Goal: Task Accomplishment & Management: Manage account settings

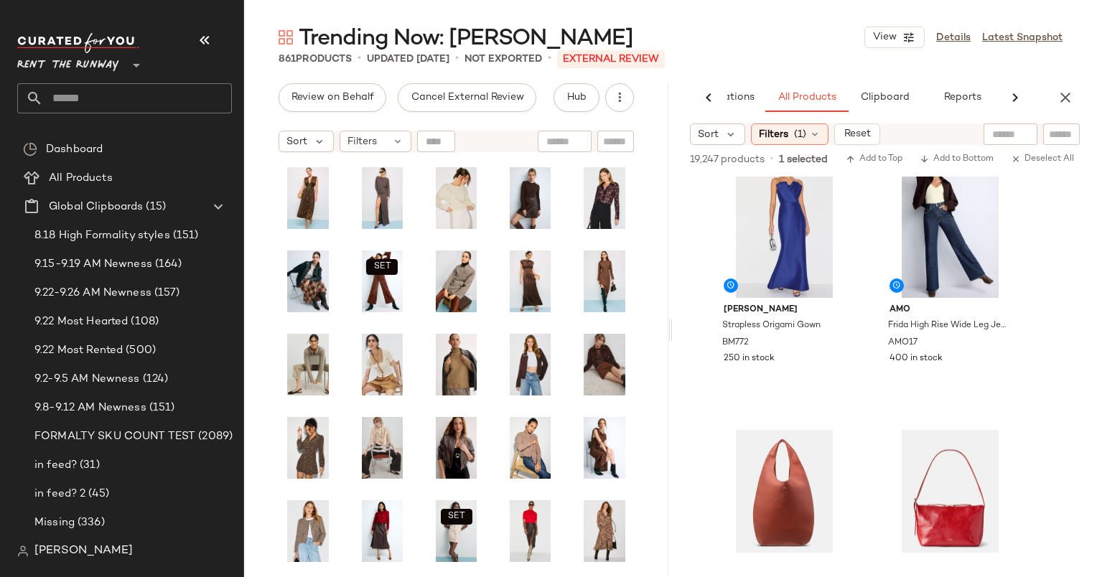
scroll to position [4639, 0]
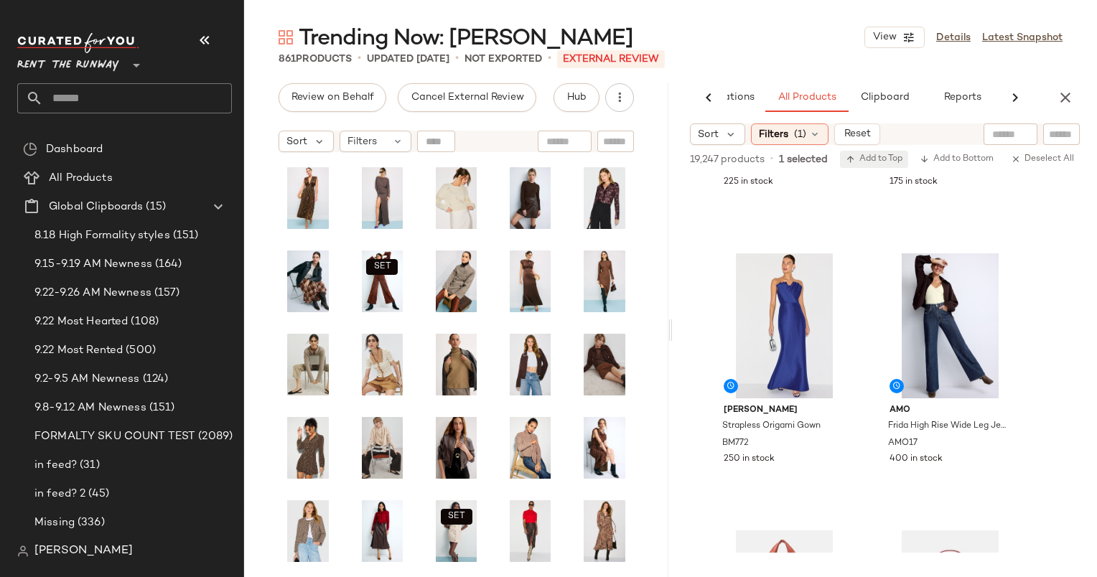
click at [867, 155] on span "Add to Top" at bounding box center [874, 159] width 57 height 10
click at [1066, 95] on icon "button" at bounding box center [1065, 97] width 17 height 17
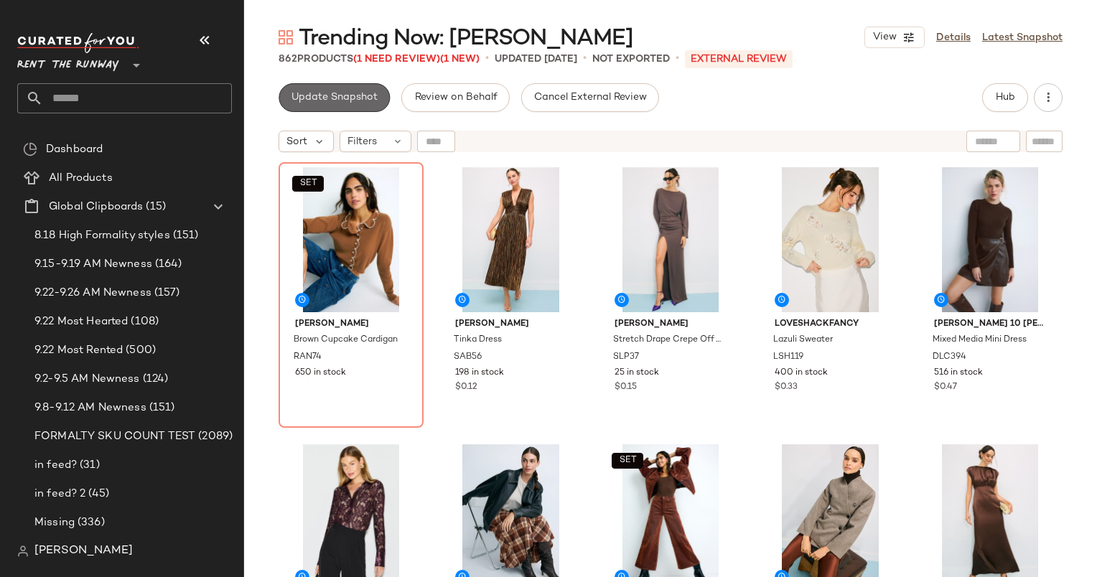
click at [324, 98] on span "Update Snapshot" at bounding box center [334, 97] width 87 height 11
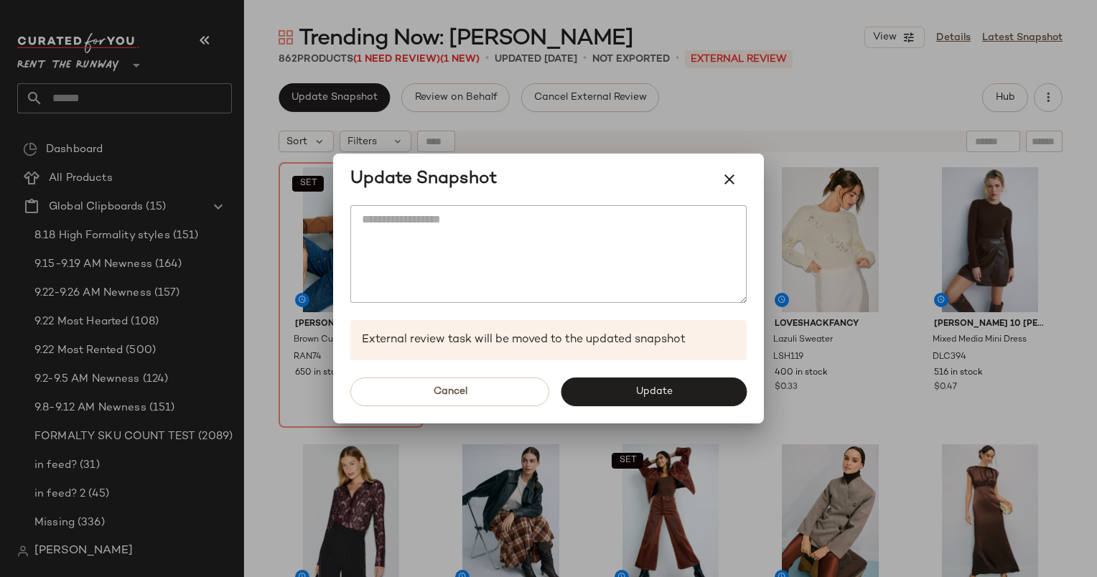
click at [830, 205] on div at bounding box center [548, 288] width 1097 height 577
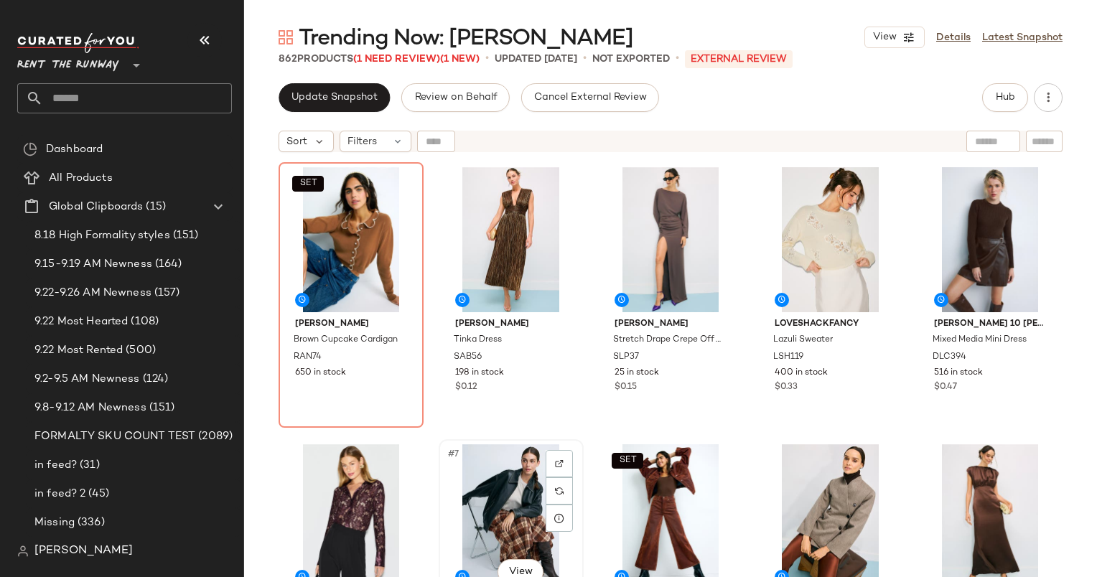
click at [499, 511] on div "#7 View" at bounding box center [511, 516] width 135 height 145
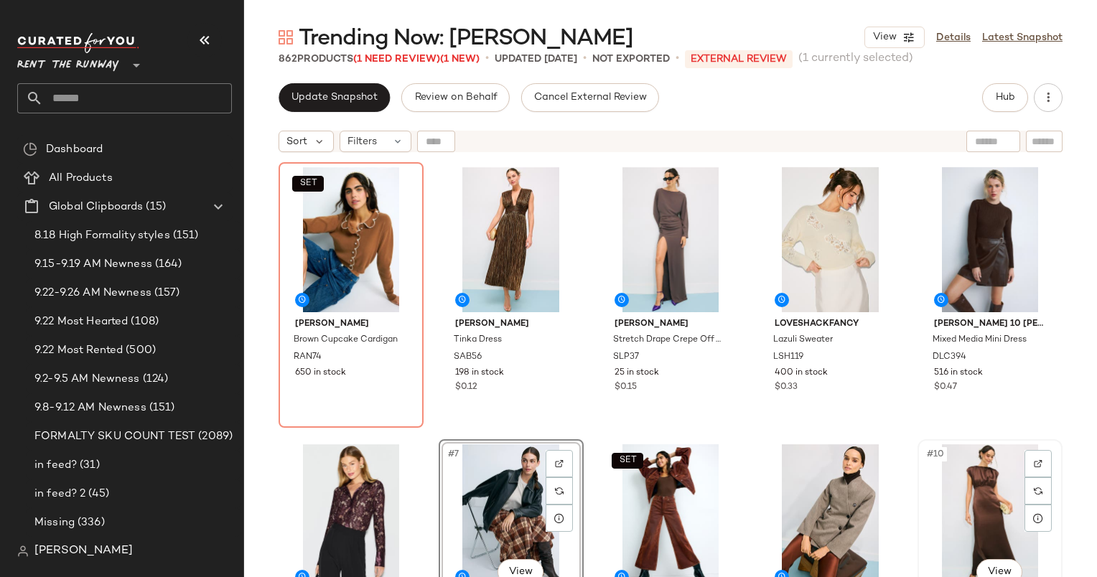
click at [957, 478] on div "#10 View" at bounding box center [990, 516] width 135 height 145
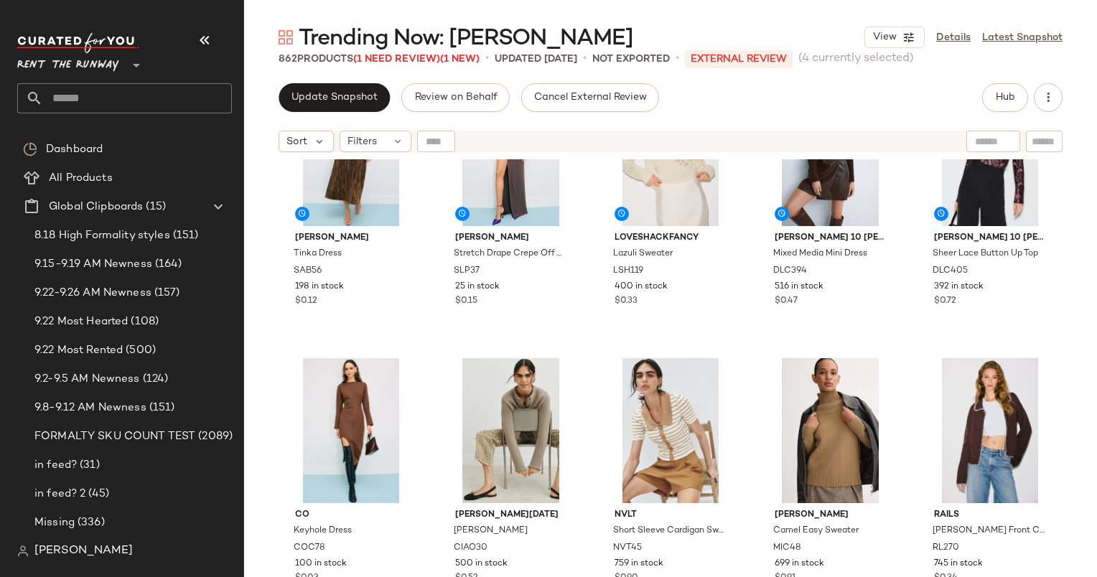
scroll to position [330, 0]
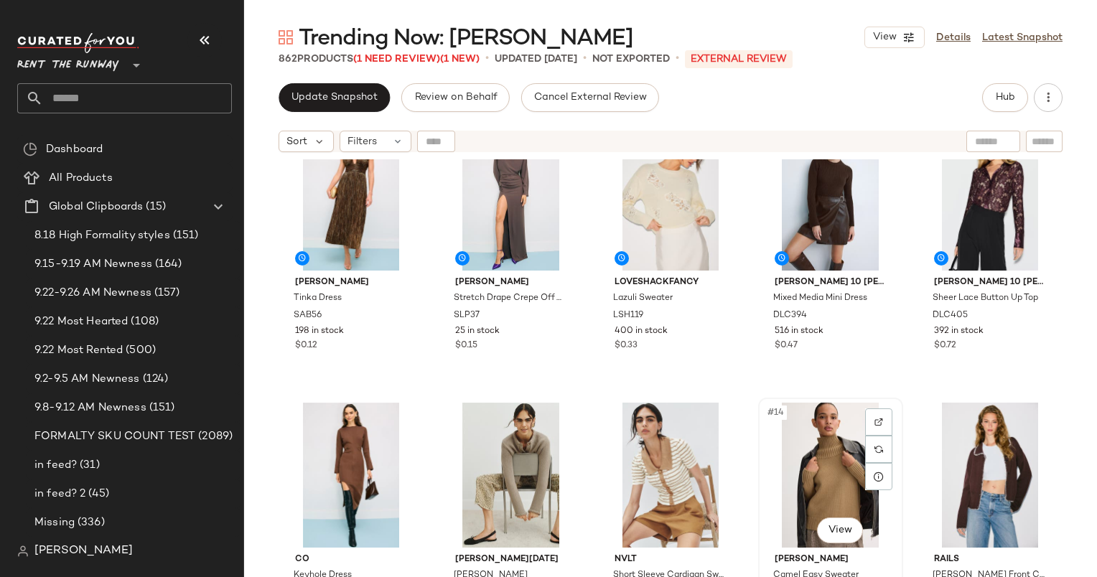
click at [821, 415] on div "#14 View" at bounding box center [830, 475] width 135 height 145
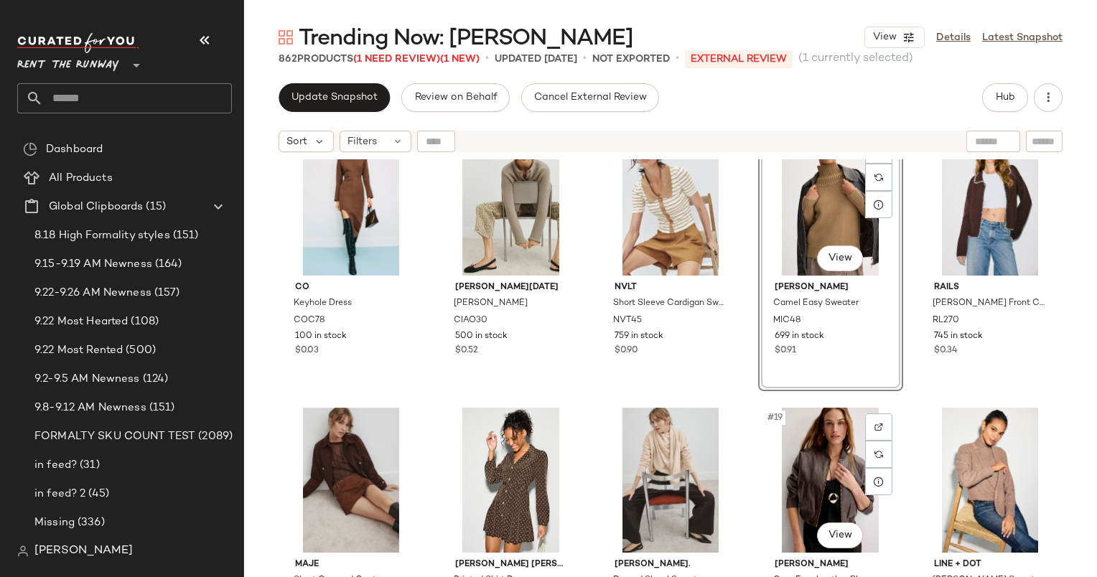
scroll to position [620, 0]
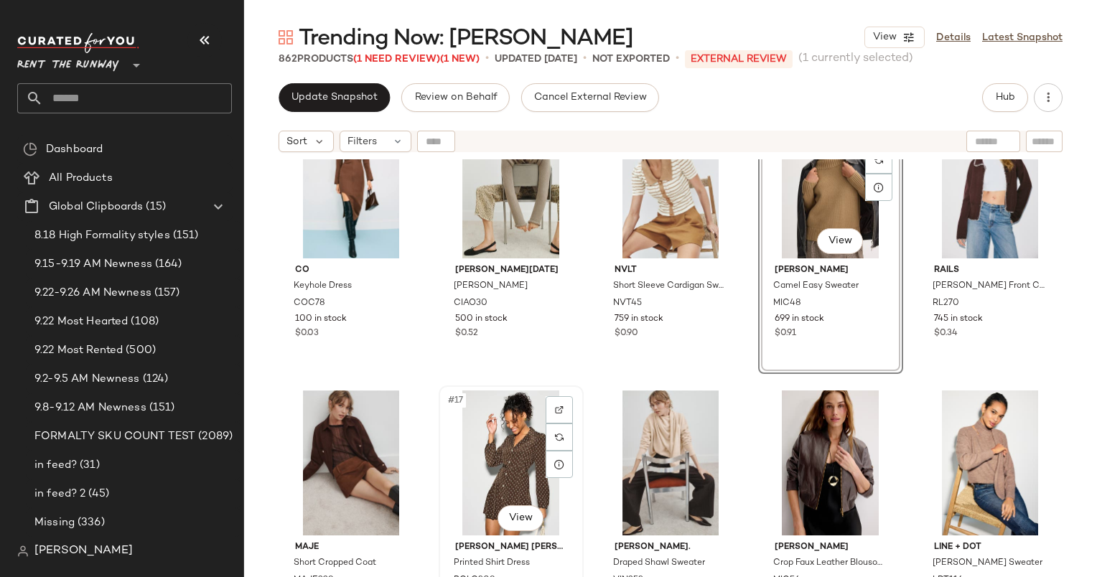
click at [487, 462] on div "#17 View" at bounding box center [511, 463] width 135 height 145
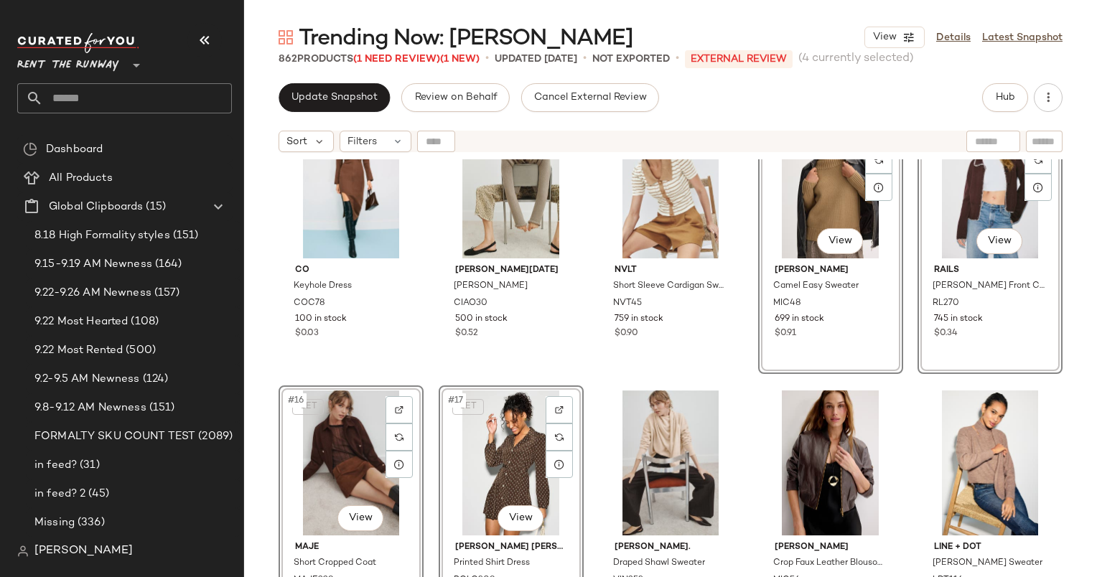
click at [737, 375] on div "Co Keyhole Dress COC78 100 in stock $0.03 Ciao Lucia Doris Braided Cardigan CIA…" at bounding box center [670, 386] width 853 height 454
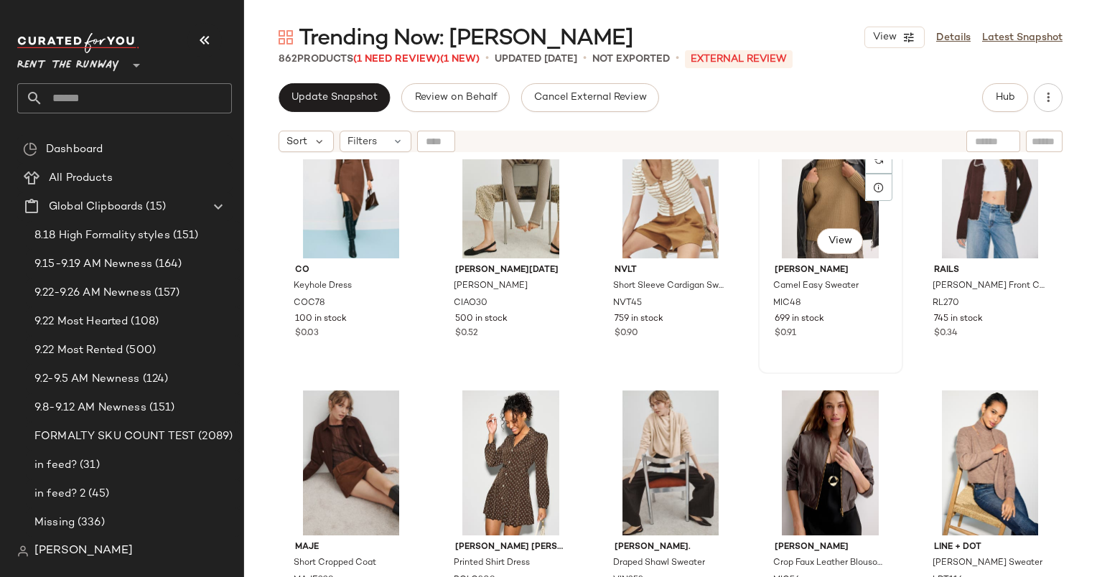
click at [770, 235] on div "#14 View" at bounding box center [830, 185] width 135 height 145
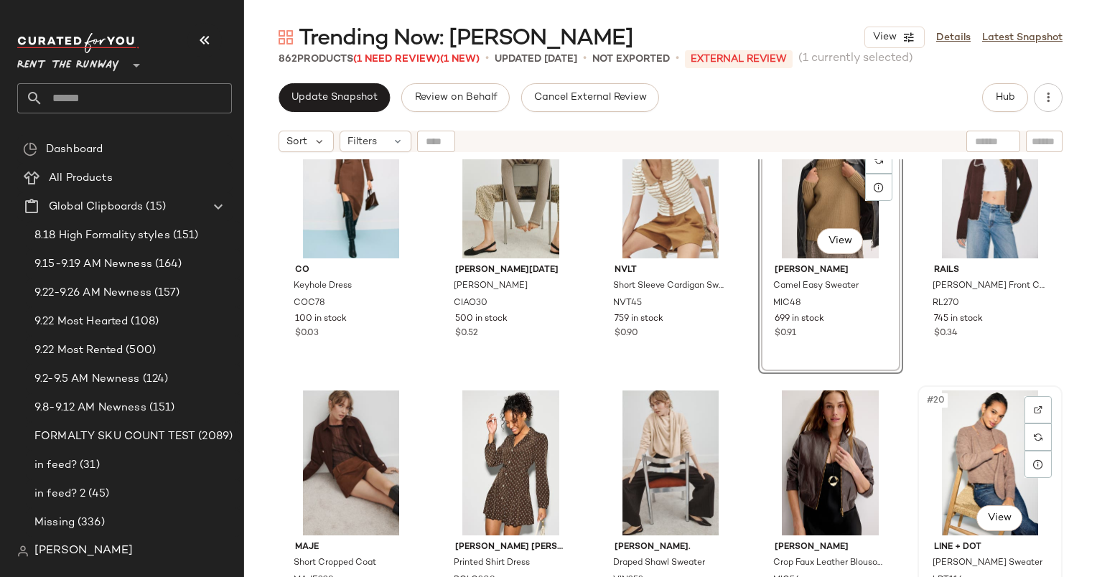
click at [968, 437] on div "#20 View" at bounding box center [990, 463] width 135 height 145
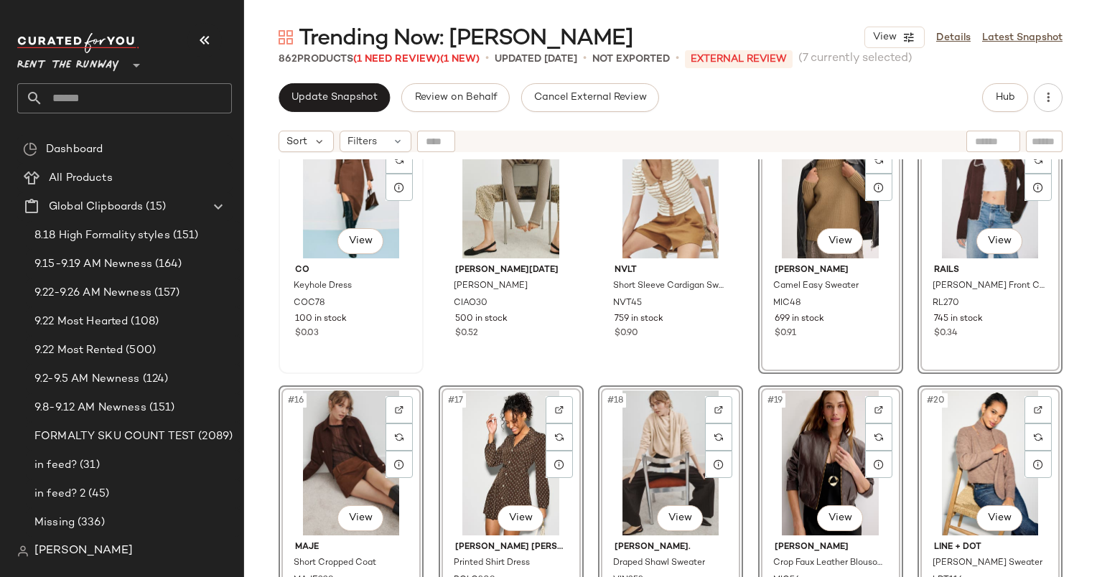
click at [341, 208] on div "#11 View" at bounding box center [351, 185] width 135 height 145
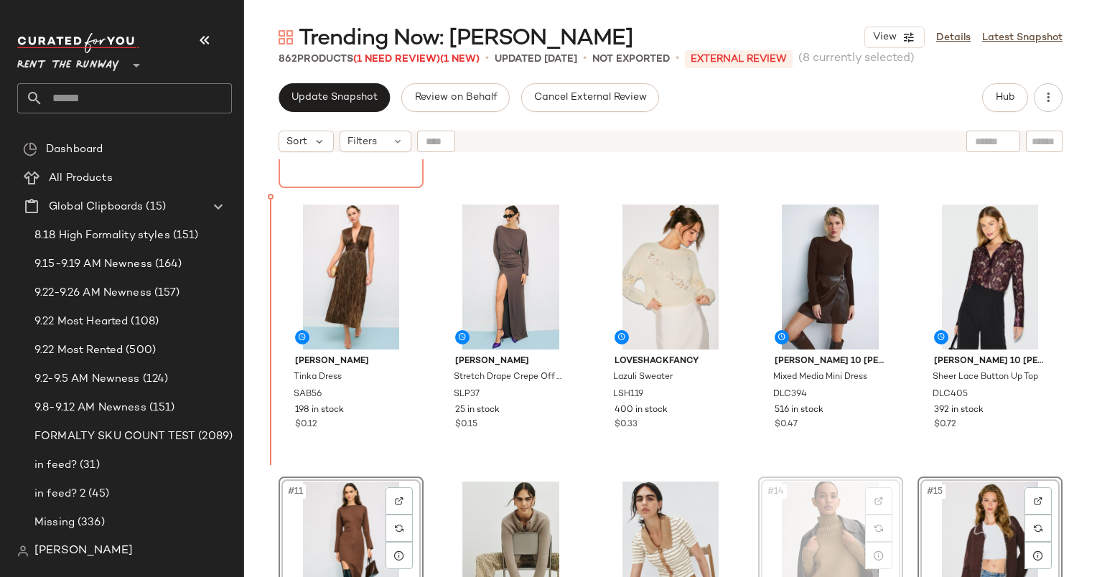
scroll to position [140, 0]
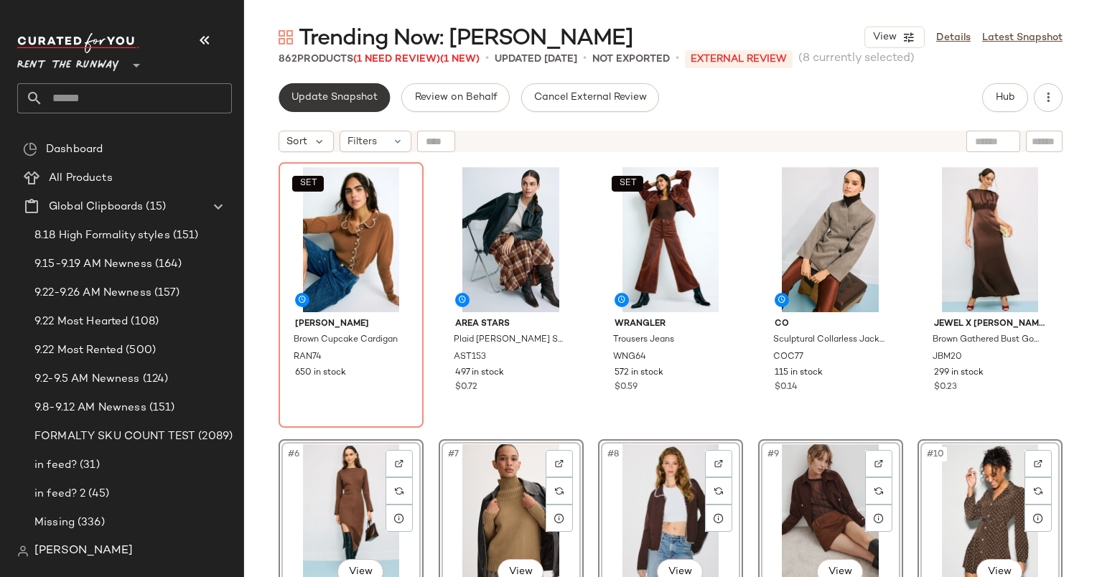
click at [319, 104] on button "Update Snapshot" at bounding box center [334, 97] width 111 height 29
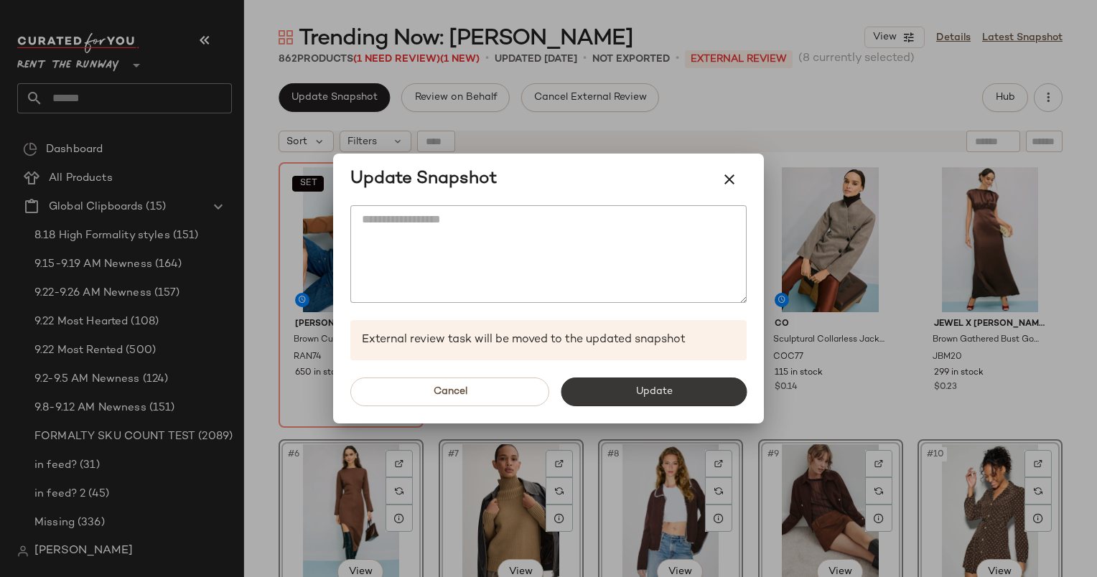
click at [649, 402] on button "Update" at bounding box center [654, 392] width 186 height 29
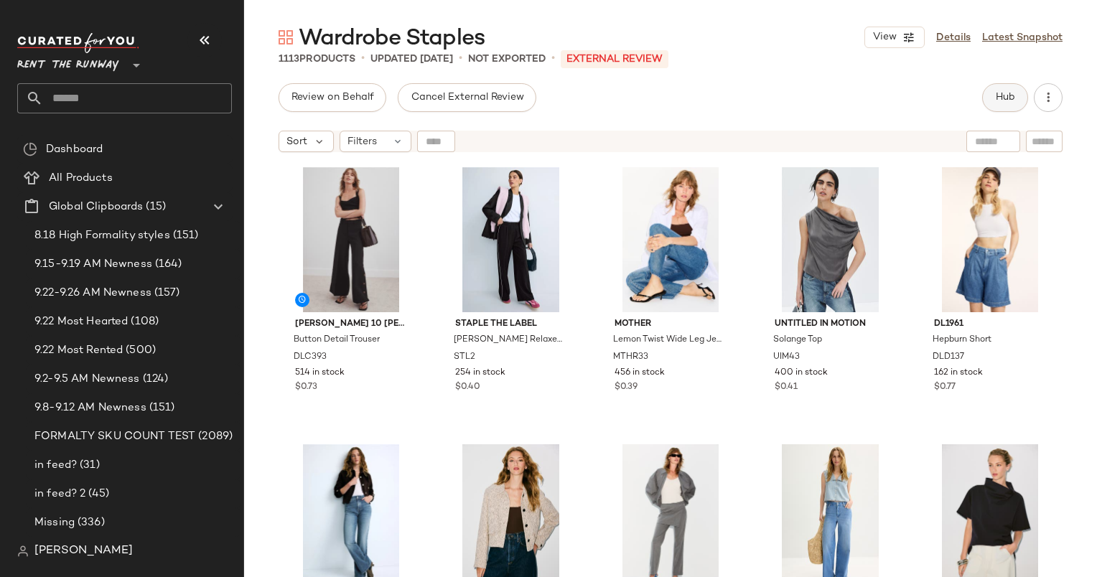
click at [1009, 90] on button "Hub" at bounding box center [1005, 97] width 46 height 29
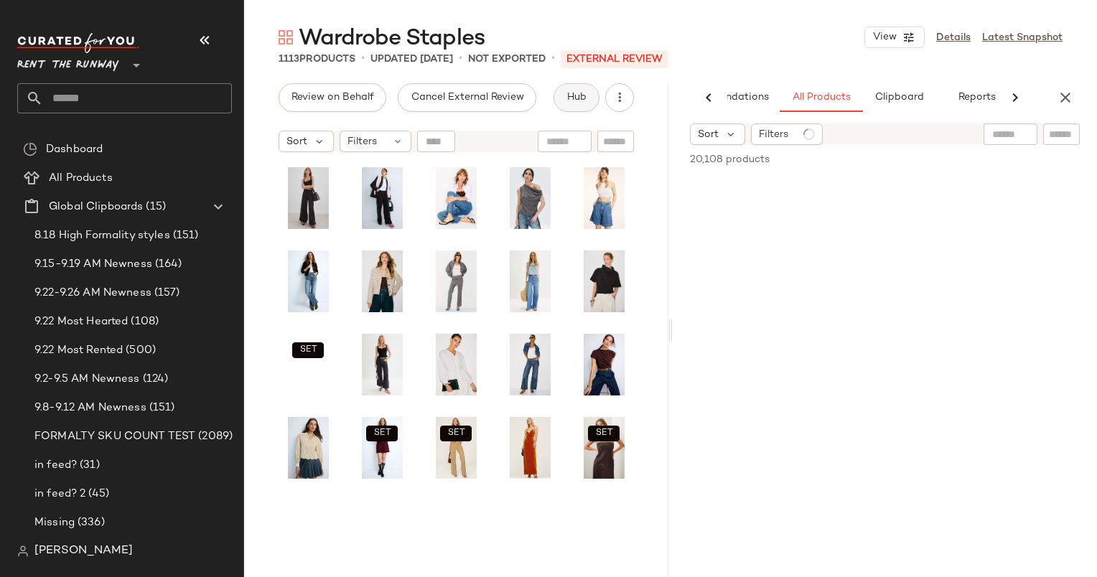
scroll to position [0, 74]
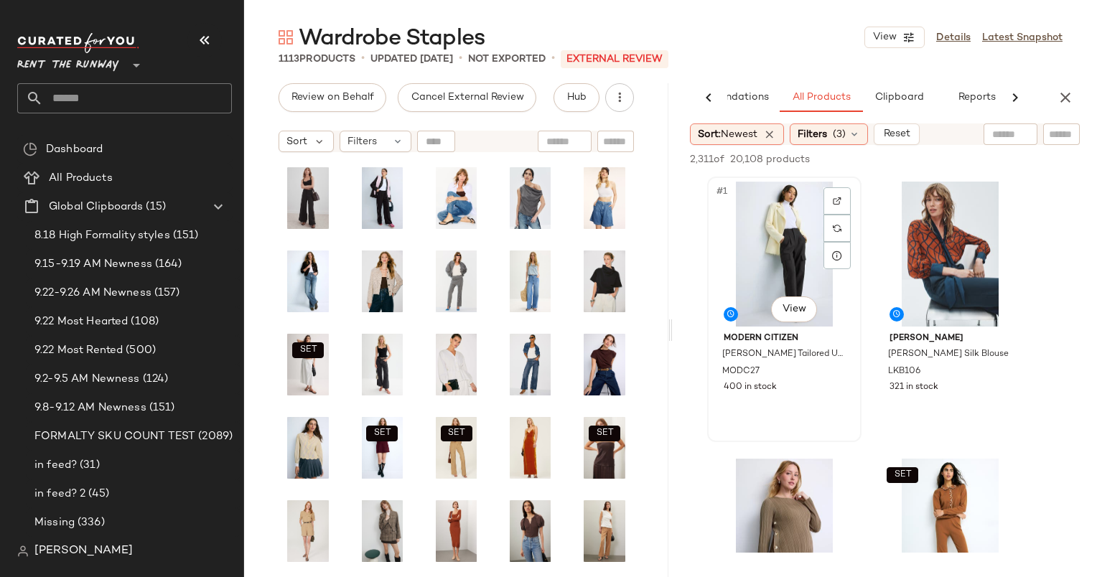
click at [807, 244] on div "#1 View" at bounding box center [784, 254] width 144 height 145
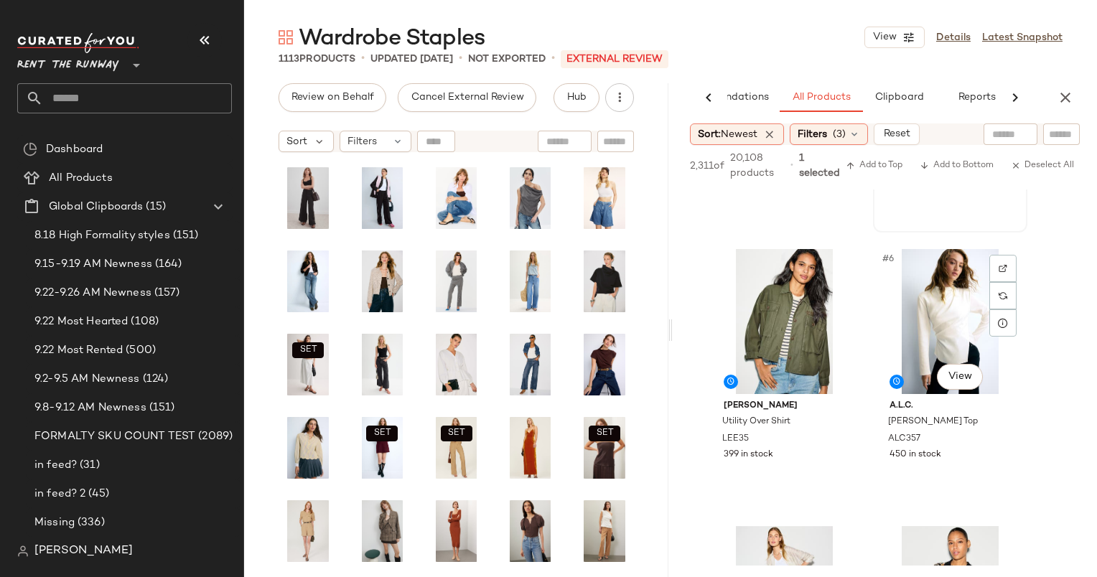
scroll to position [568, 0]
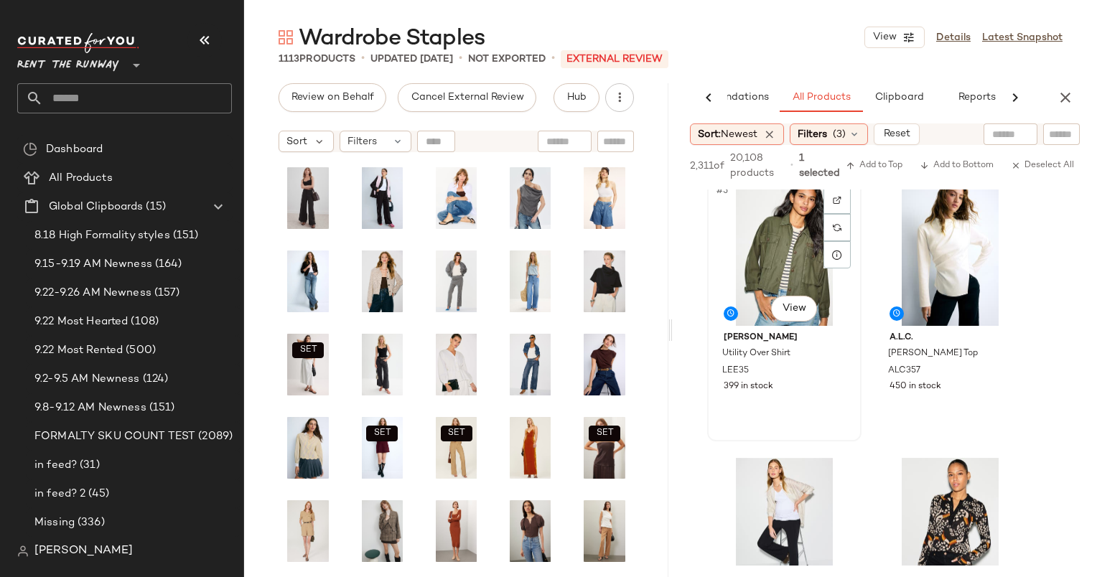
click at [767, 241] on div "#5 View" at bounding box center [784, 253] width 144 height 145
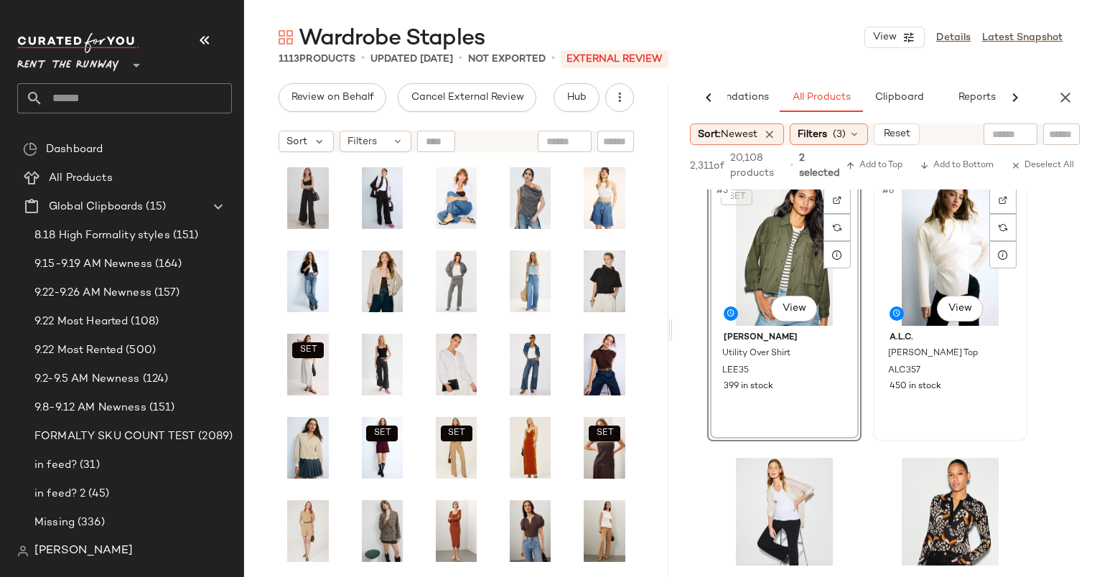
click at [942, 247] on div "#6 View" at bounding box center [950, 253] width 144 height 145
click at [758, 249] on div "SET #5 View" at bounding box center [784, 253] width 144 height 145
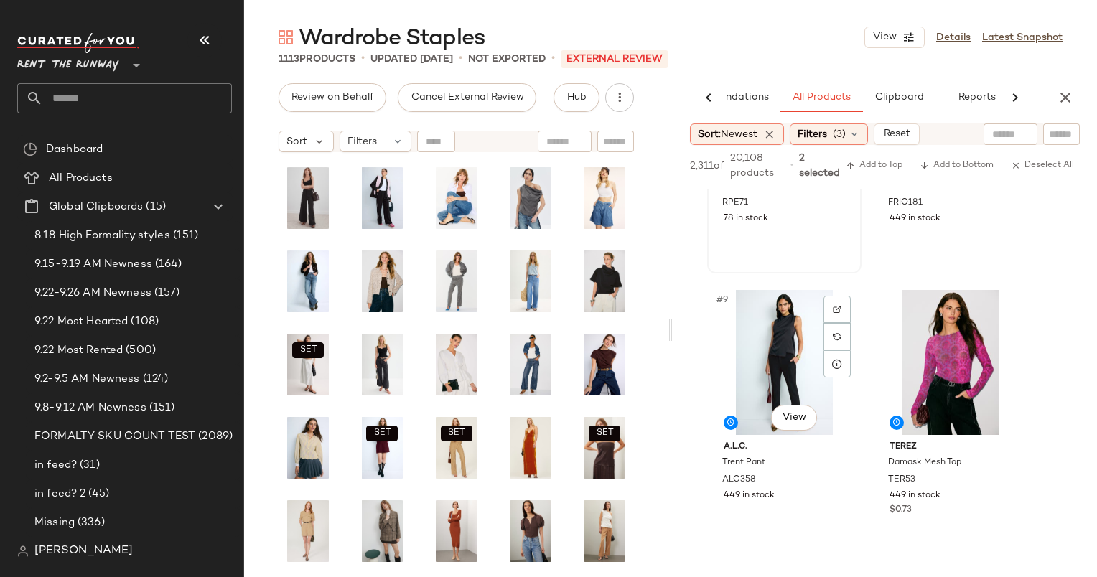
scroll to position [1123, 0]
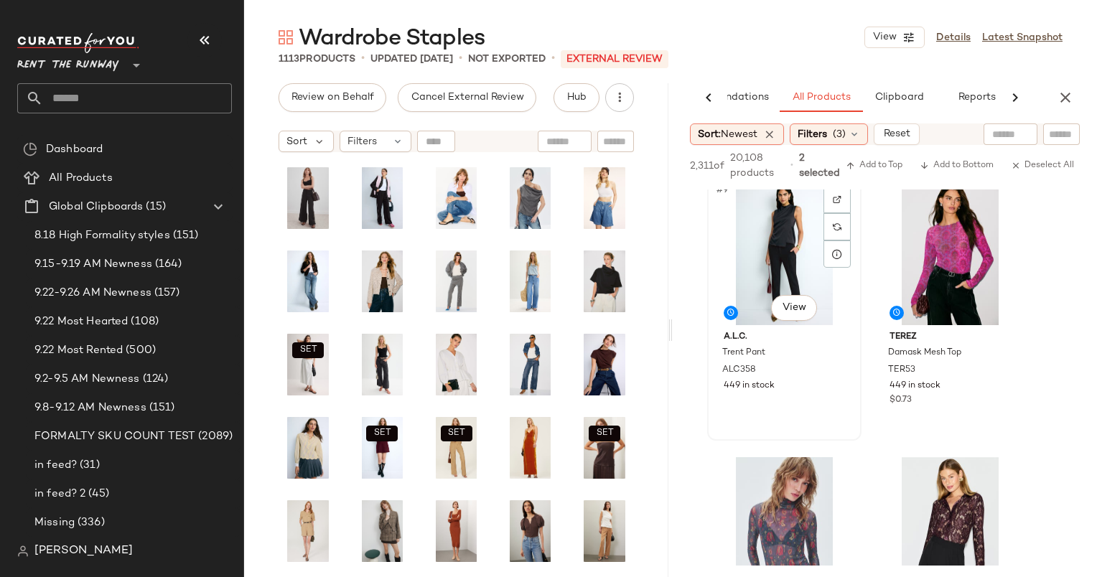
click at [784, 241] on div "#9 View" at bounding box center [784, 252] width 144 height 145
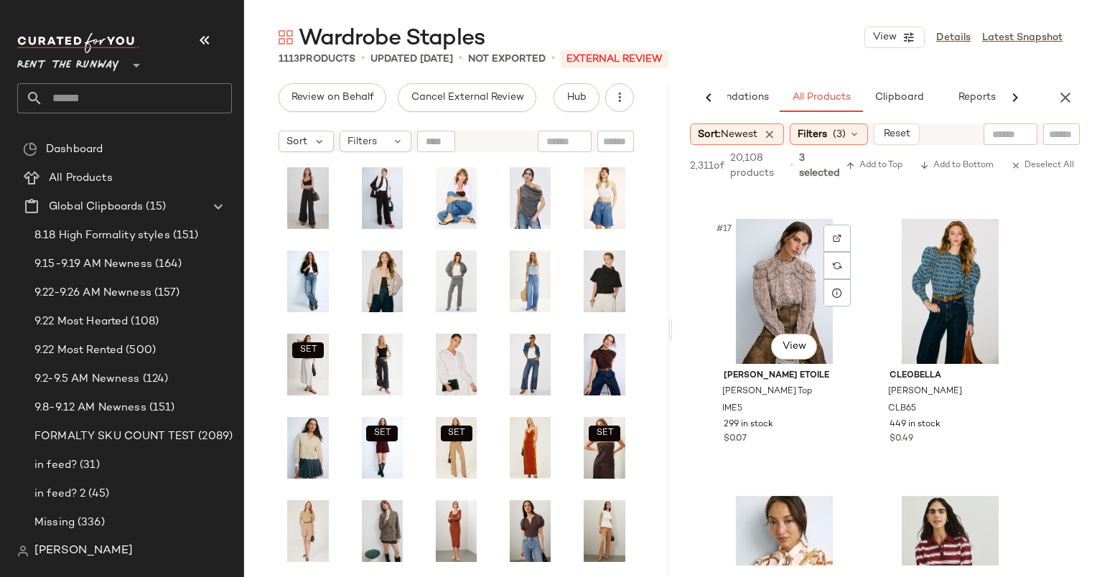
scroll to position [1958, 0]
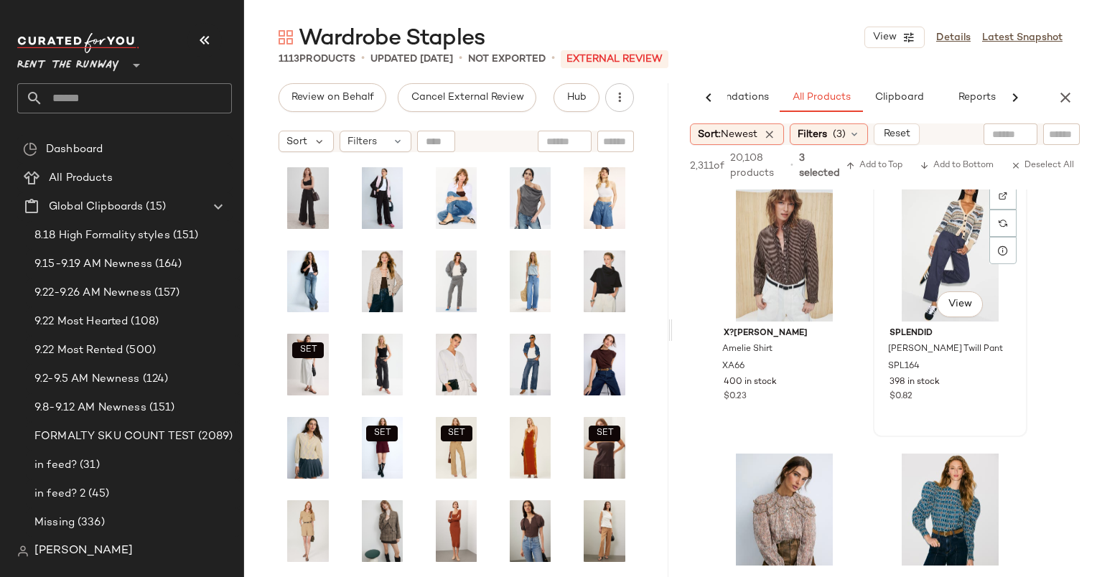
click at [937, 241] on div "#16 View" at bounding box center [950, 249] width 144 height 145
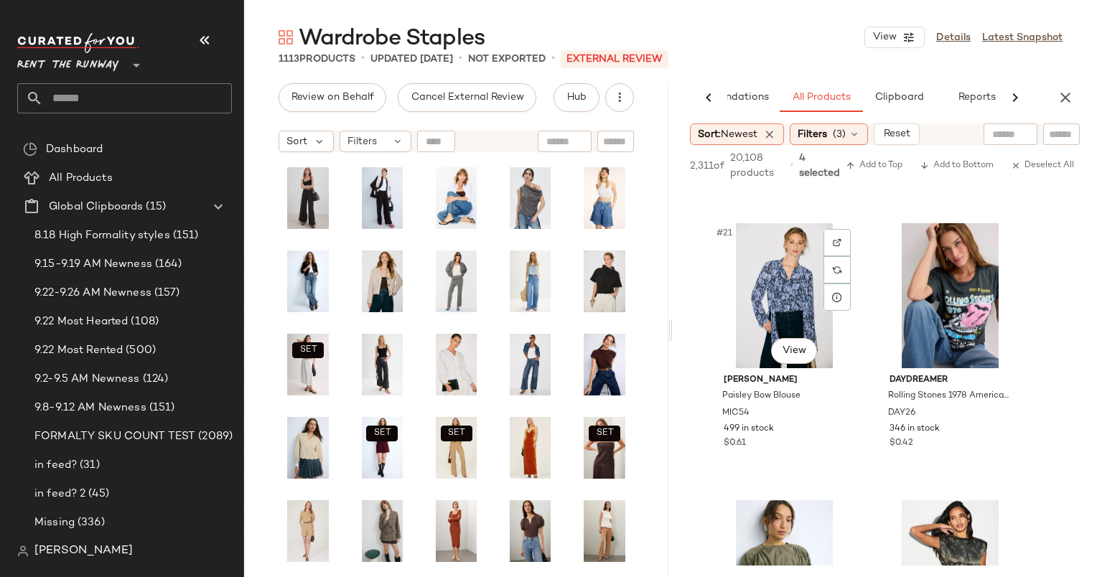
scroll to position [2929, 0]
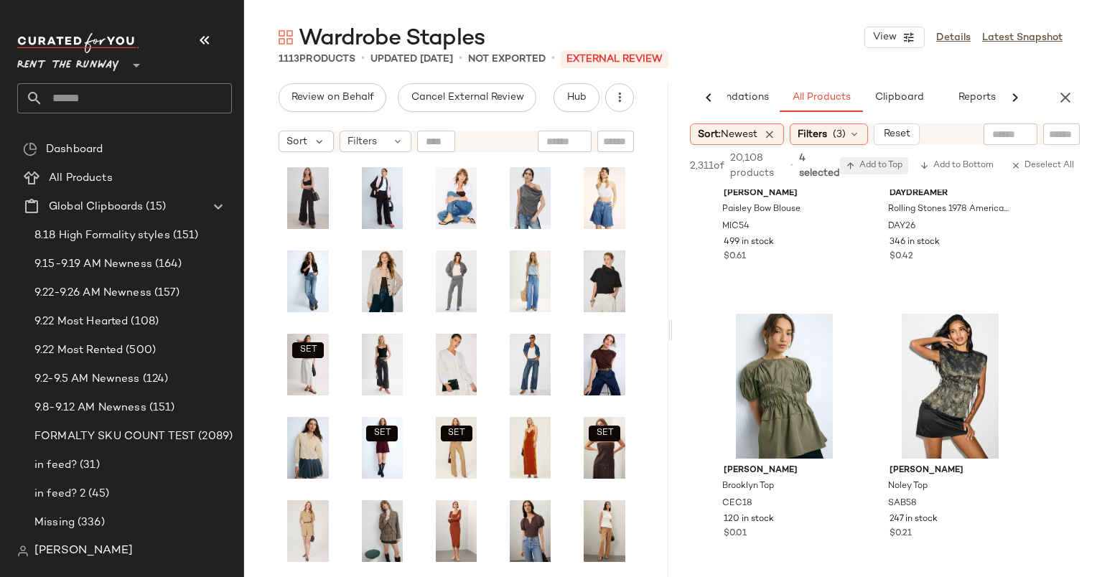
click at [886, 170] on span "Add to Top" at bounding box center [874, 166] width 57 height 10
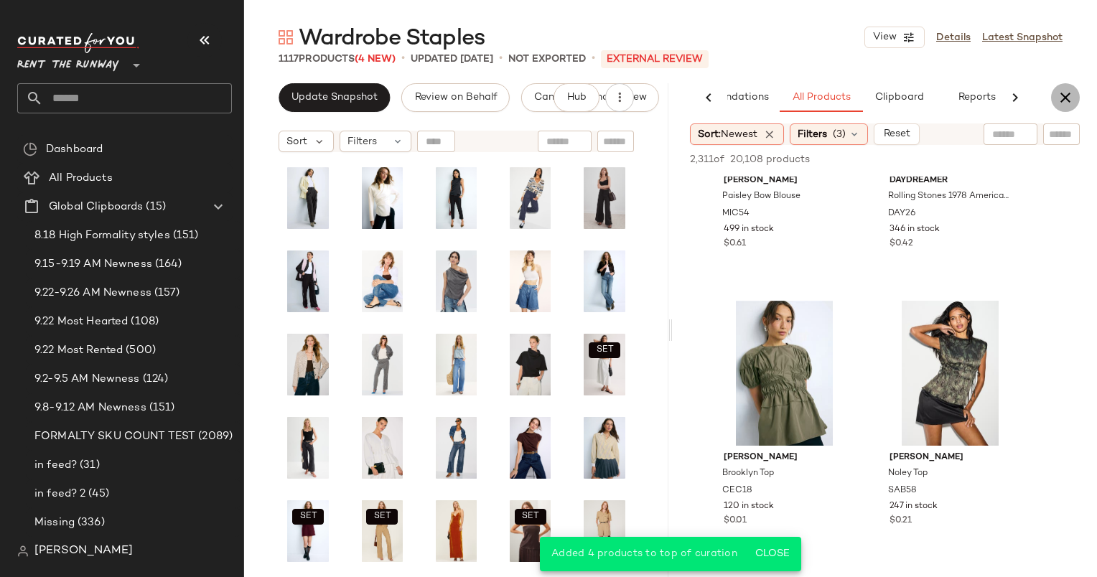
click at [1073, 92] on icon "button" at bounding box center [1065, 97] width 17 height 17
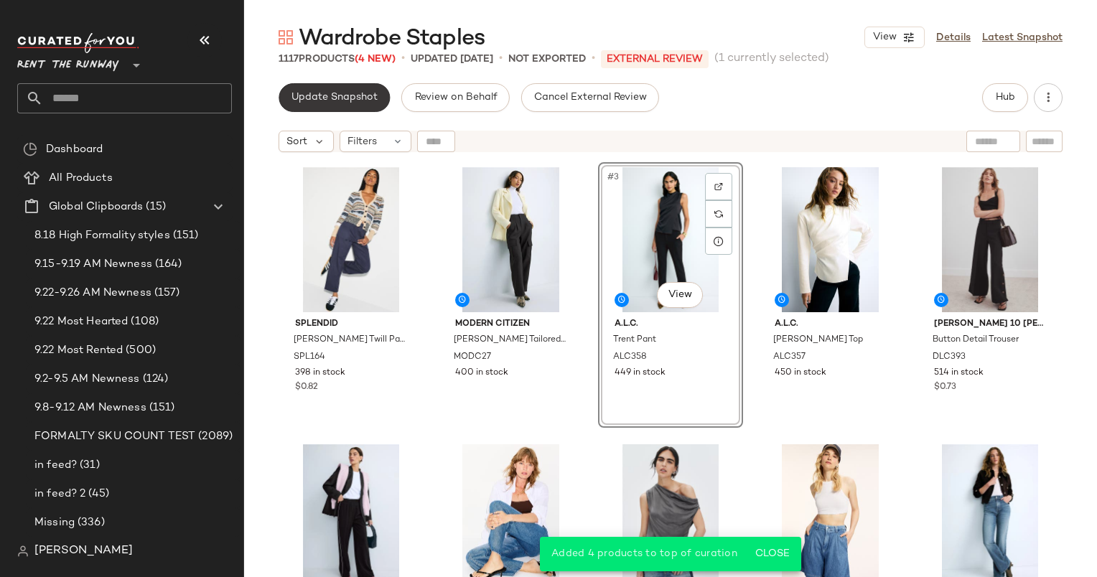
click at [356, 94] on span "Update Snapshot" at bounding box center [334, 97] width 87 height 11
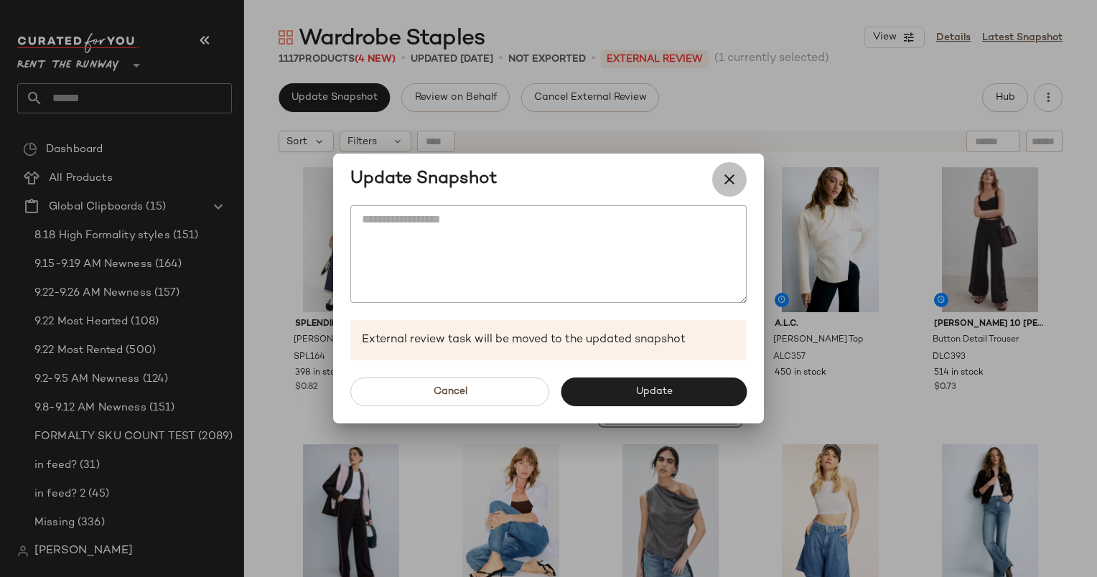
click at [732, 190] on button "button" at bounding box center [729, 179] width 34 height 34
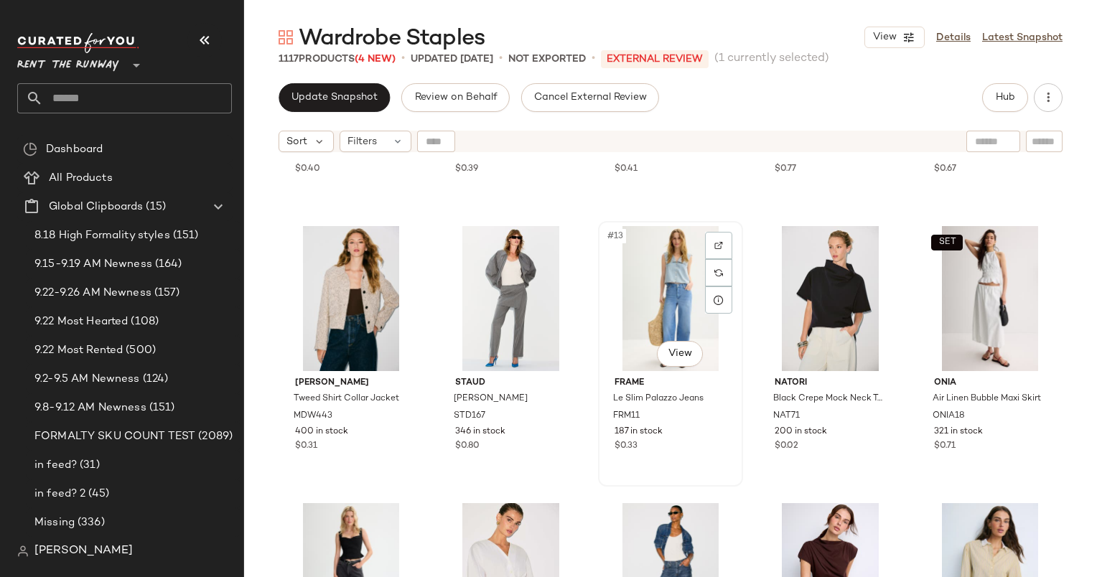
scroll to position [633, 0]
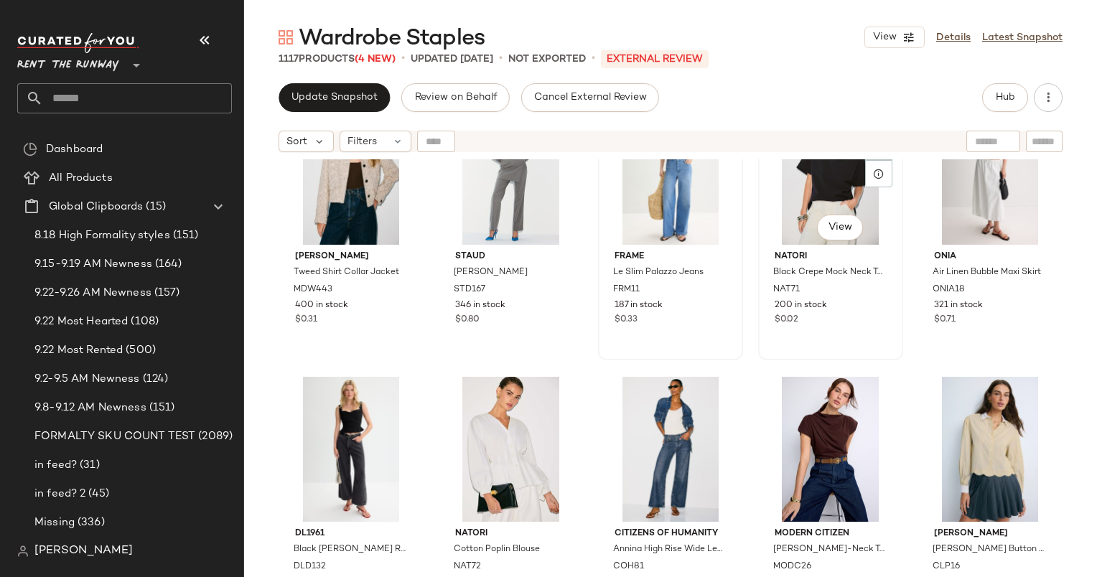
click at [810, 200] on div "#14 View" at bounding box center [830, 172] width 135 height 145
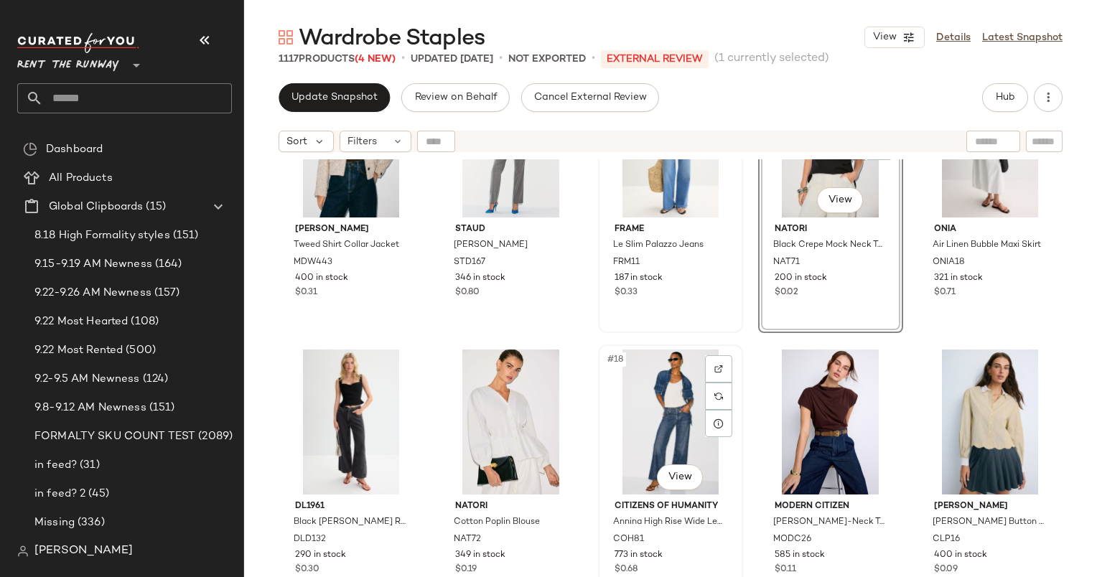
scroll to position [660, 0]
click at [355, 397] on div "#16 View" at bounding box center [351, 422] width 135 height 145
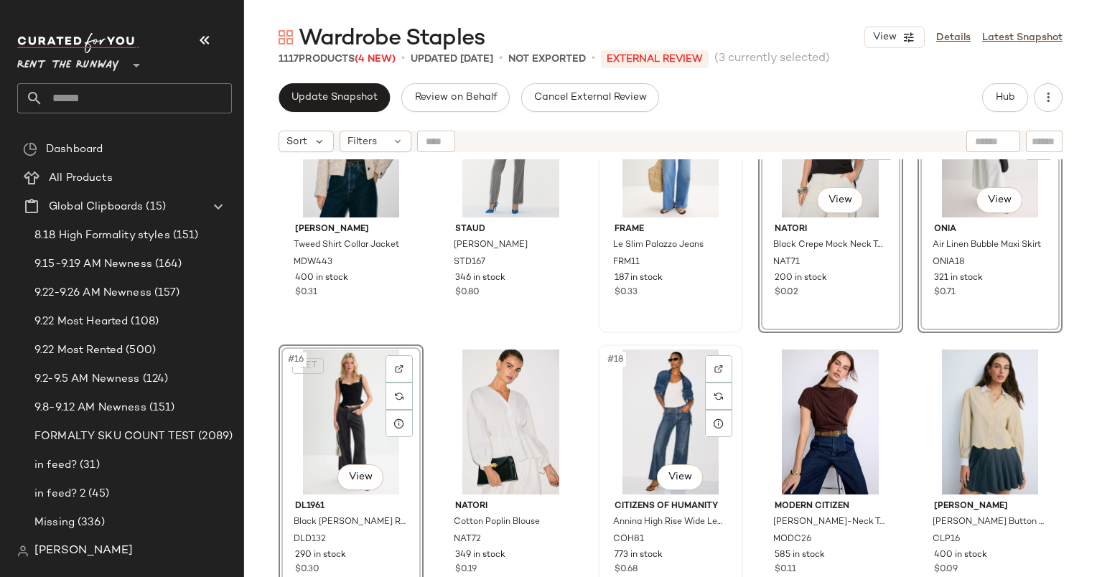
click at [630, 398] on div "#18 View" at bounding box center [670, 422] width 135 height 145
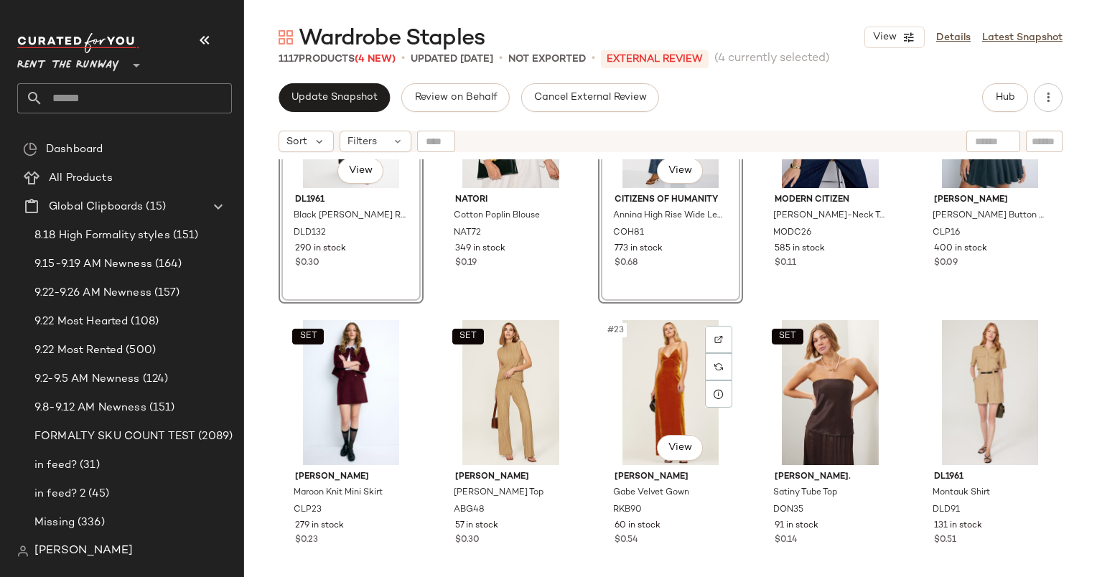
scroll to position [968, 0]
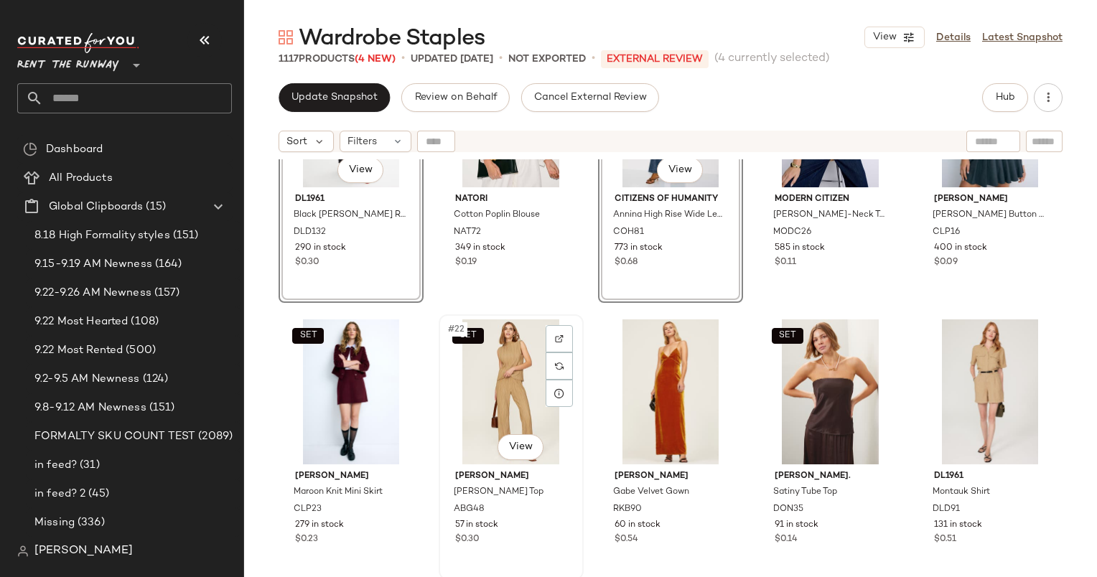
click at [457, 403] on div "SET #22 View" at bounding box center [511, 391] width 135 height 145
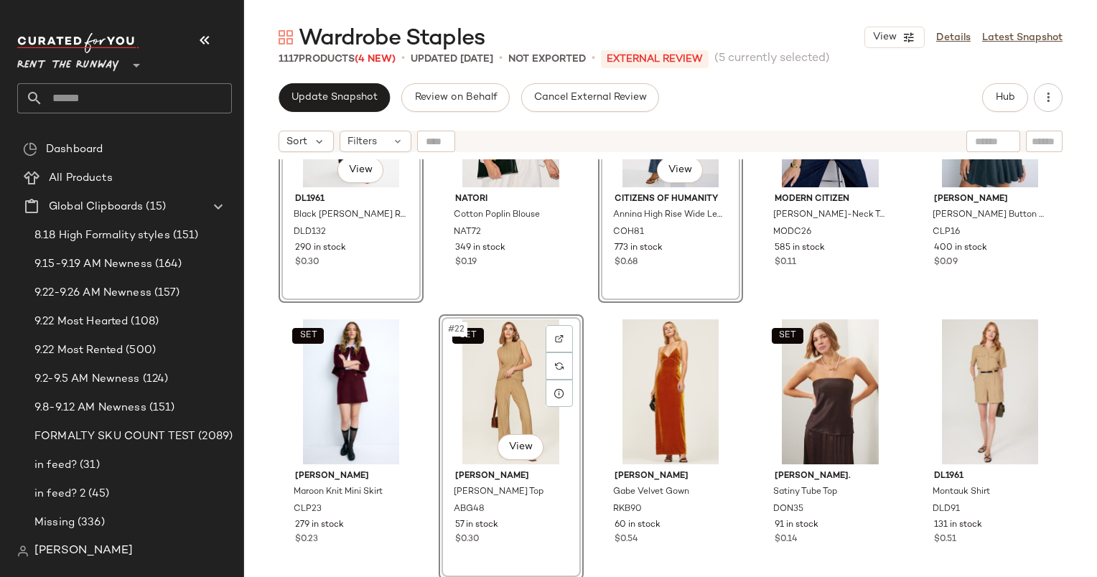
click at [457, 403] on div "SET #22 View" at bounding box center [511, 391] width 135 height 145
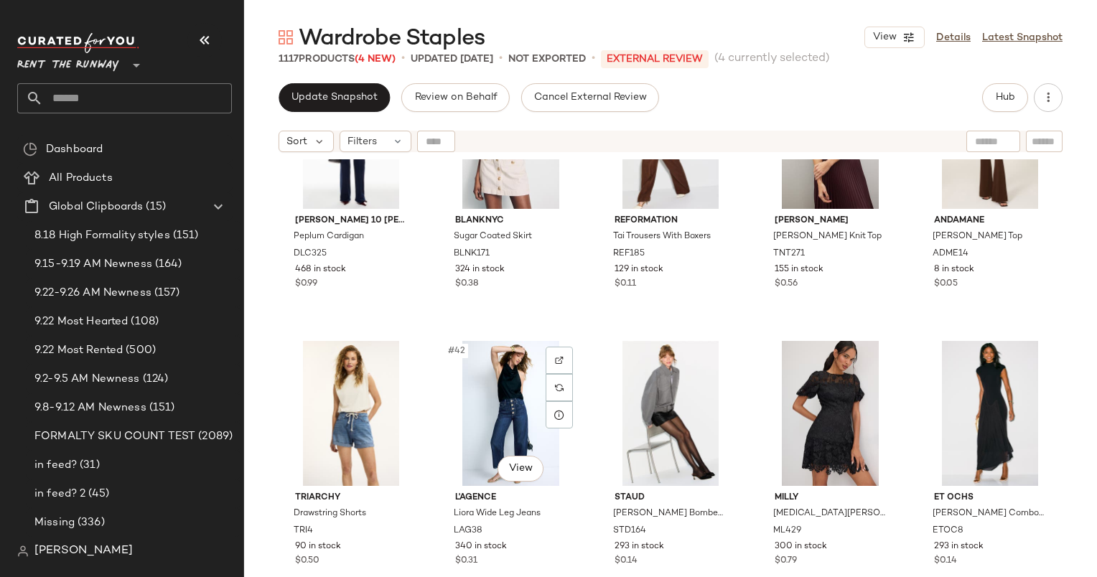
scroll to position [1898, 0]
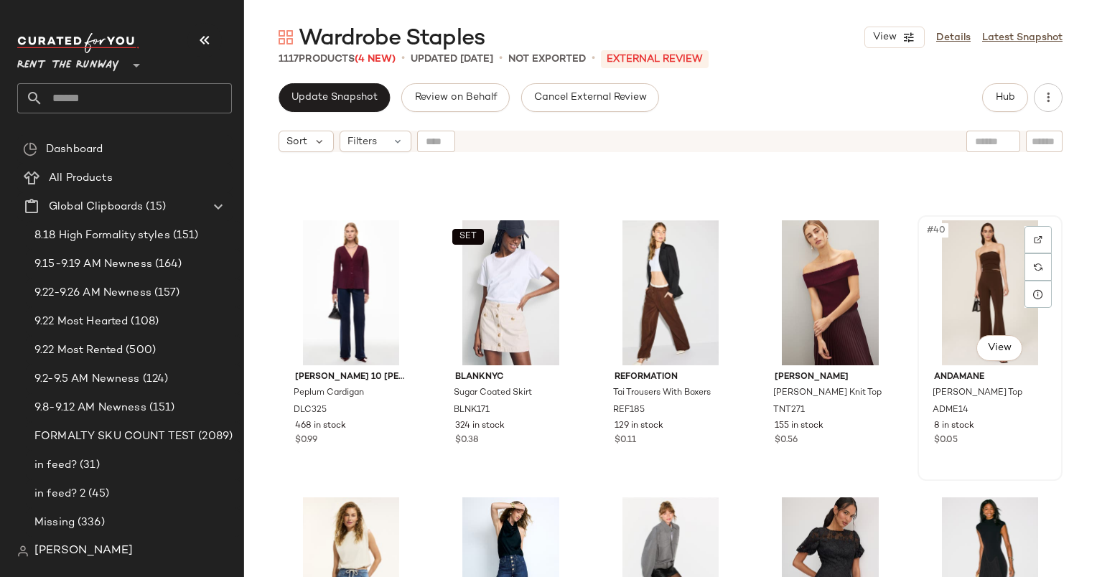
click at [978, 319] on div "#40 View" at bounding box center [990, 292] width 135 height 145
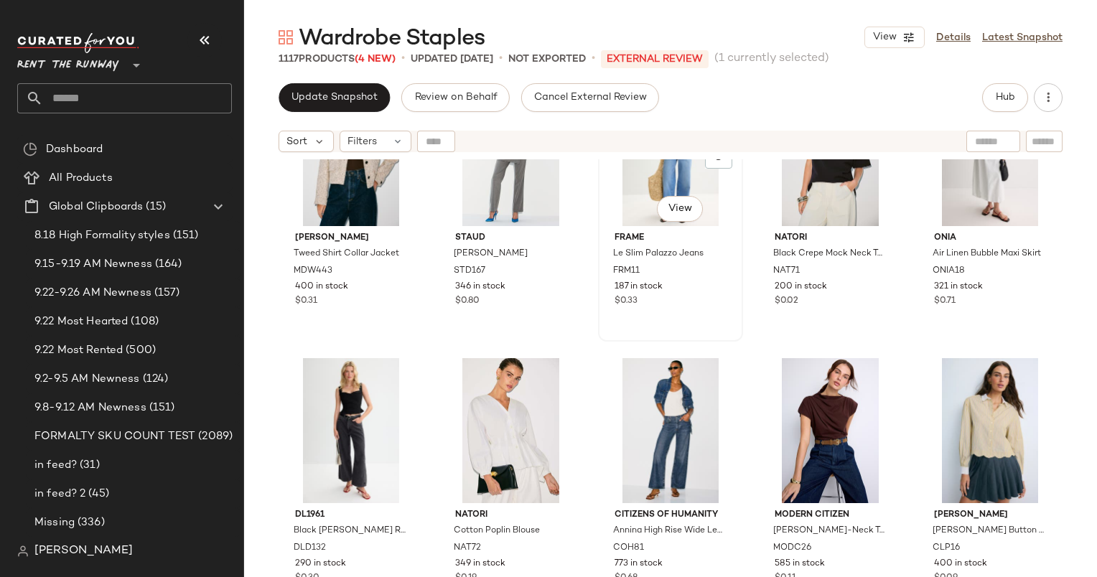
scroll to position [804, 0]
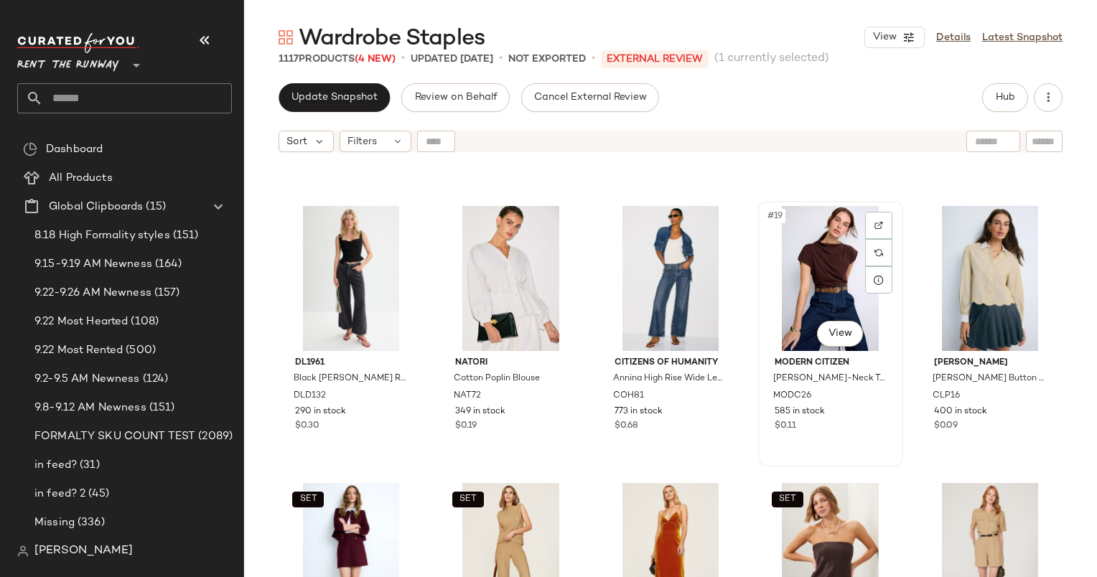
click at [798, 250] on div "#19 View" at bounding box center [830, 278] width 135 height 145
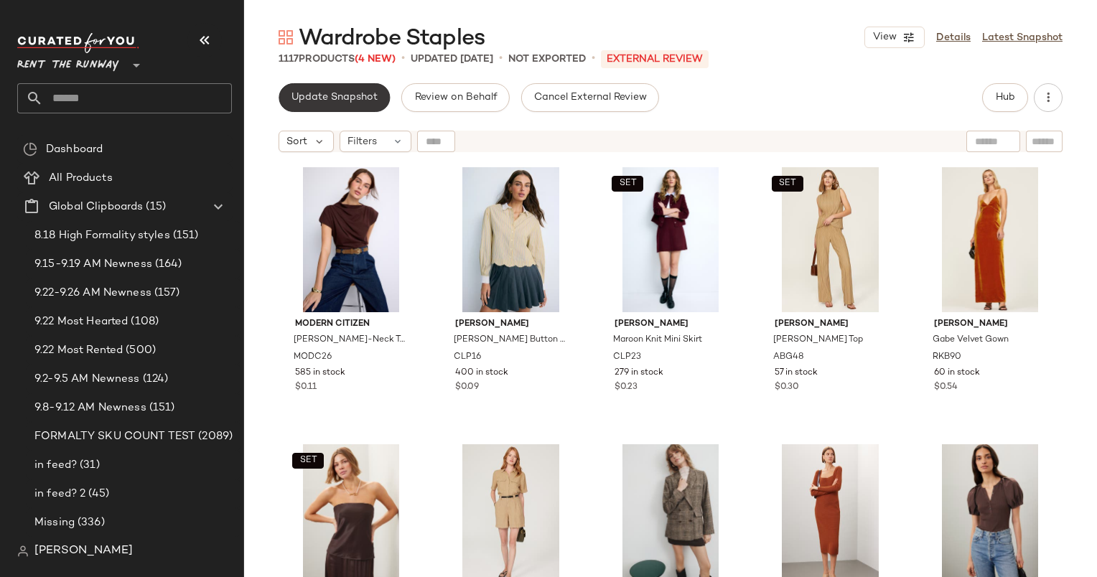
click at [372, 101] on span "Update Snapshot" at bounding box center [334, 97] width 87 height 11
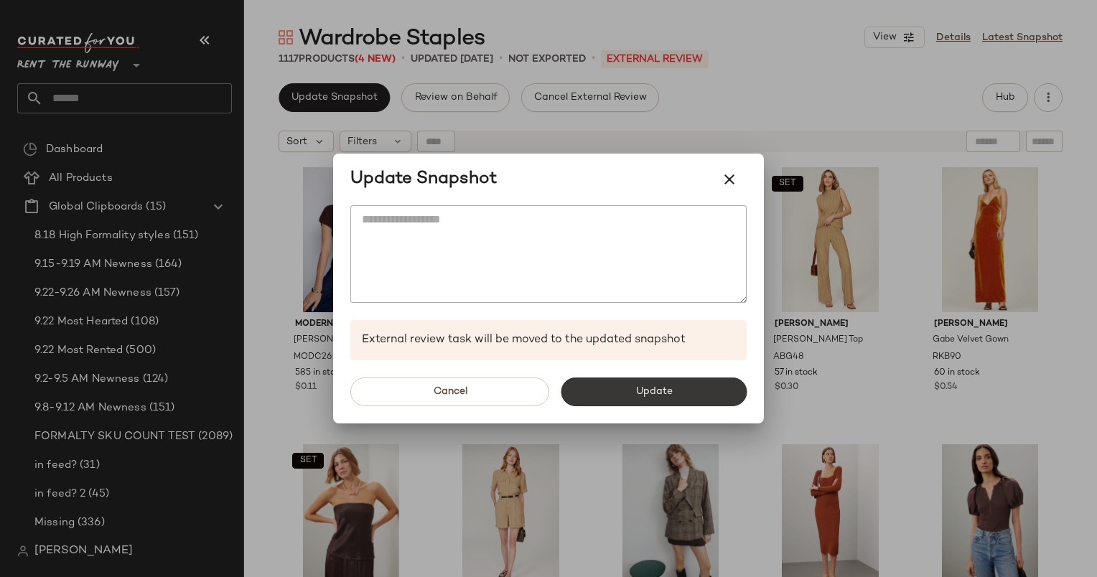
click at [661, 385] on button "Update" at bounding box center [654, 392] width 186 height 29
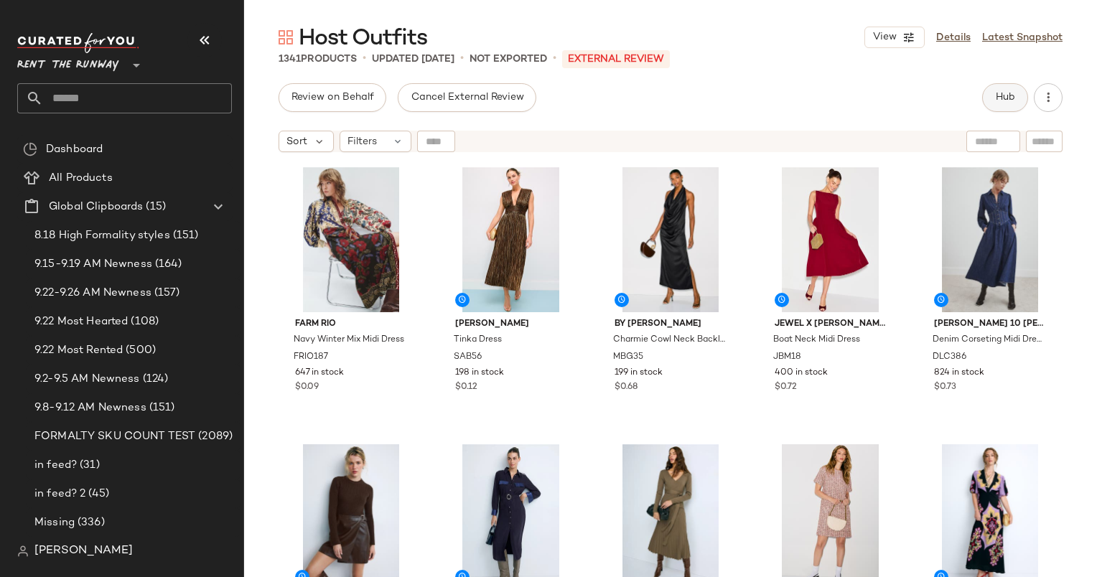
click at [1011, 96] on span "Hub" at bounding box center [1005, 97] width 20 height 11
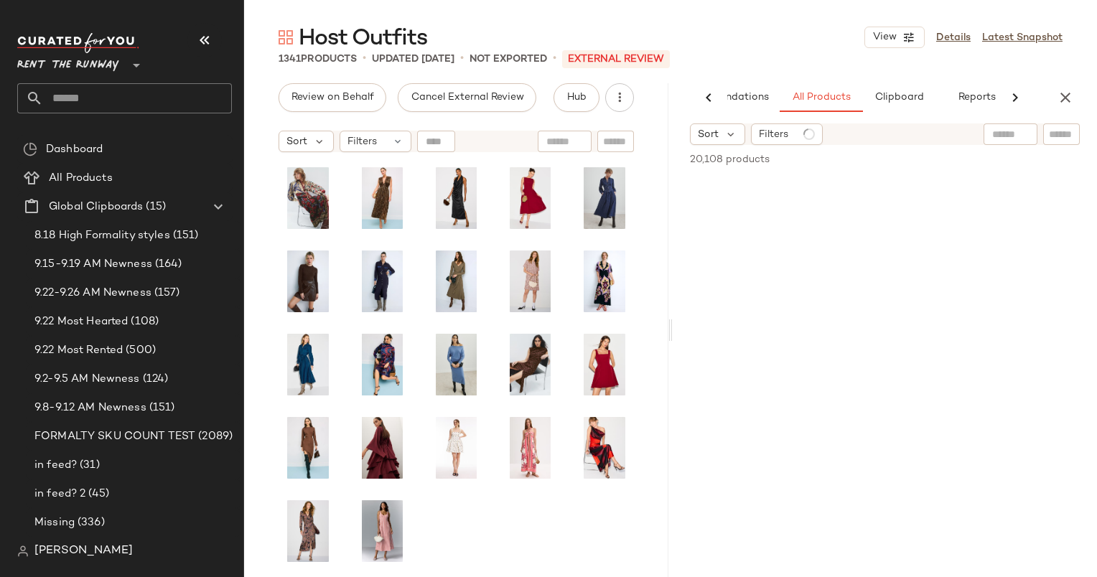
scroll to position [0, 74]
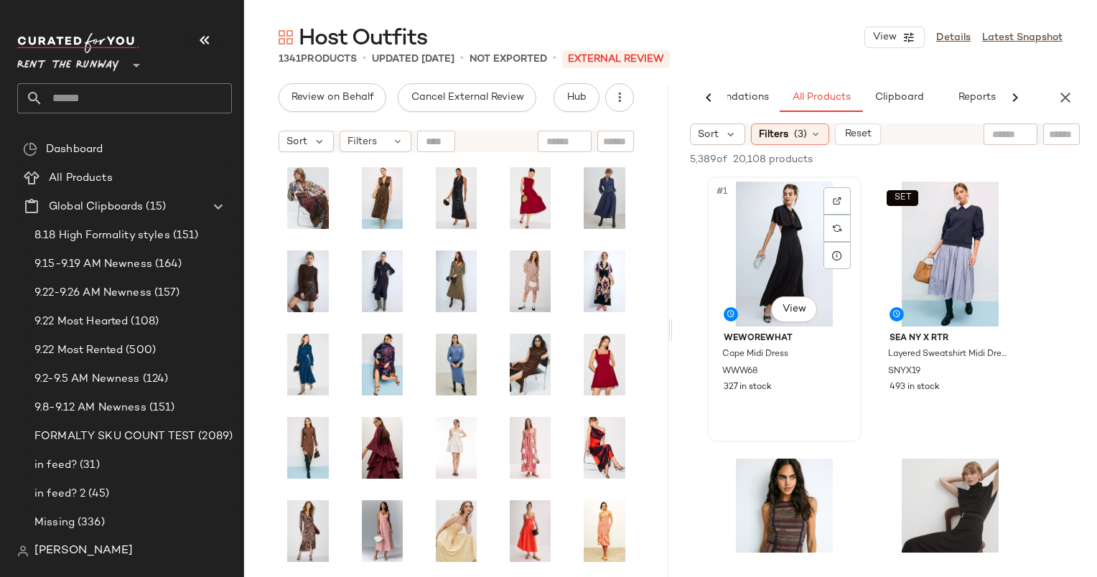
click at [775, 224] on div "#1 View" at bounding box center [784, 254] width 144 height 145
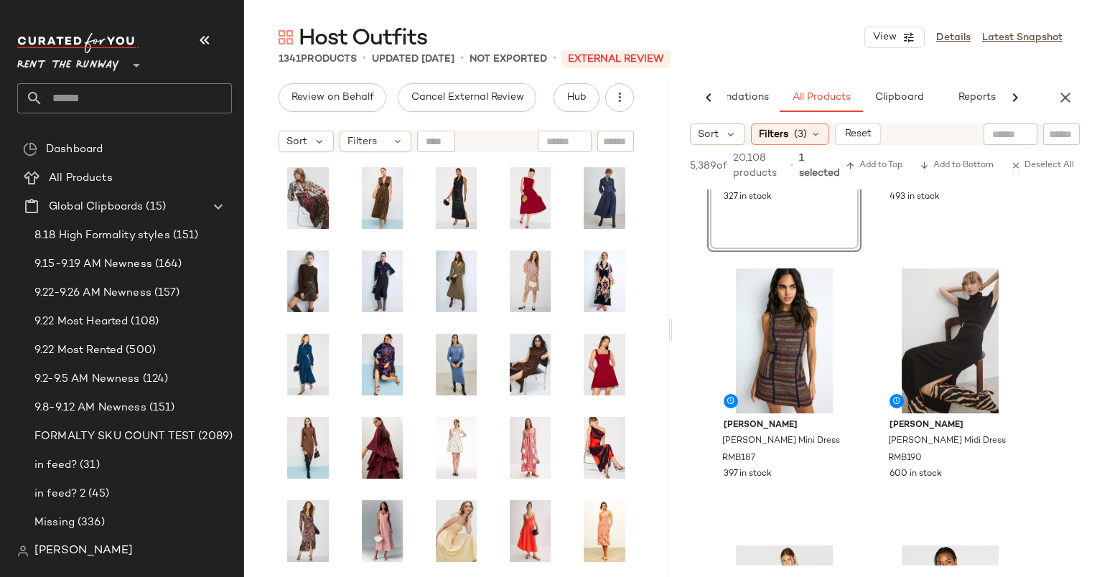
scroll to position [204, 0]
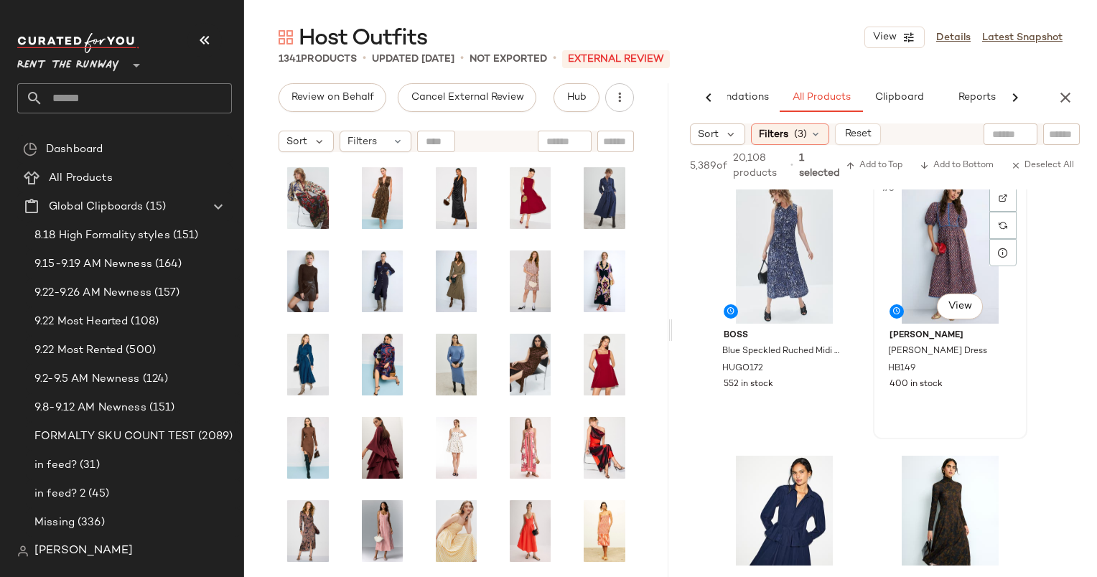
click at [915, 271] on div "#8 View" at bounding box center [950, 251] width 144 height 145
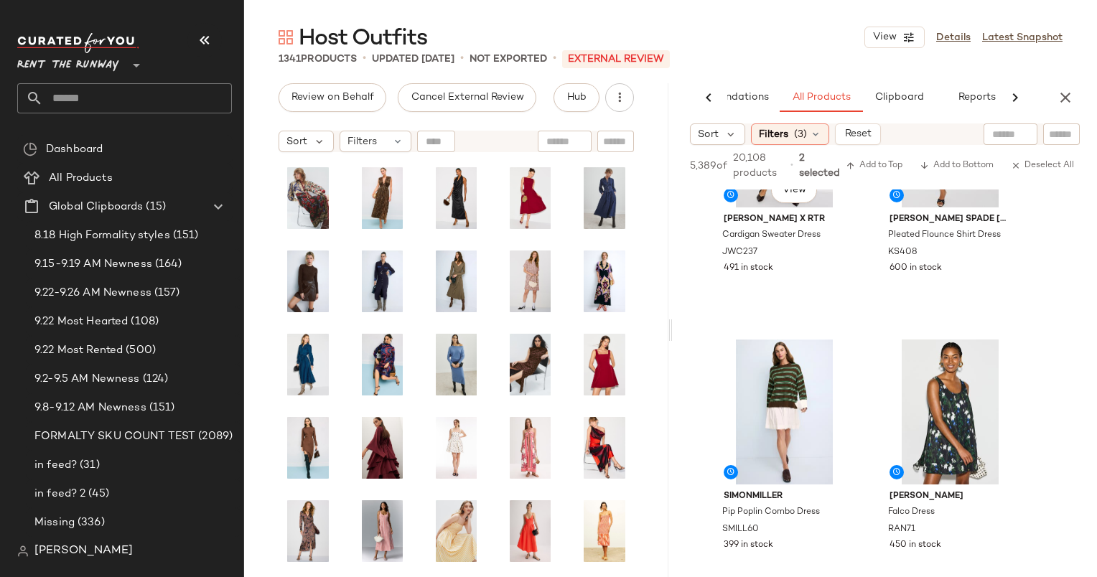
scroll to position [1704, 0]
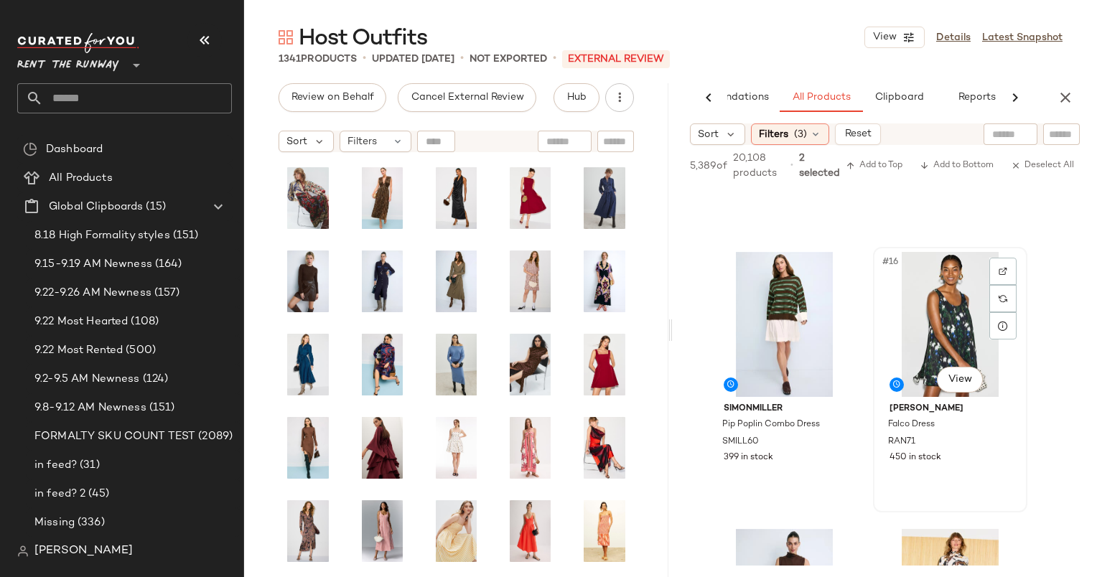
click at [925, 327] on div "#16 View" at bounding box center [950, 324] width 144 height 145
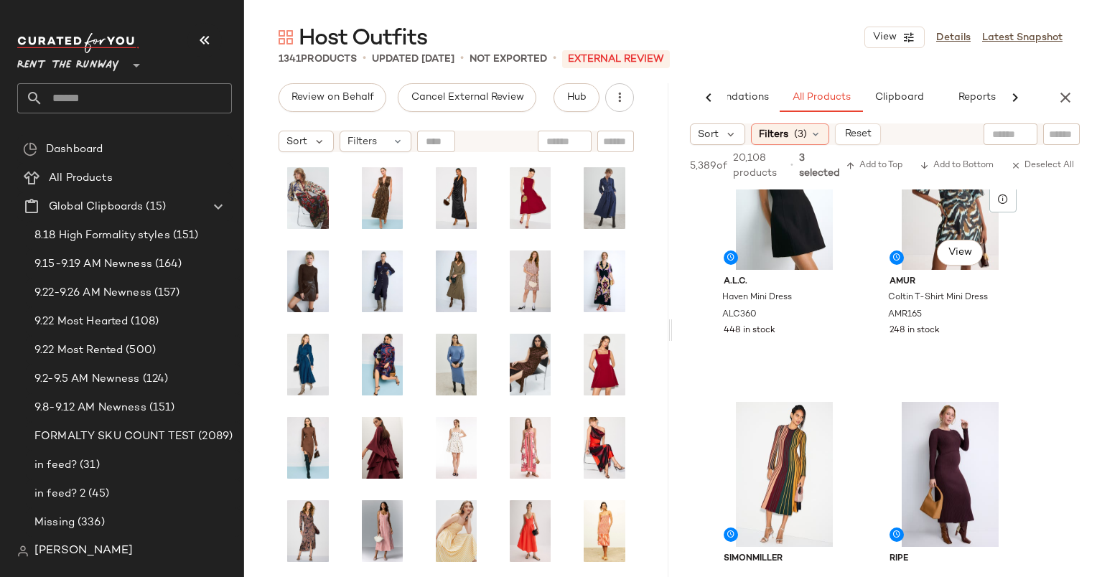
scroll to position [2562, 0]
click at [917, 240] on div "#20 View" at bounding box center [950, 199] width 144 height 145
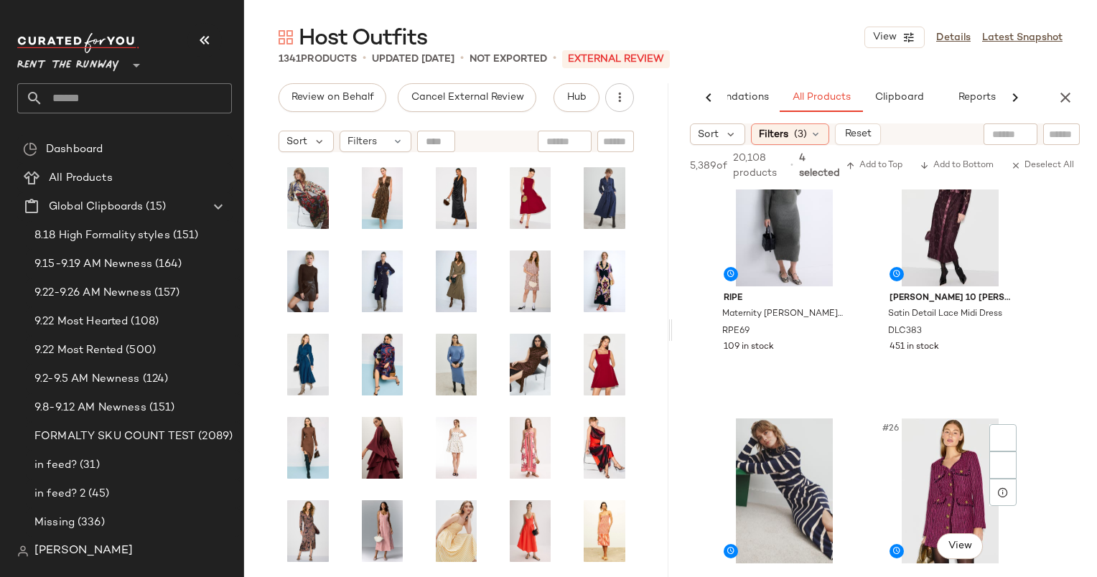
scroll to position [3285, 0]
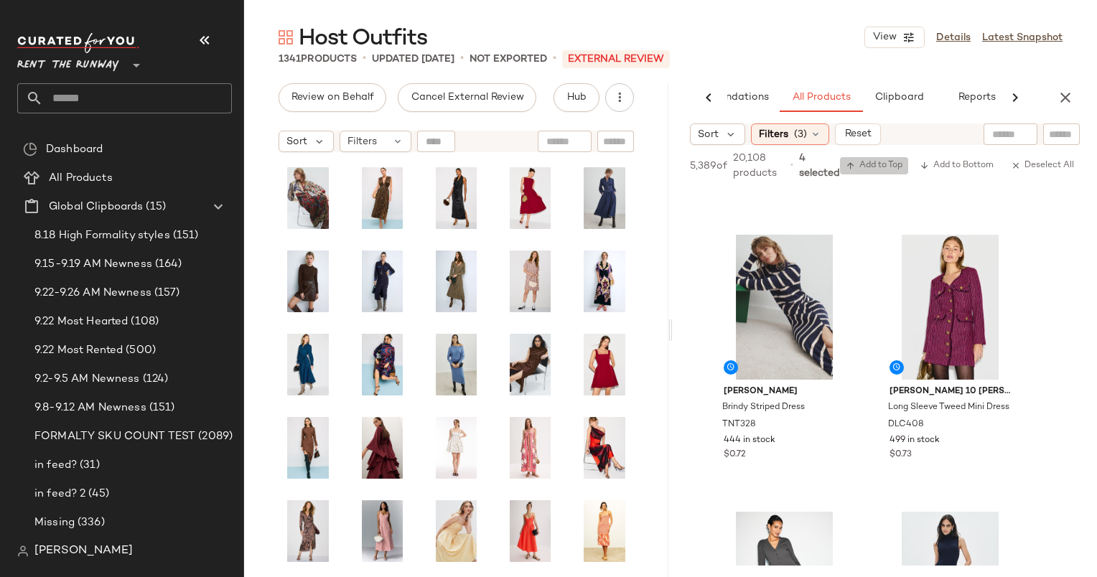
click at [878, 162] on span "Add to Top" at bounding box center [874, 166] width 57 height 10
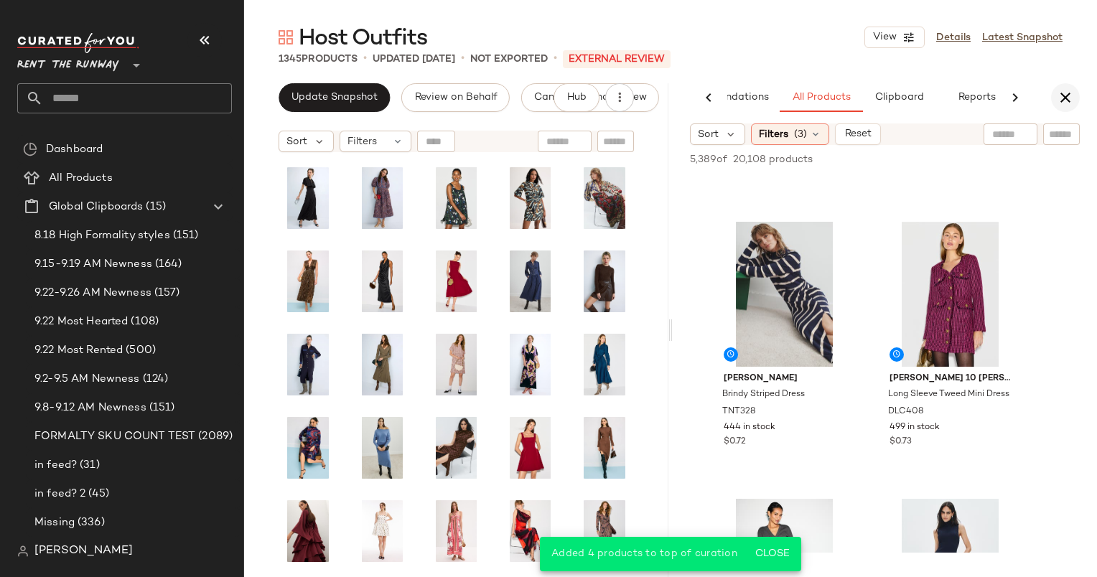
click at [1077, 90] on button "button" at bounding box center [1065, 97] width 29 height 29
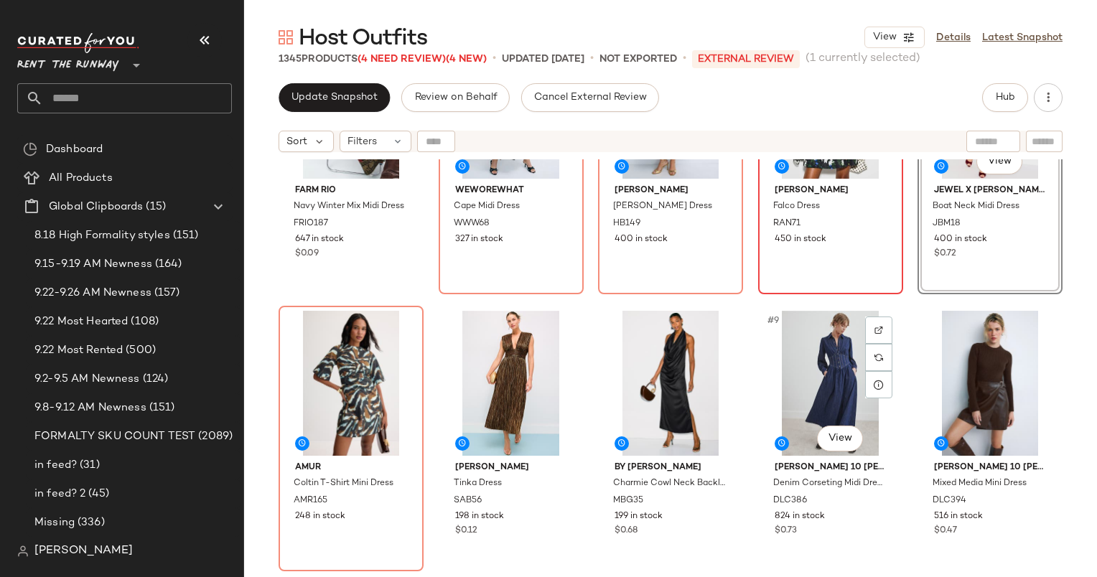
scroll to position [174, 0]
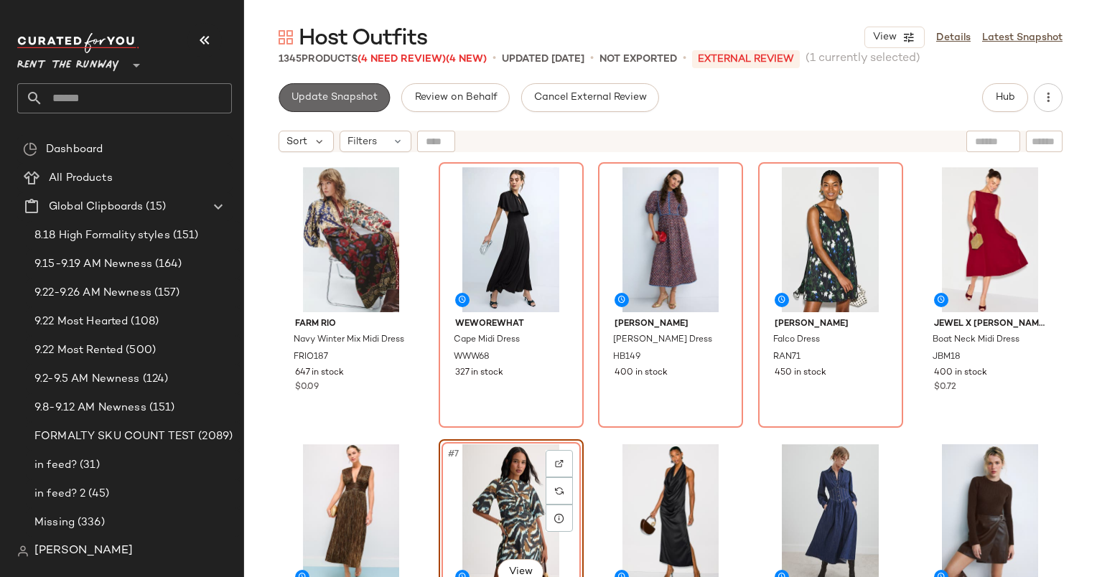
click at [351, 101] on span "Update Snapshot" at bounding box center [334, 97] width 87 height 11
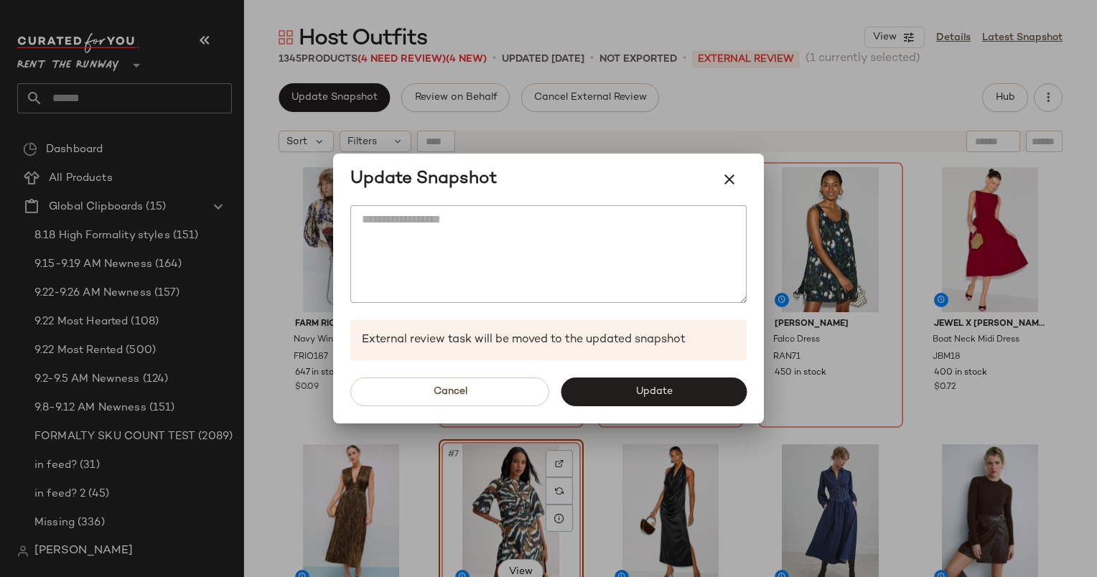
click at [698, 376] on div "Cancel Update" at bounding box center [548, 391] width 431 height 63
click at [694, 385] on button "Update" at bounding box center [654, 392] width 186 height 29
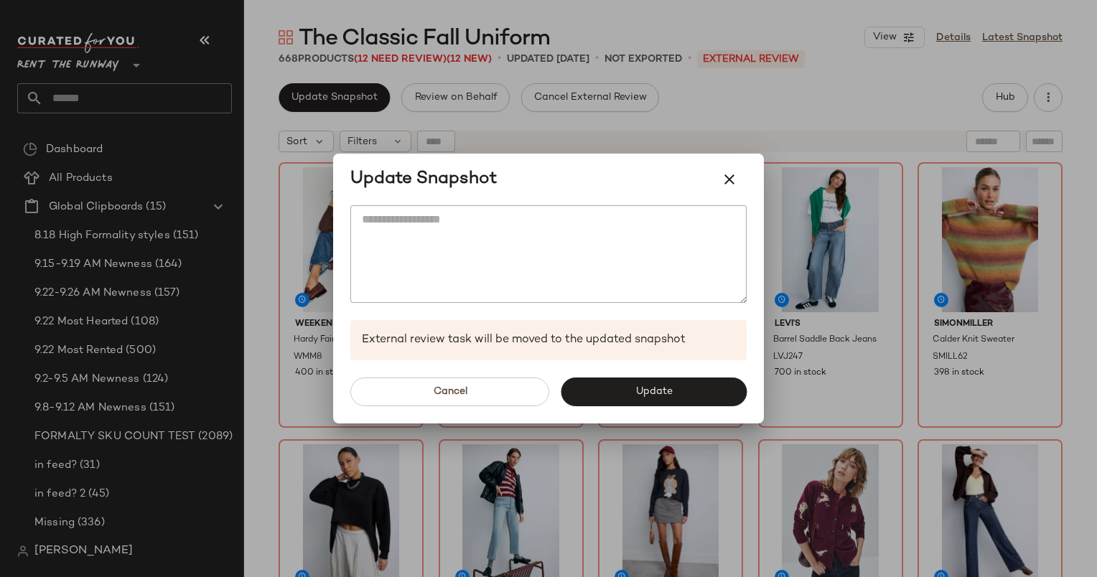
click at [648, 368] on div "Cancel Update" at bounding box center [548, 391] width 431 height 63
click at [675, 401] on button "Update" at bounding box center [654, 392] width 186 height 29
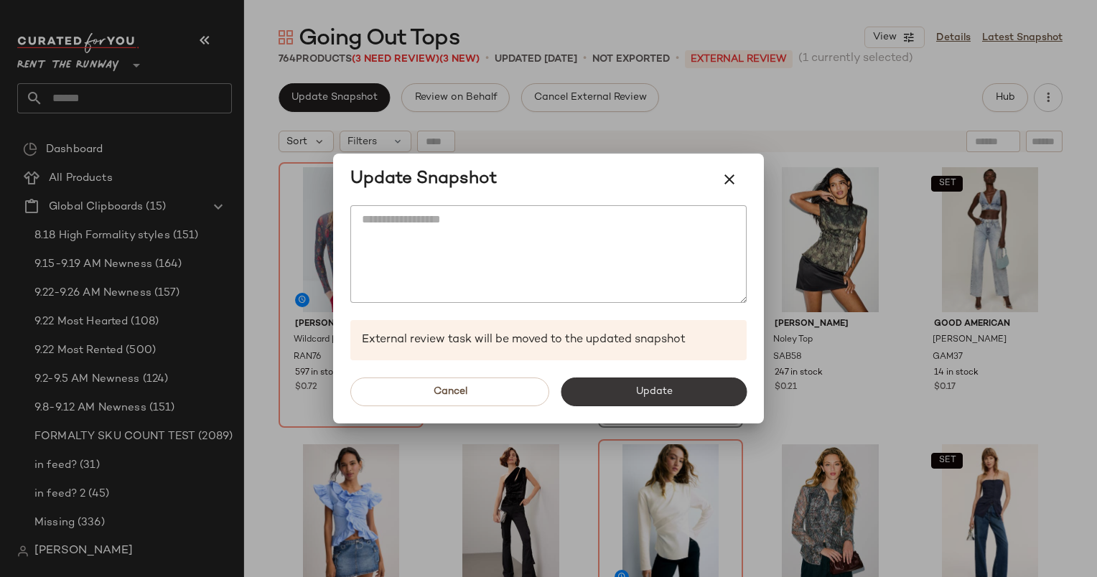
click at [701, 398] on button "Update" at bounding box center [654, 392] width 186 height 29
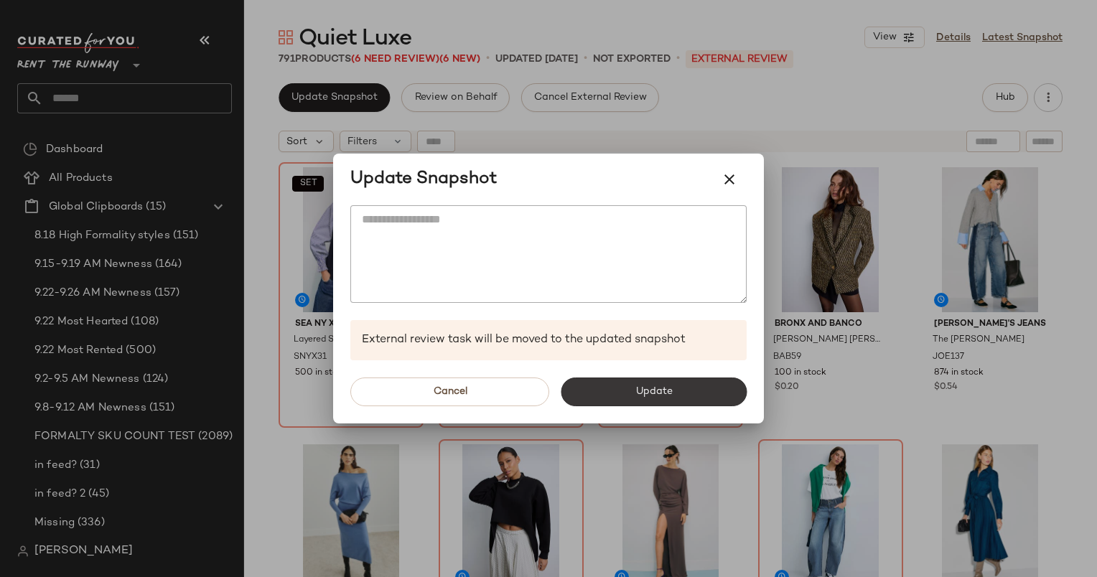
click at [678, 388] on button "Update" at bounding box center [654, 392] width 186 height 29
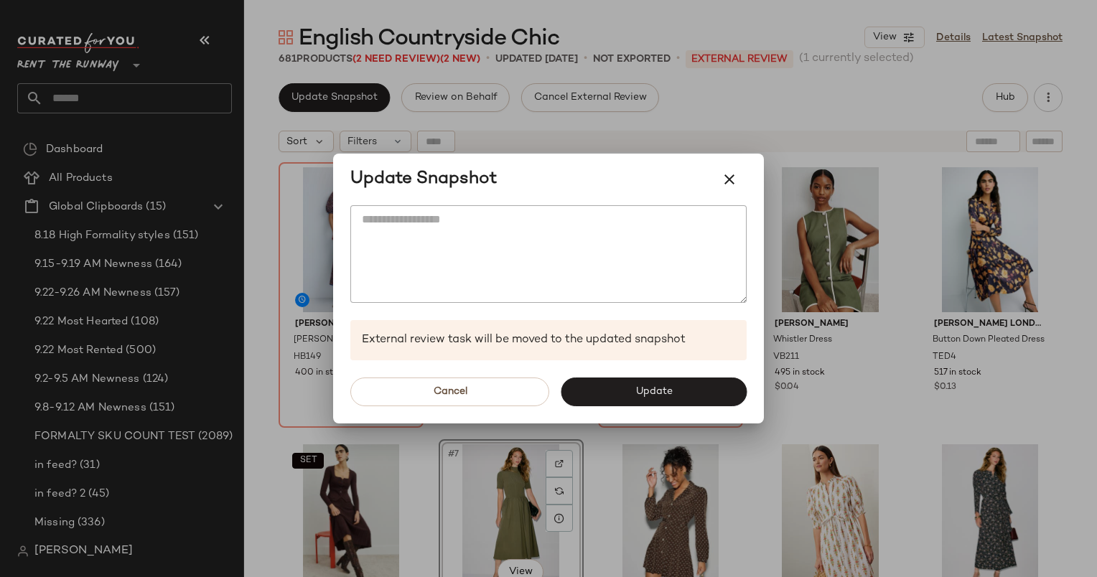
click at [709, 427] on div at bounding box center [548, 288] width 1097 height 577
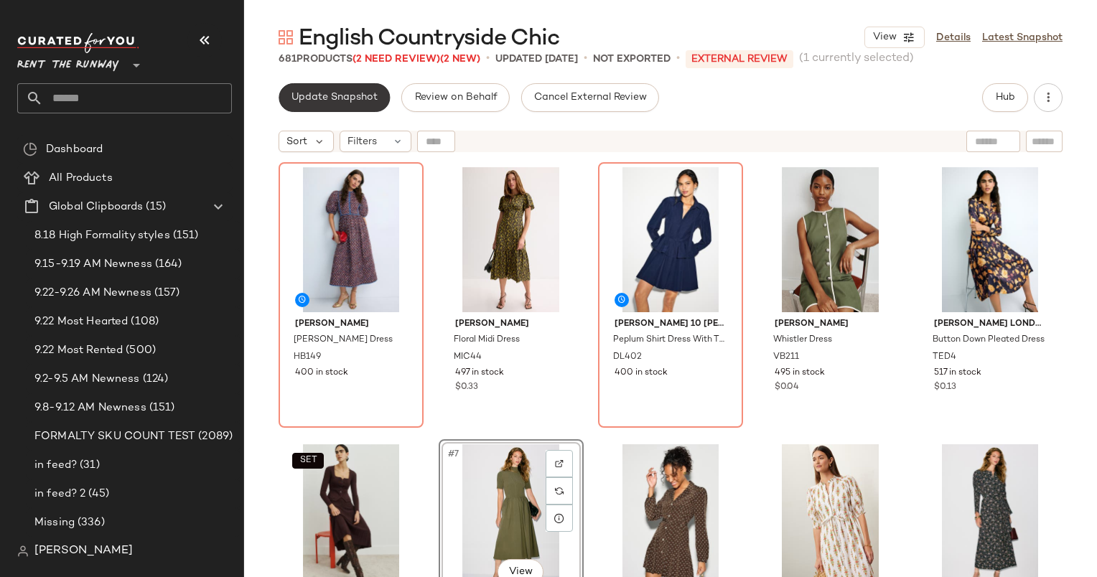
click at [366, 98] on span "Update Snapshot" at bounding box center [334, 97] width 87 height 11
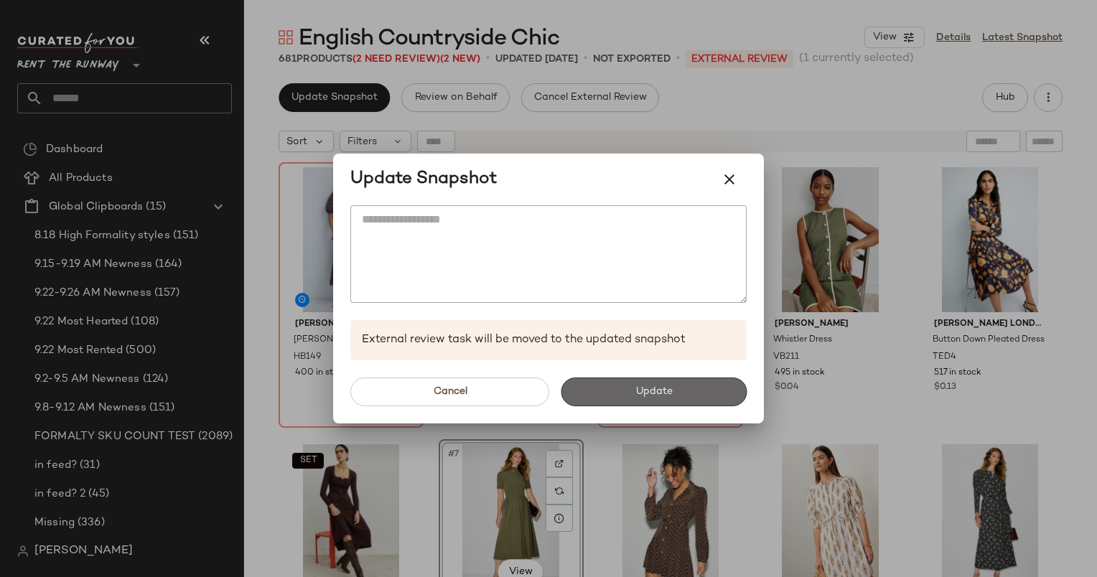
click at [675, 391] on button "Update" at bounding box center [654, 392] width 186 height 29
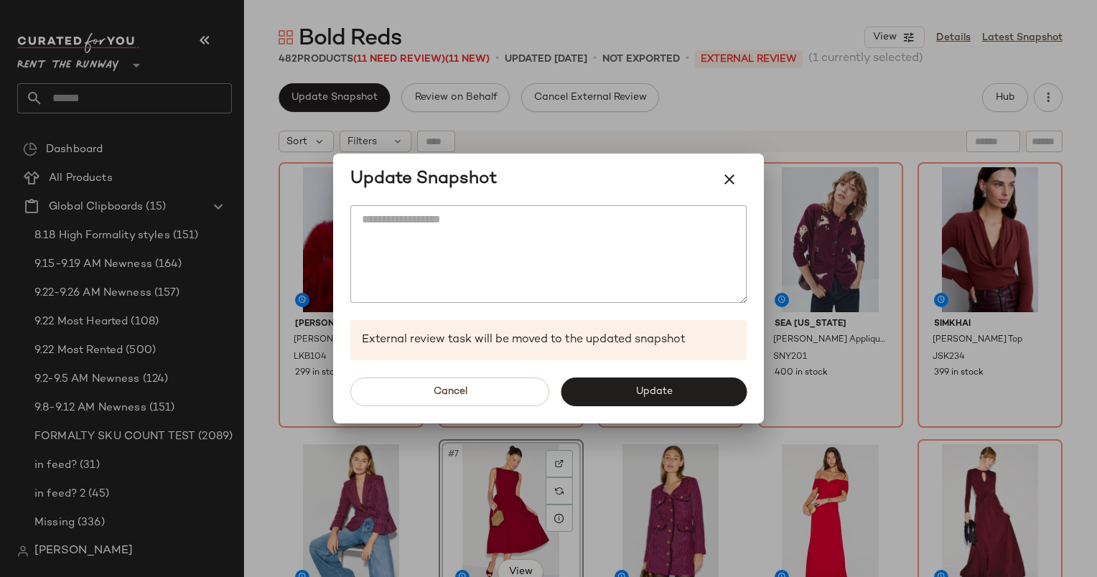
scroll to position [92, 0]
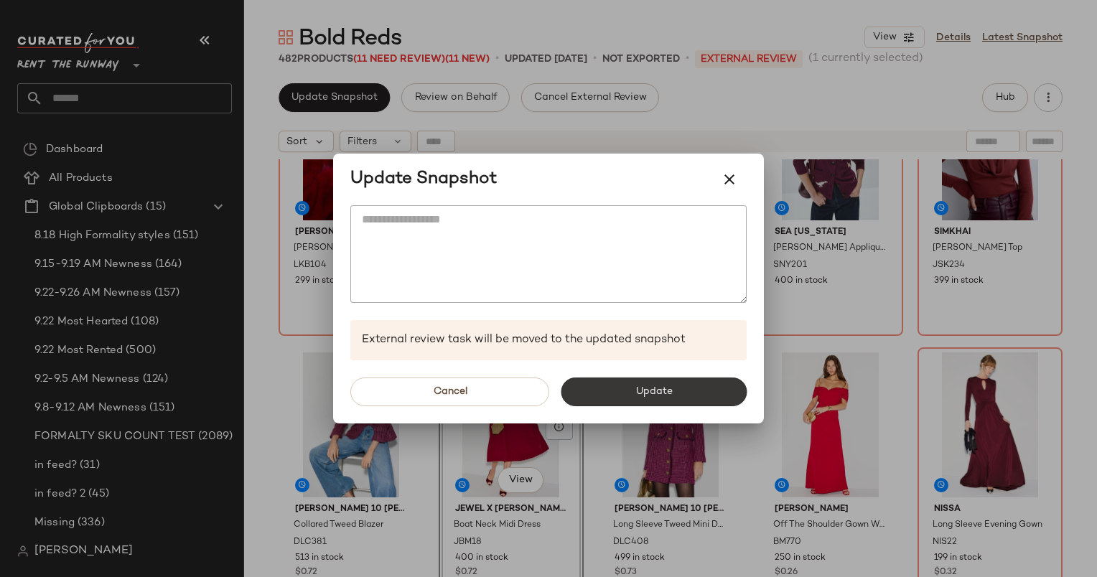
click at [659, 383] on button "Update" at bounding box center [654, 392] width 186 height 29
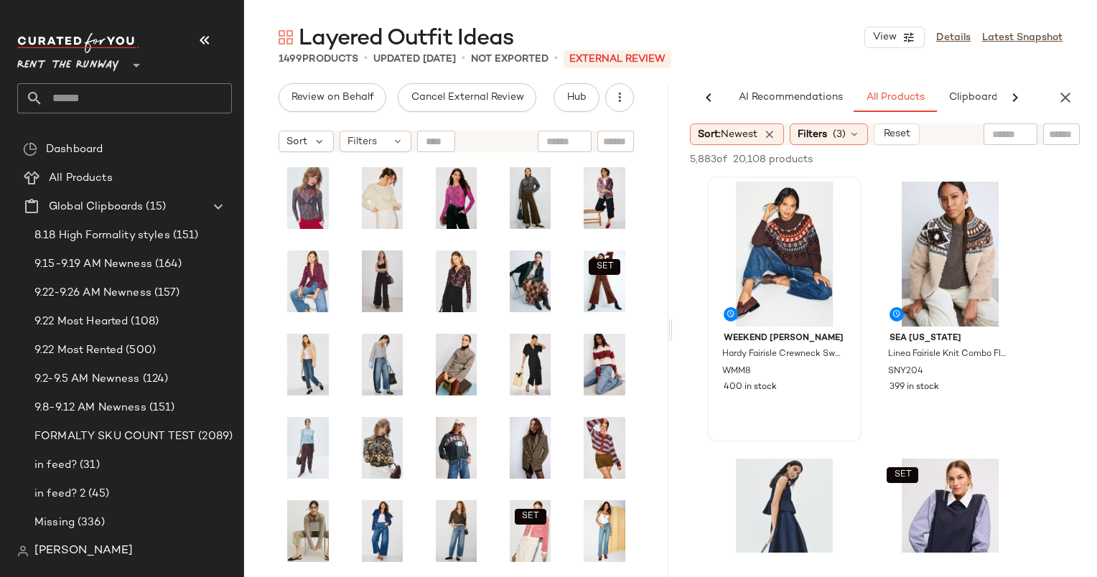
scroll to position [0, 74]
click at [790, 257] on div "#1 View" at bounding box center [784, 254] width 144 height 145
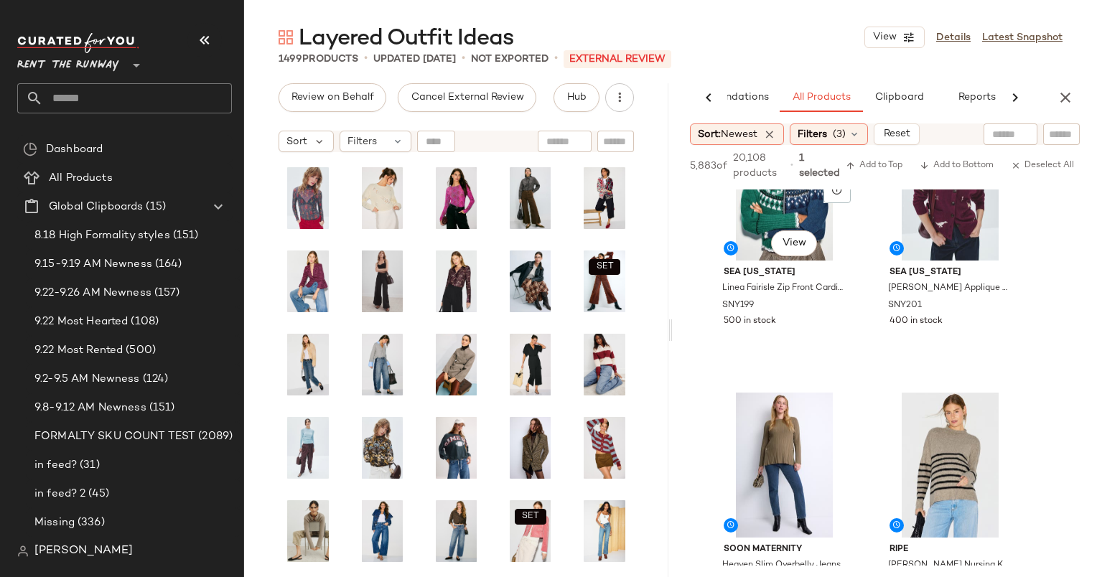
scroll to position [5605, 0]
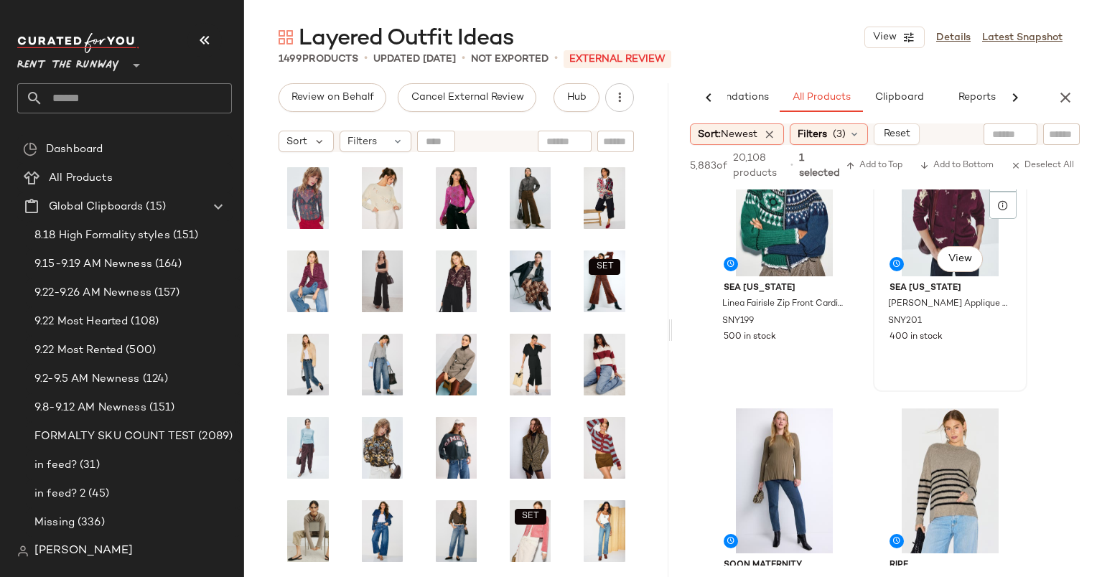
click at [916, 248] on div "#42 View" at bounding box center [950, 203] width 144 height 145
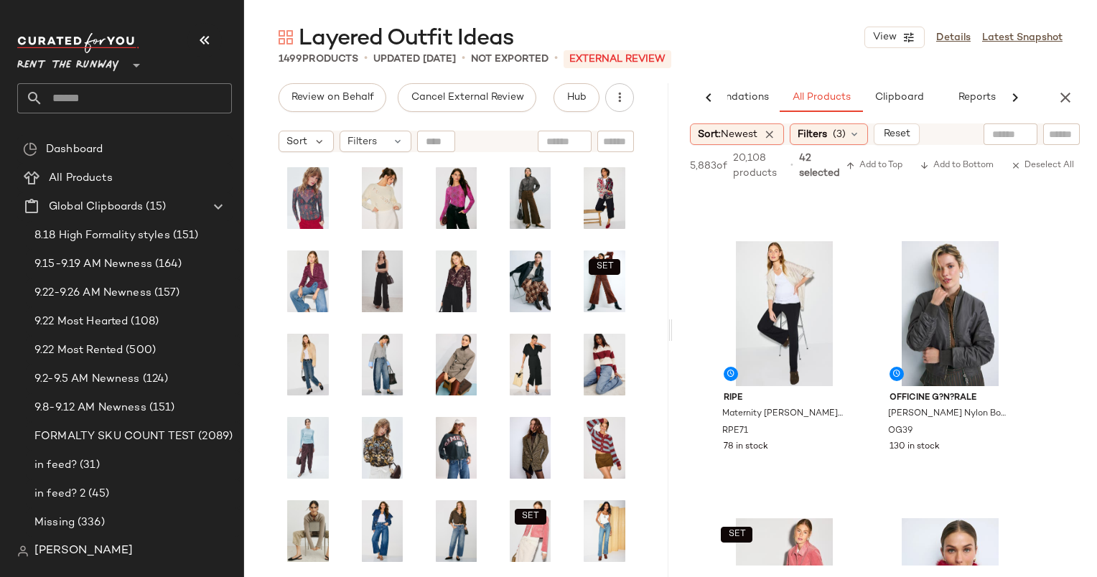
scroll to position [6051, 0]
click at [931, 294] on div "#46 View" at bounding box center [950, 313] width 144 height 145
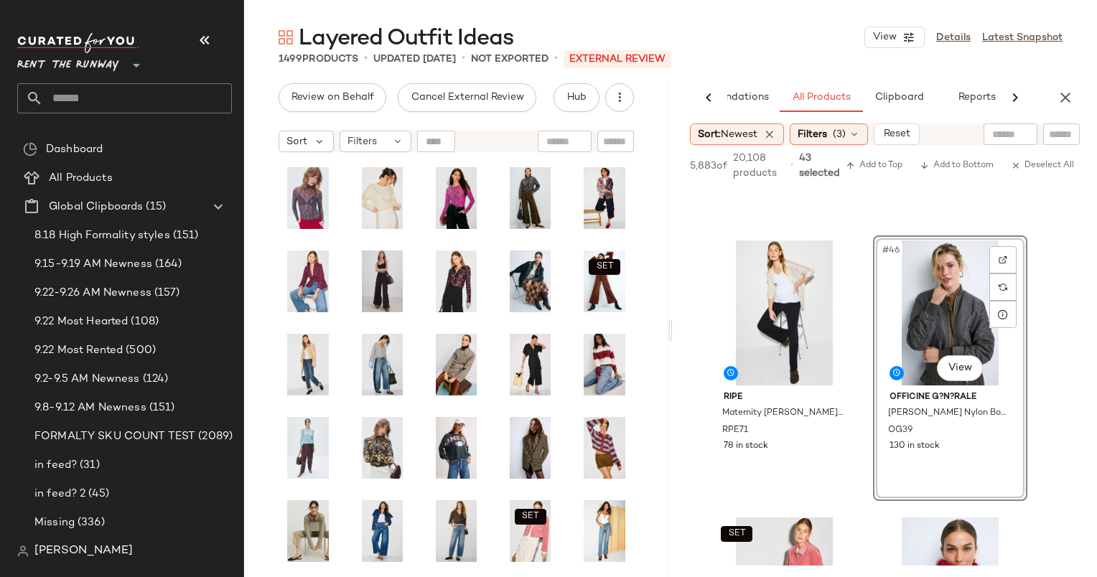
scroll to position [6372, 0]
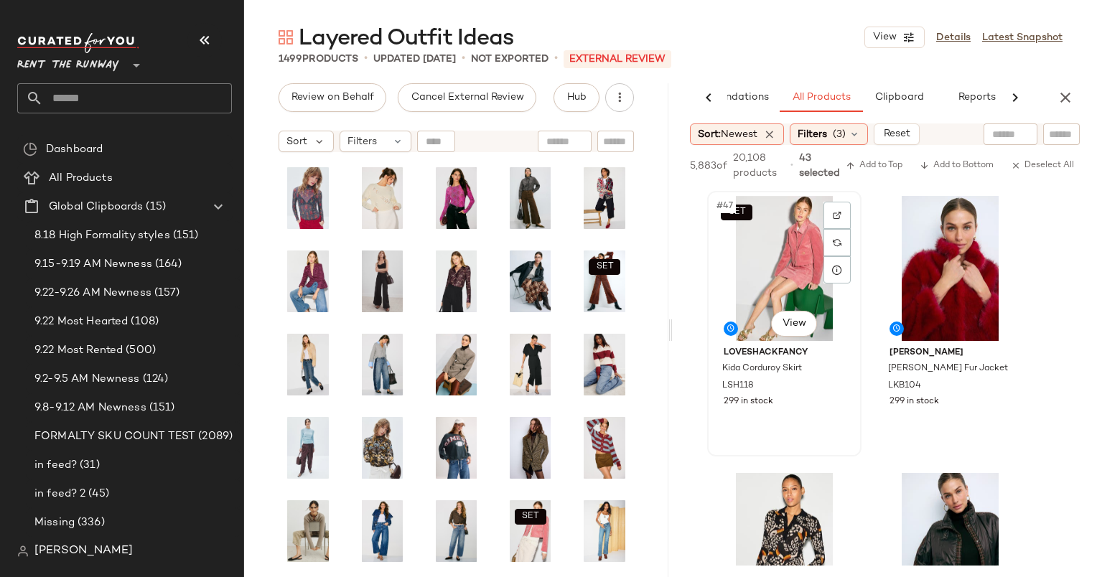
click at [787, 290] on div "SET #47 View" at bounding box center [784, 268] width 144 height 145
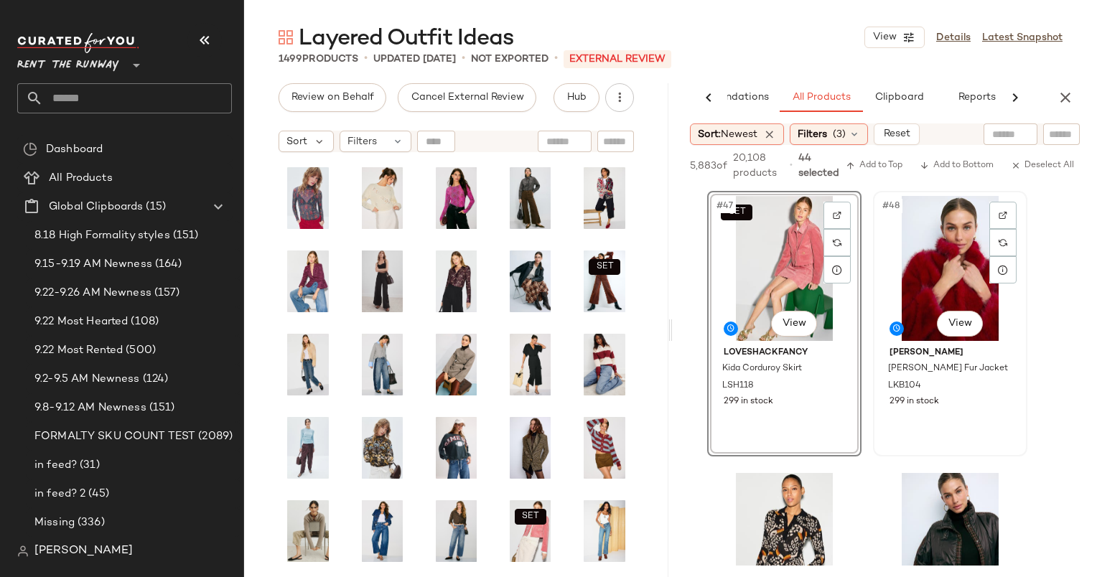
click at [933, 296] on div "#48 View" at bounding box center [950, 268] width 144 height 145
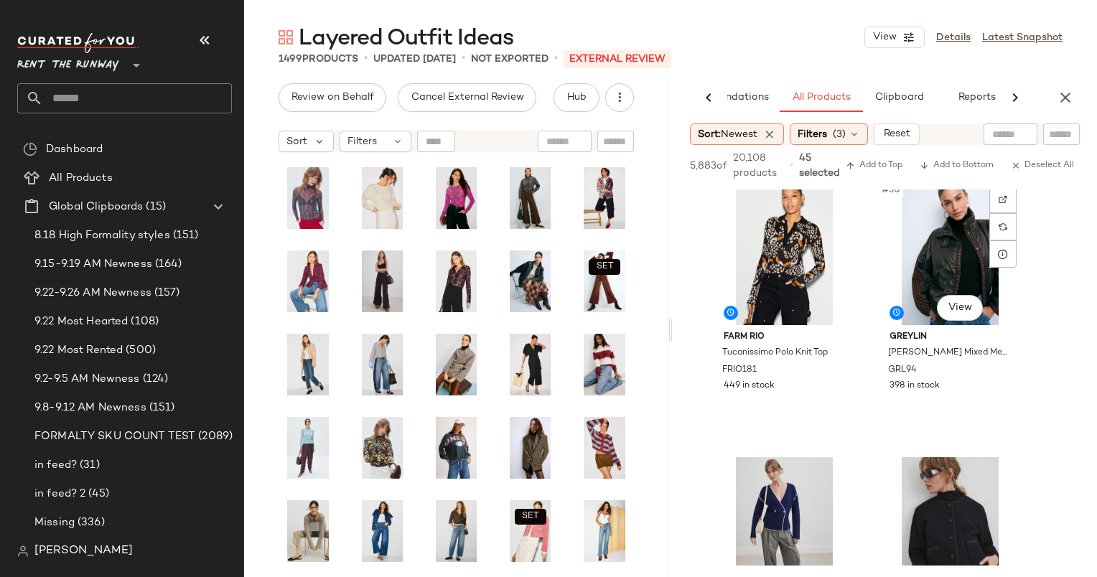
scroll to position [6668, 0]
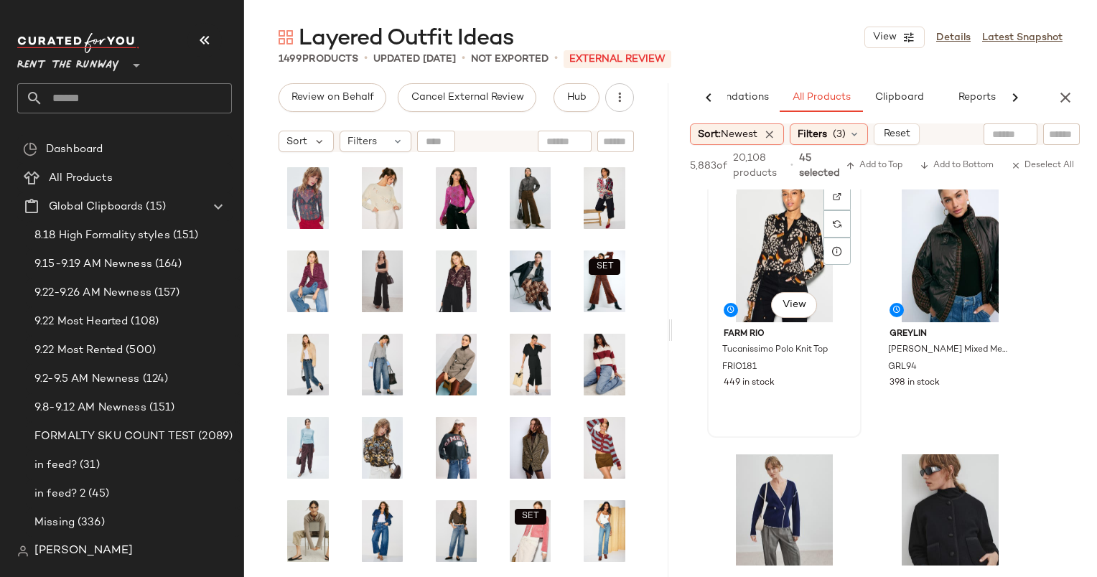
click at [778, 267] on div "#49 View" at bounding box center [784, 249] width 144 height 145
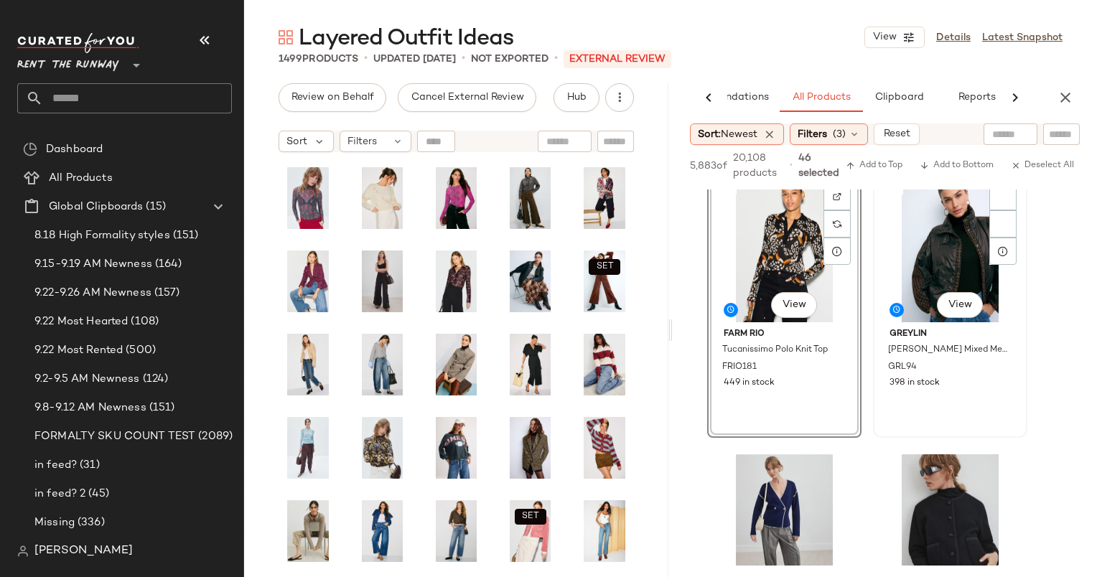
click at [945, 263] on div "#50 View" at bounding box center [950, 249] width 144 height 145
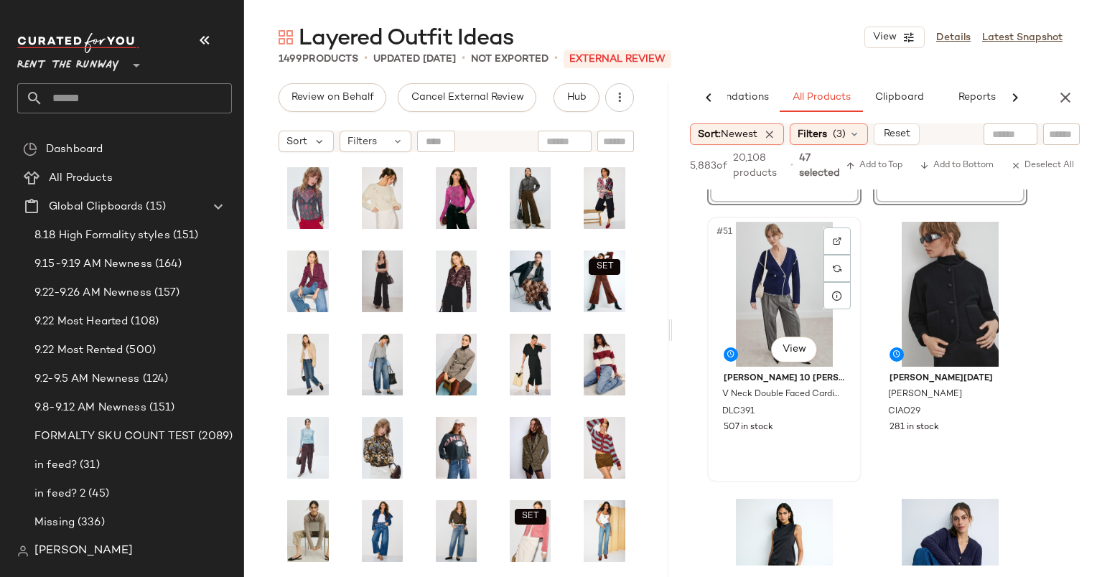
click at [782, 281] on div "#51 View" at bounding box center [784, 294] width 144 height 145
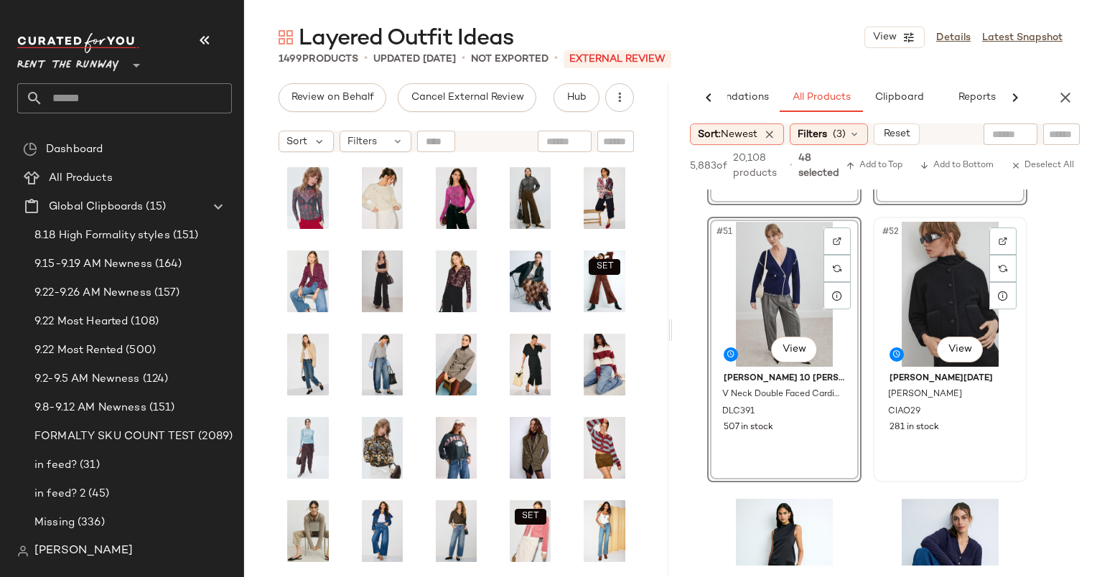
click at [928, 290] on div "#52 View" at bounding box center [950, 294] width 144 height 145
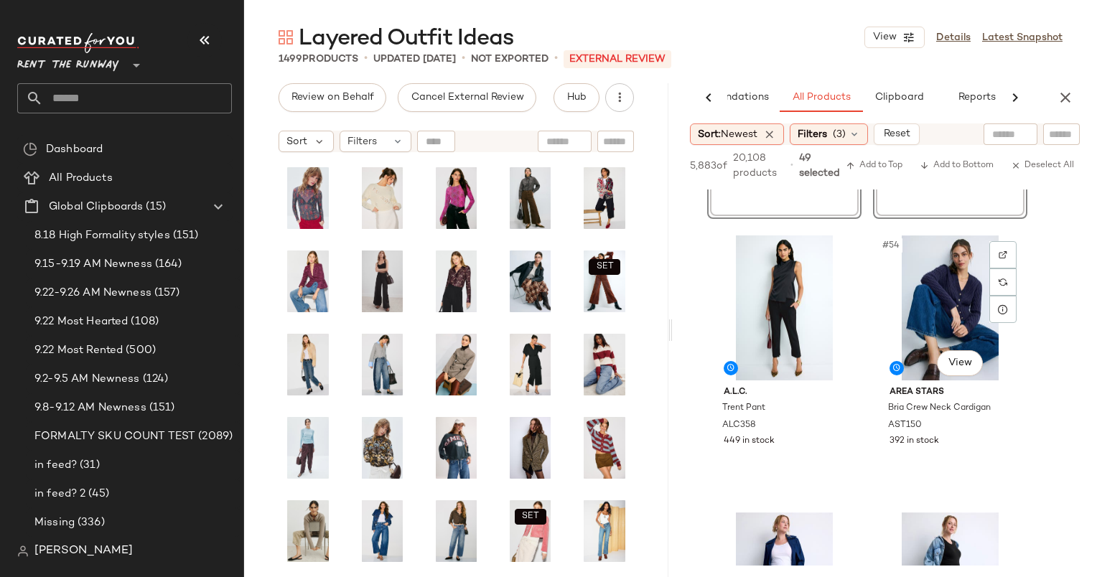
scroll to position [7165, 0]
click at [784, 276] on div "#53 View" at bounding box center [784, 307] width 144 height 145
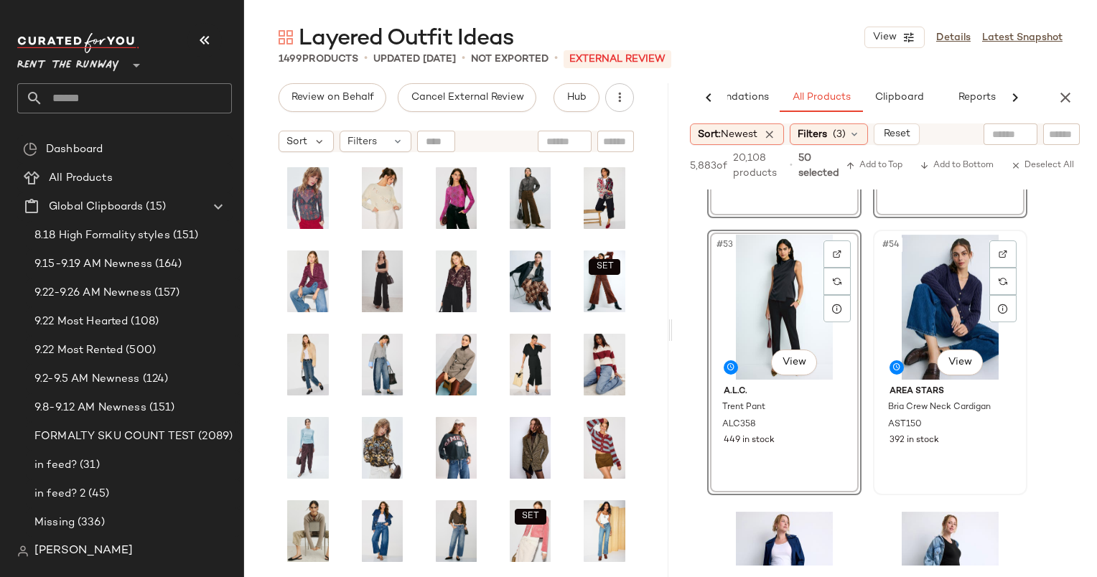
click at [986, 276] on div "#54 View" at bounding box center [950, 307] width 144 height 145
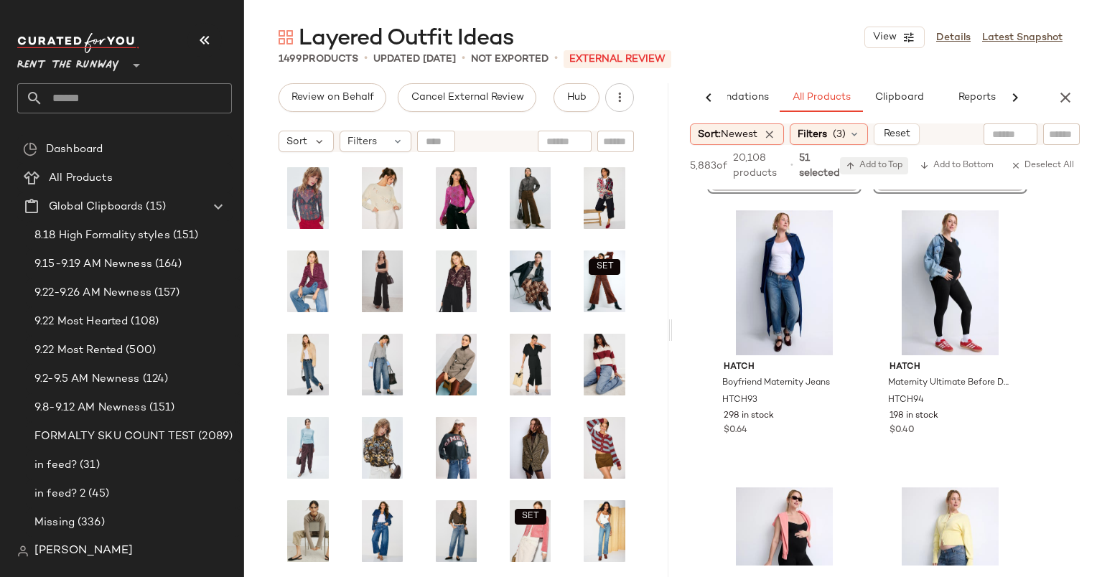
click at [899, 172] on button "Add to Top" at bounding box center [874, 165] width 68 height 17
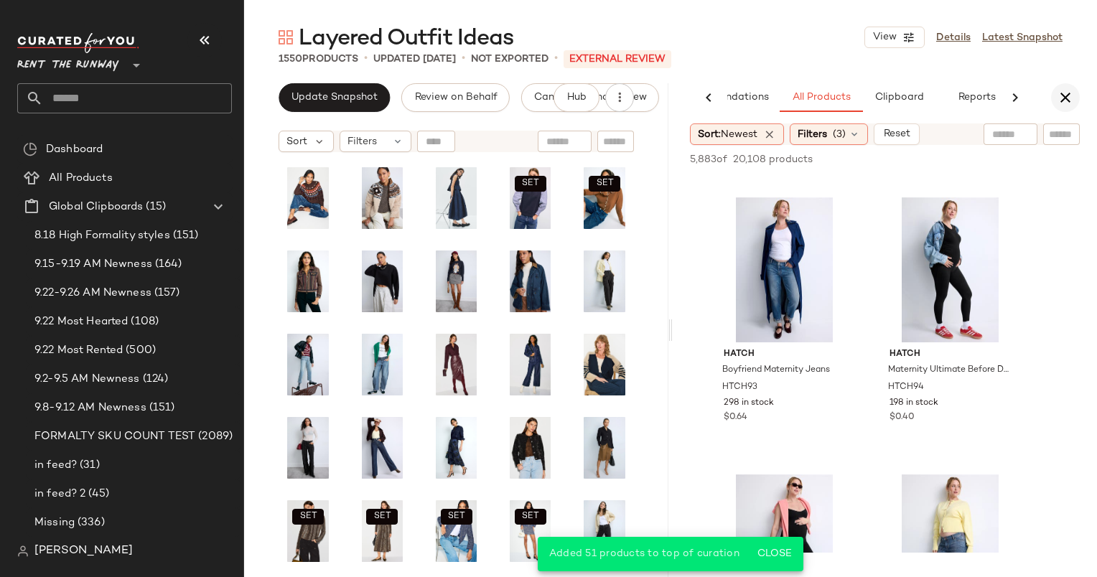
click at [1075, 102] on button "button" at bounding box center [1065, 97] width 29 height 29
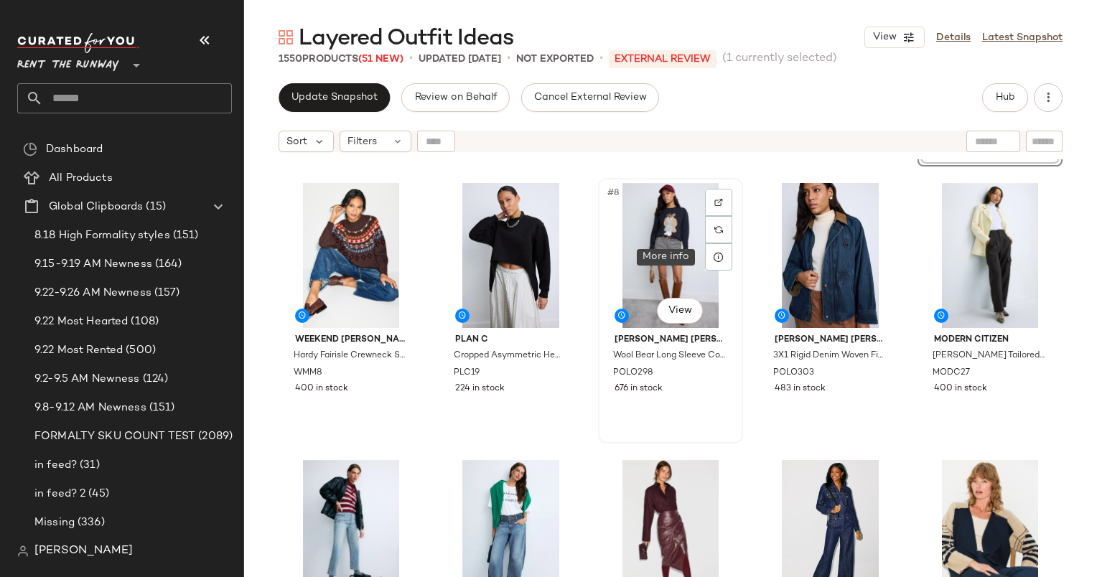
scroll to position [250, 0]
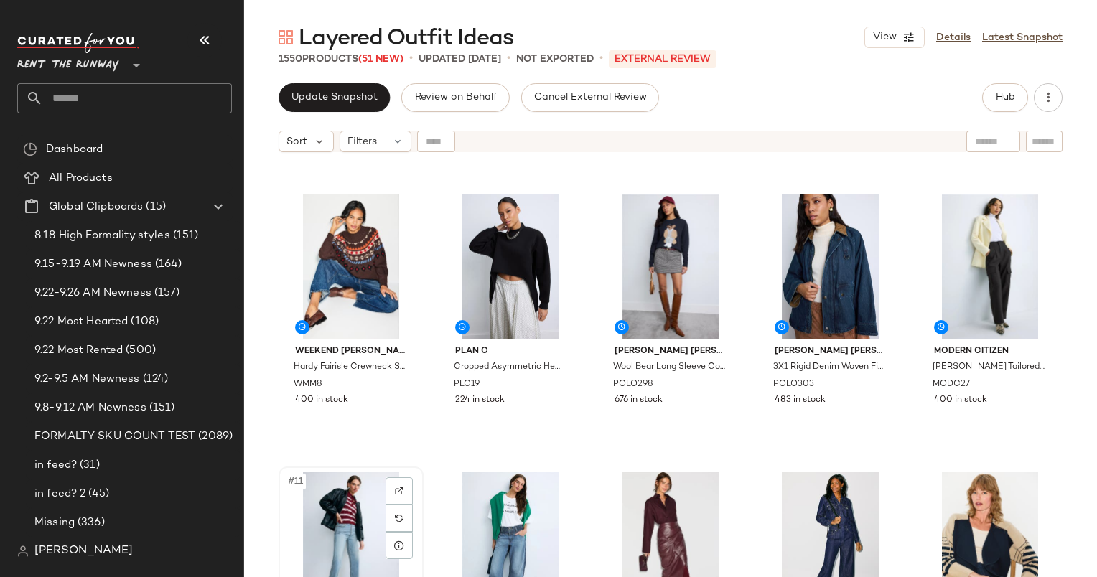
scroll to position [251, 0]
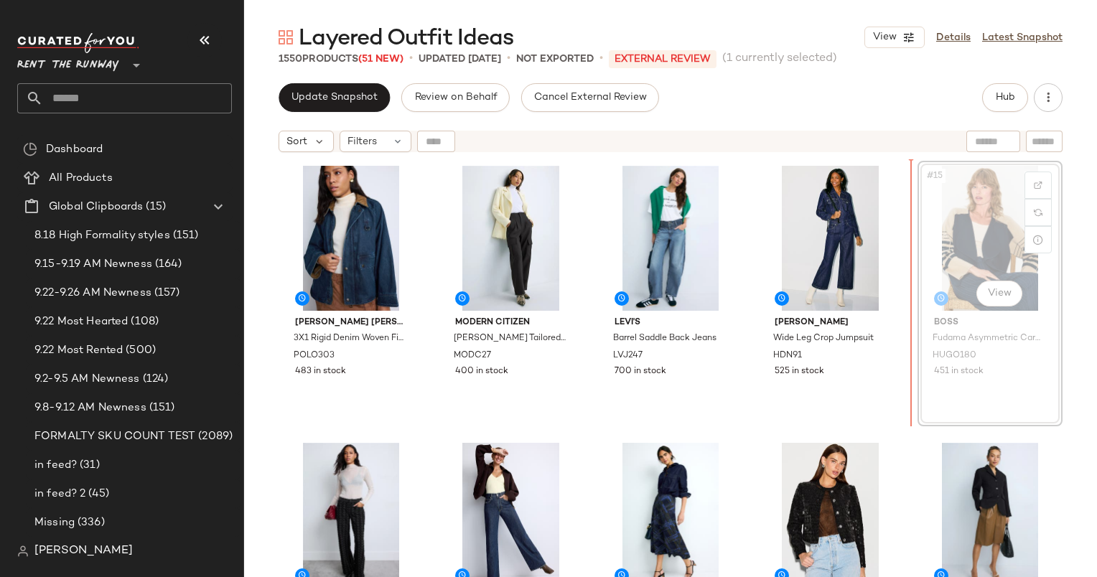
scroll to position [566, 0]
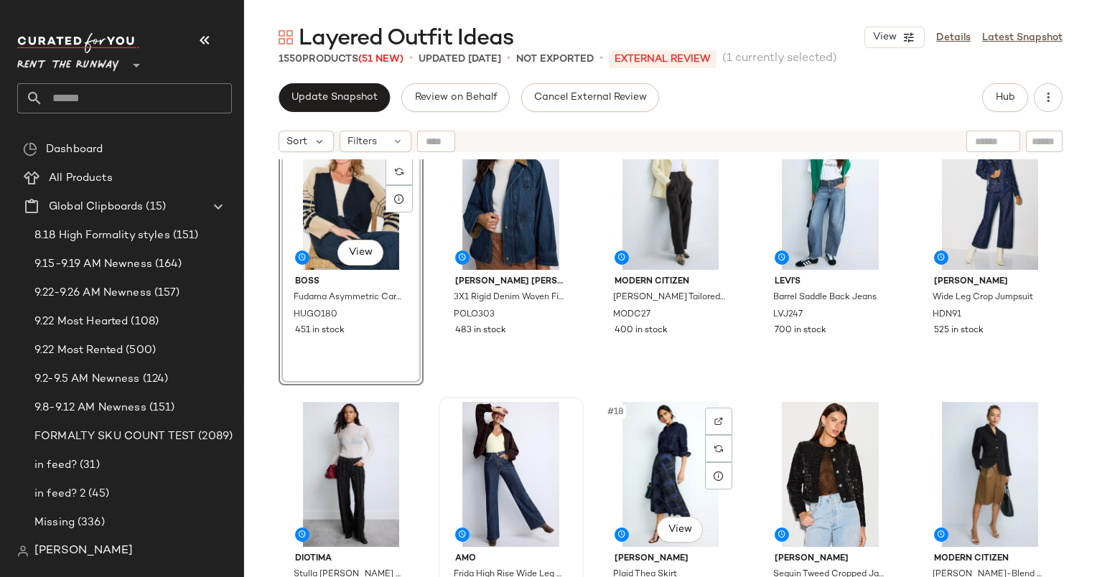
scroll to position [609, 0]
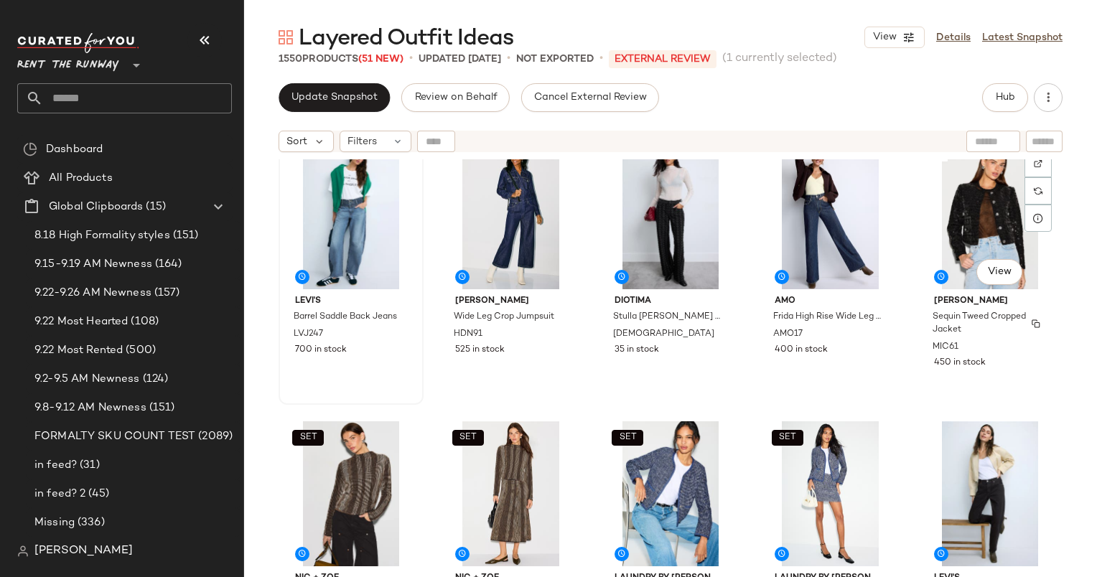
scroll to position [836, 0]
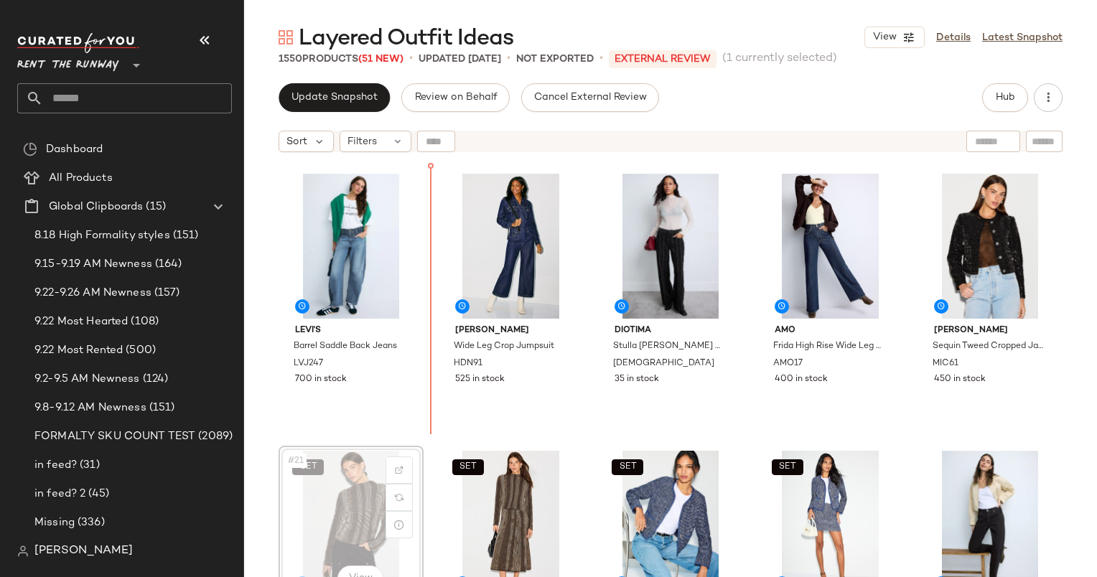
scroll to position [837, 0]
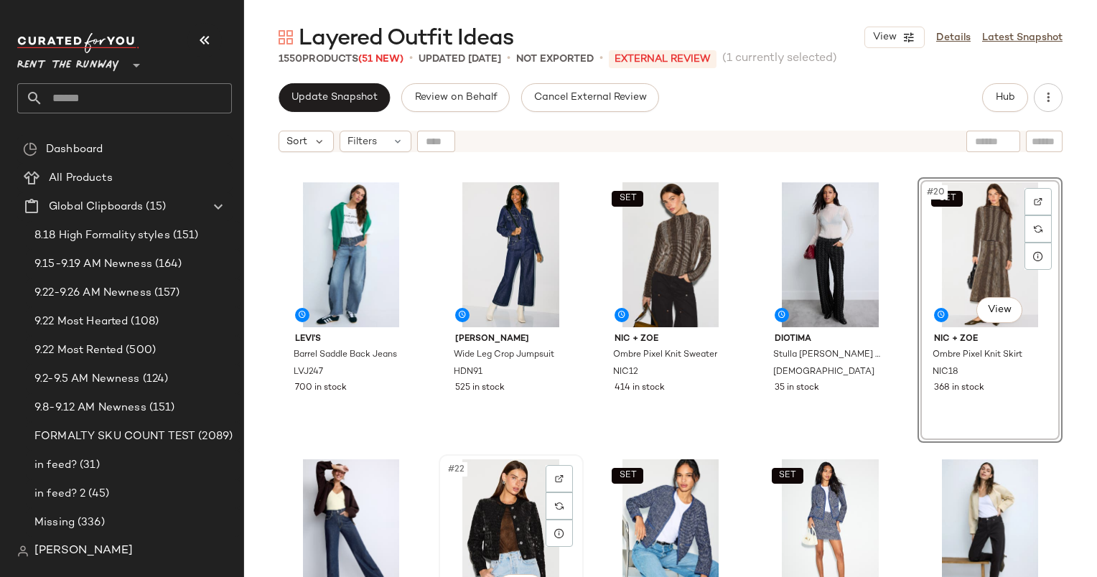
scroll to position [1016, 0]
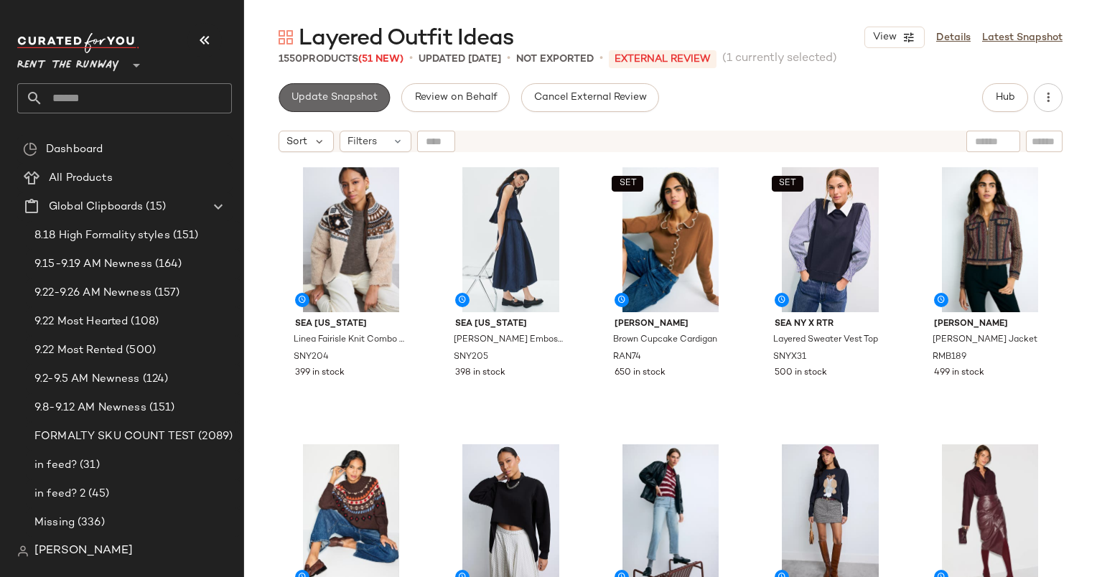
click at [325, 106] on button "Update Snapshot" at bounding box center [334, 97] width 111 height 29
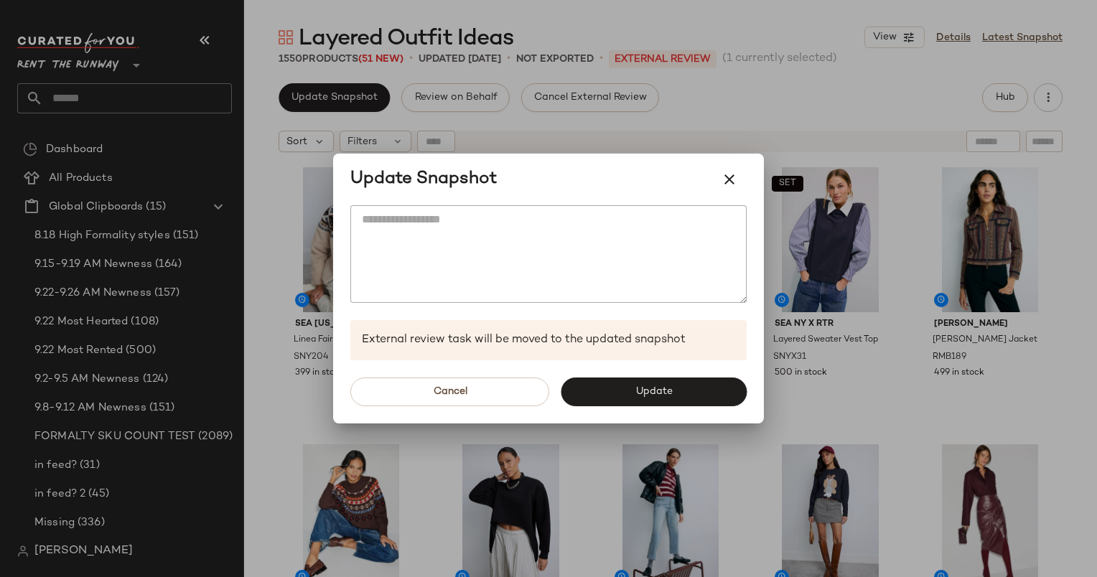
click at [615, 362] on div "Cancel Update" at bounding box center [548, 391] width 431 height 63
click at [640, 388] on span "Update" at bounding box center [653, 391] width 37 height 11
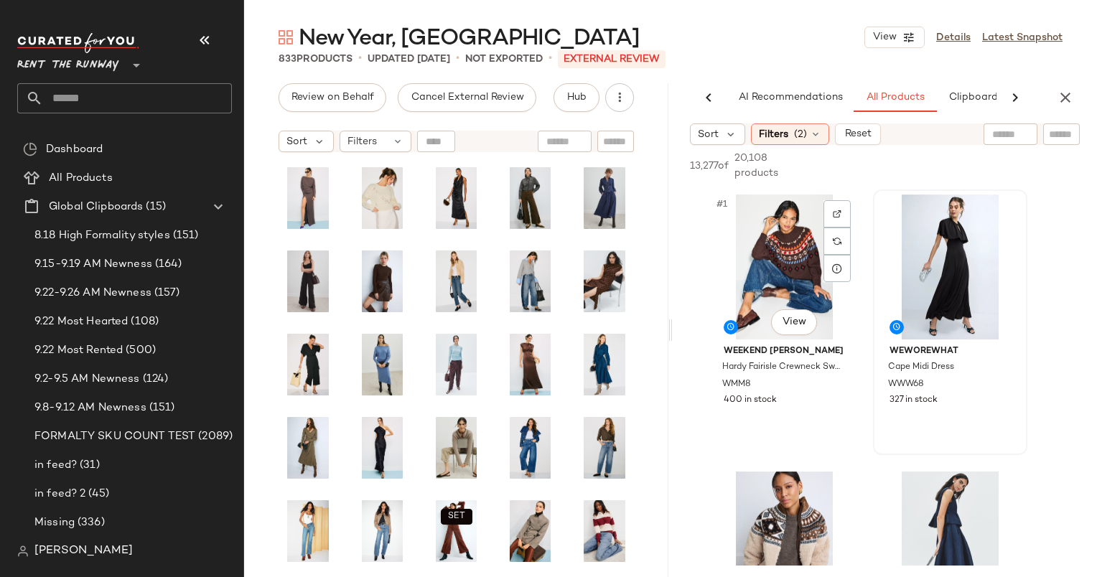
scroll to position [0, 74]
click at [924, 259] on div "#2 View" at bounding box center [950, 267] width 144 height 145
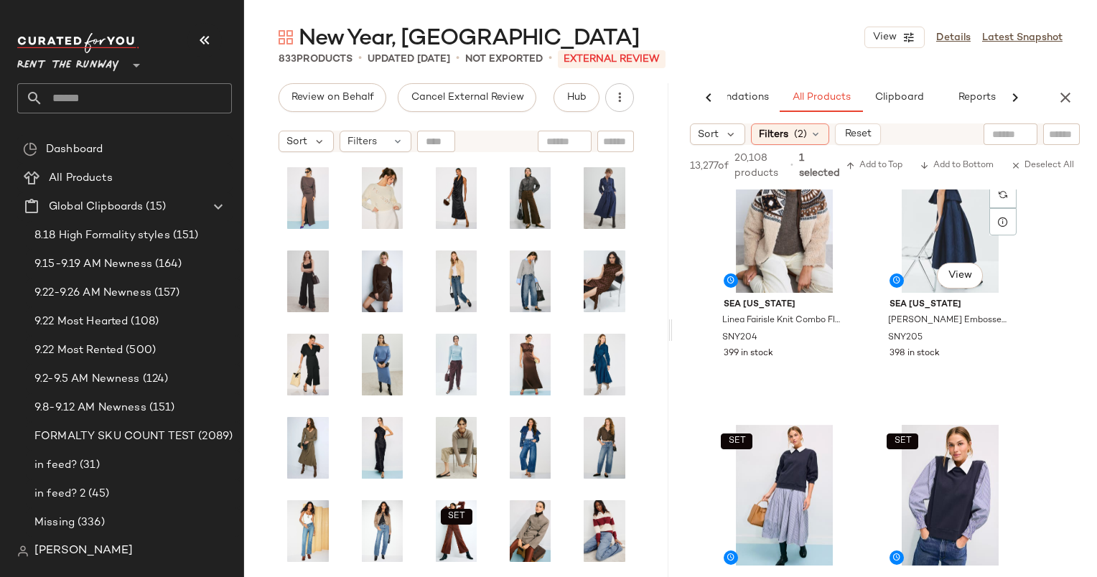
scroll to position [324, 0]
click at [925, 240] on div "#4 View" at bounding box center [950, 219] width 144 height 145
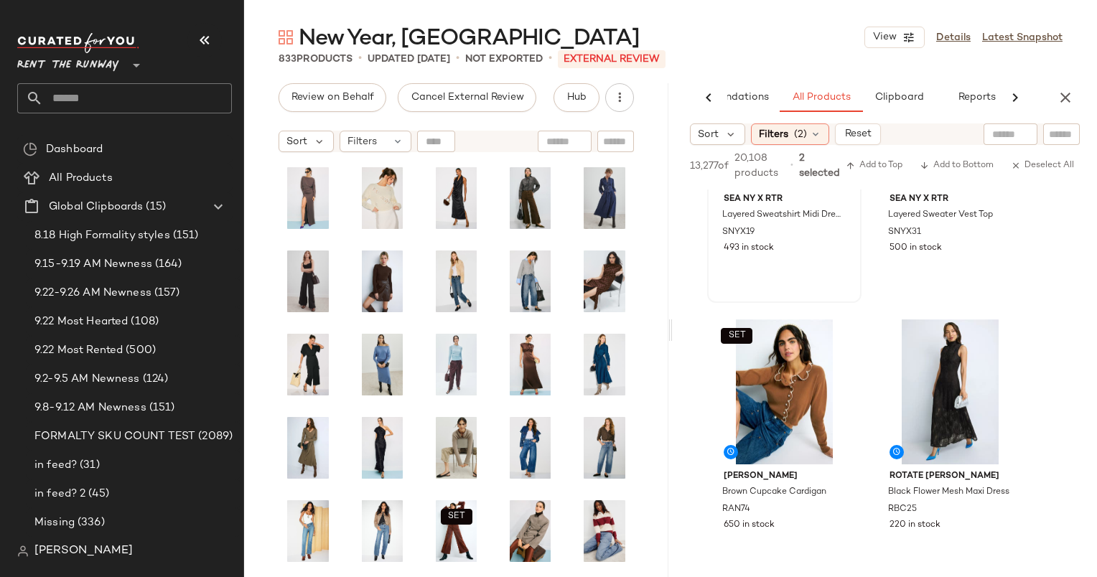
scroll to position [737, 0]
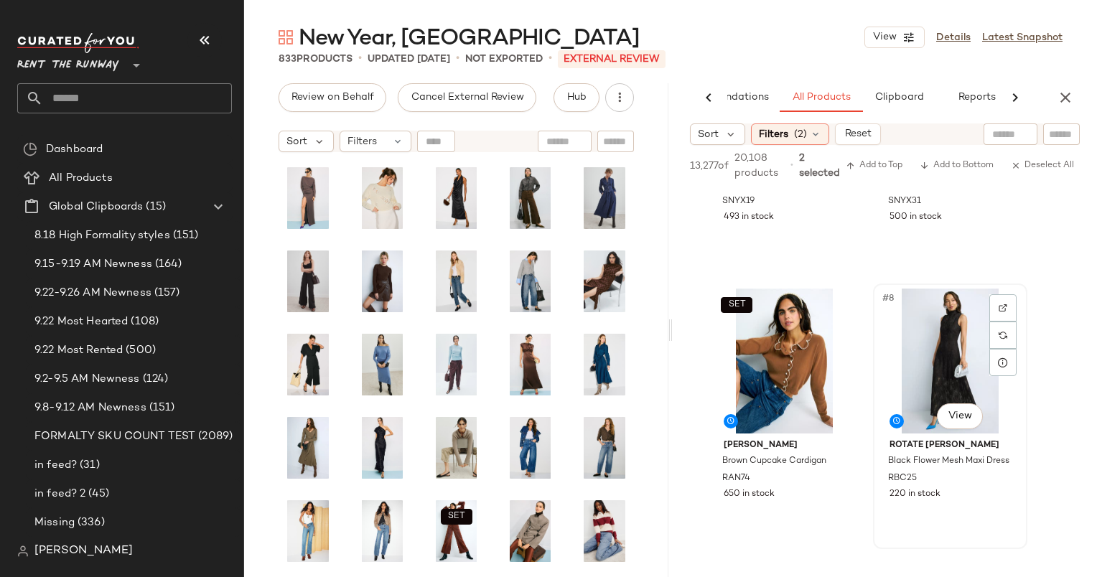
click at [935, 342] on div "#8 View" at bounding box center [950, 361] width 144 height 145
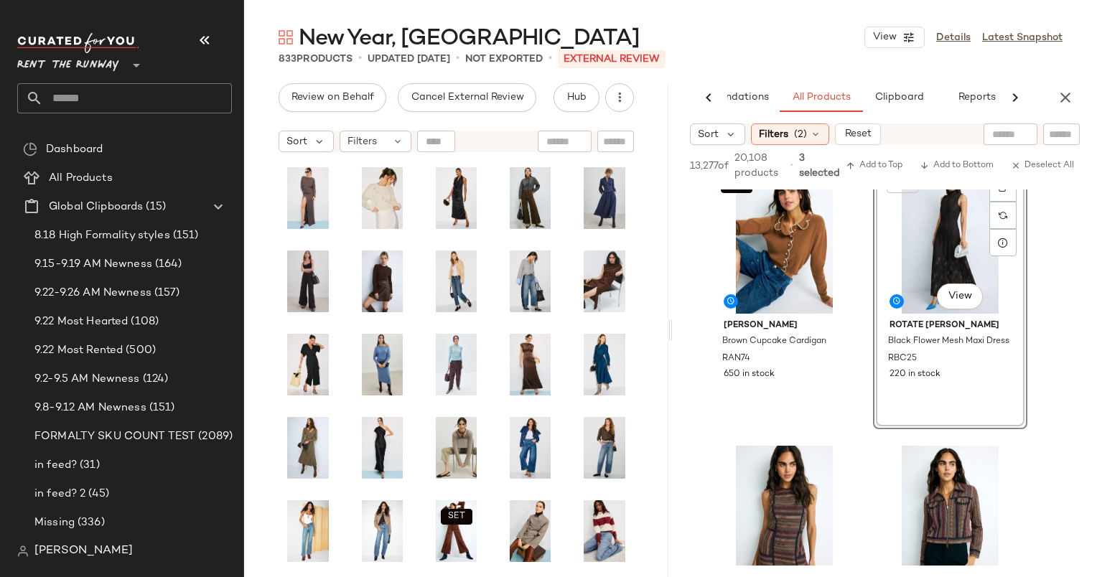
click at [925, 248] on div "SET #8 View" at bounding box center [950, 241] width 144 height 145
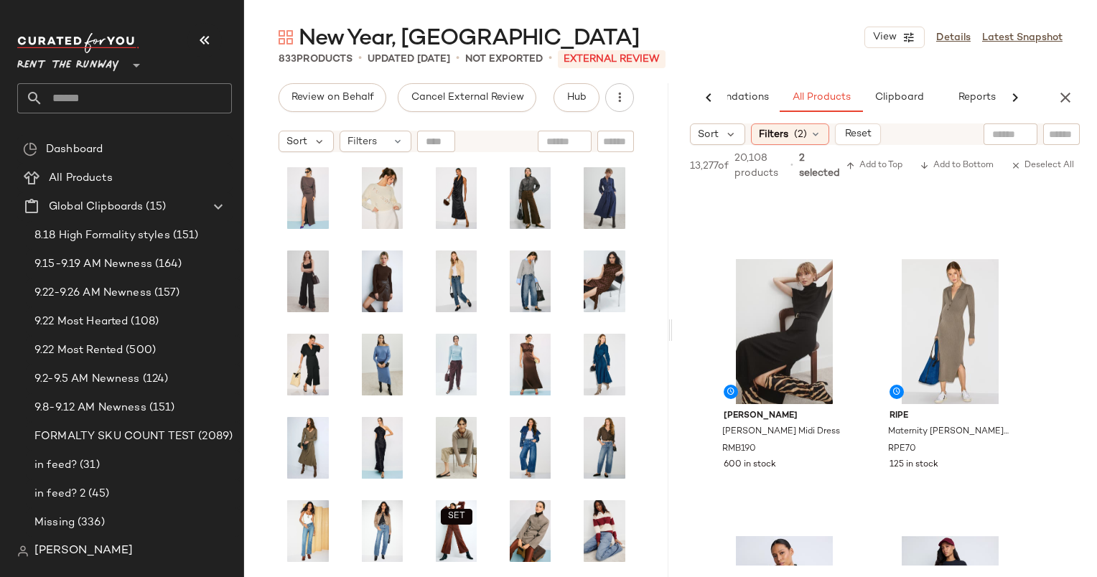
scroll to position [1321, 0]
click at [793, 310] on div "#11 View" at bounding box center [784, 331] width 144 height 145
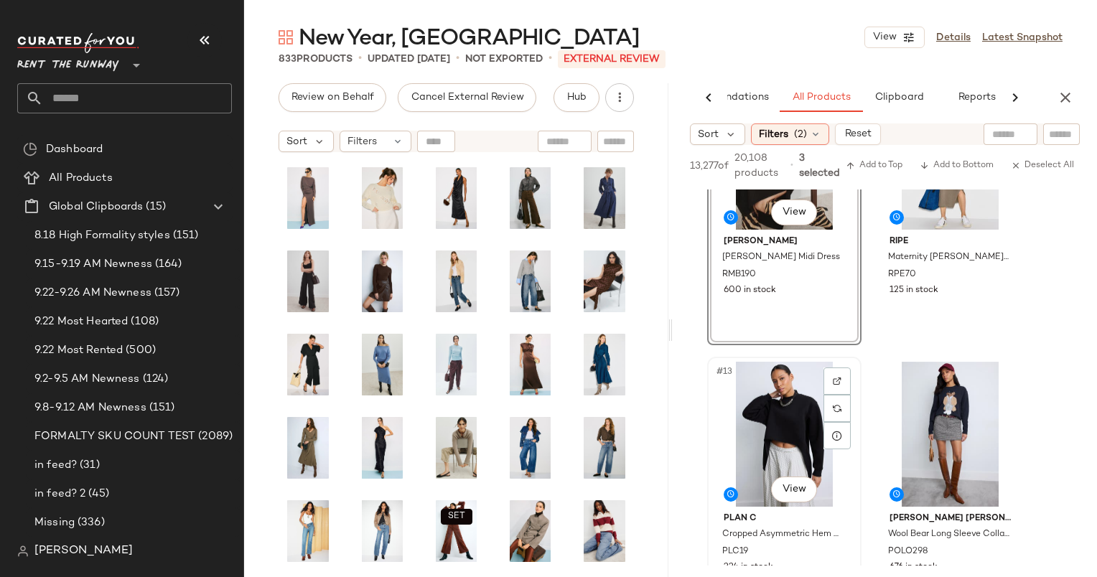
scroll to position [1605, 0]
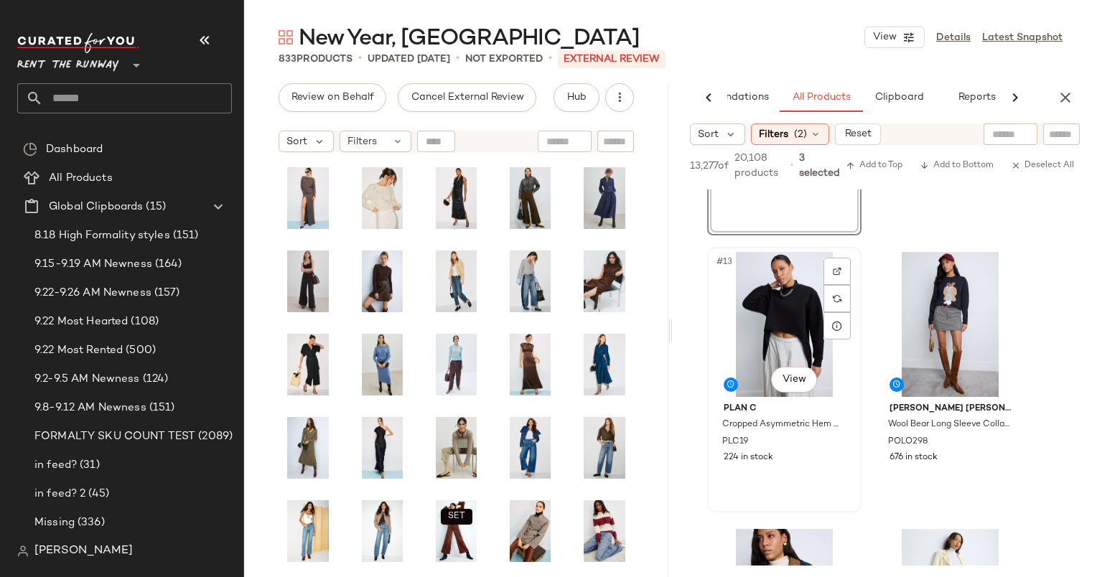
click at [765, 315] on div "#13 View" at bounding box center [784, 324] width 144 height 145
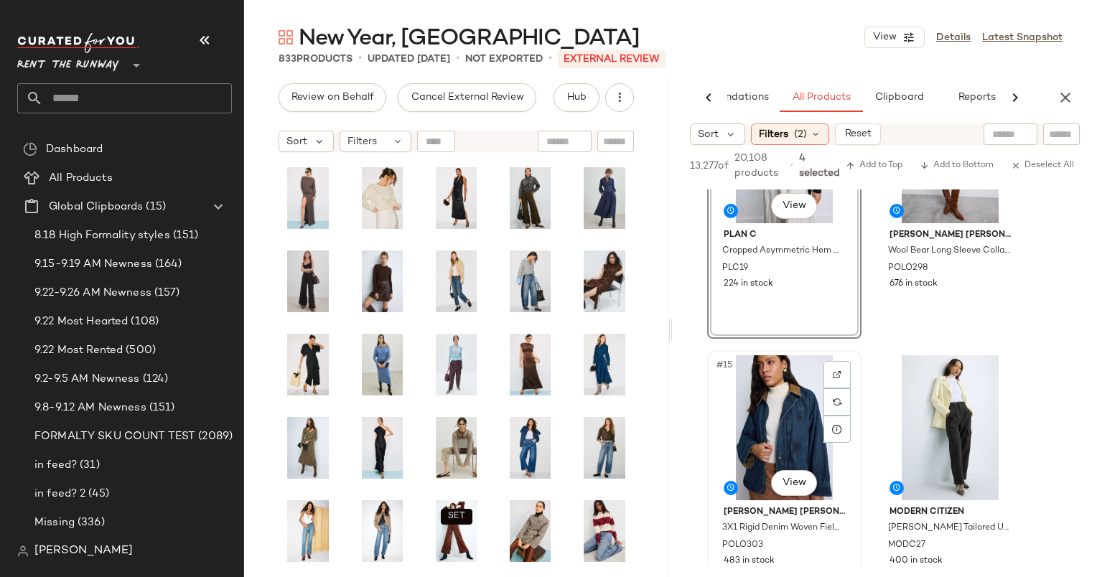
scroll to position [1924, 0]
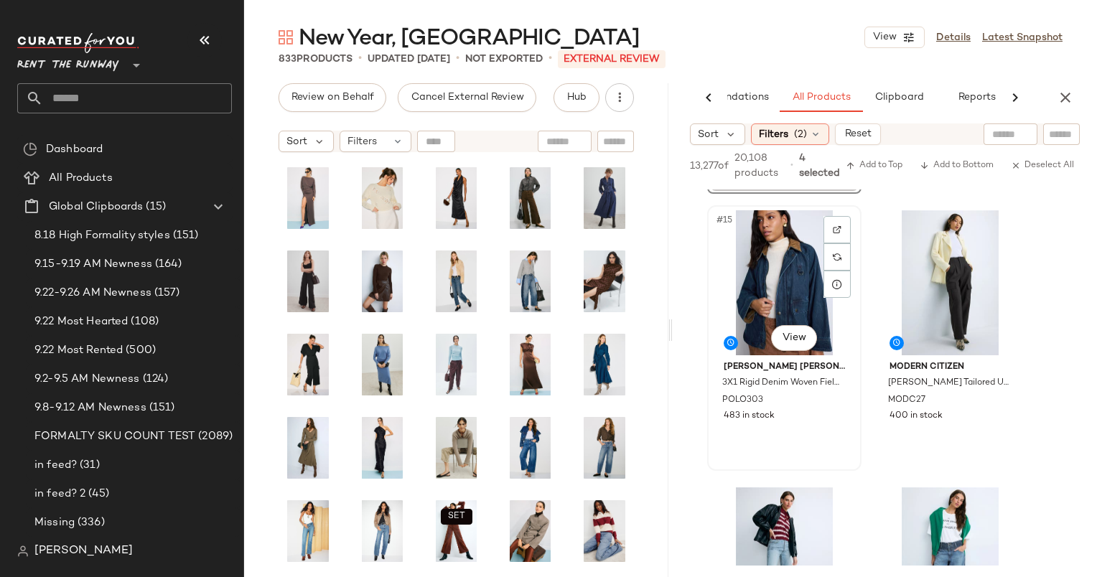
click at [783, 269] on div "#15 View" at bounding box center [784, 282] width 144 height 145
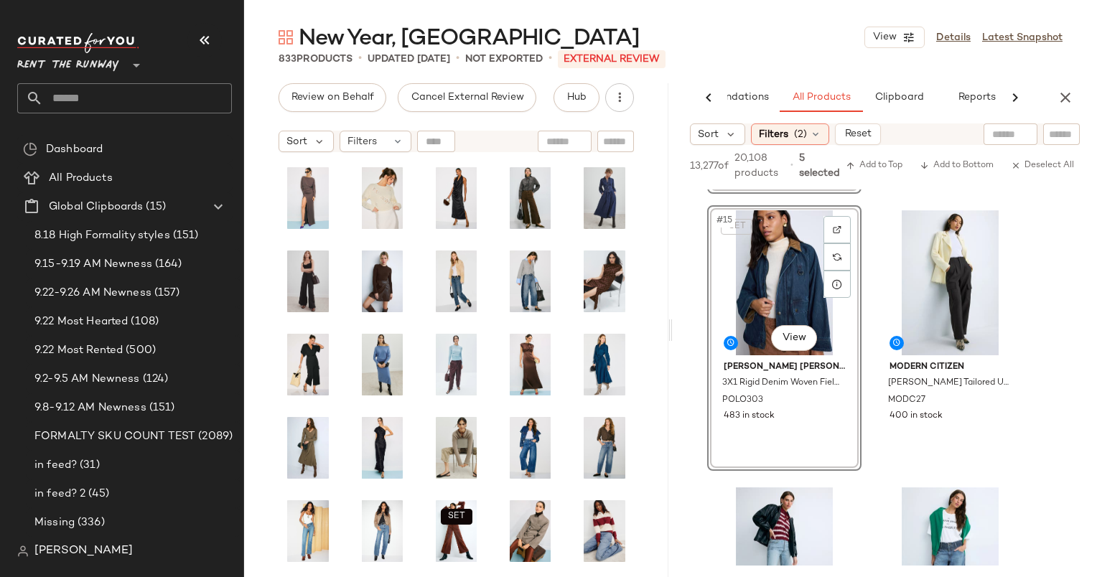
scroll to position [2207, 0]
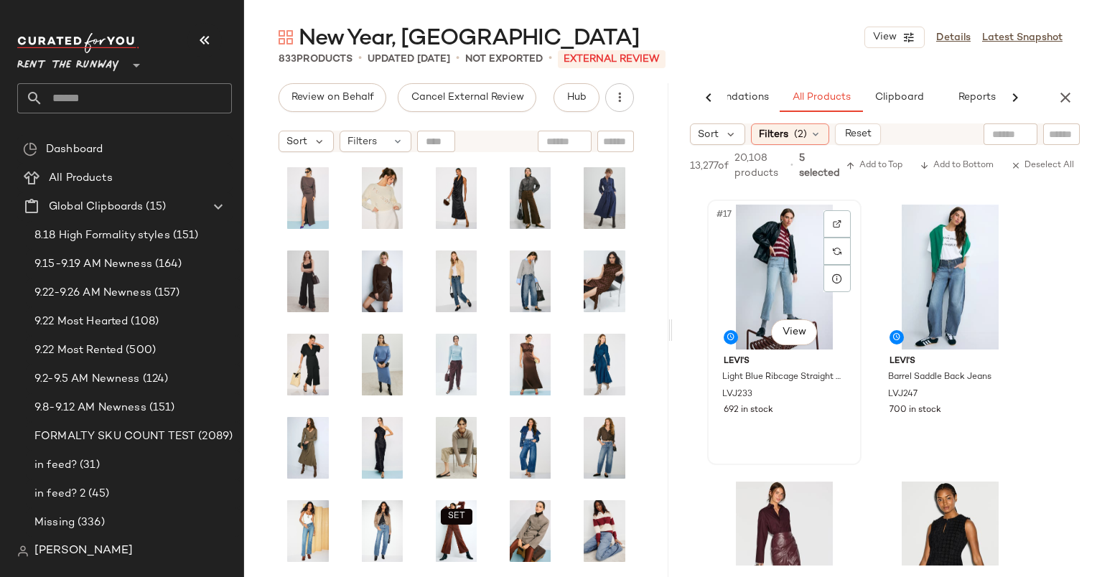
click at [789, 282] on div "#17 View" at bounding box center [784, 277] width 144 height 145
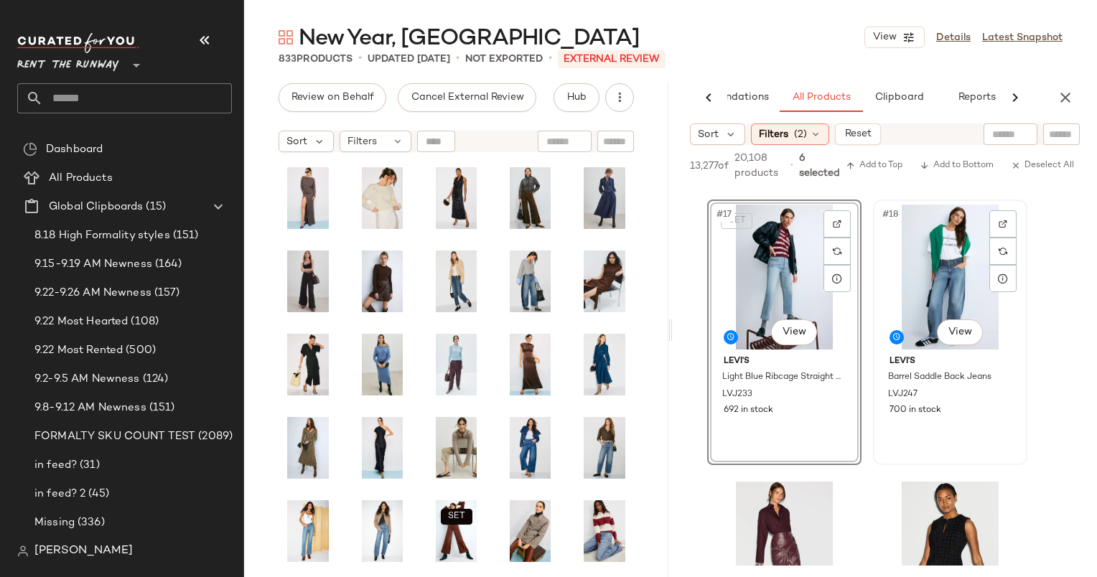
click at [927, 293] on div "#18 View" at bounding box center [950, 277] width 144 height 145
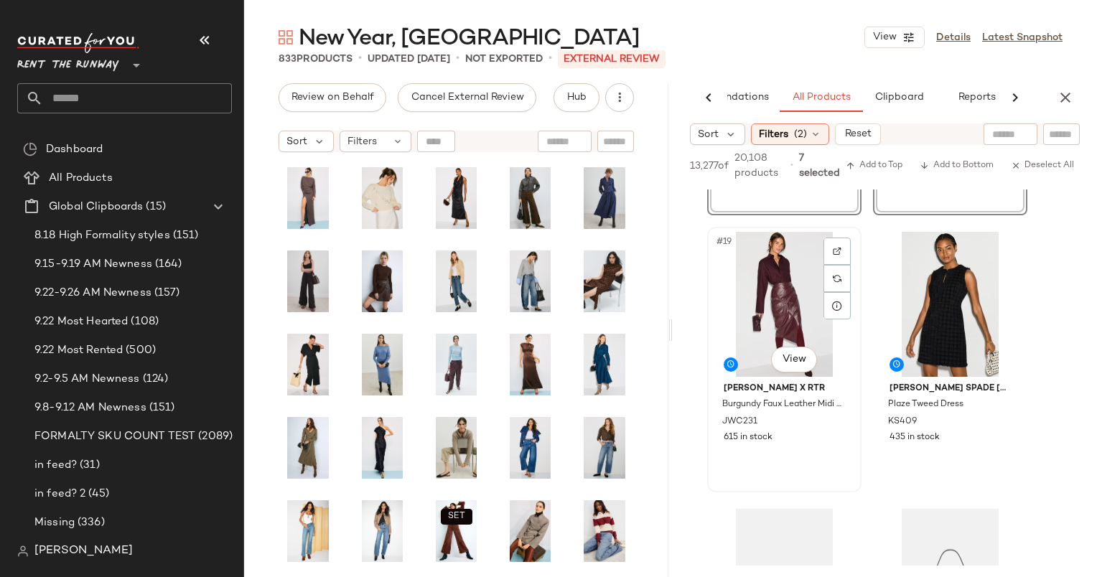
scroll to position [2570, 0]
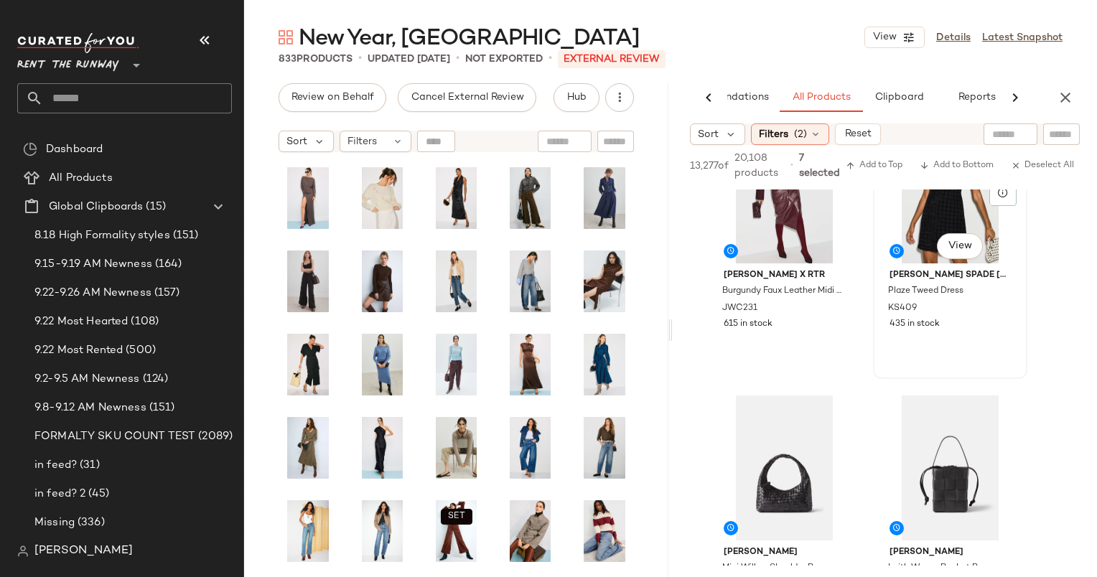
click at [933, 215] on div "#20 View" at bounding box center [950, 190] width 144 height 145
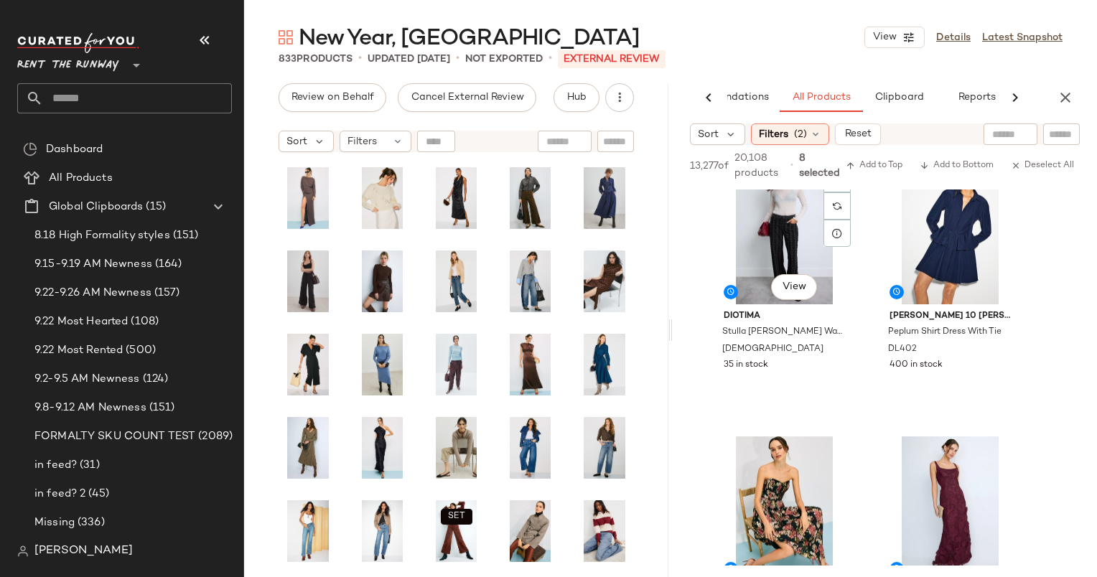
scroll to position [3638, 0]
click at [765, 246] on div "#27 View" at bounding box center [784, 231] width 144 height 145
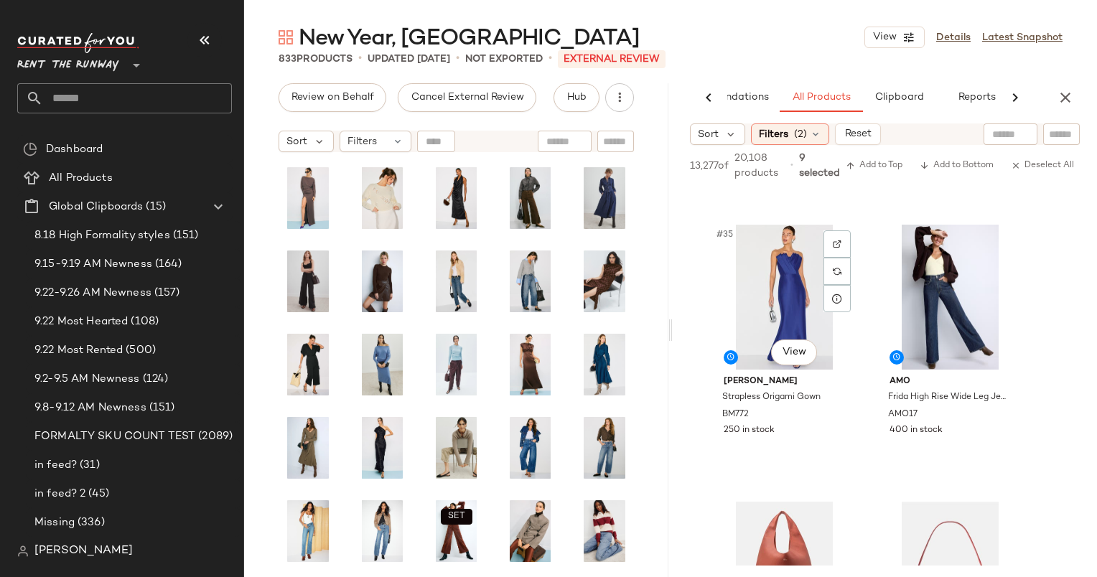
scroll to position [4811, 0]
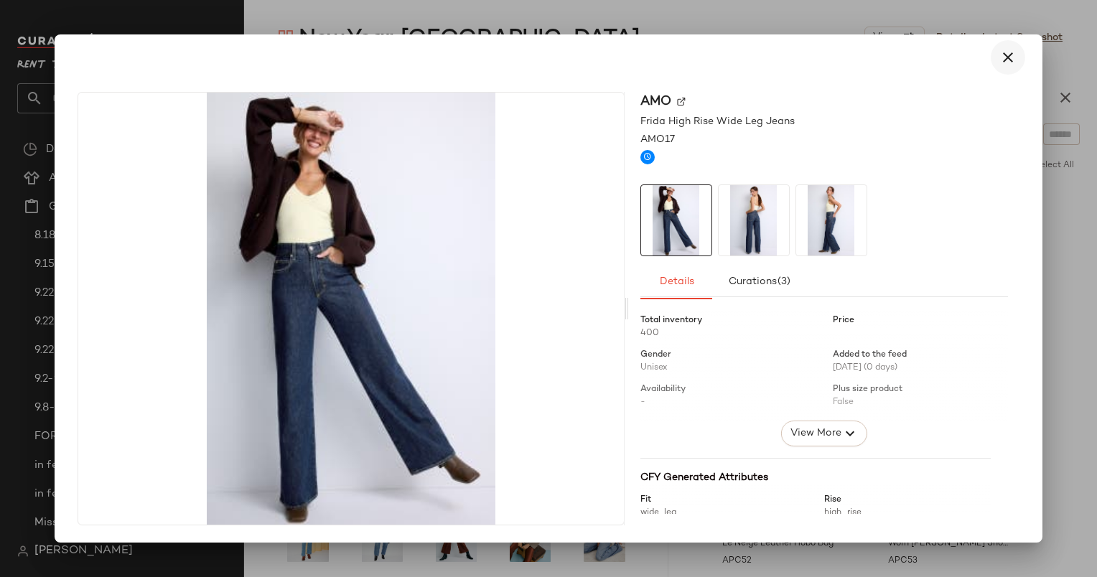
click at [996, 70] on button "button" at bounding box center [1008, 57] width 34 height 34
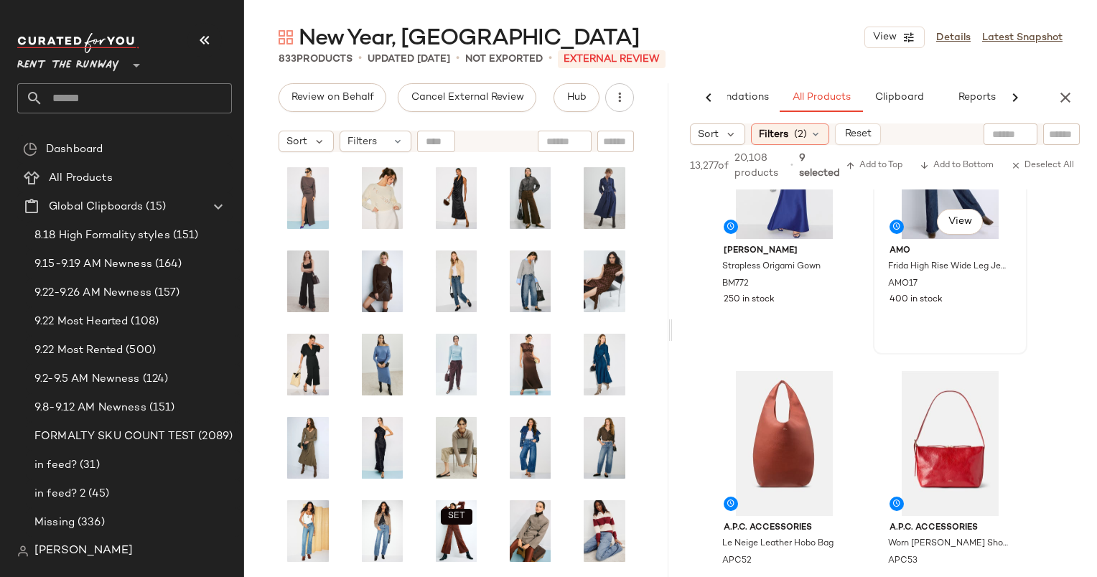
click at [925, 312] on div "#36 View AMO Frida High Rise Wide Leg Jeans AMO17 400 in stock" at bounding box center [949, 221] width 151 height 263
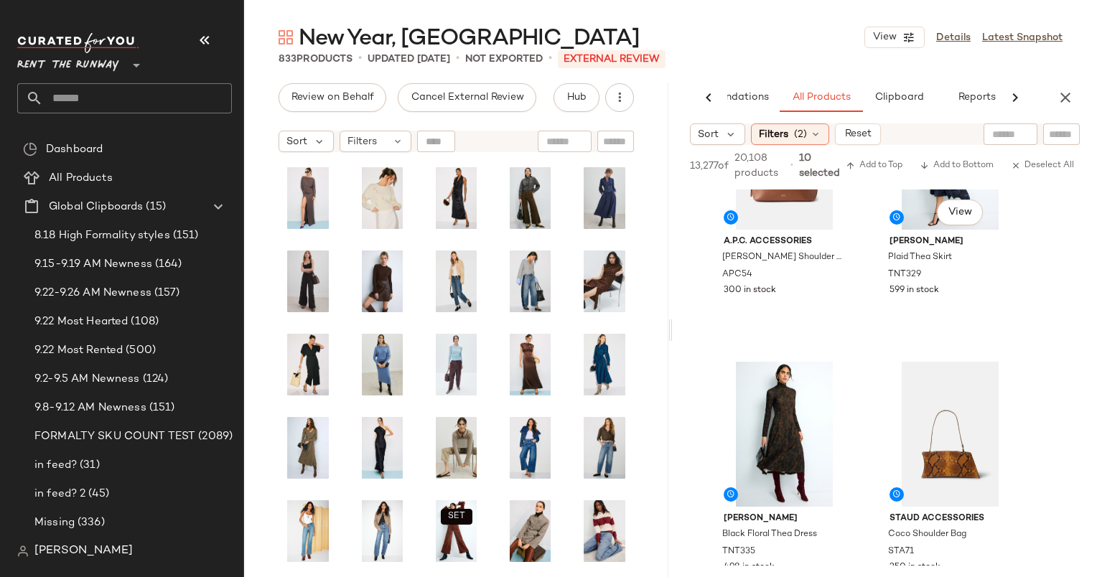
scroll to position [5399, 0]
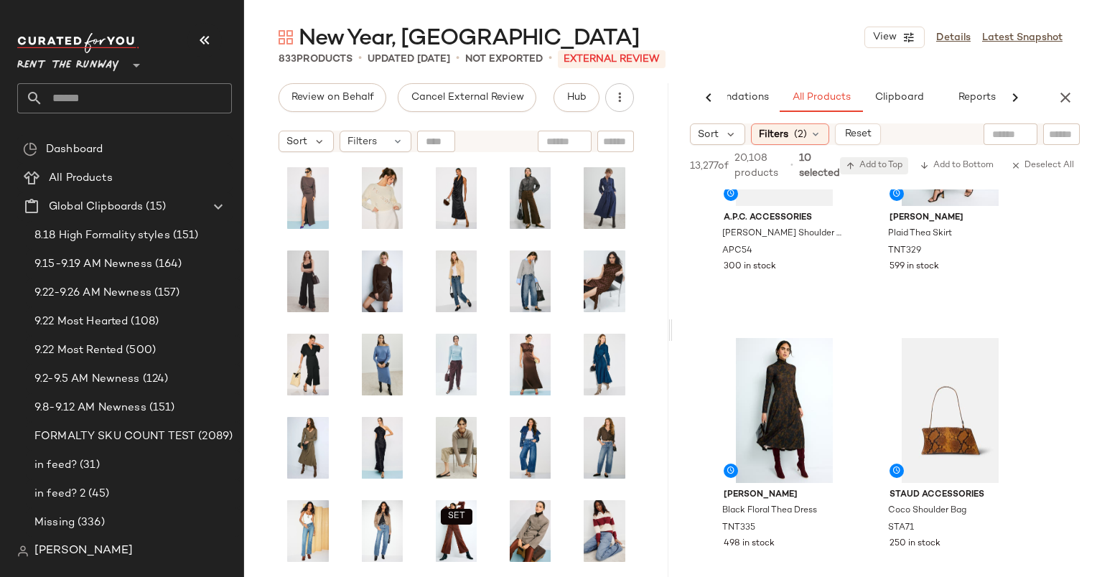
click at [881, 159] on button "Add to Top" at bounding box center [874, 165] width 68 height 17
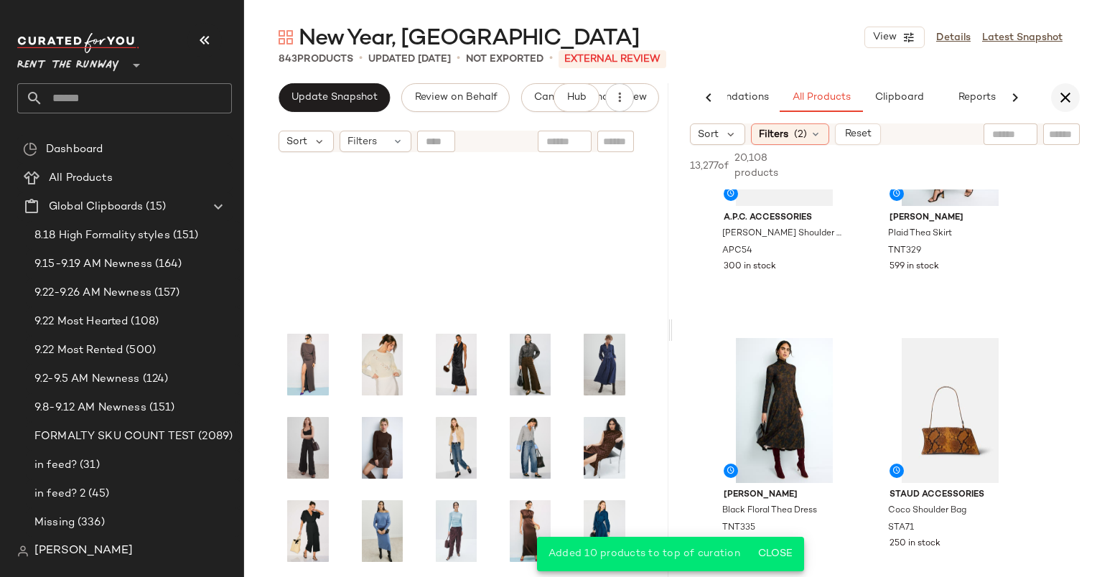
click at [1056, 97] on button "button" at bounding box center [1065, 97] width 29 height 29
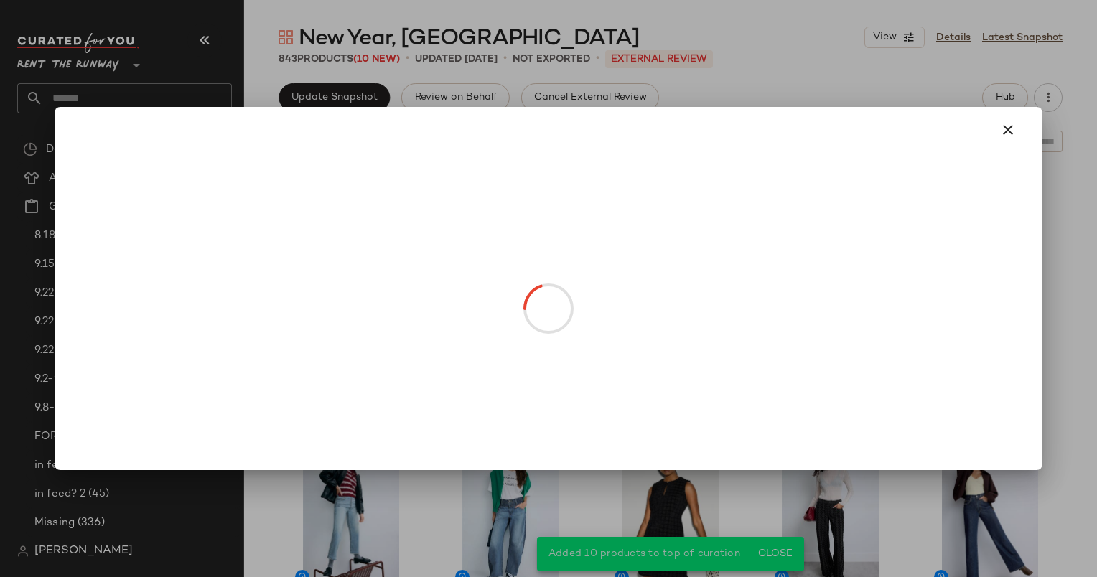
drag, startPoint x: 691, startPoint y: 284, endPoint x: 220, endPoint y: 373, distance: 479.3
click at [711, 109] on div at bounding box center [548, 130] width 976 height 46
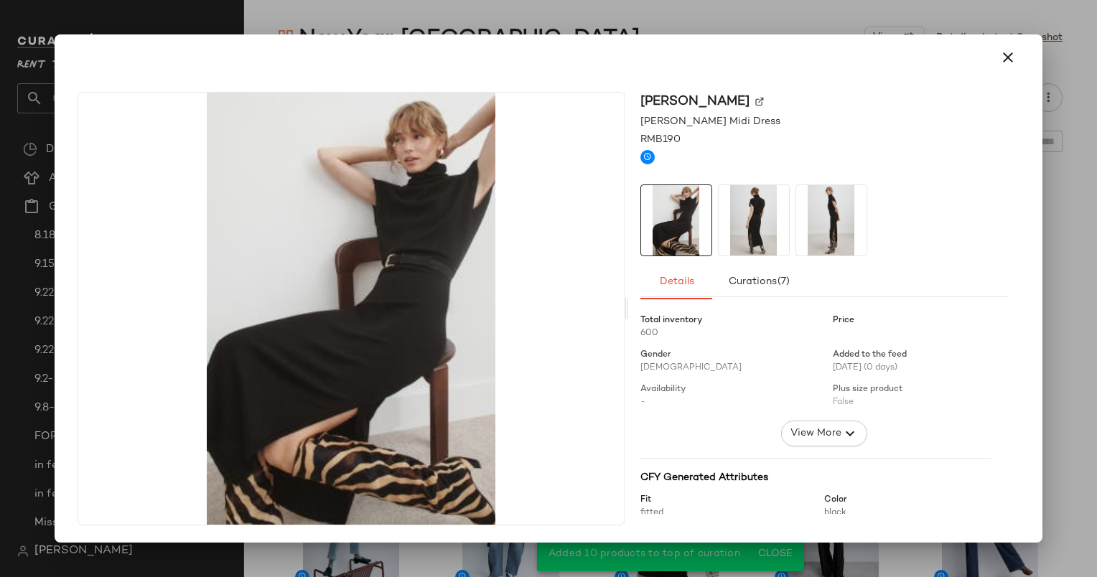
click at [725, 90] on div "Ramy Brook Natalie Knit Midi Dress RMB190 Details Curations (7) Total inventory…" at bounding box center [548, 311] width 976 height 462
click at [996, 78] on div at bounding box center [548, 57] width 976 height 46
click at [1001, 47] on button "button" at bounding box center [1008, 57] width 34 height 34
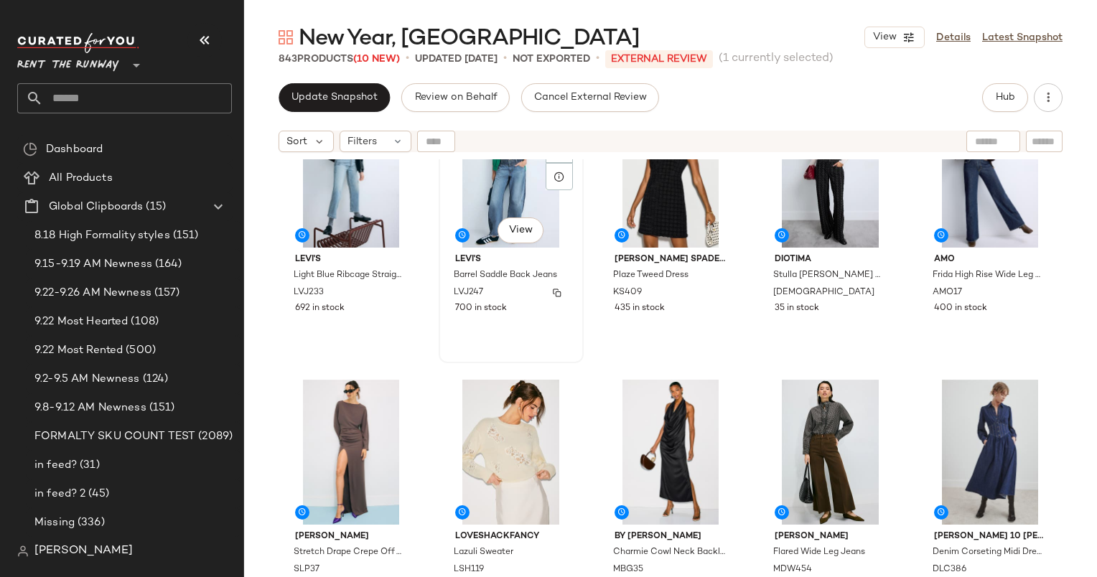
scroll to position [353, 0]
click at [483, 193] on div "#7 View" at bounding box center [511, 175] width 135 height 145
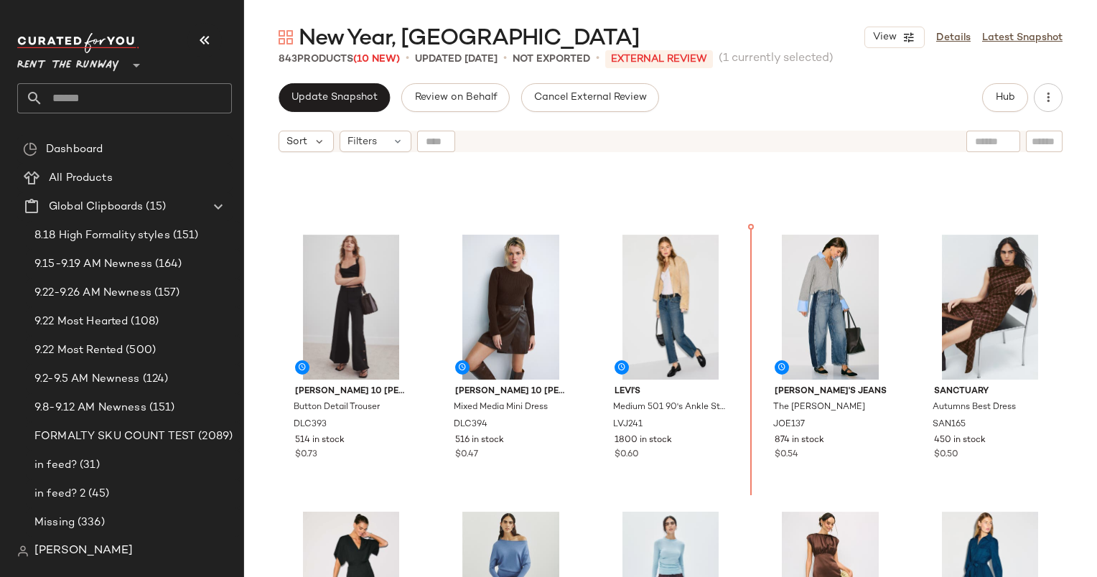
scroll to position [765, 0]
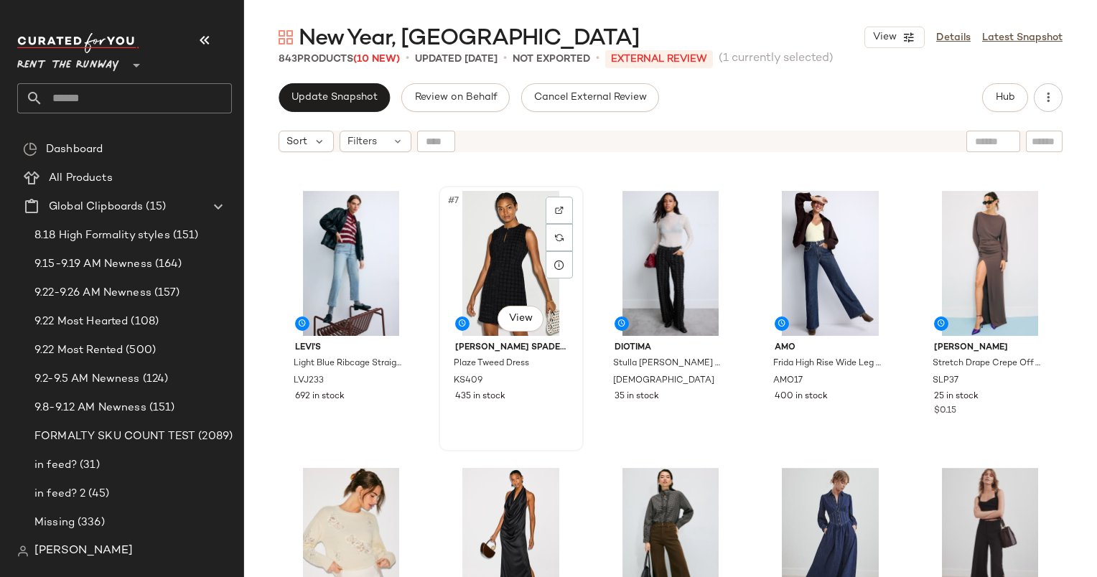
scroll to position [255, 0]
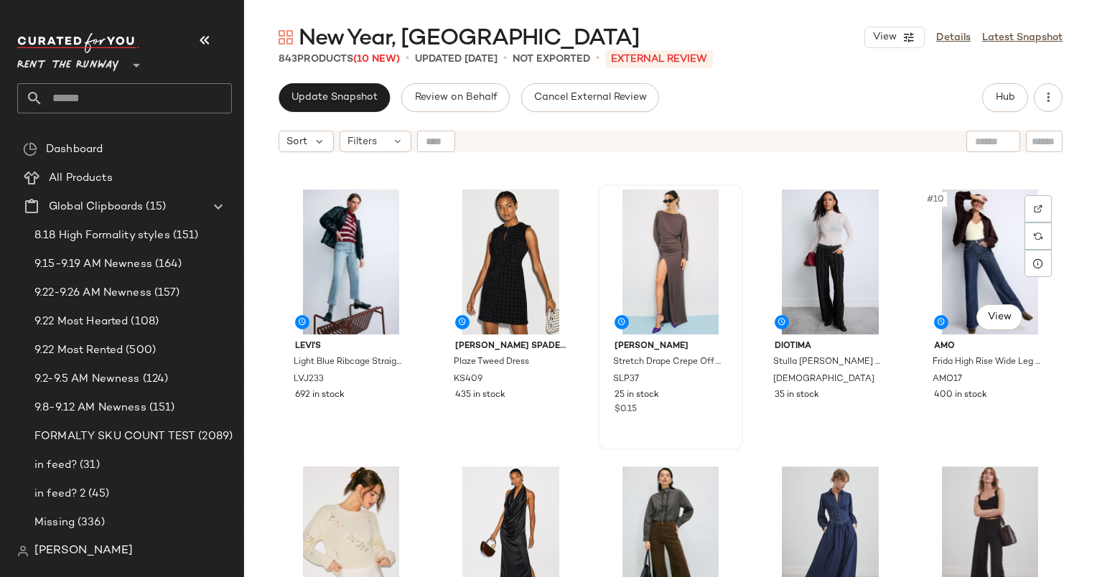
scroll to position [252, 0]
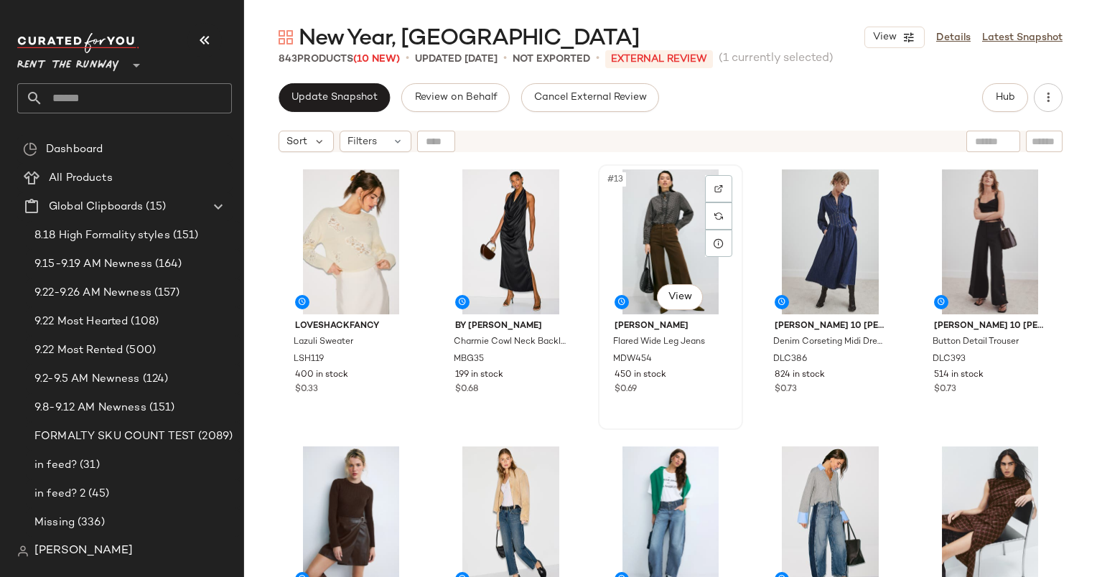
scroll to position [565, 0]
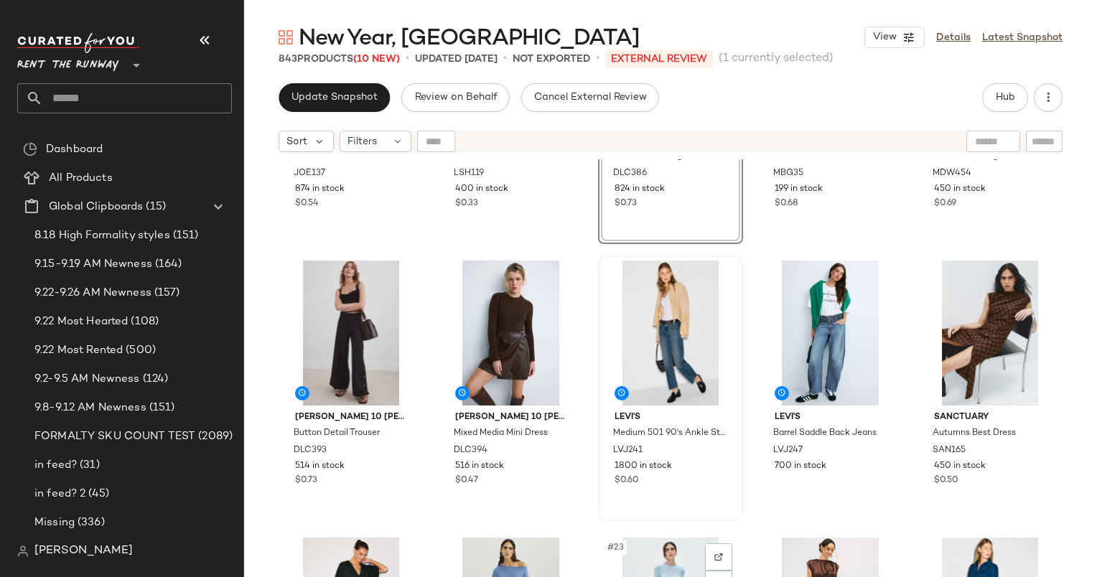
scroll to position [747, 0]
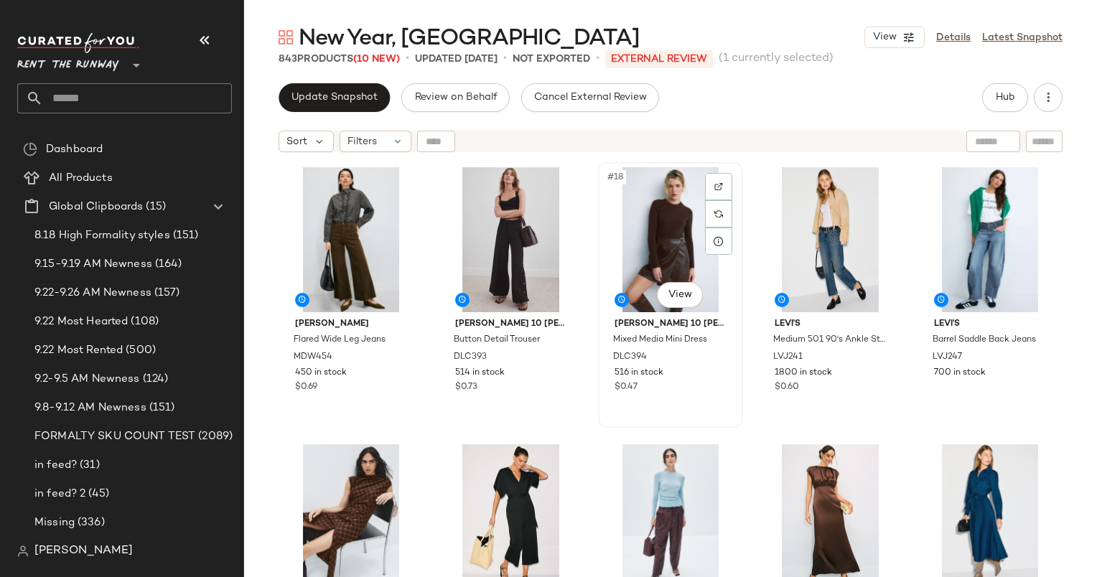
scroll to position [813, 0]
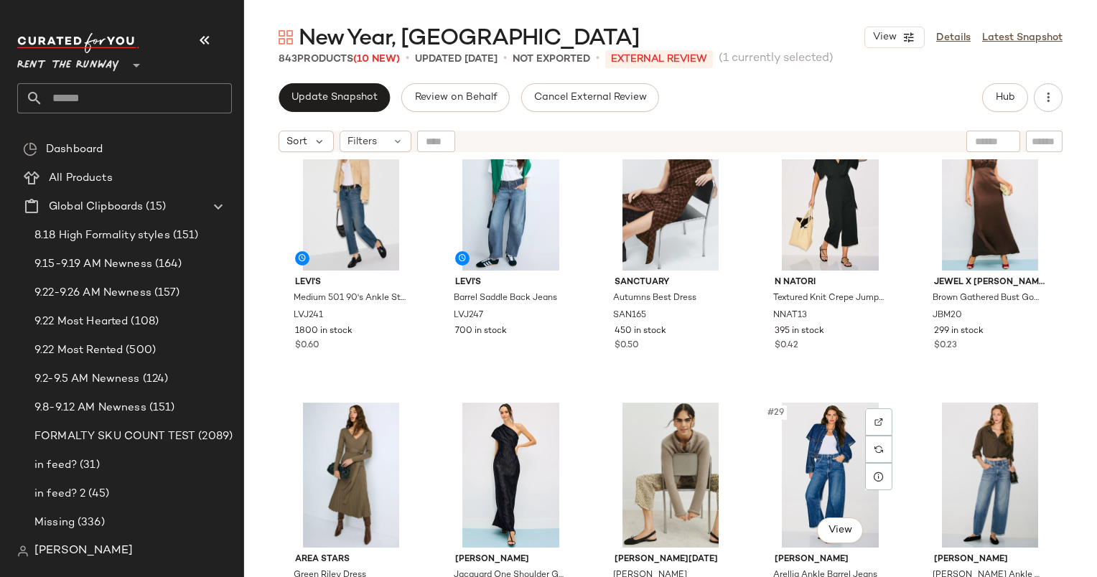
scroll to position [1126, 0]
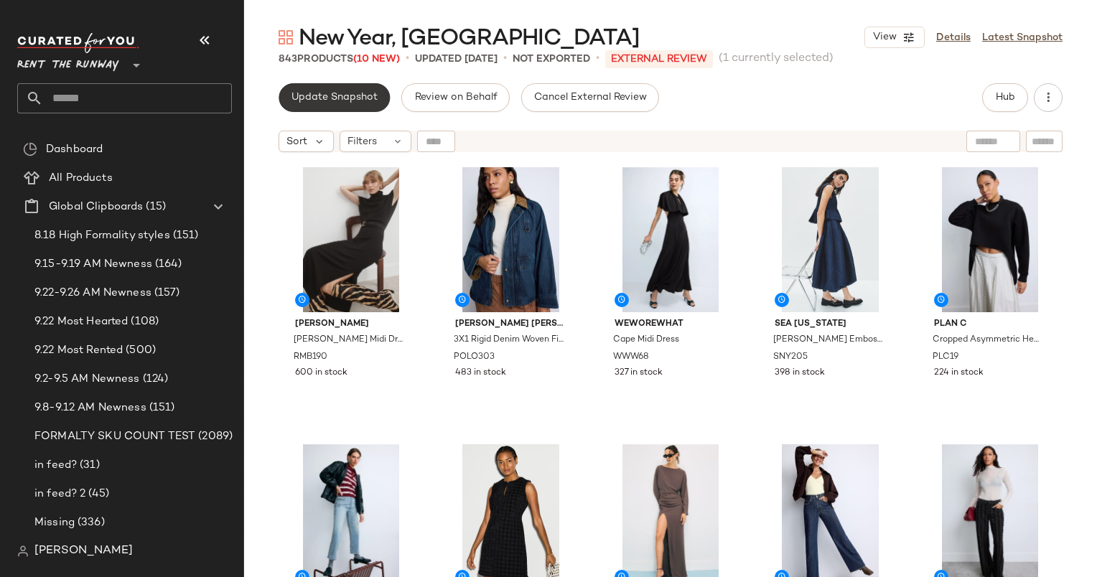
click at [355, 98] on span "Update Snapshot" at bounding box center [334, 97] width 87 height 11
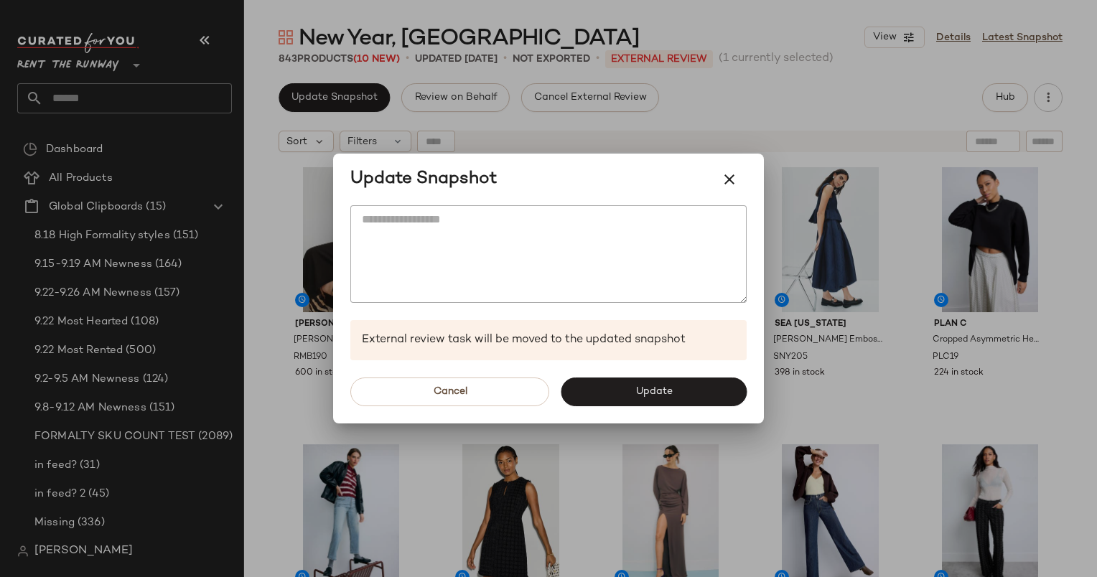
click at [609, 369] on div "Cancel Update" at bounding box center [548, 391] width 431 height 63
click at [617, 374] on div "Cancel Update" at bounding box center [548, 391] width 431 height 63
click at [646, 394] on span "Update" at bounding box center [653, 391] width 37 height 11
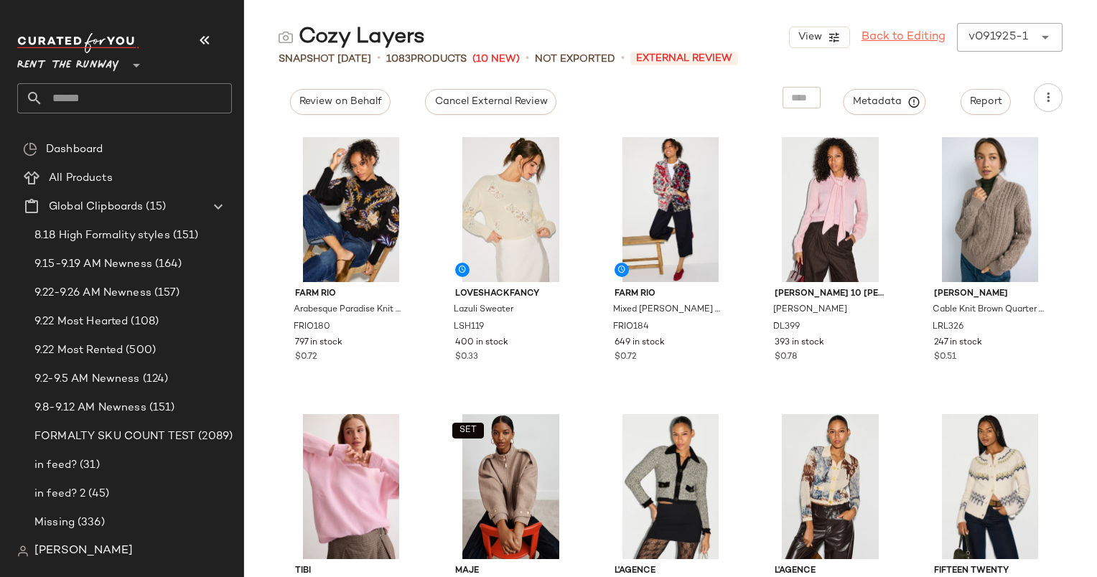
click at [899, 34] on link "Back to Editing" at bounding box center [903, 37] width 84 height 17
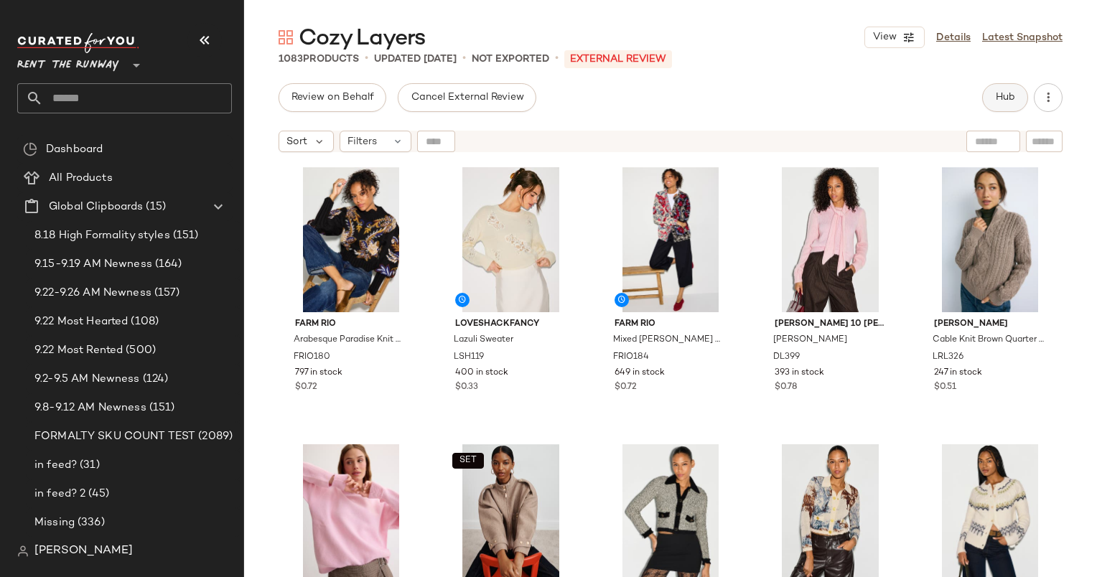
click at [996, 89] on button "Hub" at bounding box center [1005, 97] width 46 height 29
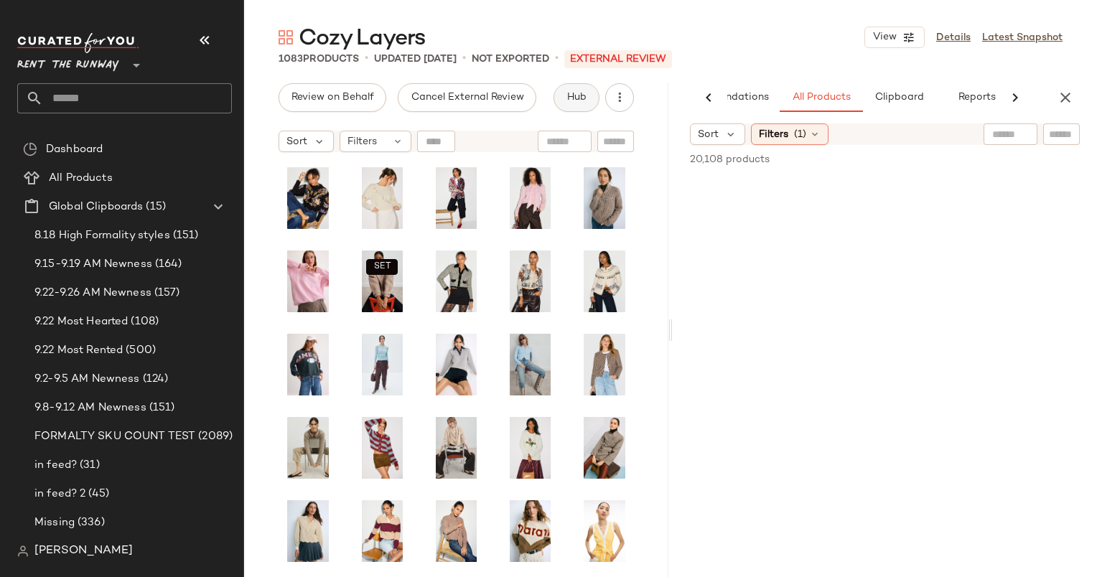
scroll to position [0, 74]
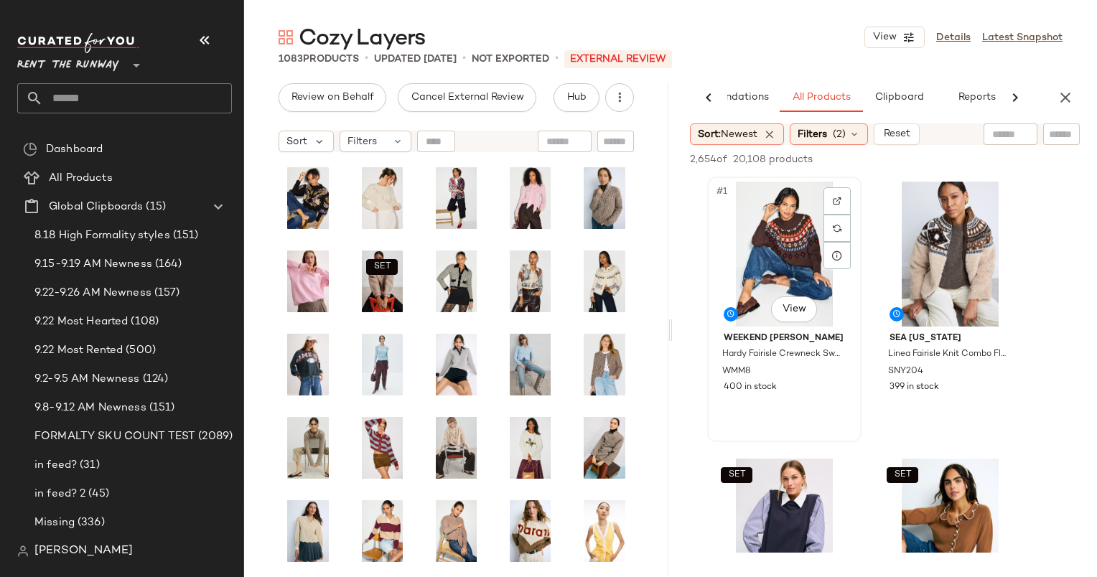
click at [788, 230] on div "#1 View" at bounding box center [784, 254] width 144 height 145
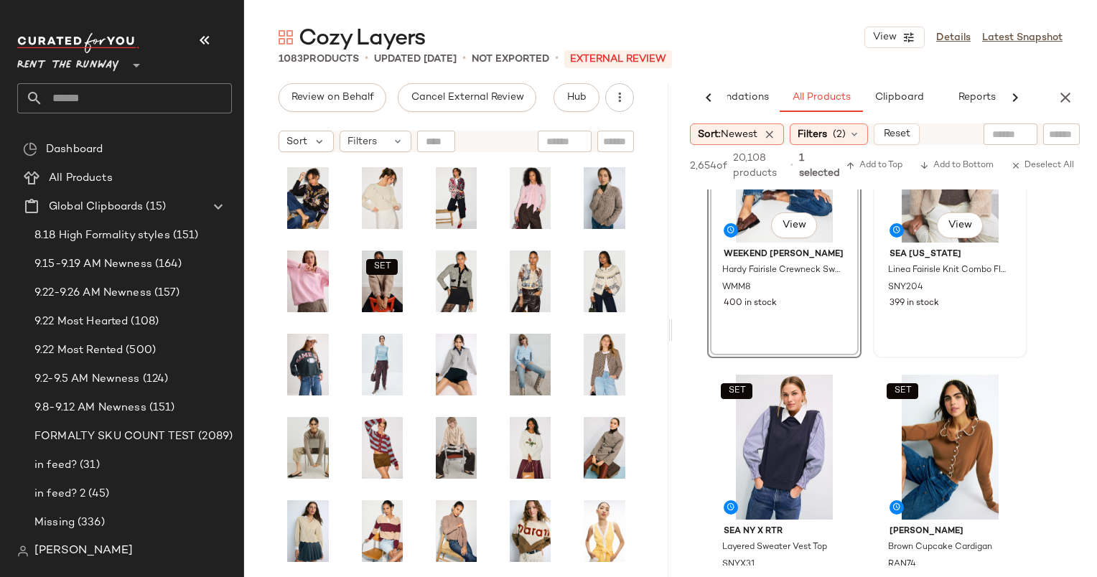
scroll to position [0, 0]
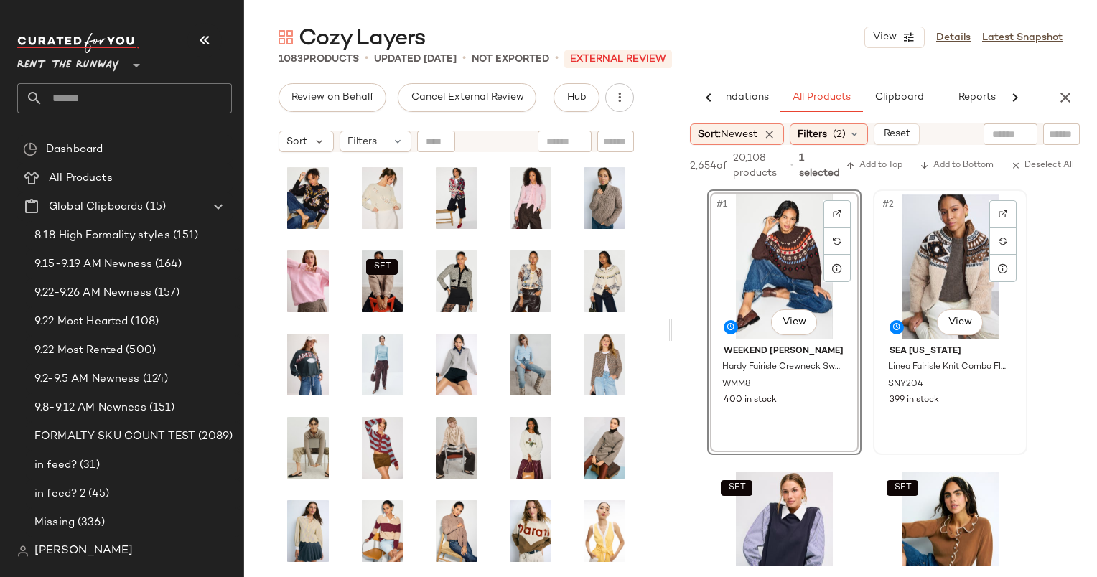
click at [943, 266] on div "#2 View" at bounding box center [950, 267] width 144 height 145
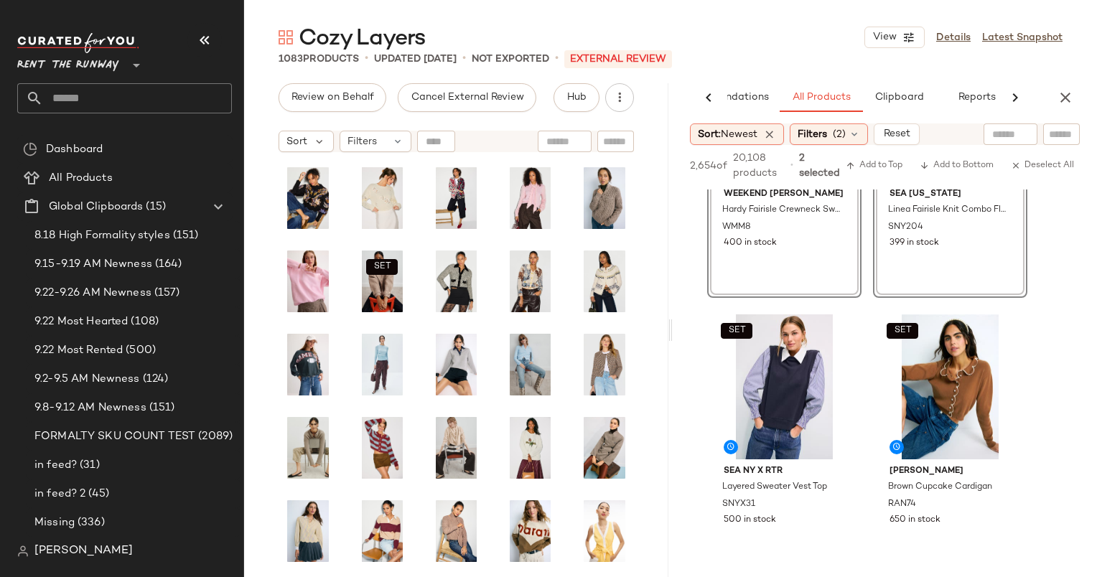
scroll to position [197, 0]
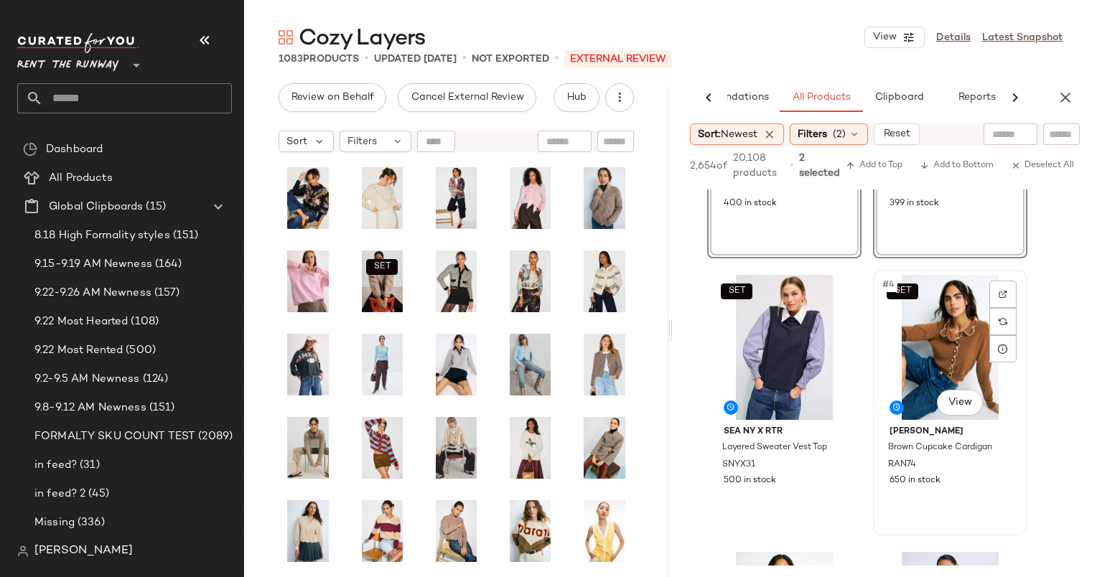
click at [933, 329] on div "SET #4 View" at bounding box center [950, 347] width 144 height 145
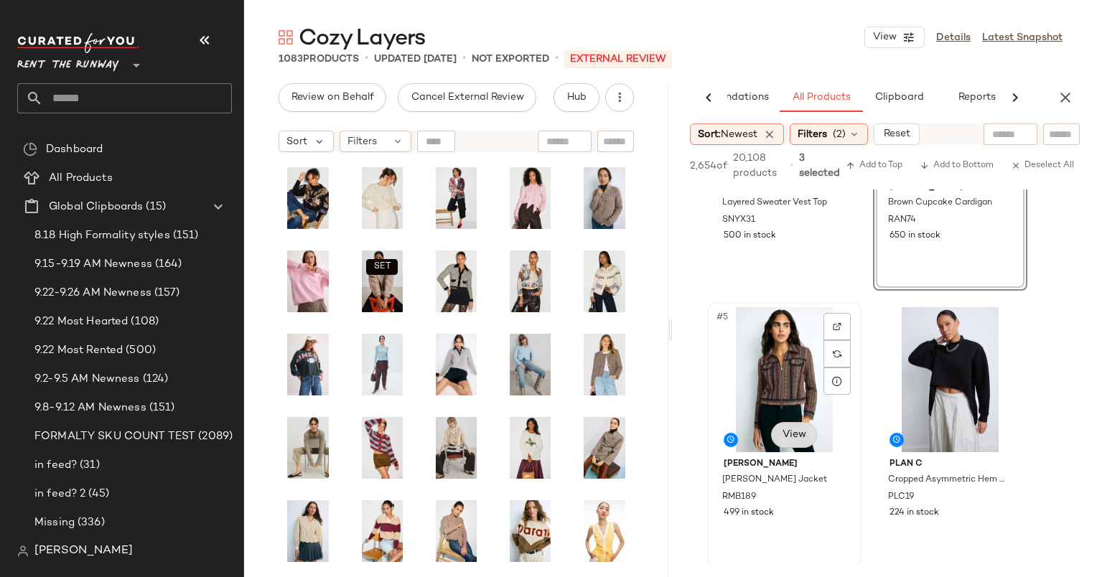
scroll to position [518, 0]
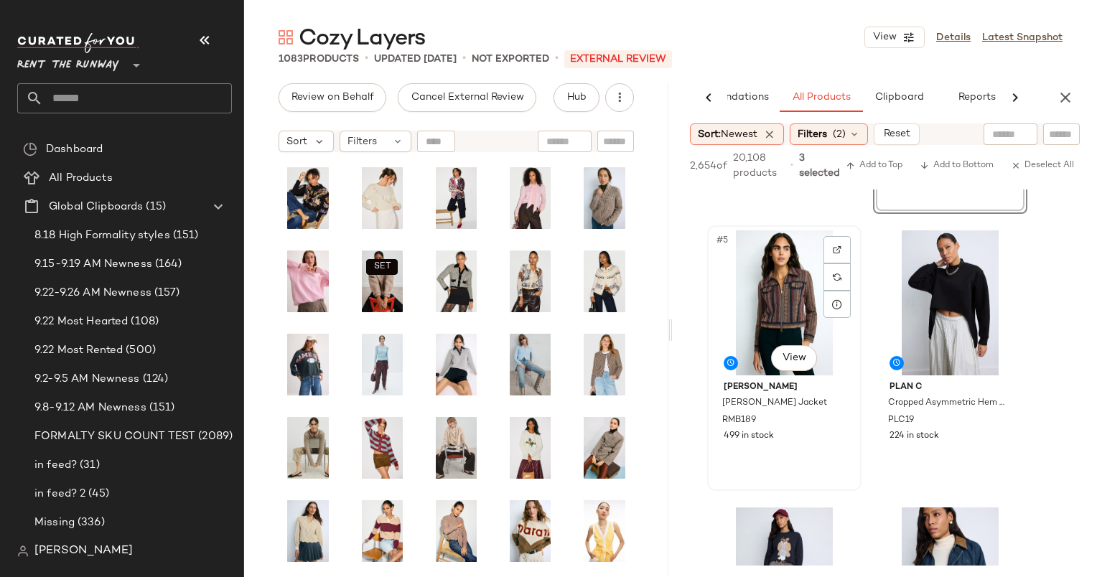
click at [803, 286] on div "#5 View" at bounding box center [784, 302] width 144 height 145
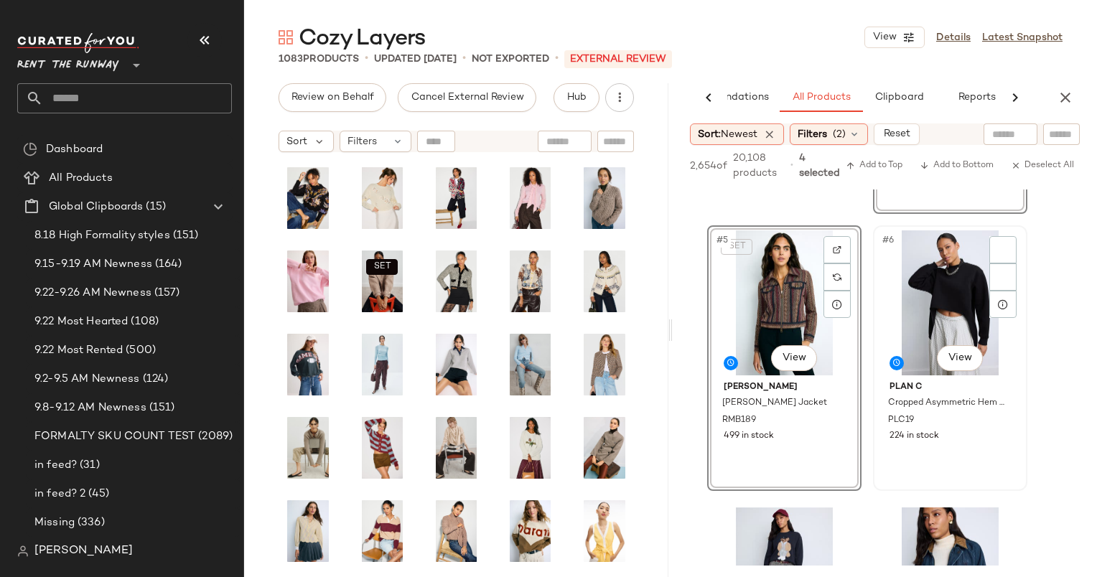
click at [971, 299] on div "#6 View" at bounding box center [950, 302] width 144 height 145
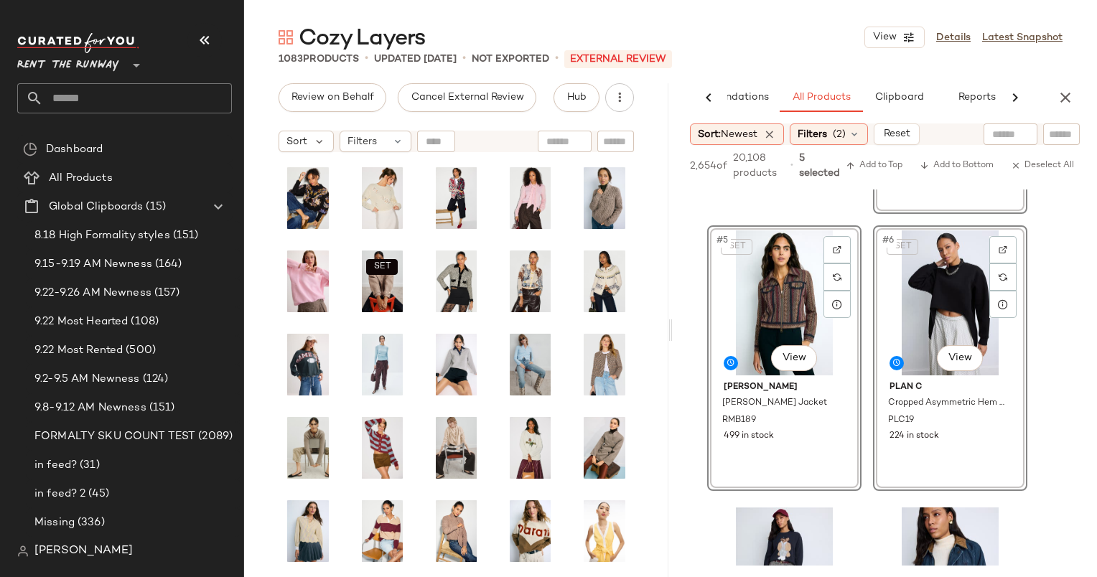
scroll to position [699, 0]
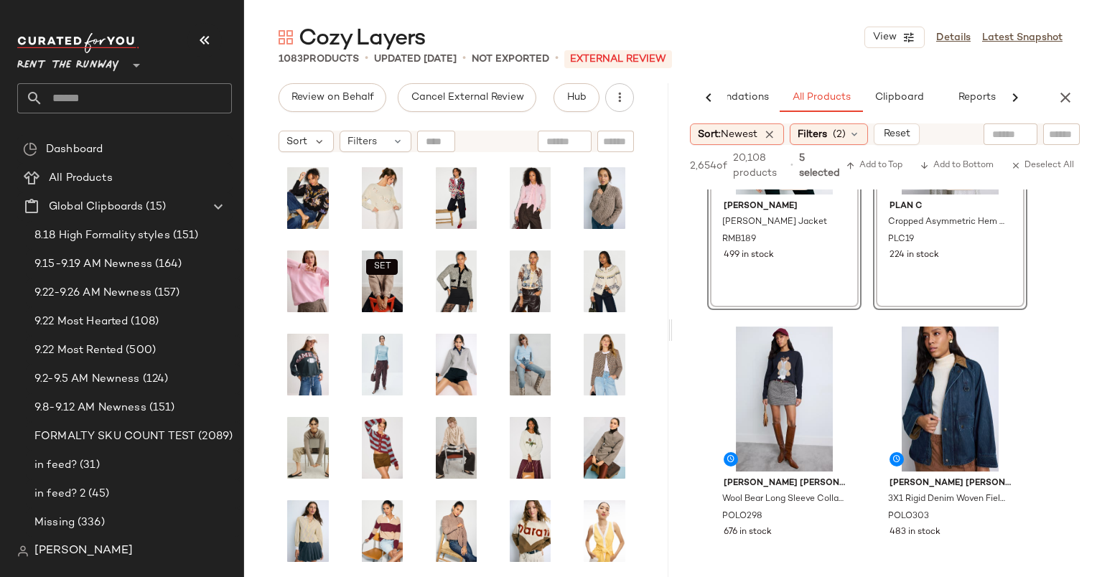
click at [803, 280] on div "SET #5 View Ramy Brook Julie Tweed Jacket RMB189 499 in stock" at bounding box center [784, 178] width 154 height 266
click at [788, 394] on div "#7 View" at bounding box center [784, 399] width 144 height 145
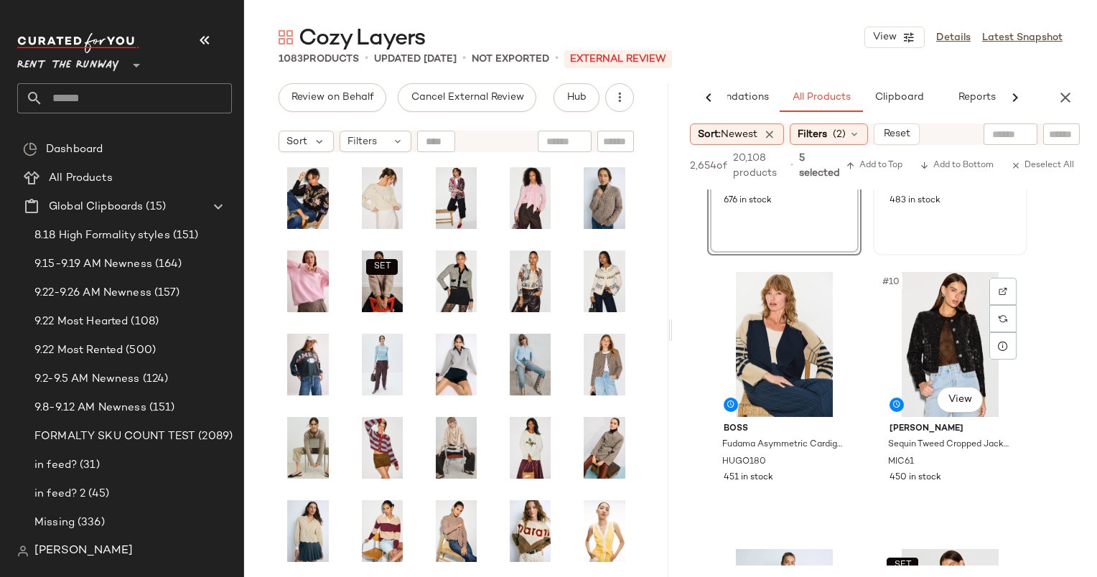
scroll to position [824, 0]
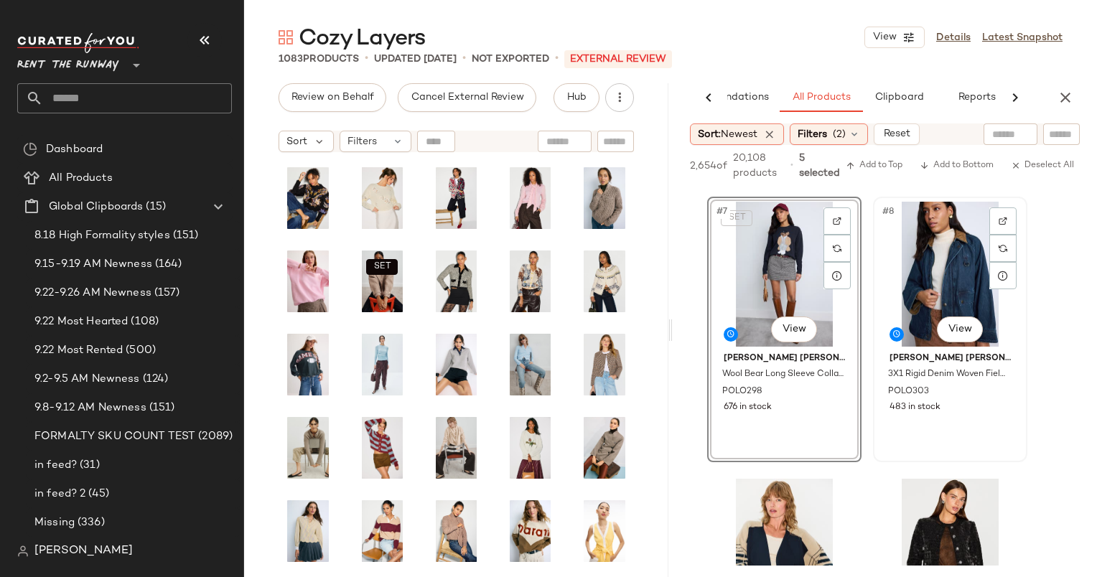
click at [911, 301] on div "#8 View" at bounding box center [950, 274] width 144 height 145
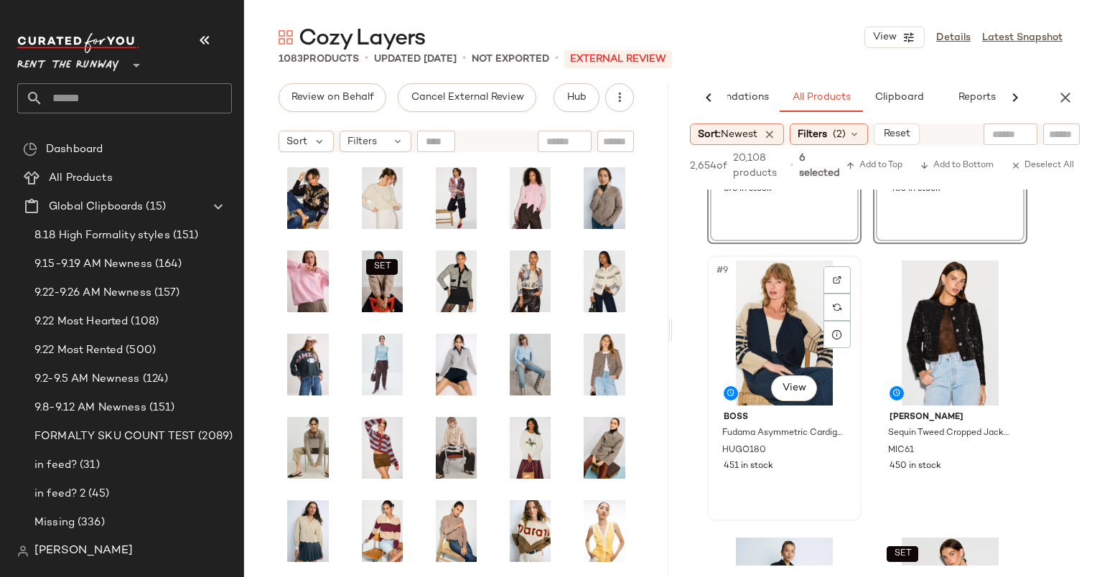
click at [781, 322] on div "#9 View" at bounding box center [784, 333] width 144 height 145
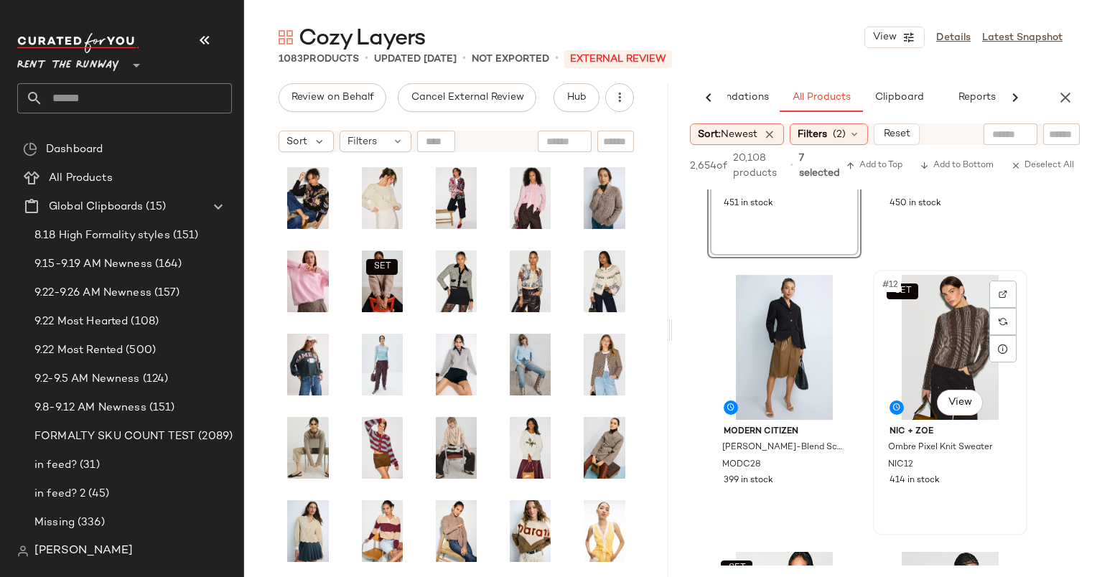
scroll to position [1509, 0]
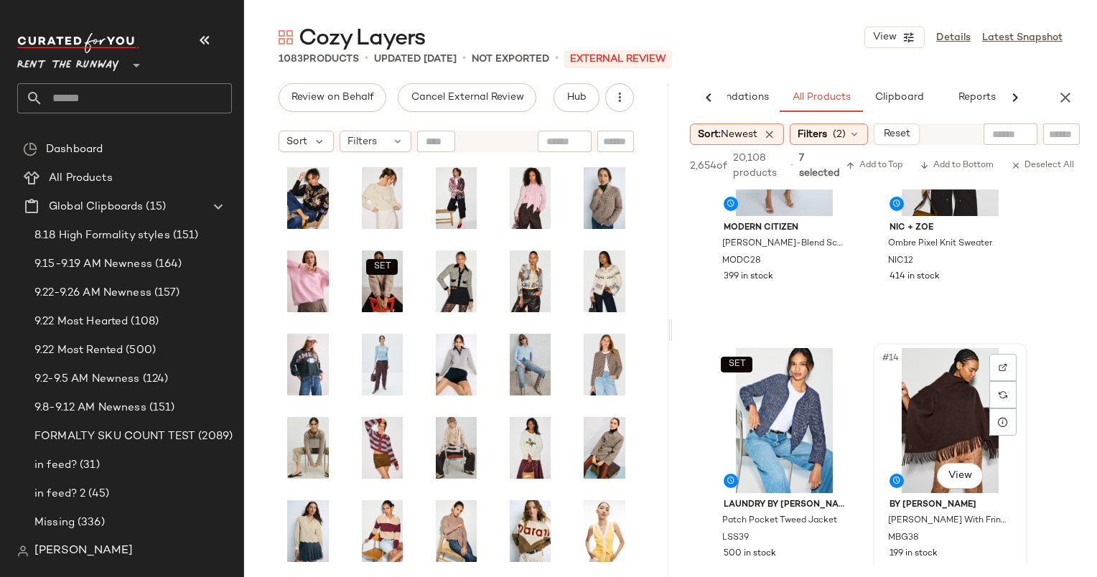
click at [948, 373] on div "#14 View" at bounding box center [950, 420] width 144 height 145
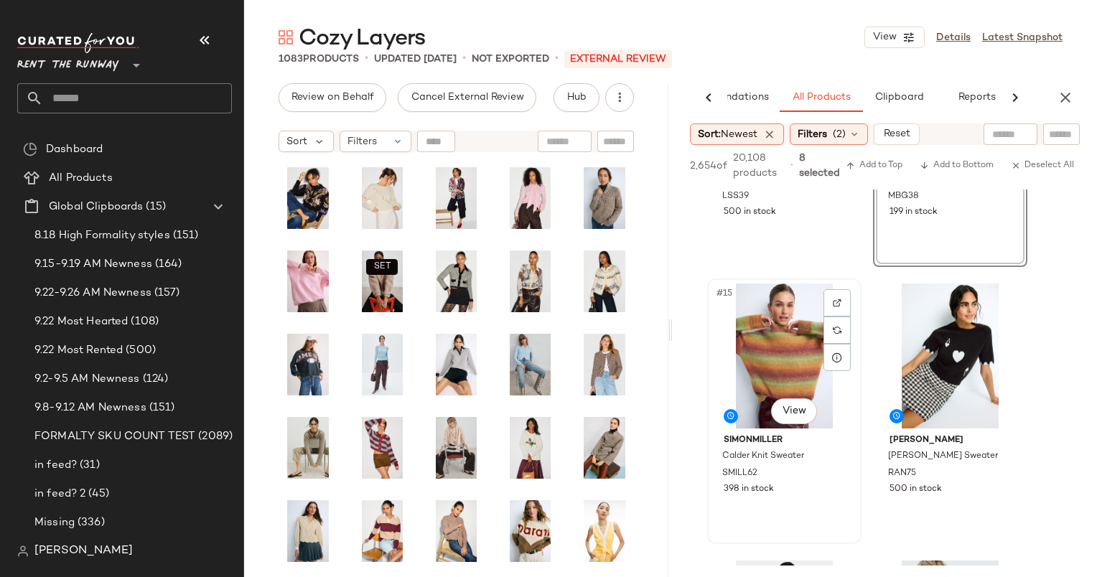
click at [800, 347] on div "#15 View" at bounding box center [784, 356] width 144 height 145
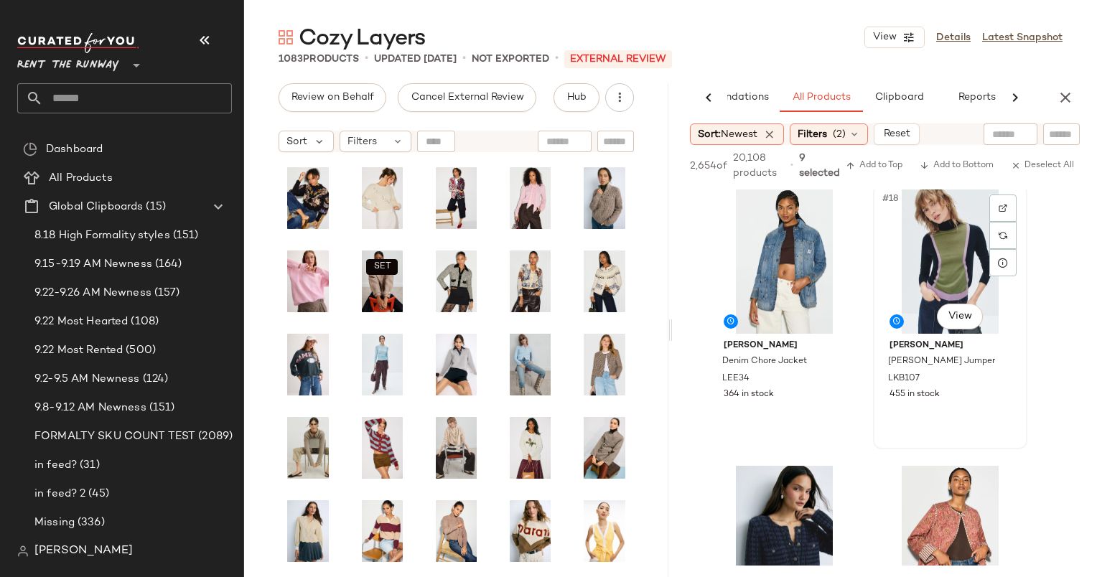
scroll to position [2225, 0]
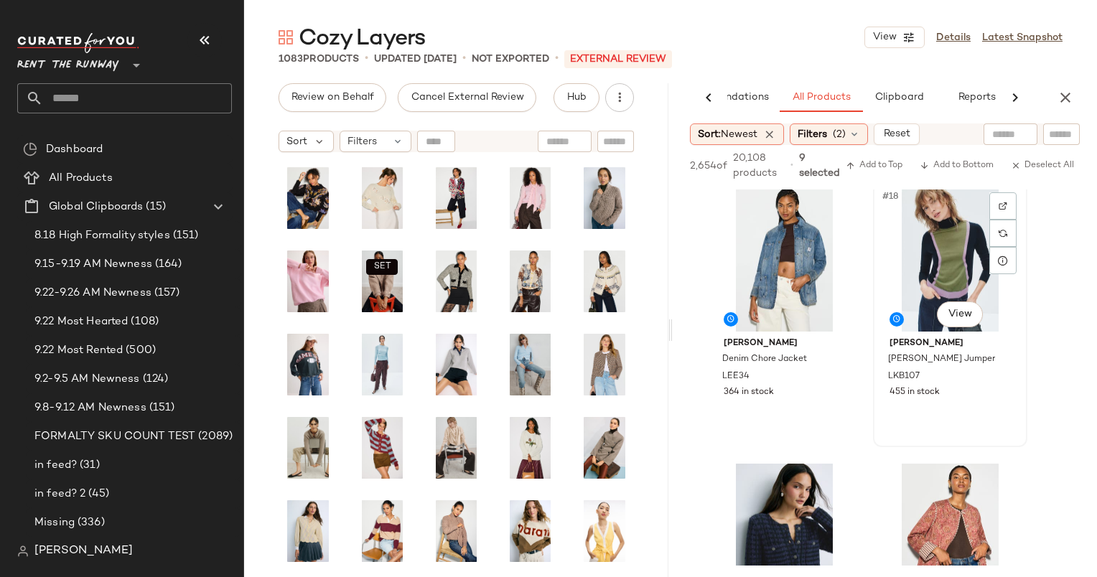
click at [944, 257] on div "#18 View" at bounding box center [950, 259] width 144 height 145
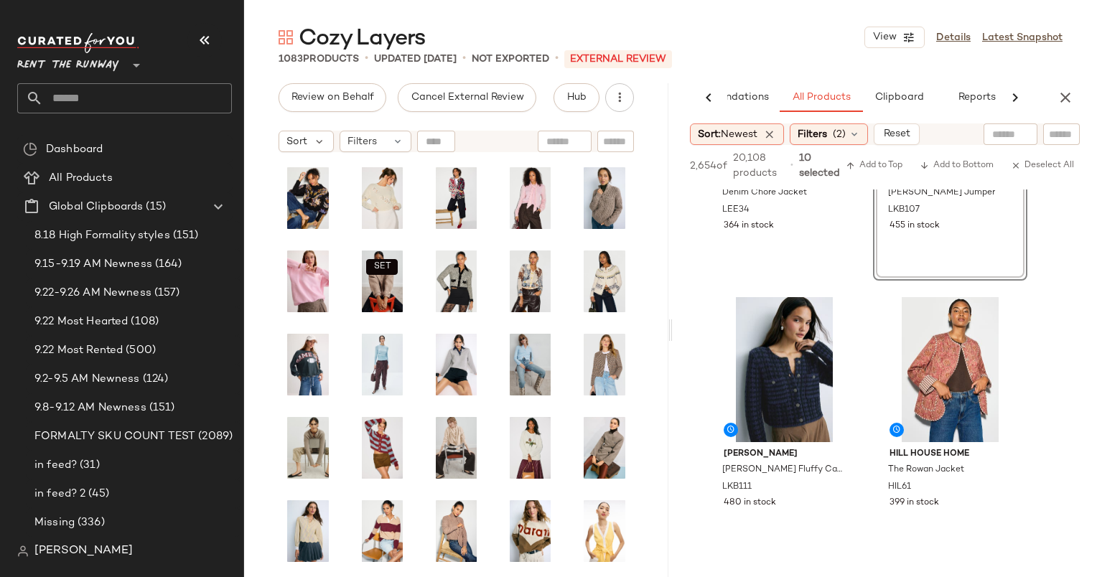
scroll to position [2409, 0]
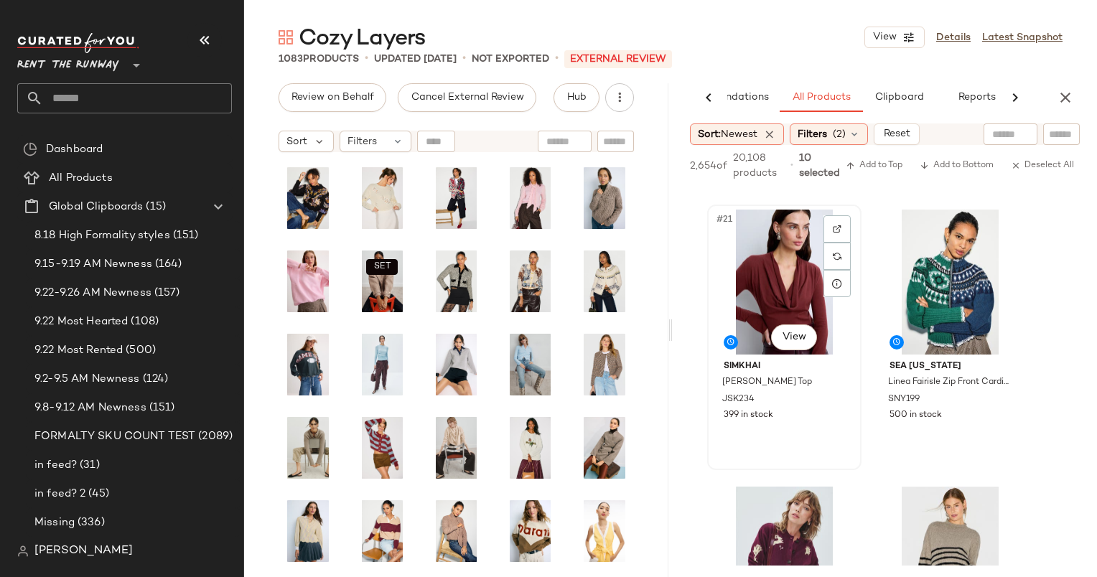
click at [779, 305] on div "#21 View" at bounding box center [784, 282] width 144 height 145
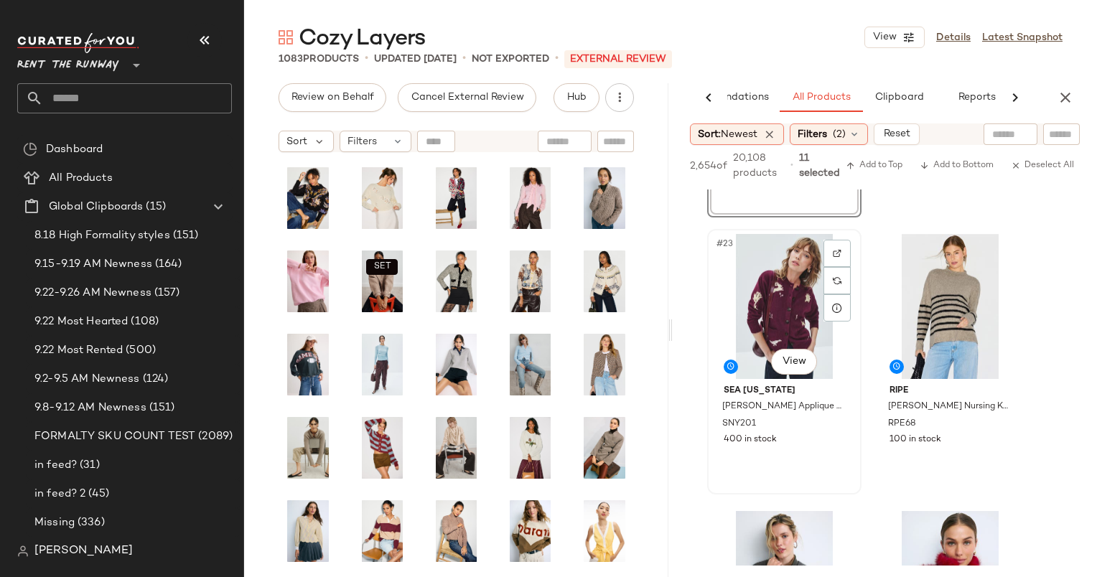
click at [779, 324] on div "#23 View" at bounding box center [784, 306] width 144 height 145
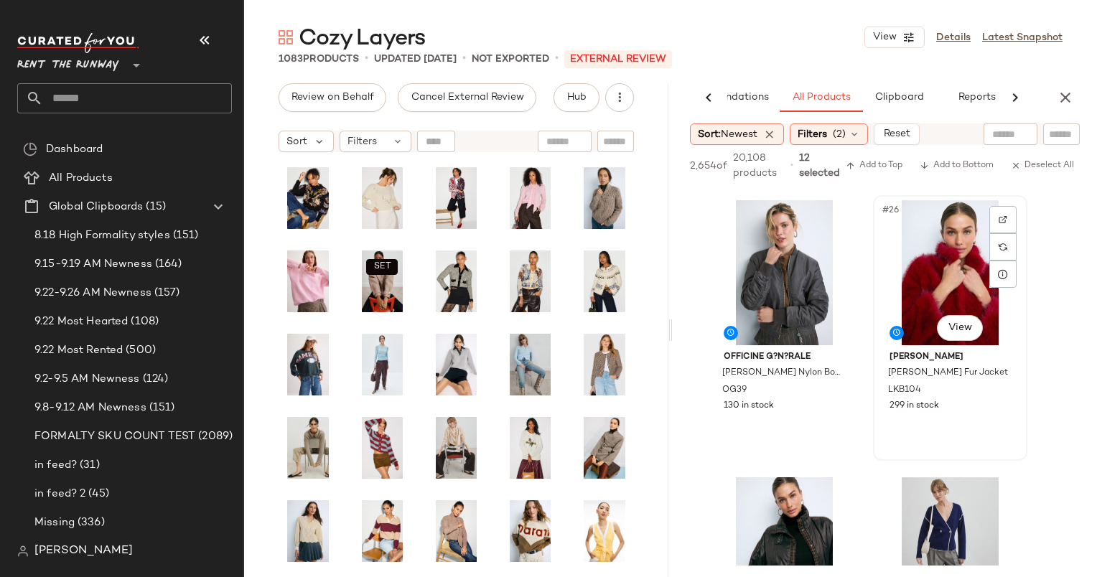
click at [939, 285] on div "#26 View" at bounding box center [950, 272] width 144 height 145
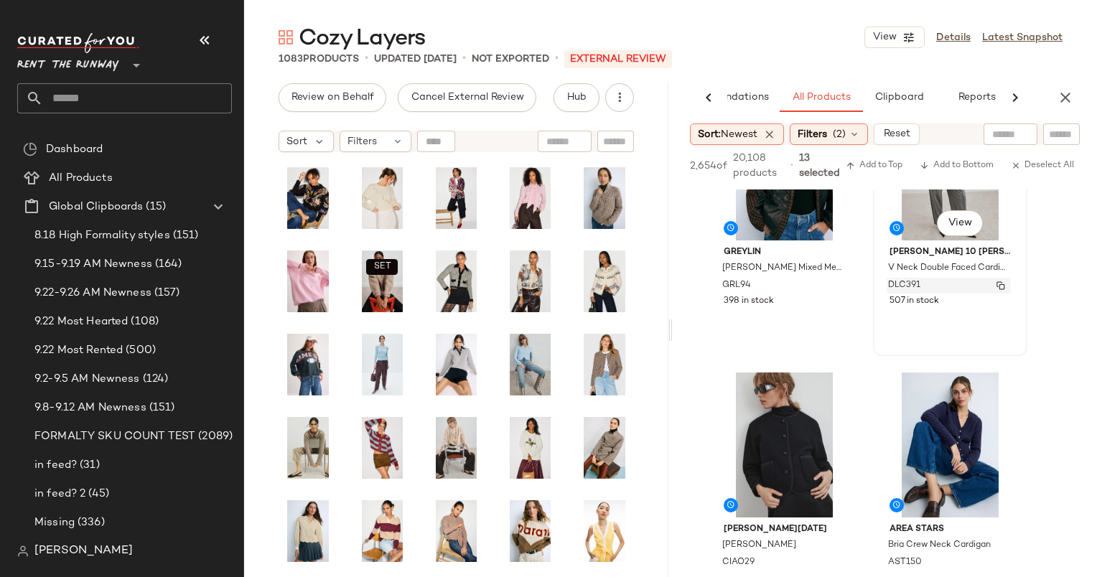
scroll to position [3578, 0]
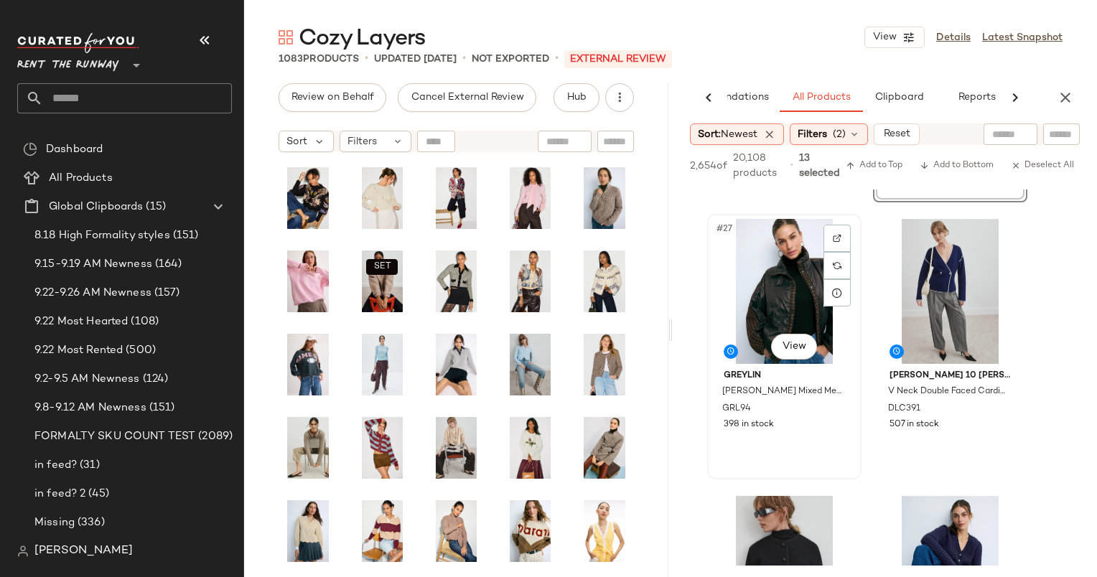
click at [793, 265] on div "#27 View" at bounding box center [784, 291] width 144 height 145
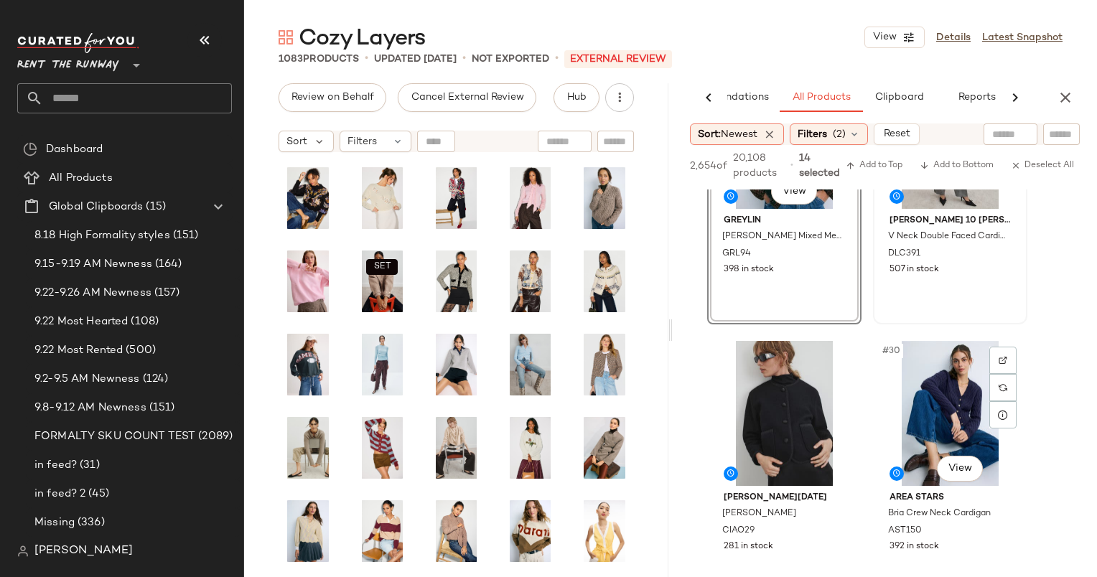
scroll to position [3704, 0]
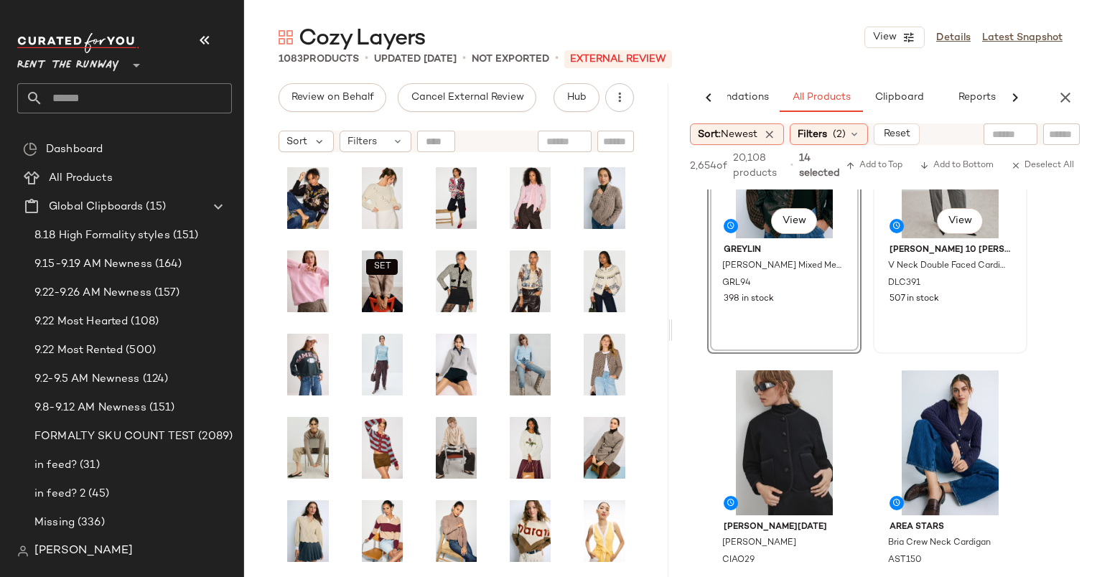
click at [922, 239] on div "Derek Lam 10 Crosby x RTR V Neck Double Faced Cardigan DLC391 507 in stock" at bounding box center [950, 272] width 144 height 69
click at [762, 445] on div "#29 View" at bounding box center [784, 442] width 144 height 145
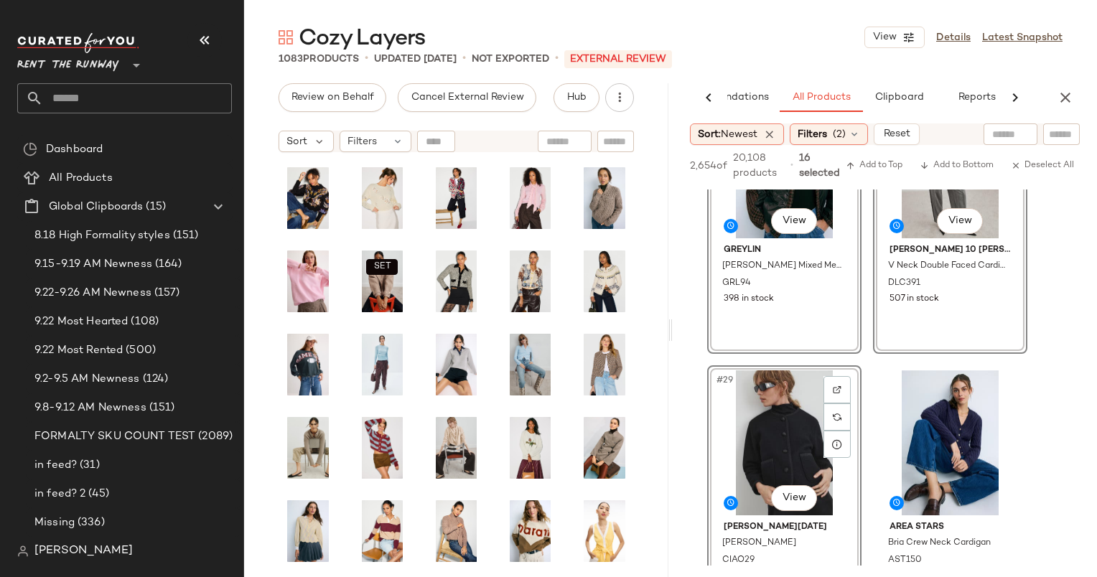
click at [796, 407] on div "#29 View" at bounding box center [784, 442] width 144 height 145
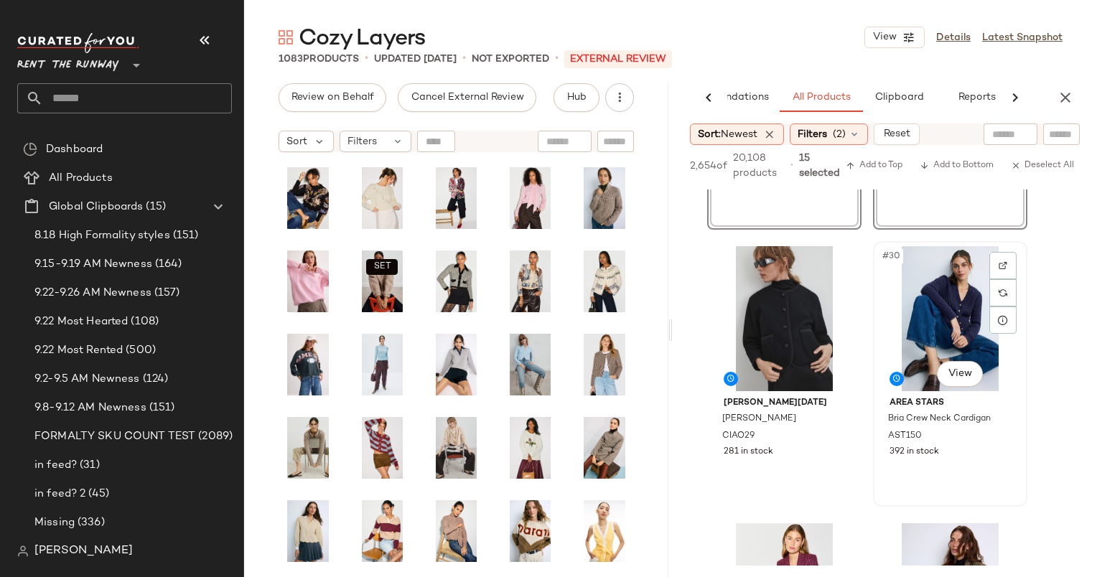
click at [921, 334] on div "#30 View" at bounding box center [950, 318] width 144 height 145
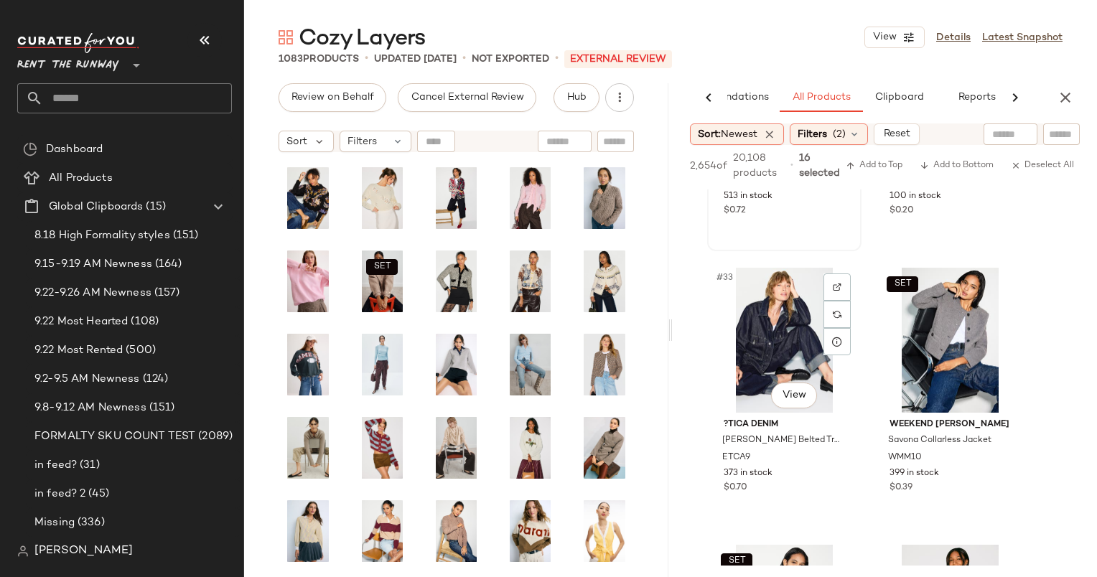
scroll to position [4431, 0]
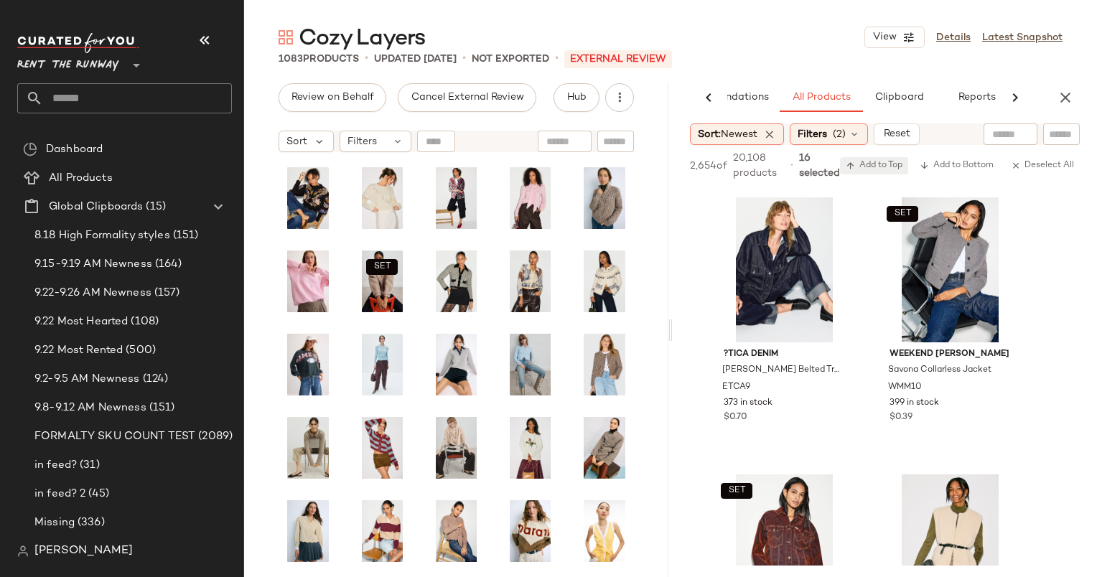
click at [884, 164] on span "Add to Top" at bounding box center [874, 166] width 57 height 10
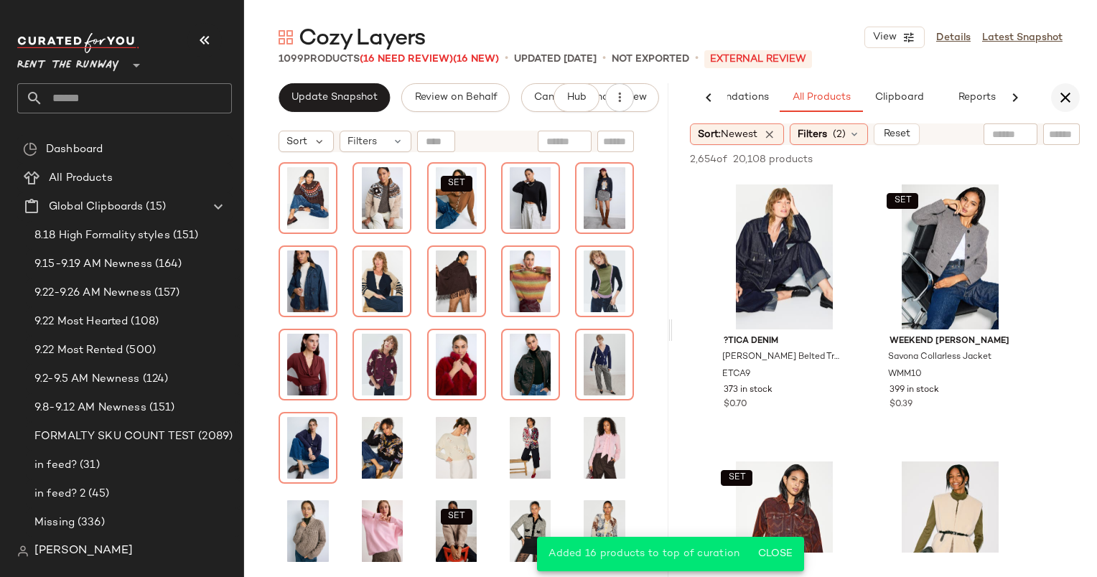
click at [1057, 101] on icon "button" at bounding box center [1065, 97] width 17 height 17
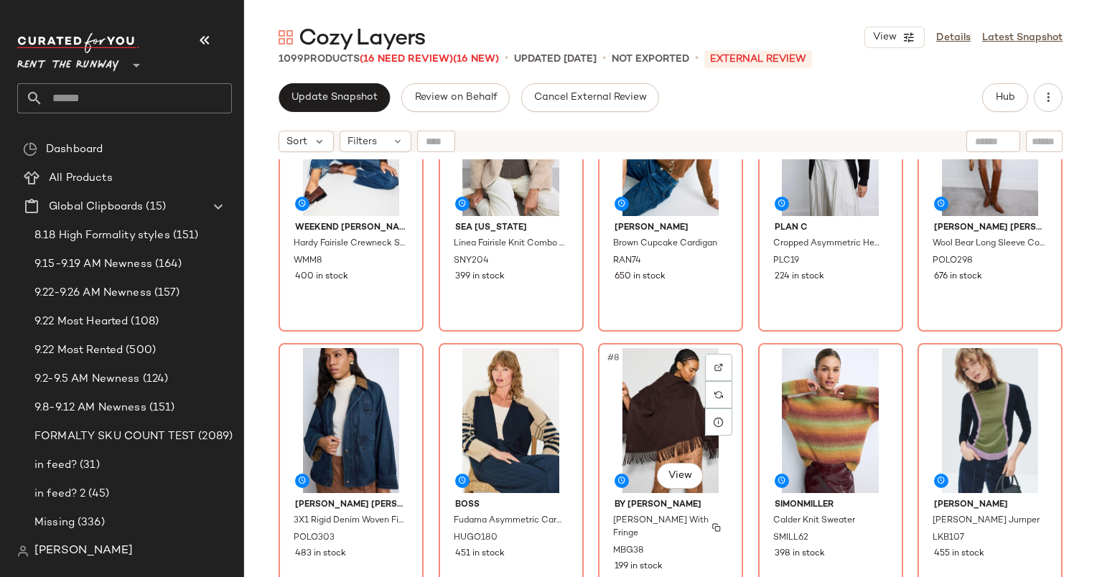
scroll to position [132, 0]
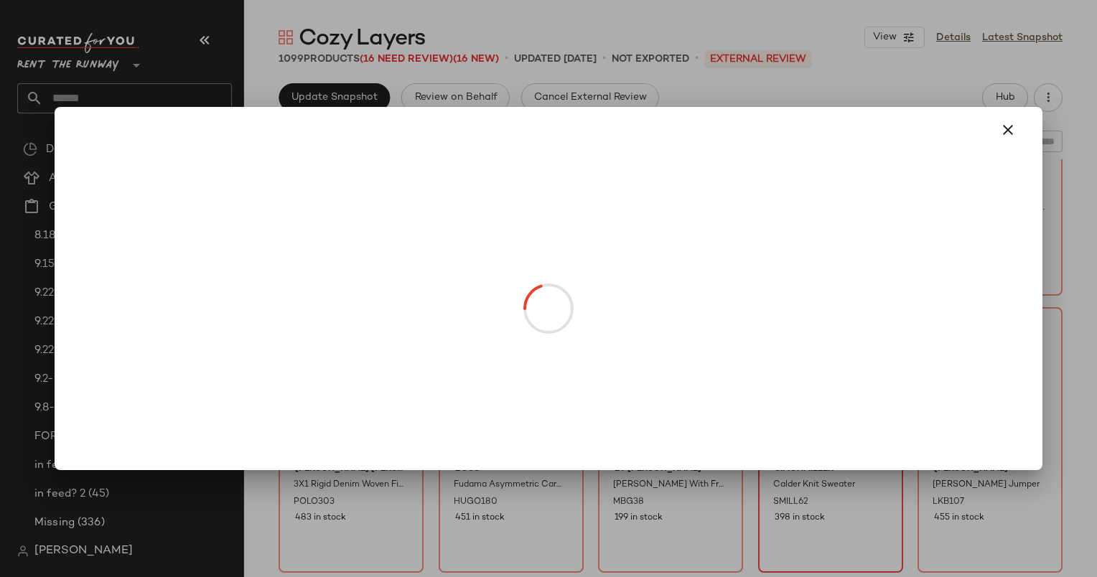
drag, startPoint x: 824, startPoint y: 434, endPoint x: 241, endPoint y: 251, distance: 611.7
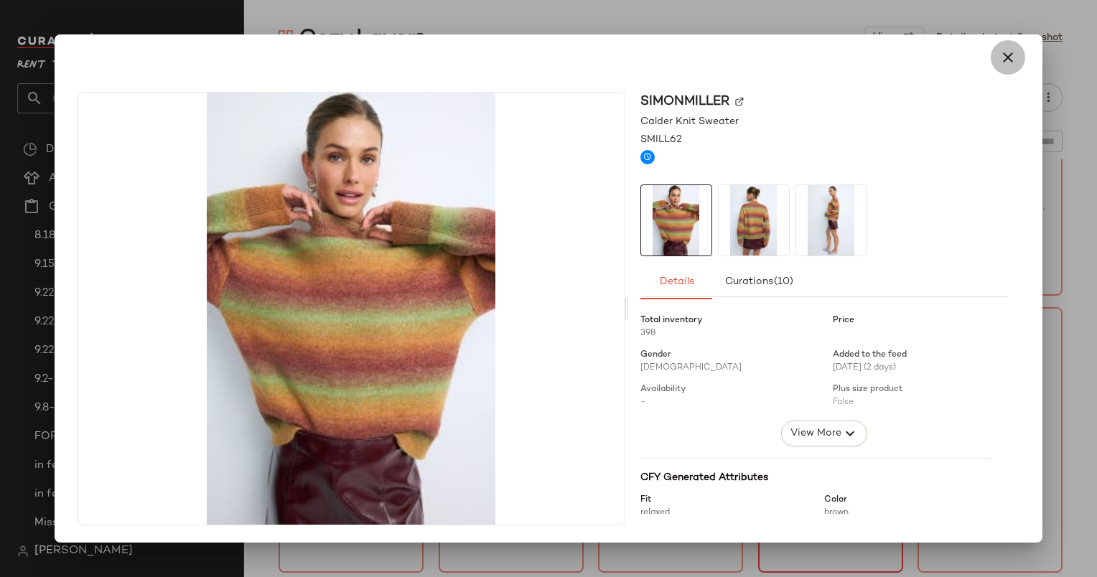
click at [1004, 51] on icon "button" at bounding box center [1007, 57] width 17 height 17
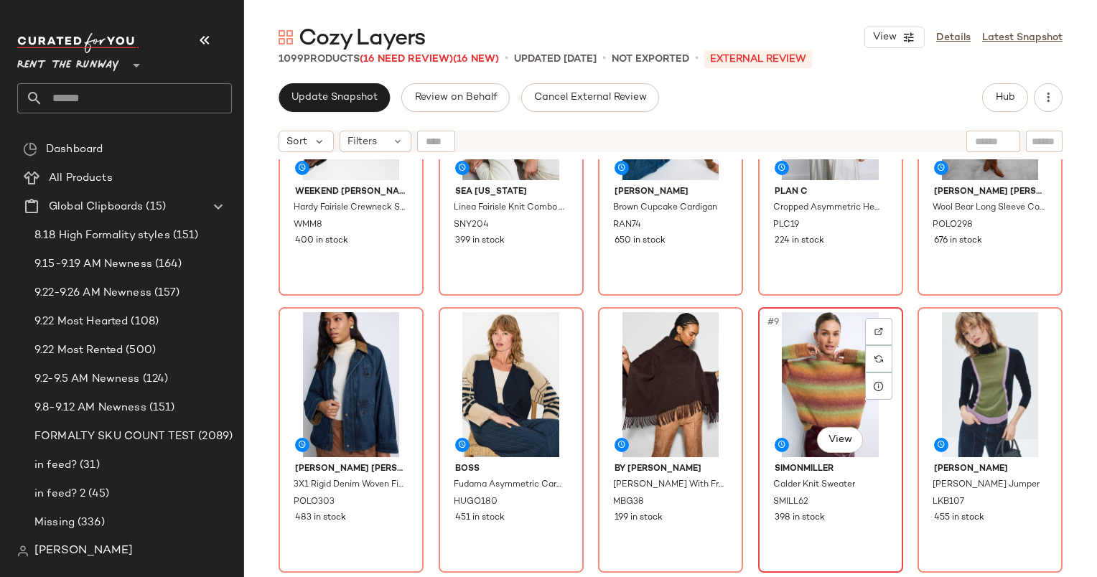
click at [779, 383] on div "#9 View" at bounding box center [830, 384] width 135 height 145
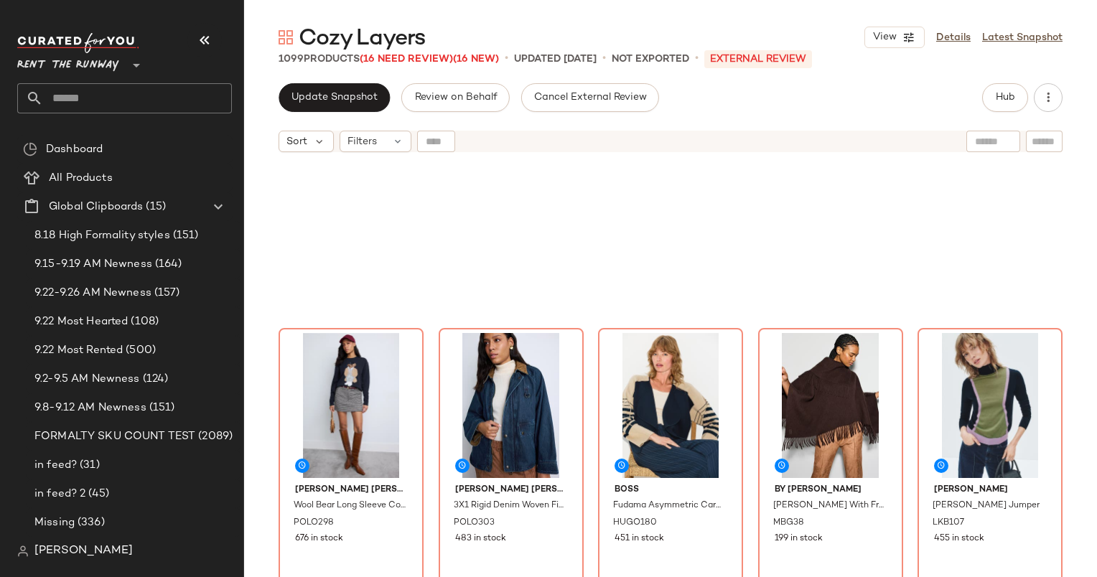
scroll to position [270, 0]
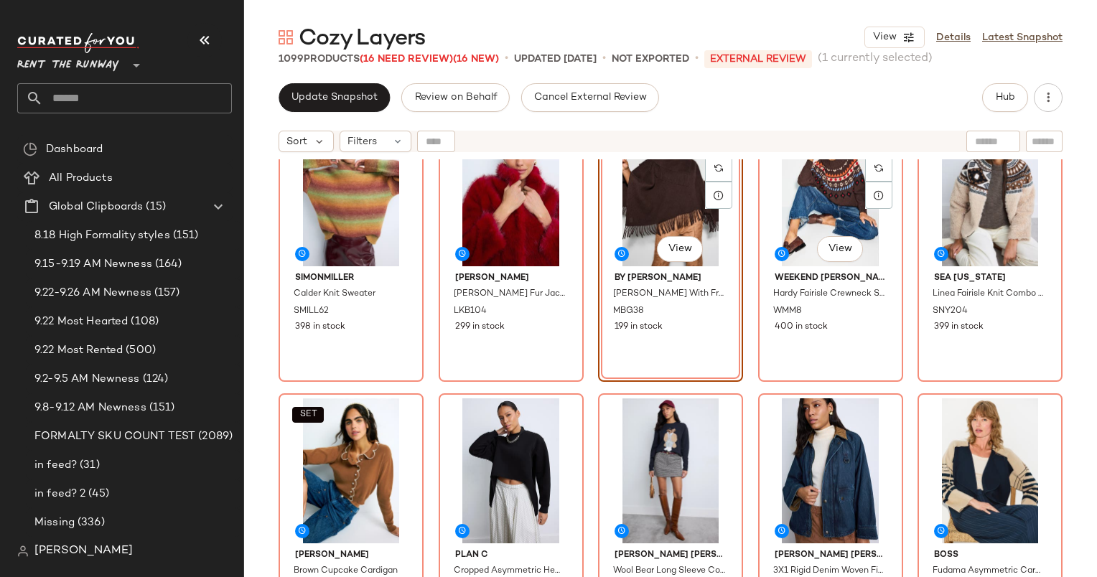
scroll to position [40, 0]
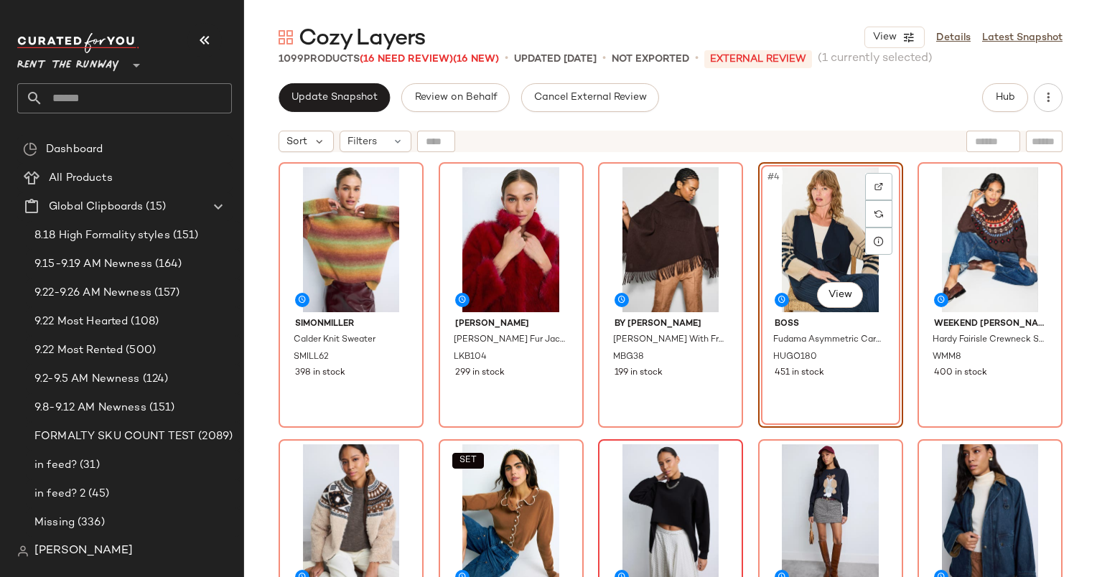
scroll to position [17, 0]
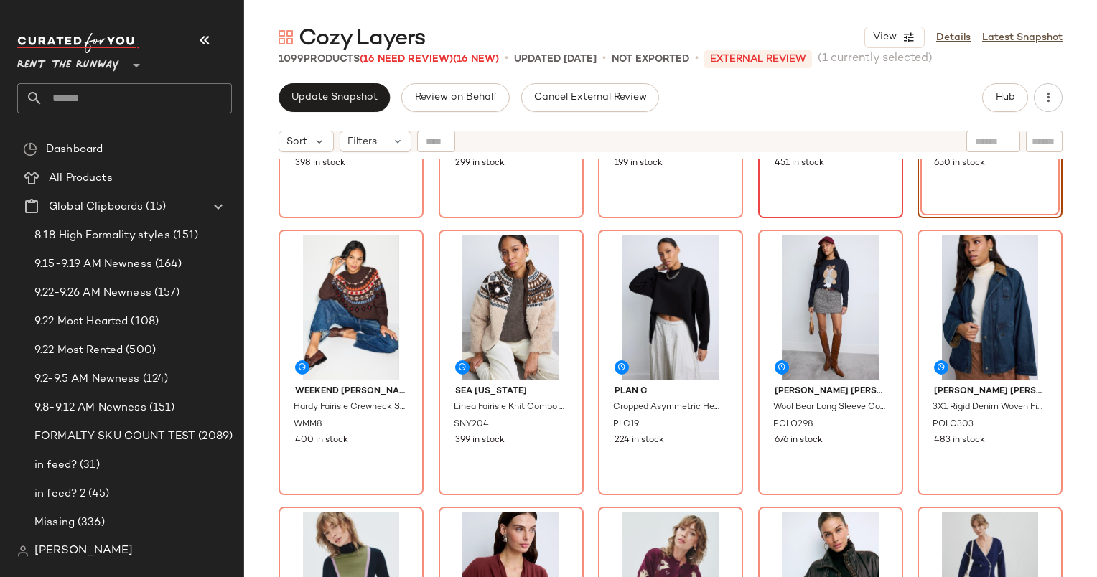
scroll to position [240, 0]
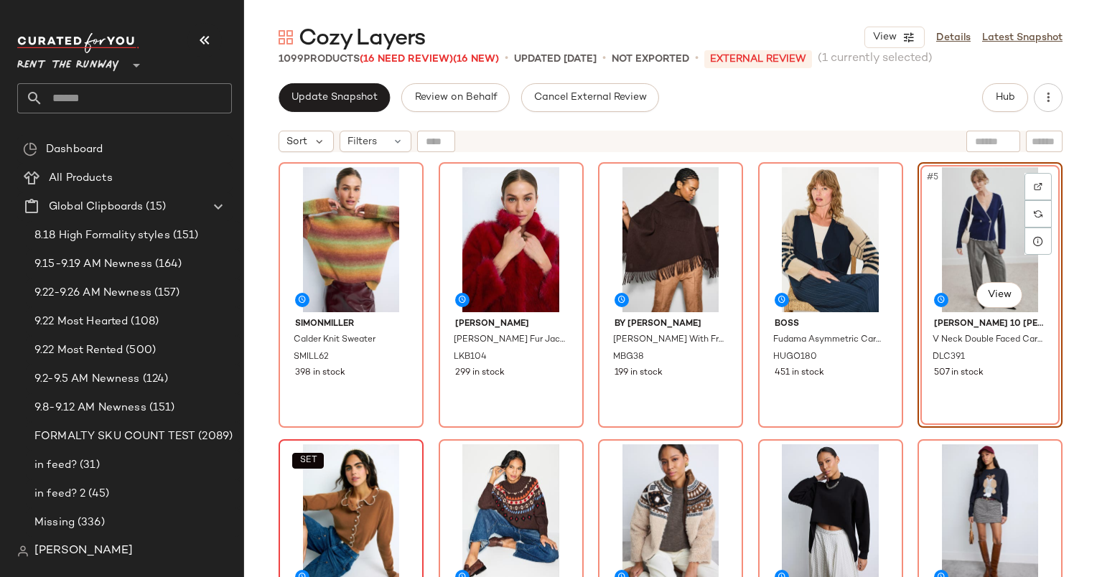
scroll to position [87, 0]
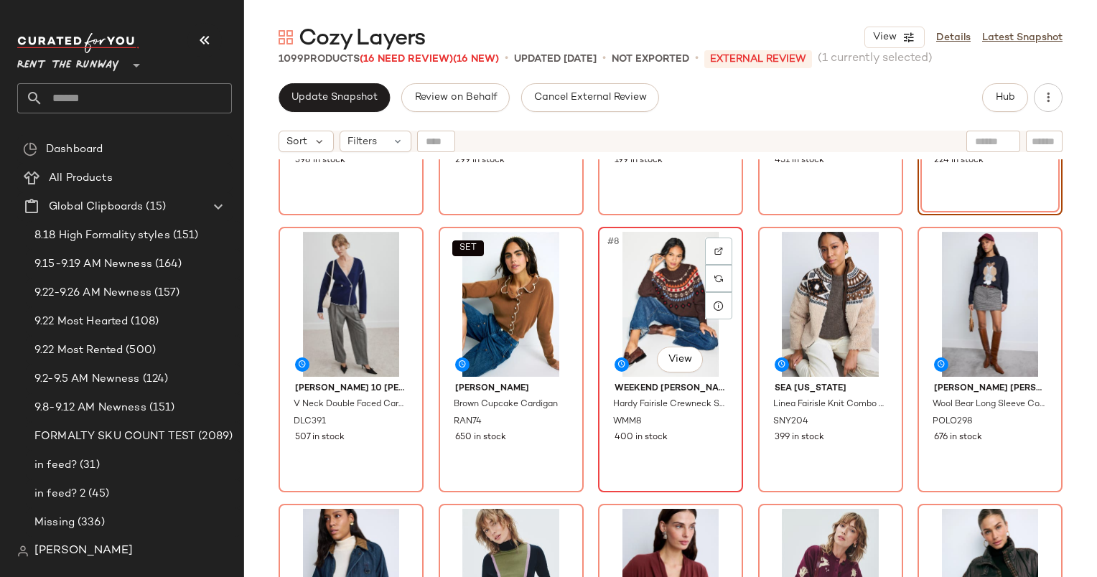
scroll to position [451, 0]
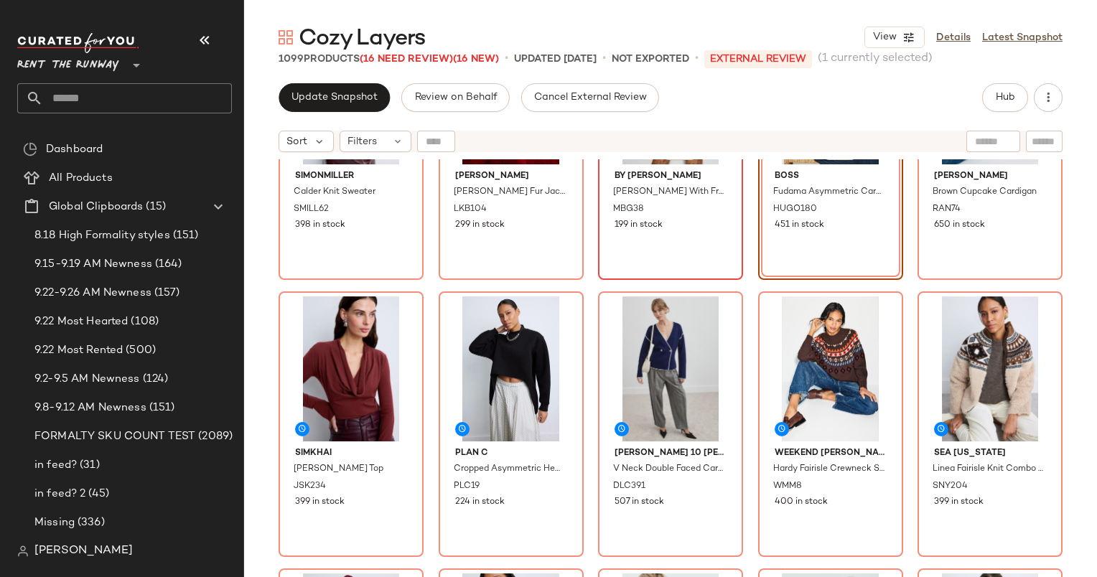
scroll to position [149, 0]
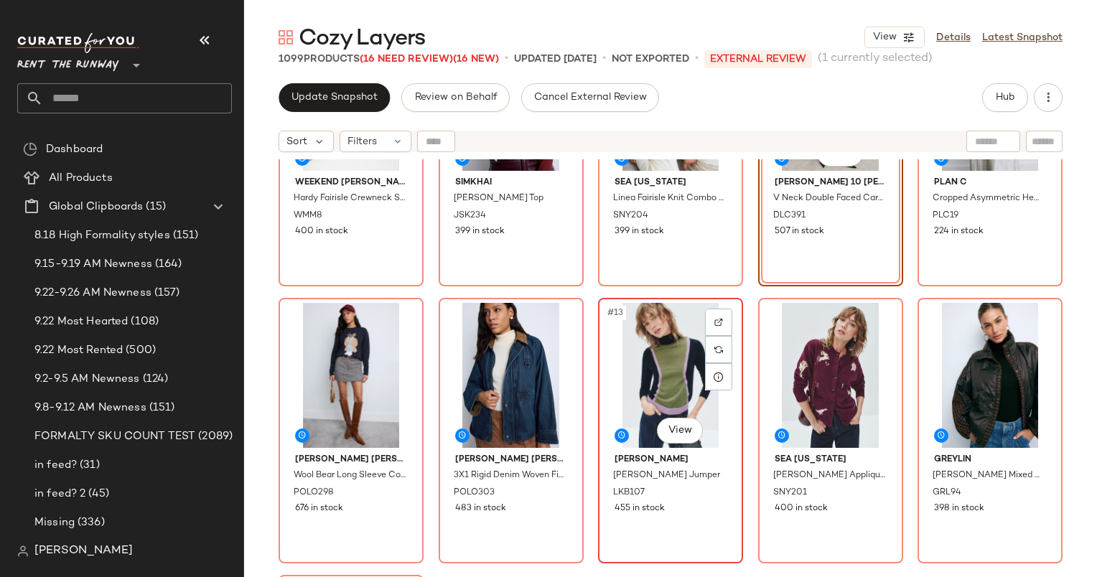
scroll to position [544, 0]
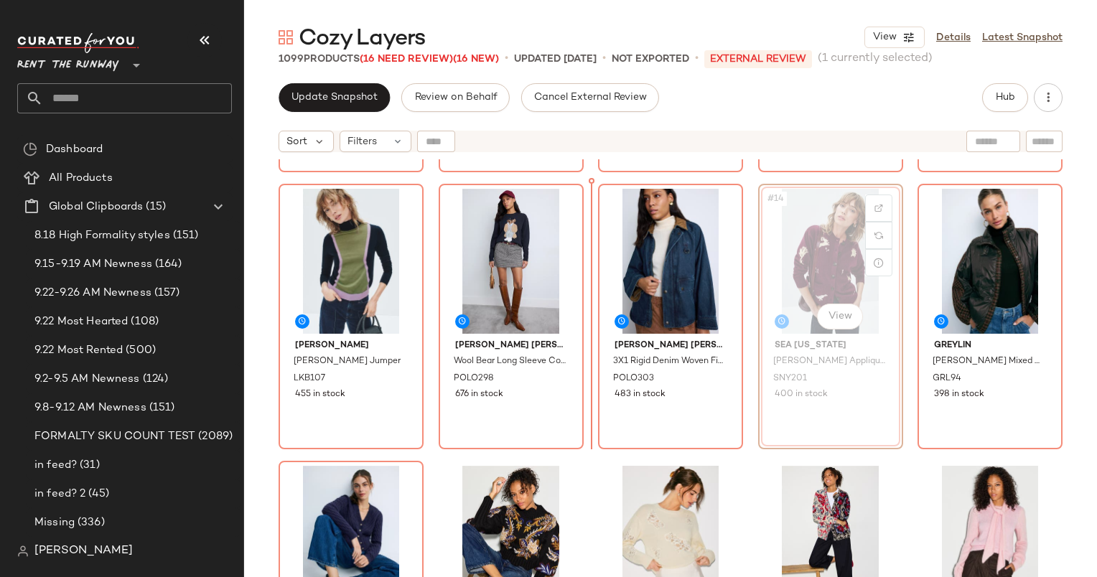
scroll to position [543, 0]
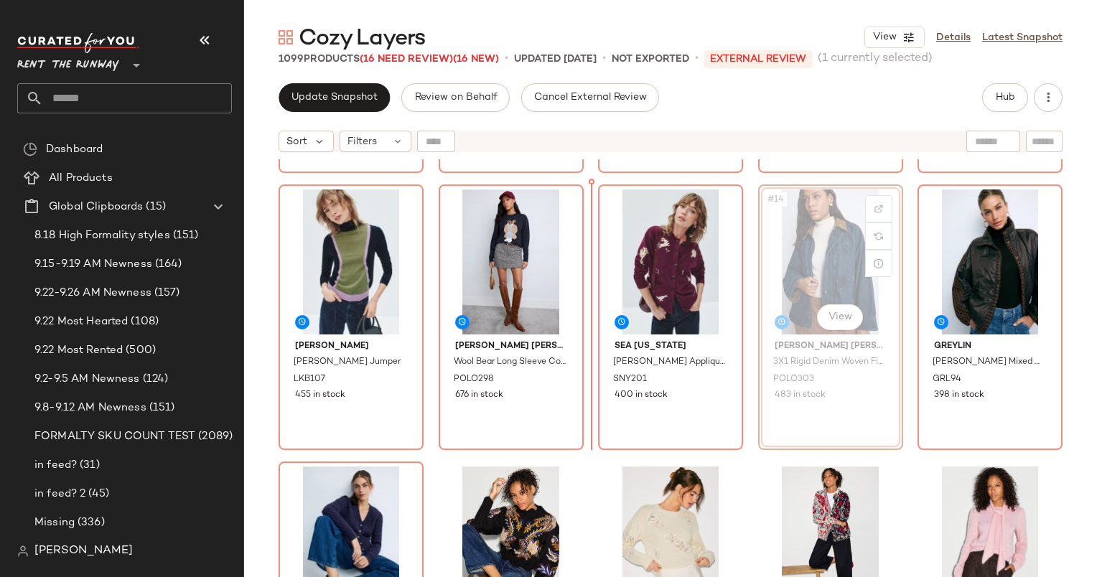
scroll to position [543, 0]
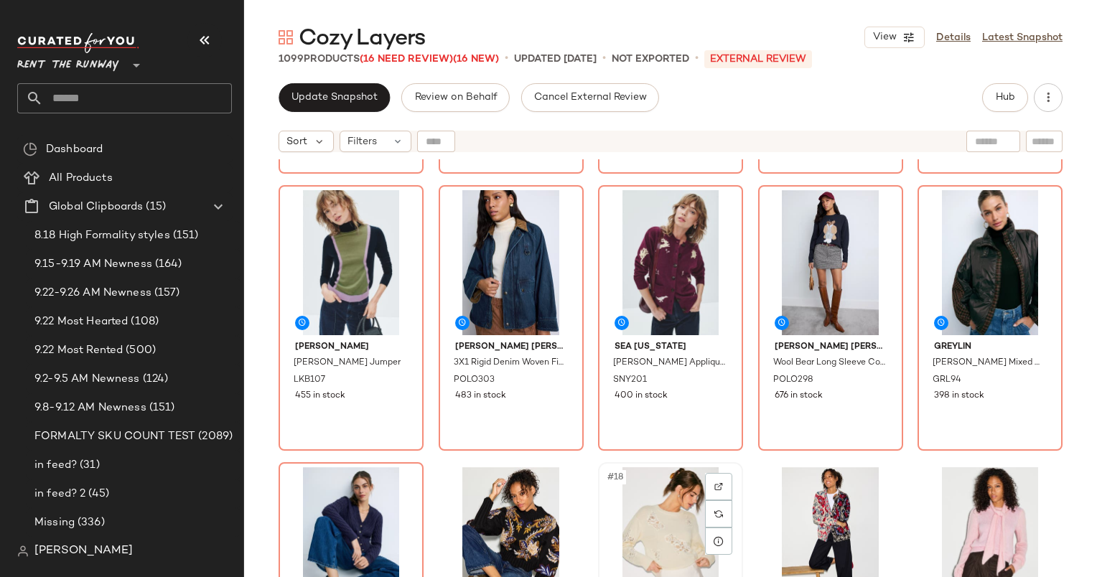
scroll to position [543, 0]
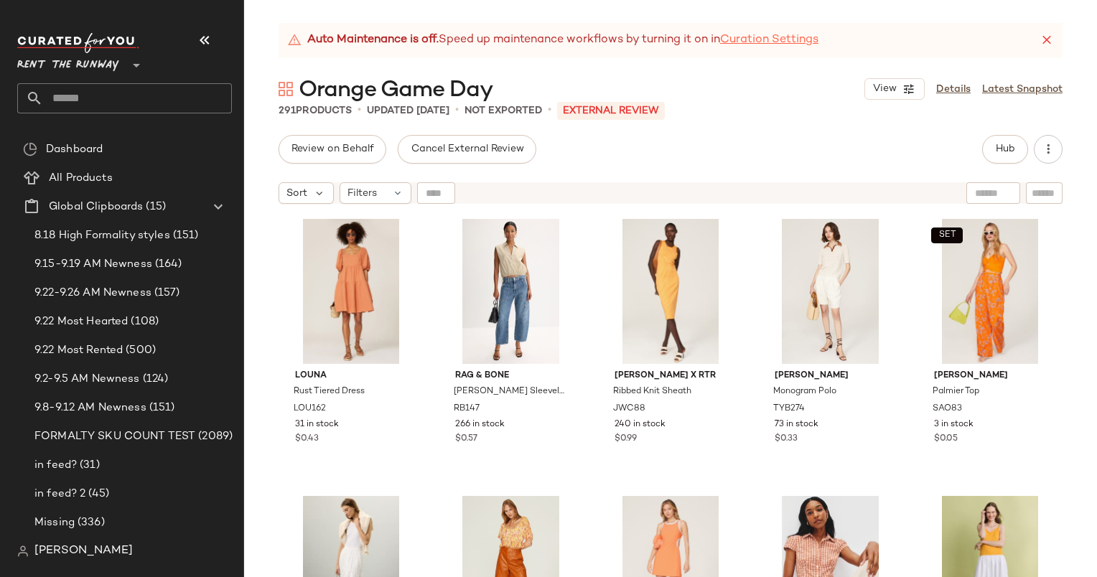
click at [770, 34] on link "Curation Settings" at bounding box center [769, 40] width 98 height 17
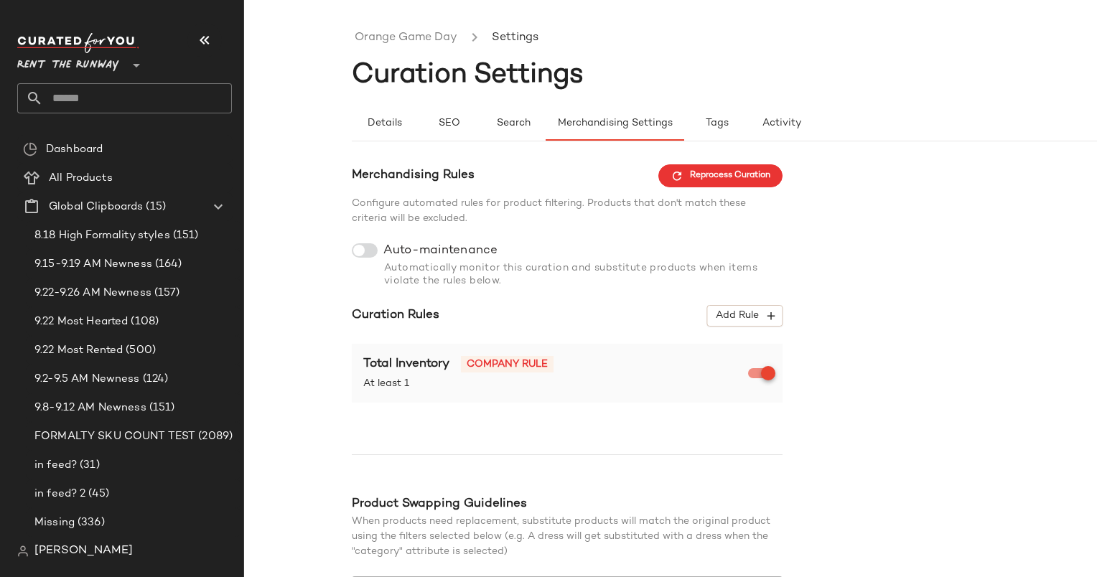
click at [381, 250] on label "Auto-maintenance" at bounding box center [438, 250] width 120 height 14
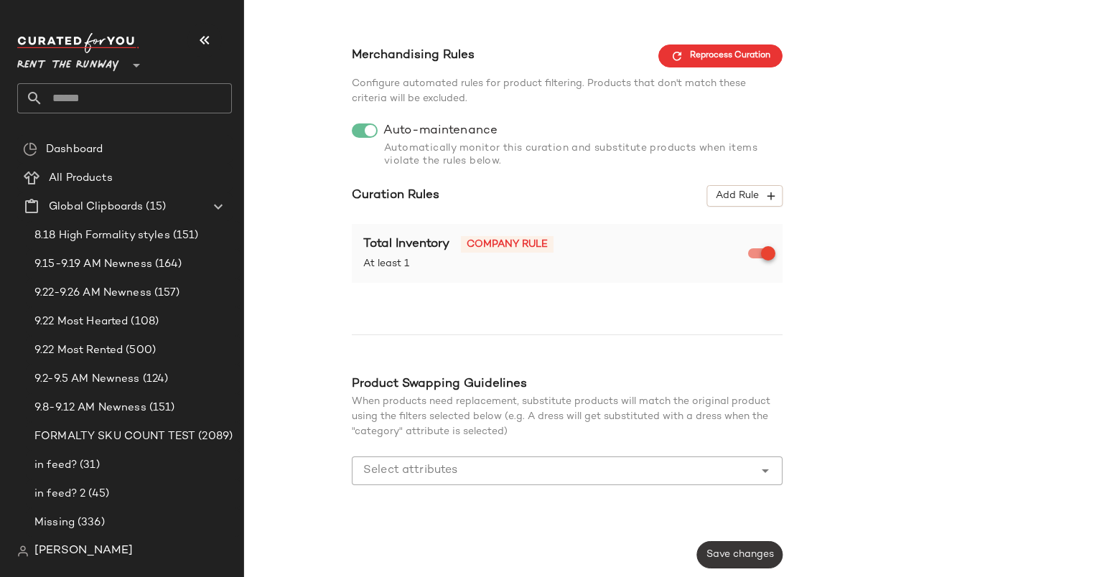
click at [746, 561] on span "Save changes" at bounding box center [740, 554] width 68 height 11
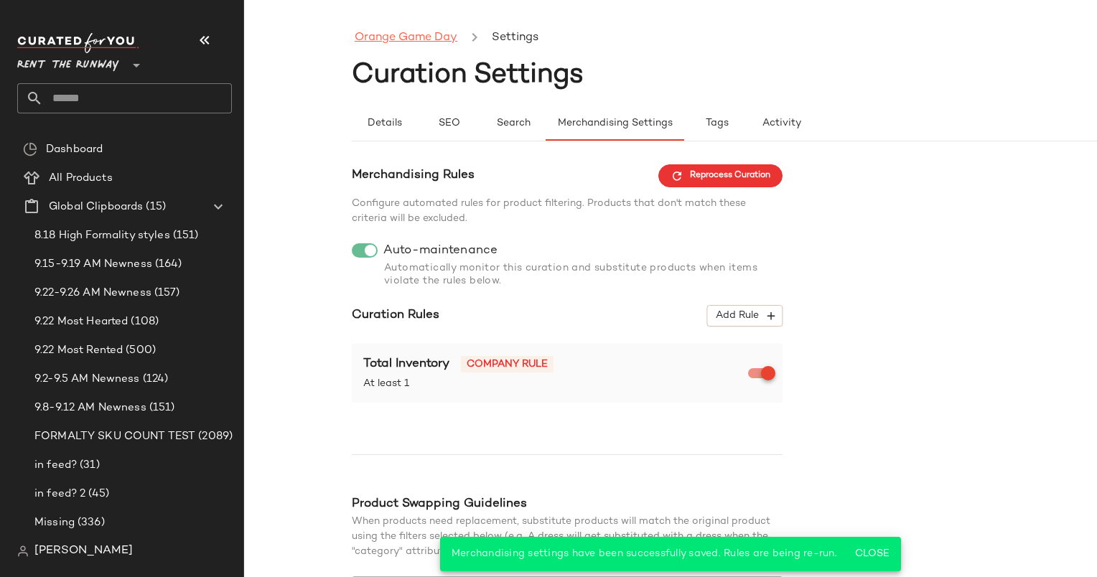
click at [401, 43] on link "Orange Game Day" at bounding box center [406, 38] width 103 height 19
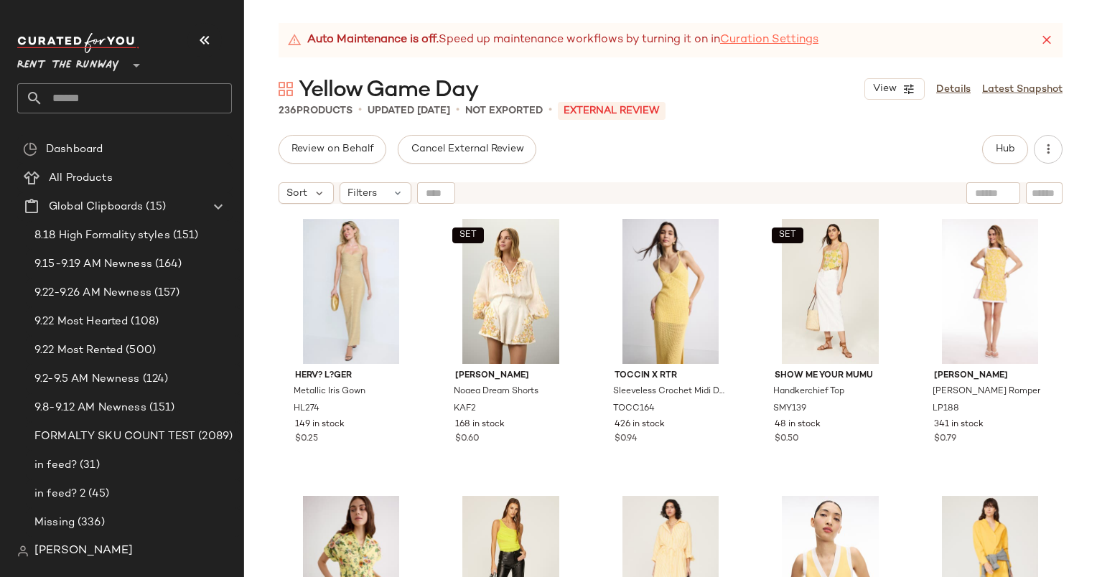
click at [788, 41] on link "Curation Settings" at bounding box center [769, 40] width 98 height 17
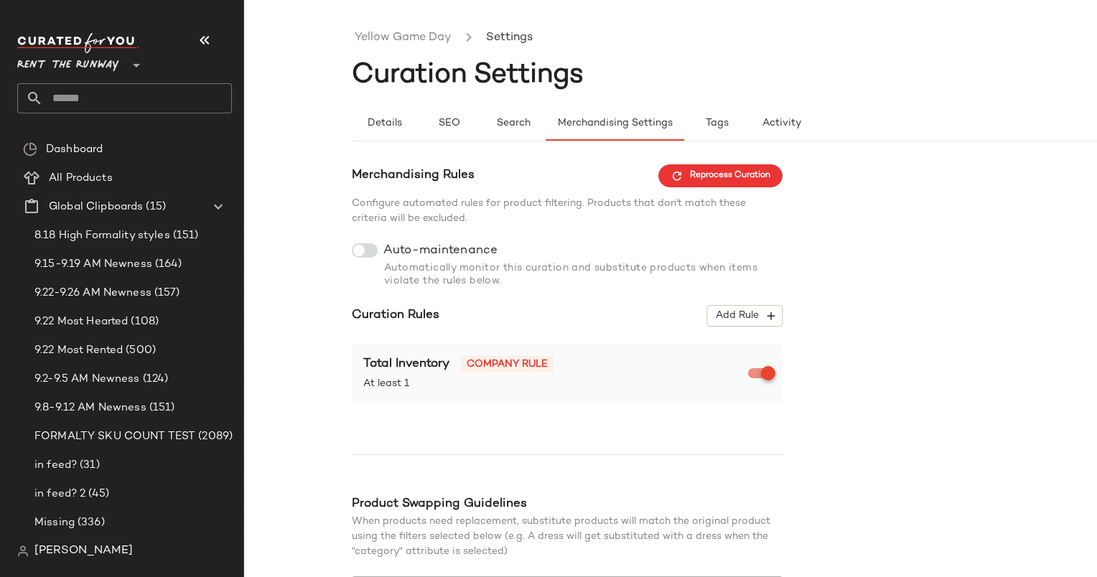
click at [358, 262] on div "Automatically monitor this curation and substitute products when items violate …" at bounding box center [567, 275] width 431 height 26
click at [359, 259] on div "Automatically monitor this curation and substitute products when items violate …" at bounding box center [567, 273] width 431 height 30
click at [370, 258] on div "Automatically monitor this curation and substitute products when items violate …" at bounding box center [567, 273] width 431 height 30
click at [370, 258] on div at bounding box center [365, 250] width 26 height 14
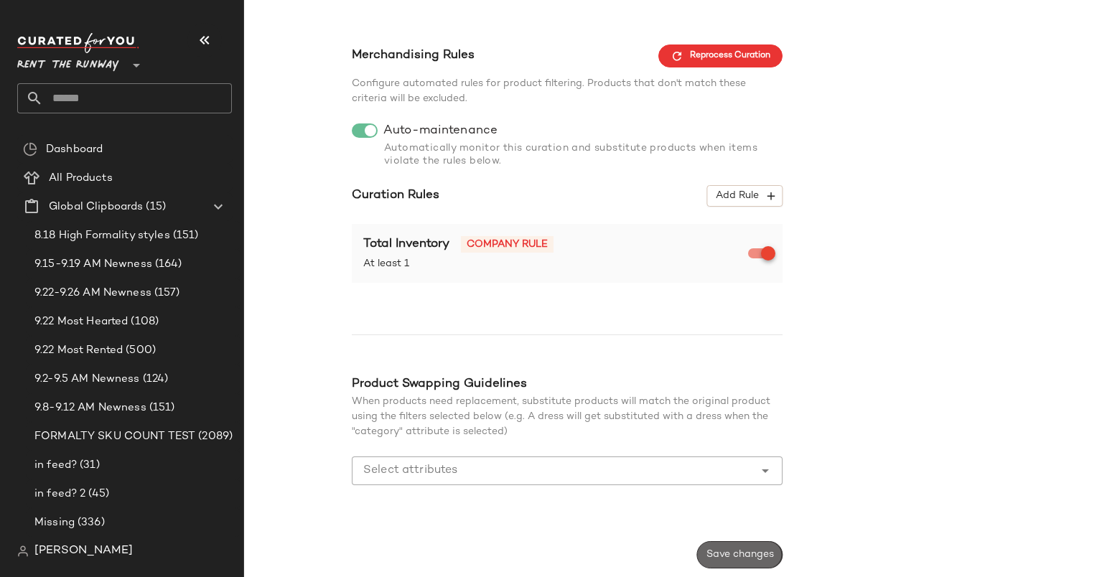
click at [728, 554] on span "Save changes" at bounding box center [740, 554] width 68 height 11
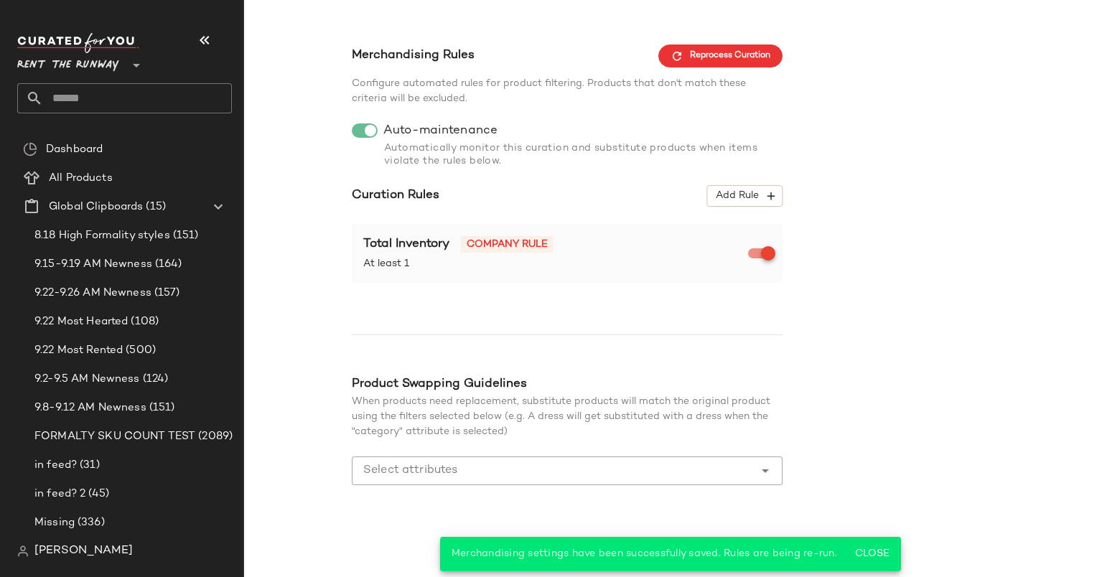
scroll to position [0, 0]
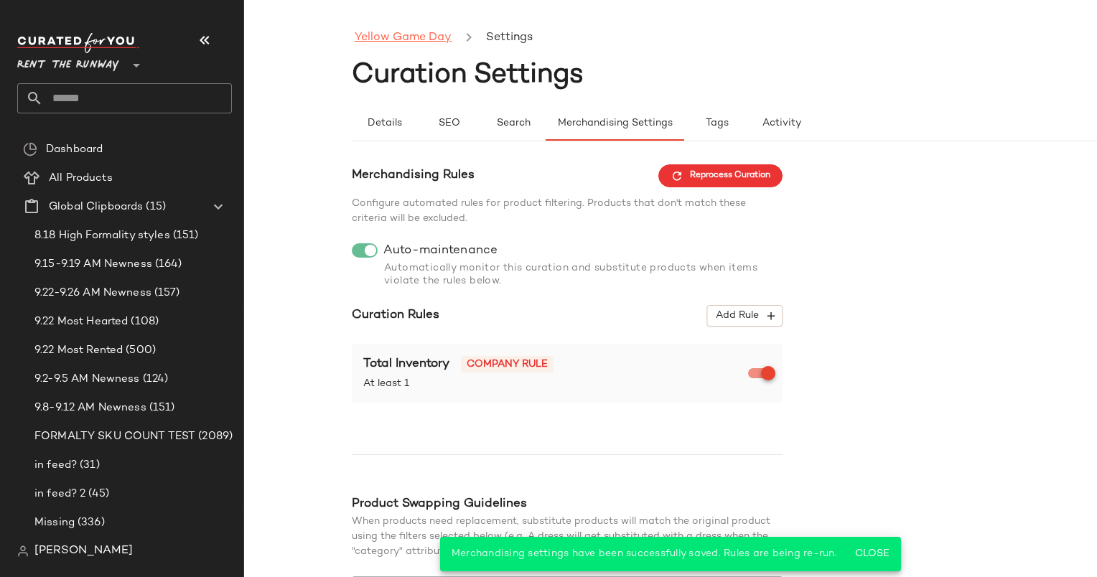
click at [388, 37] on link "Yellow Game Day" at bounding box center [403, 38] width 97 height 19
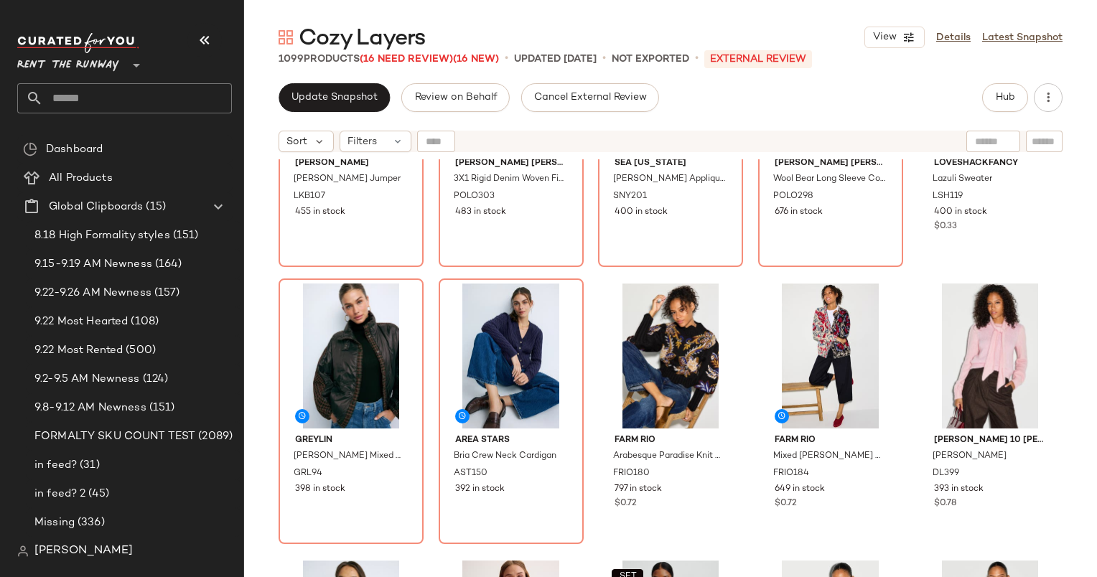
scroll to position [728, 0]
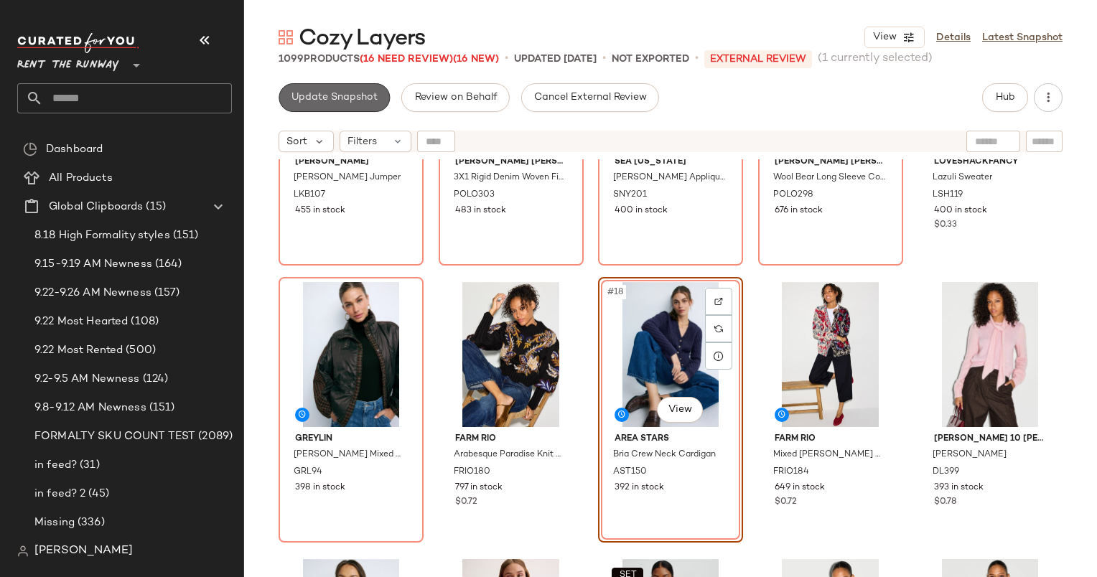
click at [336, 95] on span "Update Snapshot" at bounding box center [334, 97] width 87 height 11
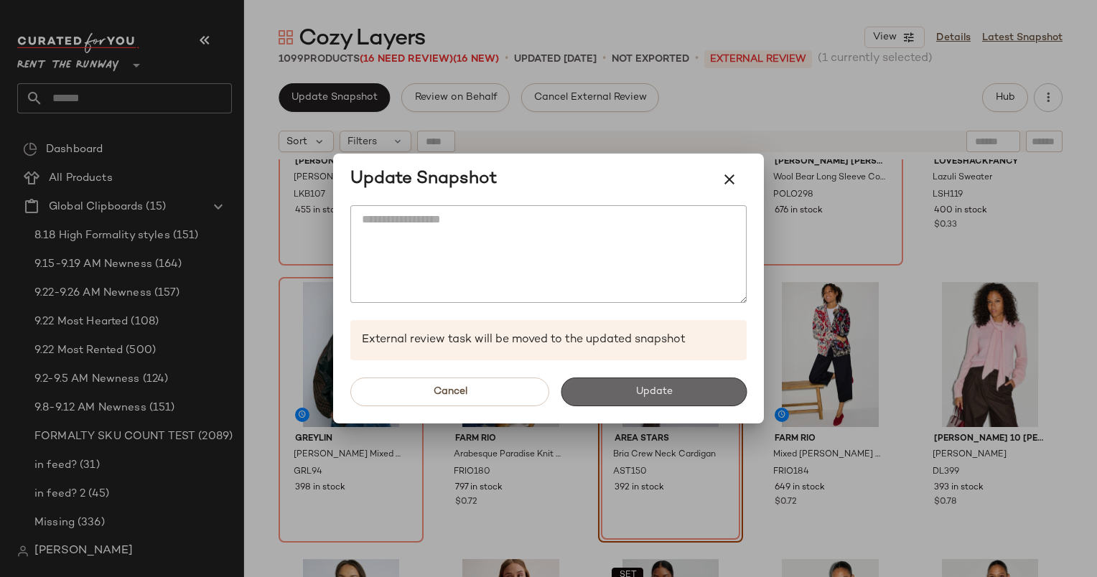
click at [635, 396] on span "Update" at bounding box center [653, 391] width 37 height 11
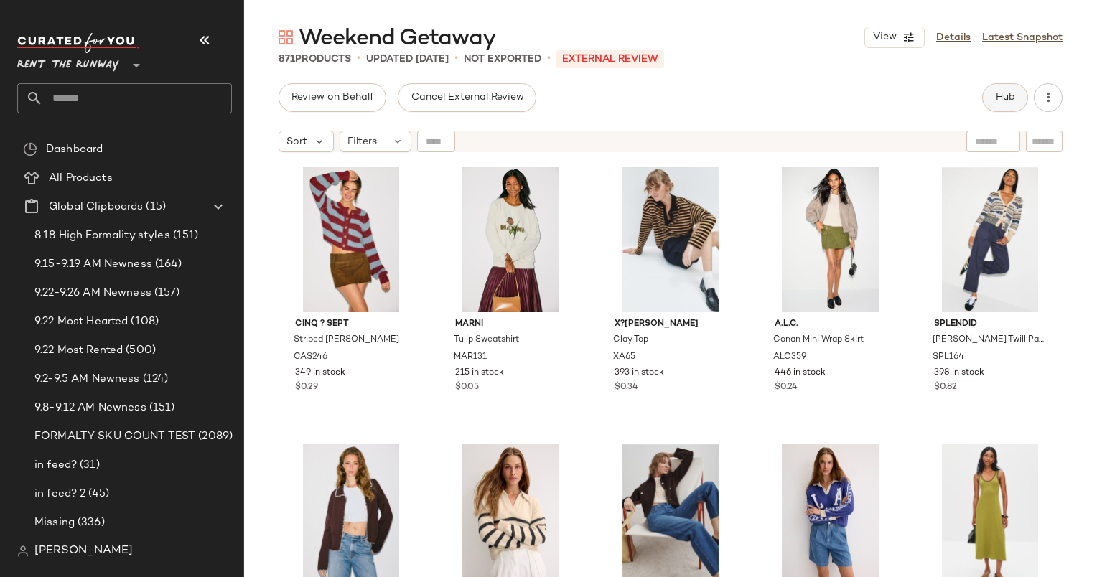
click at [996, 110] on button "Hub" at bounding box center [1005, 97] width 46 height 29
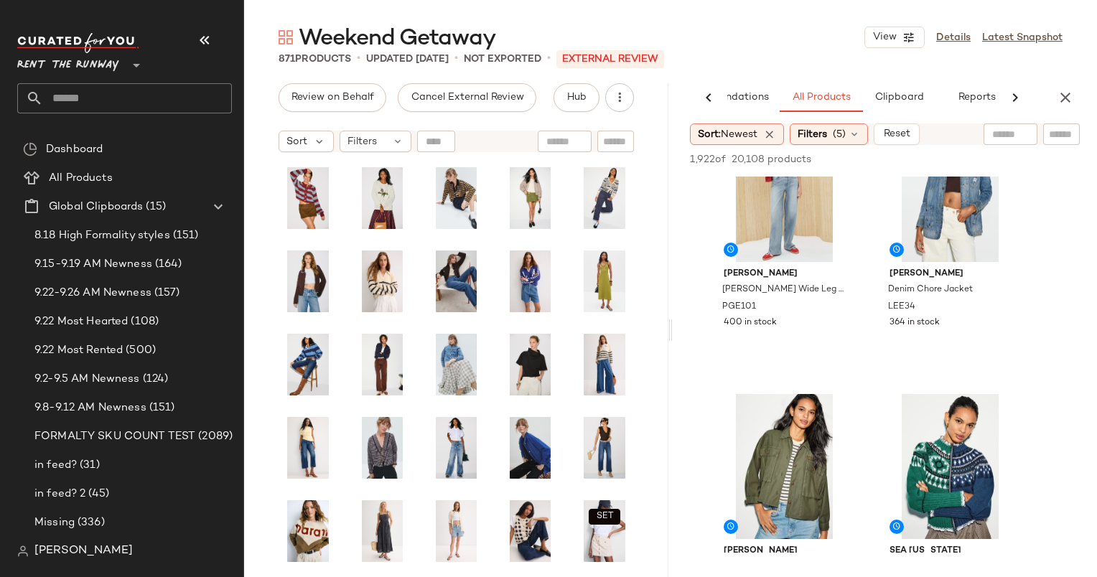
scroll to position [1233, 0]
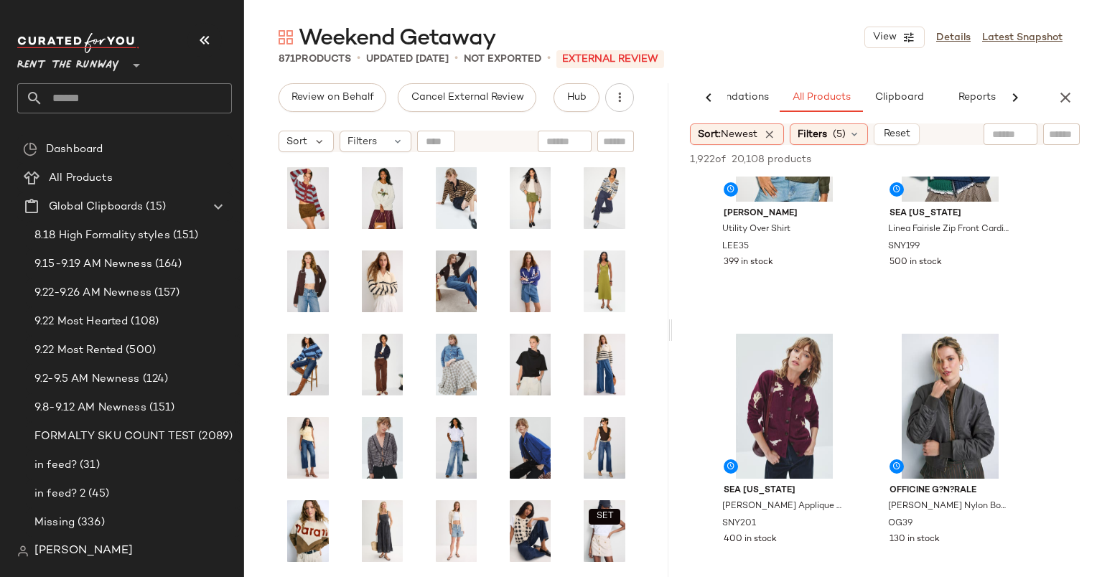
click at [1060, 119] on div "AI Recommendations All Products Clipboard Reports Sort: Newest Filters (5) Rese…" at bounding box center [885, 330] width 424 height 494
click at [1065, 81] on div "Weekend Getaway View Details Latest Snapshot 871 Products • updated [DATE] • No…" at bounding box center [670, 300] width 853 height 554
click at [1073, 95] on icon "button" at bounding box center [1065, 97] width 17 height 17
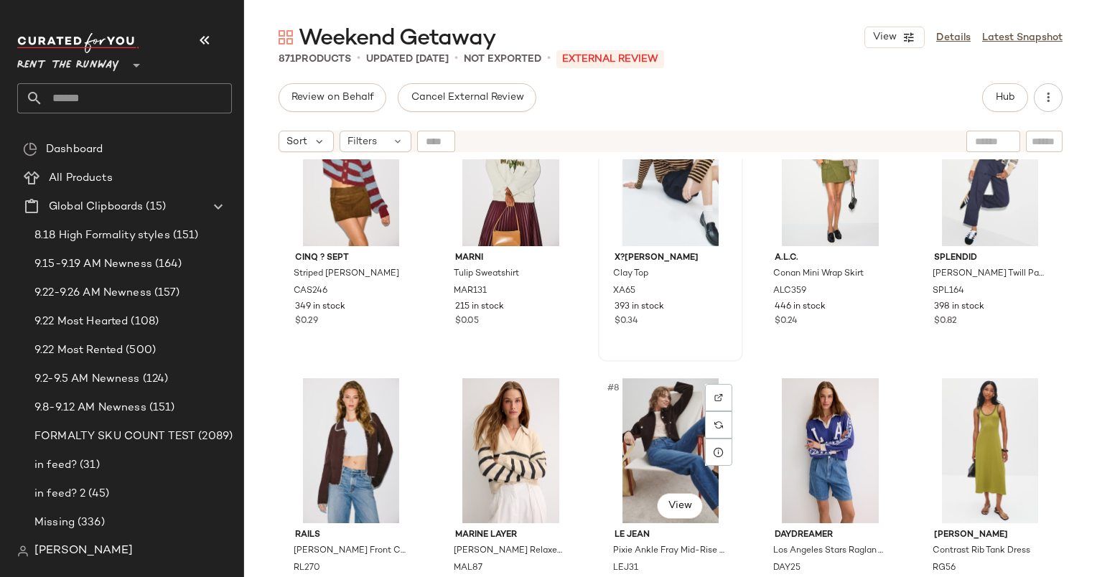
scroll to position [0, 0]
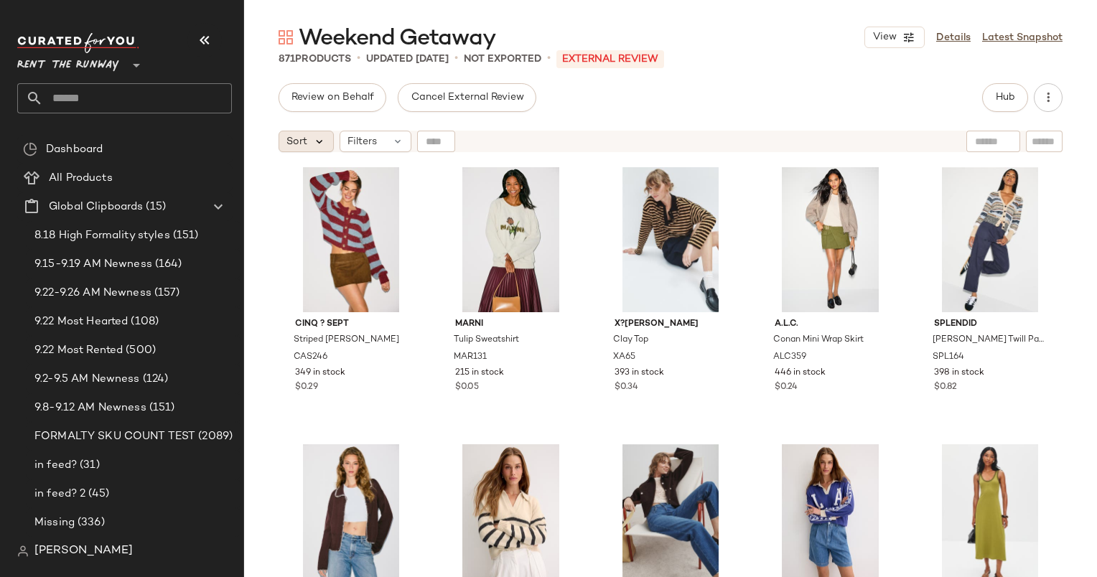
click at [318, 137] on icon at bounding box center [319, 141] width 13 height 13
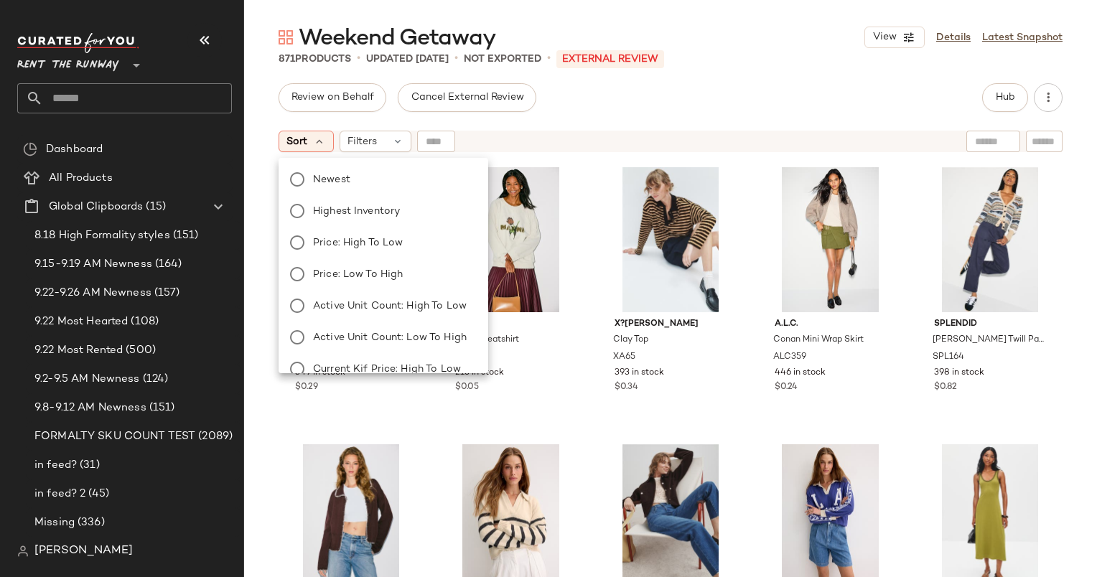
click at [988, 136] on input "text" at bounding box center [993, 141] width 37 height 15
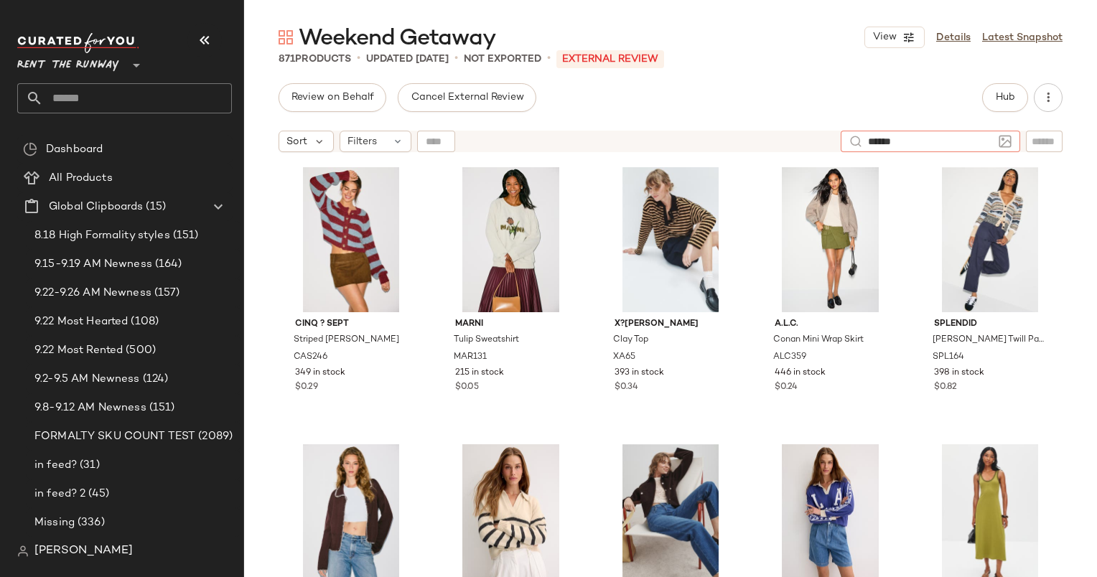
type input "*******"
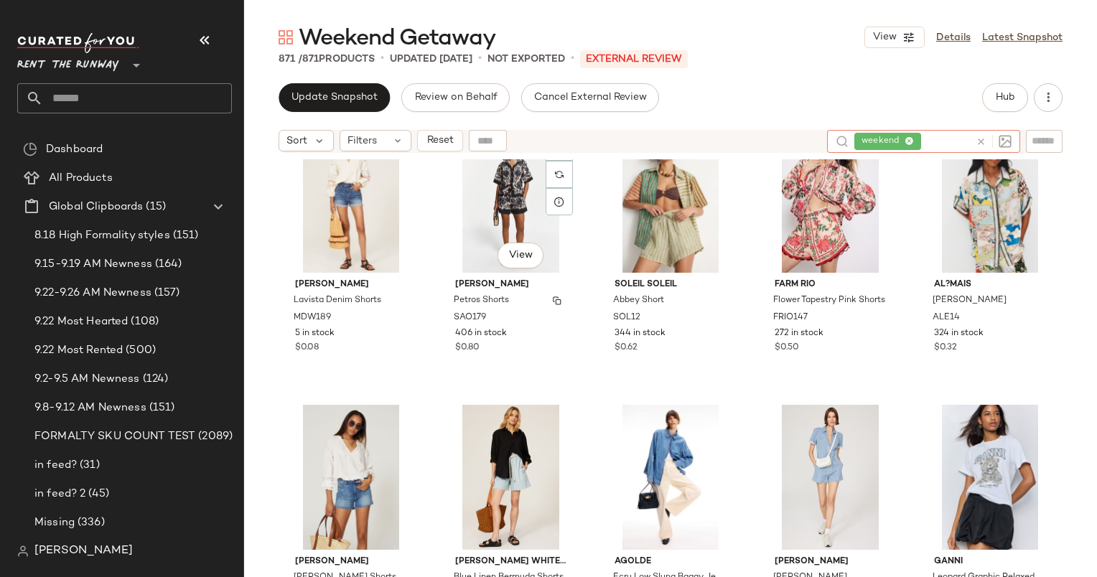
scroll to position [1714, 0]
click at [428, 143] on span "Reset" at bounding box center [439, 140] width 27 height 11
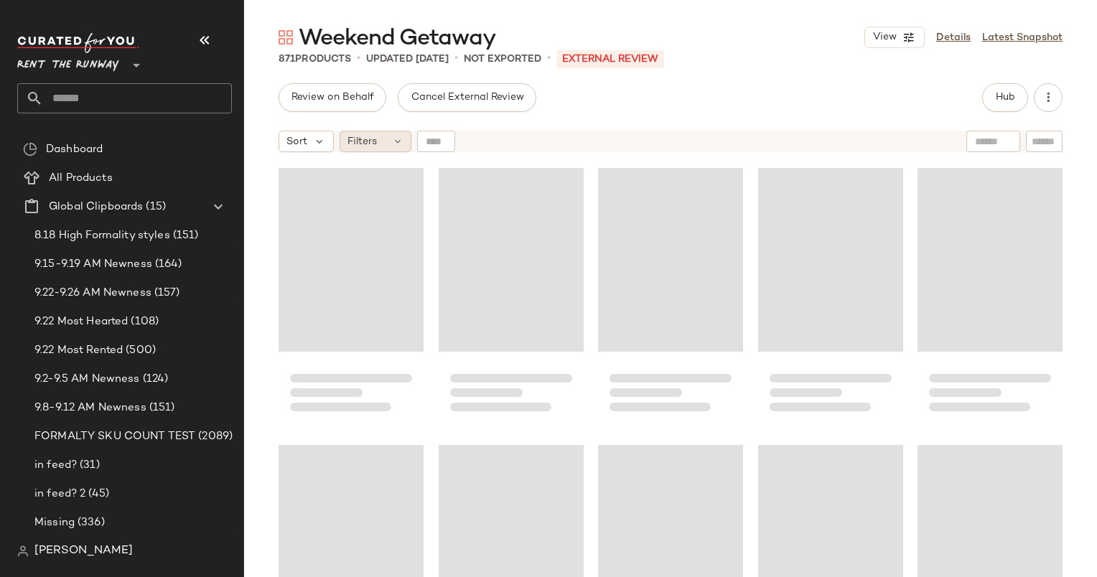
click at [356, 144] on span "Filters" at bounding box center [361, 141] width 29 height 15
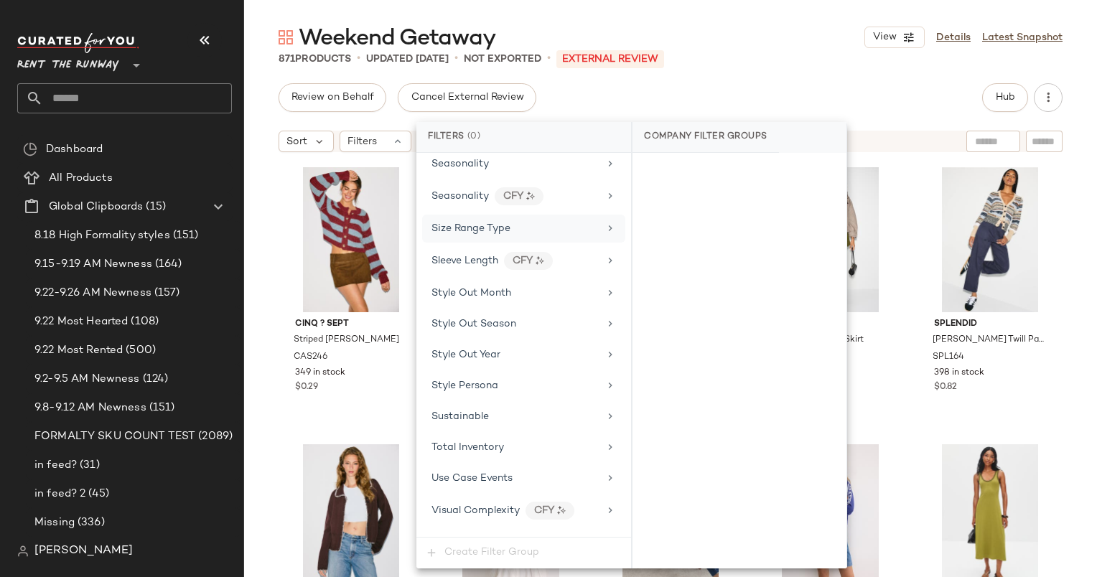
scroll to position [1984, 0]
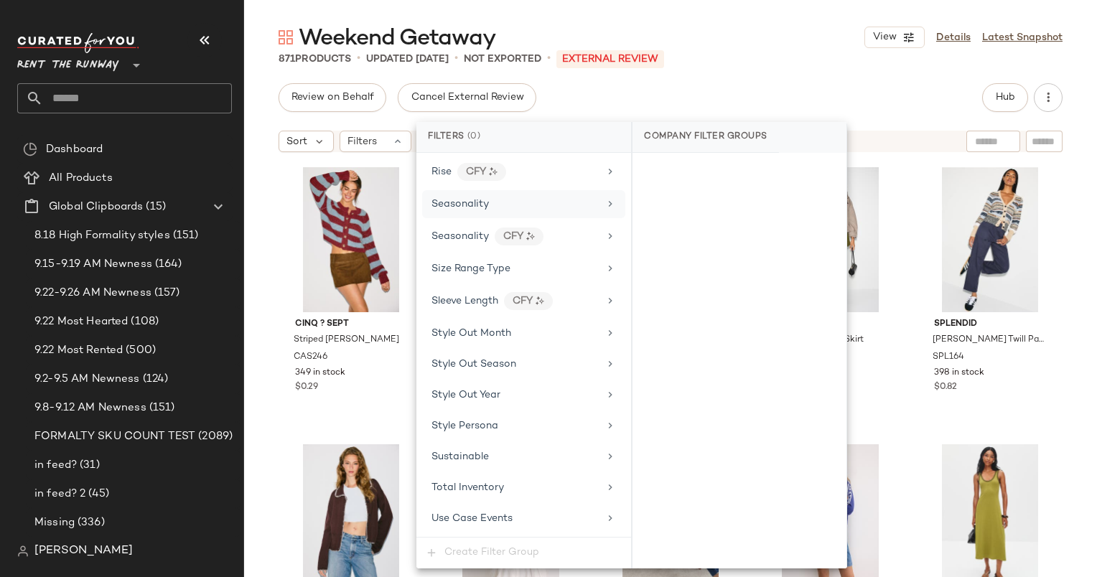
click at [518, 197] on div "Seasonality" at bounding box center [514, 204] width 167 height 15
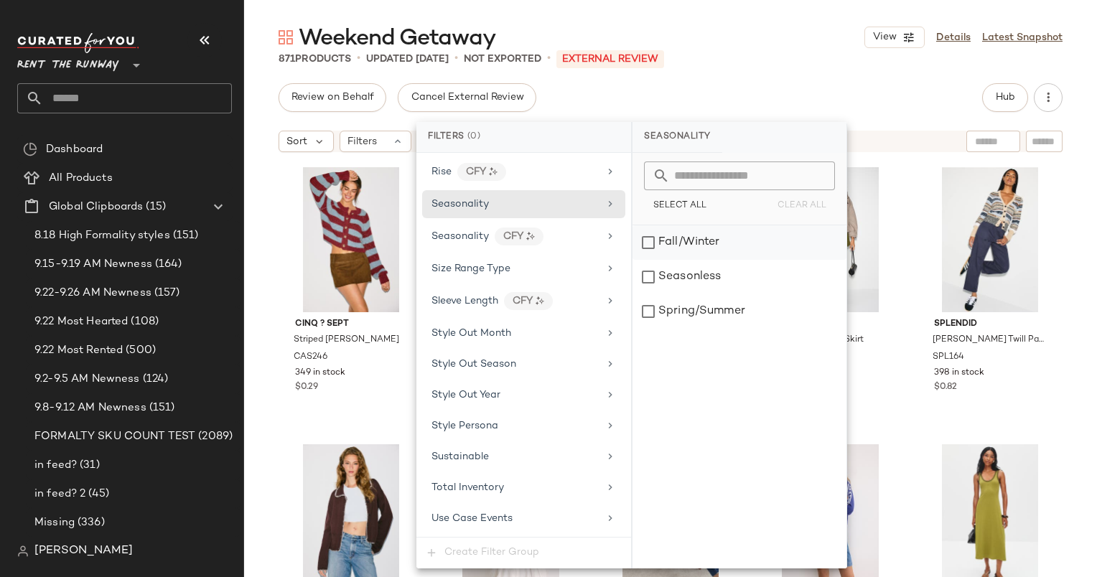
click at [696, 233] on div "Fall/Winter" at bounding box center [739, 242] width 214 height 34
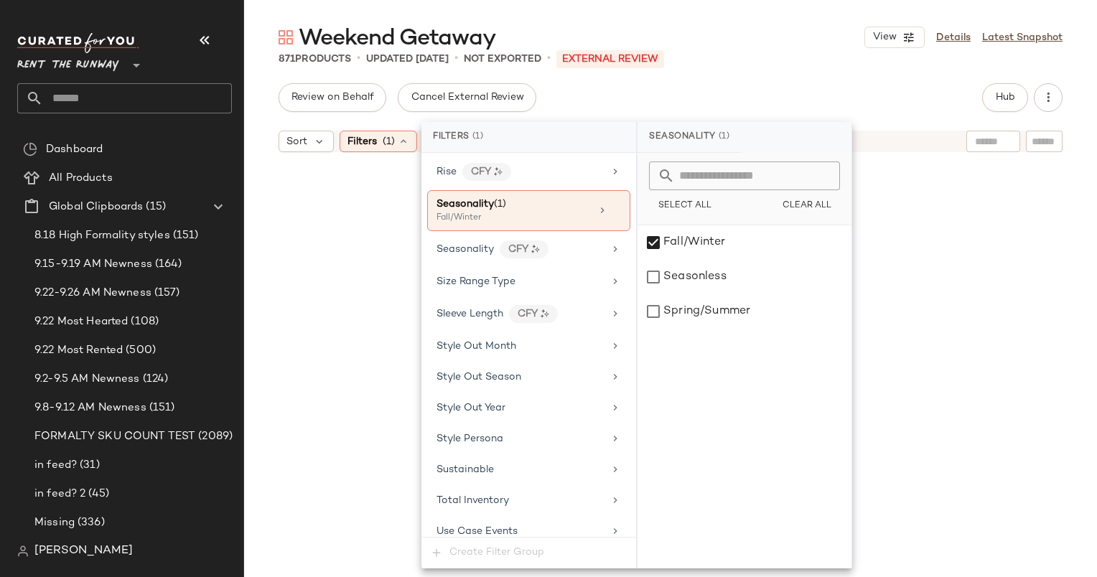
click at [810, 60] on div "871 Products • updated Sep 18th • Not Exported • External REVIEW" at bounding box center [670, 59] width 853 height 14
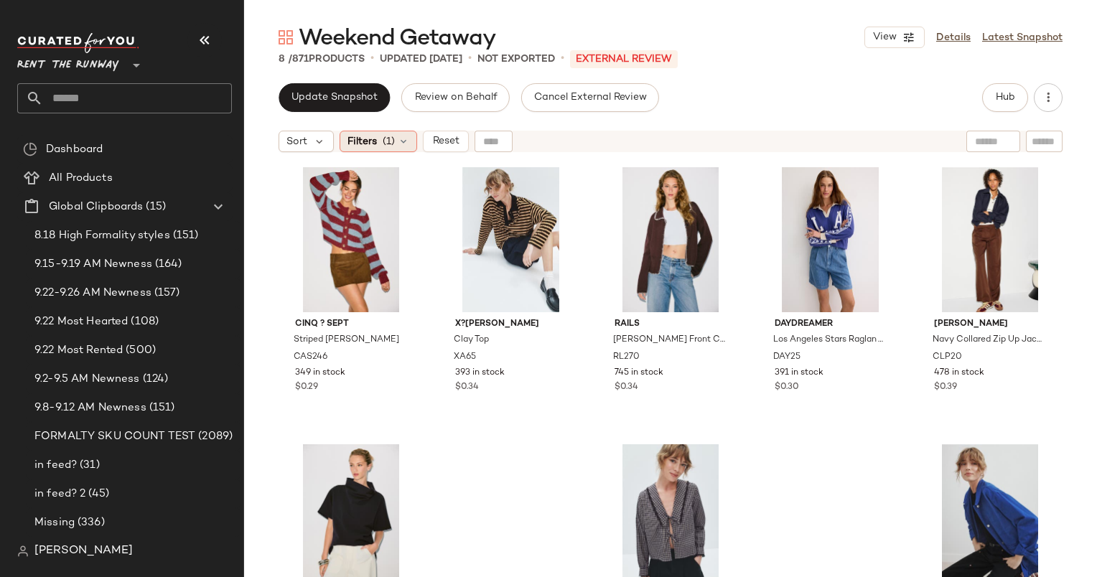
click at [398, 149] on div "Filters (1)" at bounding box center [379, 142] width 78 height 22
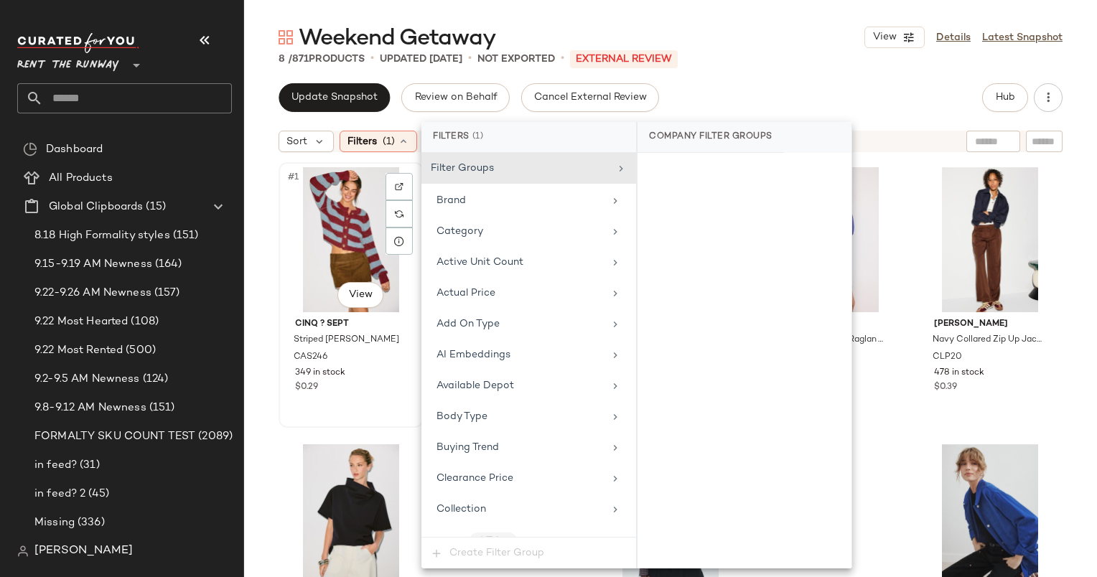
click at [307, 235] on div "#1 View" at bounding box center [351, 239] width 135 height 145
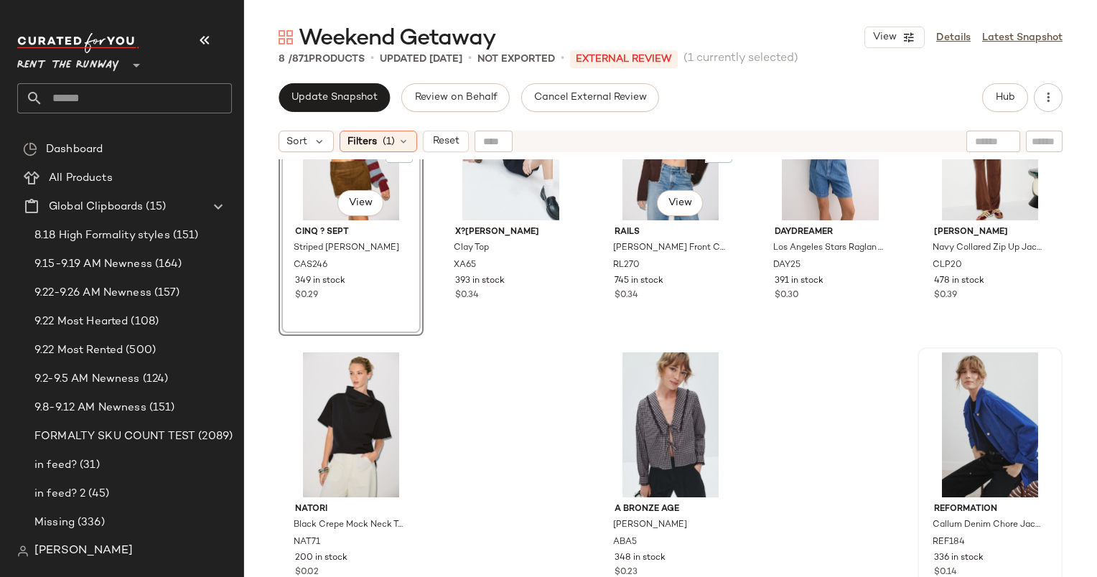
scroll to position [91, 0]
click at [971, 408] on div "#8 View" at bounding box center [990, 425] width 135 height 145
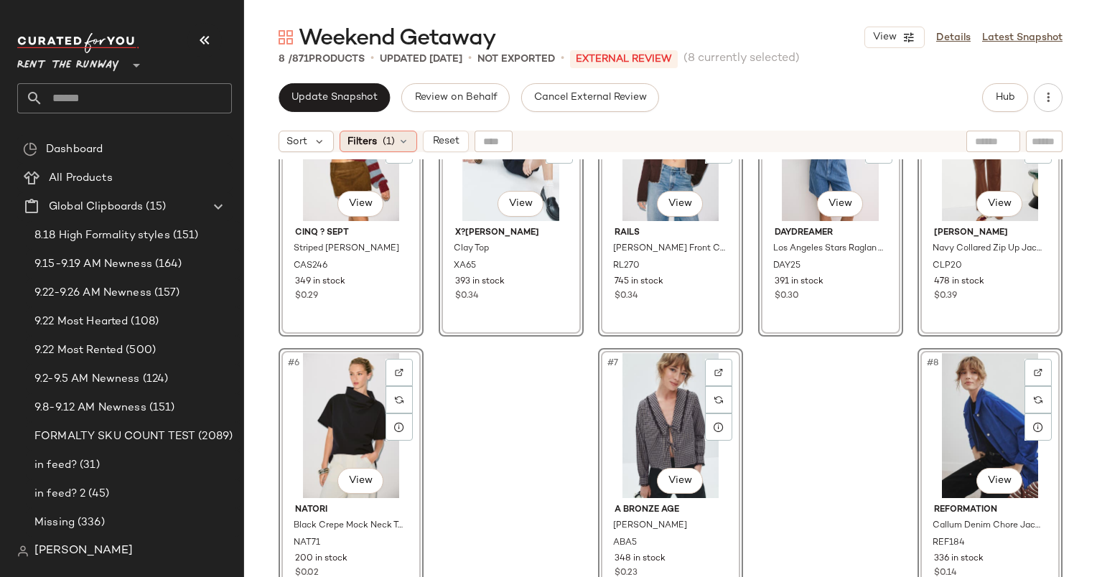
click at [375, 150] on div "Filters (1)" at bounding box center [379, 142] width 78 height 22
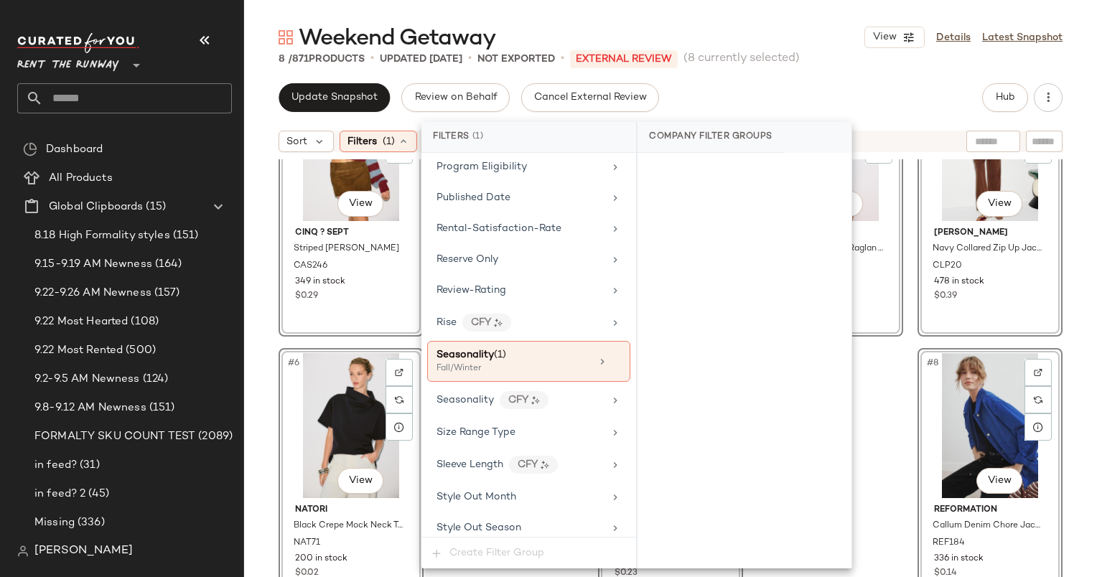
scroll to position [1833, 0]
click at [548, 360] on div "Seasonality (1) Fall/Winter" at bounding box center [528, 362] width 203 height 41
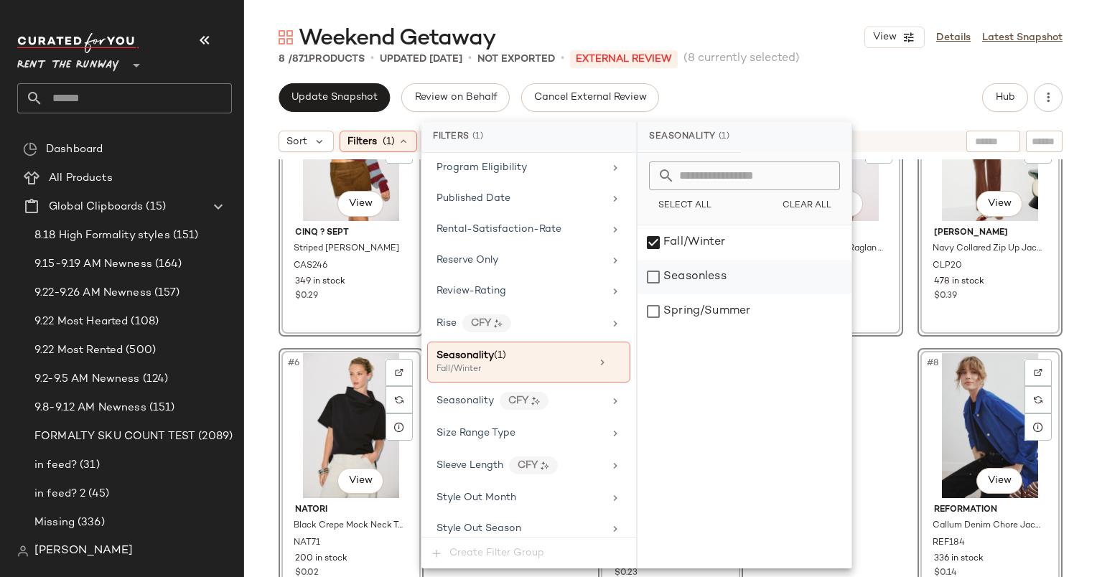
click at [736, 287] on div "Seasonless" at bounding box center [745, 277] width 214 height 34
click at [839, 101] on div "Update Snapshot Review on Behalf Cancel External Review Hub" at bounding box center [671, 97] width 784 height 29
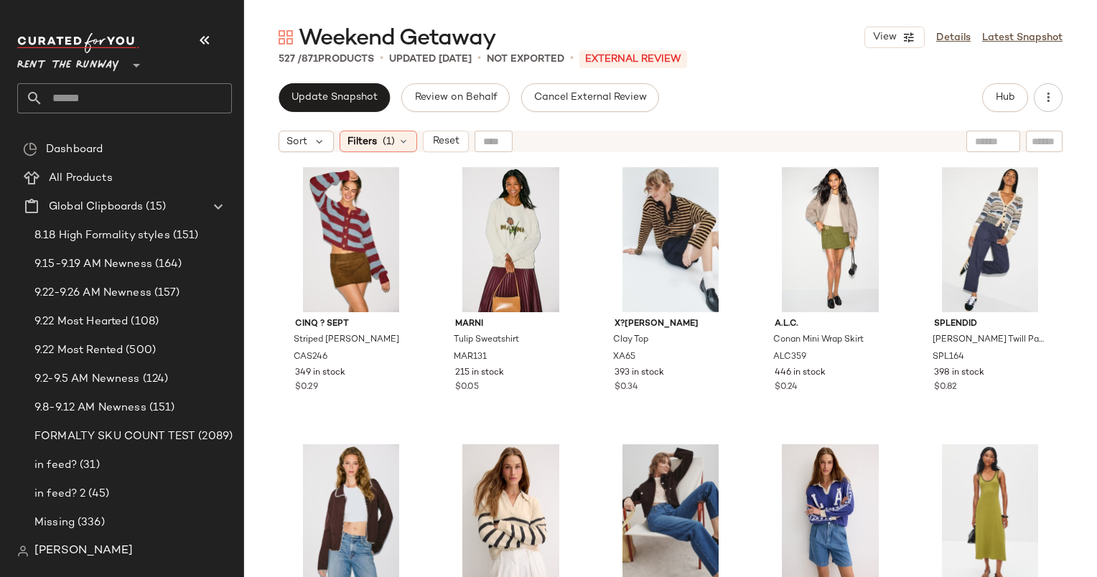
click at [973, 121] on div "Update Snapshot Review on Behalf Cancel External Review Hub Sort Filters (1) Re…" at bounding box center [670, 330] width 853 height 494
click at [984, 134] on input "text" at bounding box center [993, 141] width 37 height 15
type input "****"
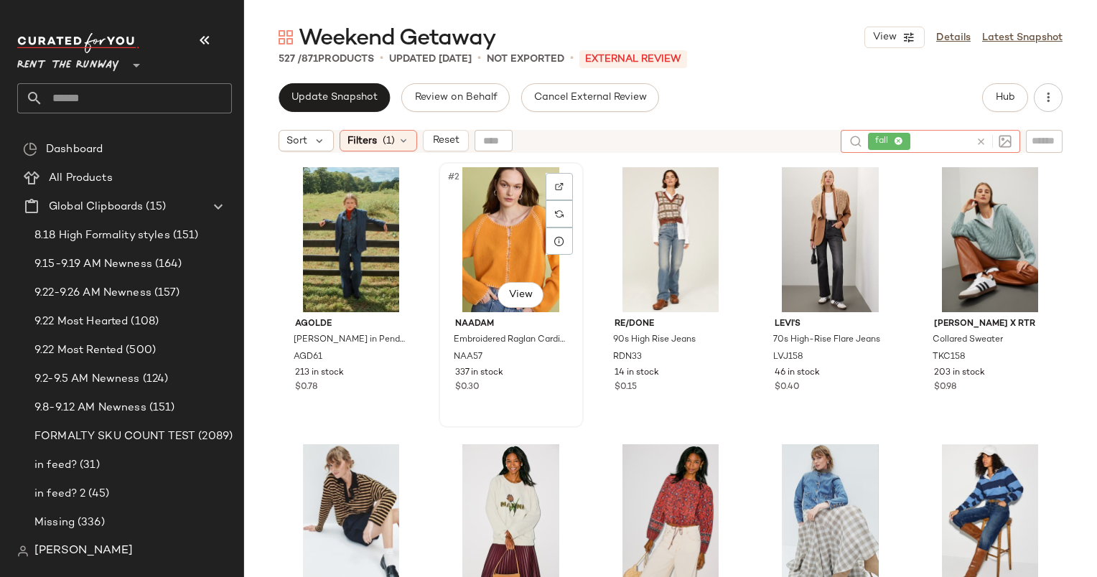
click at [496, 251] on div "#2 View" at bounding box center [511, 239] width 135 height 145
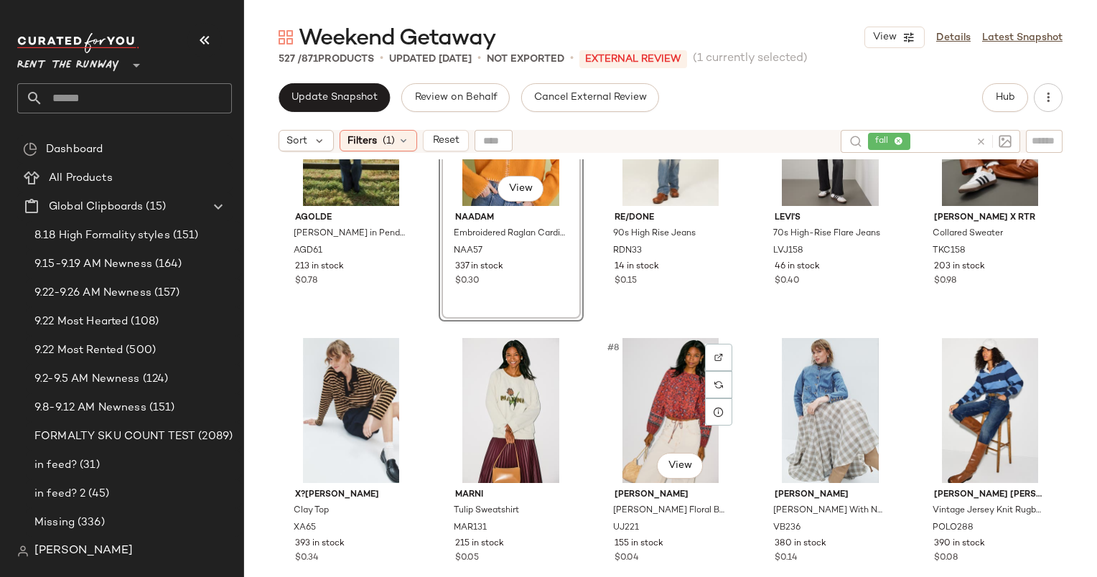
scroll to position [182, 0]
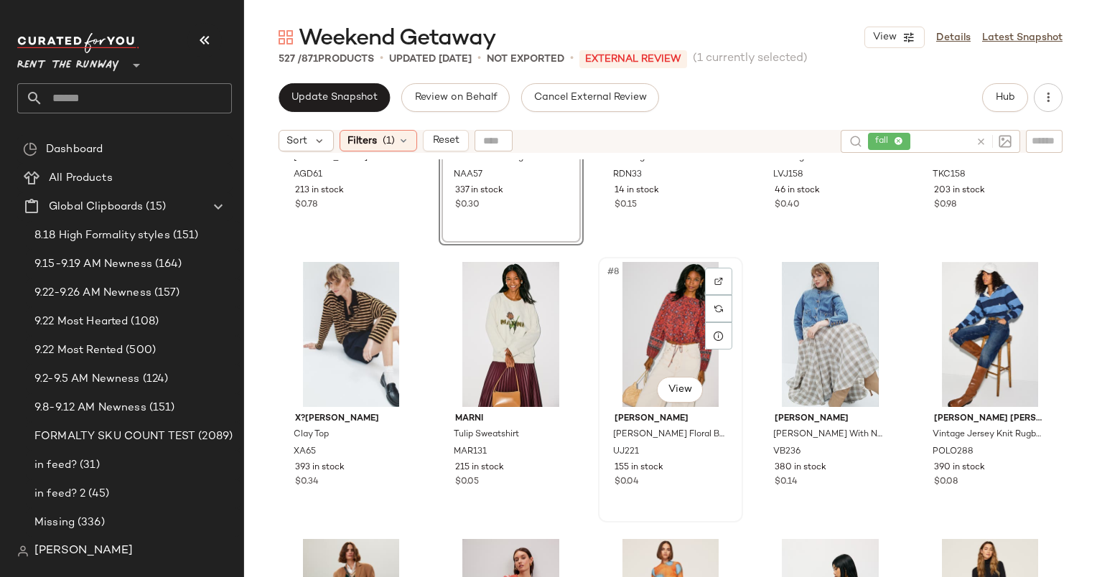
click at [663, 323] on div "#8 View" at bounding box center [670, 334] width 135 height 145
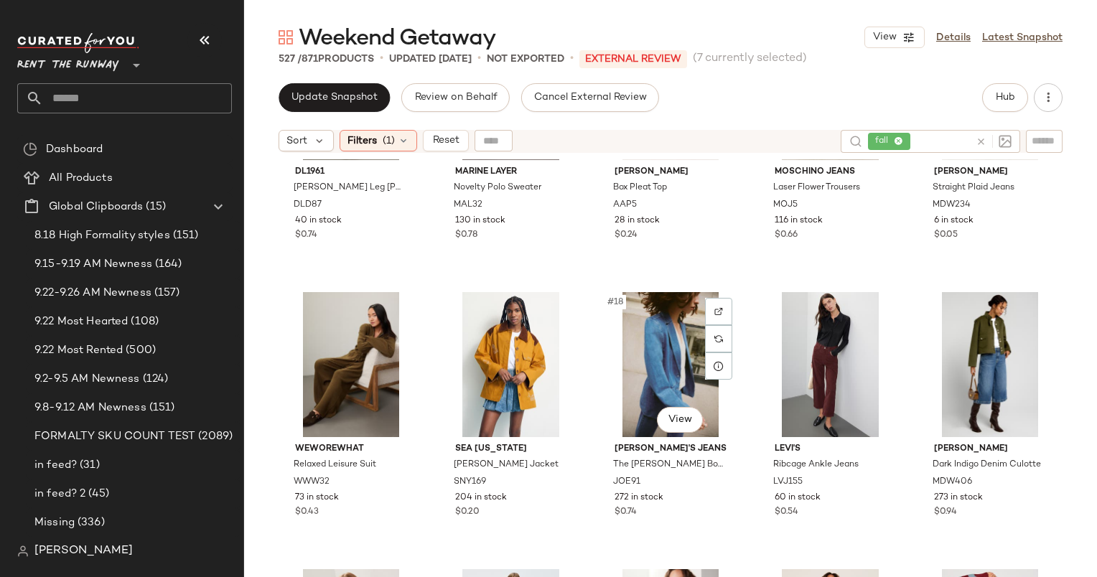
scroll to position [718, 0]
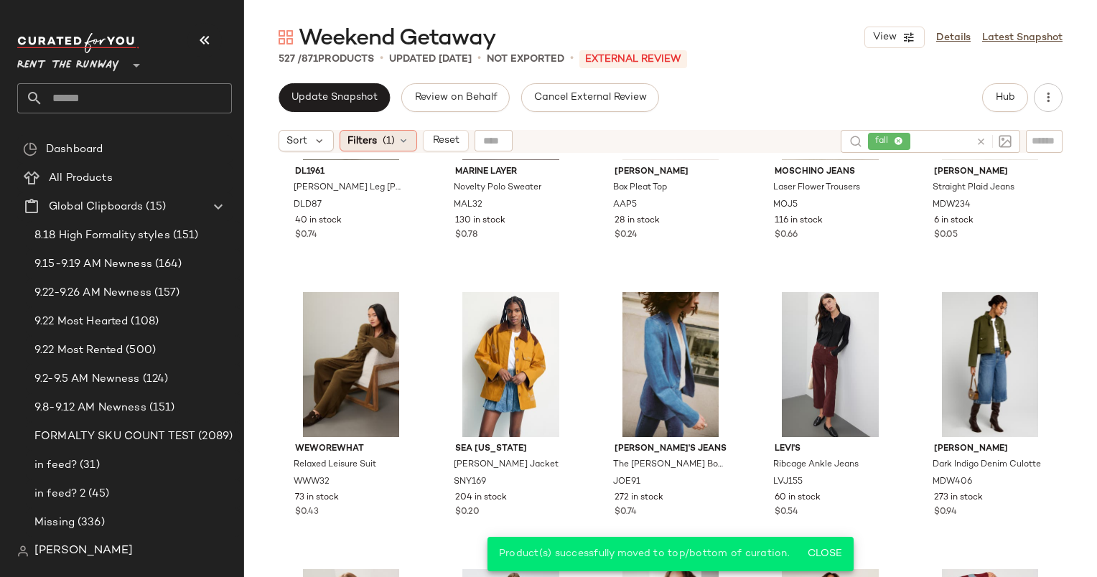
click at [395, 134] on div "Filters (1)" at bounding box center [379, 141] width 78 height 22
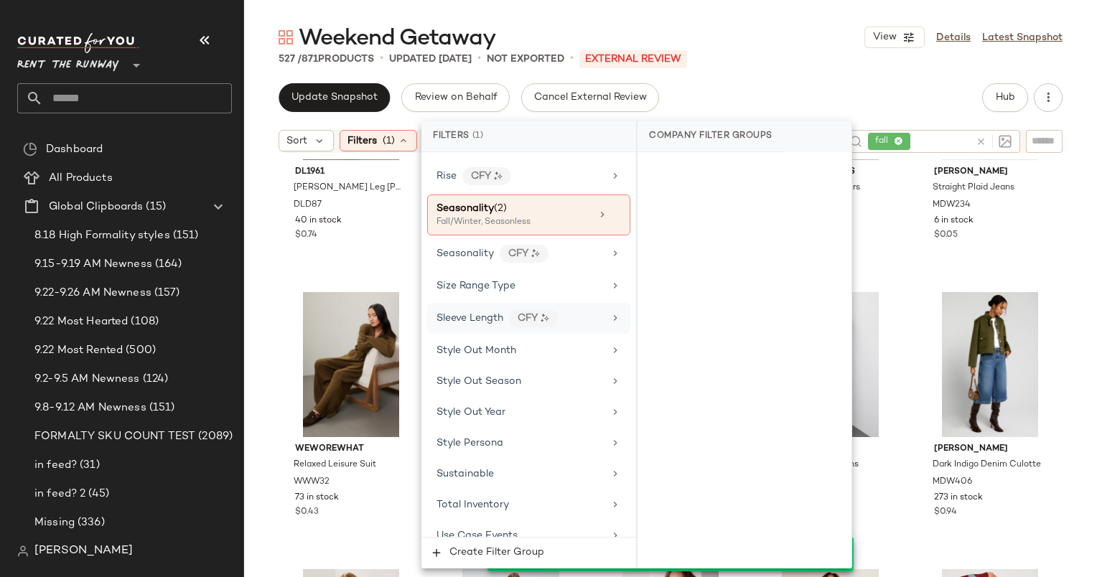
scroll to position [1974, 0]
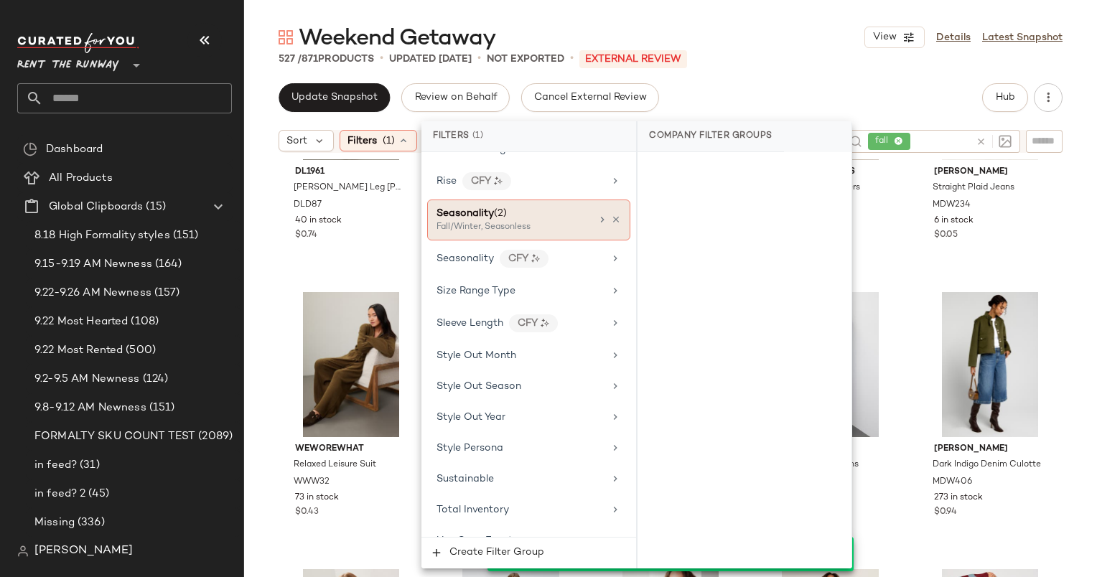
click at [511, 221] on div "Fall/Winter, Seasonless" at bounding box center [508, 227] width 144 height 13
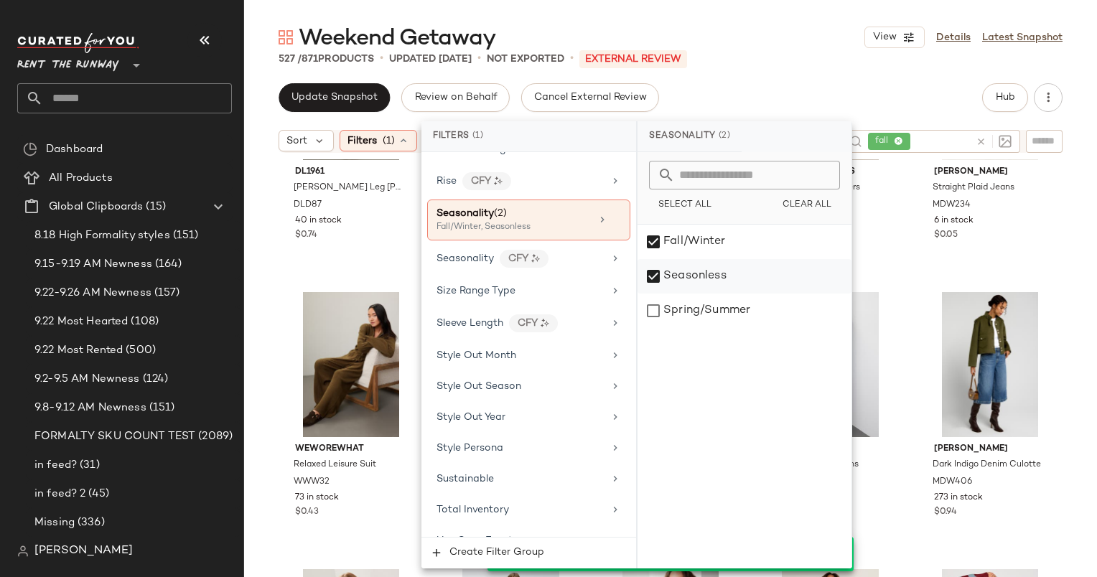
click at [705, 281] on div "Seasonless" at bounding box center [745, 276] width 214 height 34
click at [988, 139] on div at bounding box center [994, 141] width 36 height 13
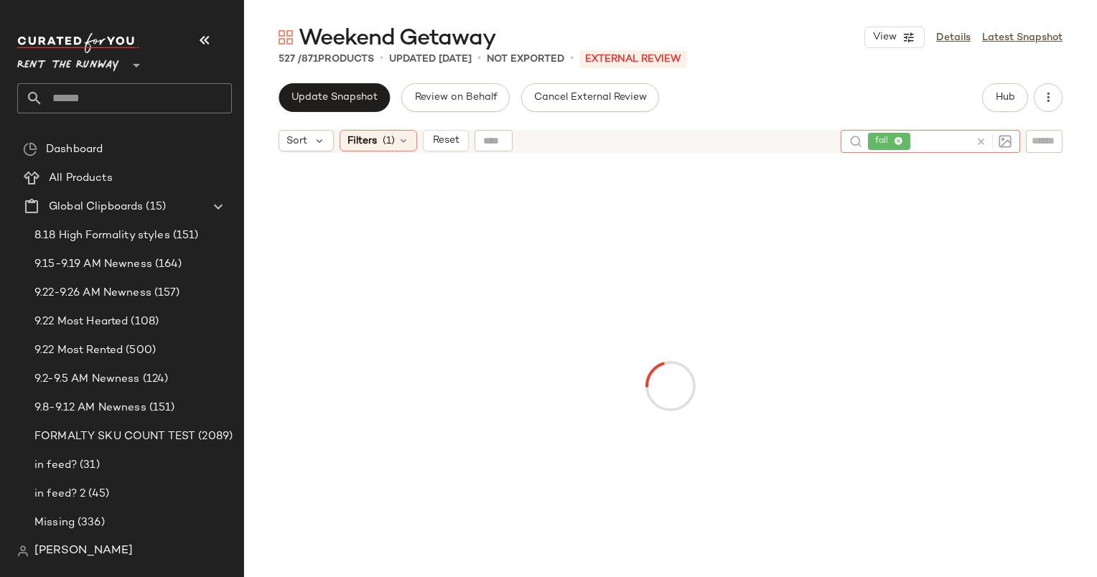
click at [984, 139] on icon at bounding box center [981, 141] width 11 height 11
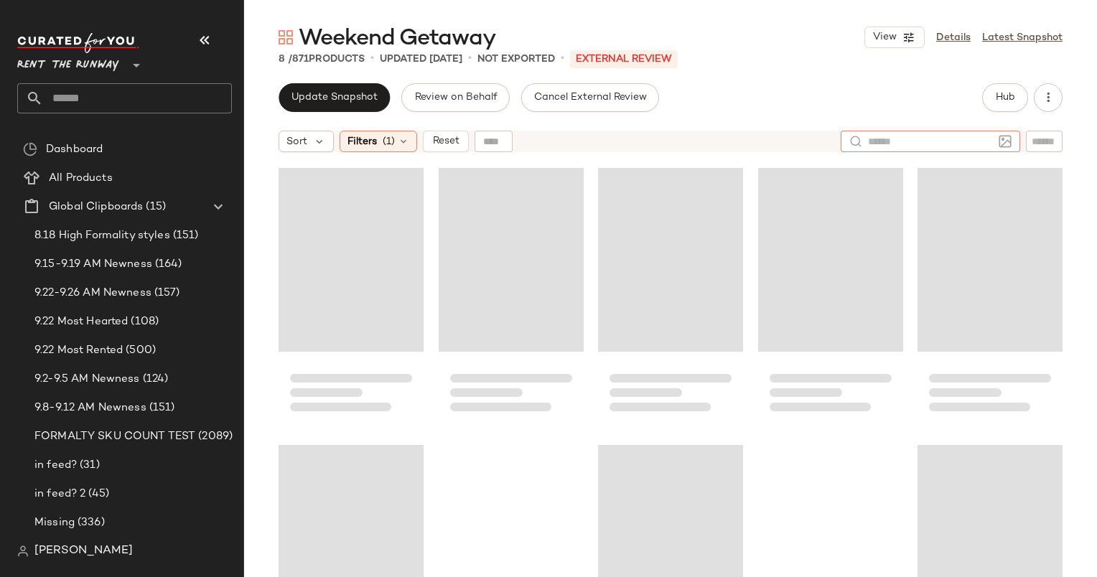
click at [755, 85] on div "Update Snapshot Review on Behalf Cancel External Review Hub" at bounding box center [671, 97] width 784 height 29
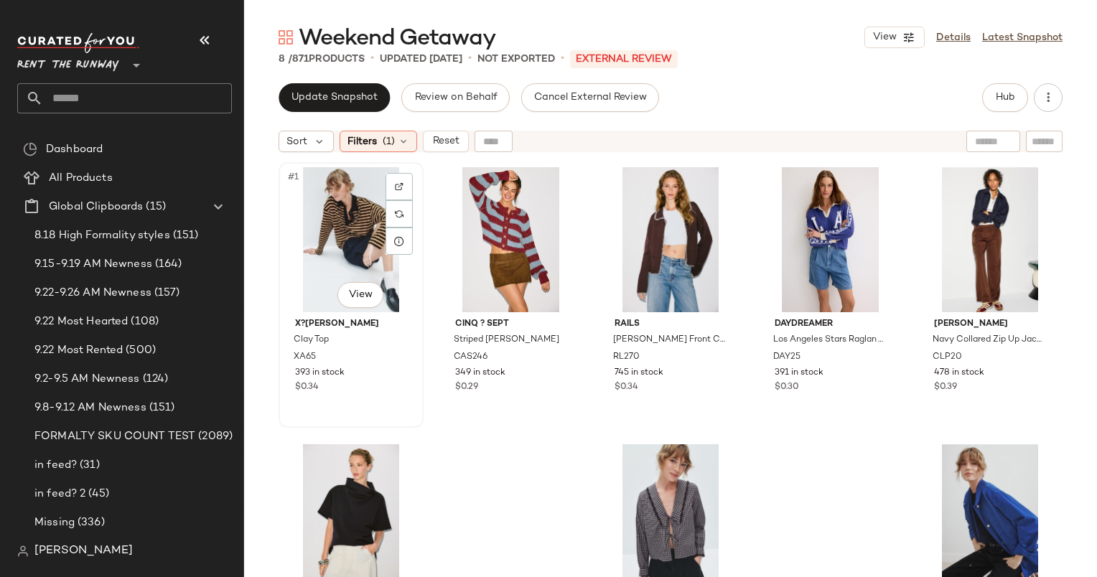
click at [341, 204] on div "#1 View" at bounding box center [351, 239] width 135 height 145
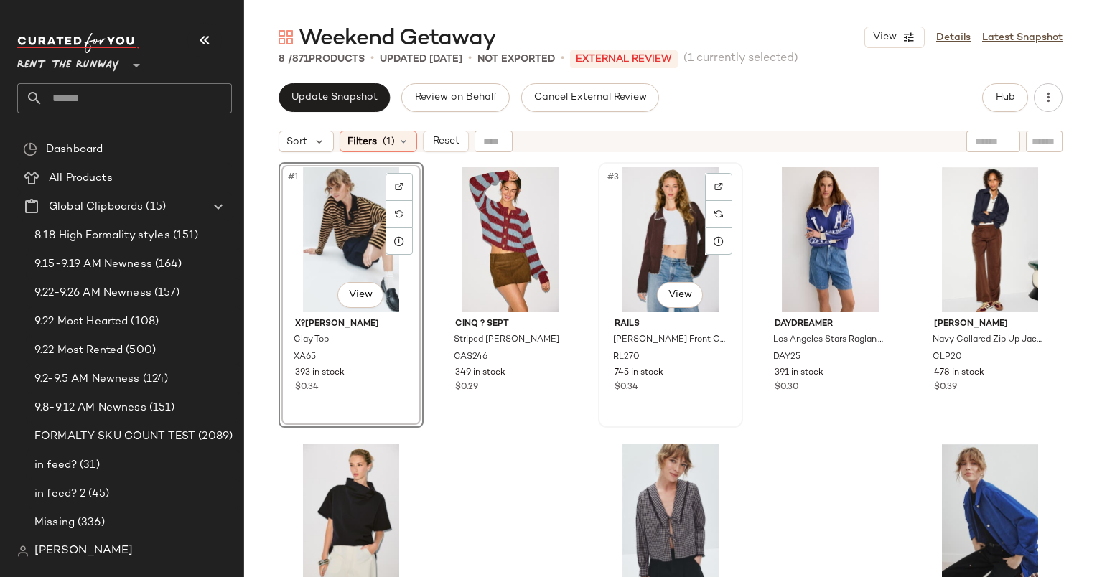
scroll to position [92, 0]
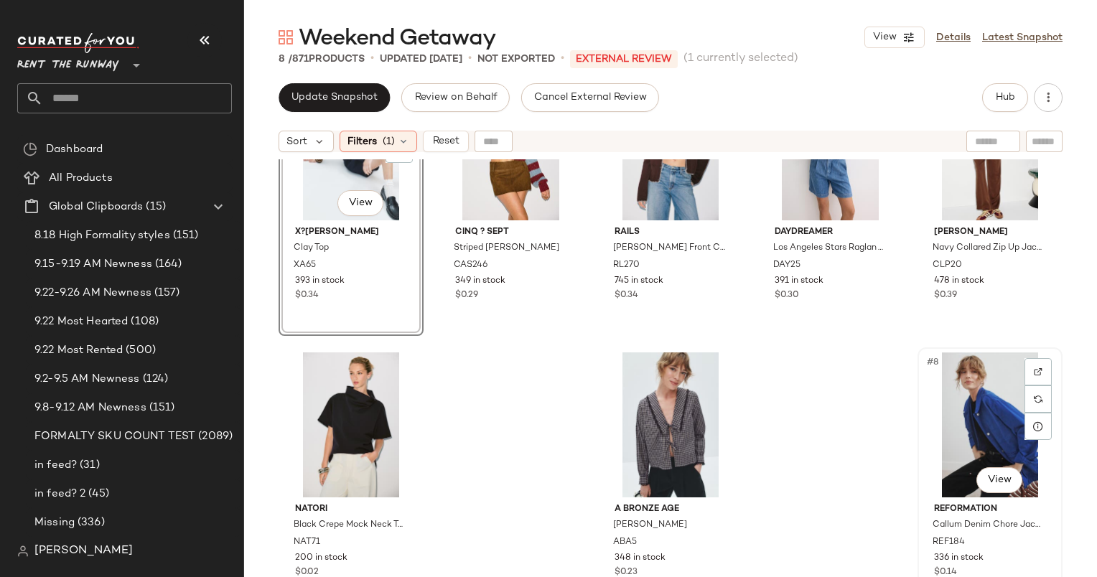
click at [954, 409] on div "#8 View" at bounding box center [990, 424] width 135 height 145
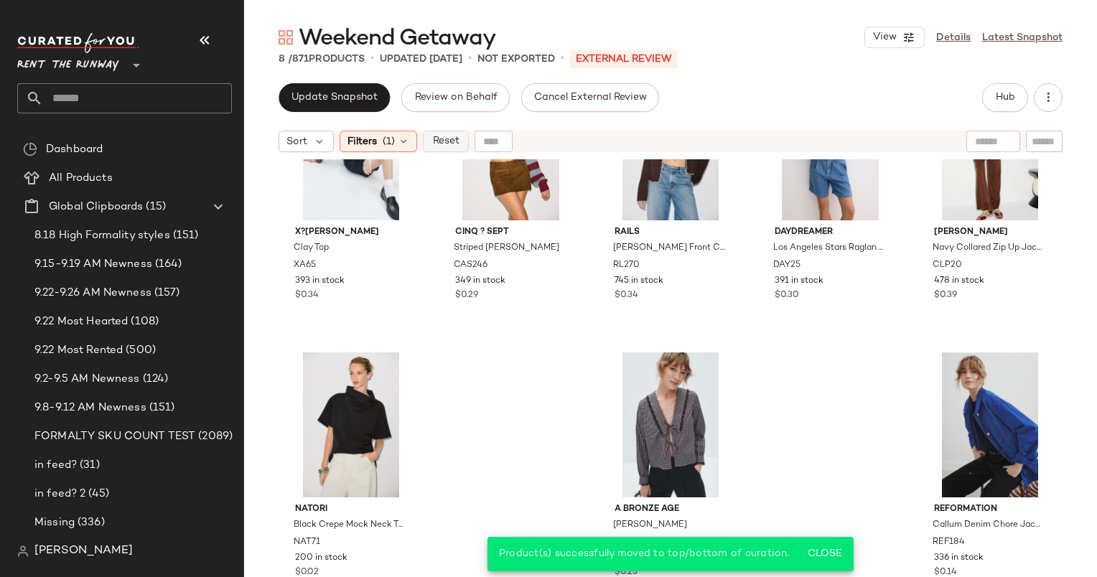
click at [439, 143] on span "Reset" at bounding box center [444, 141] width 27 height 11
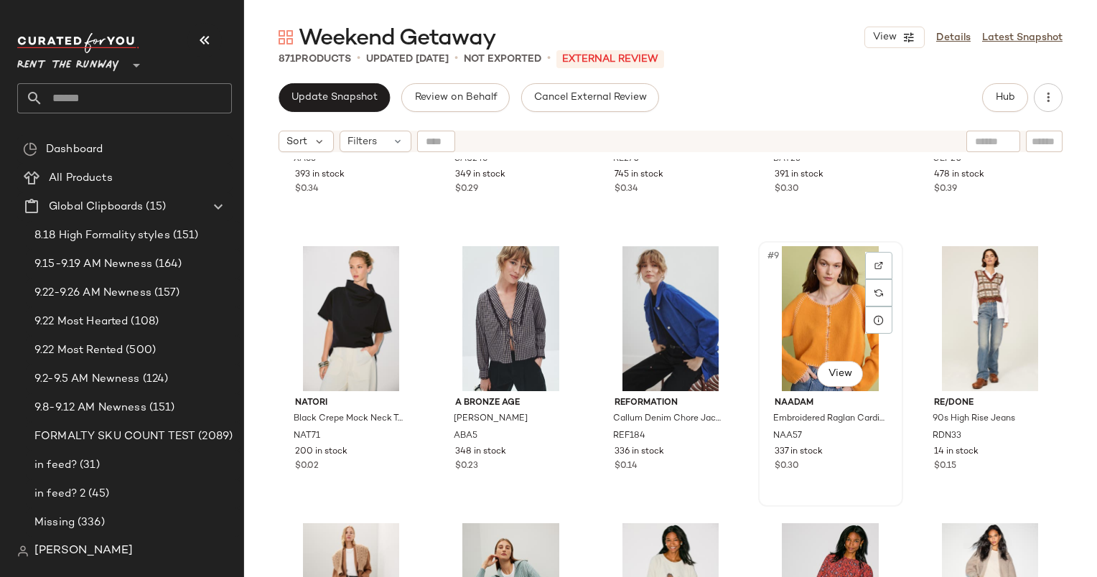
click at [823, 302] on div "#9 View" at bounding box center [830, 318] width 135 height 145
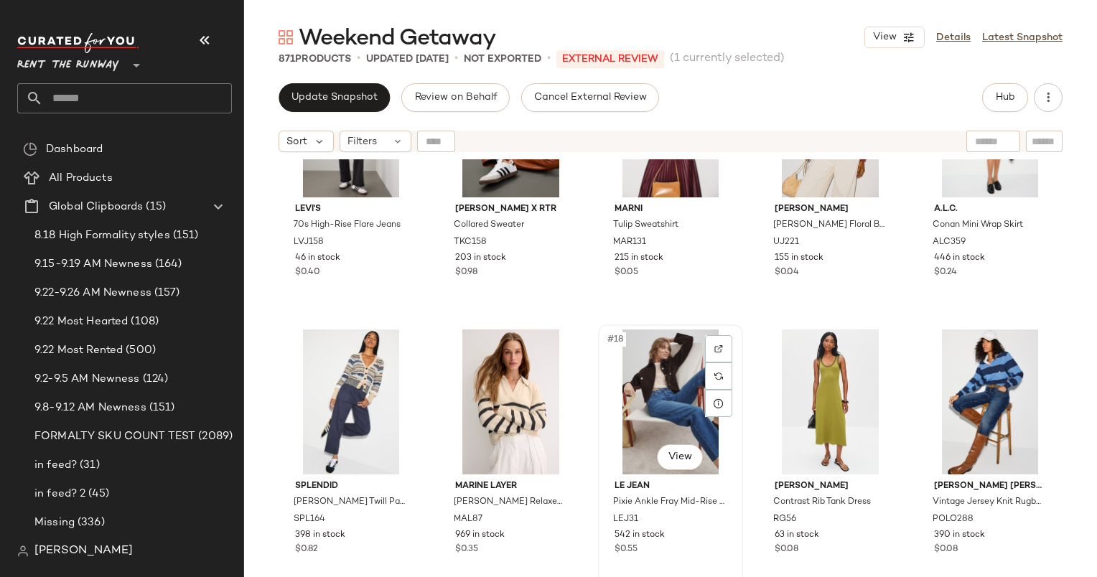
scroll to position [491, 0]
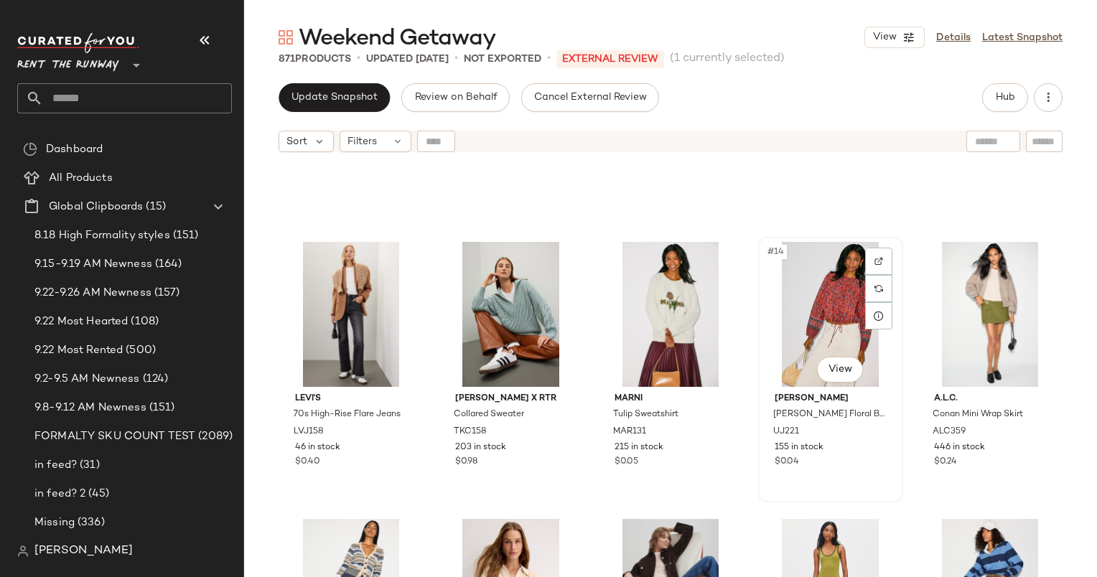
click at [820, 296] on div "#14 View" at bounding box center [830, 314] width 135 height 145
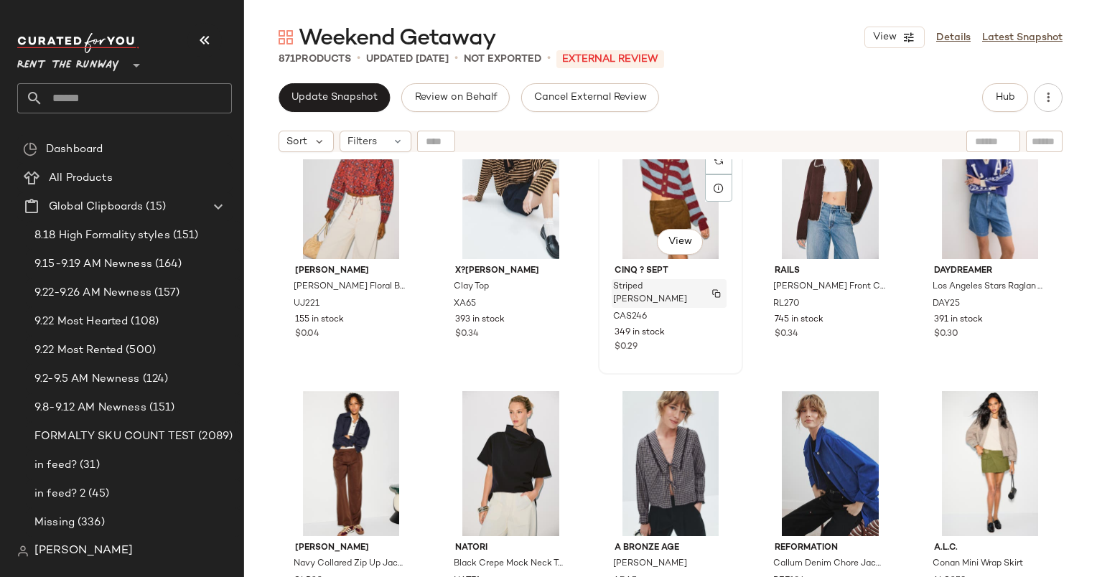
scroll to position [363, 0]
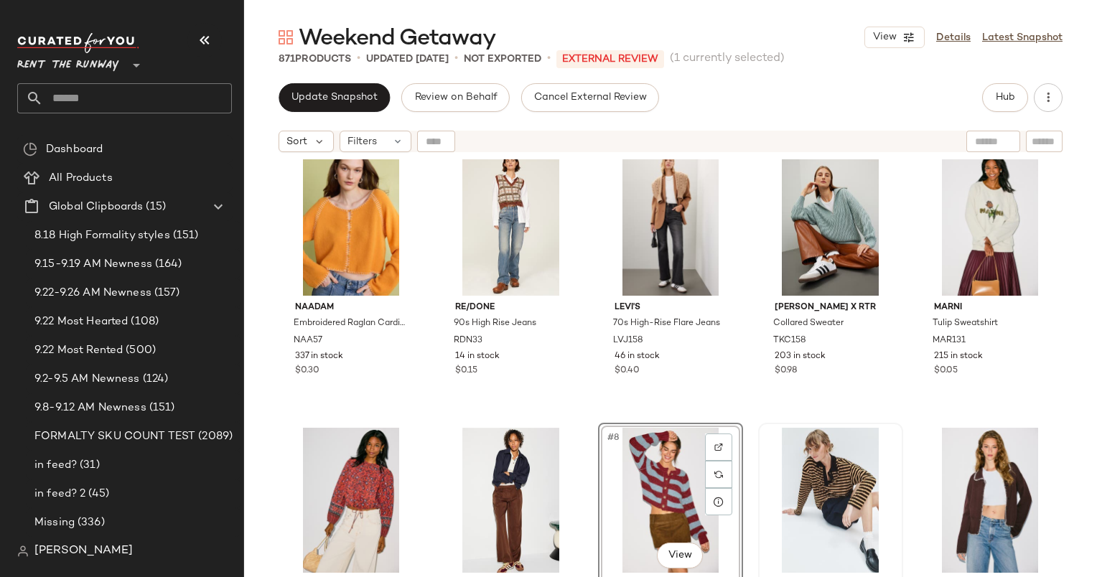
scroll to position [399, 0]
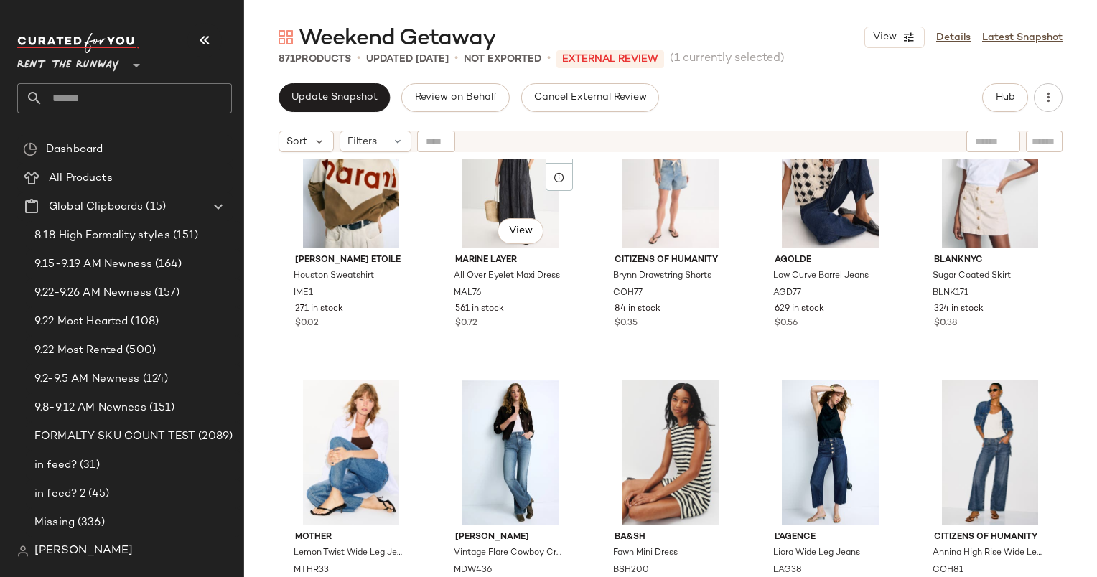
scroll to position [1433, 0]
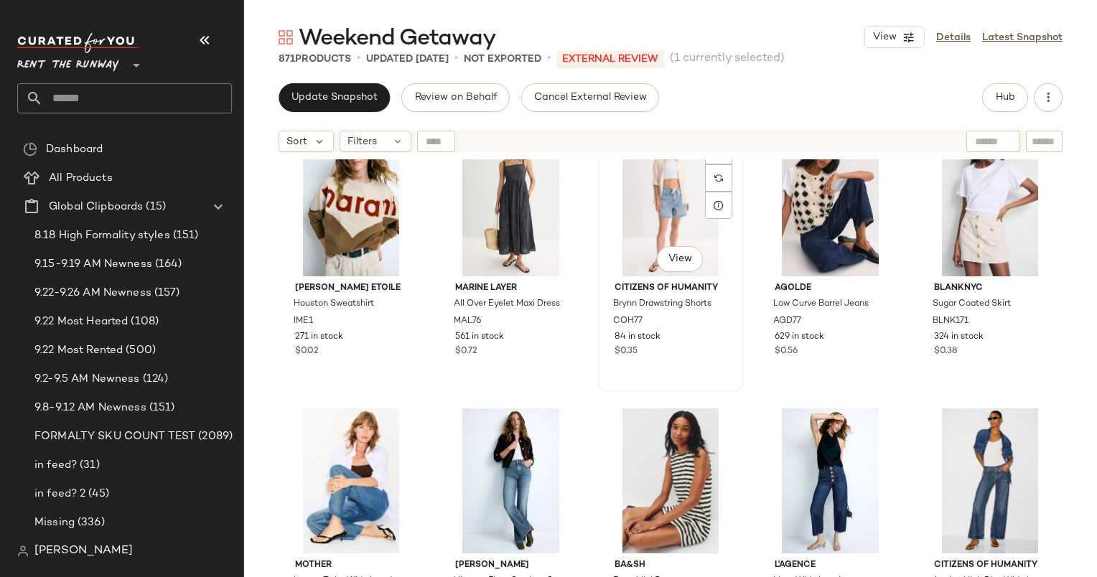
click at [632, 245] on div "#28 View" at bounding box center [670, 203] width 135 height 145
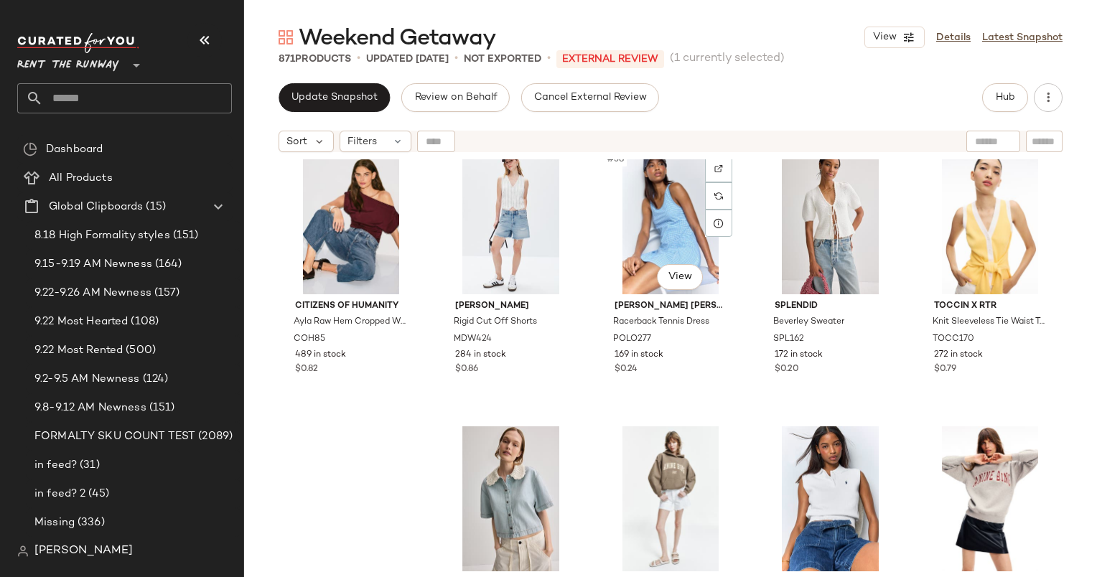
scroll to position [1969, 0]
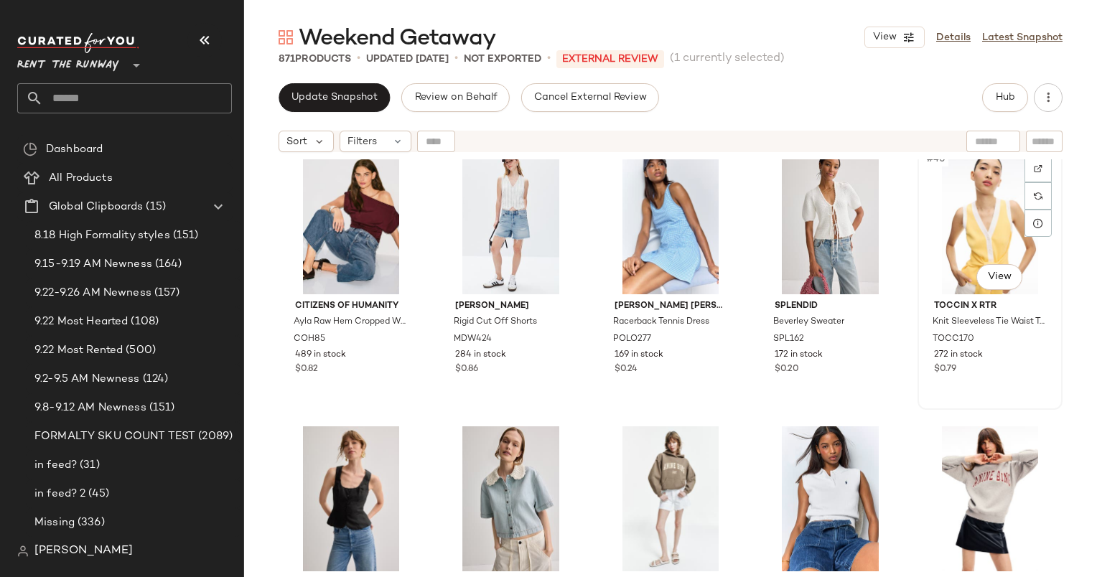
click at [988, 201] on div "#40 View" at bounding box center [990, 221] width 135 height 145
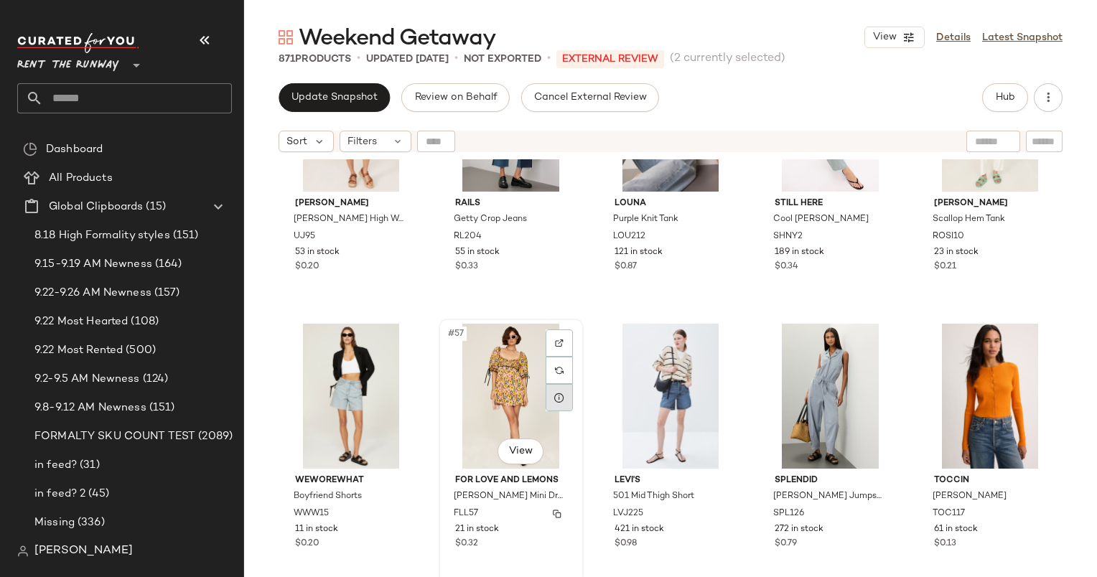
scroll to position [2903, 0]
click at [503, 396] on div "#57 View" at bounding box center [511, 396] width 135 height 145
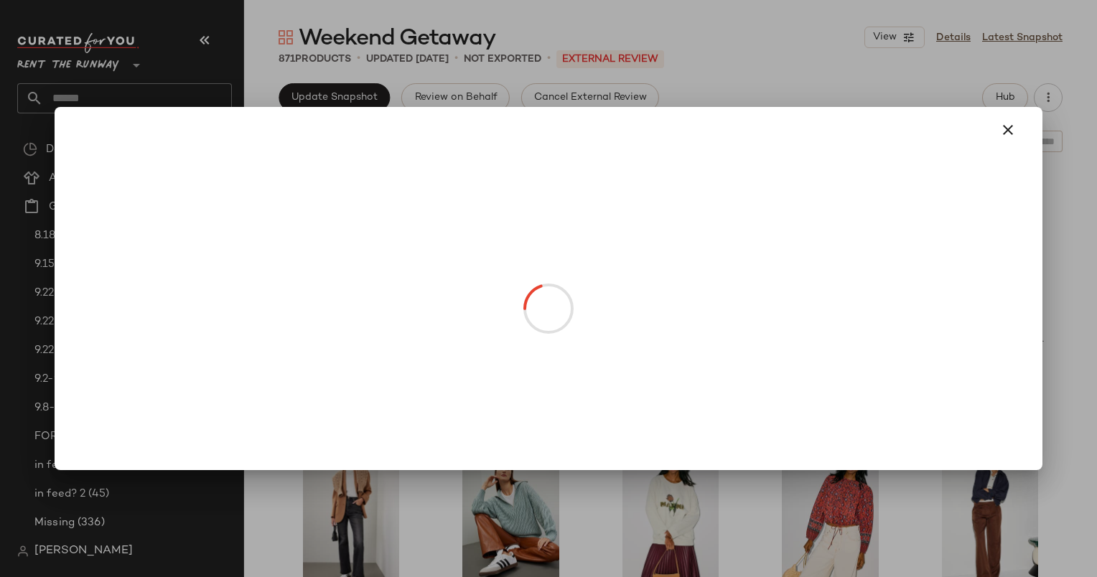
drag, startPoint x: 824, startPoint y: 289, endPoint x: 279, endPoint y: 307, distance: 545.9
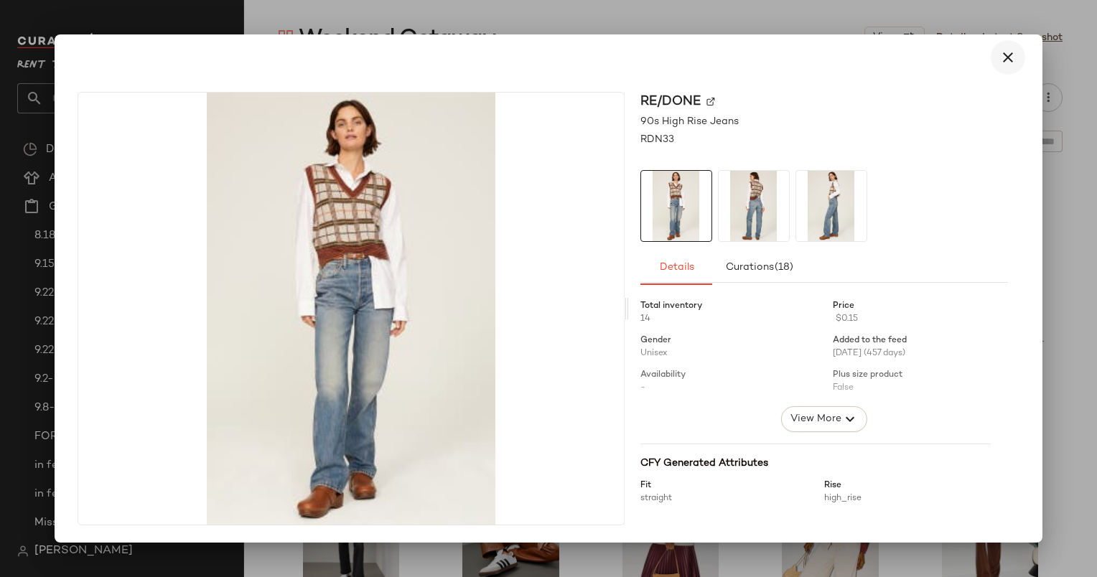
click at [991, 52] on button "button" at bounding box center [1008, 57] width 34 height 34
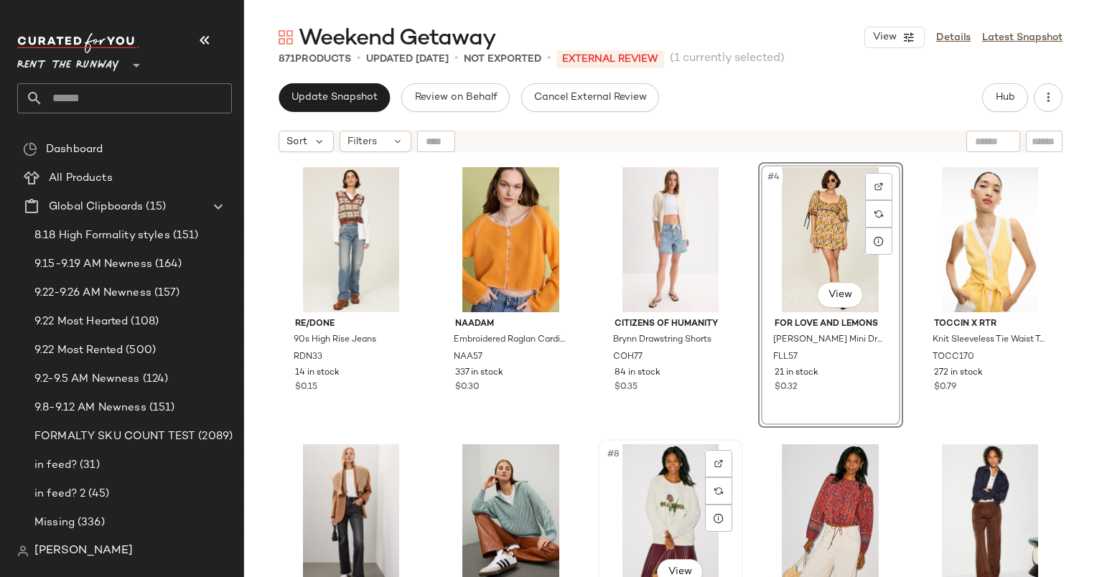
scroll to position [20, 0]
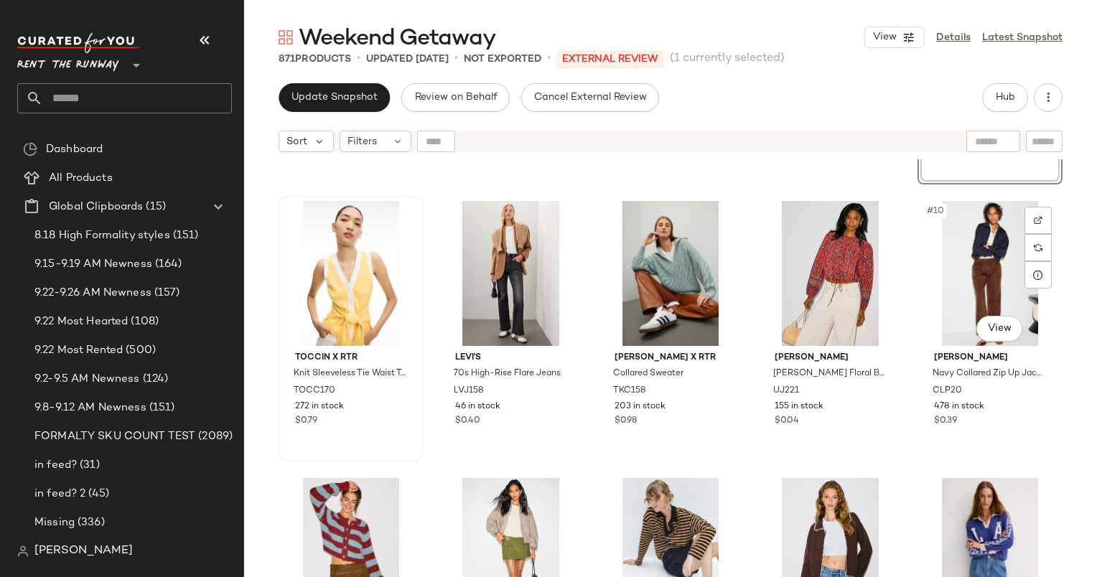
scroll to position [257, 0]
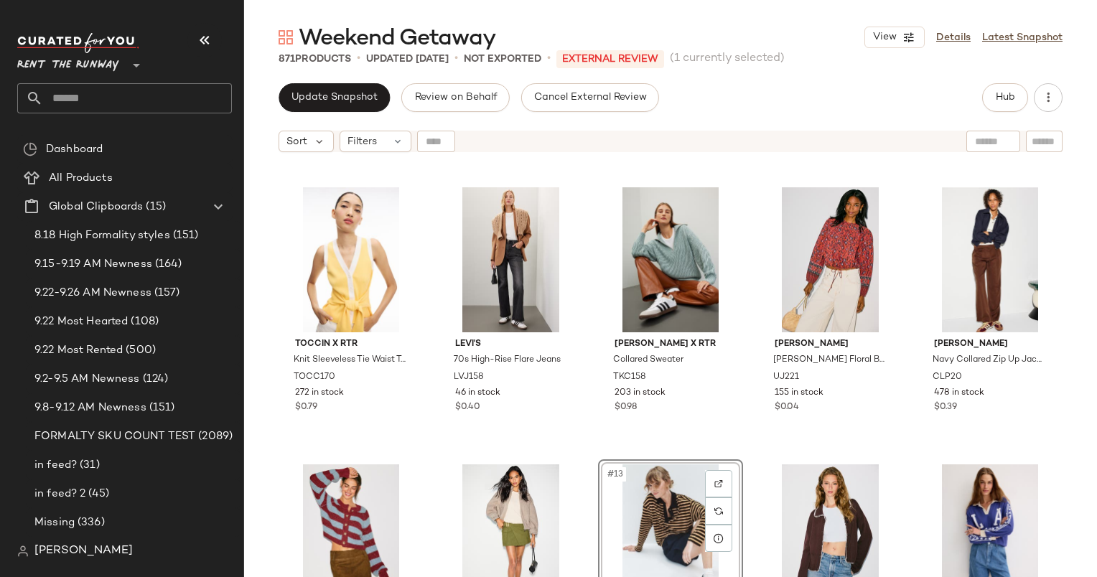
scroll to position [256, 0]
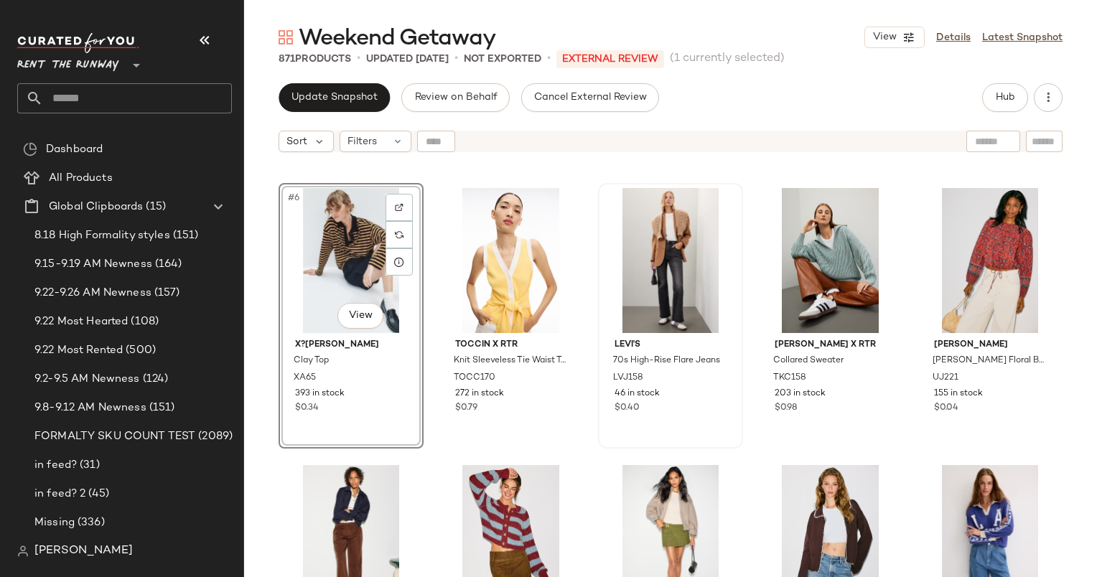
drag, startPoint x: 904, startPoint y: 241, endPoint x: 706, endPoint y: 289, distance: 203.9
click at [706, 289] on div "RE/DONE 90s High Rise Jeans RDN33 14 in stock $0.15 NAADAM Embroidered Raglan C…" at bounding box center [671, 131] width 784 height 451
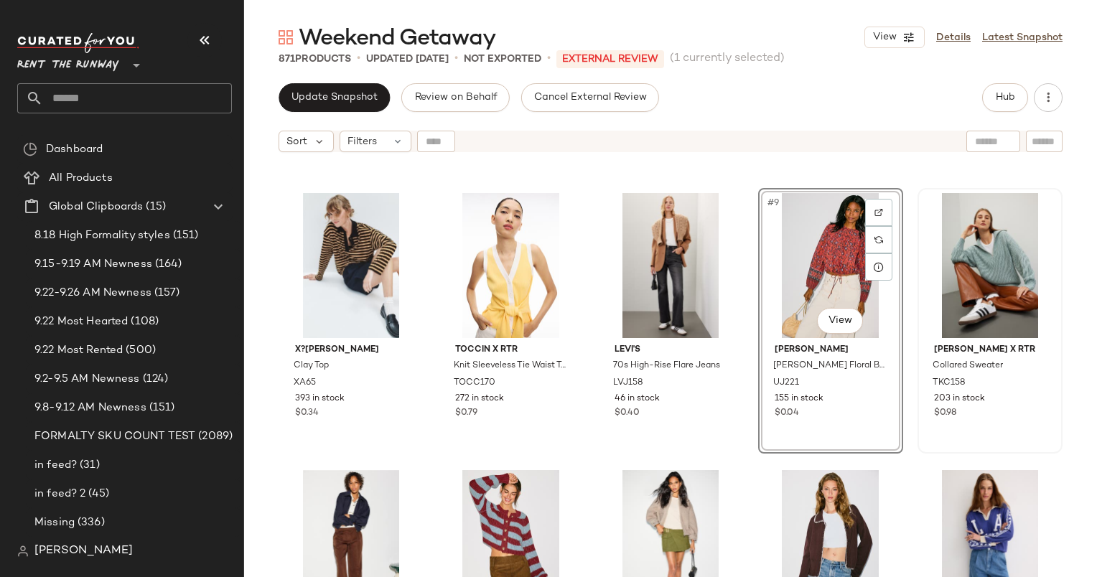
scroll to position [338, 0]
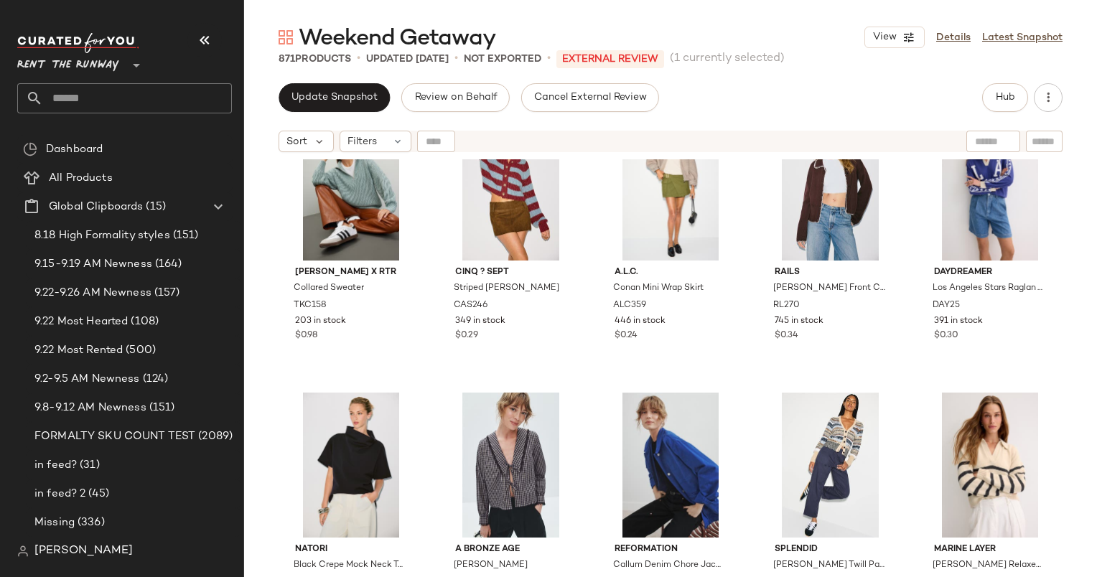
scroll to position [671, 0]
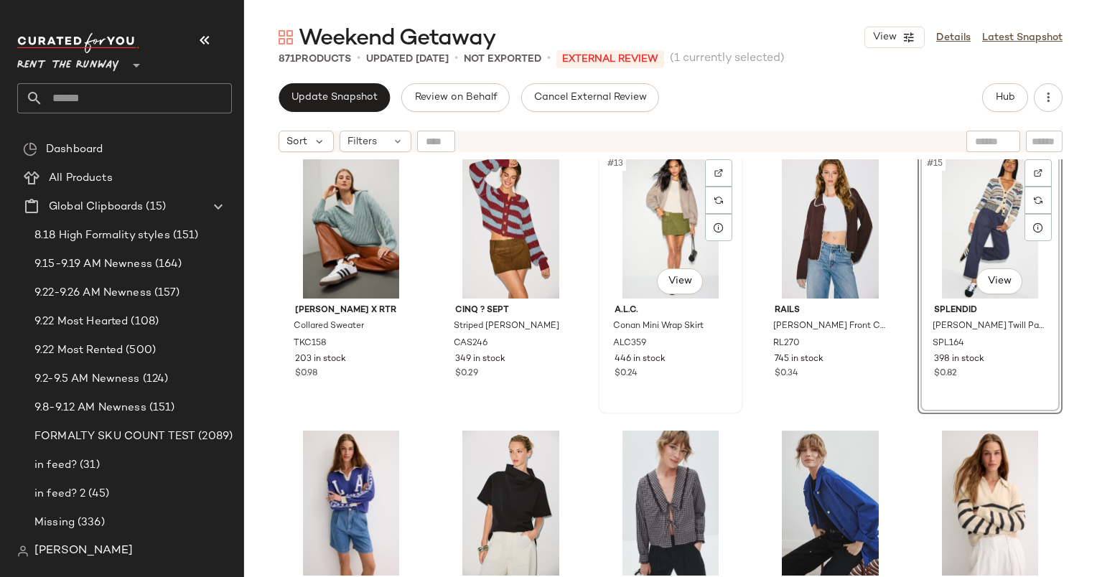
scroll to position [683, 0]
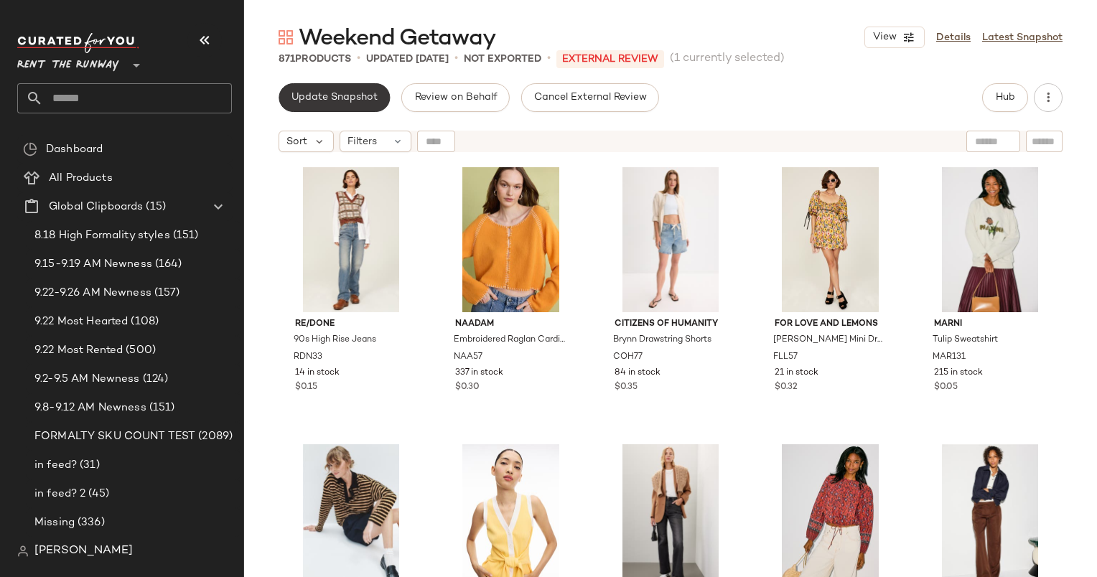
click at [322, 100] on span "Update Snapshot" at bounding box center [334, 97] width 87 height 11
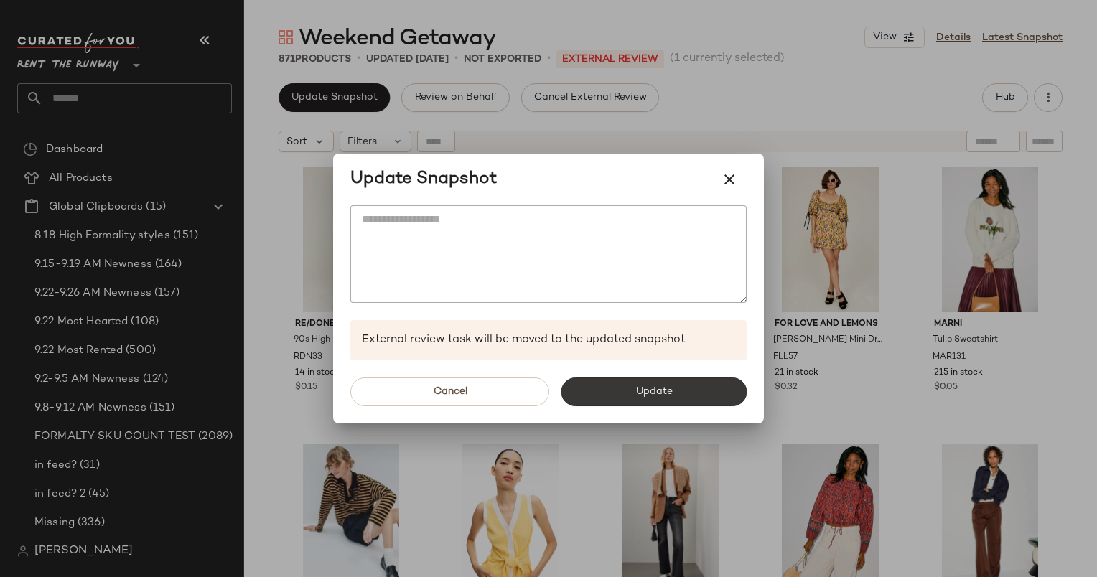
click at [638, 402] on button "Update" at bounding box center [654, 392] width 186 height 29
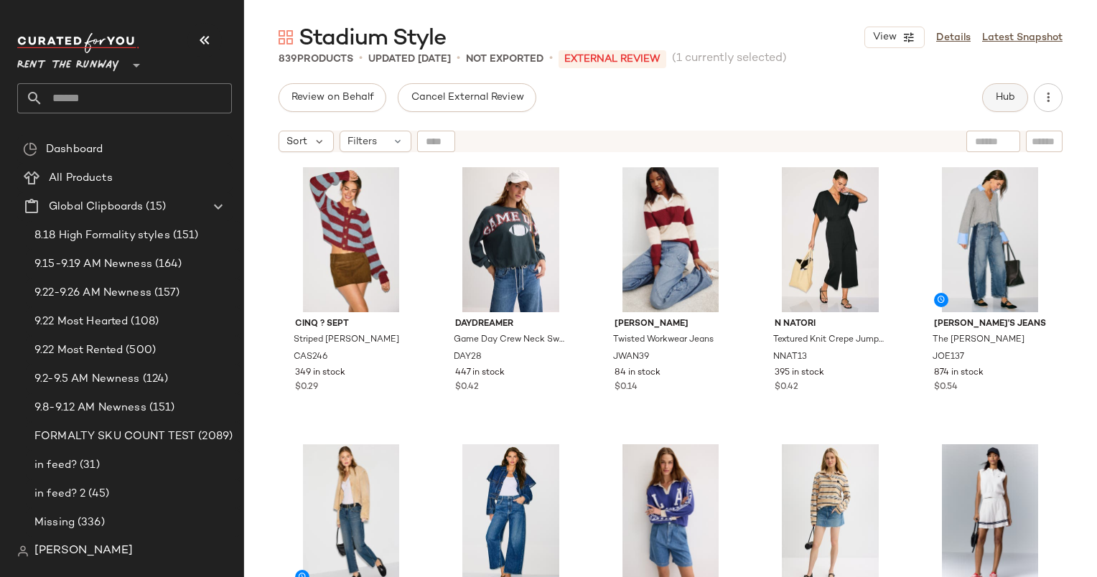
click at [1019, 103] on button "Hub" at bounding box center [1005, 97] width 46 height 29
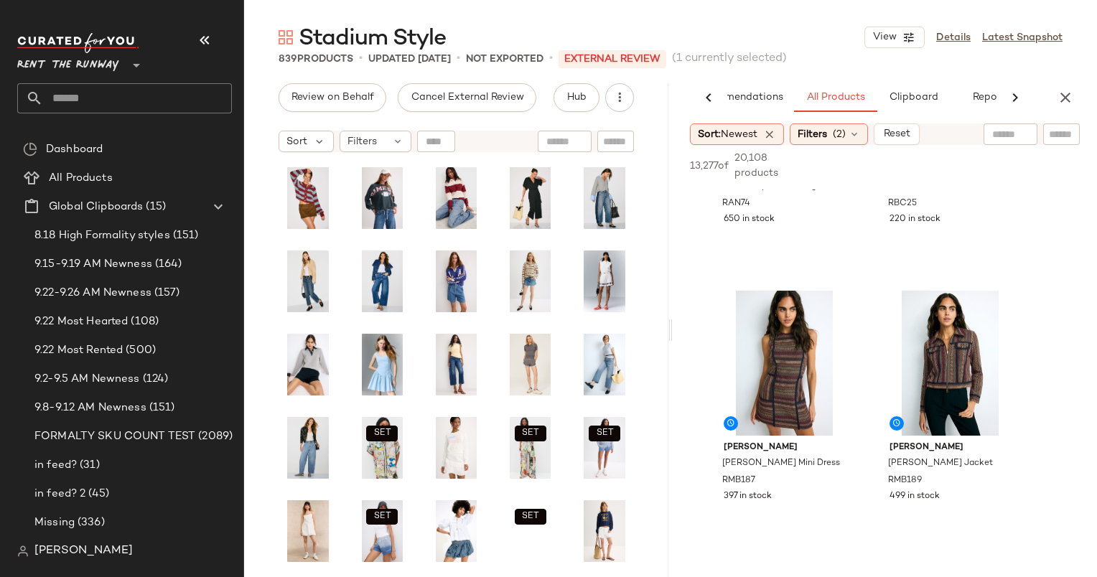
scroll to position [1036, 0]
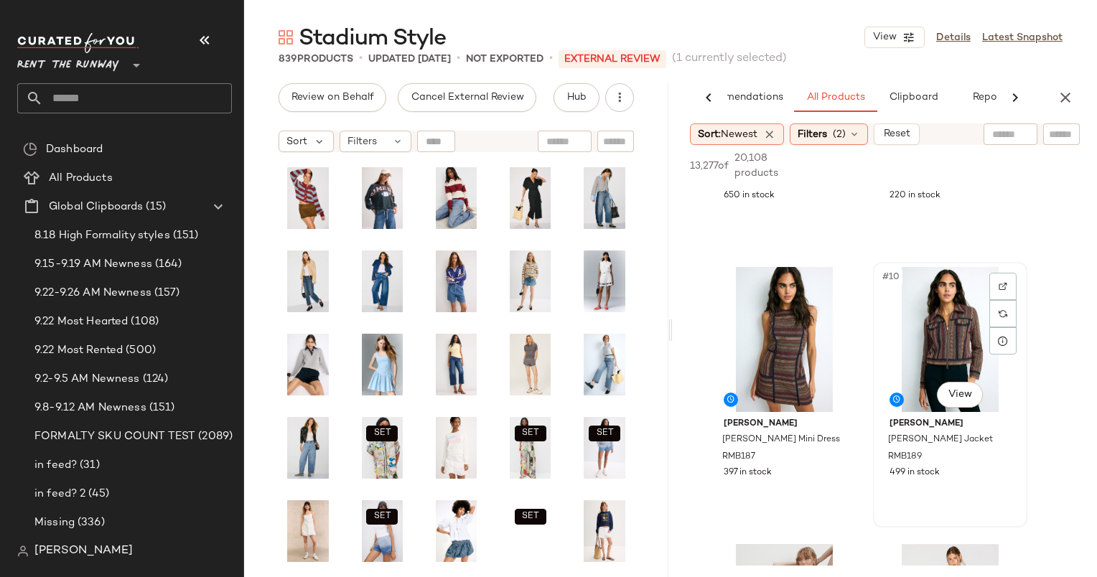
click at [938, 304] on div "#10 View" at bounding box center [950, 339] width 144 height 145
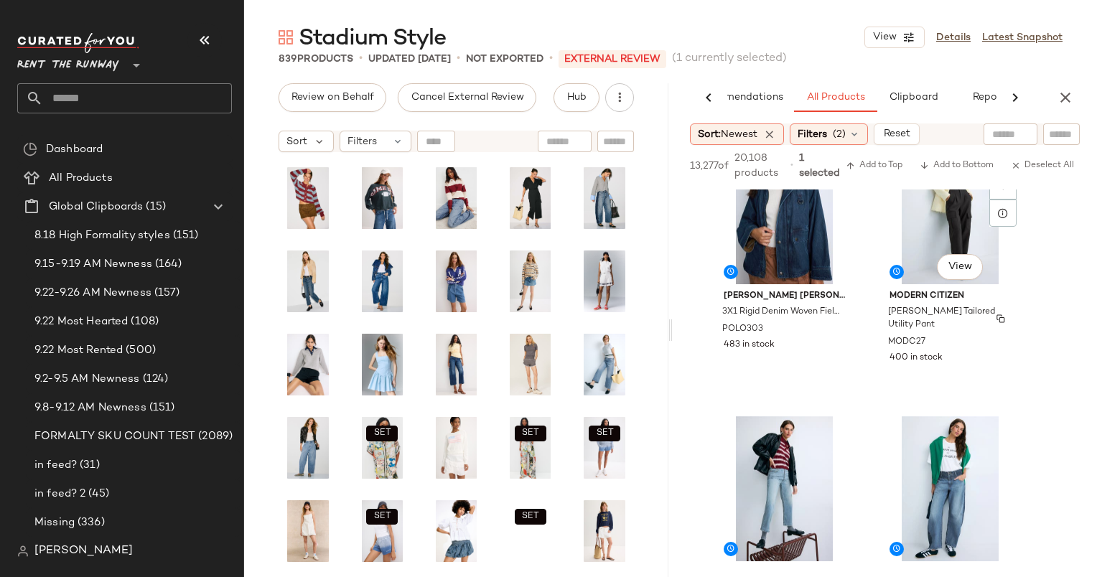
scroll to position [1994, 0]
click at [762, 235] on div "#15 View" at bounding box center [784, 212] width 144 height 145
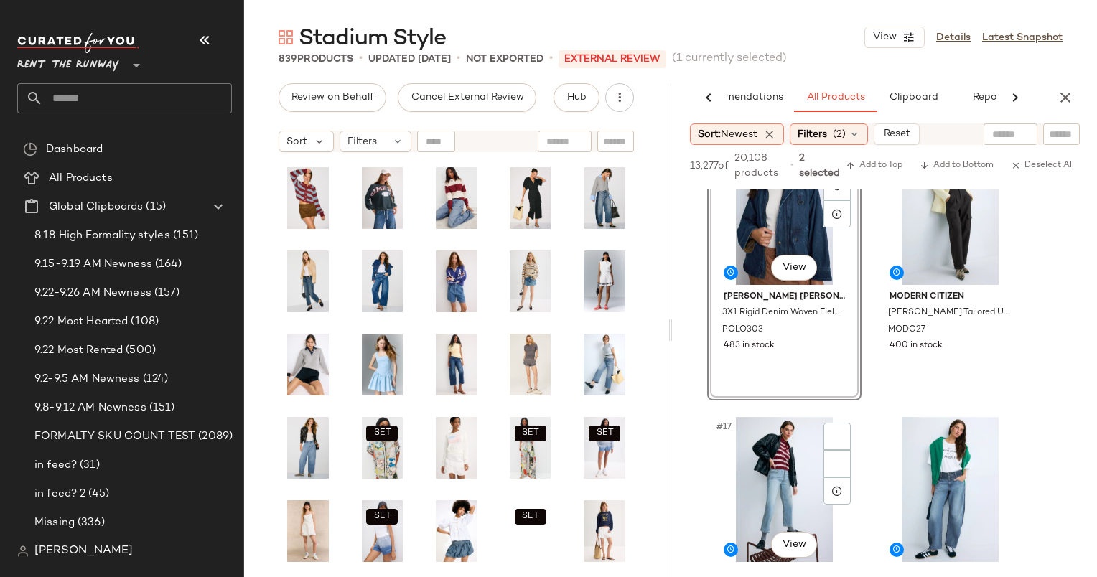
scroll to position [2276, 0]
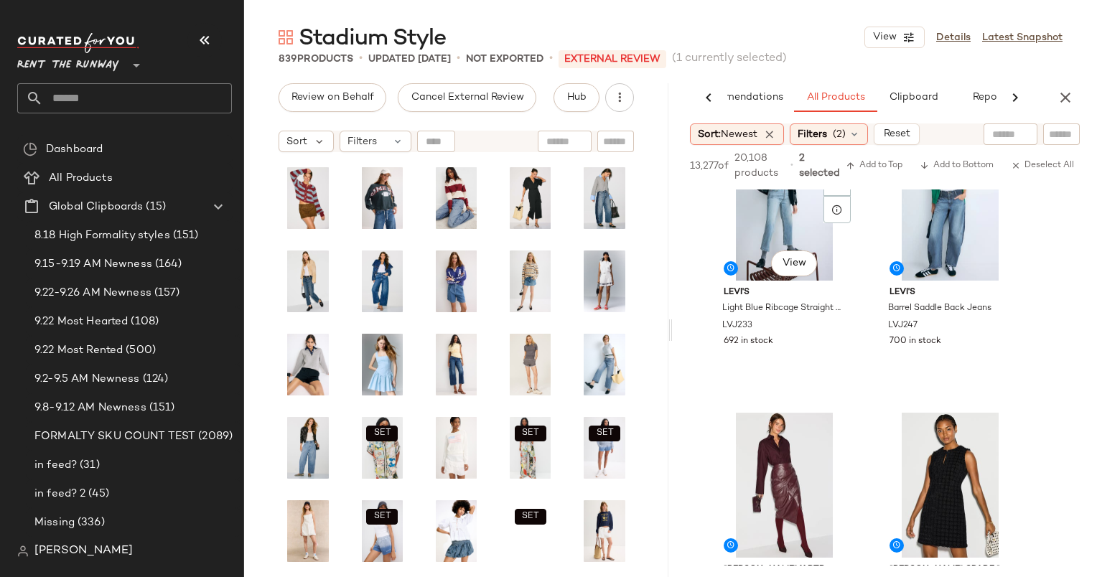
click at [762, 235] on div "#17 View" at bounding box center [784, 208] width 144 height 145
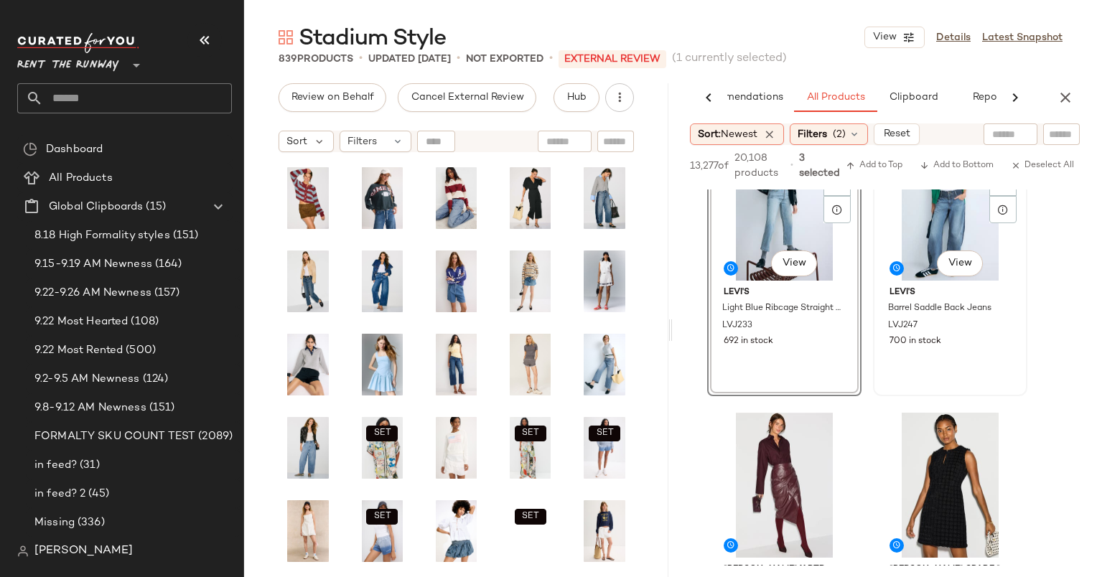
click at [933, 238] on div "#18 View" at bounding box center [950, 208] width 144 height 145
click at [756, 247] on div "SET #17 View" at bounding box center [784, 208] width 144 height 145
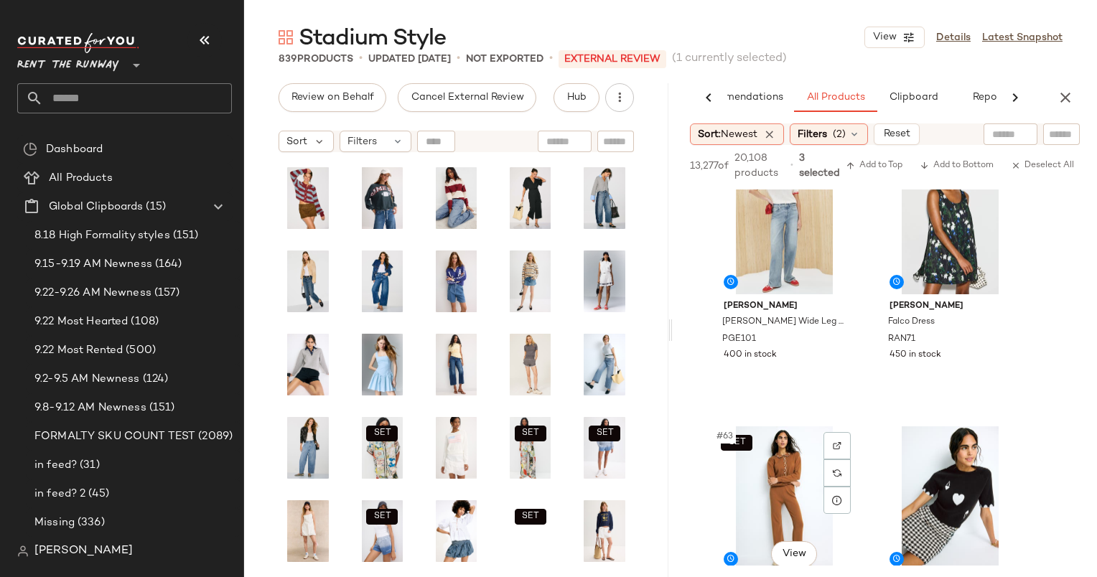
scroll to position [8359, 0]
click at [754, 230] on div "#61 View" at bounding box center [784, 221] width 144 height 145
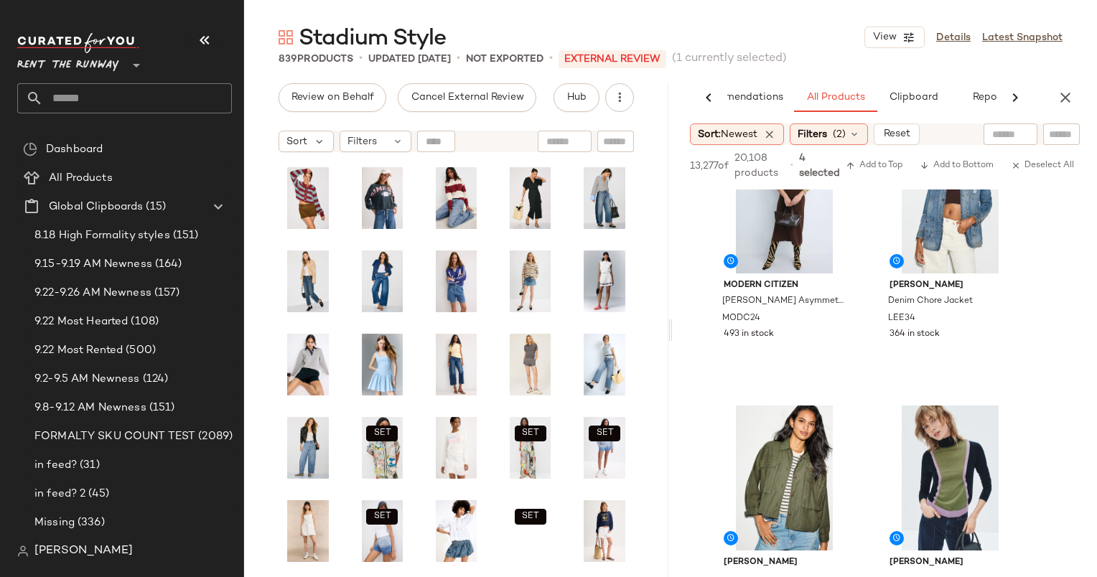
scroll to position [8935, 0]
click at [907, 203] on div "#66 View" at bounding box center [950, 199] width 144 height 145
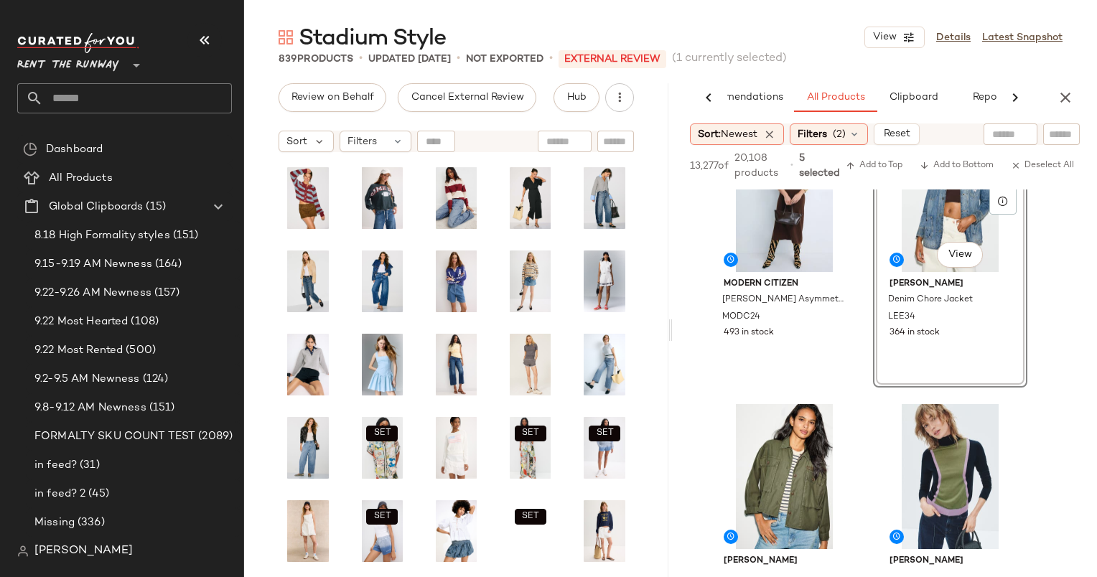
scroll to position [9245, 0]
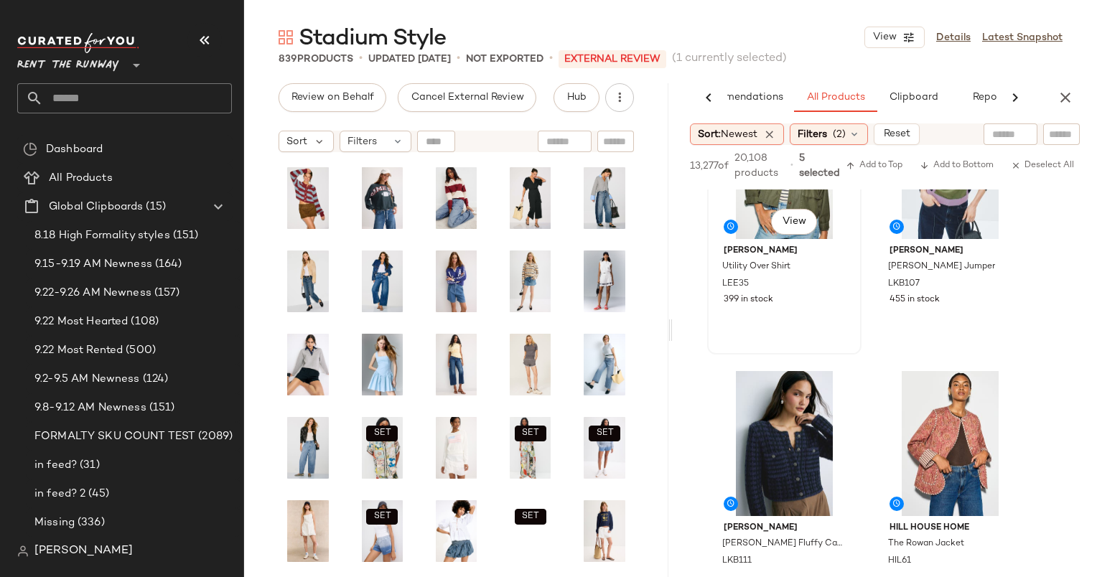
click at [739, 210] on div "#67 View" at bounding box center [784, 166] width 144 height 145
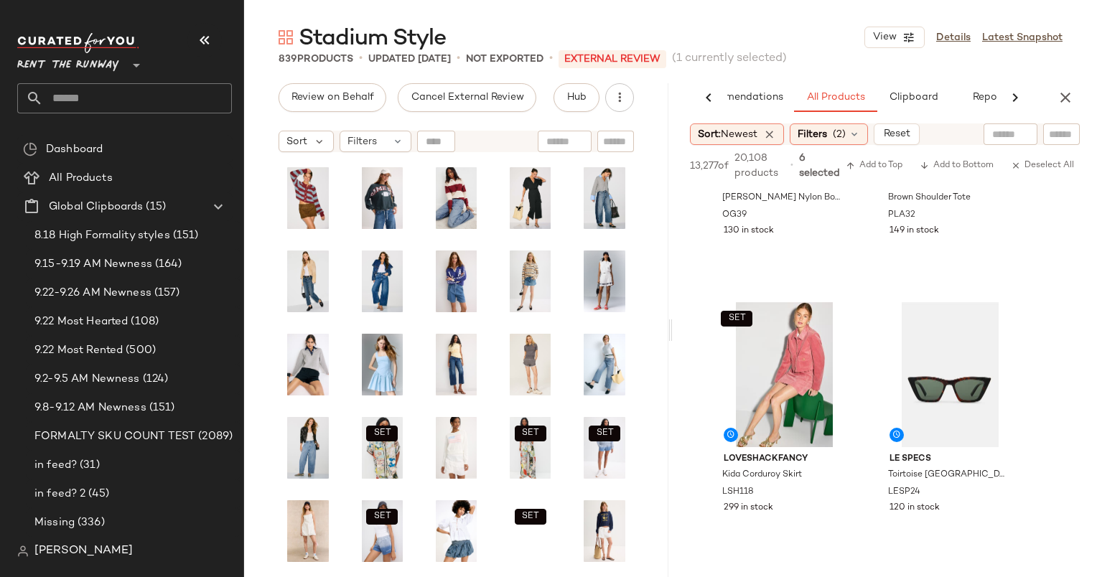
scroll to position [11627, 0]
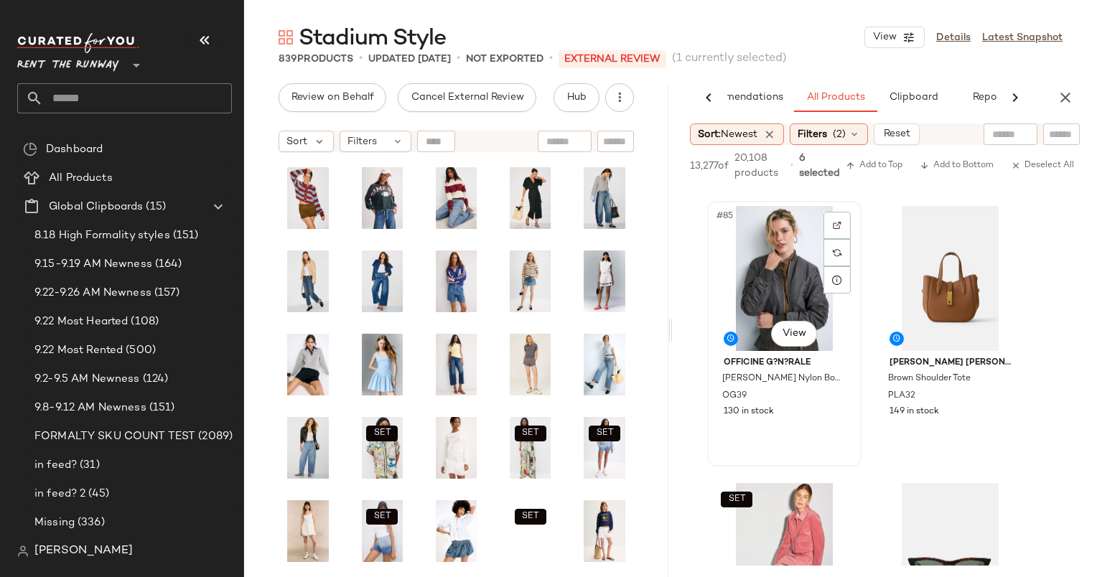
click at [776, 279] on div "#85 View" at bounding box center [784, 278] width 144 height 145
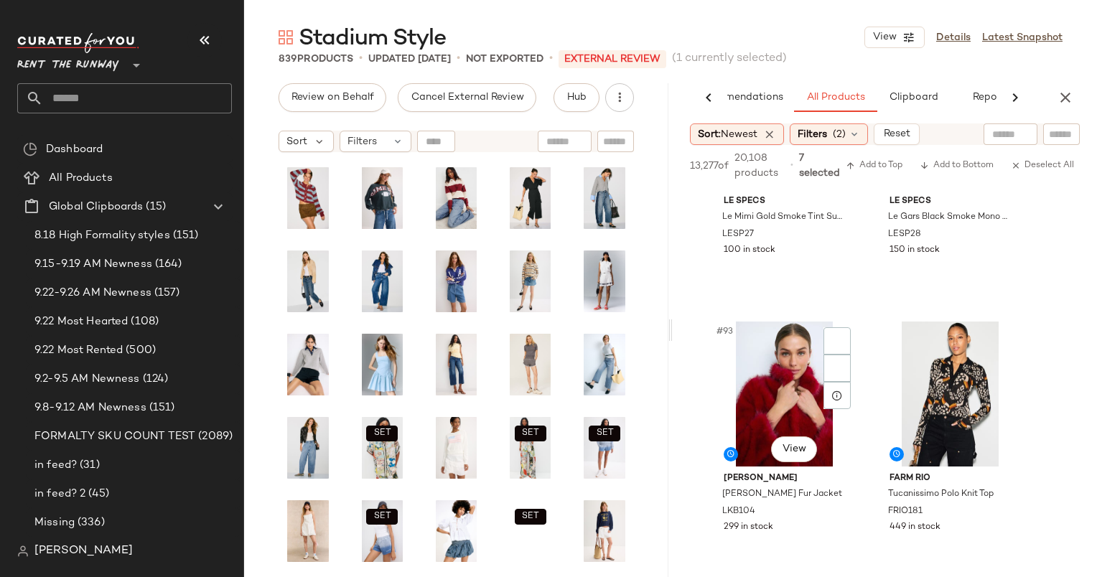
scroll to position [12982, 0]
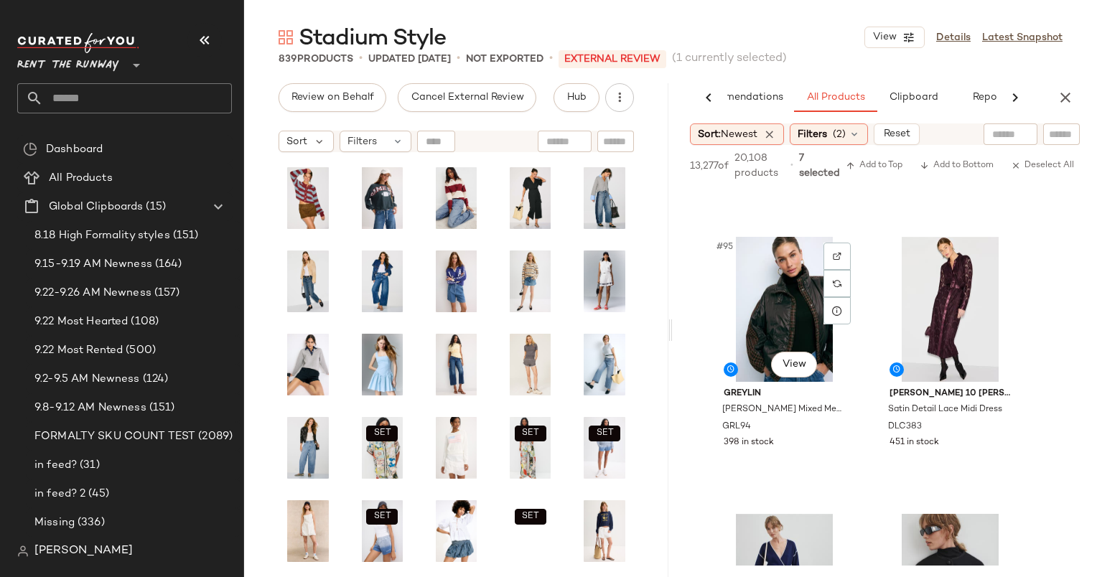
click at [776, 279] on div "#95 View" at bounding box center [784, 309] width 144 height 145
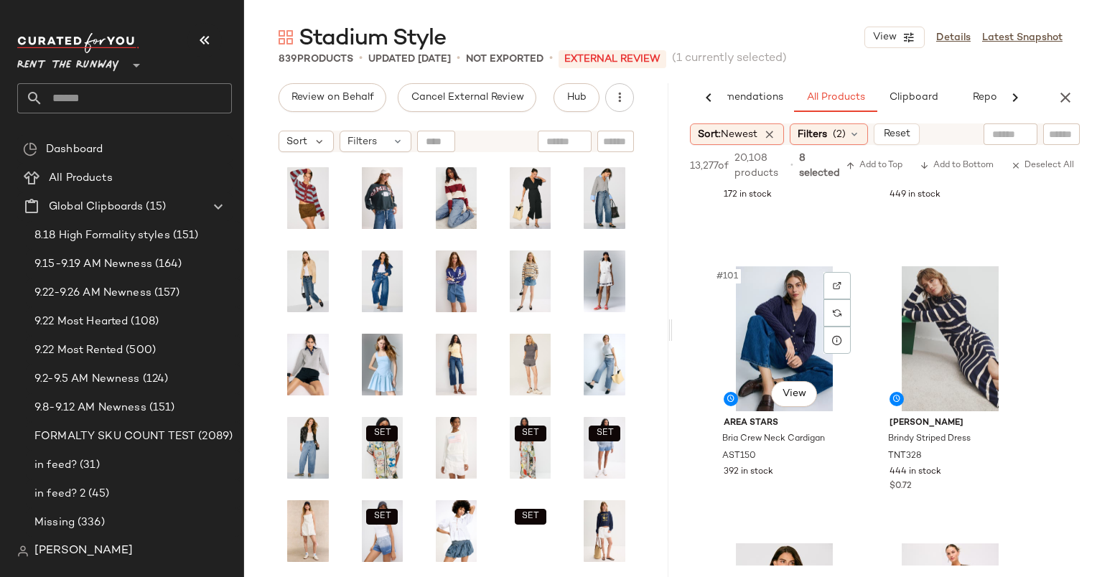
scroll to position [13827, 0]
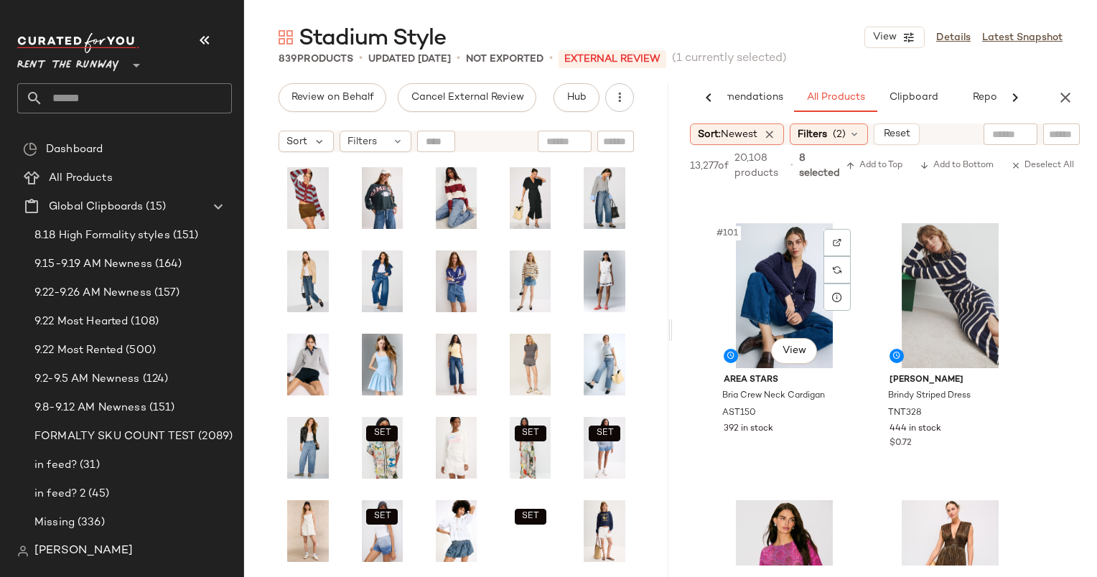
click at [776, 279] on div "#101 View" at bounding box center [784, 295] width 144 height 145
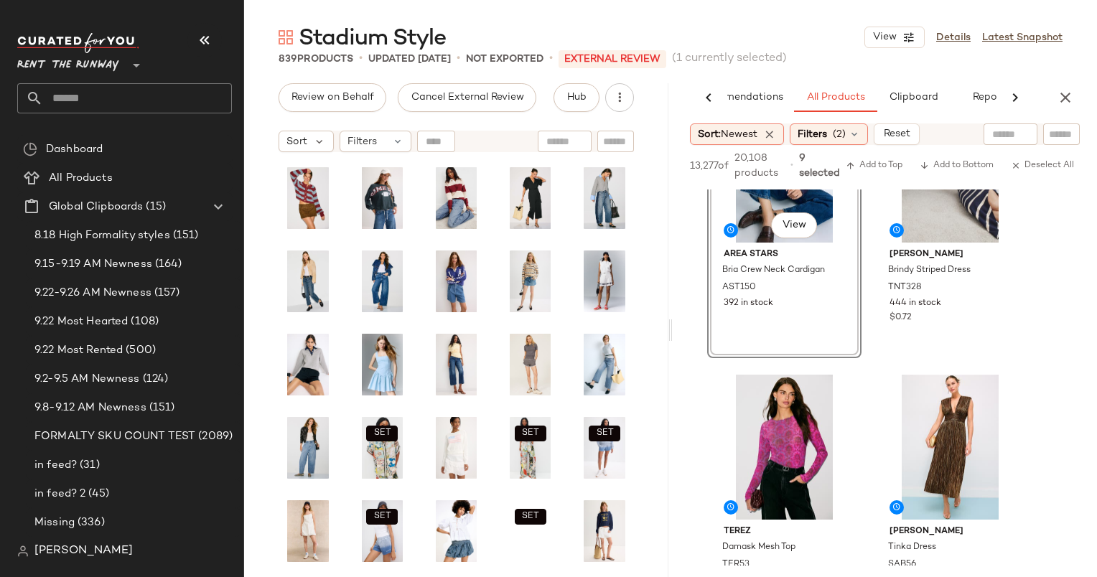
scroll to position [13953, 0]
click at [879, 177] on div "13,277 of 20,108 products • 9 selected Add to Top Add to Bottom Deselect All" at bounding box center [885, 167] width 424 height 45
click at [864, 164] on span "Add to Top" at bounding box center [874, 166] width 57 height 10
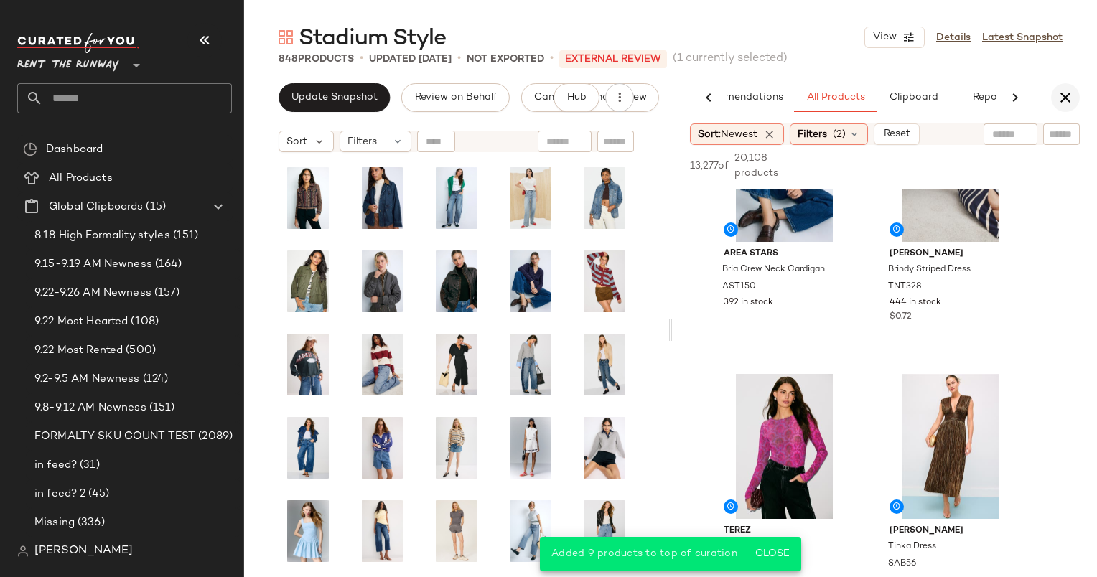
click at [1066, 100] on icon "button" at bounding box center [1065, 97] width 17 height 17
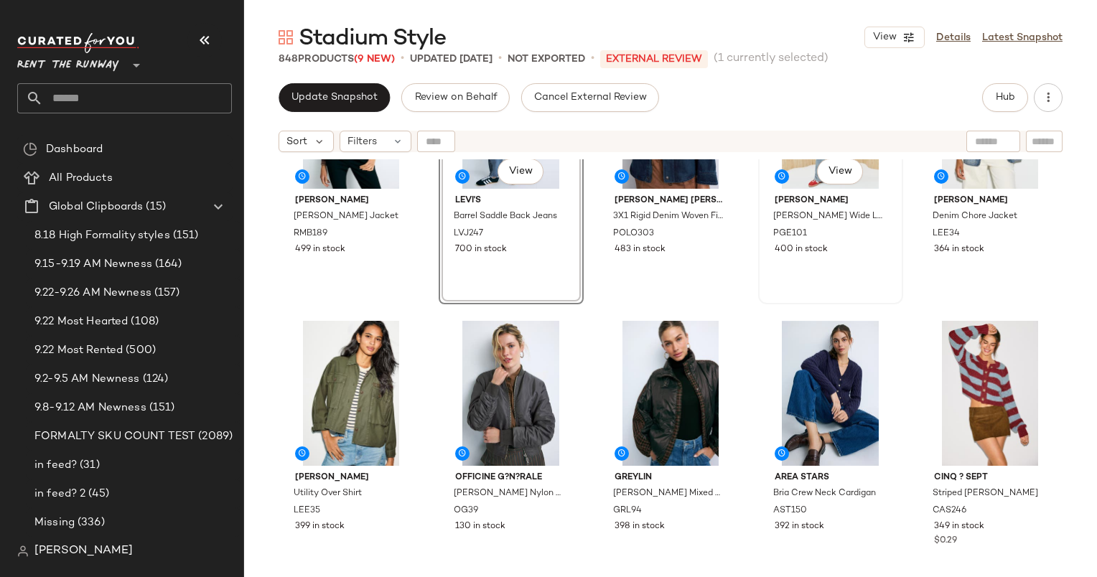
scroll to position [192, 0]
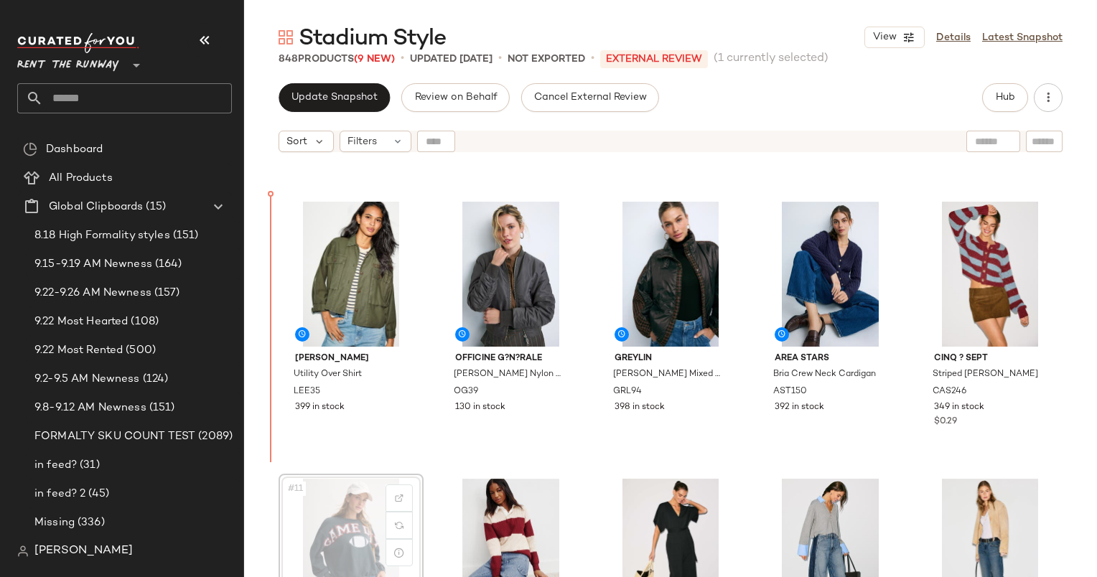
scroll to position [243, 0]
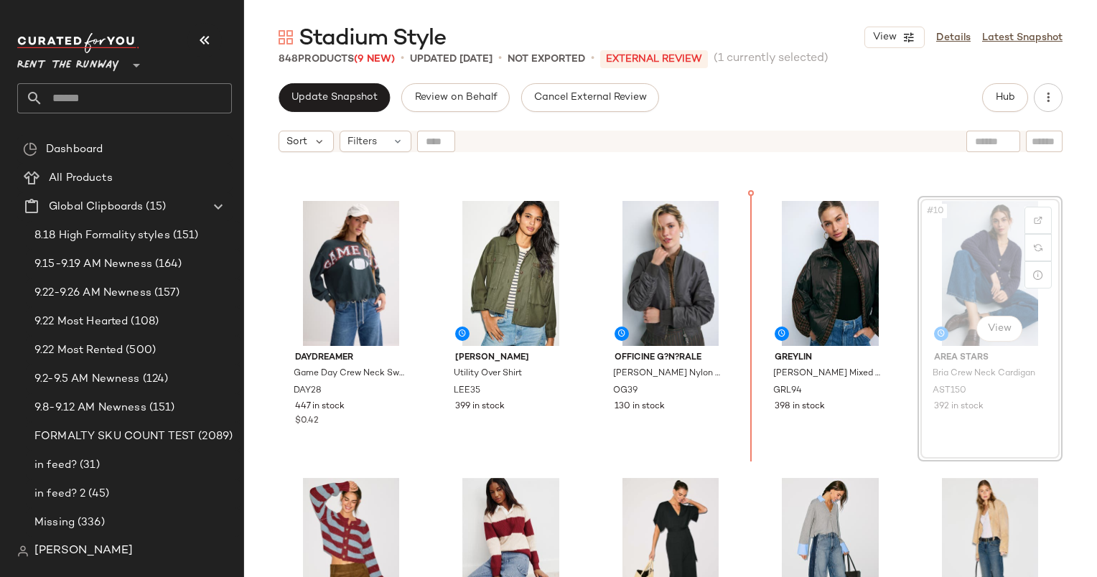
scroll to position [242, 0]
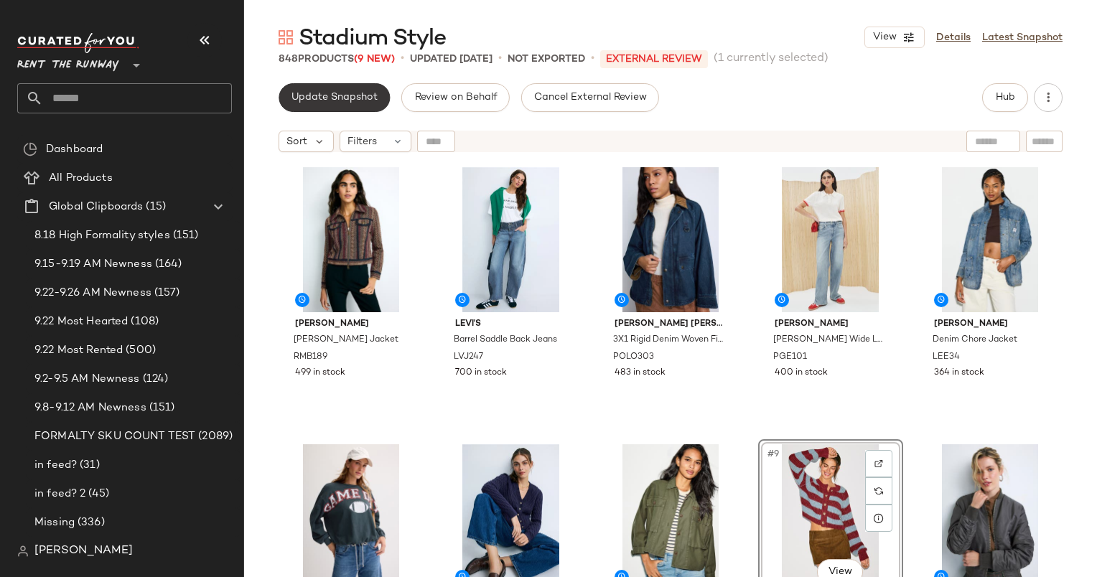
click at [336, 111] on button "Update Snapshot" at bounding box center [334, 97] width 111 height 29
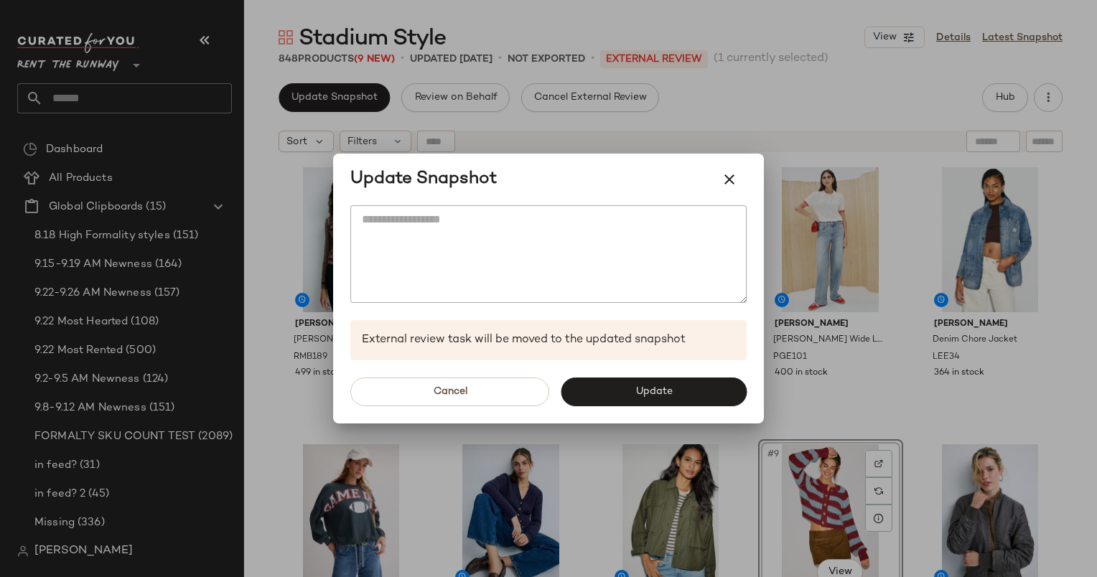
click at [666, 363] on div "Cancel Update" at bounding box center [548, 391] width 431 height 63
click at [672, 387] on span "Update" at bounding box center [653, 391] width 37 height 11
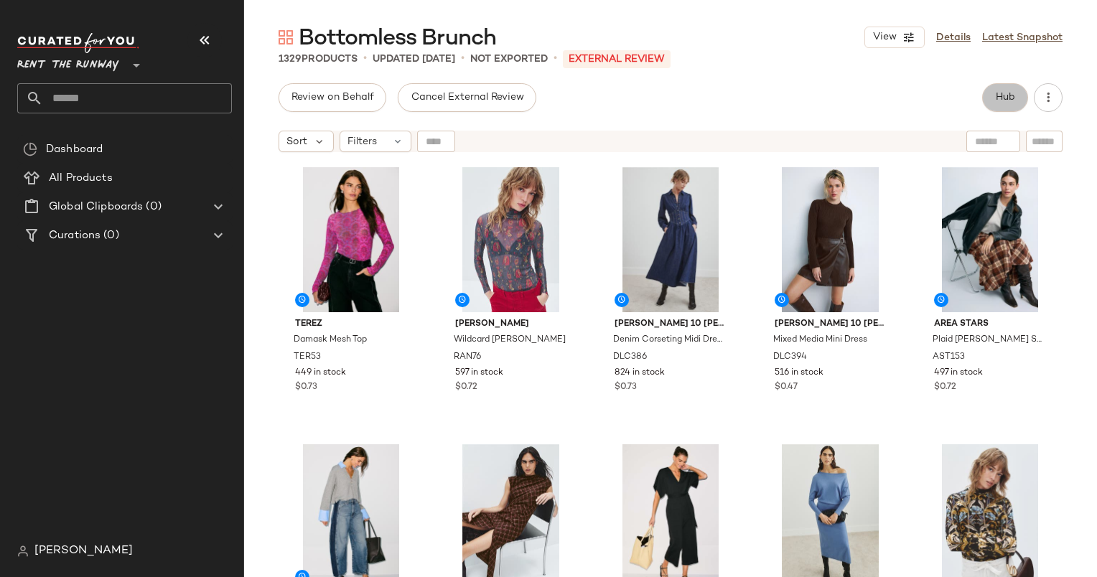
click at [1006, 99] on span "Hub" at bounding box center [1005, 97] width 20 height 11
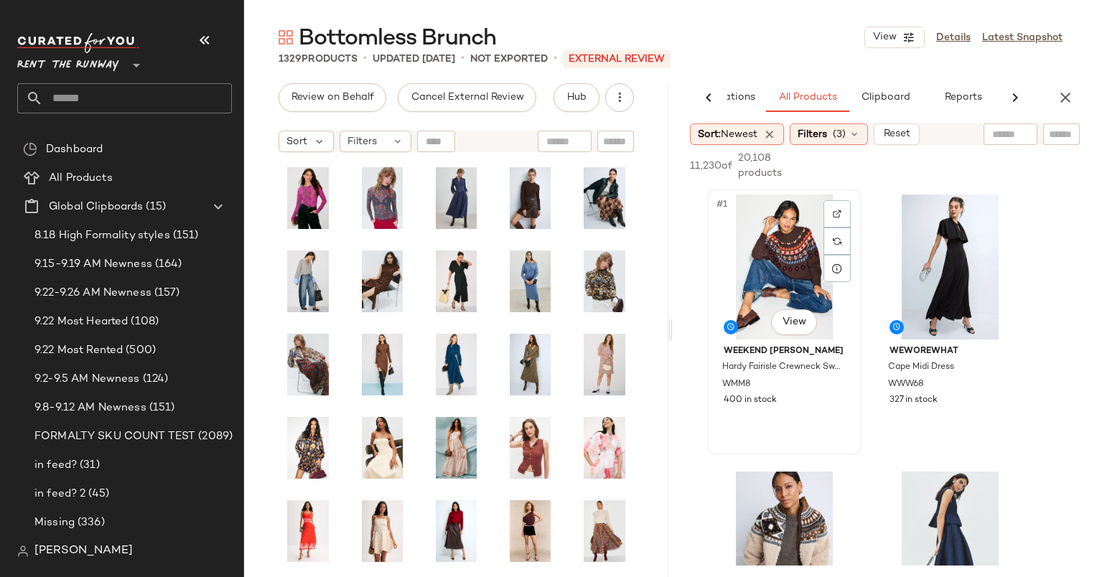
scroll to position [26, 0]
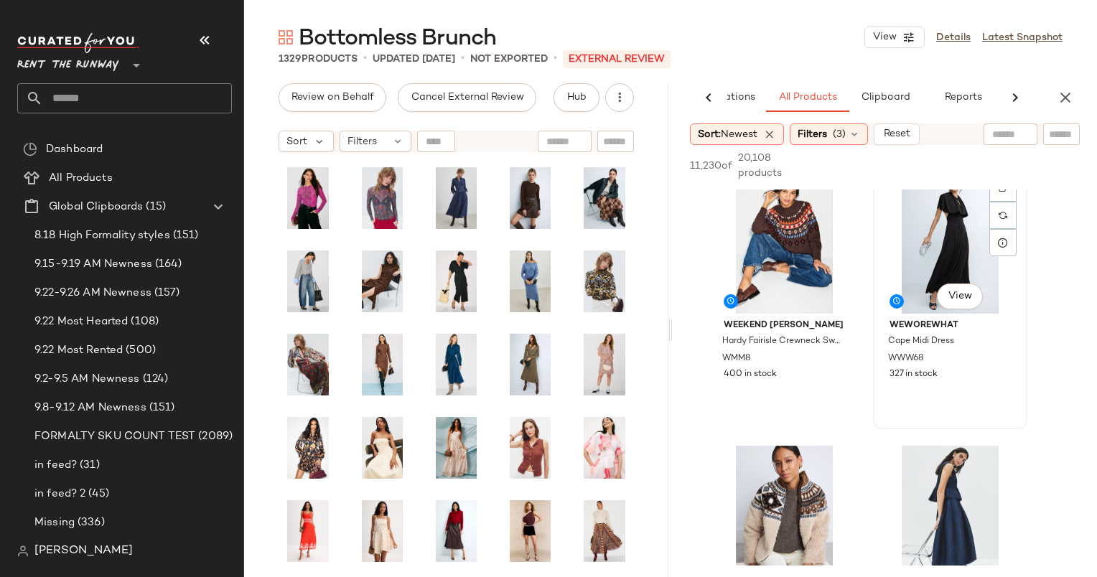
click at [930, 261] on div "#2 View" at bounding box center [950, 241] width 144 height 145
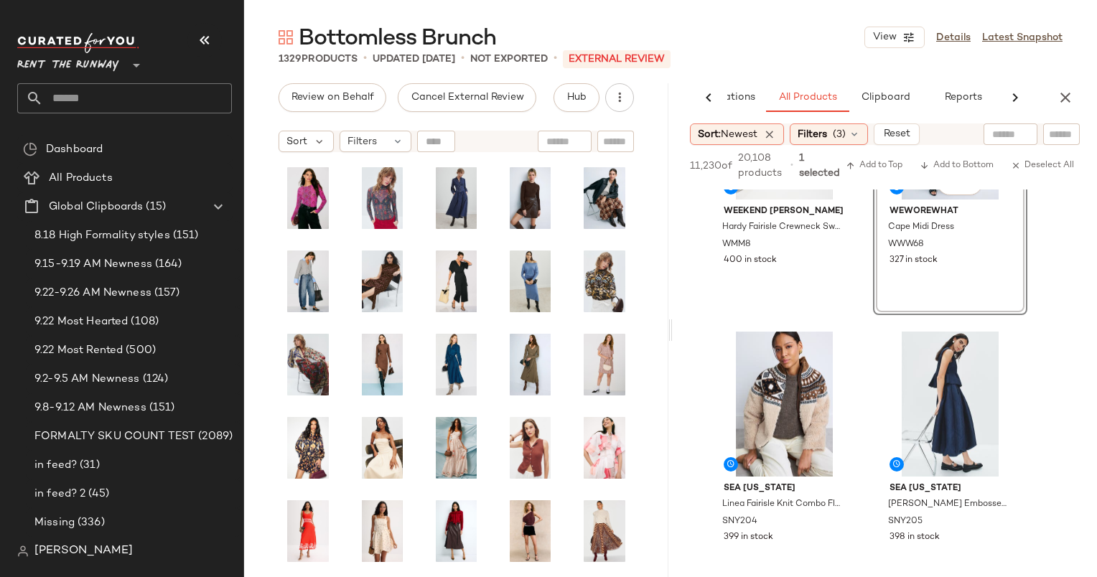
scroll to position [299, 0]
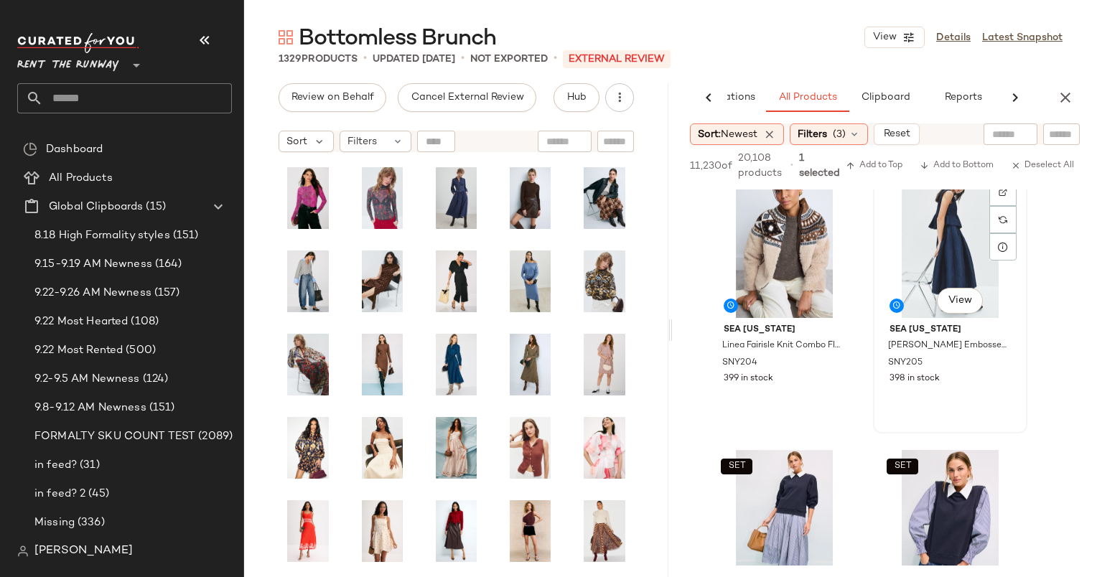
click at [927, 227] on div "#4 View" at bounding box center [950, 245] width 144 height 145
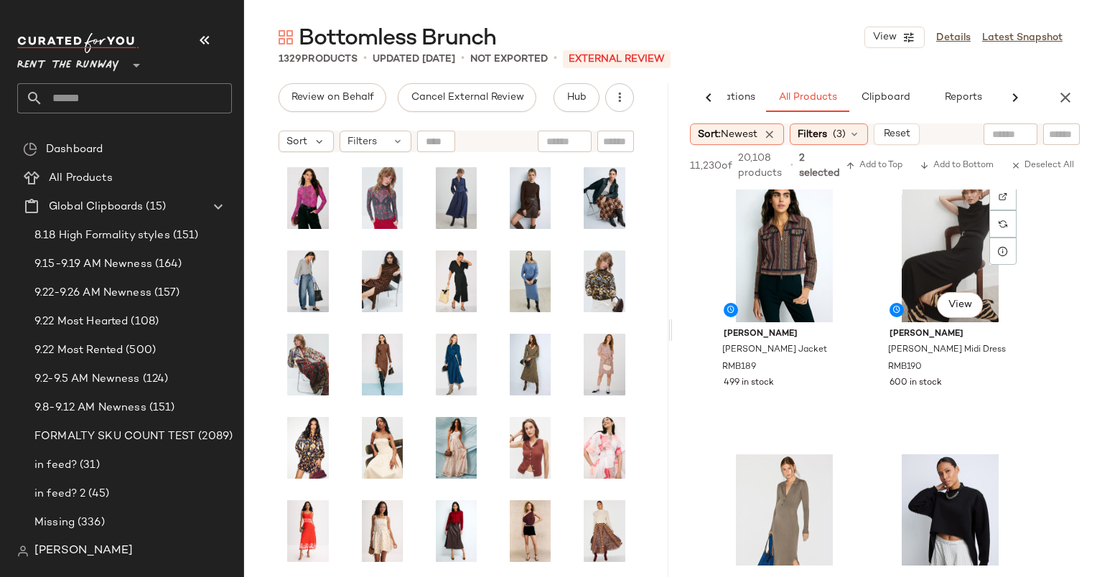
scroll to position [978, 0]
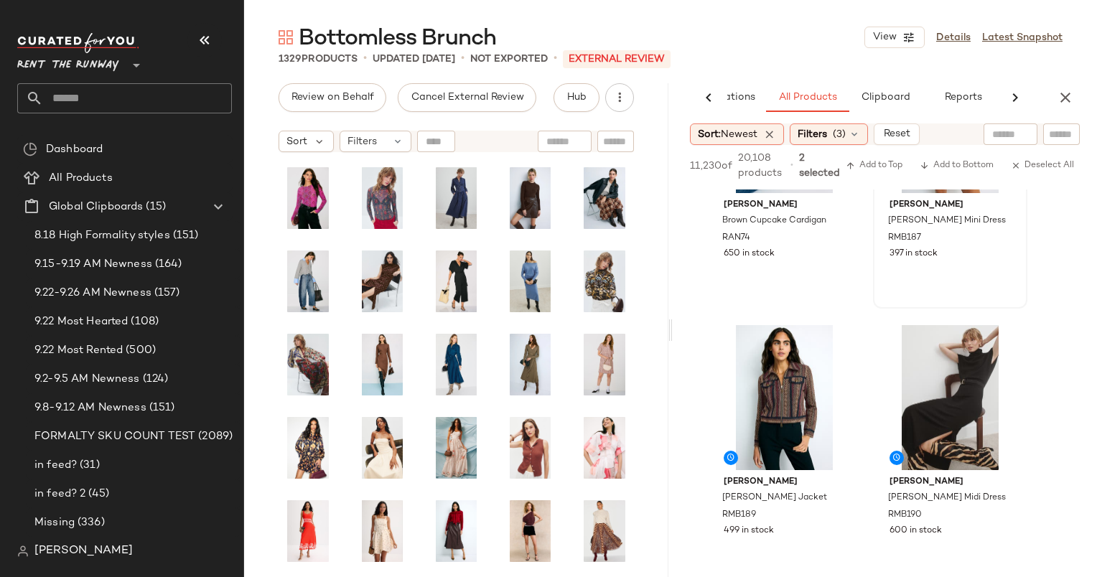
click at [951, 248] on div "397 in stock" at bounding box center [949, 254] width 121 height 13
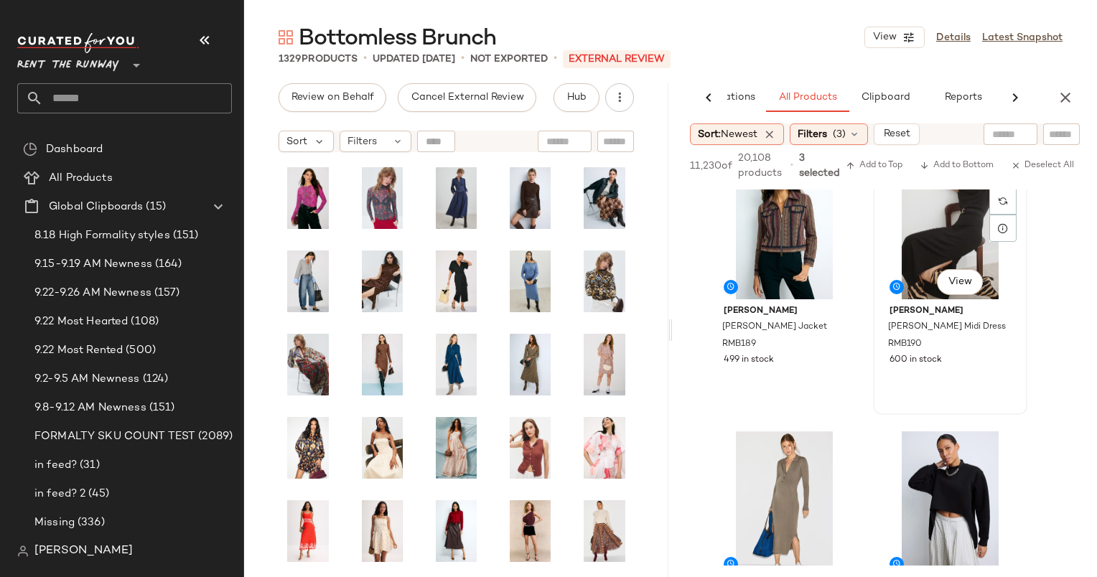
click at [936, 226] on div "#10 View" at bounding box center [950, 226] width 144 height 145
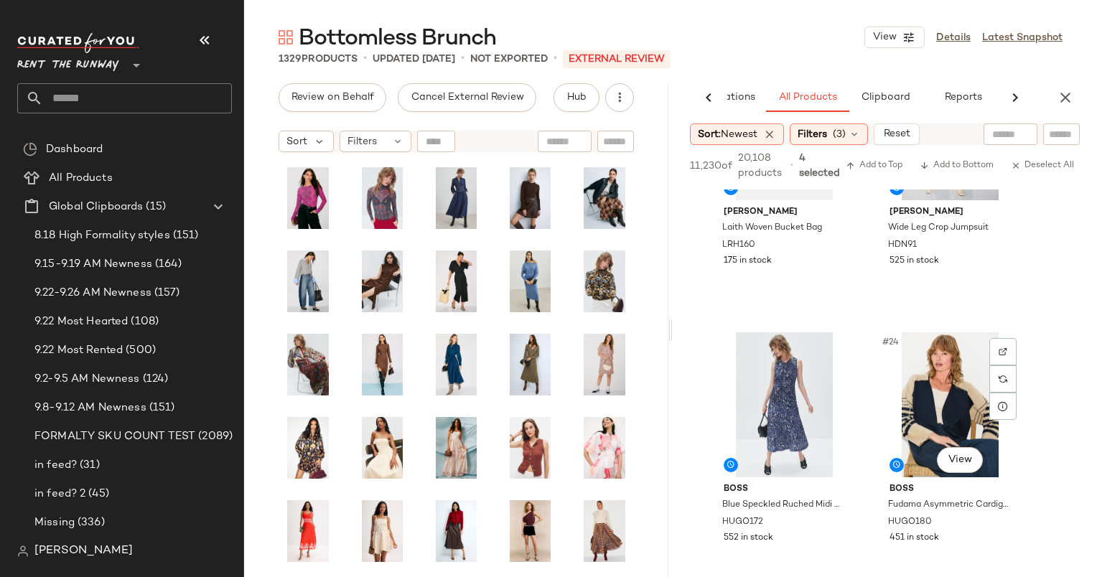
scroll to position [2909, 0]
click at [962, 272] on div "#22 View [PERSON_NAME] Wide Leg Crop Jumpsuit HDN91 525 in stock" at bounding box center [949, 184] width 151 height 263
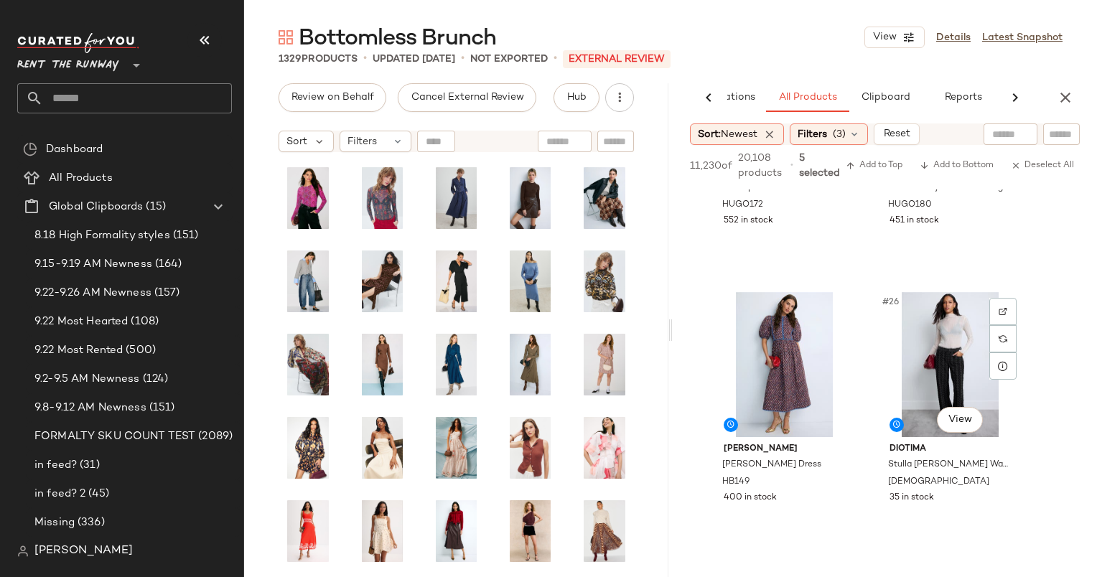
scroll to position [3270, 0]
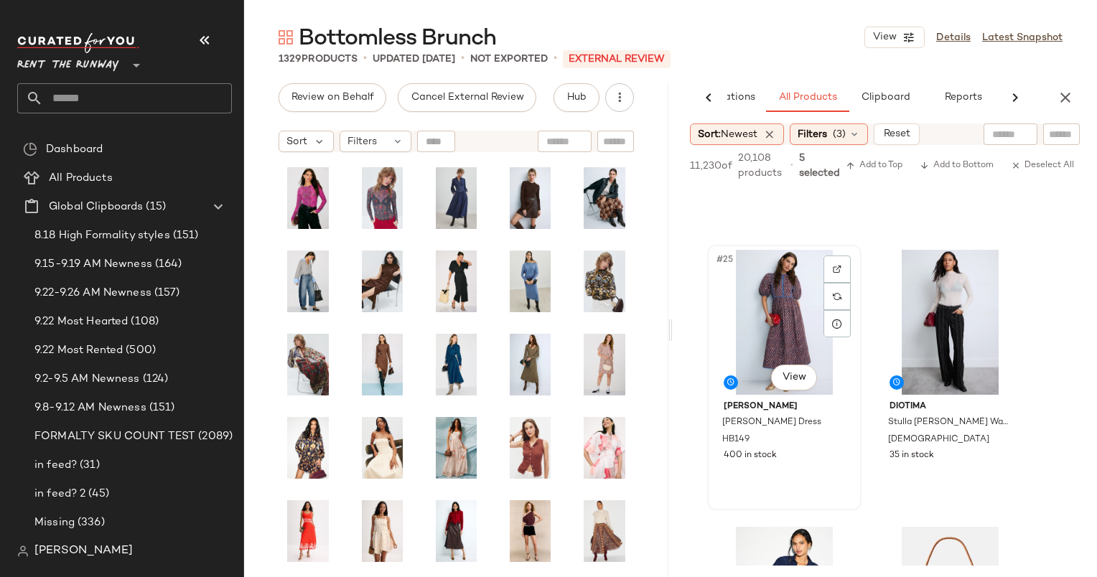
click at [787, 287] on div "#25 View" at bounding box center [784, 322] width 144 height 145
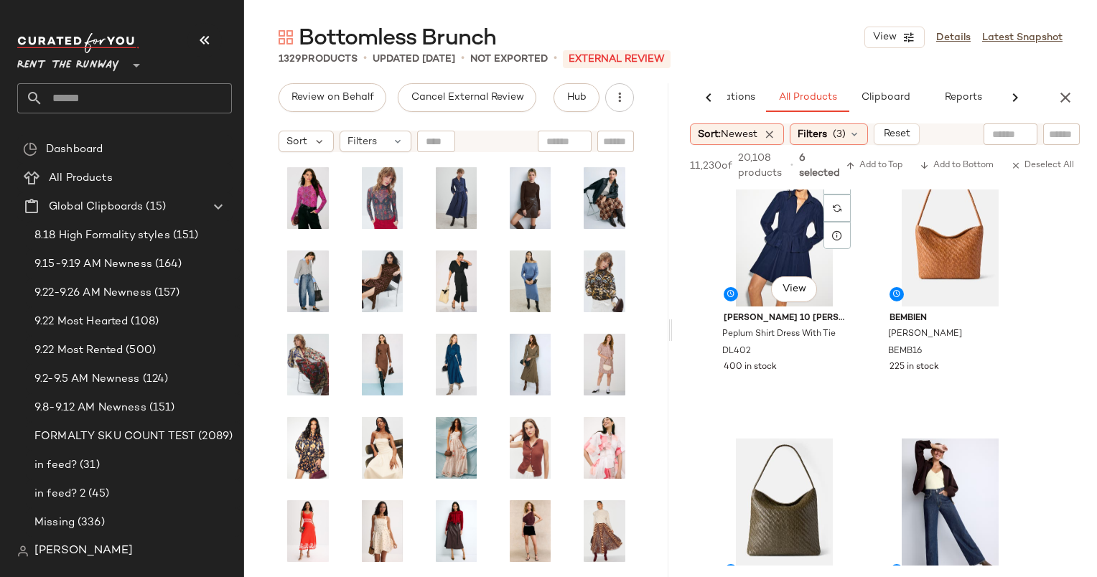
scroll to position [3637, 0]
click at [782, 235] on div "#27 View" at bounding box center [784, 232] width 144 height 145
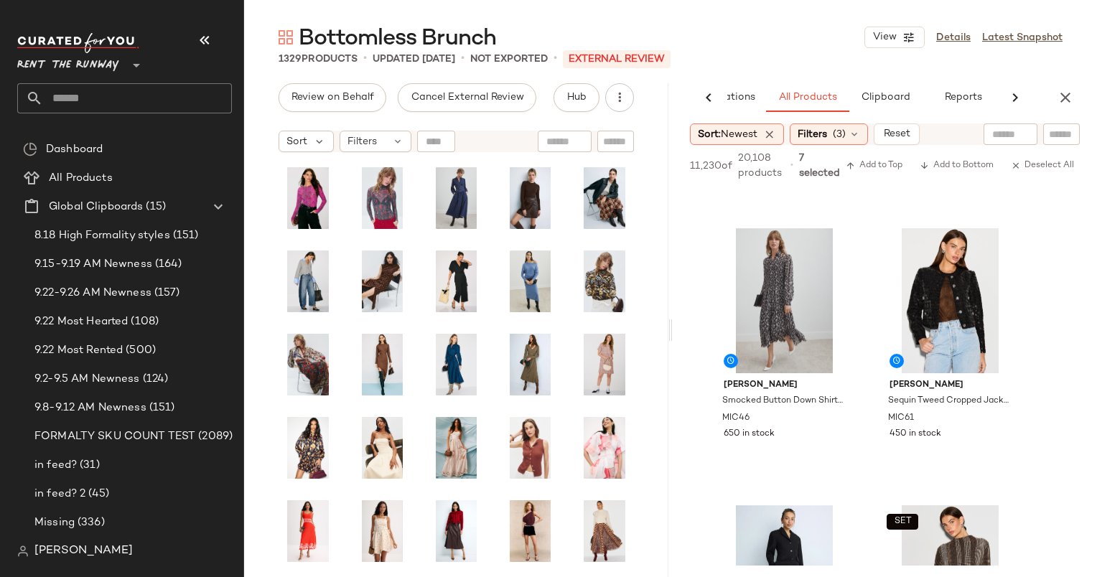
scroll to position [5236, 0]
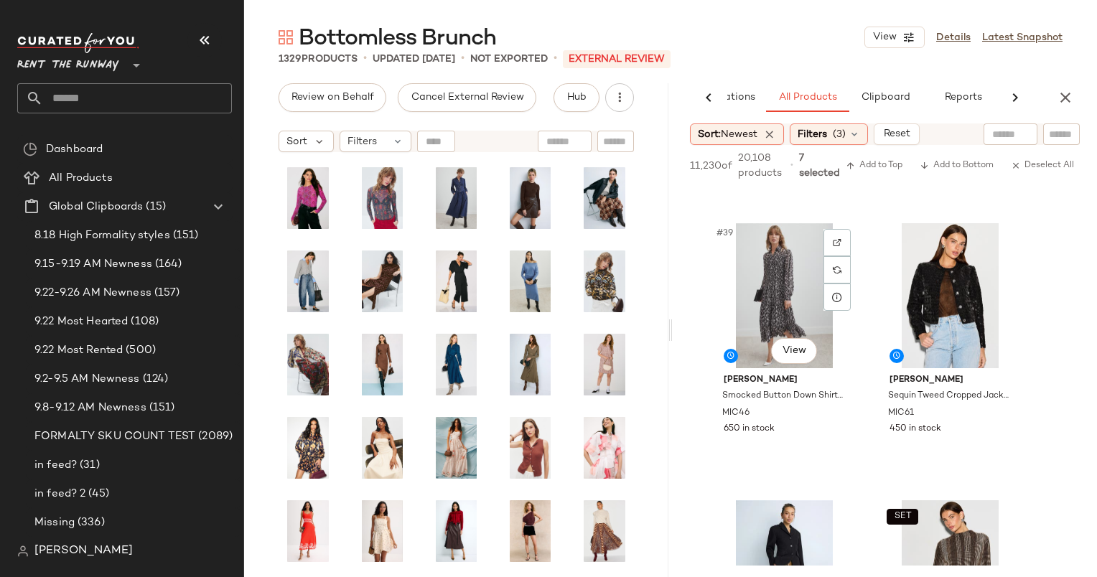
click at [782, 235] on div "#39 View" at bounding box center [784, 295] width 144 height 145
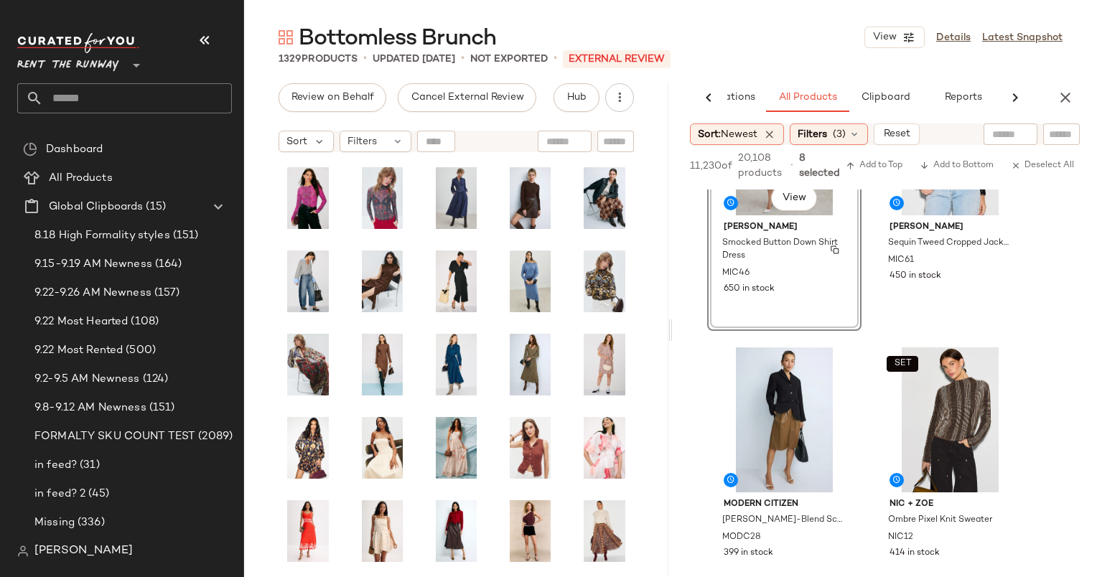
scroll to position [5390, 0]
click at [960, 267] on div "MIC61" at bounding box center [949, 260] width 124 height 16
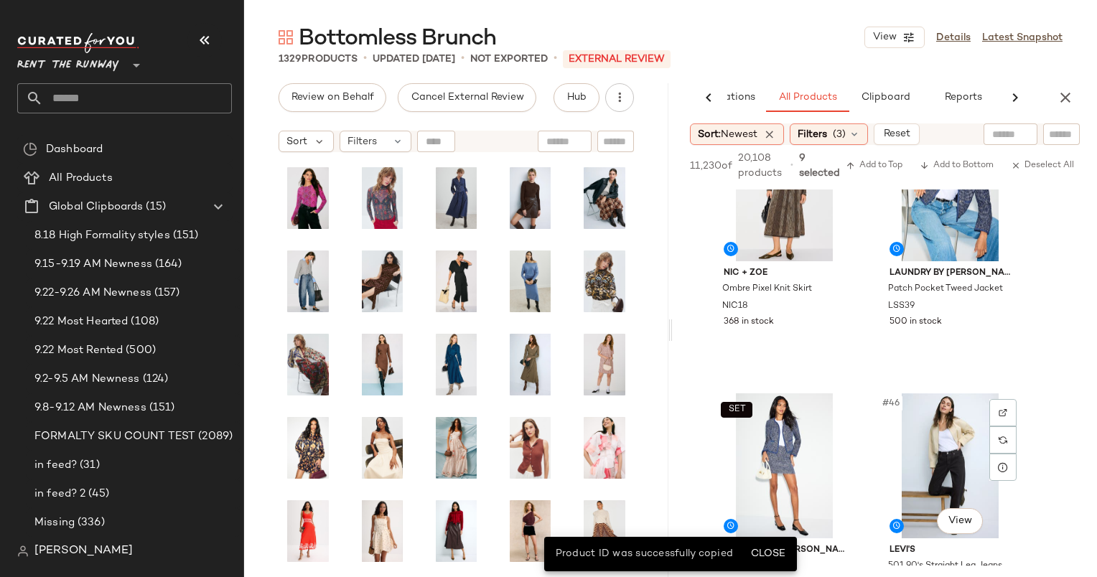
scroll to position [5896, 0]
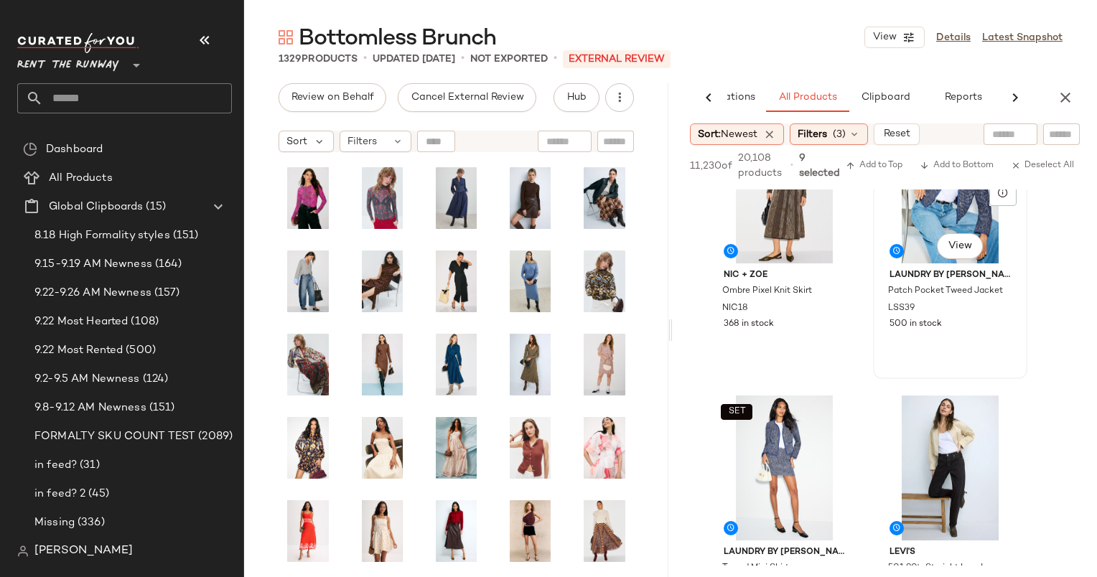
click at [911, 241] on div "SET #44 View" at bounding box center [950, 190] width 144 height 145
click at [781, 447] on div "SET #45 View" at bounding box center [784, 468] width 144 height 145
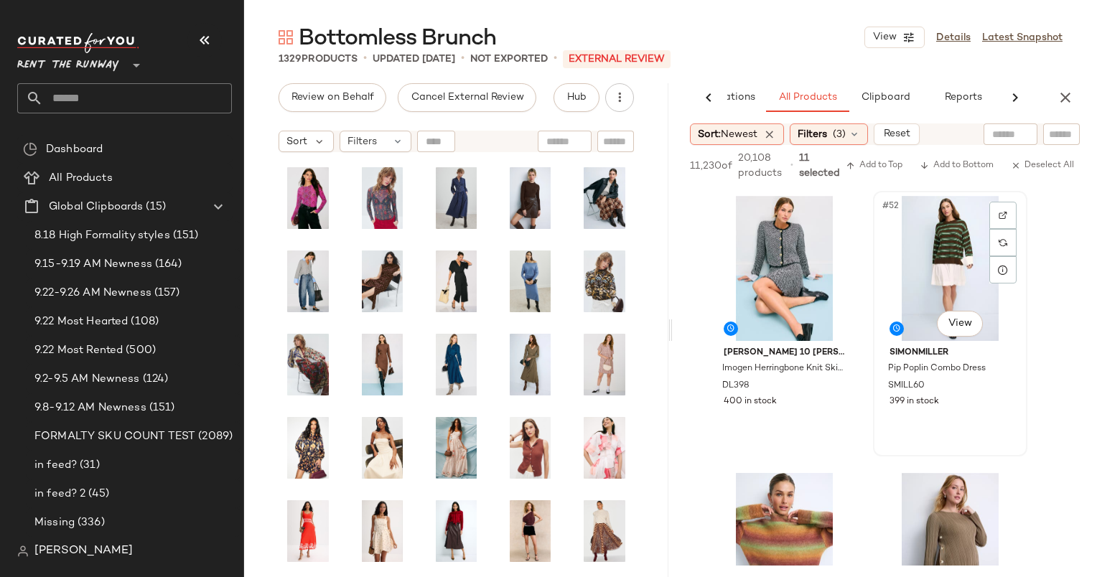
scroll to position [6928, 0]
click at [918, 293] on div "#52 View" at bounding box center [950, 267] width 144 height 145
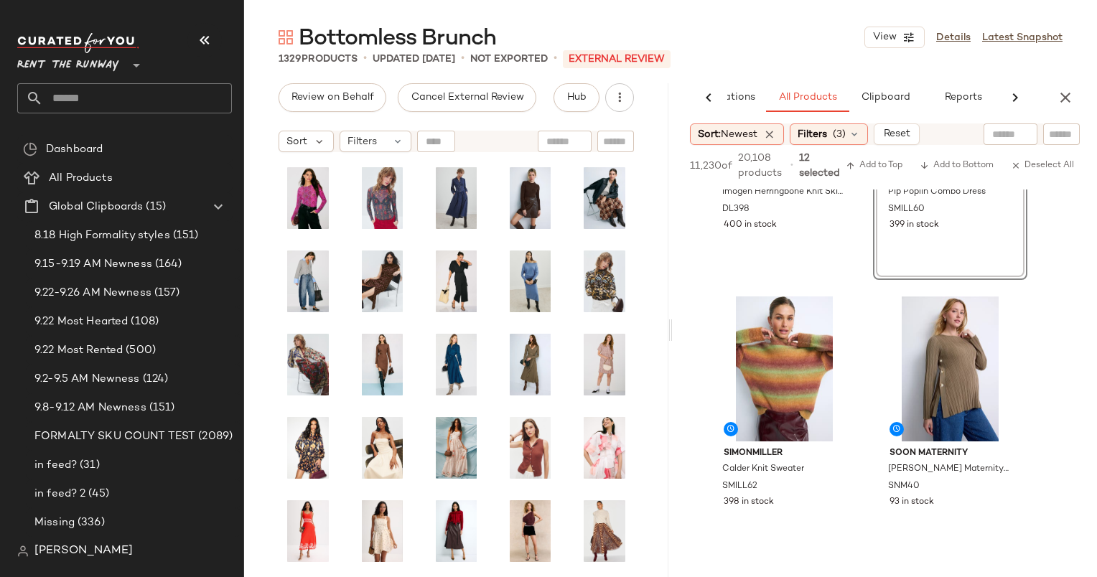
scroll to position [7113, 0]
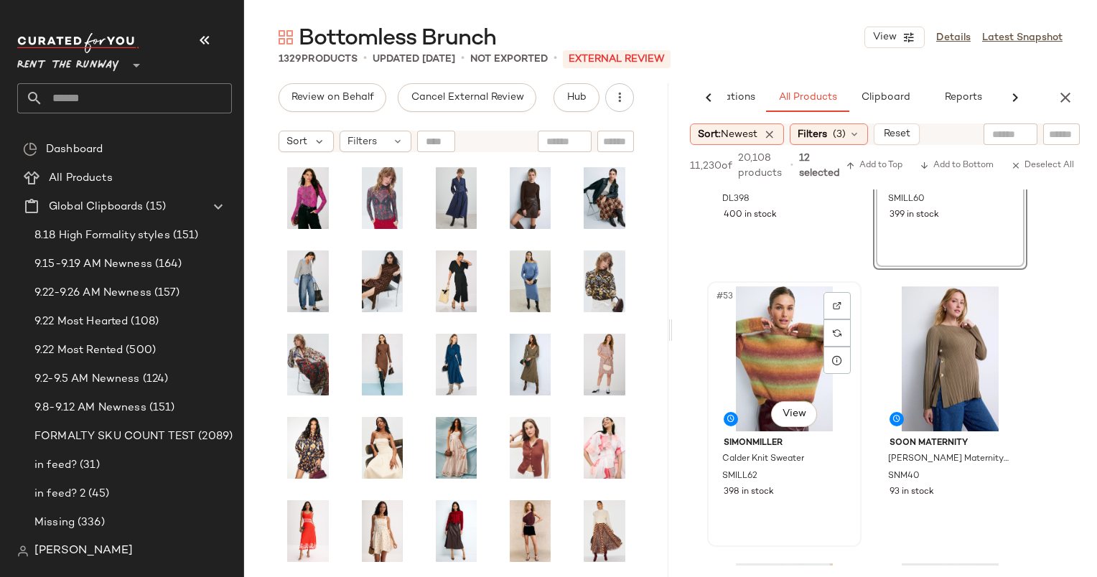
click at [775, 327] on div "#53 View" at bounding box center [784, 358] width 144 height 145
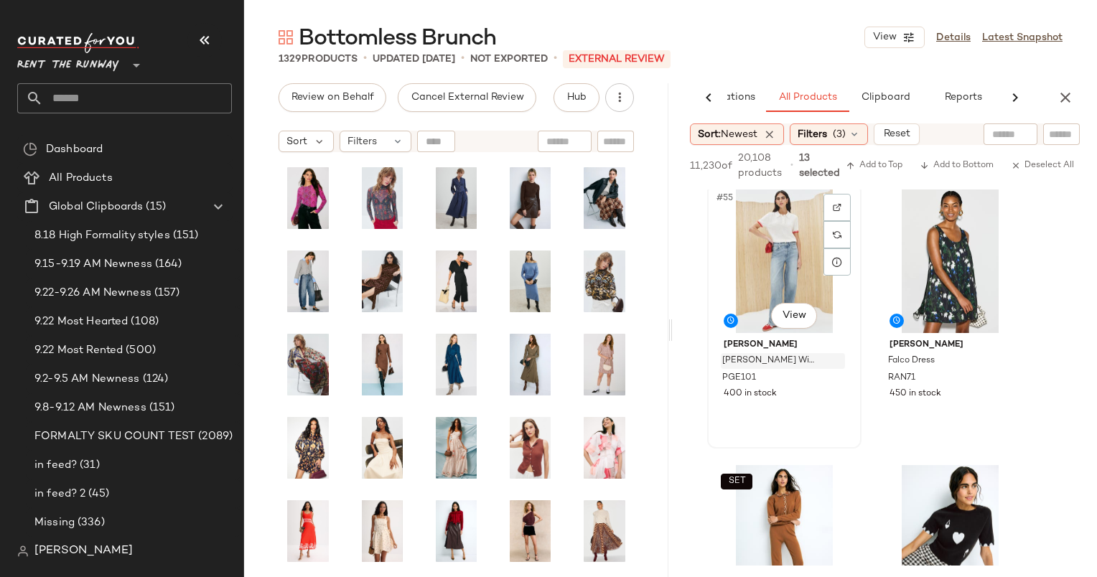
scroll to position [7489, 0]
click at [783, 264] on div "#55 View" at bounding box center [784, 259] width 144 height 145
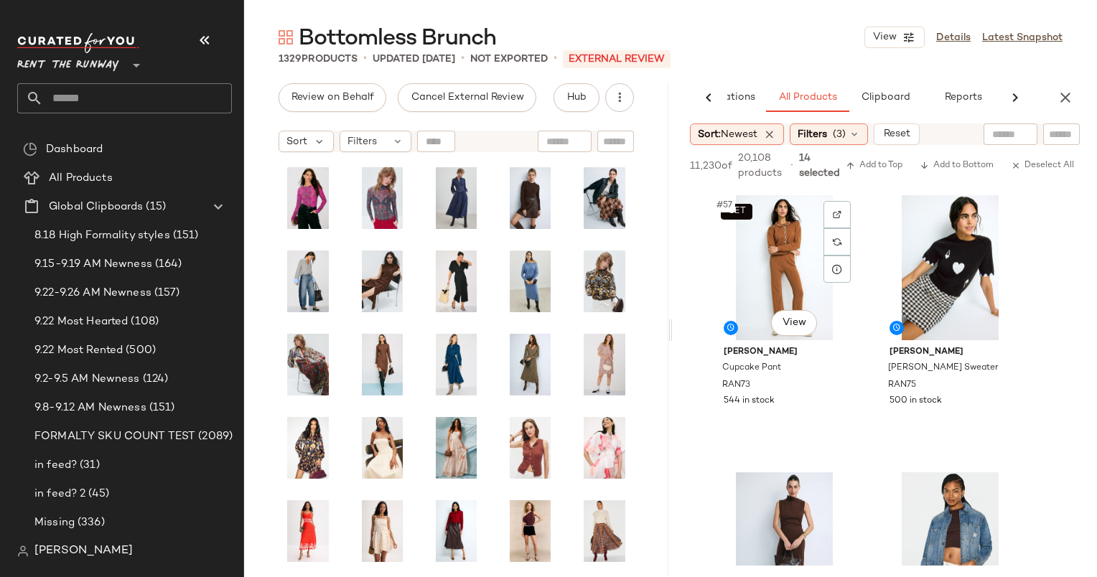
scroll to position [7575, 0]
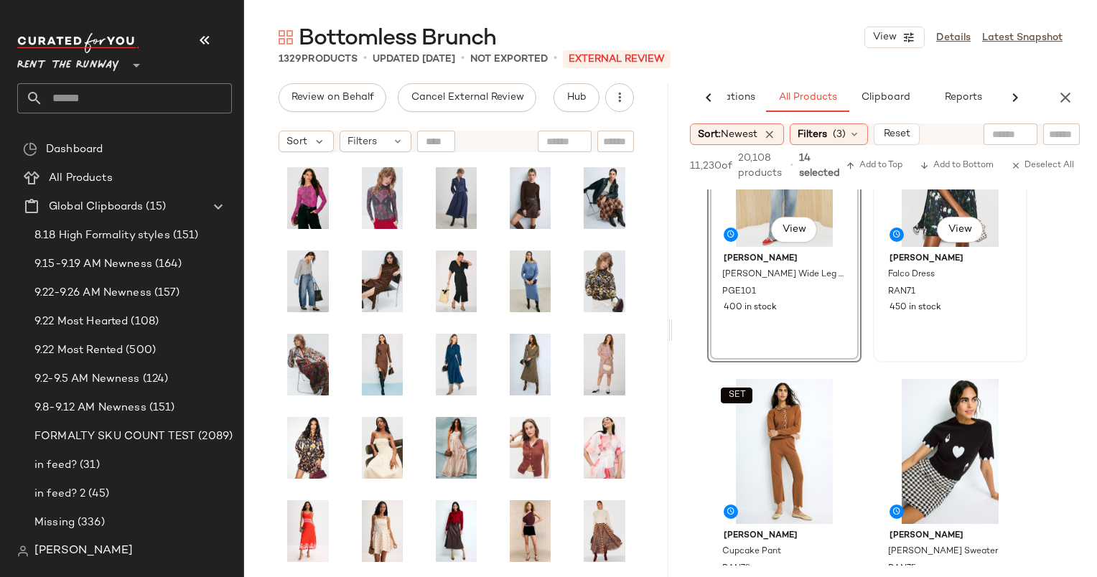
click at [919, 207] on div "#56 View" at bounding box center [950, 174] width 144 height 145
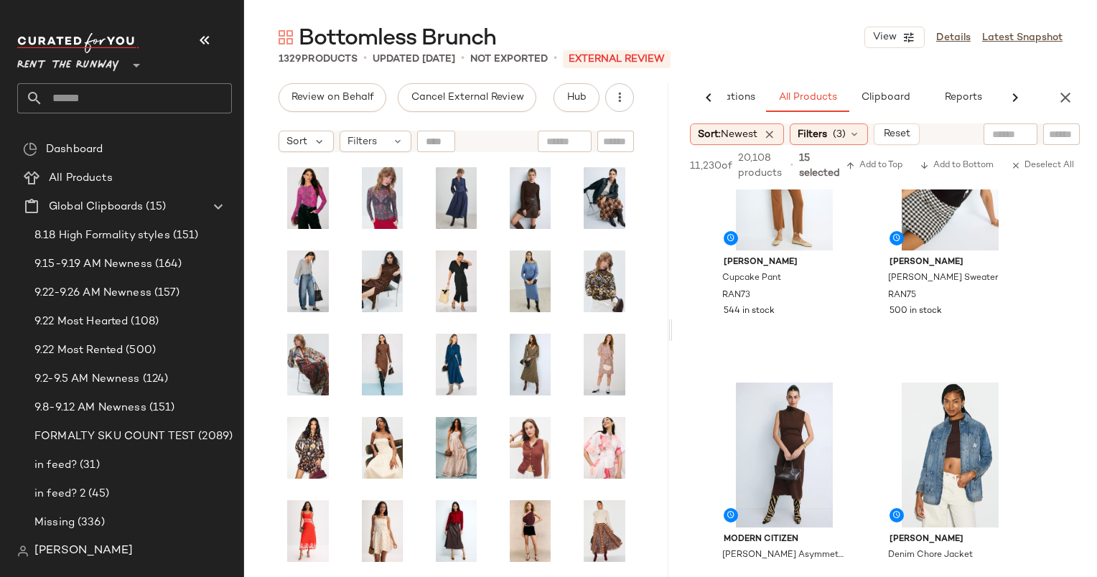
scroll to position [7805, 0]
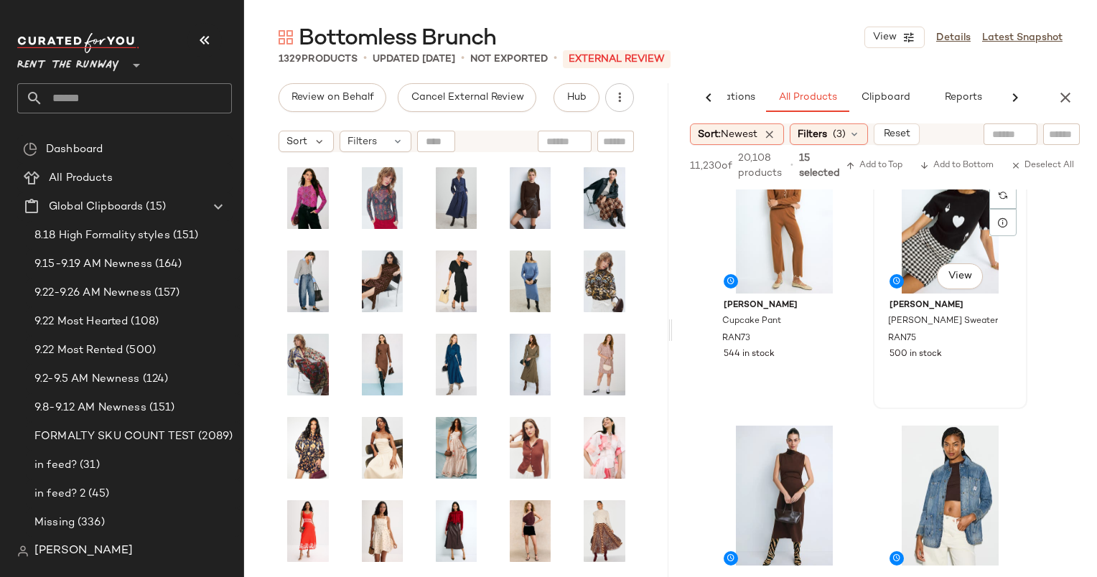
click at [925, 243] on div "#58 View" at bounding box center [950, 221] width 144 height 145
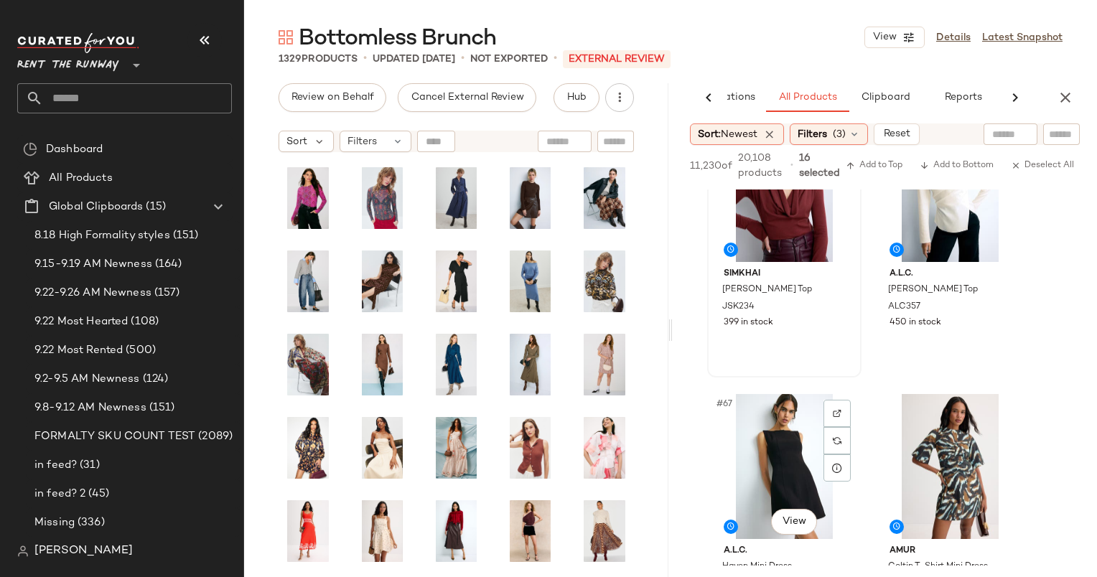
scroll to position [8853, 0]
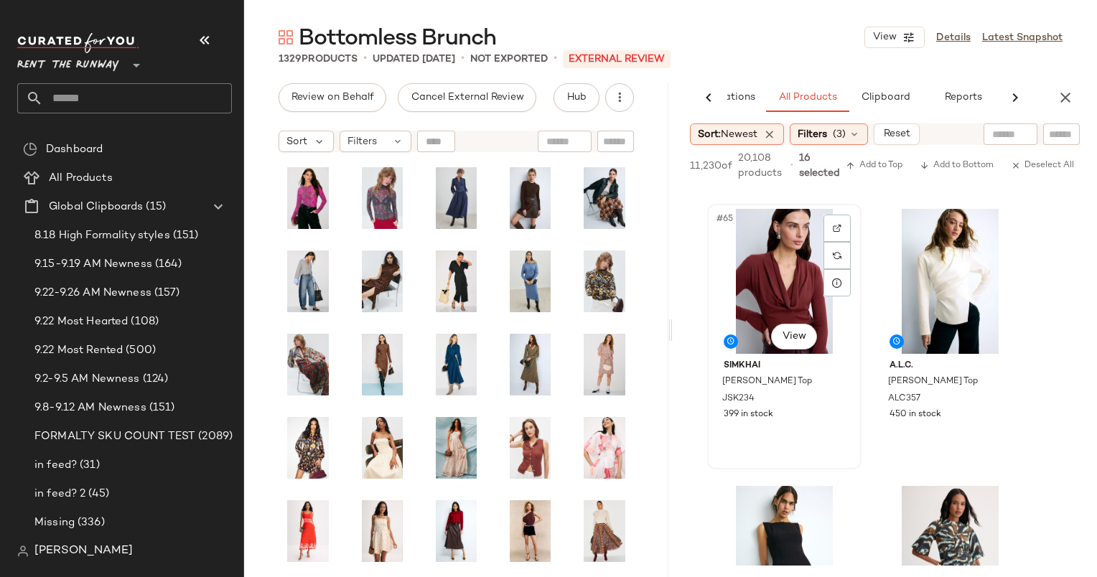
click at [772, 255] on div "#65 View" at bounding box center [784, 281] width 144 height 145
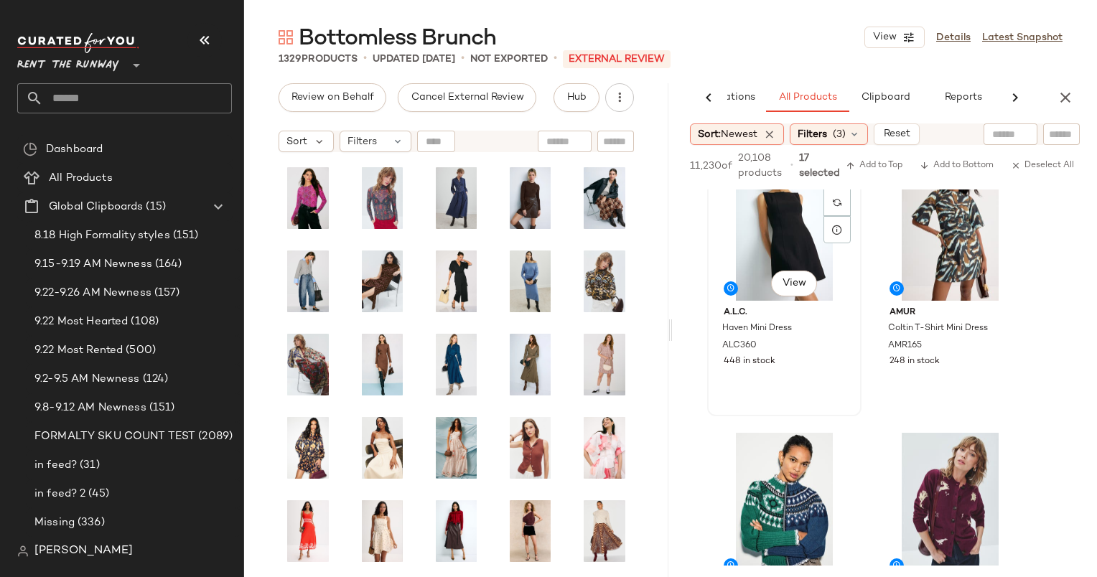
scroll to position [9191, 0]
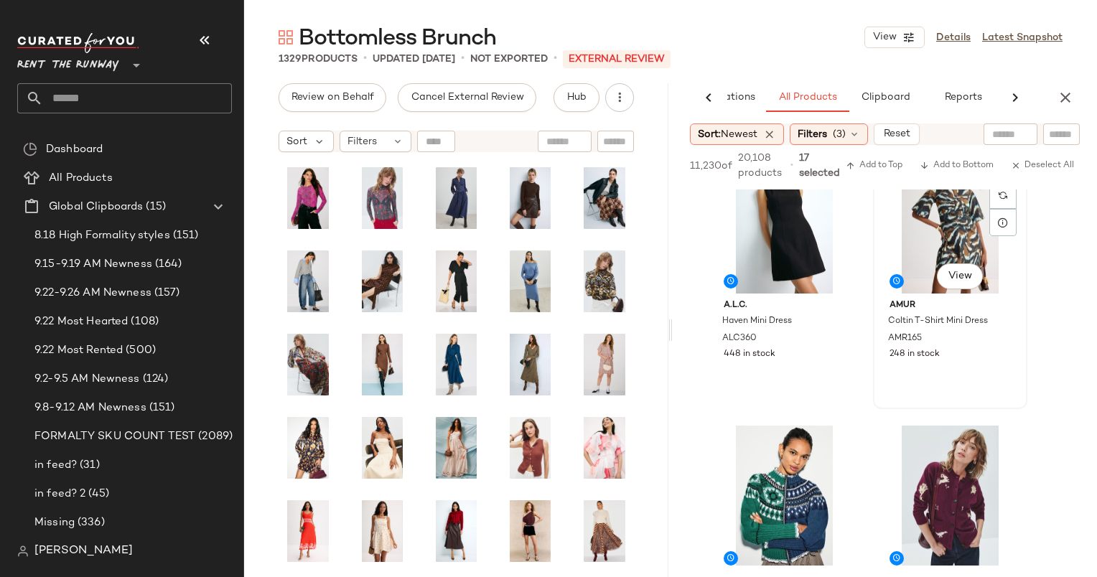
click at [928, 221] on div "#68 View" at bounding box center [950, 221] width 144 height 145
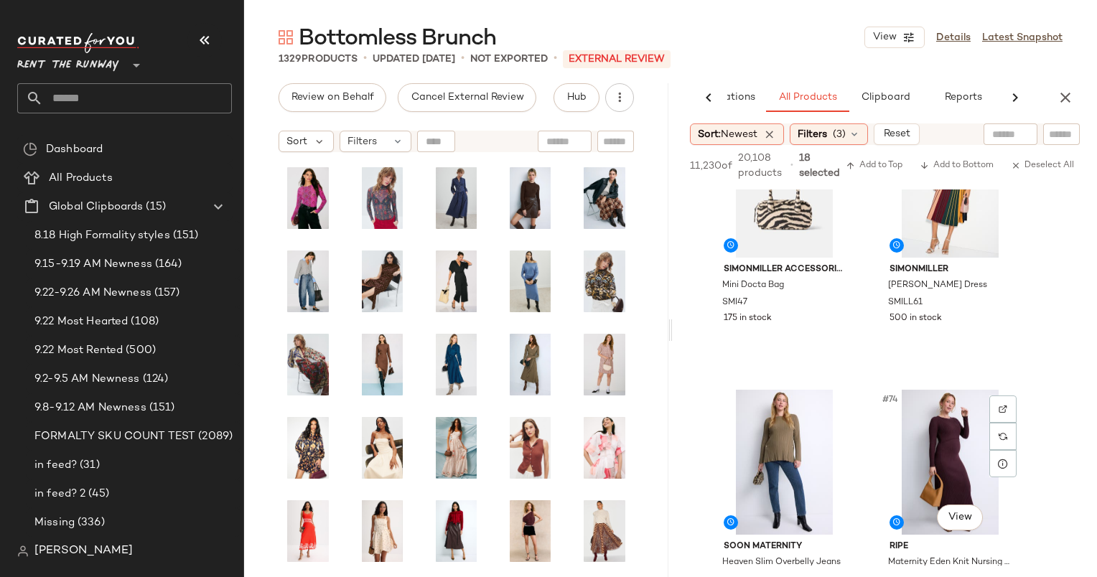
scroll to position [9782, 0]
click at [920, 256] on div "SIMONMILLER Celia Knit Dress SMILL61 500 in stock" at bounding box center [950, 290] width 144 height 69
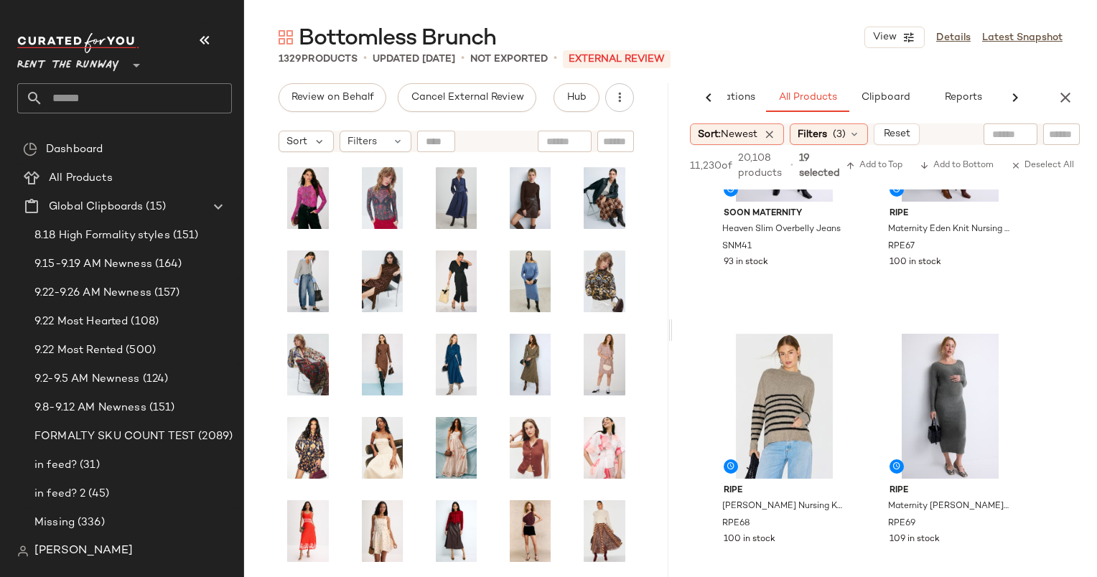
scroll to position [10459, 0]
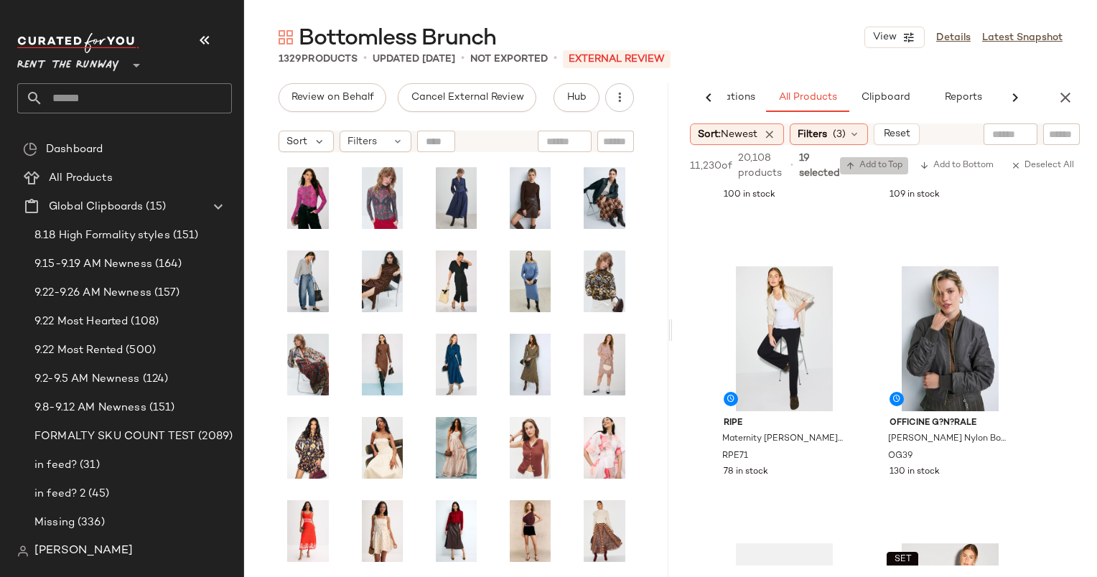
click at [888, 162] on span "Add to Top" at bounding box center [874, 166] width 57 height 10
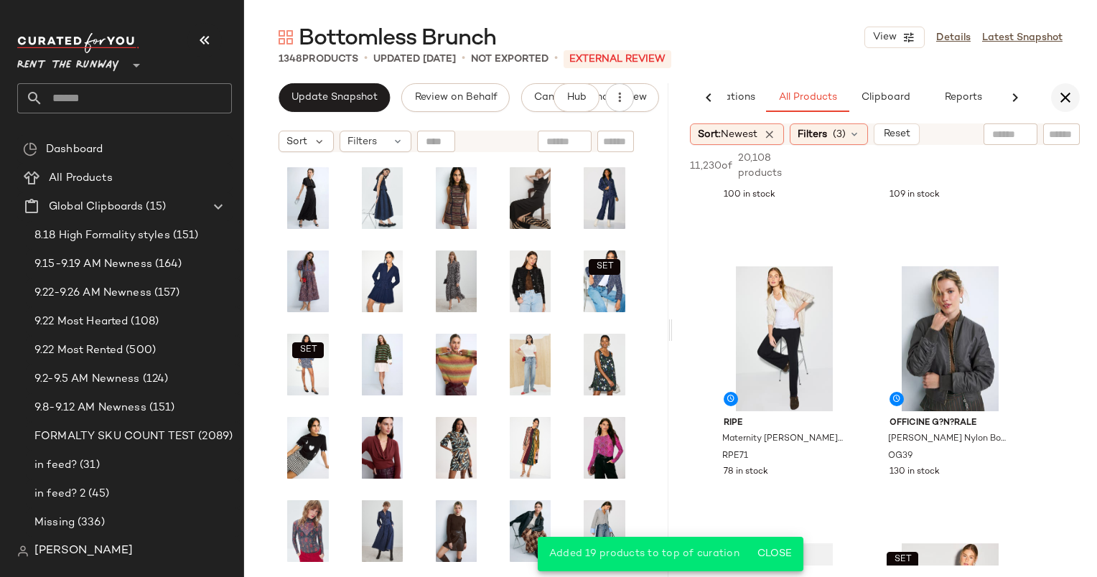
click at [1065, 98] on icon "button" at bounding box center [1065, 97] width 17 height 17
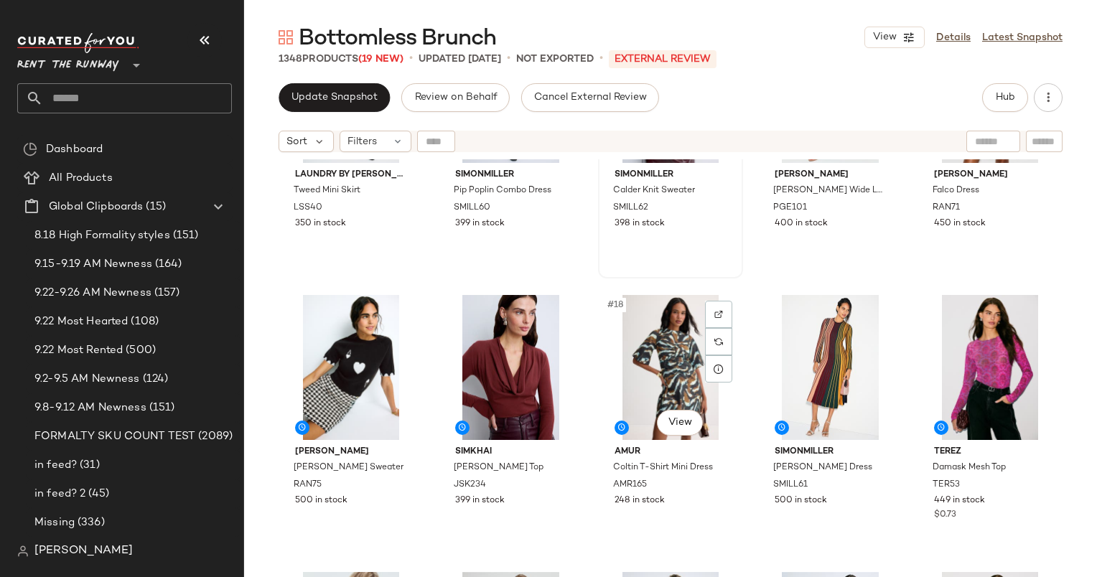
scroll to position [718, 0]
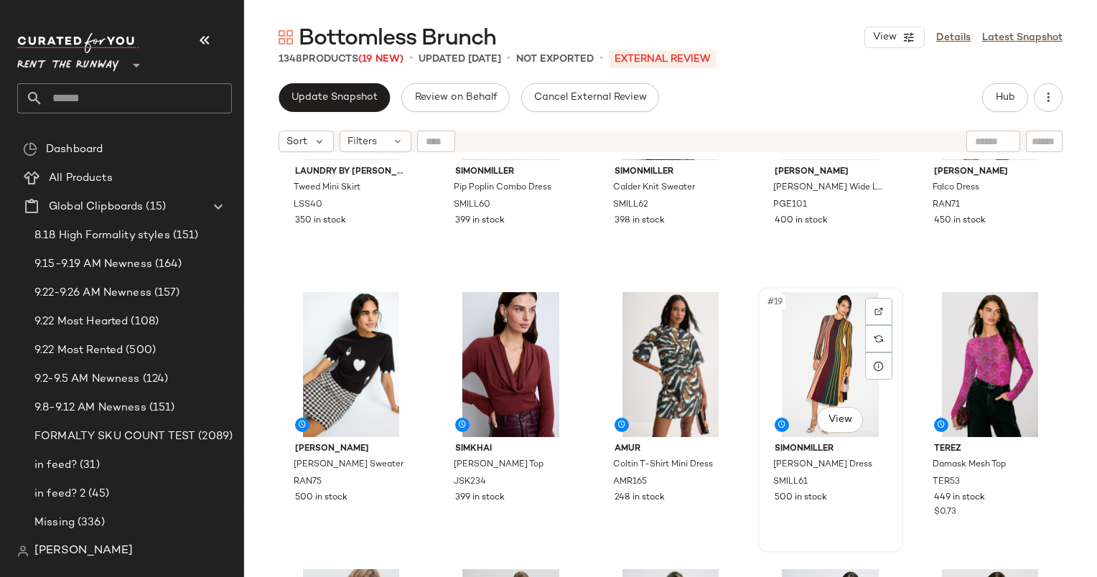
click at [807, 363] on div "#19 View" at bounding box center [830, 364] width 135 height 145
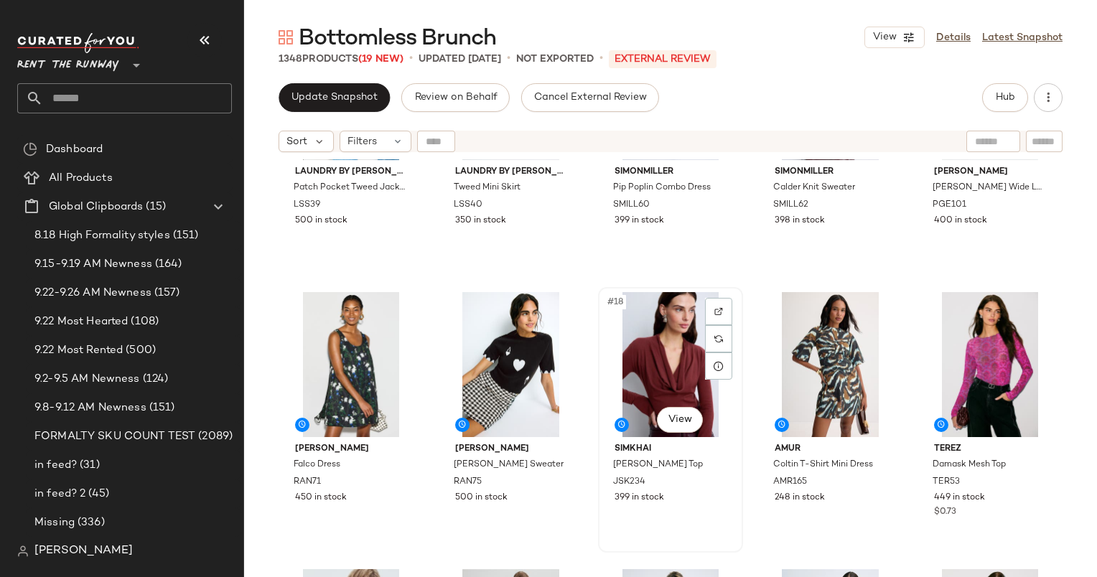
click at [673, 375] on div "#18 View" at bounding box center [670, 364] width 135 height 145
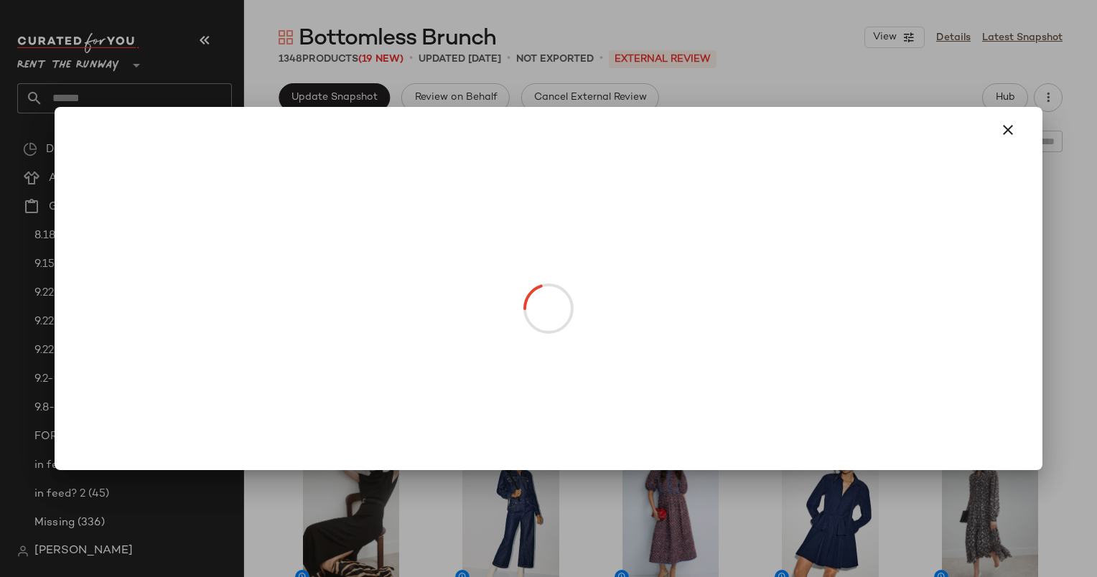
drag, startPoint x: 383, startPoint y: 282, endPoint x: 608, endPoint y: 282, distance: 224.7
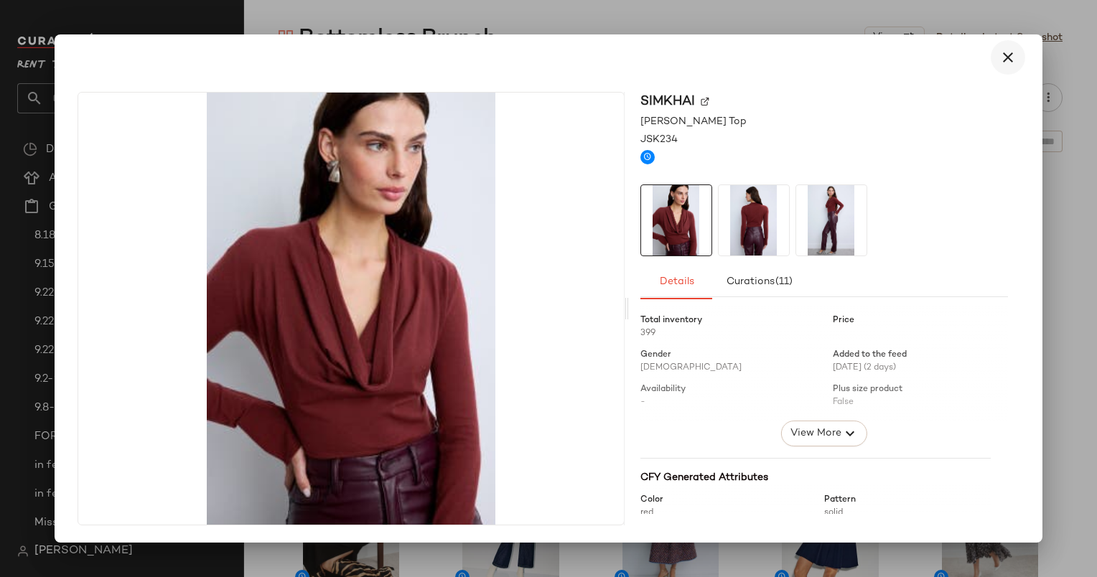
click at [1002, 65] on icon "button" at bounding box center [1007, 57] width 17 height 17
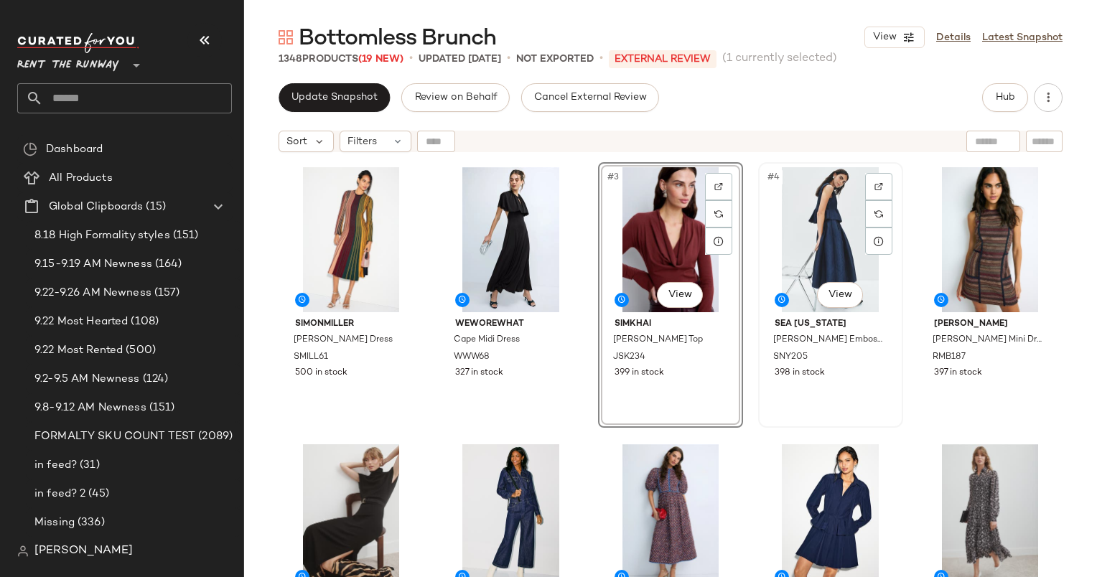
scroll to position [23, 0]
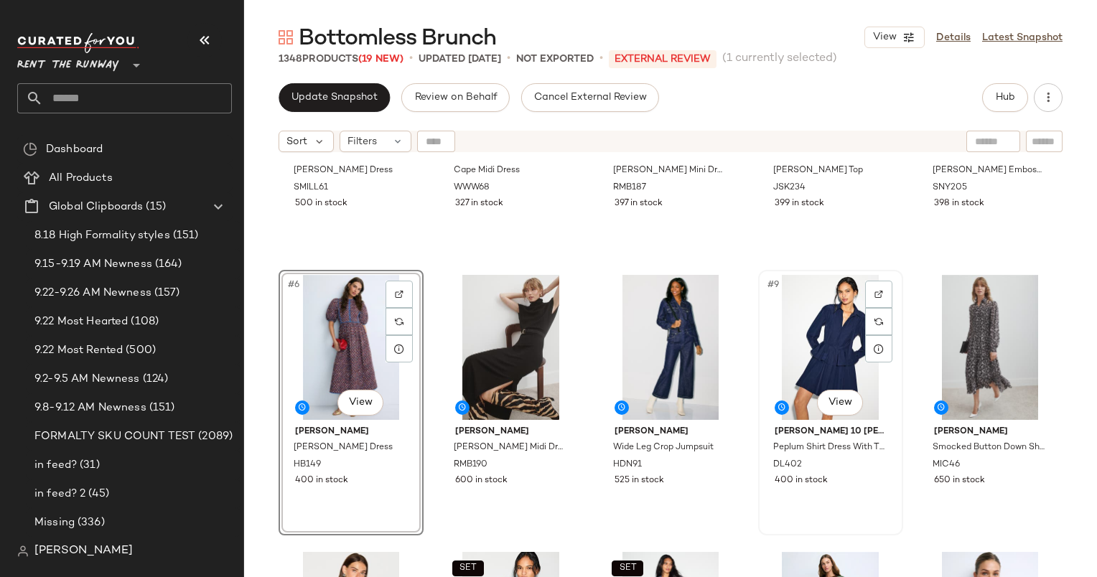
scroll to position [241, 0]
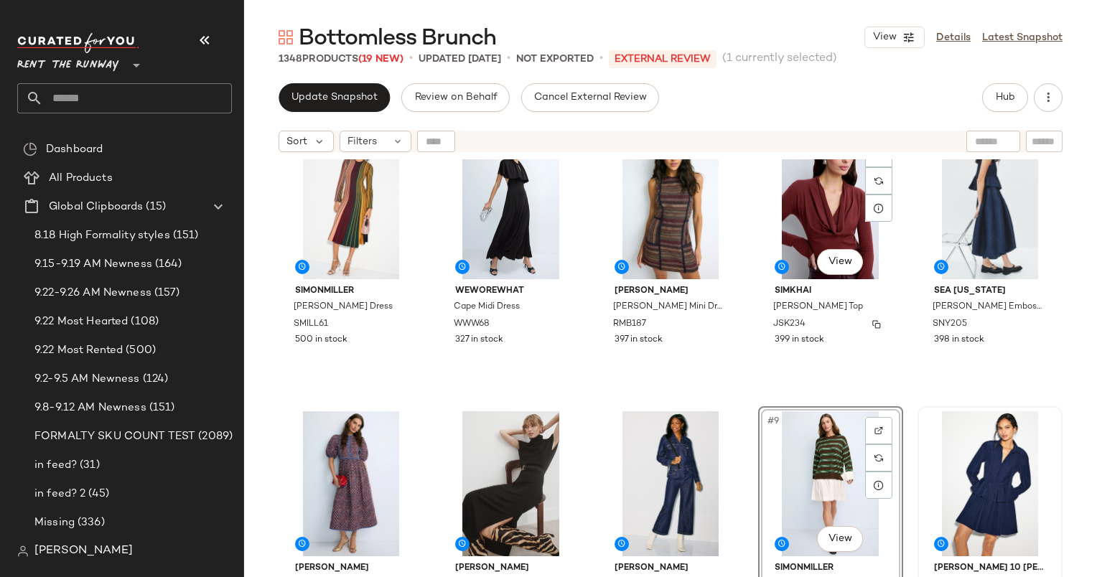
scroll to position [34, 0]
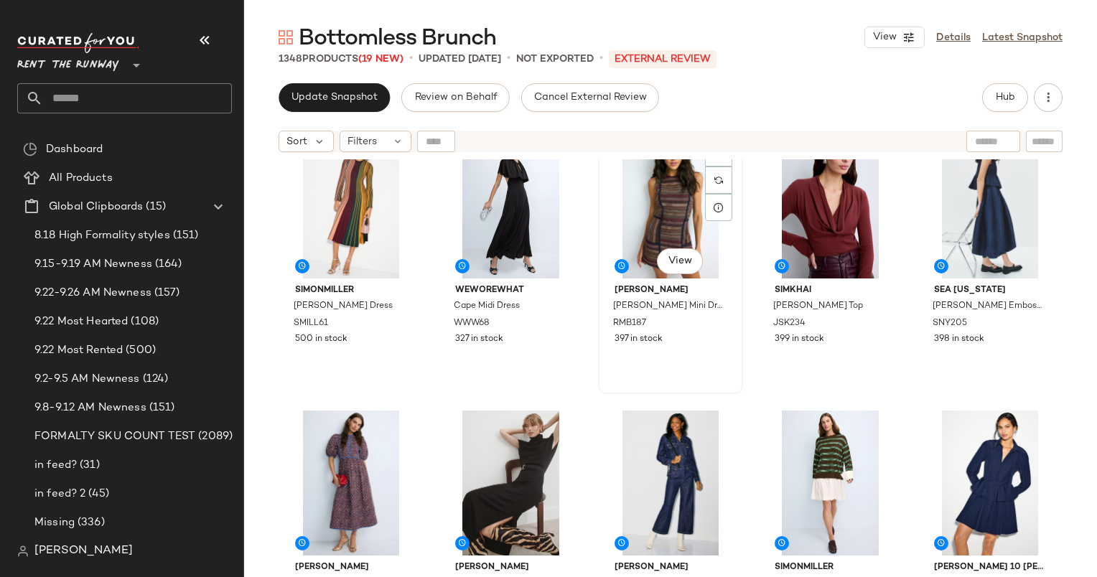
drag, startPoint x: 787, startPoint y: 354, endPoint x: 603, endPoint y: 185, distance: 250.0
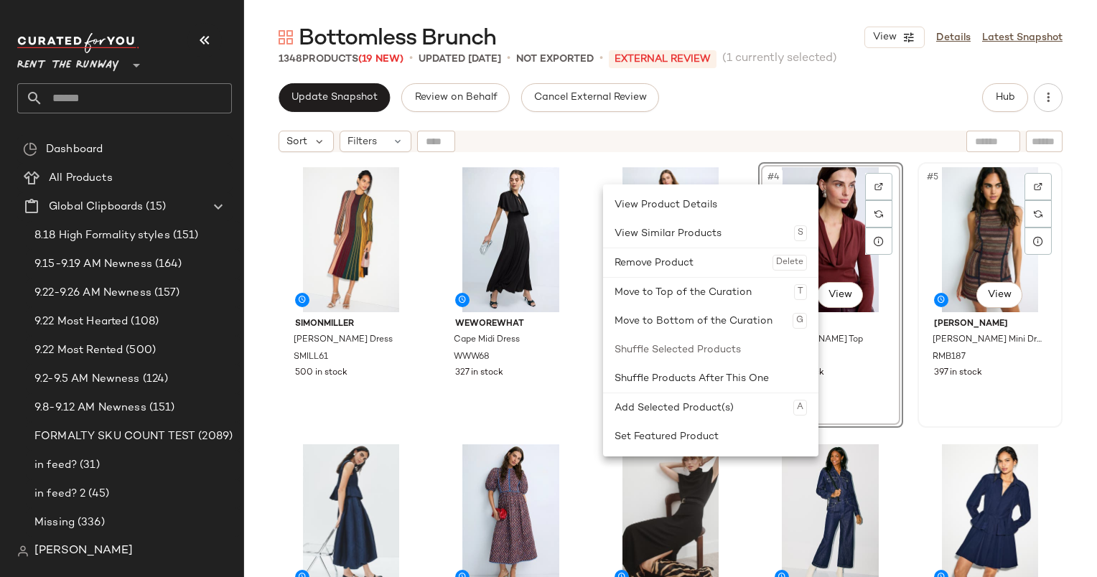
click at [955, 396] on div "#5 View Ramy Brook Jeanette Tweed Mini Dress RMB187 397 in stock" at bounding box center [990, 295] width 142 height 263
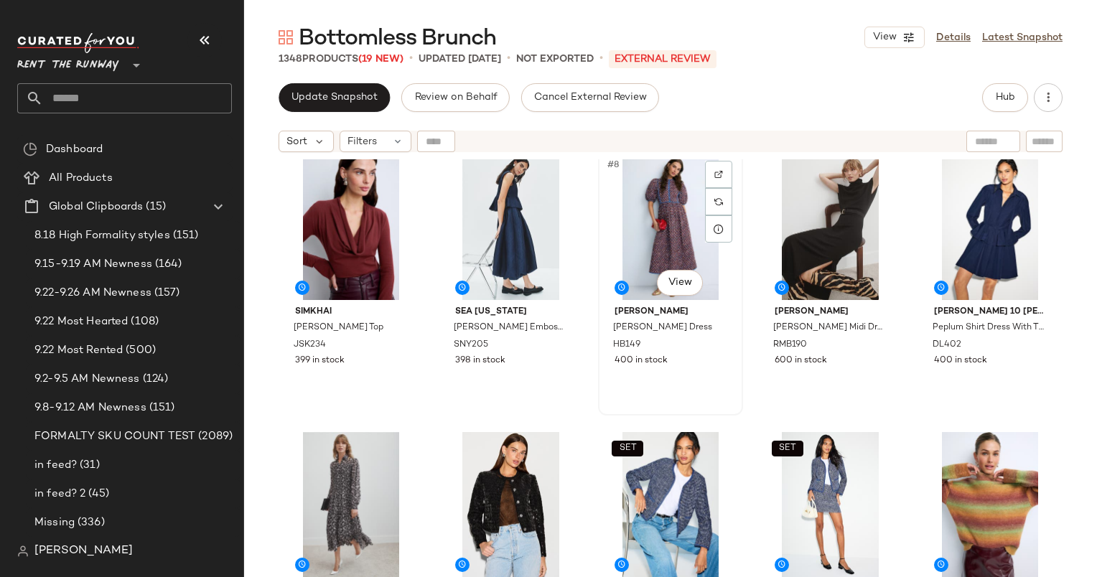
scroll to position [287, 0]
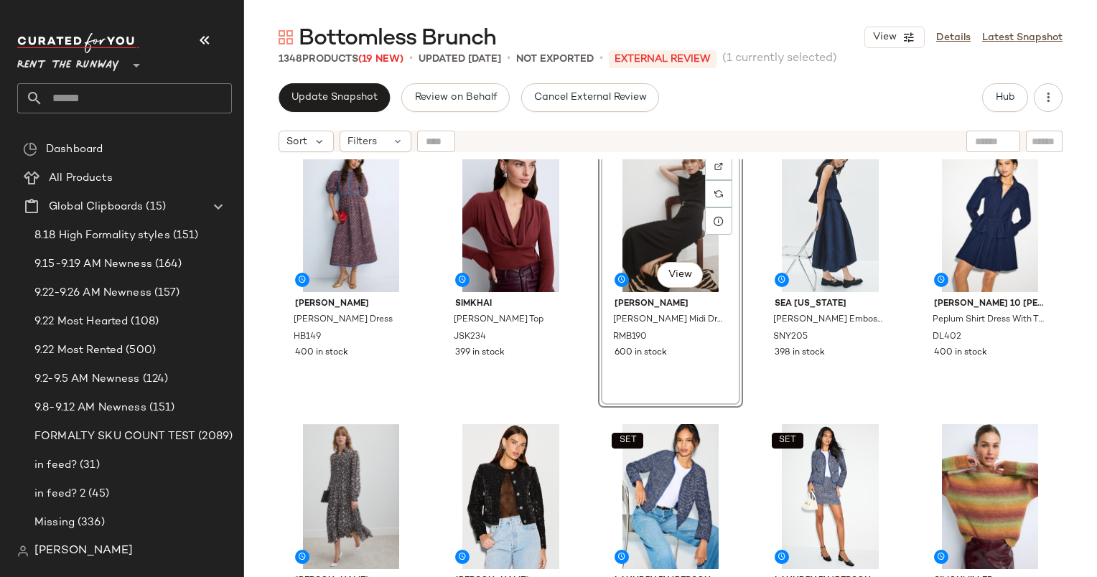
scroll to position [296, 0]
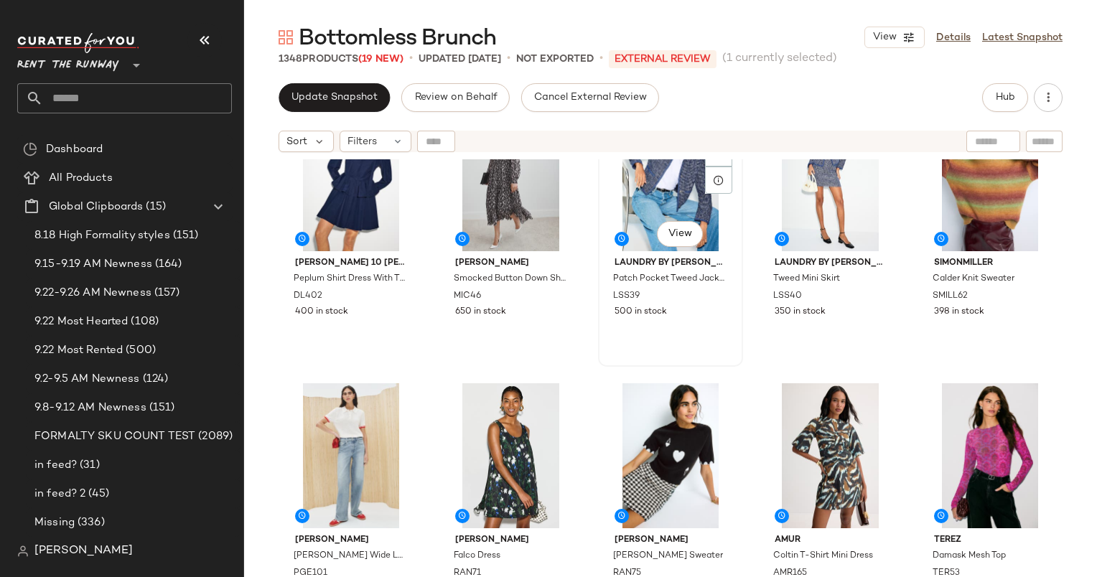
scroll to position [546, 0]
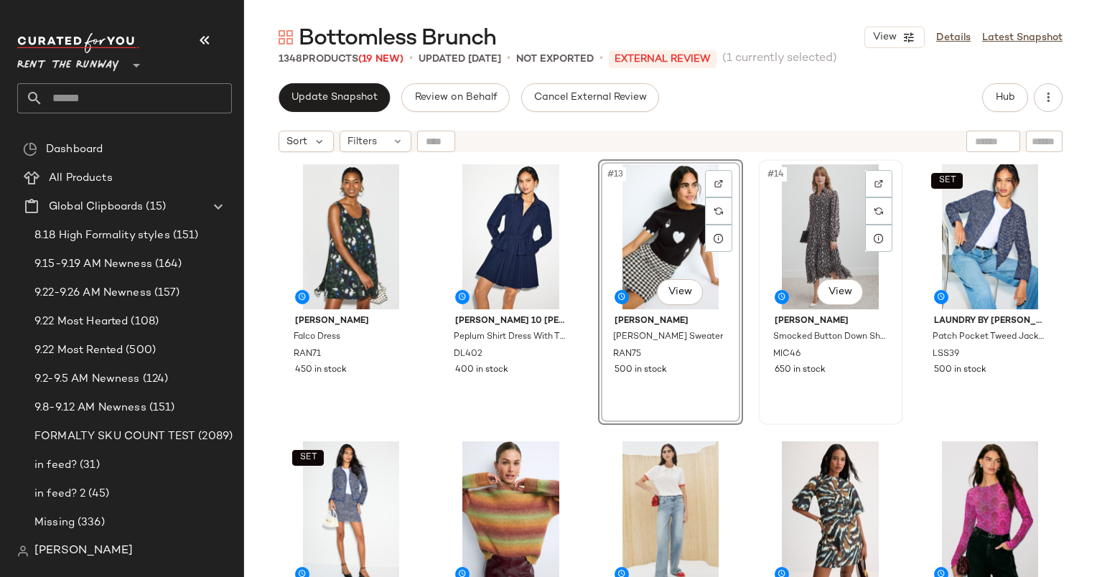
scroll to position [569, 0]
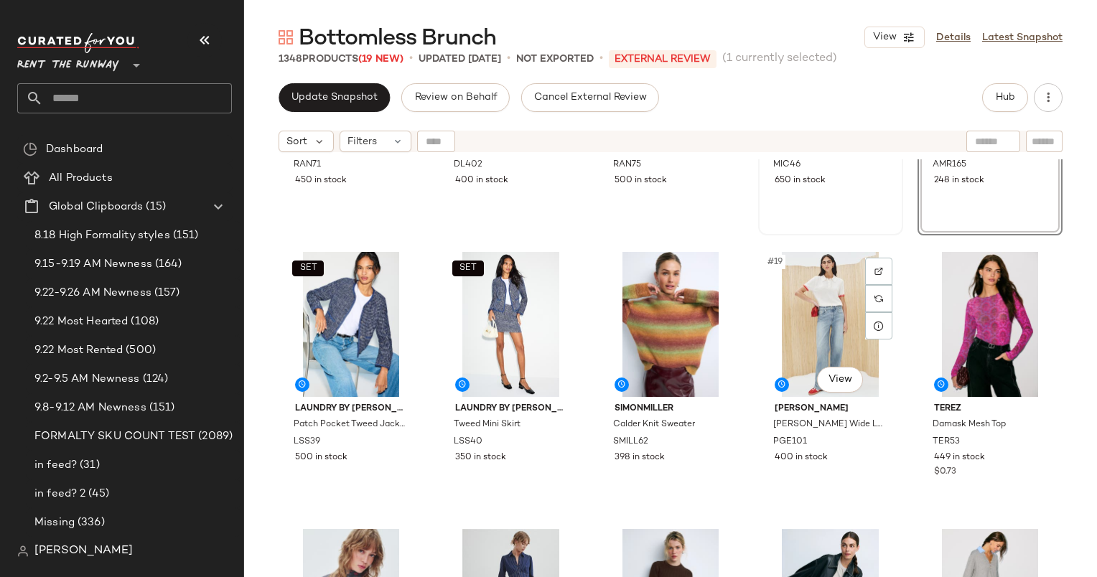
scroll to position [758, 0]
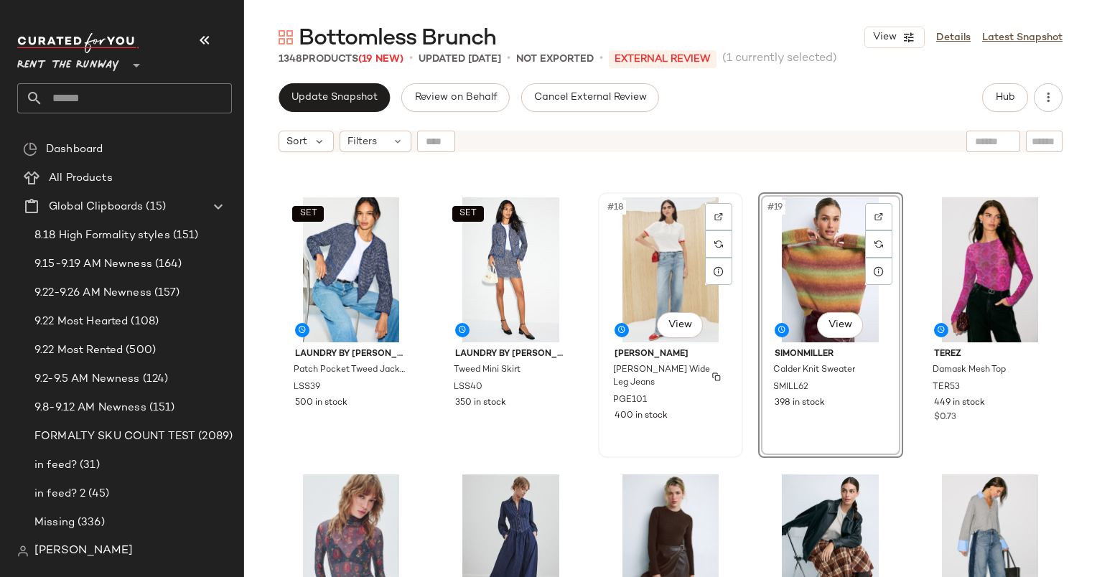
scroll to position [813, 0]
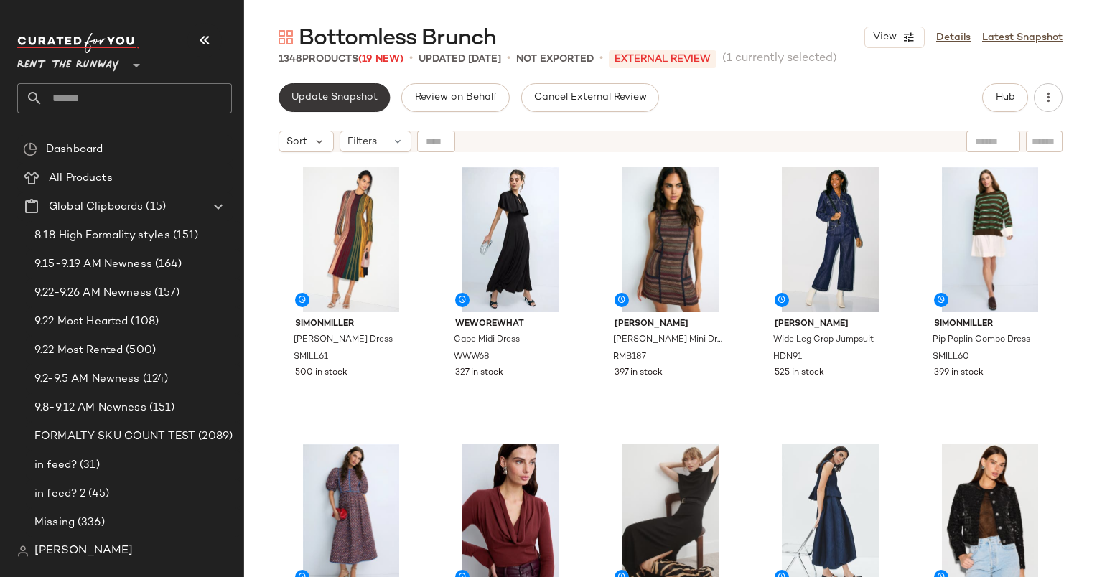
click at [331, 101] on span "Update Snapshot" at bounding box center [334, 97] width 87 height 11
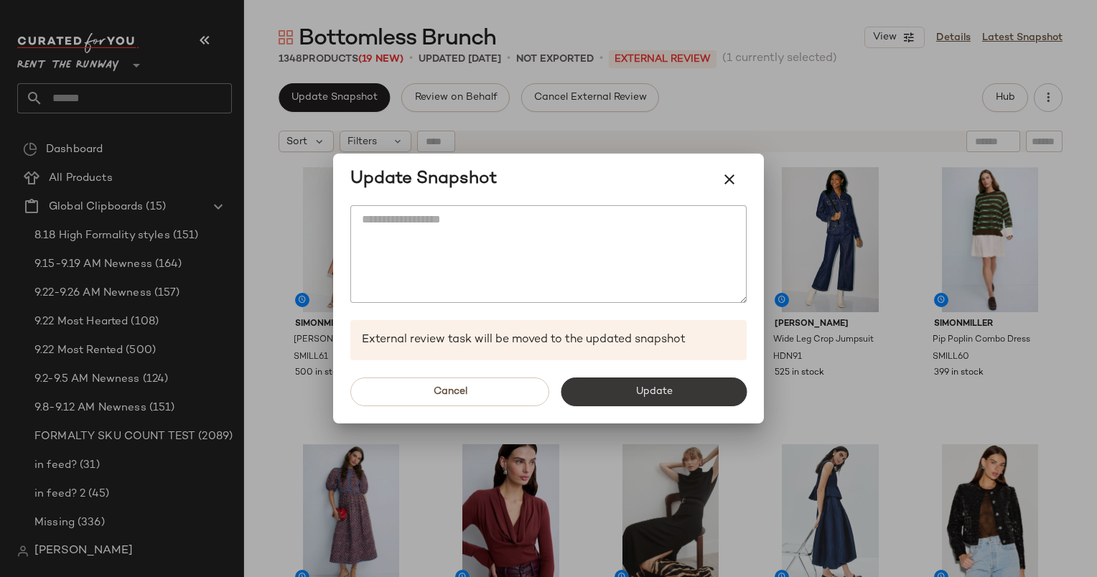
click at [646, 388] on span "Update" at bounding box center [653, 391] width 37 height 11
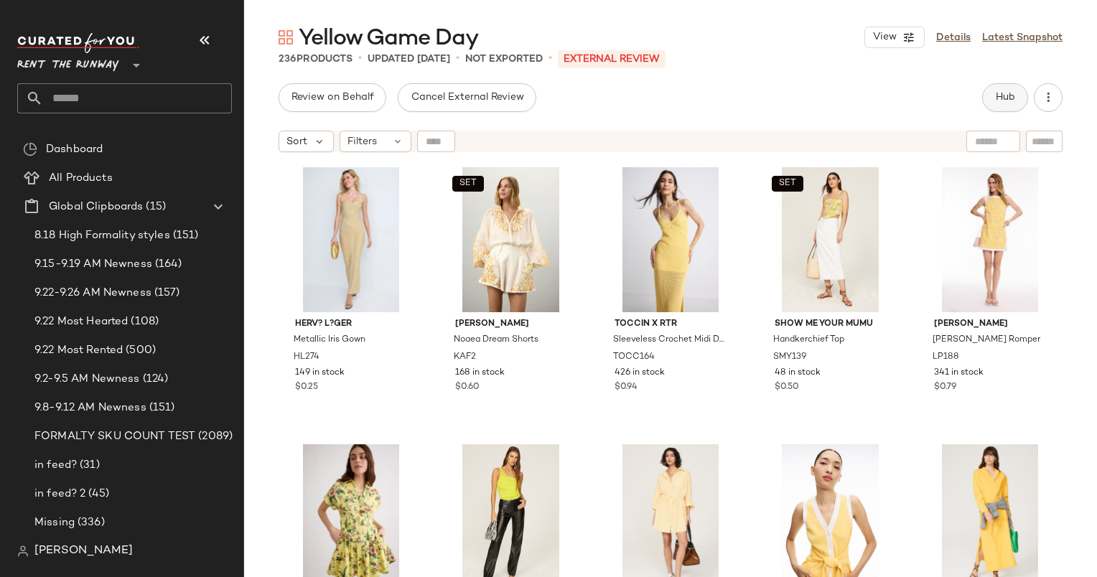
click at [1010, 109] on button "Hub" at bounding box center [1005, 97] width 46 height 29
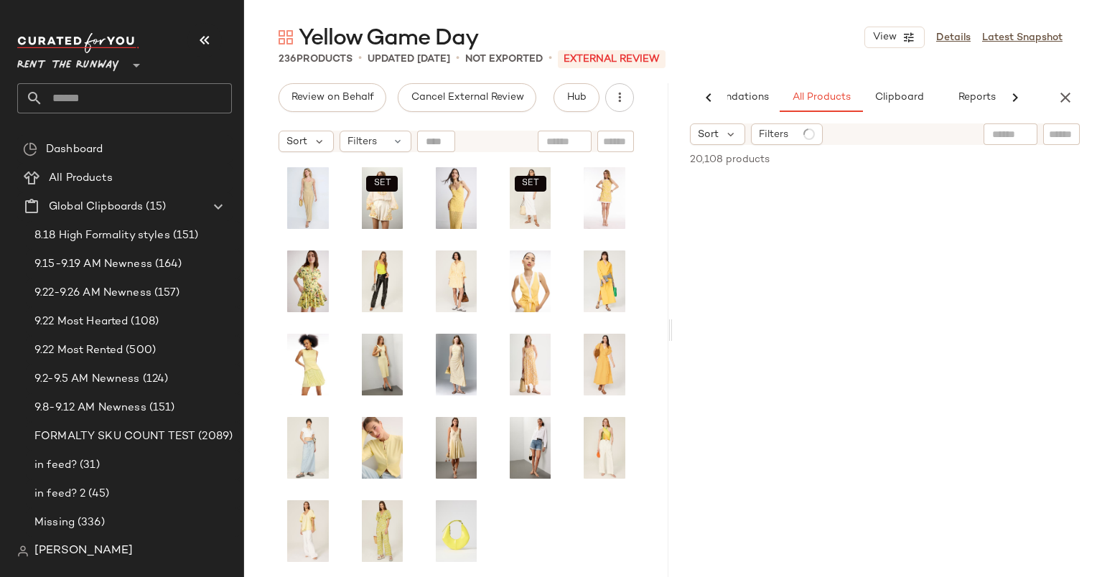
scroll to position [0, 74]
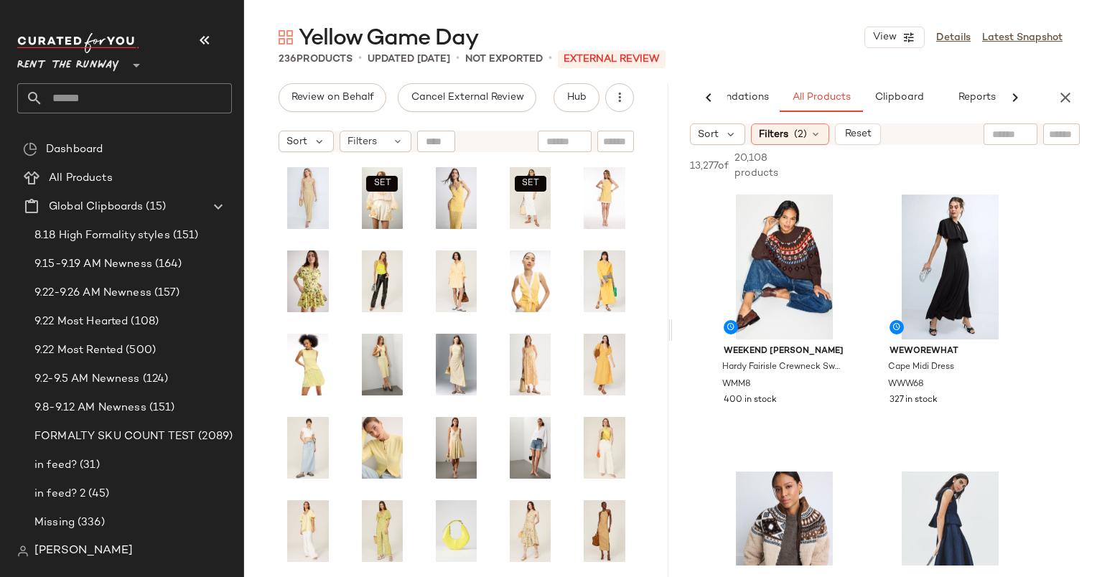
click at [1011, 146] on div "13,277 of 20,108 products • 0 selected Add to Top Add to Bottom Deselect All" at bounding box center [885, 167] width 424 height 45
click at [988, 113] on div "AI Recommendations All Products Clipboard Reports Sort Filters (2) Reset 13,277…" at bounding box center [885, 330] width 424 height 494
click at [1010, 138] on input "text" at bounding box center [987, 134] width 125 height 15
type input "******"
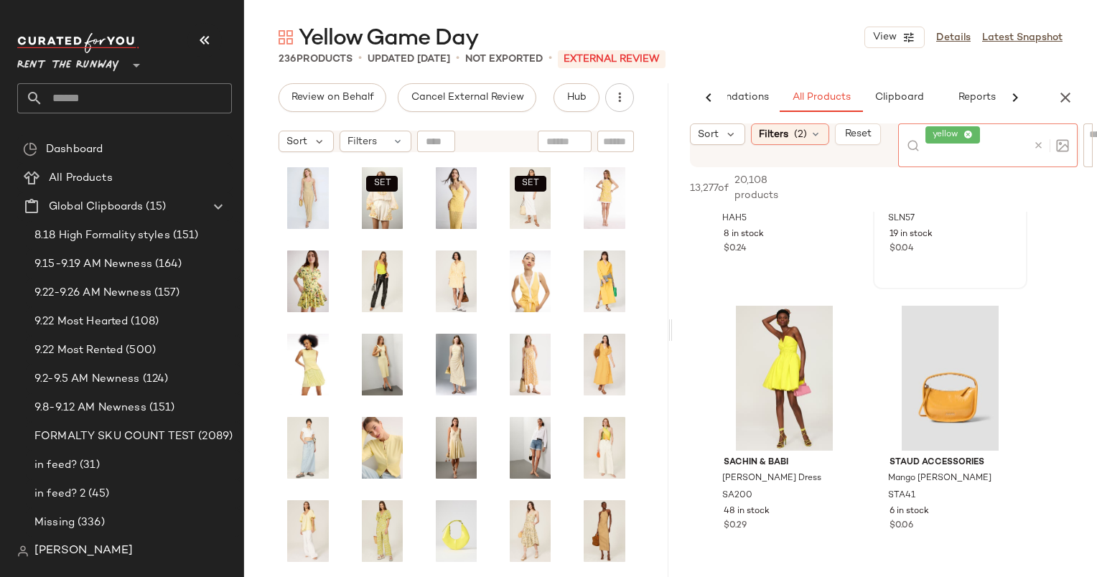
scroll to position [189, 0]
click at [1060, 99] on icon "button" at bounding box center [1065, 97] width 17 height 17
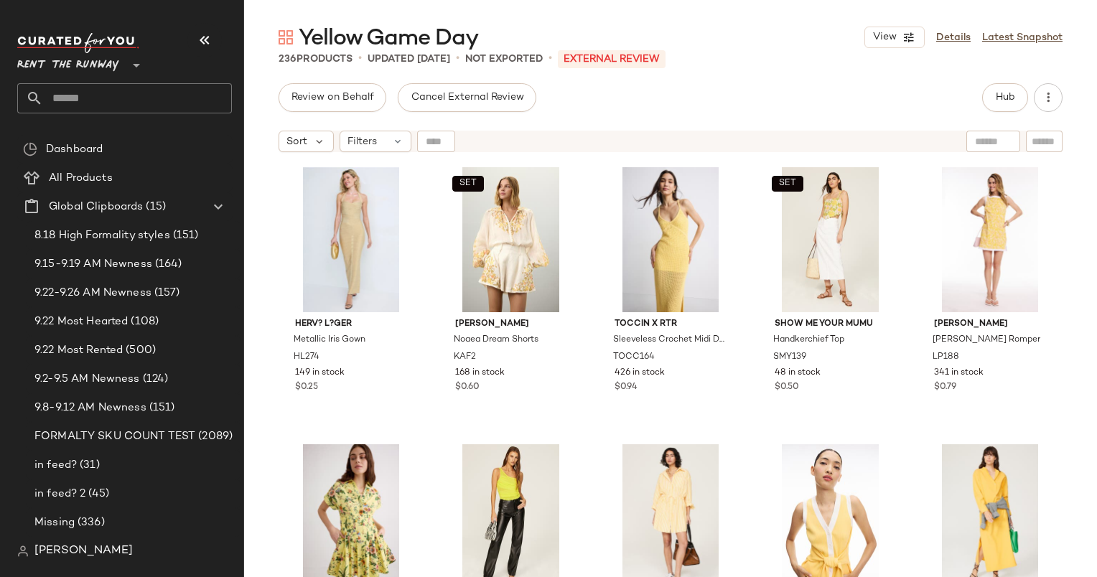
click at [348, 152] on div "Sort Filters" at bounding box center [670, 141] width 853 height 36
click at [365, 149] on span "Filters" at bounding box center [361, 141] width 29 height 15
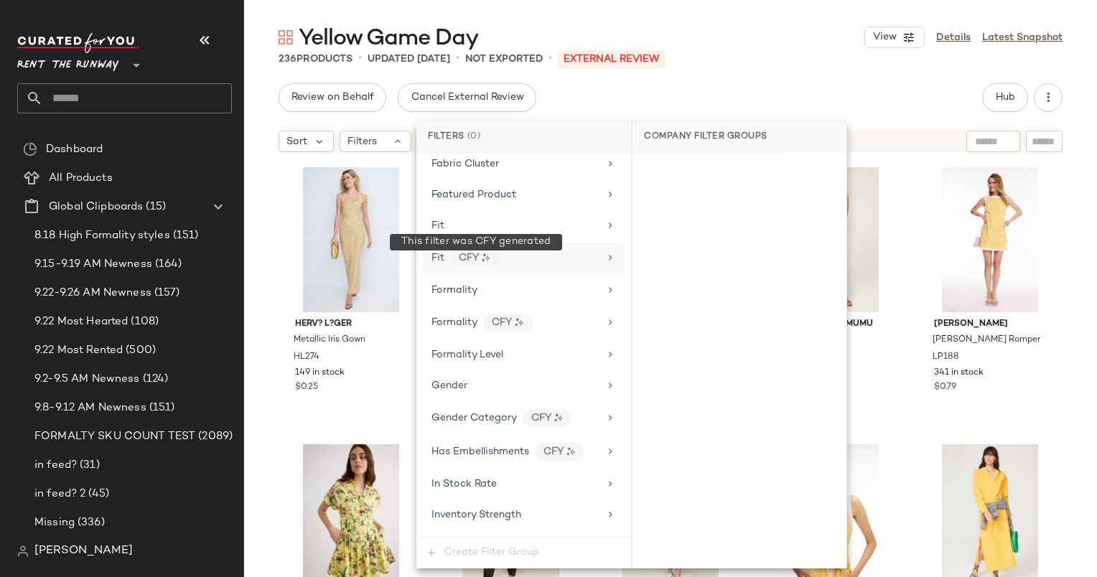
scroll to position [732, 0]
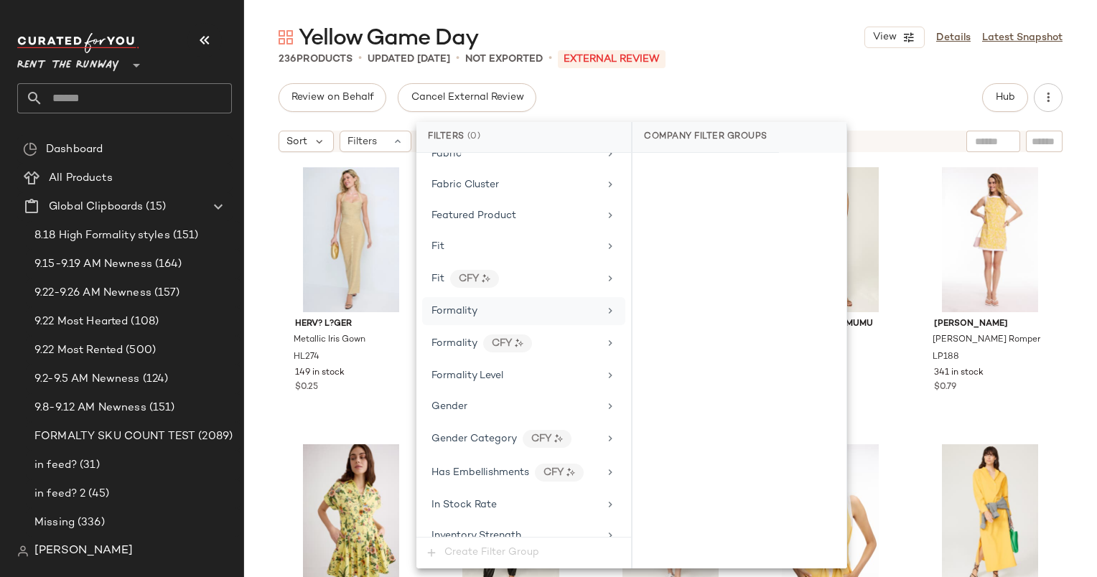
click at [520, 304] on div "Formality" at bounding box center [514, 311] width 167 height 15
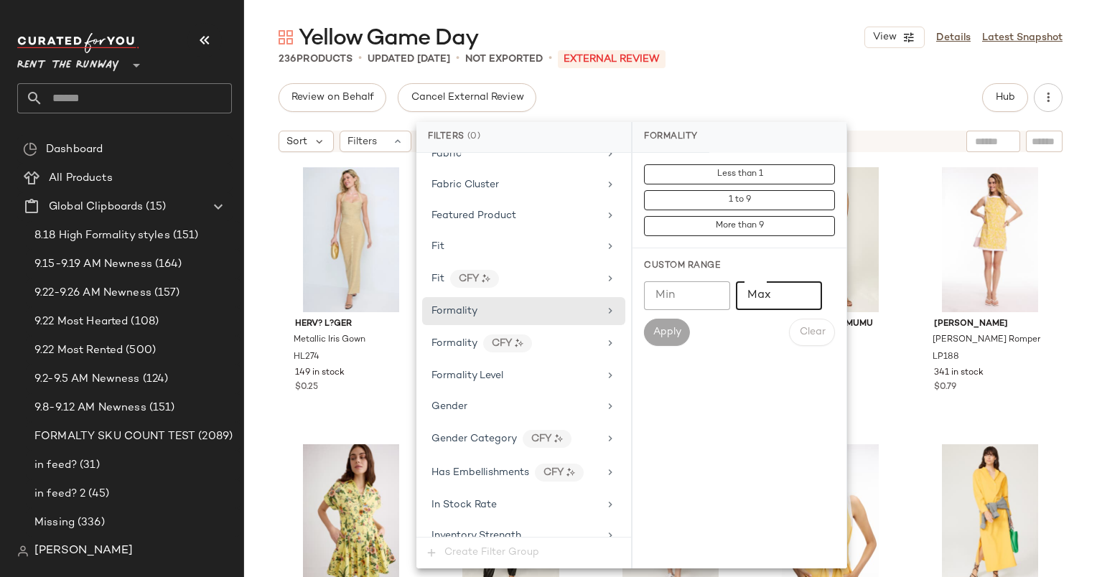
click at [757, 296] on input "Max" at bounding box center [779, 295] width 86 height 29
click at [678, 302] on input "Min" at bounding box center [687, 295] width 86 height 29
type input "*"
click at [658, 331] on span "Apply" at bounding box center [667, 332] width 29 height 11
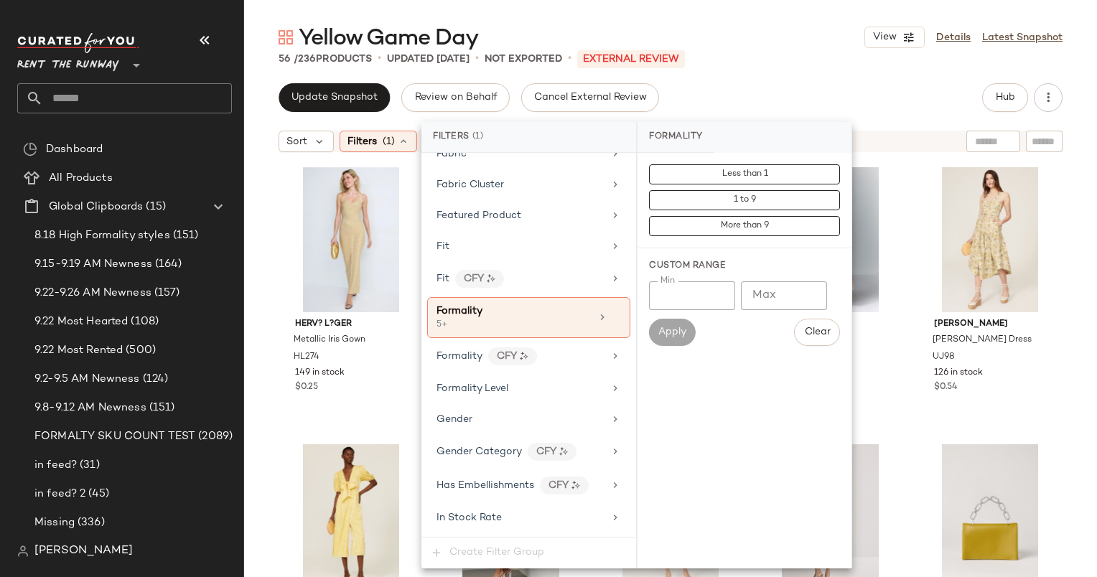
click at [723, 78] on div "Yellow Game Day View Details Latest Snapshot 56 / 236 Products • updated Sep 25…" at bounding box center [670, 300] width 853 height 554
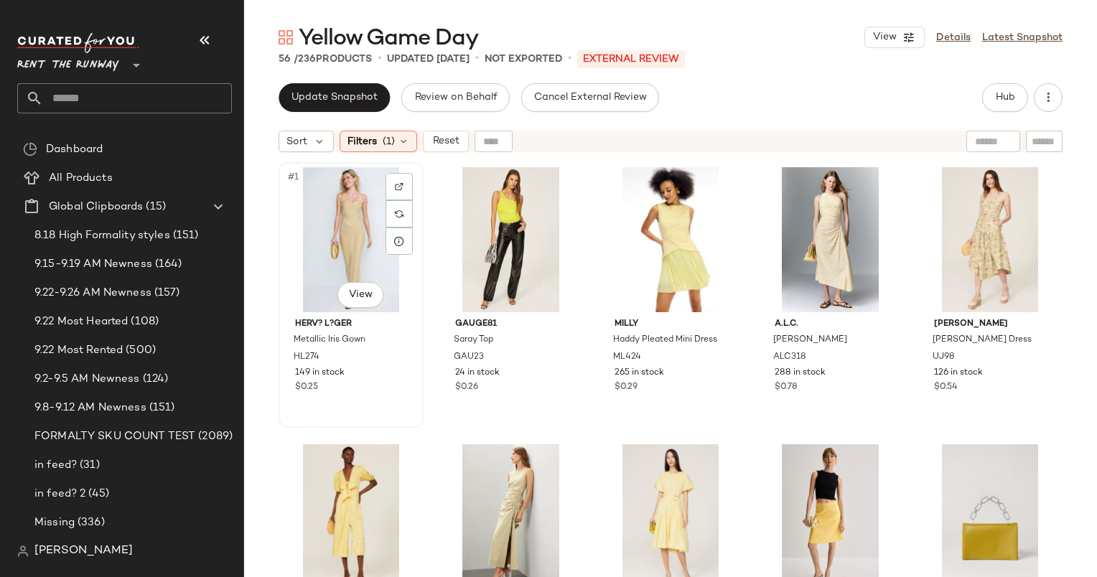
click at [350, 232] on div "#1 View" at bounding box center [351, 239] width 135 height 145
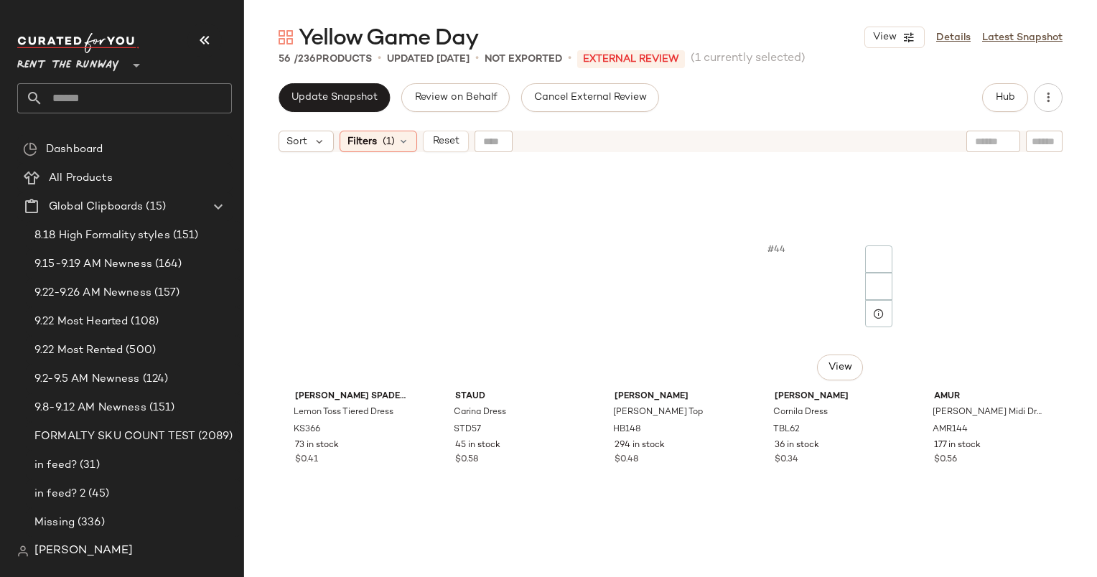
scroll to position [2875, 0]
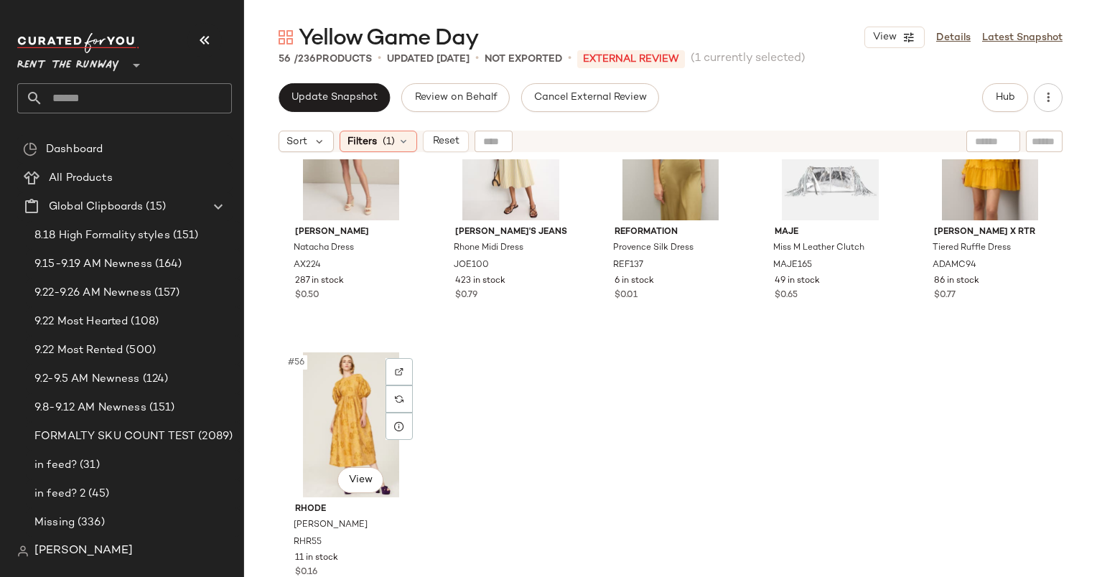
click at [333, 396] on div "#56 View" at bounding box center [351, 424] width 135 height 145
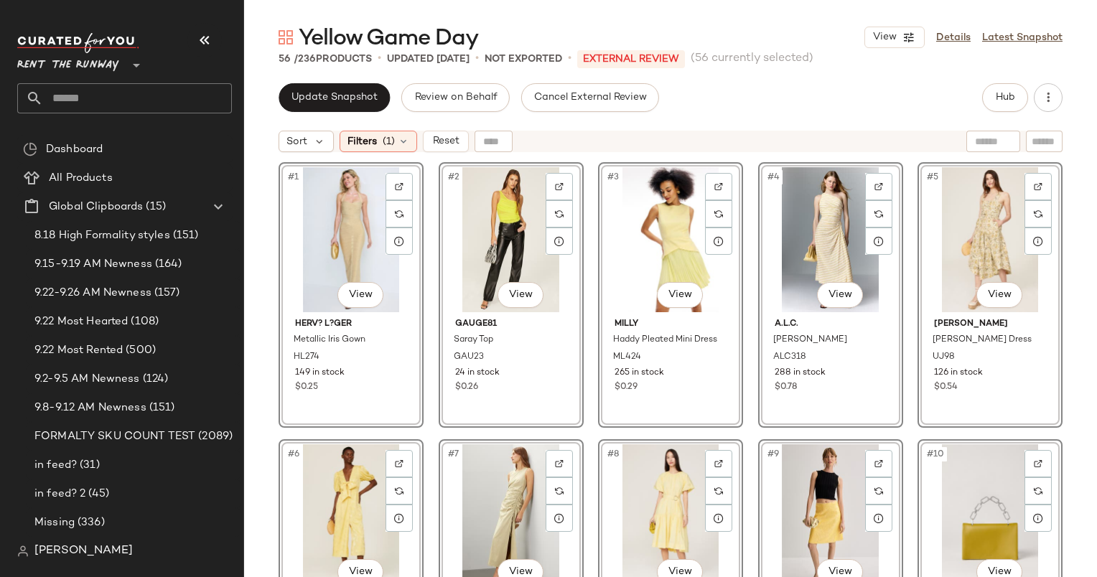
click at [342, 218] on div "#1 View" at bounding box center [351, 239] width 135 height 145
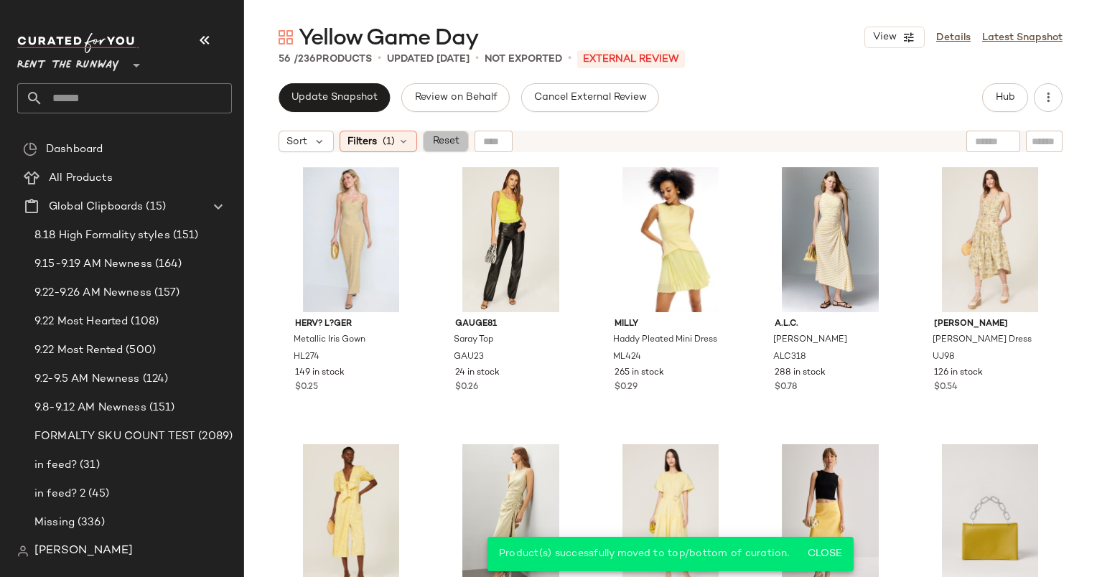
click at [451, 136] on span "Reset" at bounding box center [444, 141] width 27 height 11
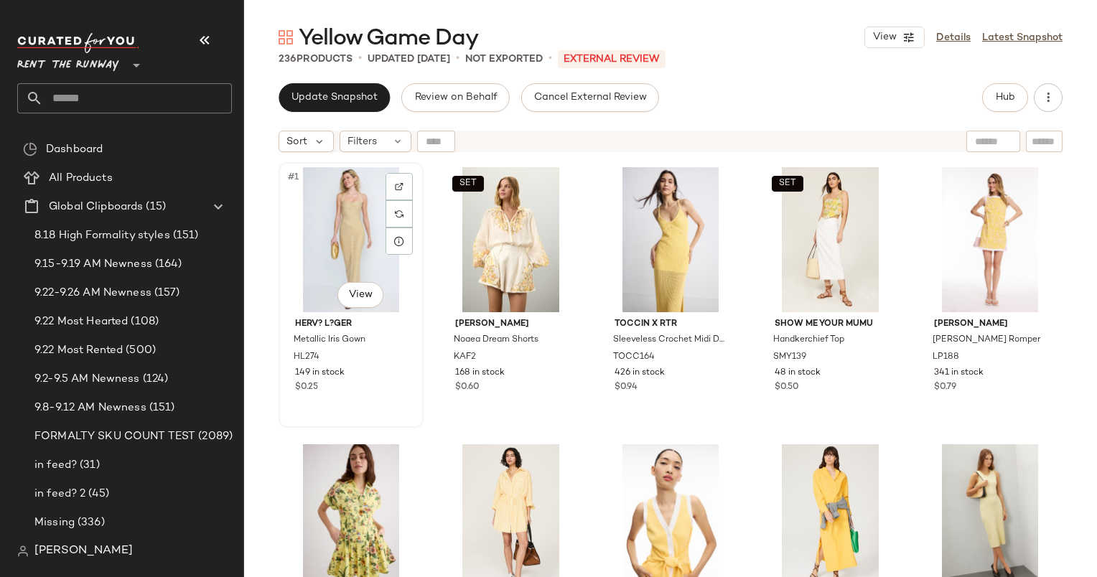
click at [337, 232] on div "#1 View" at bounding box center [351, 239] width 135 height 145
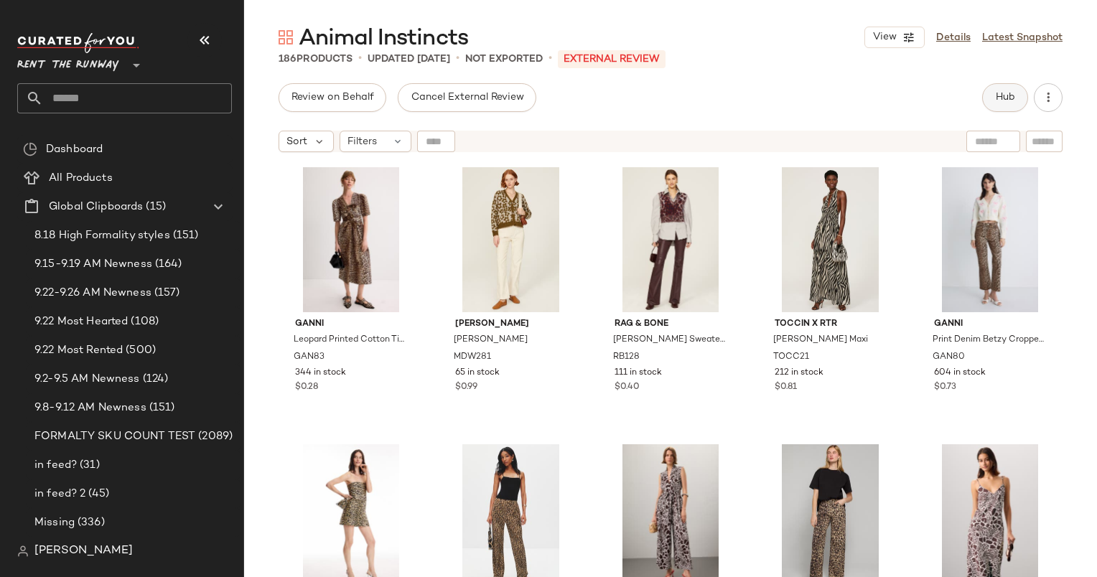
click at [1017, 83] on button "Hub" at bounding box center [1005, 97] width 46 height 29
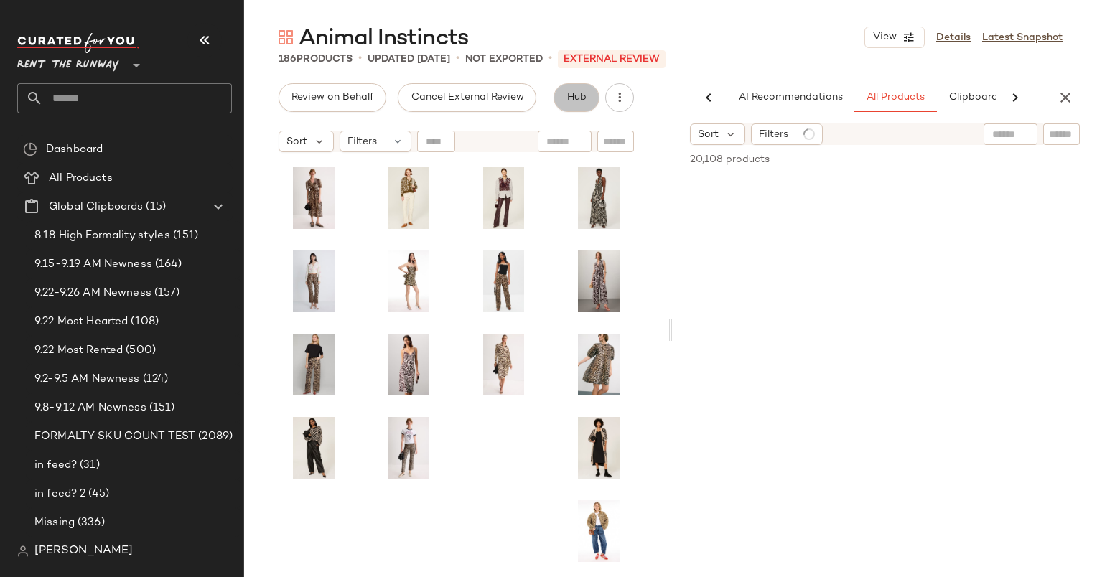
scroll to position [0, 60]
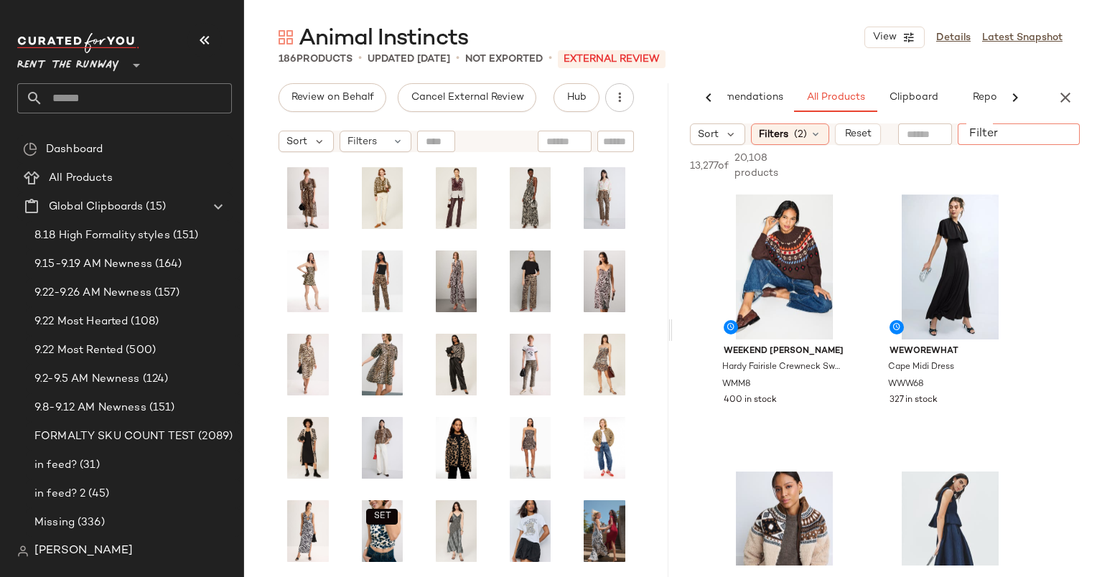
click at [1065, 136] on input "Filter" at bounding box center [1024, 134] width 122 height 15
type input "*"
click at [909, 141] on div at bounding box center [925, 134] width 54 height 22
type input "**********"
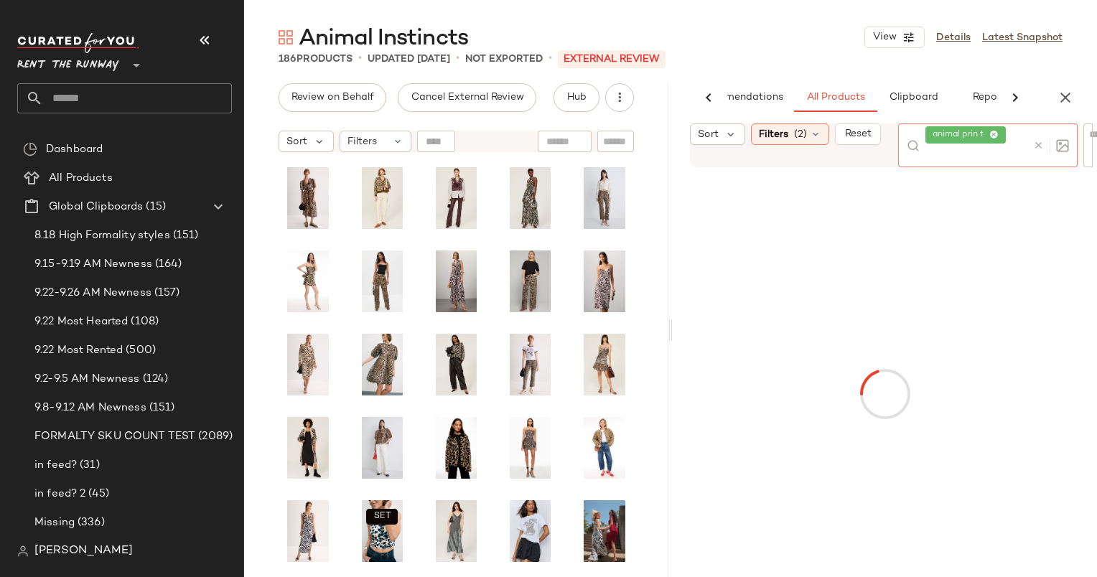
click at [1041, 144] on icon at bounding box center [1038, 145] width 11 height 11
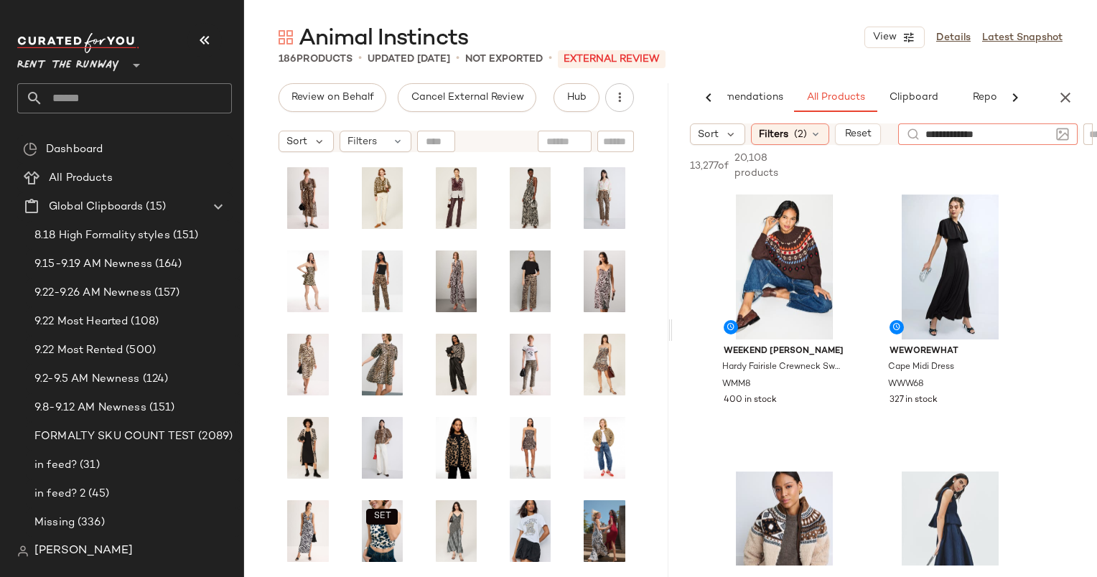
type input "**********"
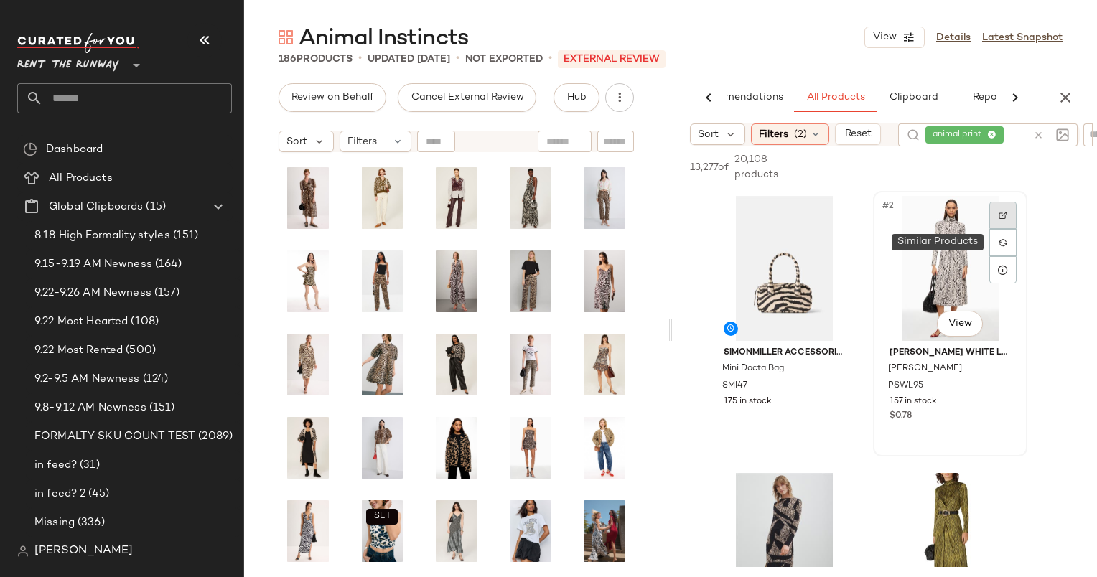
click at [997, 242] on div at bounding box center [1002, 243] width 27 height 82
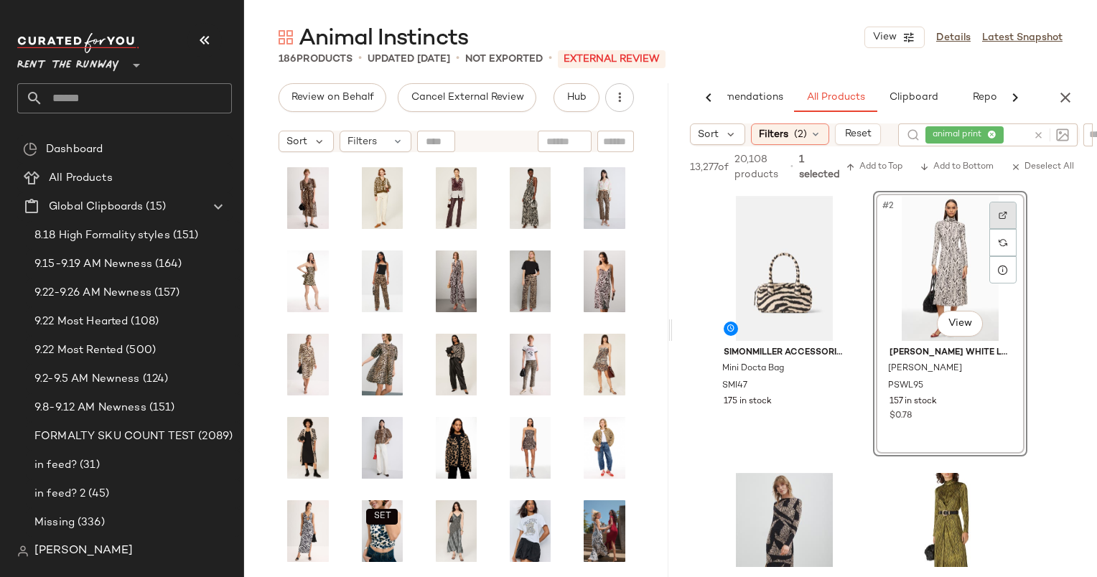
click at [1004, 216] on img at bounding box center [1003, 215] width 9 height 9
click at [798, 246] on div "#1 View" at bounding box center [784, 268] width 144 height 145
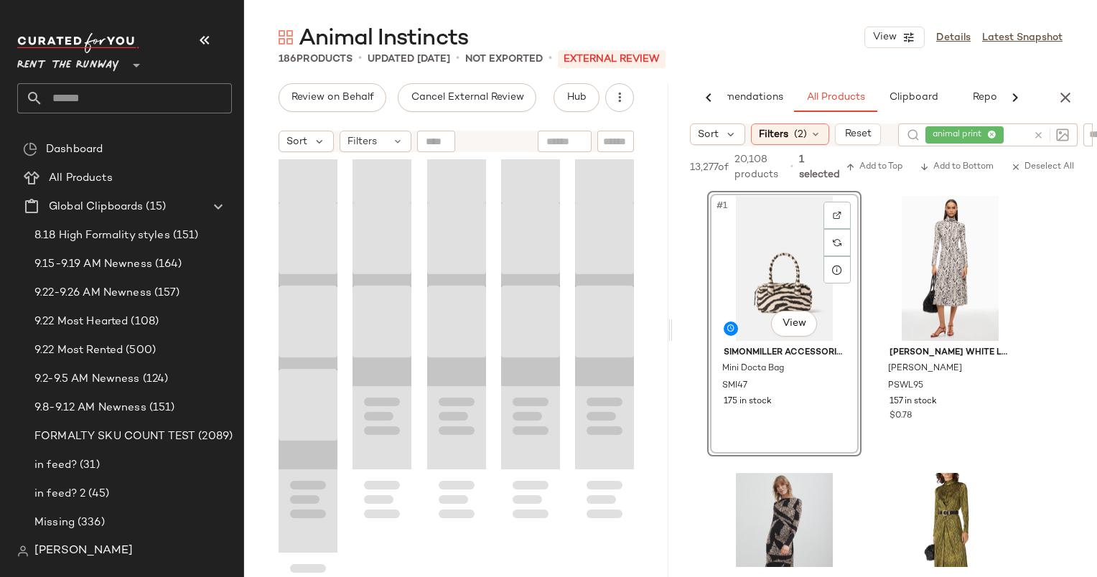
scroll to position [2714, 0]
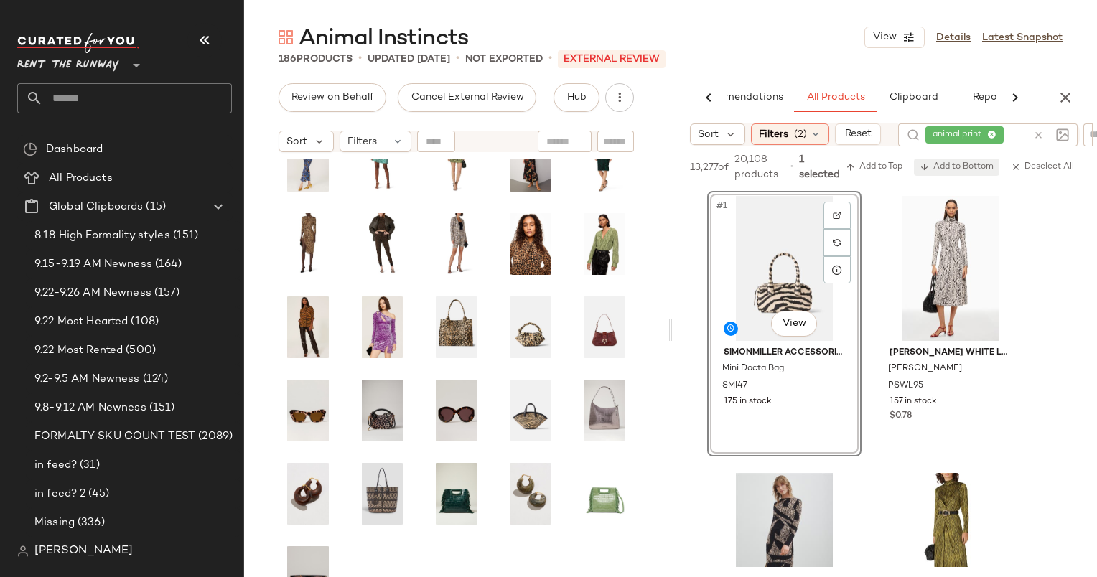
click at [935, 170] on span "Add to Bottom" at bounding box center [957, 167] width 74 height 10
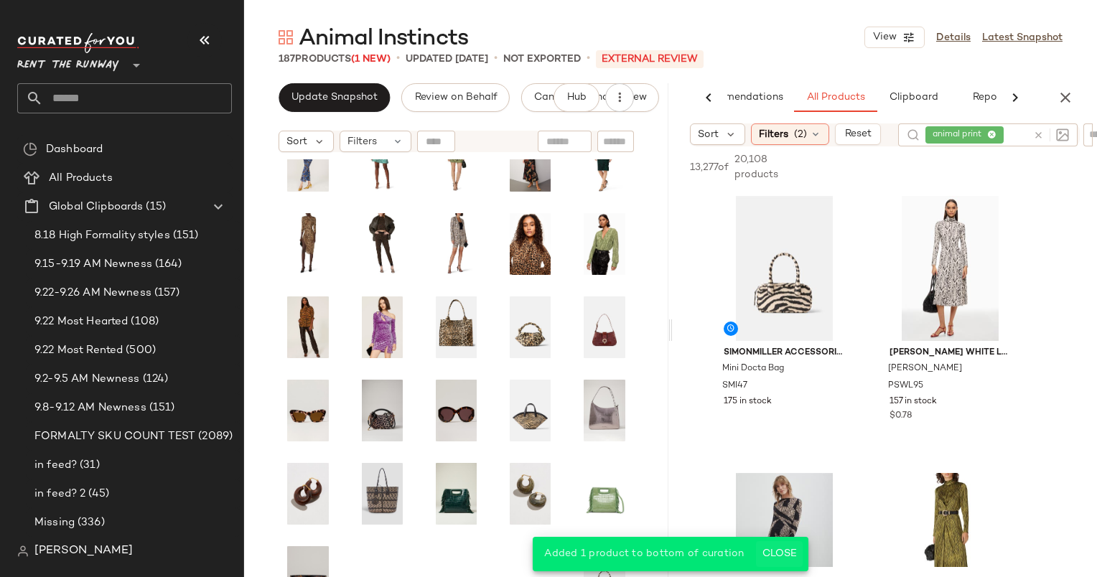
click at [784, 552] on span "Close" at bounding box center [779, 553] width 35 height 11
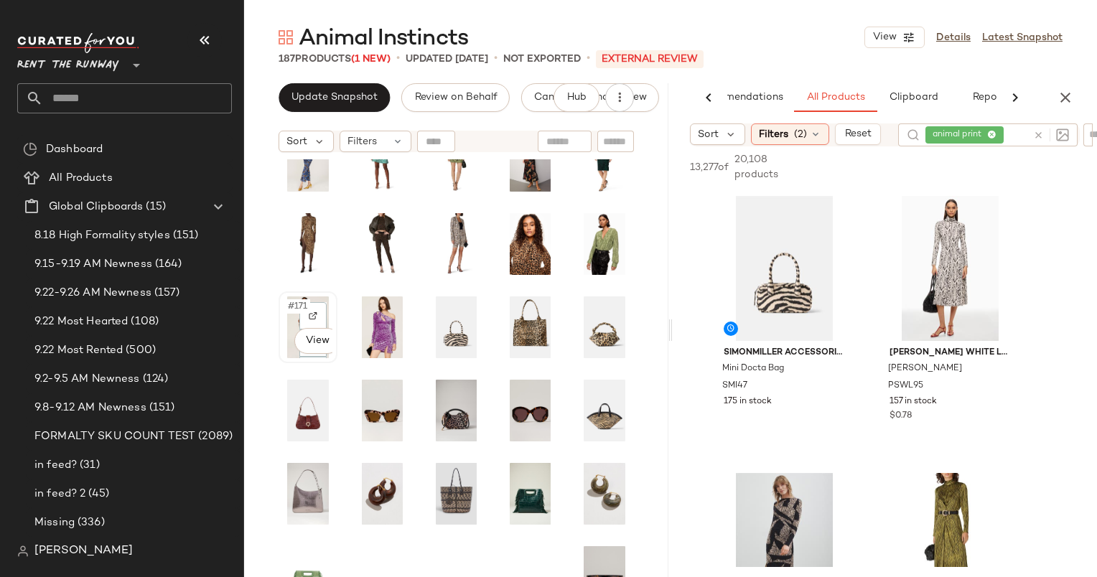
click at [307, 299] on span "#171" at bounding box center [298, 306] width 24 height 14
click at [429, 225] on div "#168 View" at bounding box center [457, 244] width 56 height 69
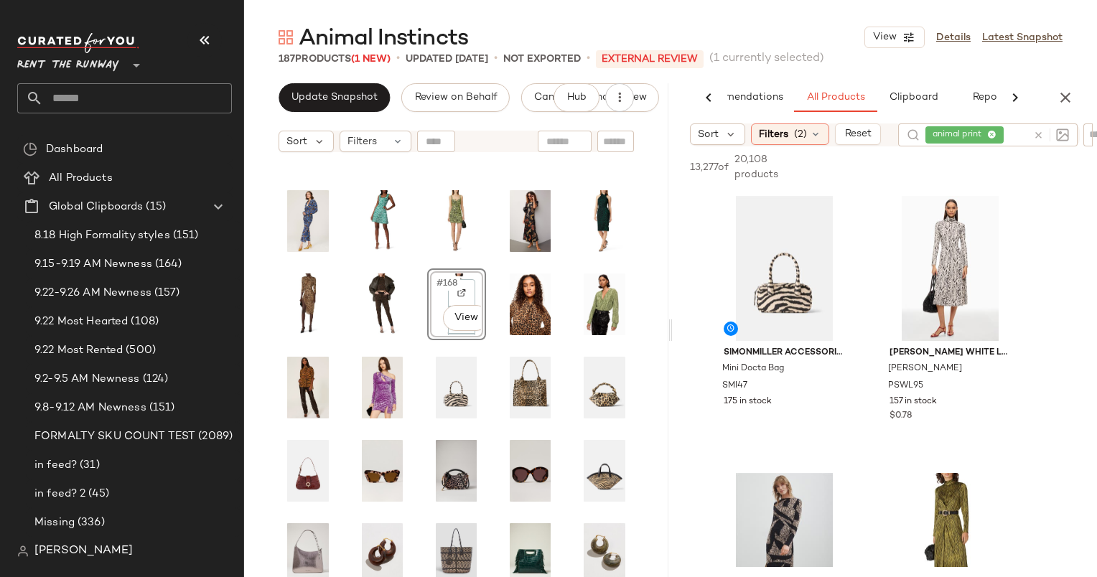
scroll to position [2647, 0]
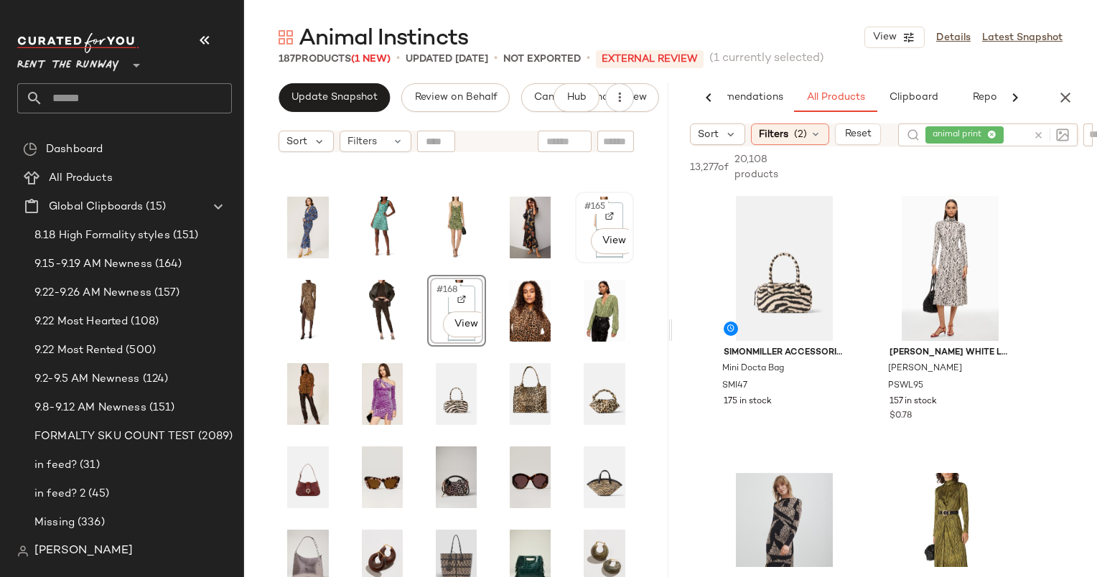
click at [576, 200] on div "#165 View" at bounding box center [604, 227] width 56 height 69
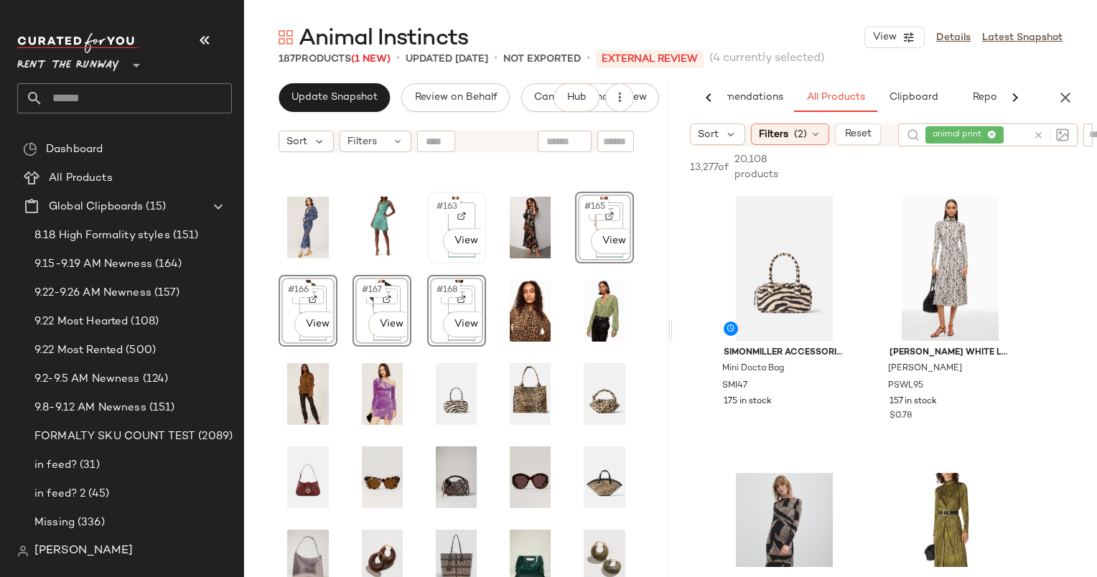
click at [429, 212] on div "#163 View" at bounding box center [457, 227] width 56 height 69
click at [362, 204] on span "#162" at bounding box center [372, 207] width 25 height 14
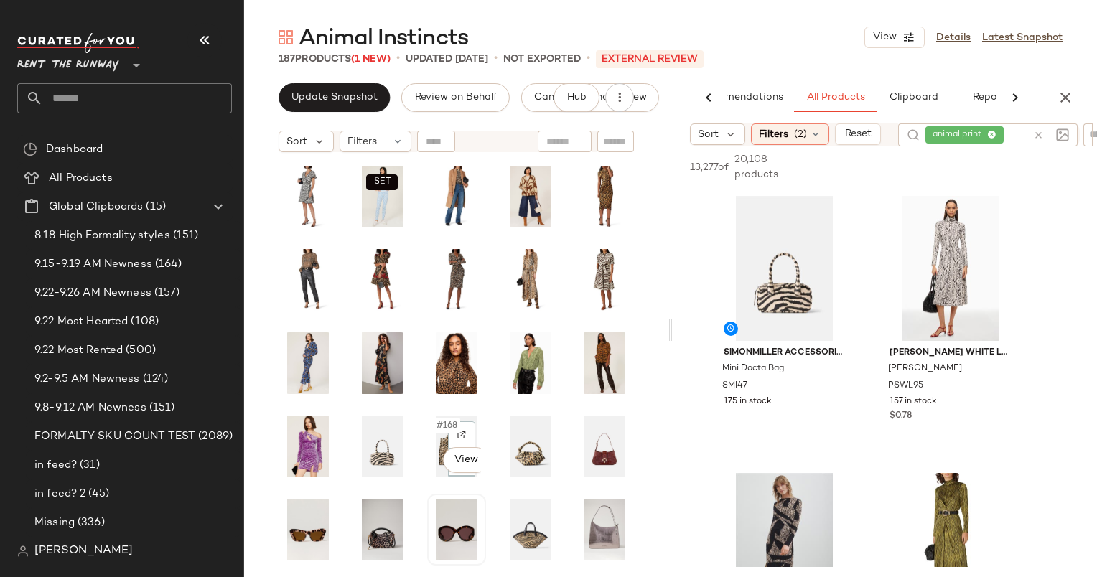
scroll to position [2478, 0]
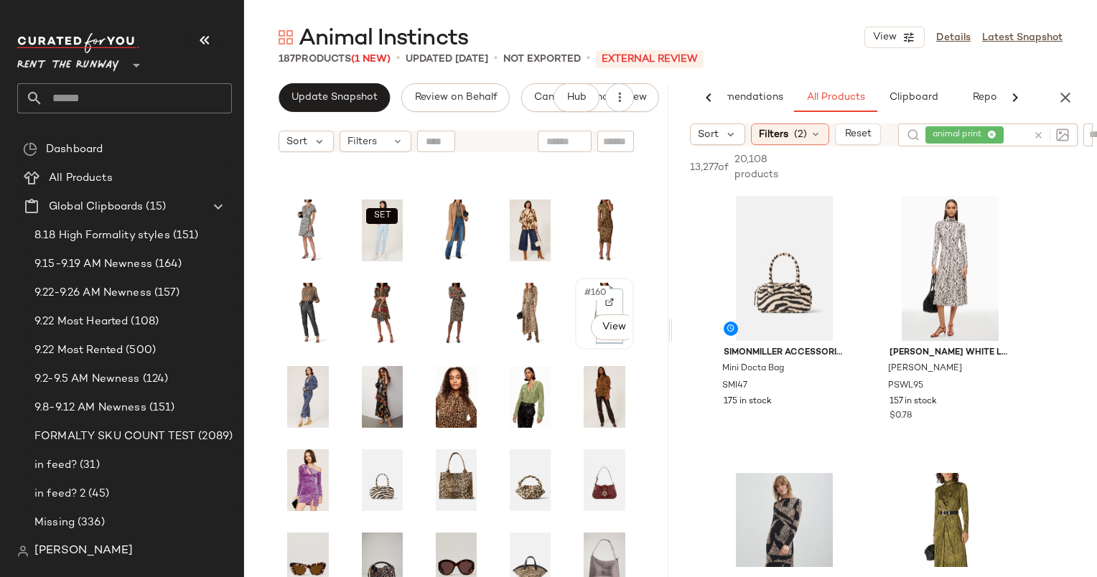
click at [580, 293] on div "#160 View" at bounding box center [604, 314] width 49 height 62
click at [583, 210] on span "#155" at bounding box center [595, 209] width 25 height 14
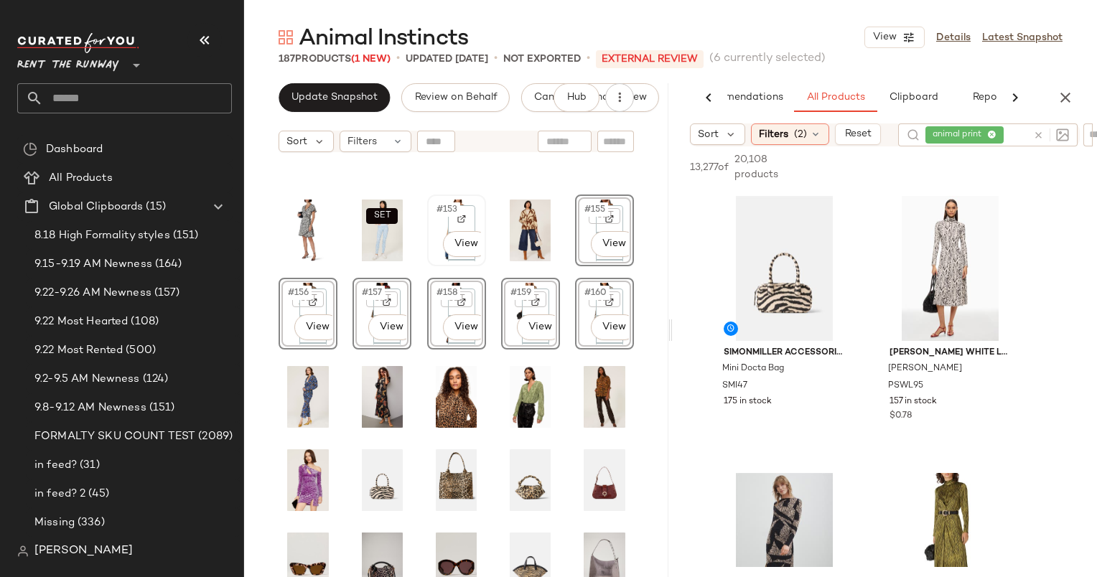
click at [432, 217] on div "#153 View" at bounding box center [456, 231] width 49 height 62
click at [289, 210] on span "#151" at bounding box center [298, 209] width 24 height 14
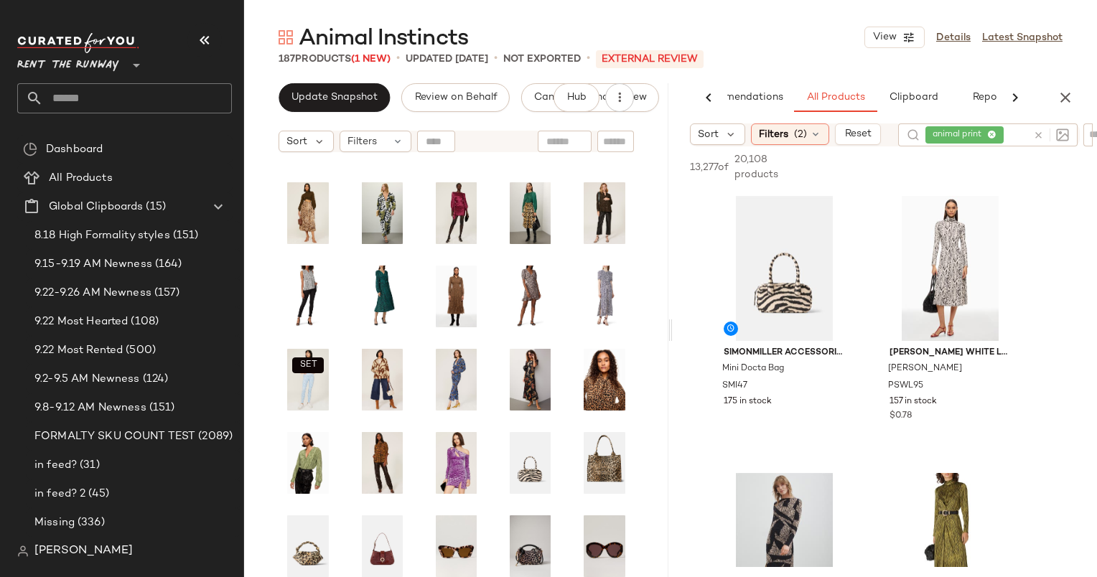
scroll to position [2289, 0]
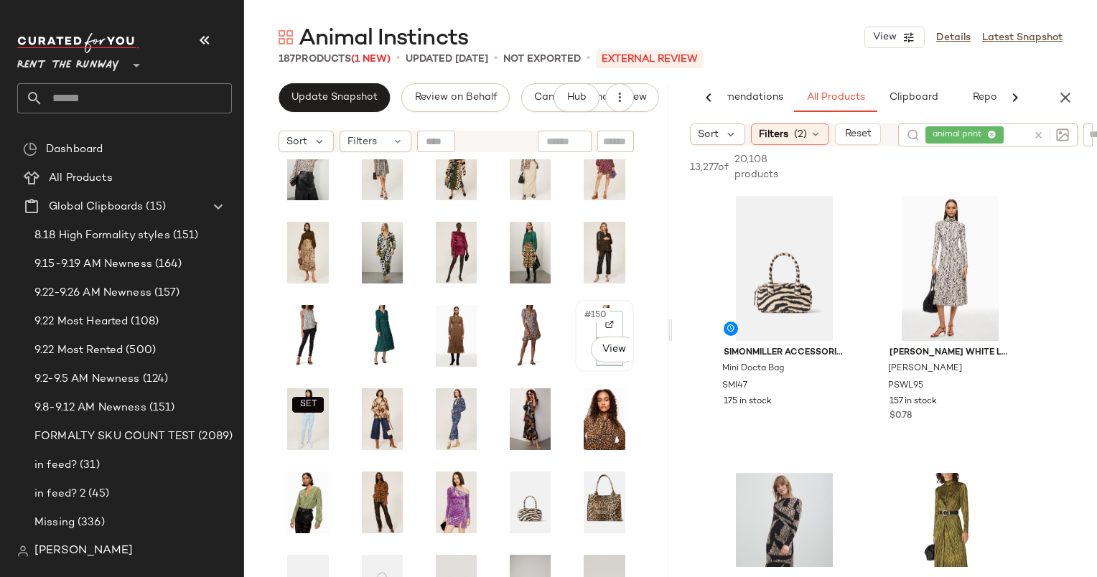
click at [583, 308] on span "#150" at bounding box center [596, 315] width 27 height 14
click at [288, 310] on span "#146" at bounding box center [299, 315] width 26 height 14
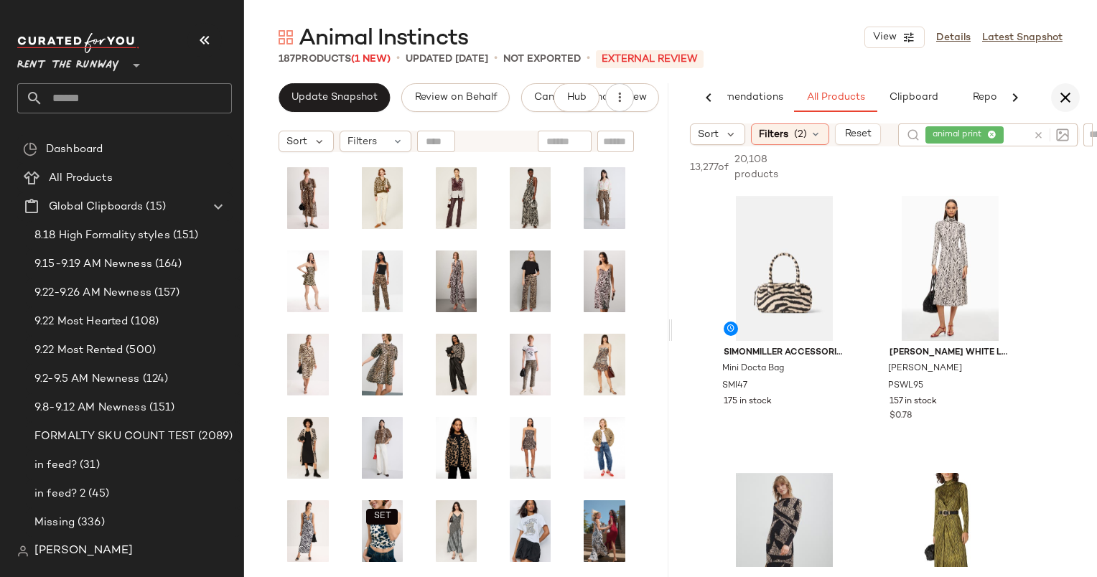
click at [1065, 89] on icon "button" at bounding box center [1065, 97] width 17 height 17
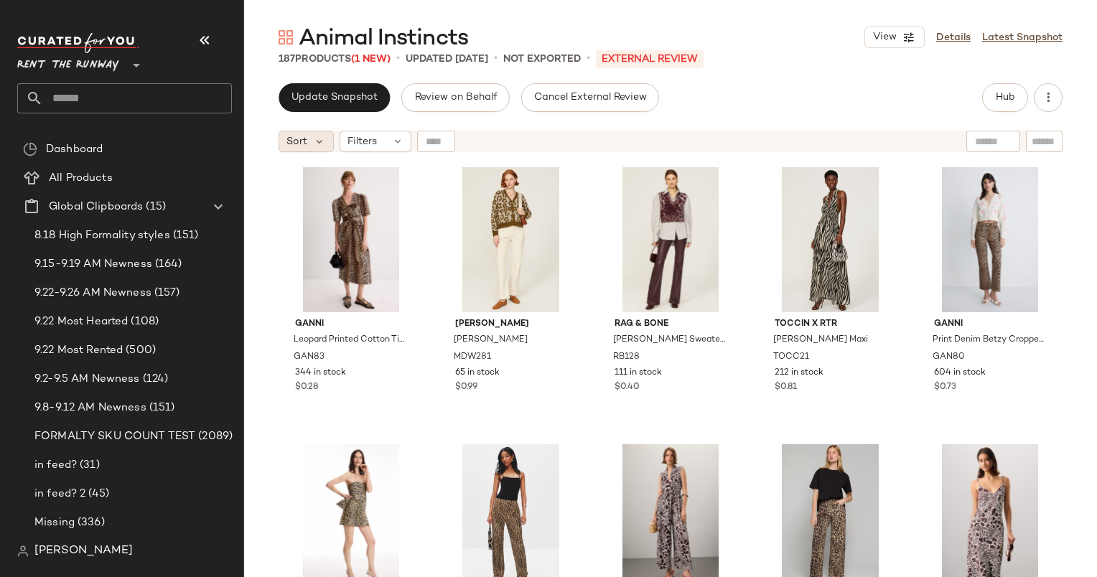
click at [307, 144] on span "Sort" at bounding box center [296, 141] width 21 height 15
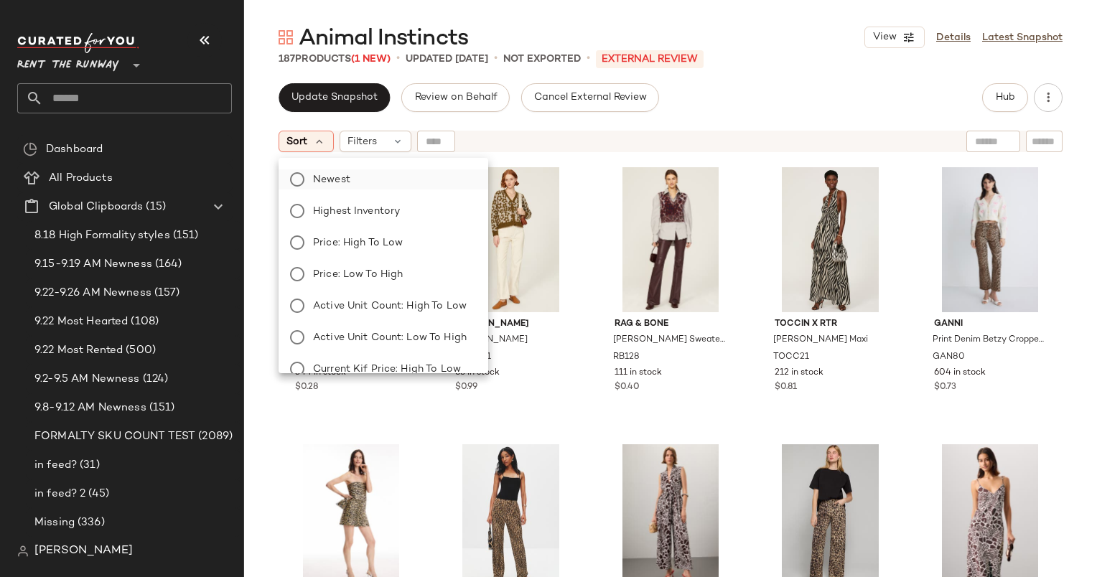
click at [364, 178] on label "Newest" at bounding box center [391, 179] width 169 height 20
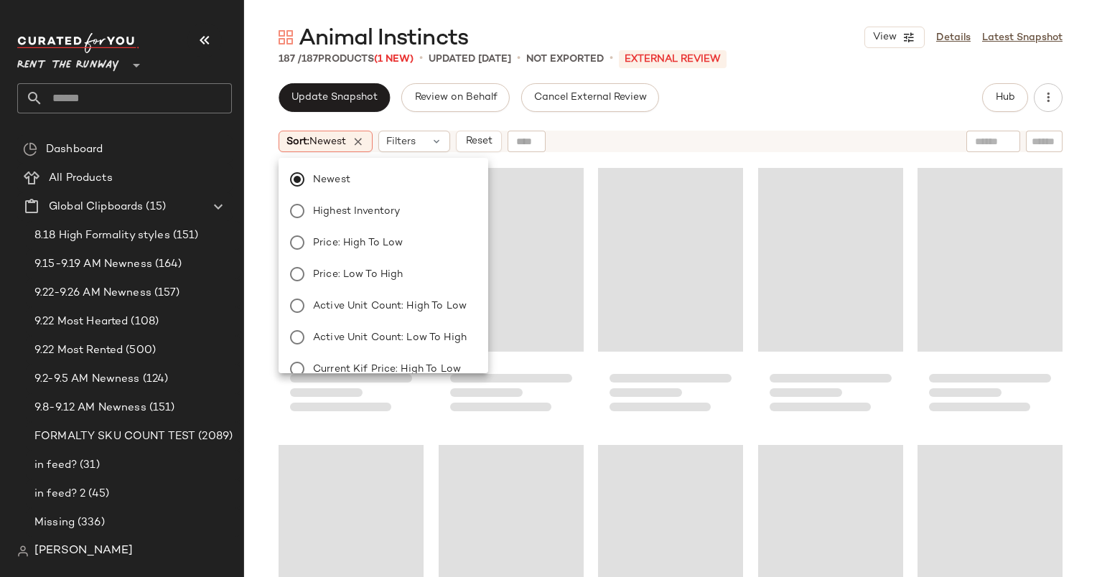
click at [695, 128] on div "Sort: Newest Filters Reset" at bounding box center [670, 141] width 853 height 36
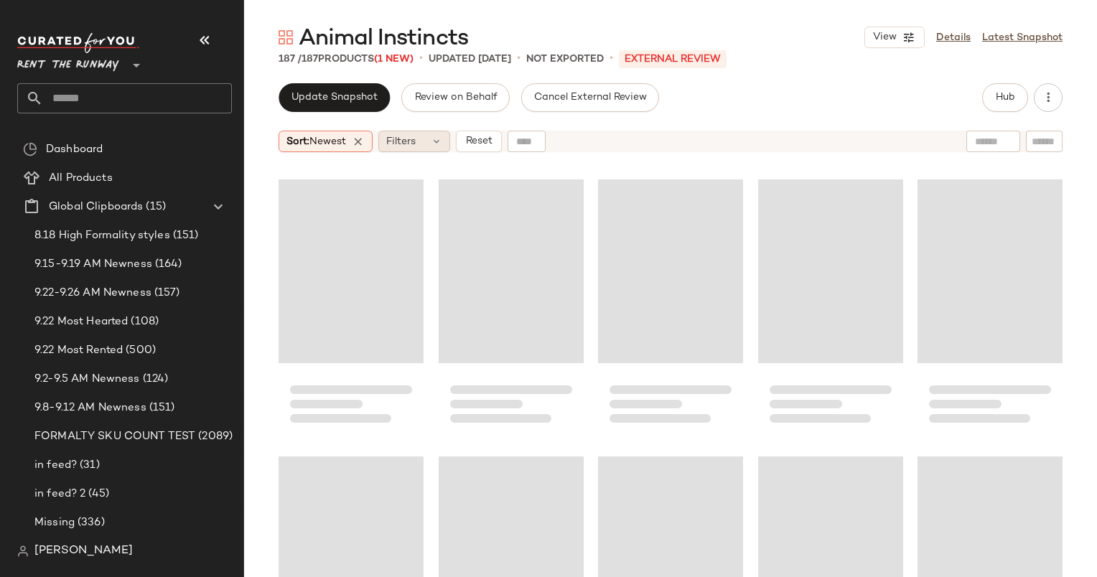
click at [430, 144] on div "Filters" at bounding box center [414, 142] width 72 height 22
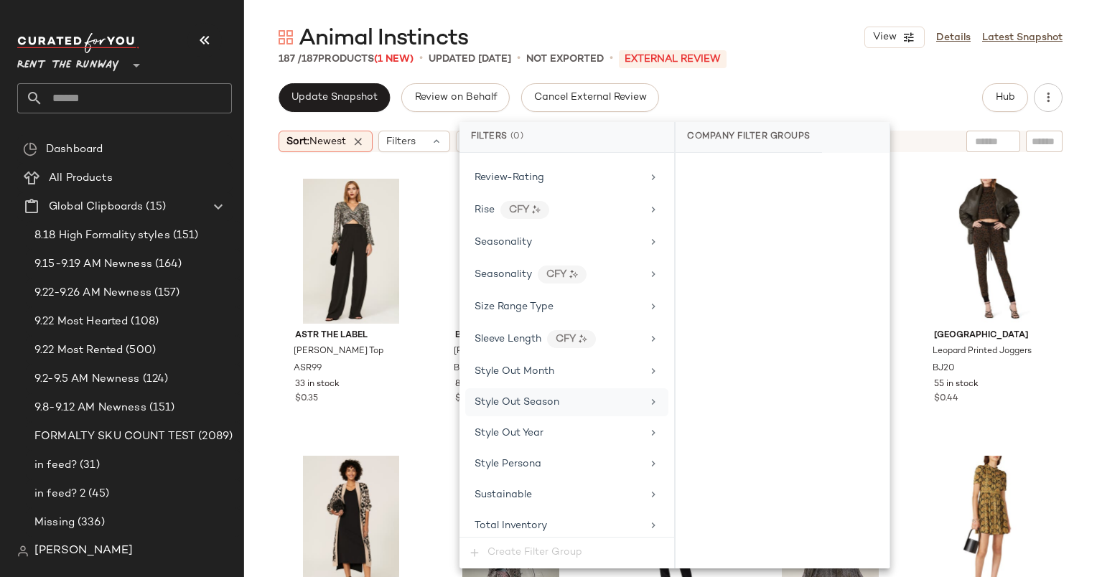
scroll to position [1913, 0]
click at [549, 231] on div "Seasonality" at bounding box center [566, 245] width 203 height 28
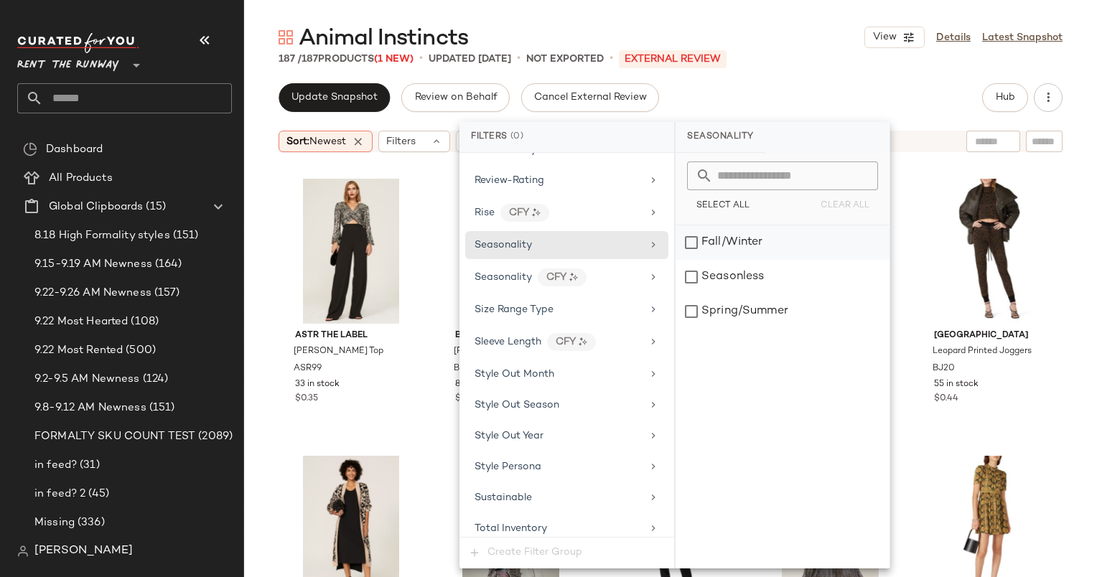
click at [694, 236] on div "Fall/Winter" at bounding box center [783, 242] width 214 height 34
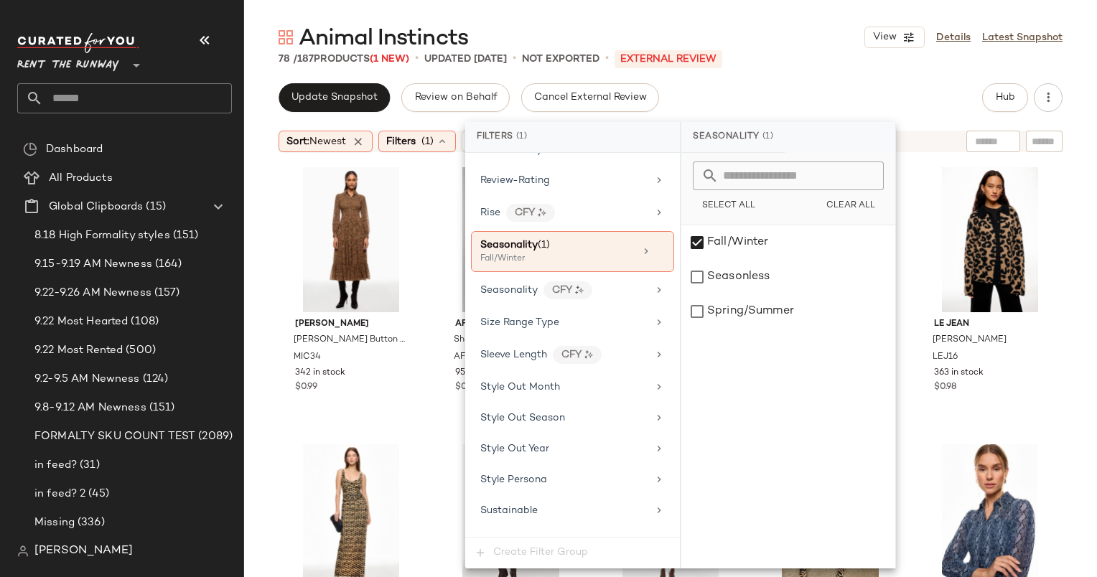
click at [800, 67] on div "Animal Instincts View Details Latest Snapshot 78 / 187 Products (1 New) • updat…" at bounding box center [670, 300] width 853 height 554
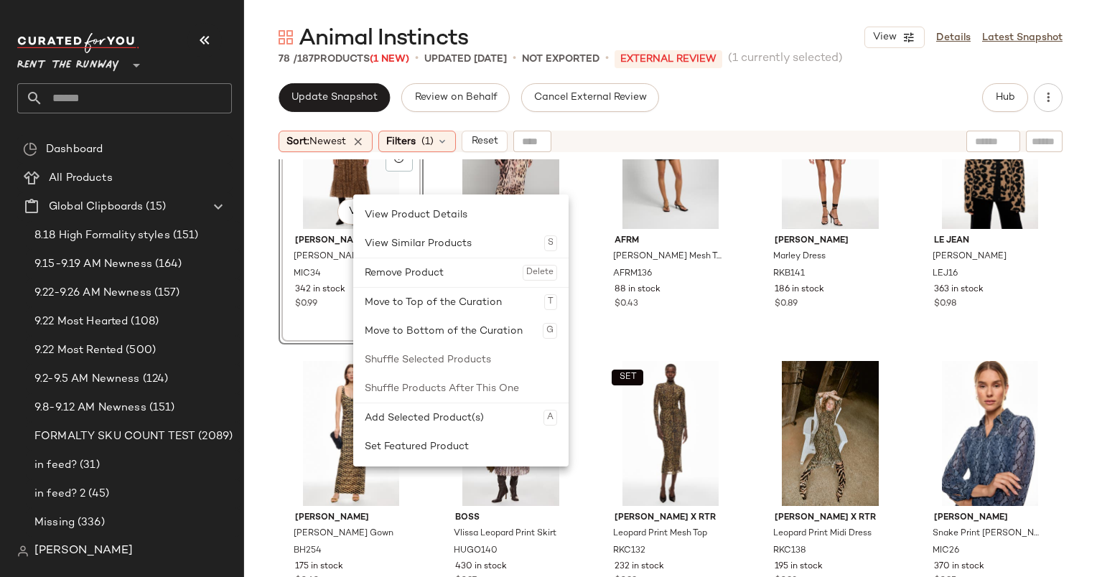
scroll to position [60, 0]
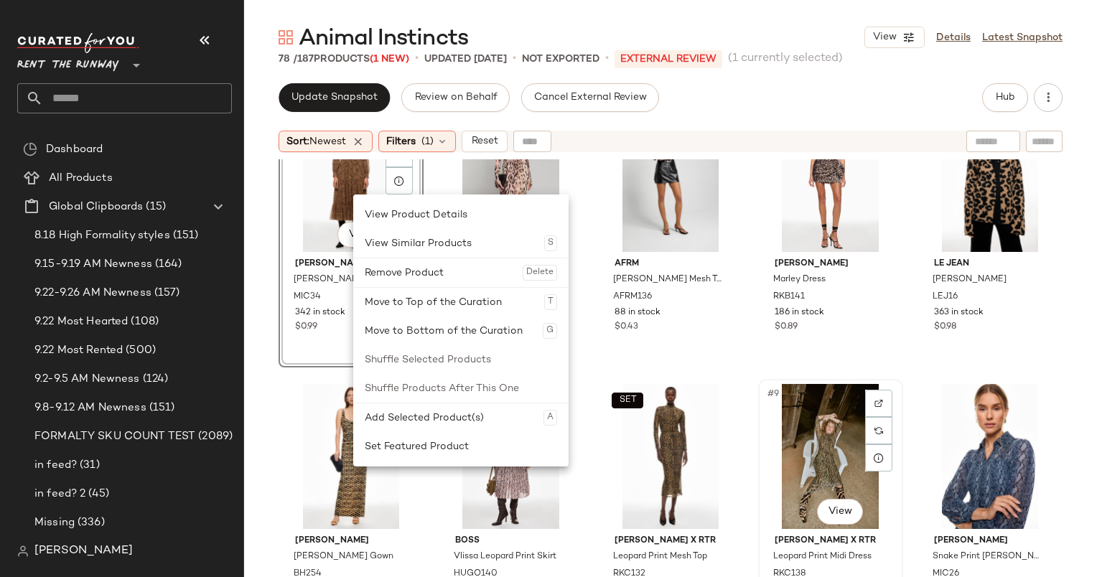
click at [813, 398] on div "#9 View" at bounding box center [830, 456] width 135 height 145
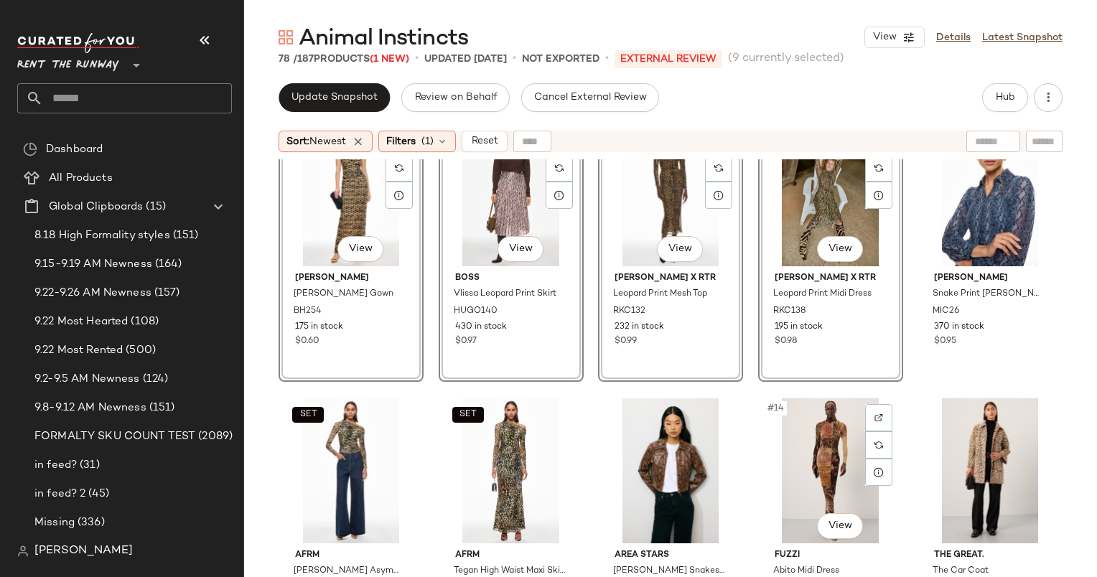
scroll to position [450, 0]
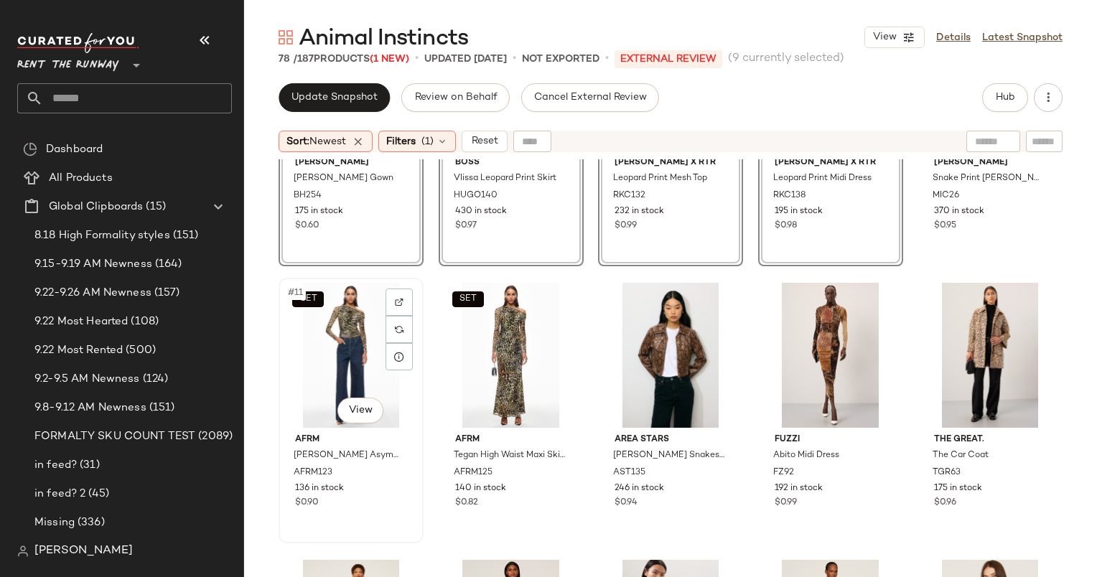
click at [347, 318] on div "SET #11 View" at bounding box center [351, 355] width 135 height 145
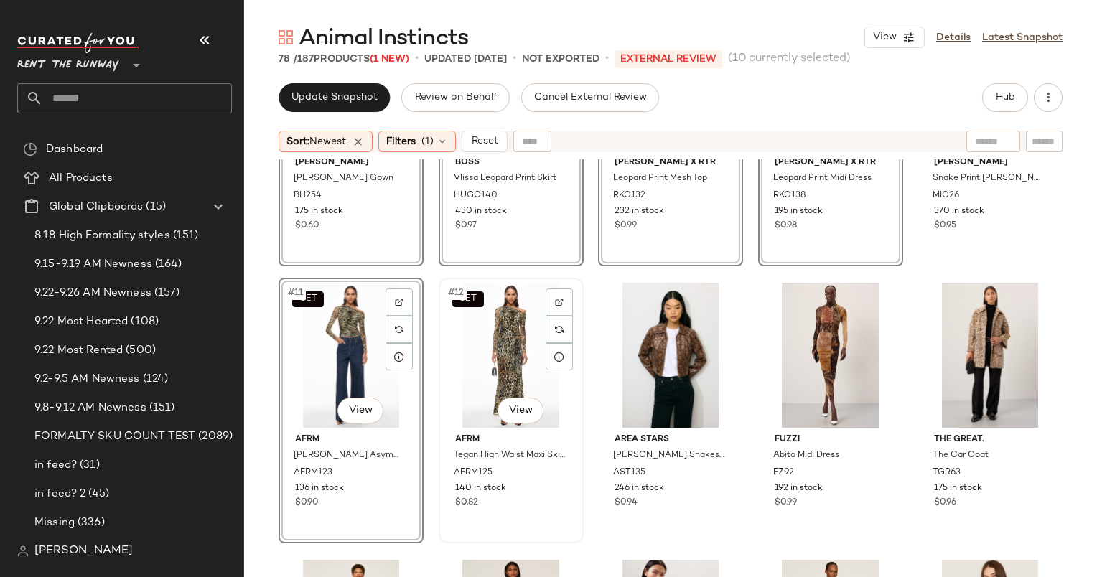
click at [528, 304] on div "SET #12 View" at bounding box center [511, 355] width 135 height 145
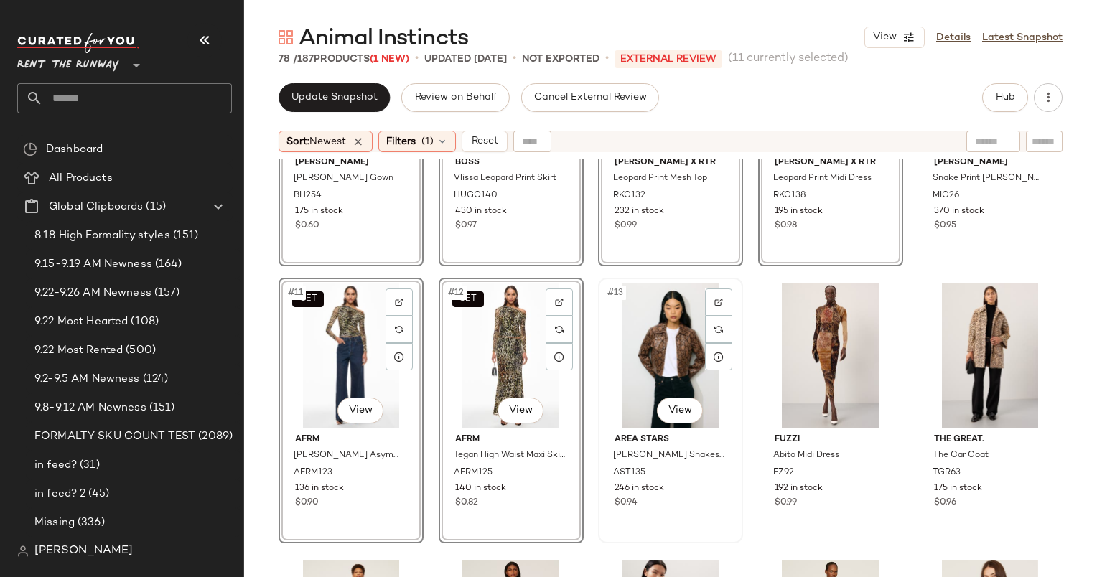
click at [656, 320] on div "#13 View" at bounding box center [670, 355] width 135 height 145
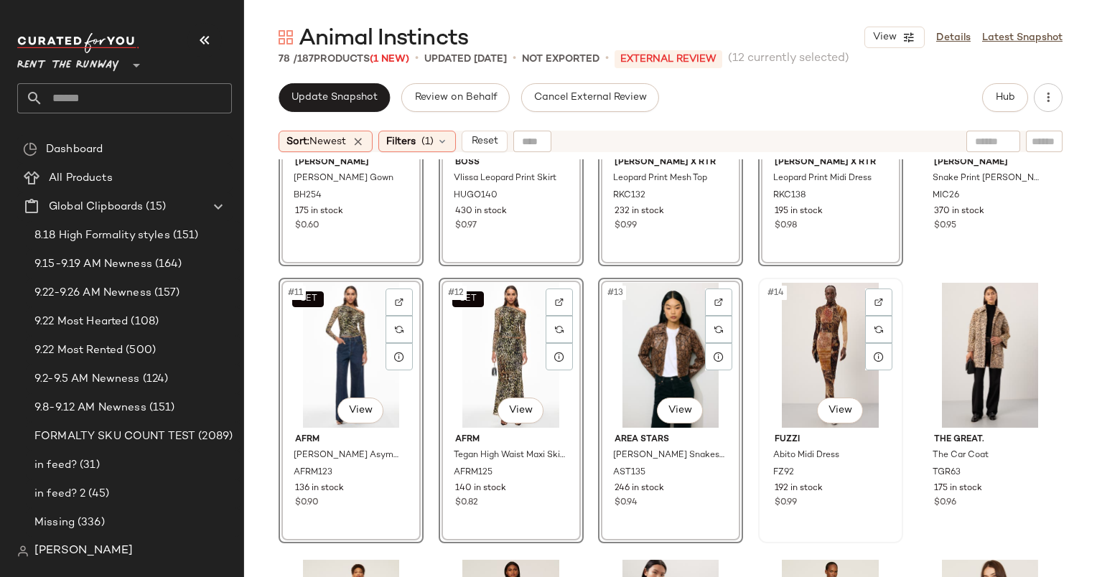
click at [793, 330] on div "#14 View" at bounding box center [830, 355] width 135 height 145
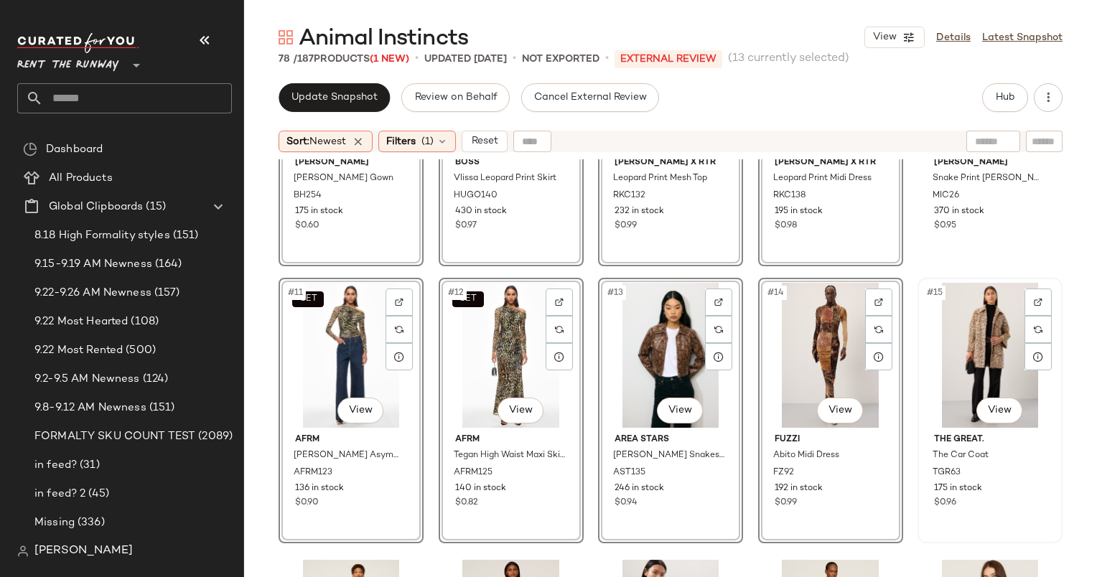
click at [982, 294] on div "#15 View" at bounding box center [990, 355] width 135 height 145
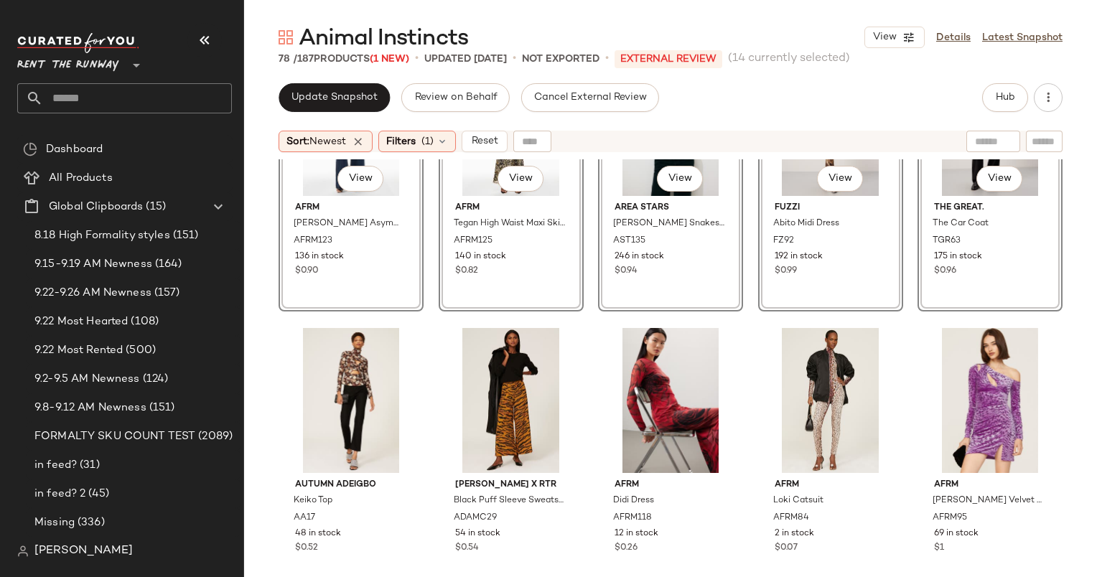
scroll to position [683, 0]
click at [336, 350] on div "#16 View" at bounding box center [351, 399] width 135 height 145
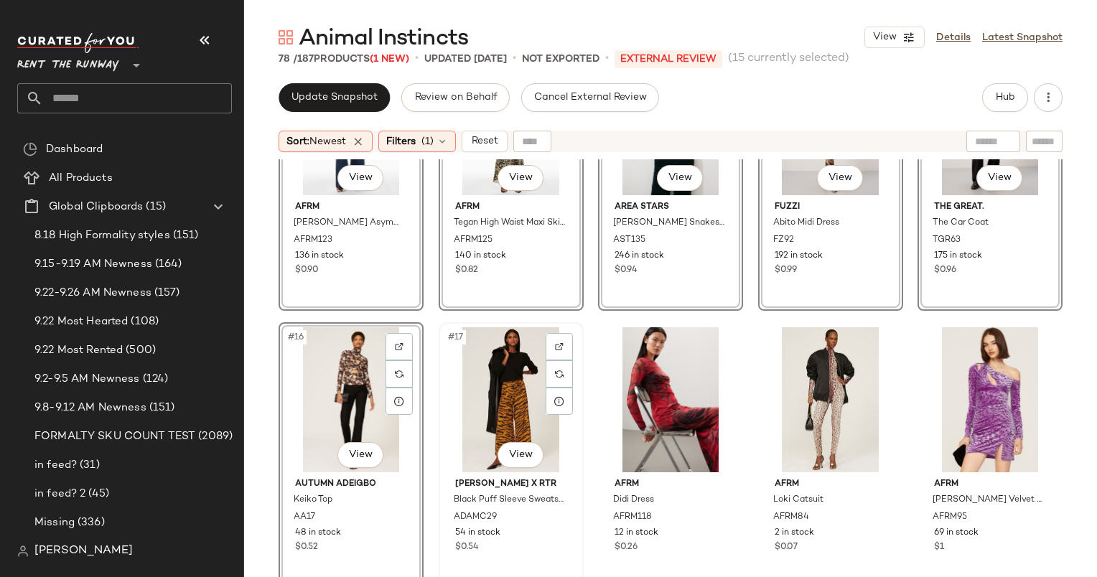
click at [491, 379] on div "#17 View" at bounding box center [511, 399] width 135 height 145
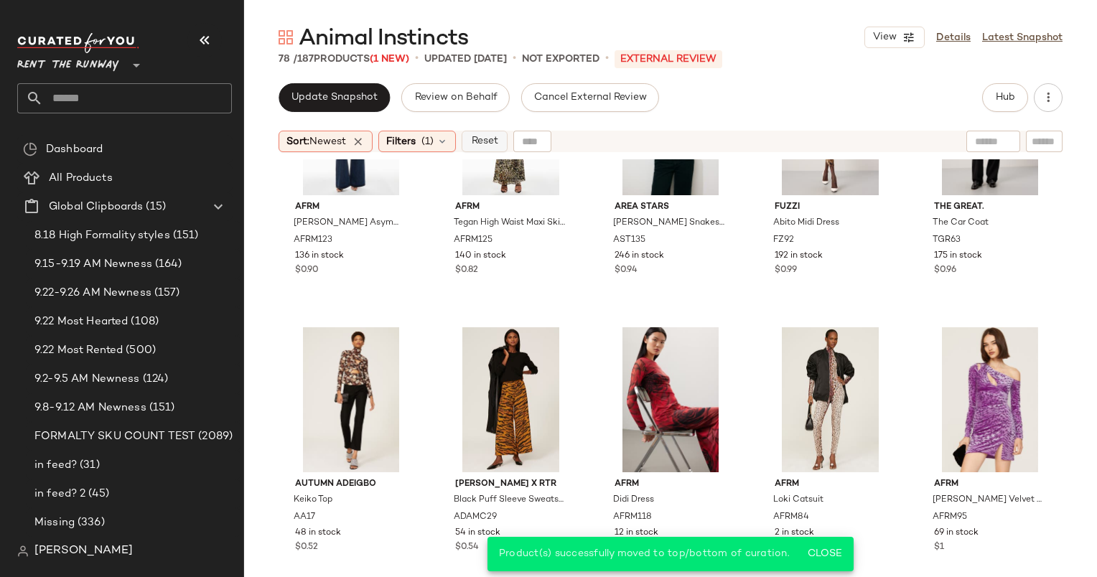
click at [472, 137] on button "Reset" at bounding box center [485, 142] width 46 height 22
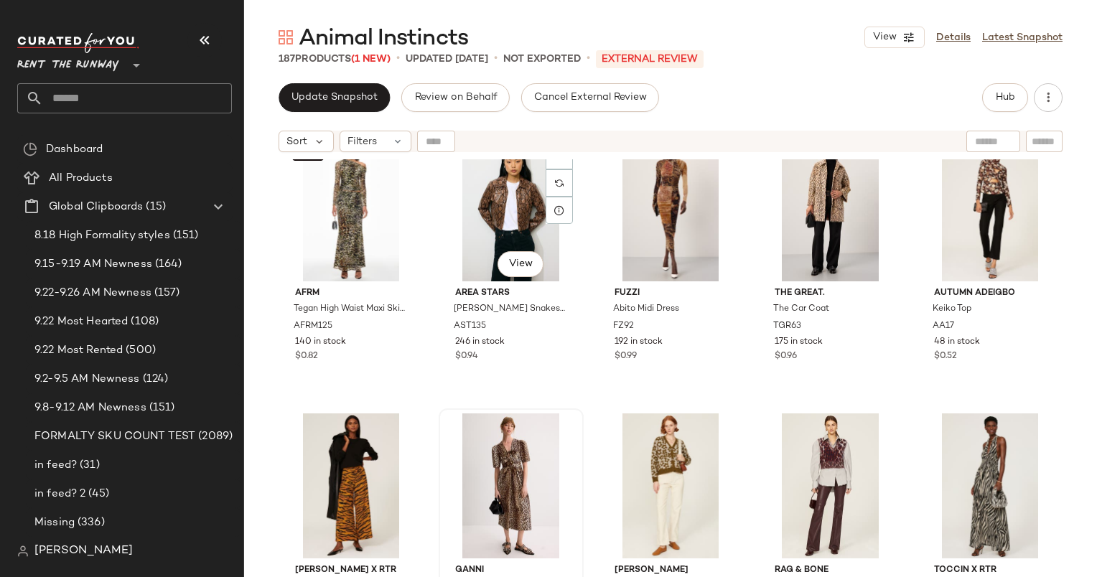
scroll to position [595, 0]
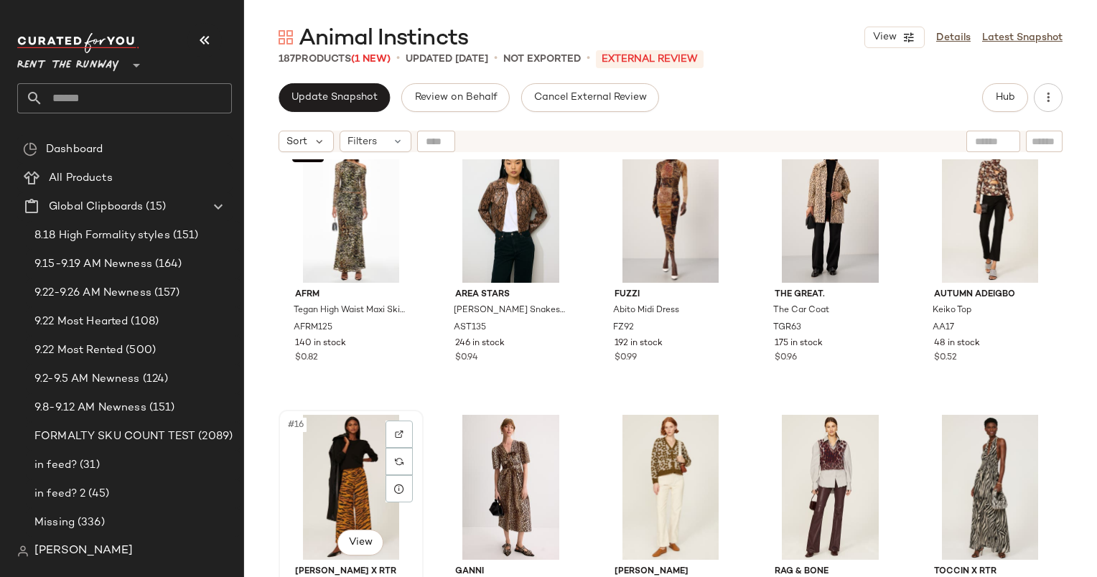
click at [334, 477] on div "#16 View" at bounding box center [351, 487] width 135 height 145
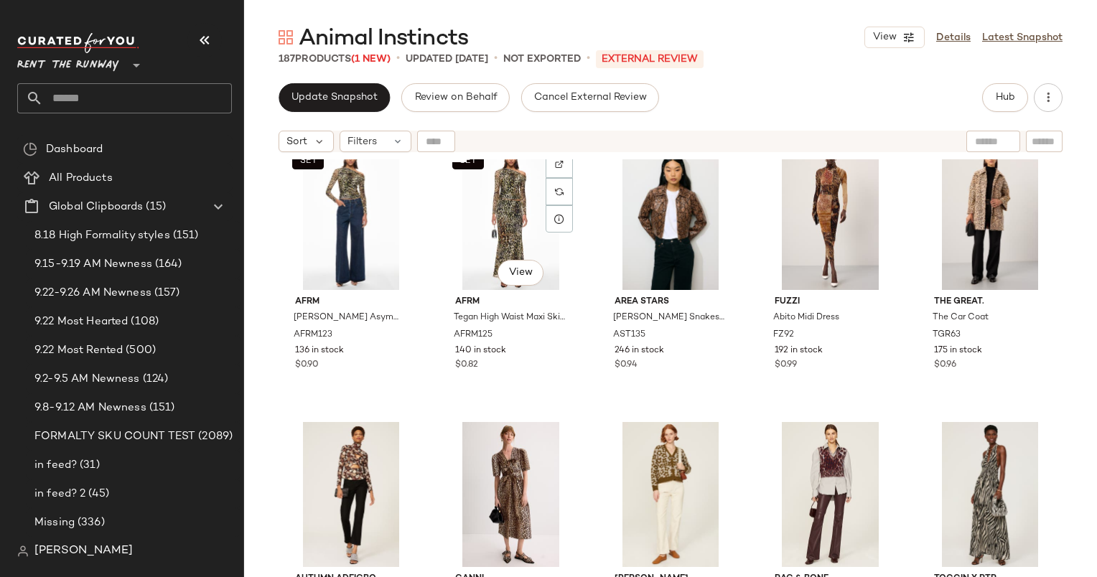
scroll to position [648, 0]
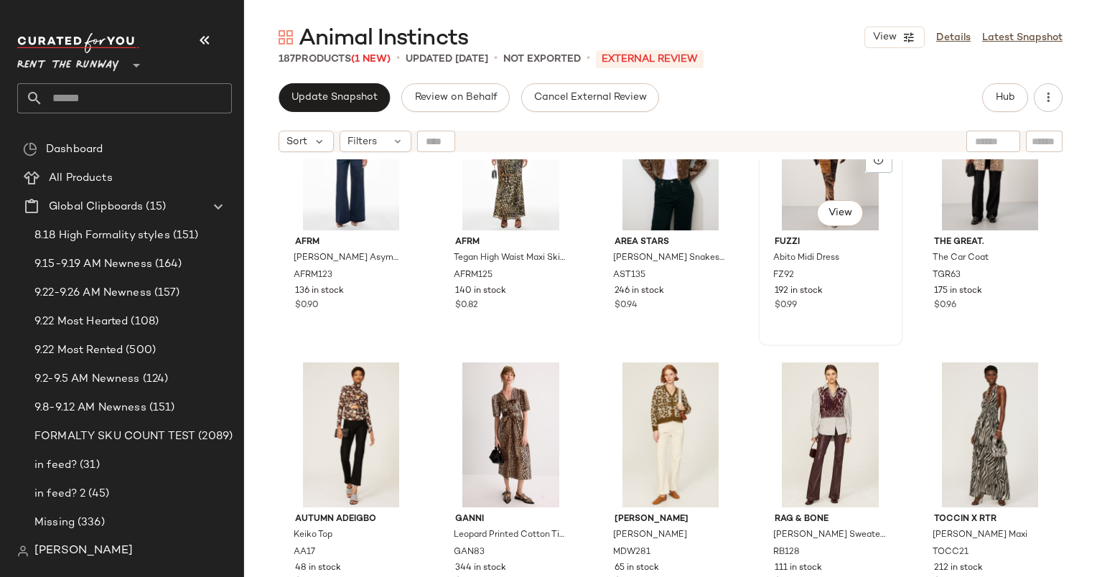
click at [786, 229] on div "#14 View" at bounding box center [830, 157] width 135 height 145
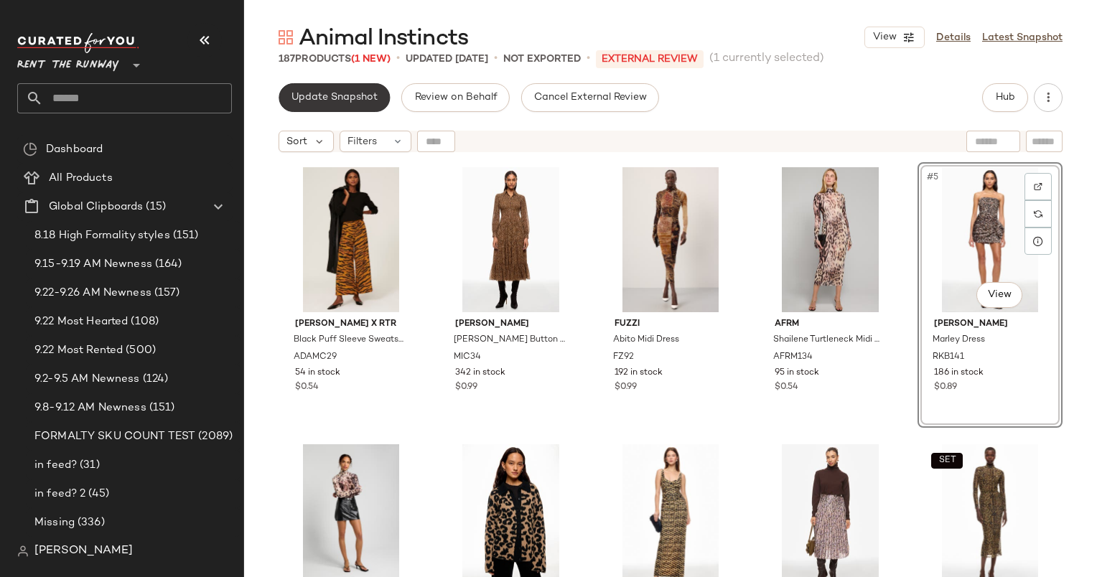
click at [352, 86] on button "Update Snapshot" at bounding box center [334, 97] width 111 height 29
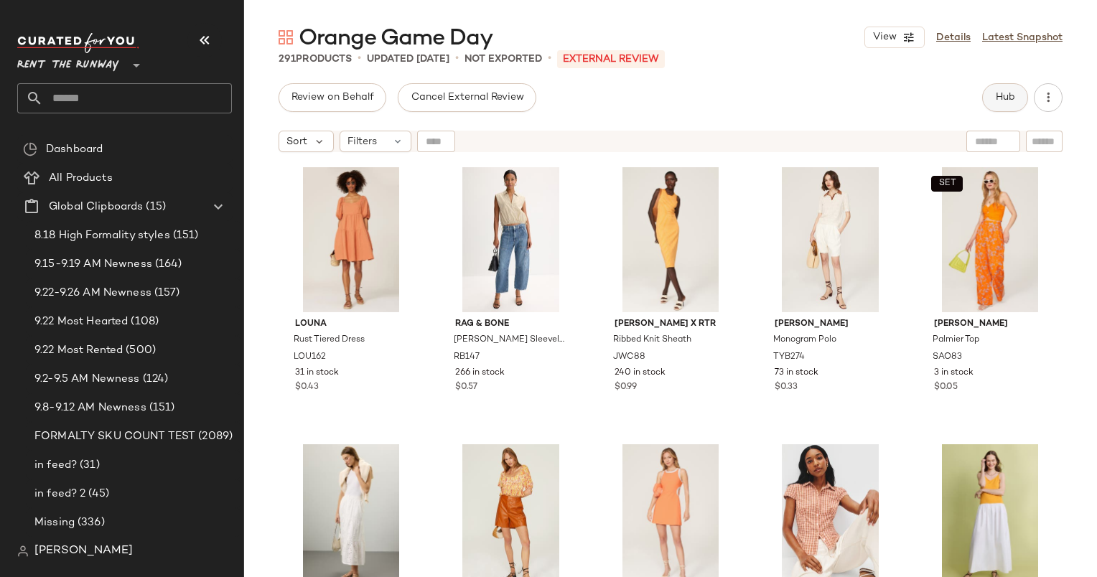
click at [1019, 98] on button "Hub" at bounding box center [1005, 97] width 46 height 29
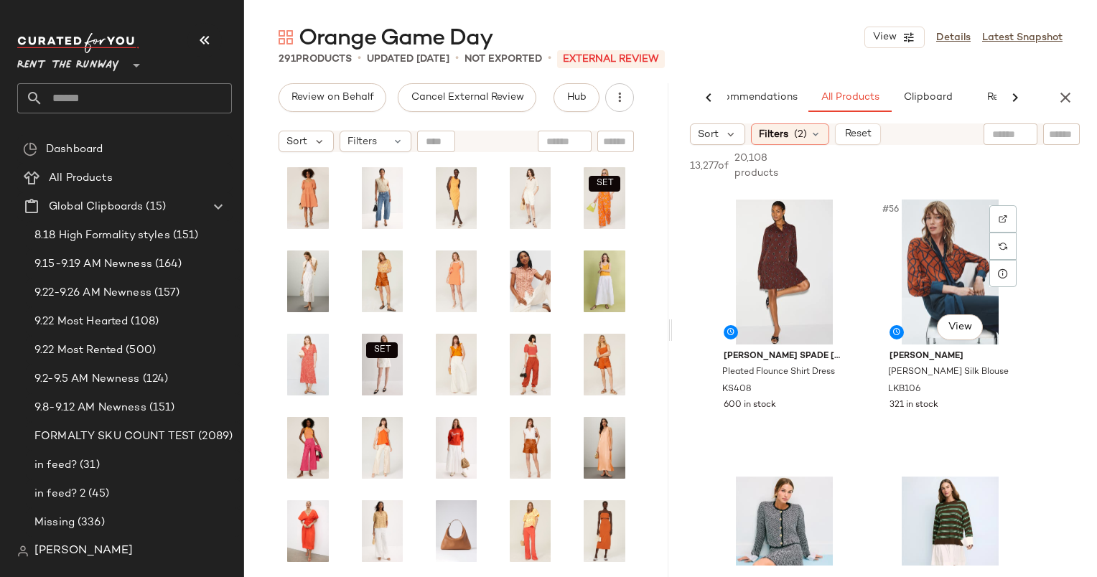
scroll to position [7430, 0]
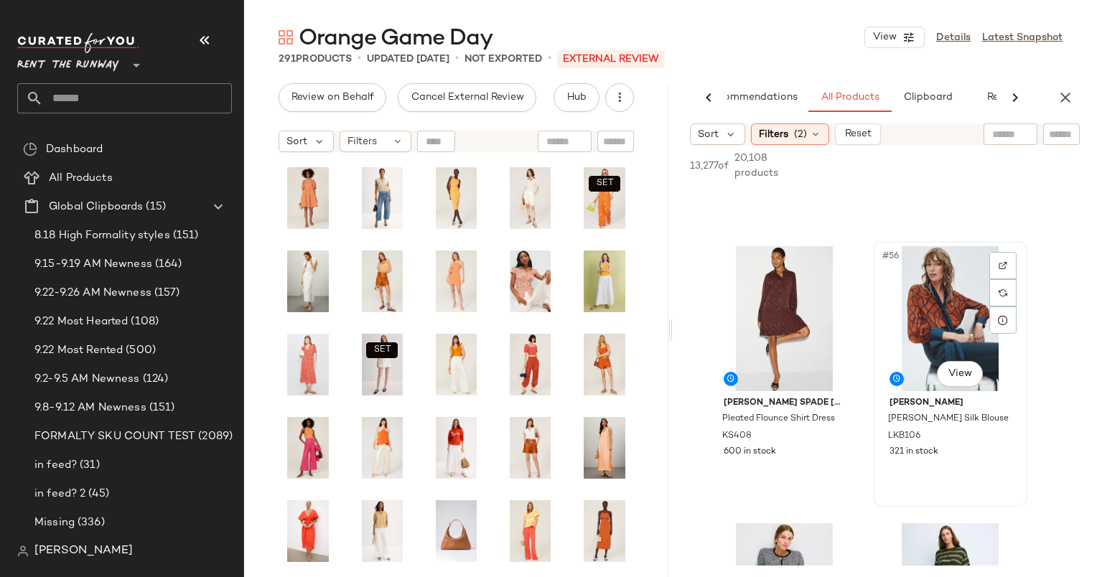
click at [926, 310] on div "#56 View" at bounding box center [950, 318] width 144 height 145
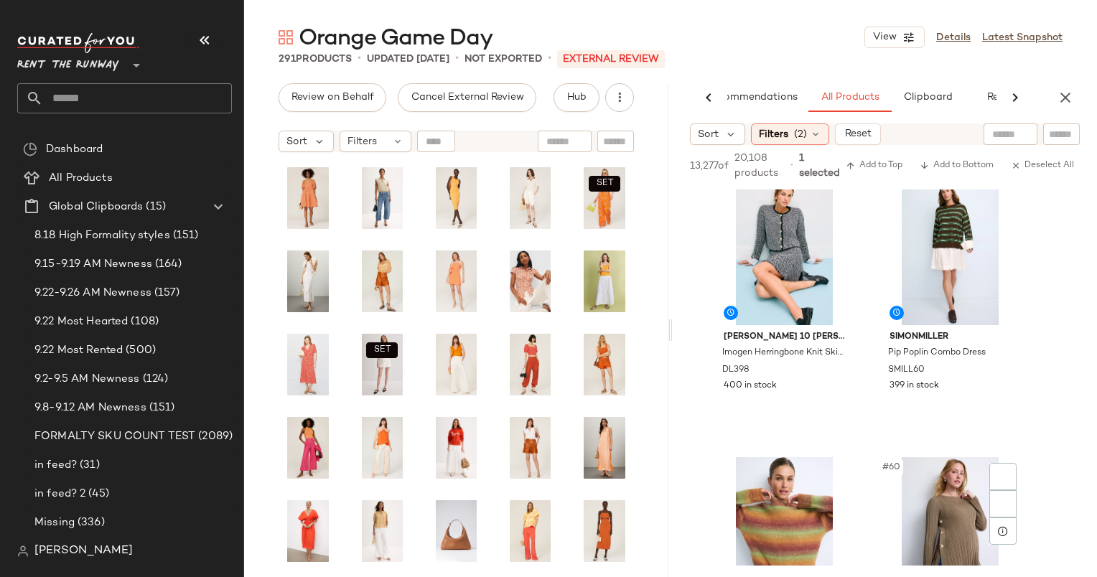
scroll to position [7952, 0]
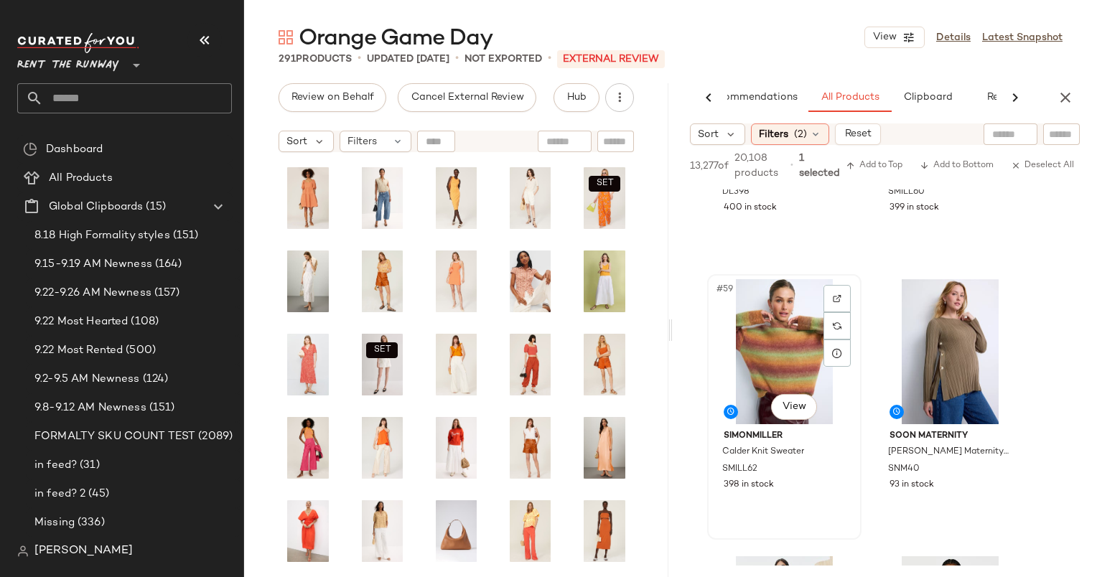
click at [780, 324] on div "#59 View" at bounding box center [784, 351] width 144 height 145
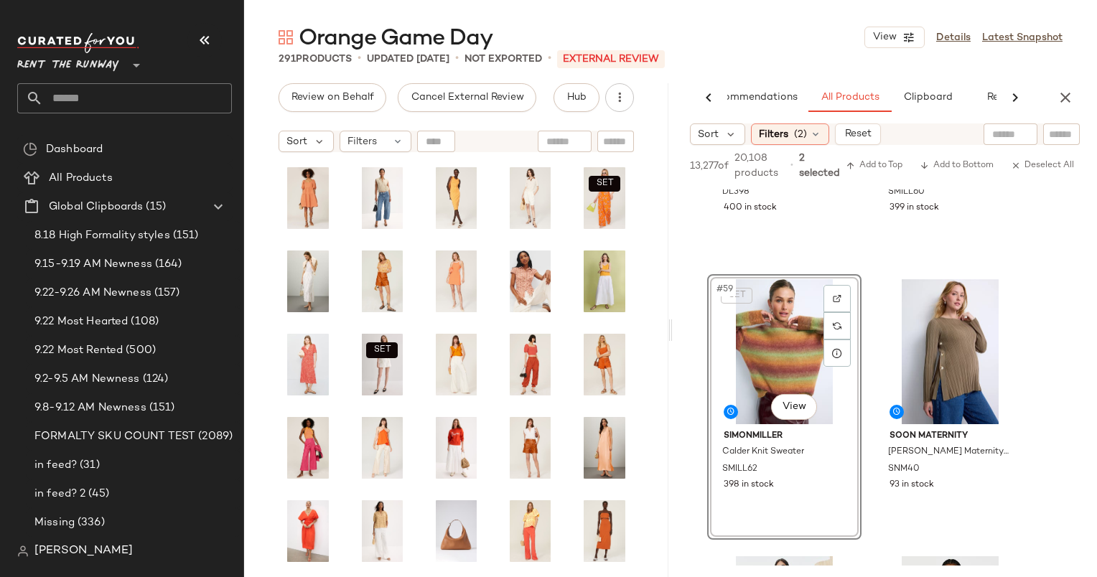
click at [780, 324] on div "SET #59 View" at bounding box center [784, 351] width 144 height 145
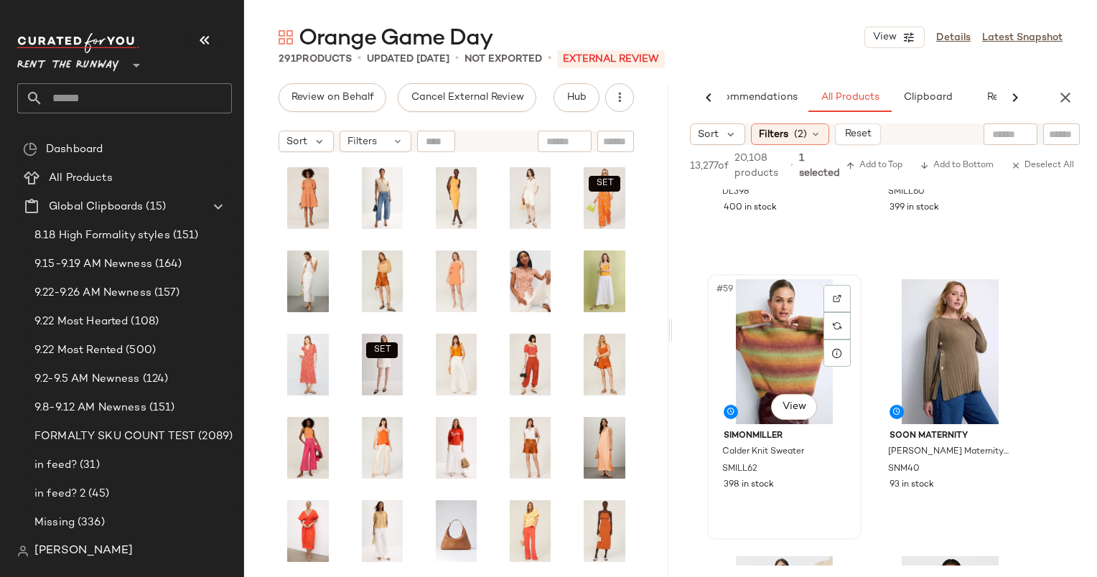
click at [851, 312] on div "#59 View" at bounding box center [784, 351] width 144 height 145
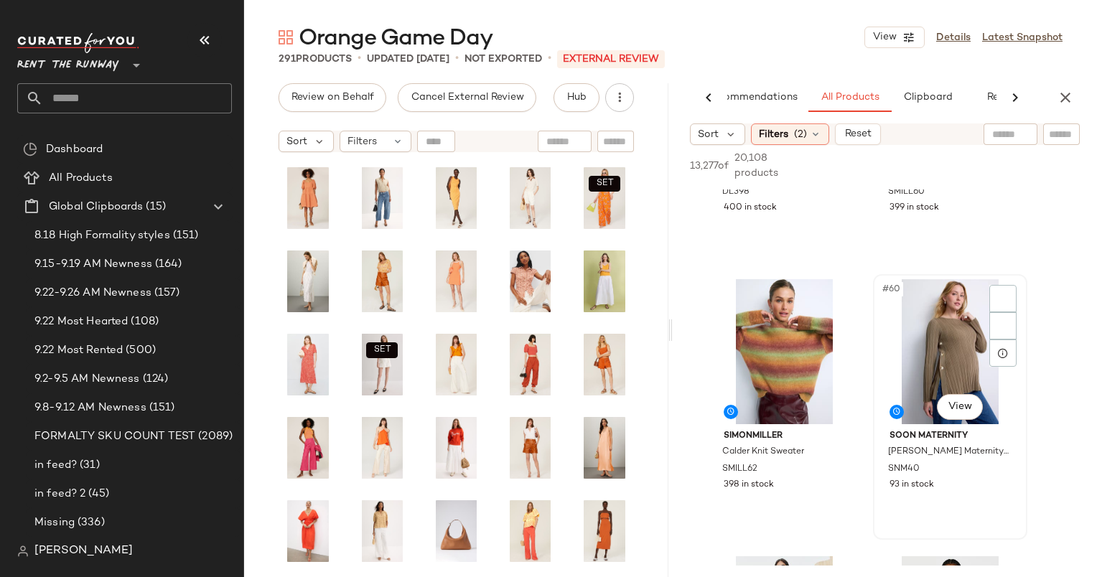
click at [873, 314] on div "#60 View soon maternity Mabel Maternity Knit Feeding Top SNM40 93 in stock" at bounding box center [950, 407] width 154 height 266
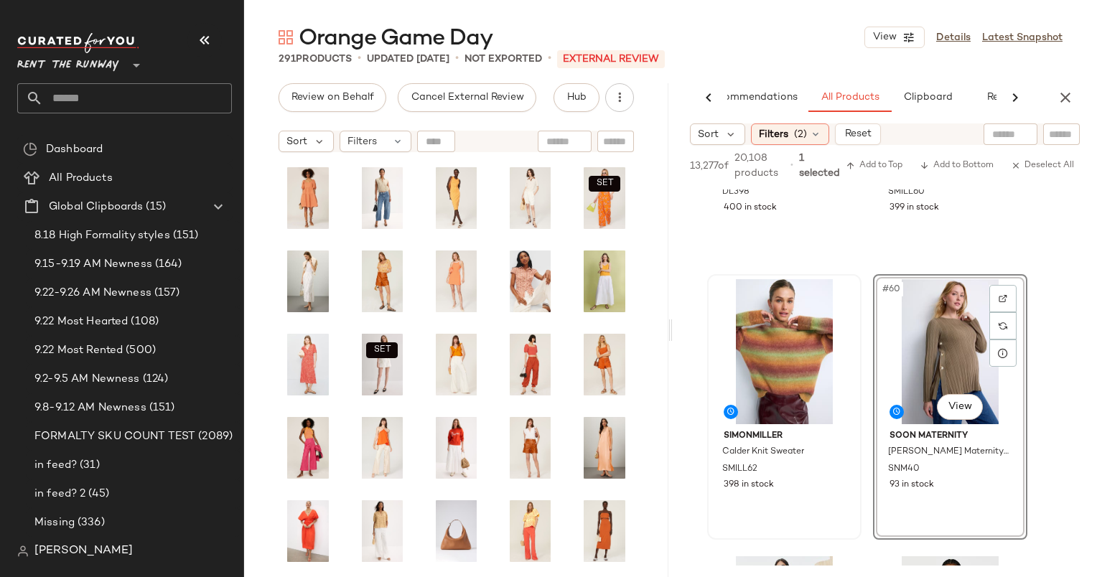
click at [787, 307] on div at bounding box center [784, 351] width 144 height 145
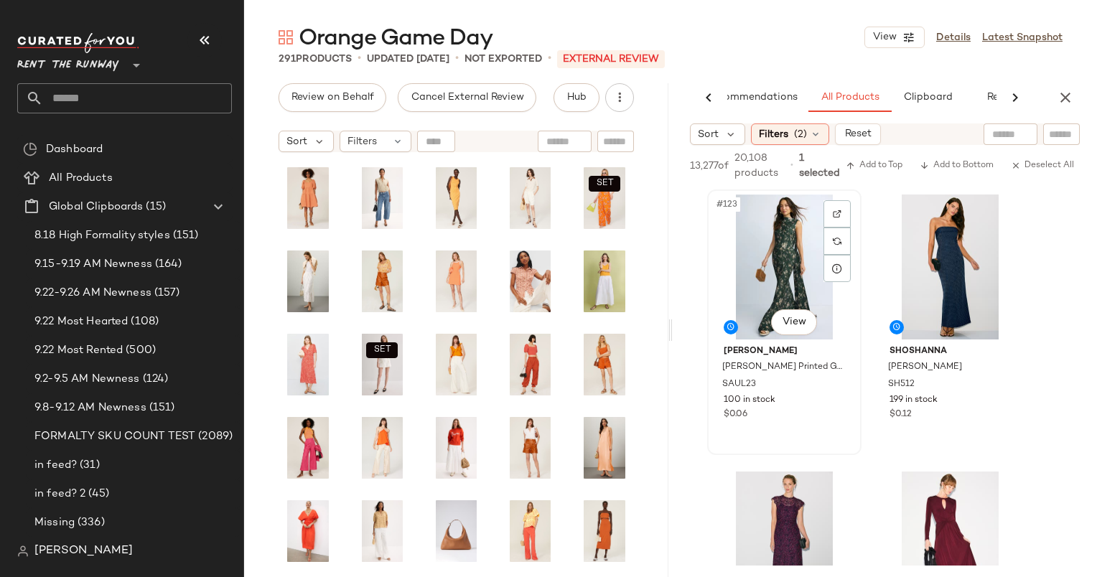
scroll to position [16908, 0]
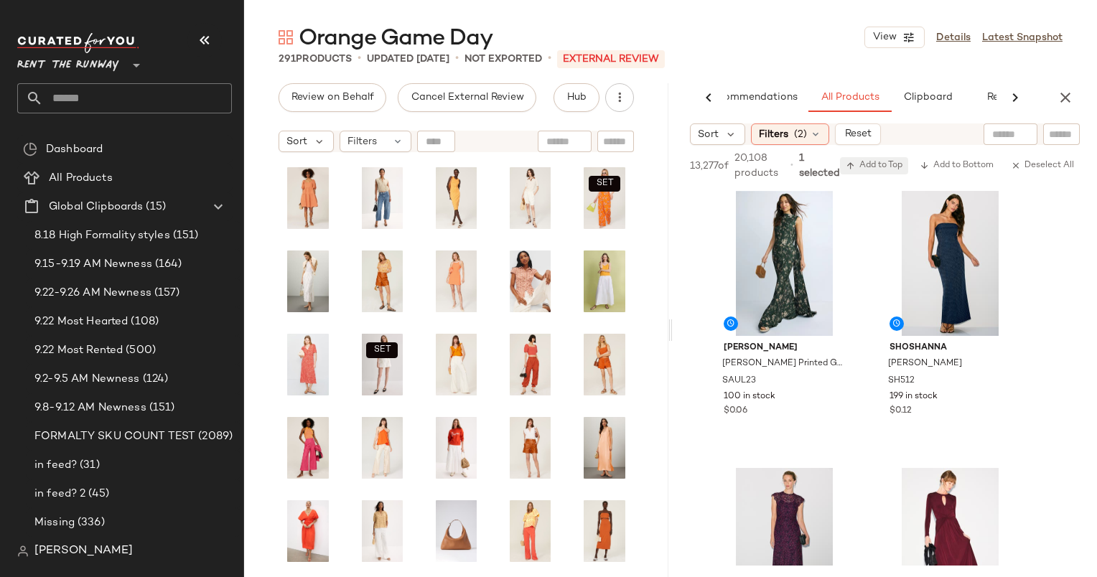
click at [867, 164] on span "Add to Top" at bounding box center [874, 166] width 57 height 10
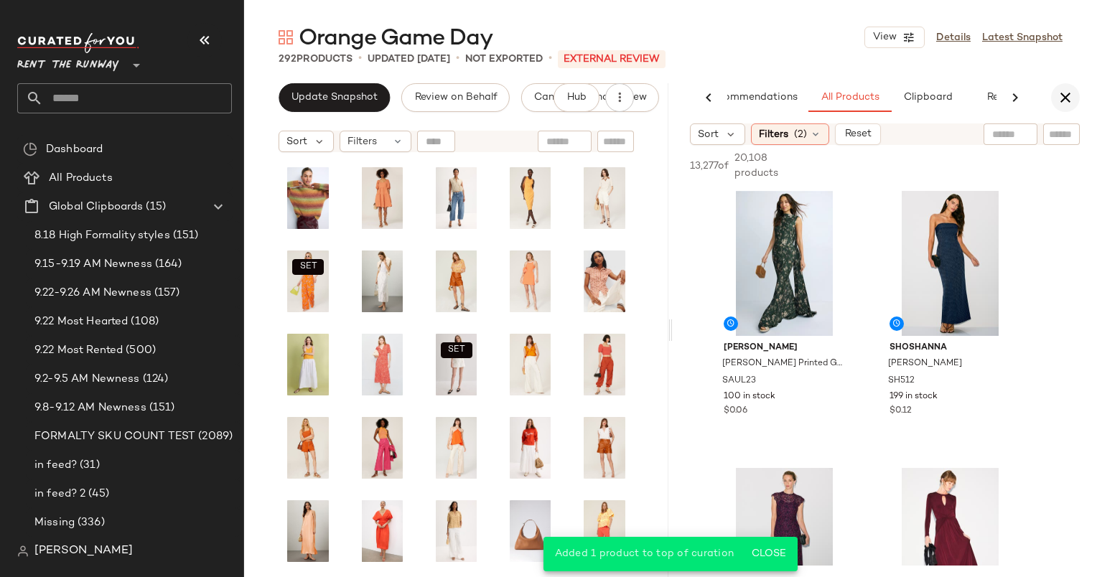
click at [1072, 95] on icon "button" at bounding box center [1065, 97] width 17 height 17
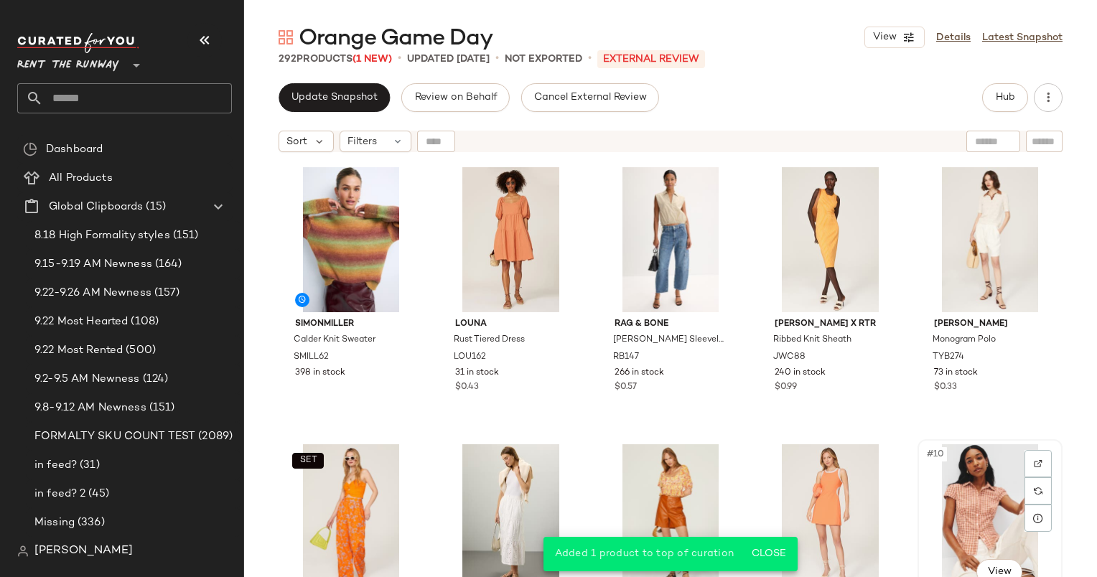
click at [942, 461] on div "#10 View" at bounding box center [990, 516] width 135 height 145
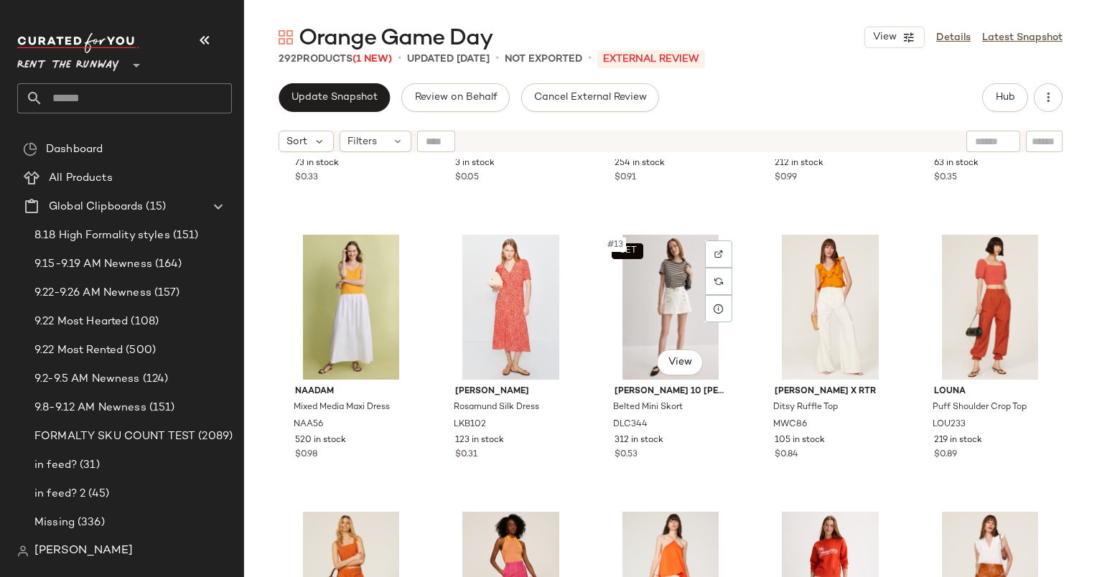
scroll to position [500, 0]
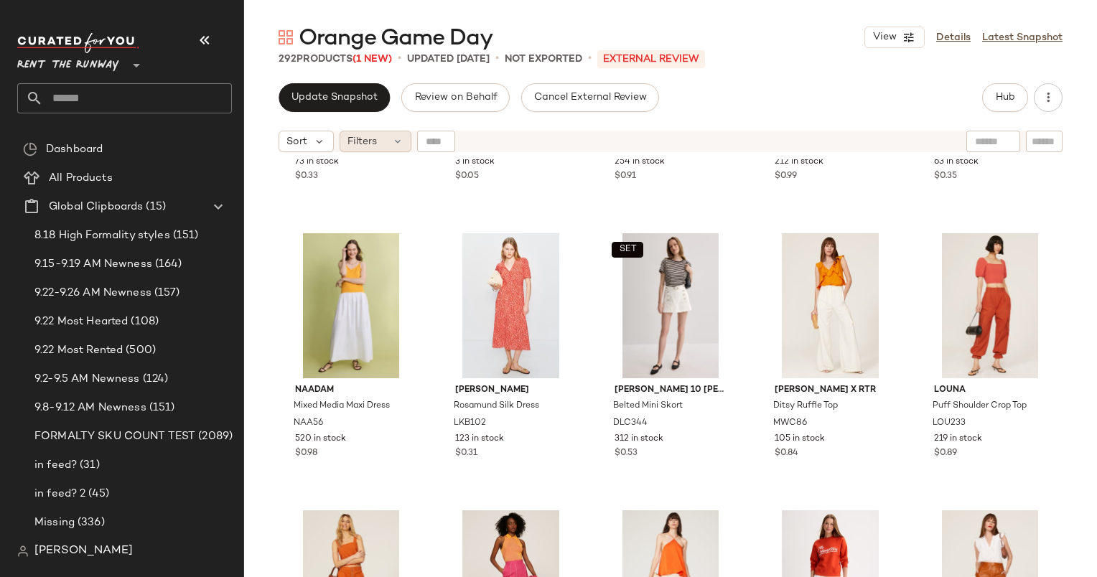
click at [396, 136] on icon at bounding box center [397, 141] width 11 height 11
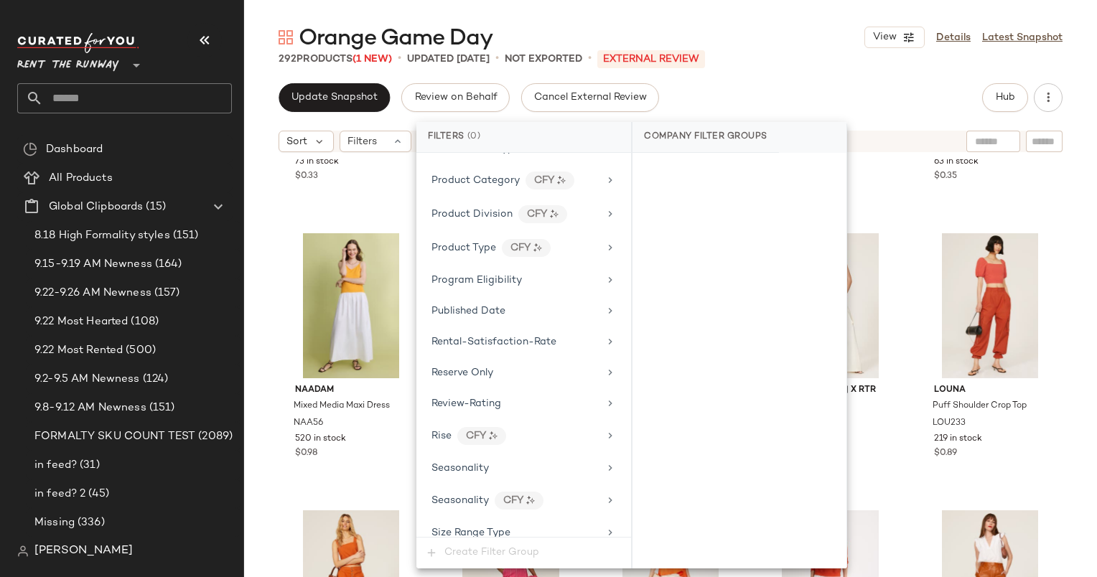
scroll to position [1720, 0]
click at [571, 431] on div "Rise CFY" at bounding box center [523, 436] width 203 height 31
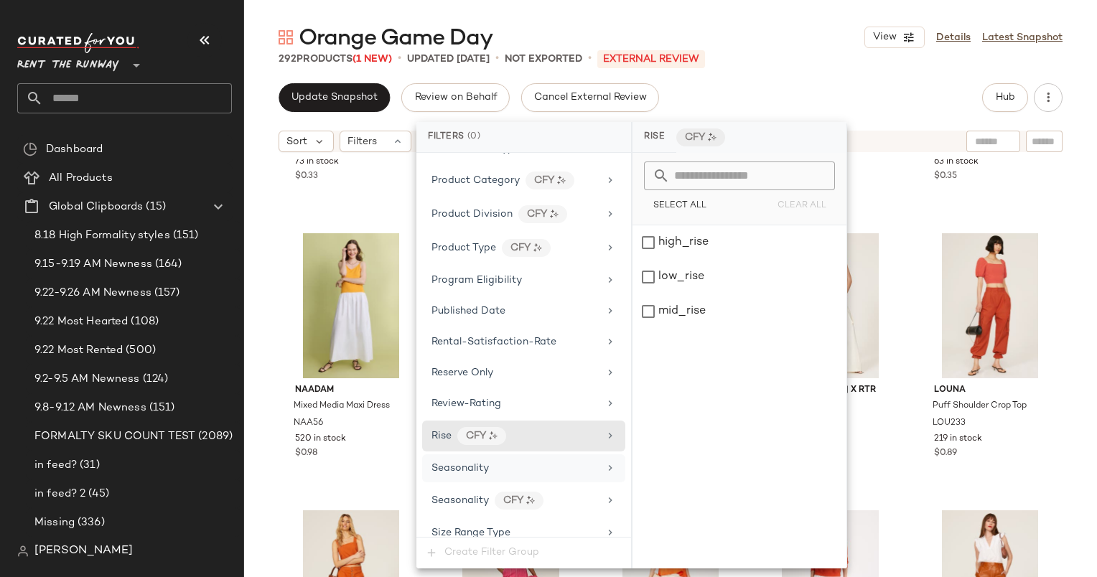
click at [591, 461] on div "Seasonality" at bounding box center [514, 468] width 167 height 15
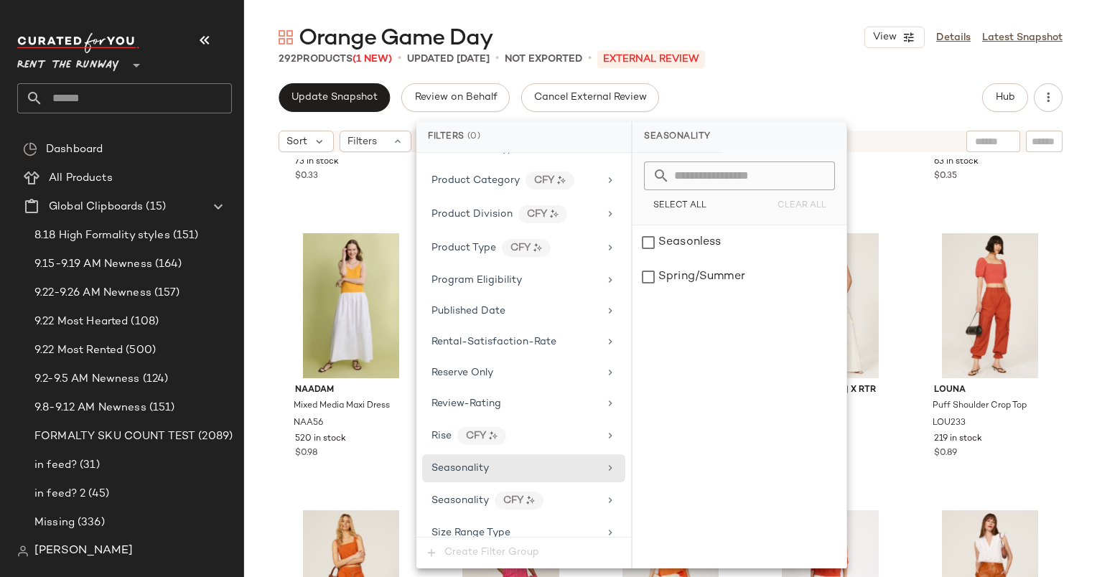
click at [797, 100] on div "Update Snapshot Review on Behalf Cancel External Review Hub" at bounding box center [671, 97] width 784 height 29
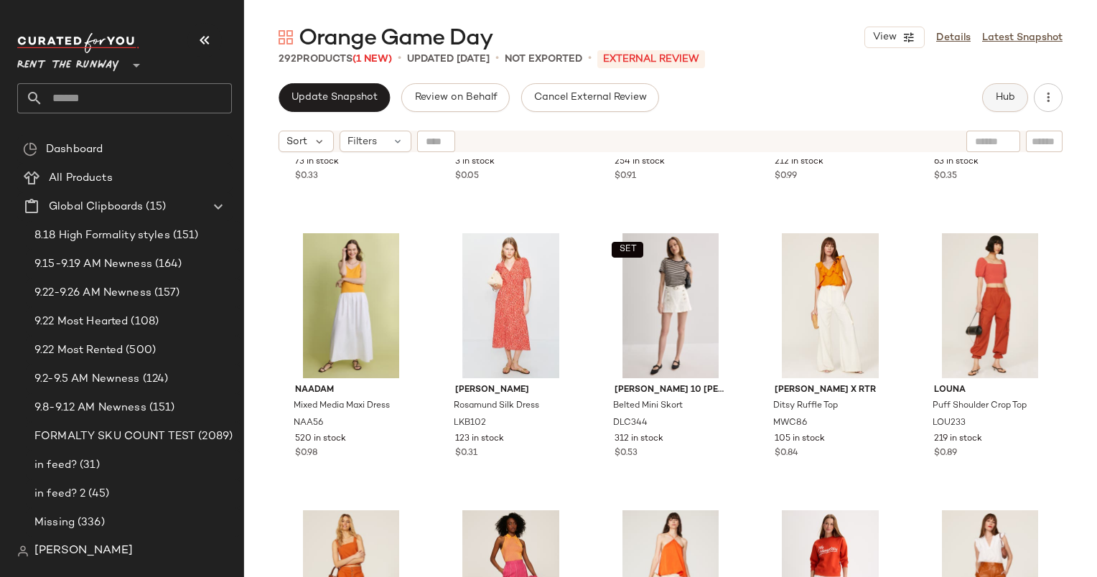
click at [1004, 93] on span "Hub" at bounding box center [1005, 97] width 20 height 11
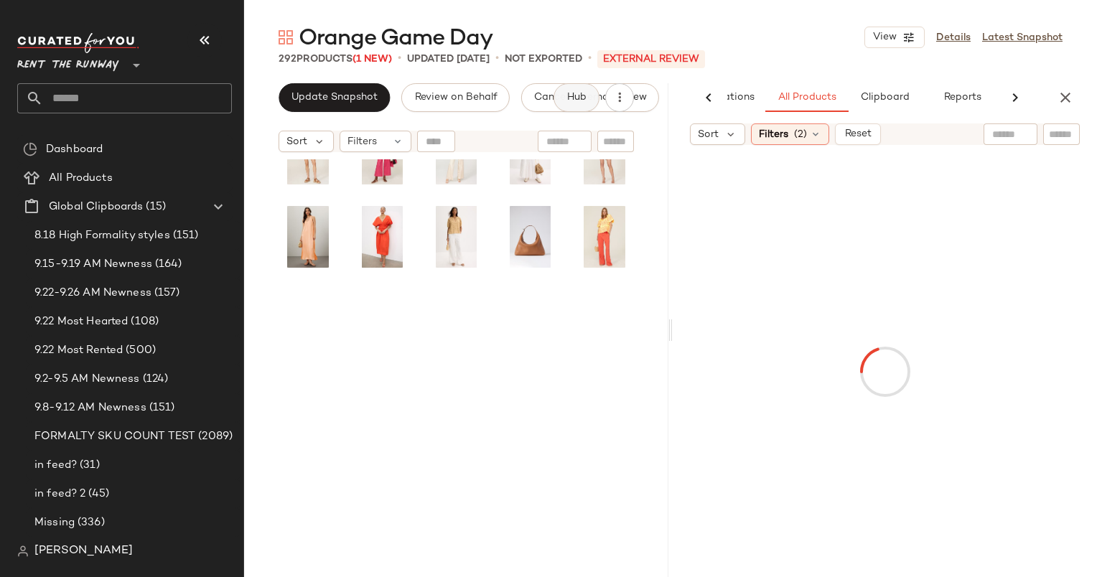
scroll to position [0, 88]
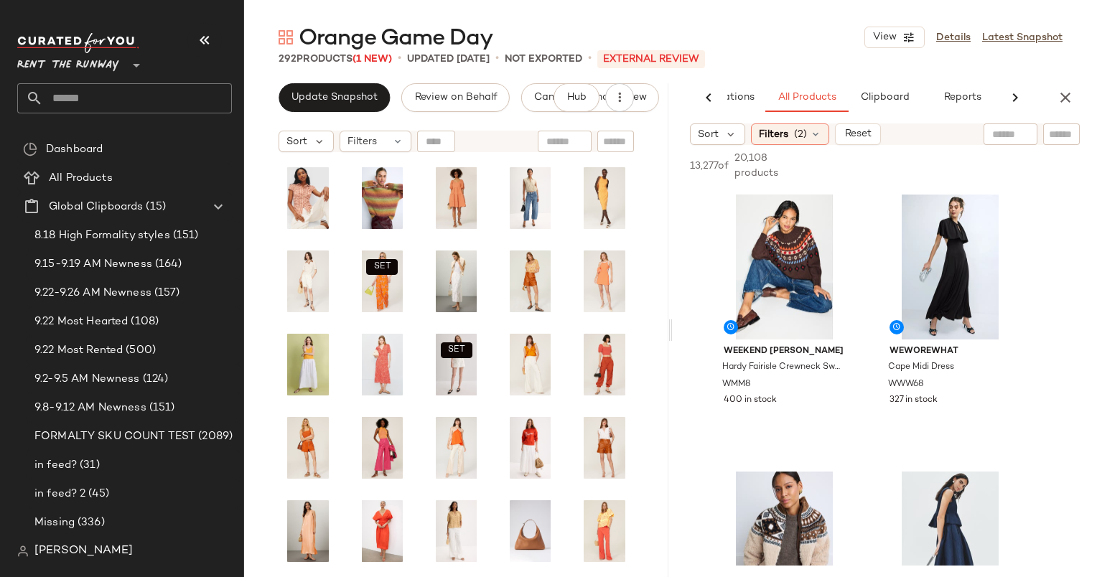
click at [1023, 134] on input "text" at bounding box center [1010, 134] width 37 height 15
click at [788, 136] on div "Filters (2)" at bounding box center [790, 134] width 78 height 22
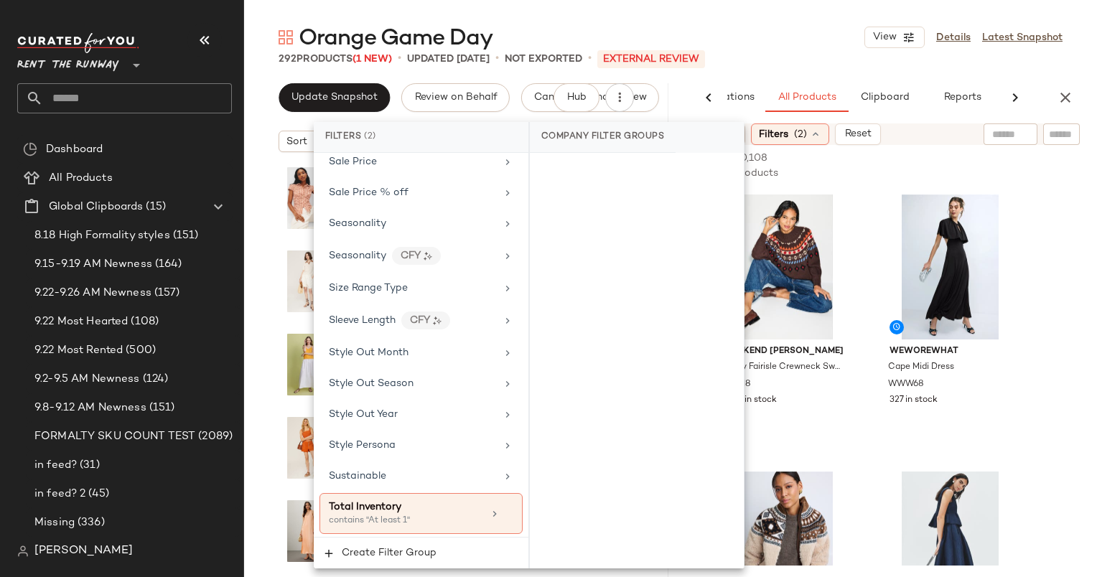
scroll to position [2101, 0]
click at [368, 217] on div "Seasonality" at bounding box center [420, 224] width 203 height 28
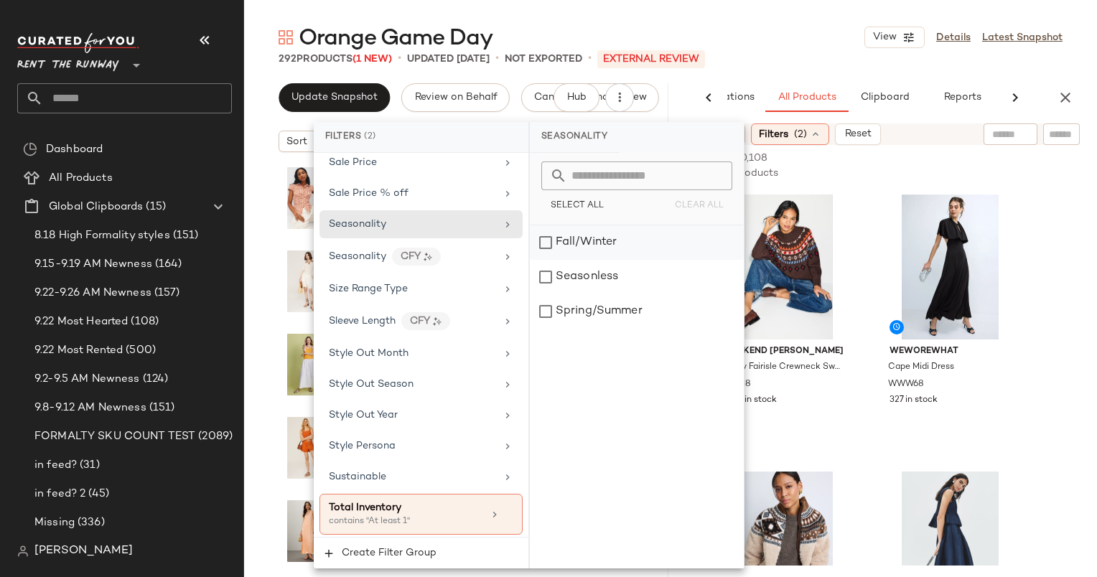
click at [630, 240] on div "Fall/Winter" at bounding box center [637, 242] width 214 height 34
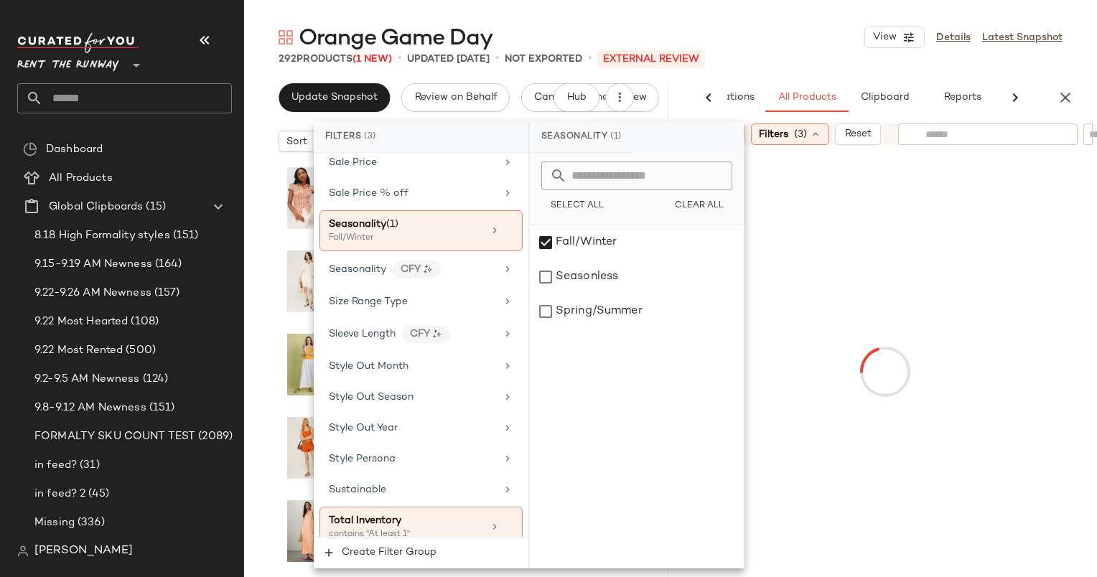
click at [1008, 135] on input "text" at bounding box center [987, 134] width 125 height 15
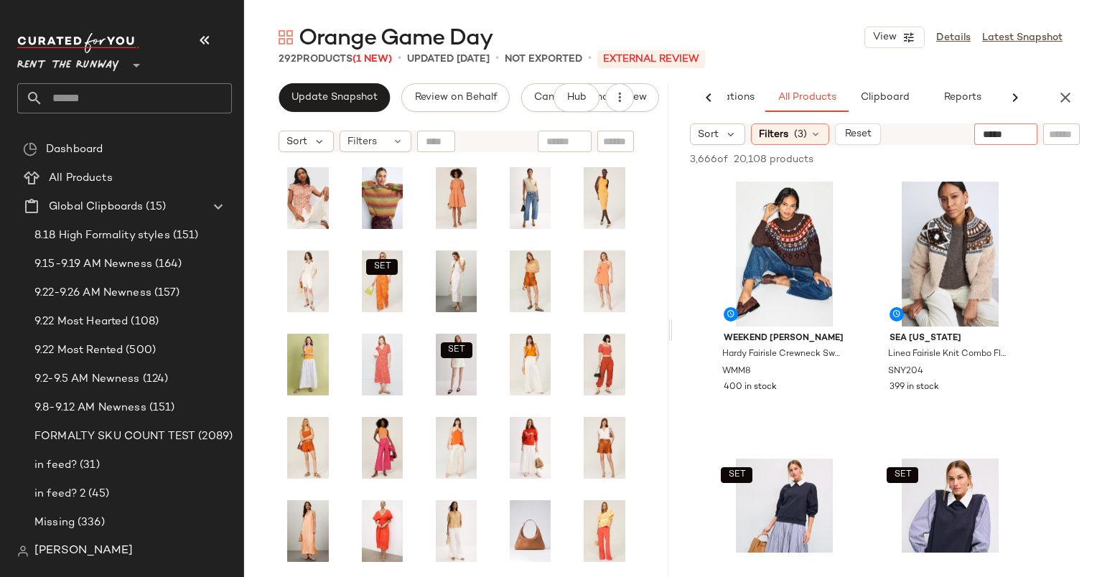
type input "******"
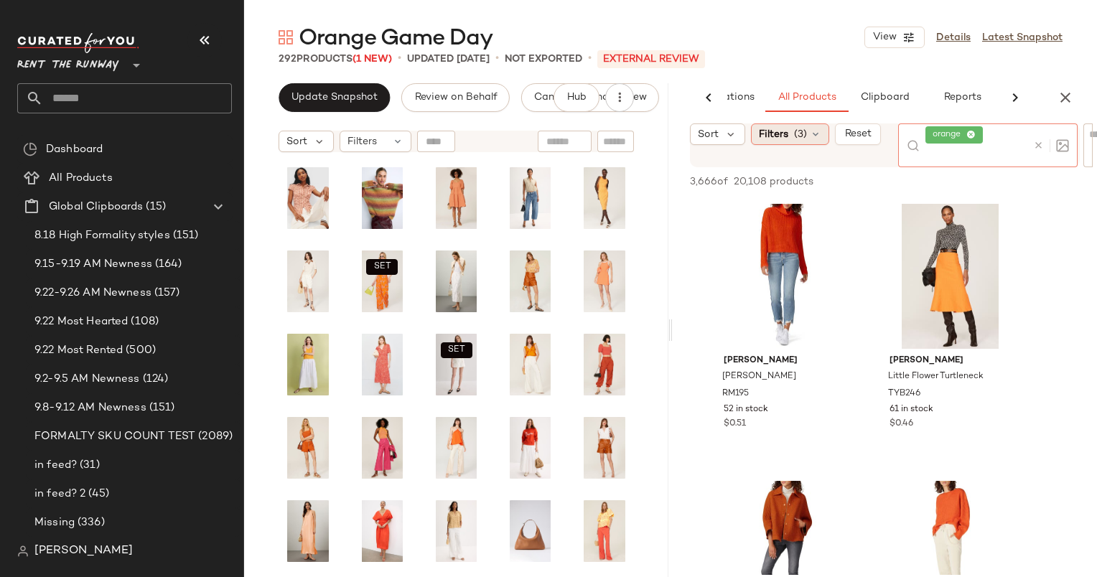
click at [794, 129] on span "(3)" at bounding box center [800, 134] width 13 height 15
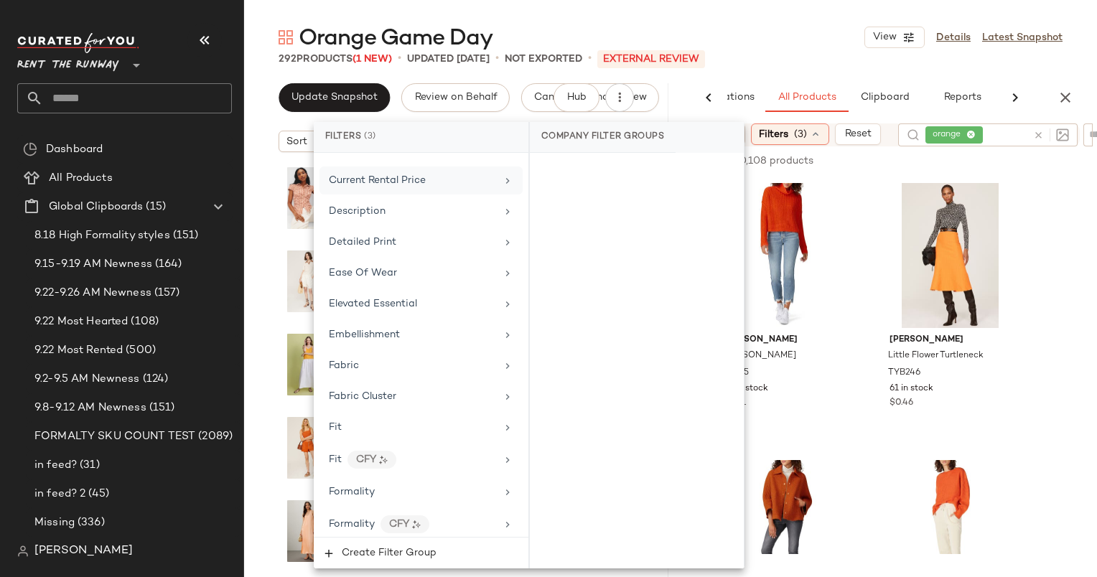
scroll to position [617, 0]
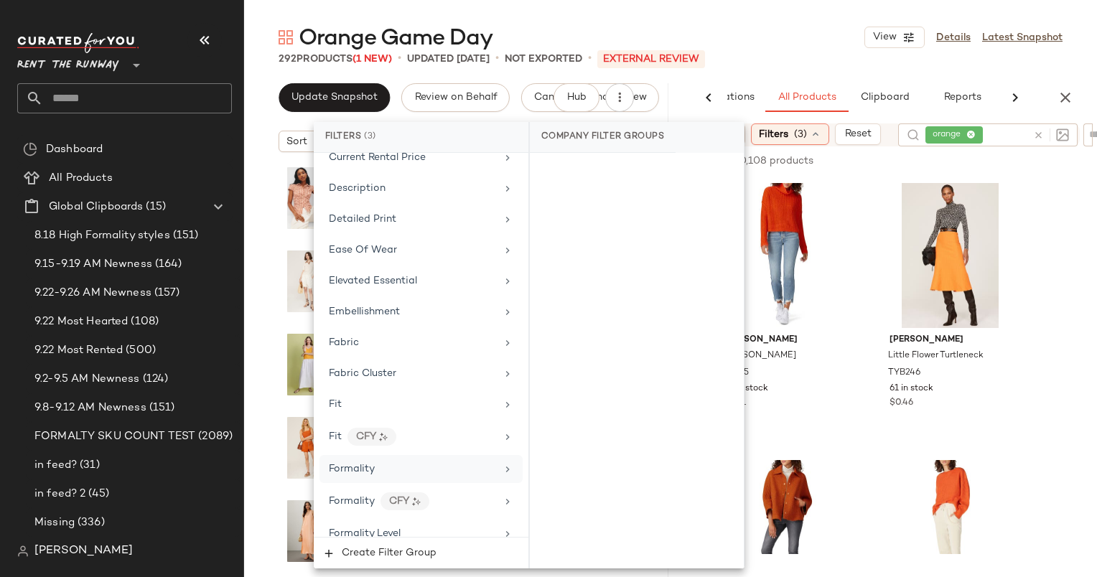
click at [439, 466] on div "Formality" at bounding box center [412, 469] width 167 height 15
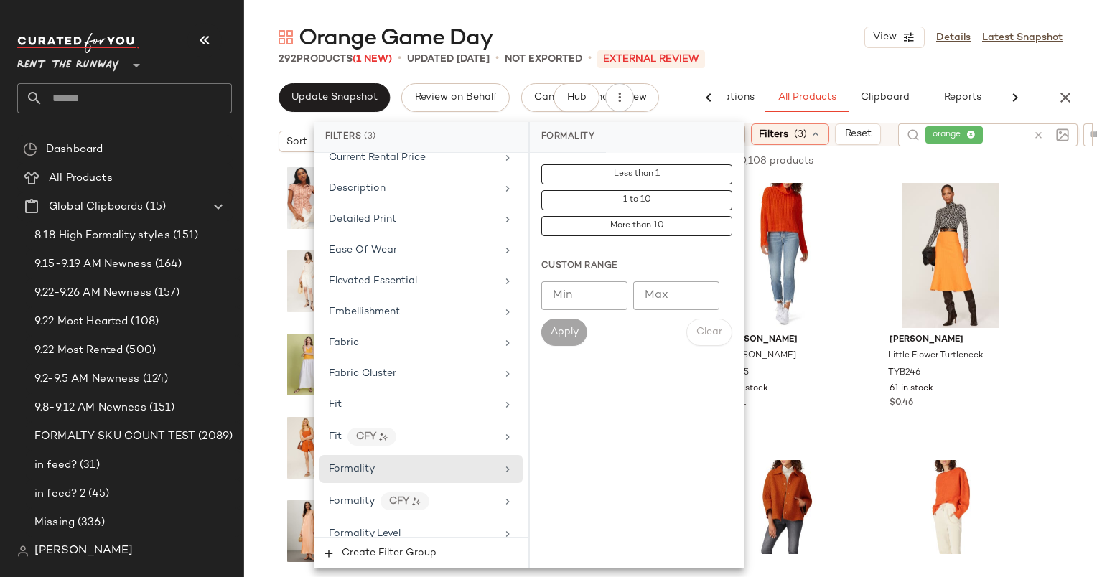
click at [651, 300] on input "Max" at bounding box center [676, 295] width 86 height 29
type input "*"
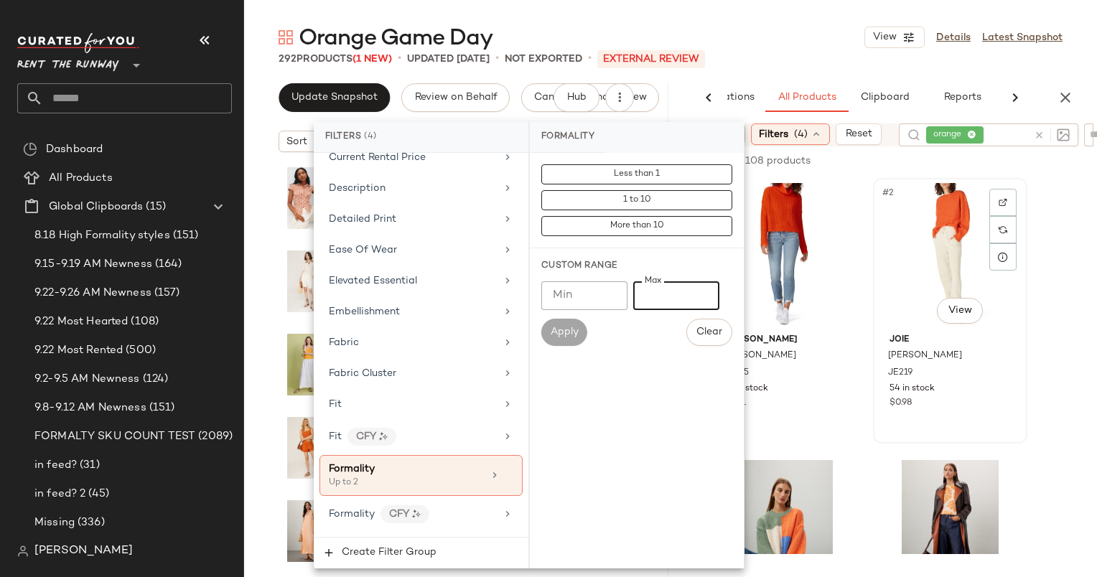
type input "*"
click at [882, 388] on div "Joie Kristine Sweater JE219 54 in stock $0.98" at bounding box center [950, 369] width 144 height 83
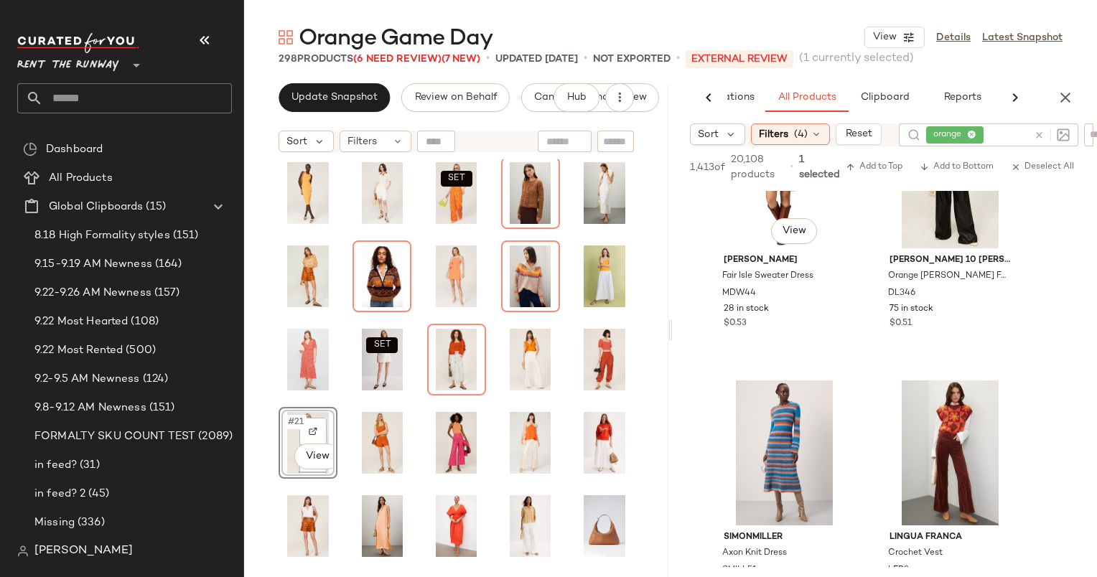
scroll to position [4804, 0]
click at [317, 95] on span "Update Snapshot" at bounding box center [334, 97] width 87 height 11
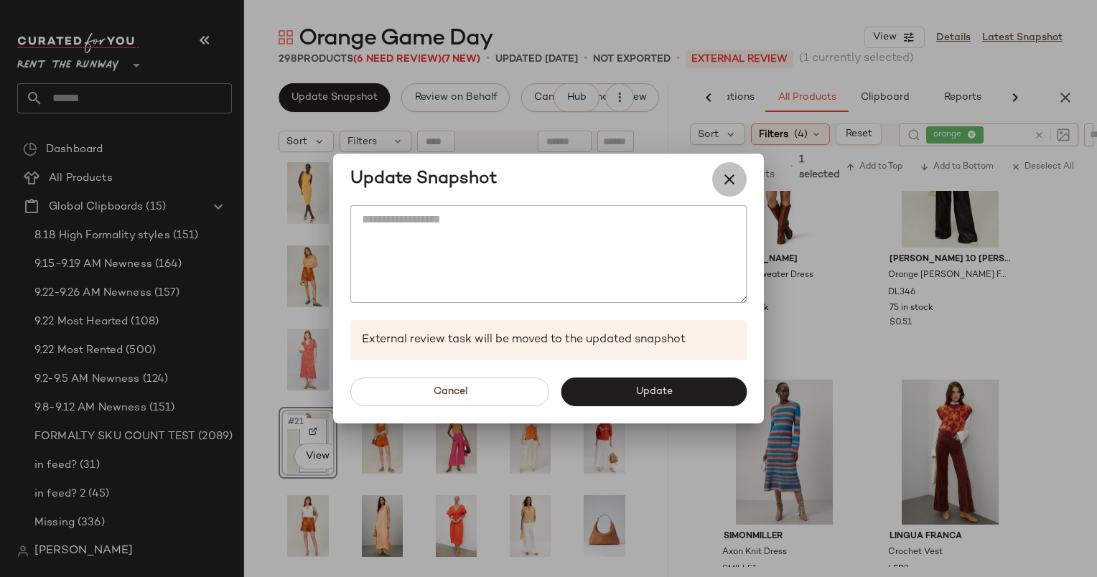
click at [737, 181] on icon "button" at bounding box center [729, 179] width 17 height 17
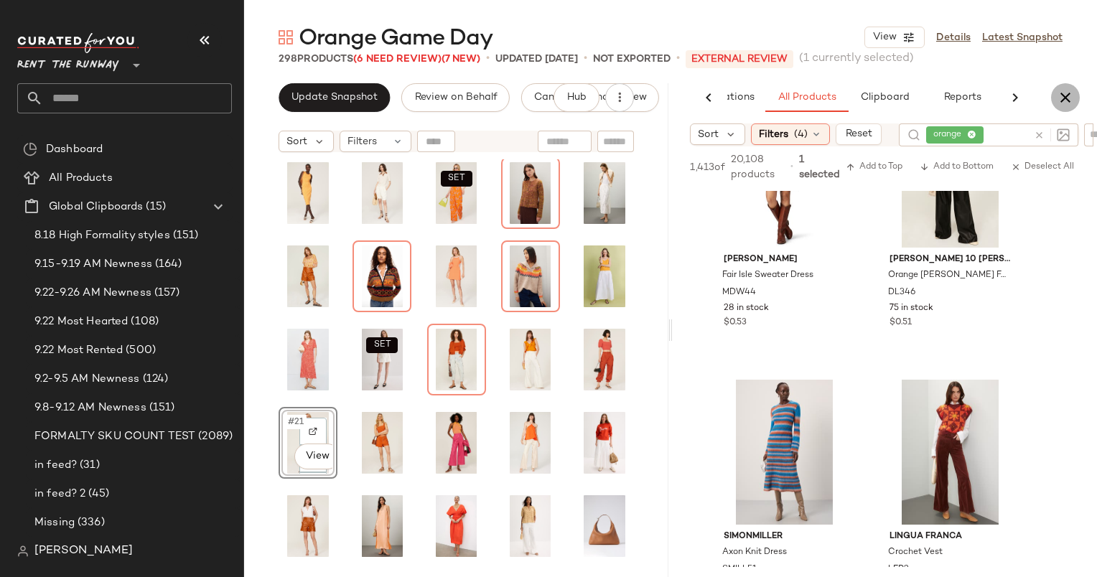
click at [1074, 93] on button "button" at bounding box center [1065, 97] width 29 height 29
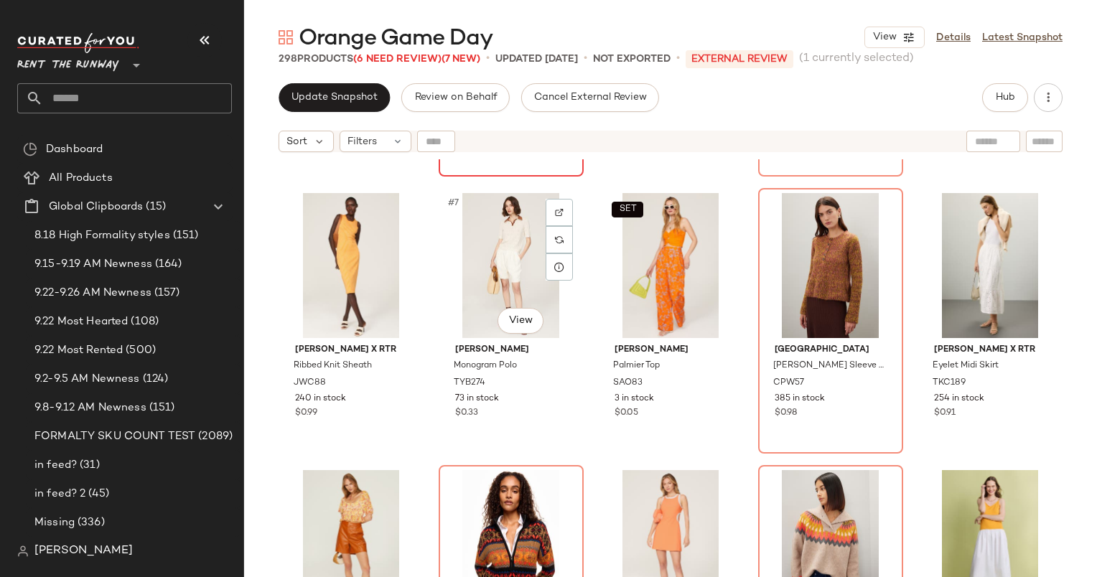
scroll to position [252, 0]
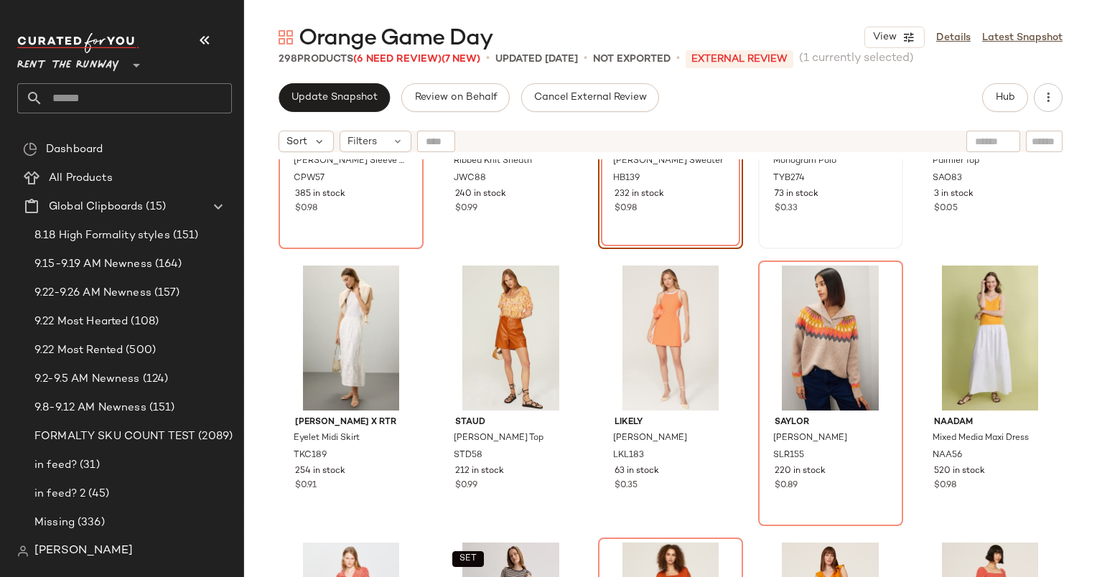
scroll to position [468, 0]
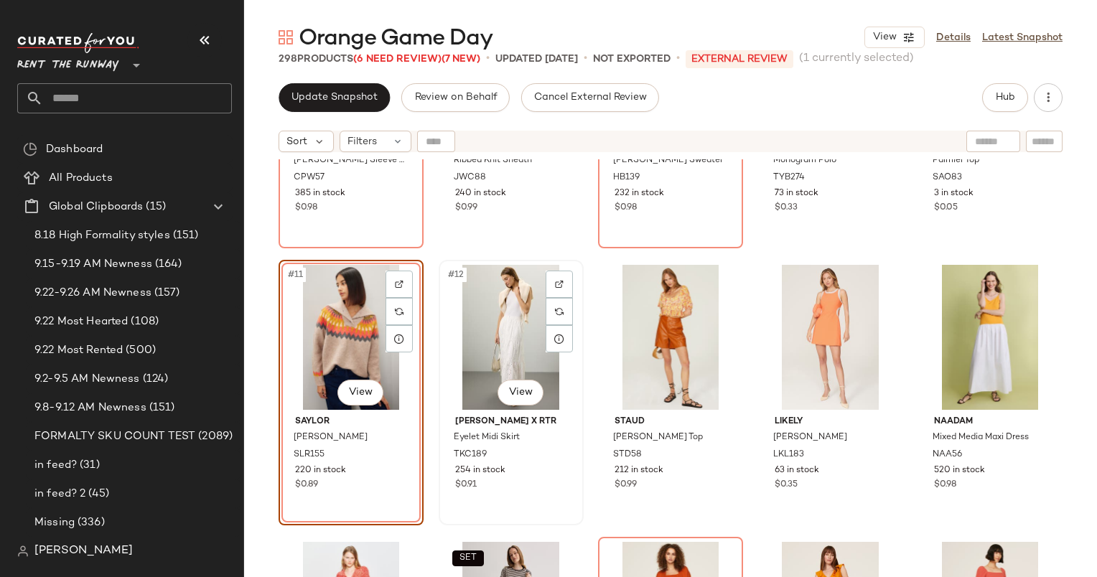
scroll to position [609, 0]
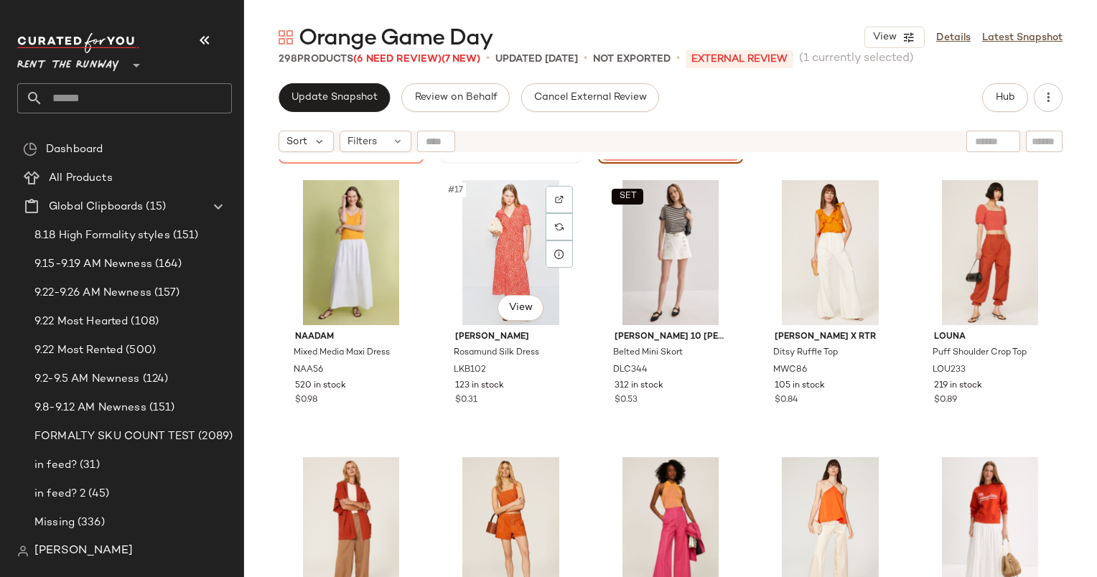
scroll to position [830, 0]
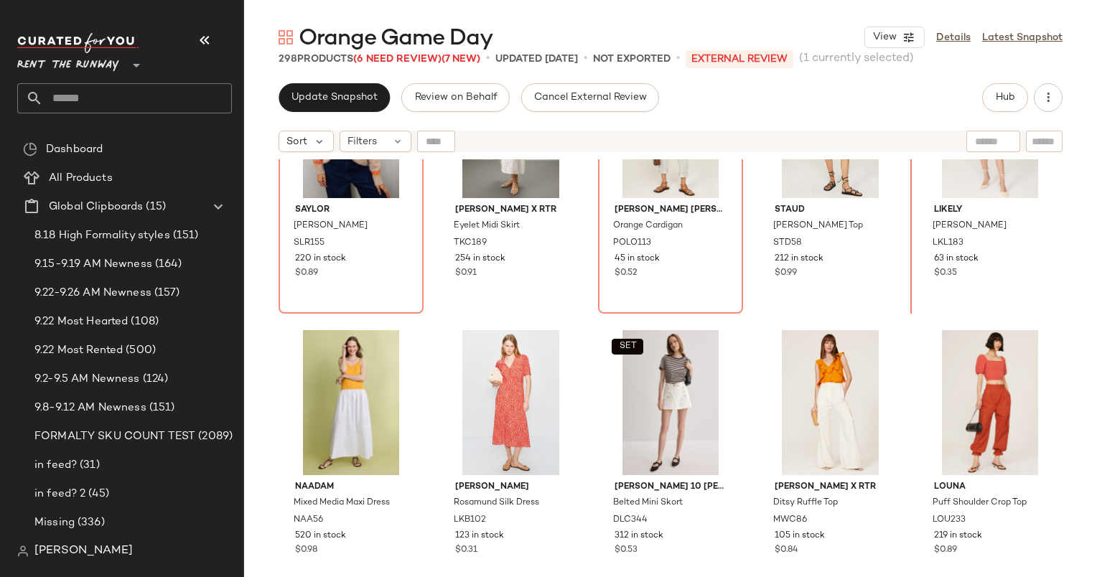
scroll to position [569, 0]
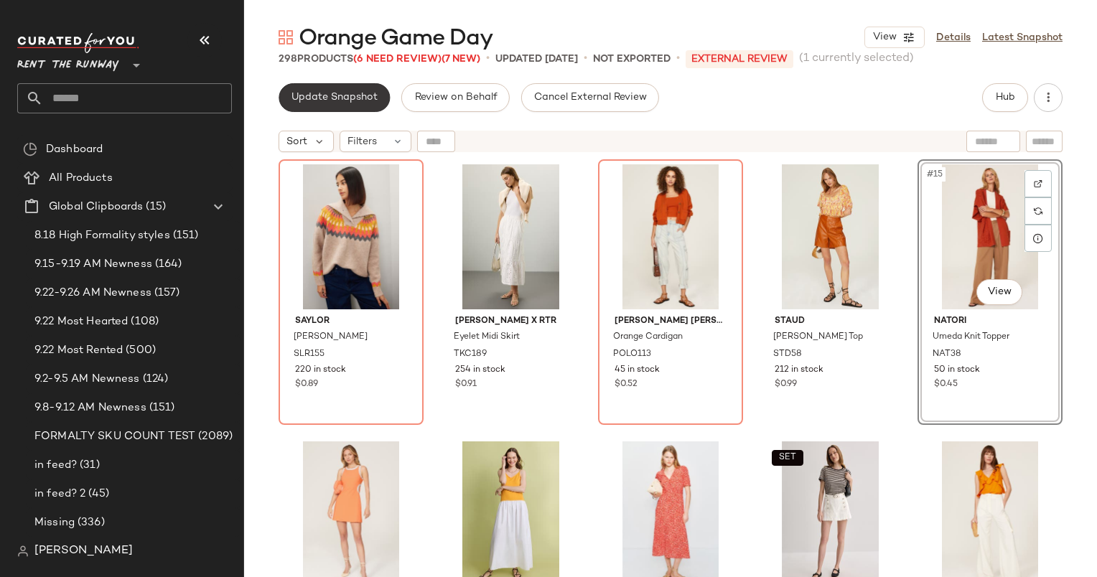
click at [355, 96] on span "Update Snapshot" at bounding box center [334, 97] width 87 height 11
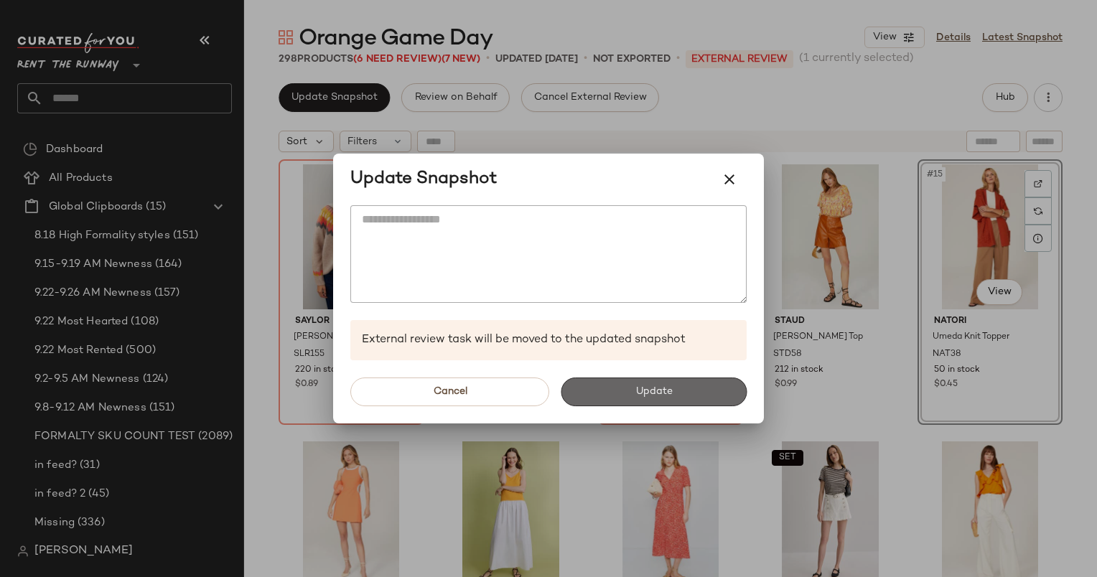
click at [632, 396] on button "Update" at bounding box center [654, 392] width 186 height 29
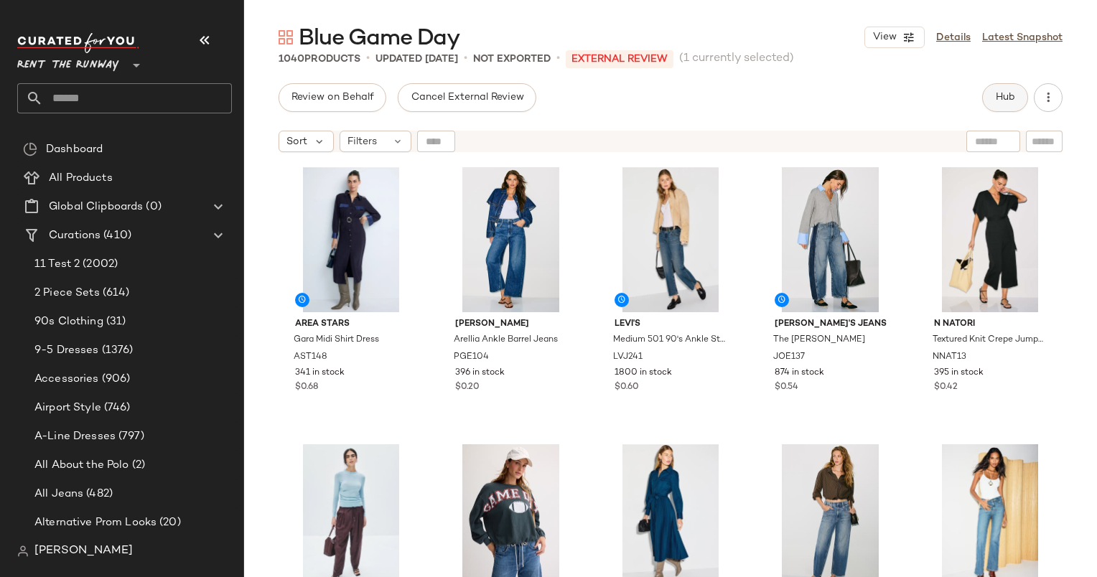
click at [1004, 102] on span "Hub" at bounding box center [1005, 97] width 20 height 11
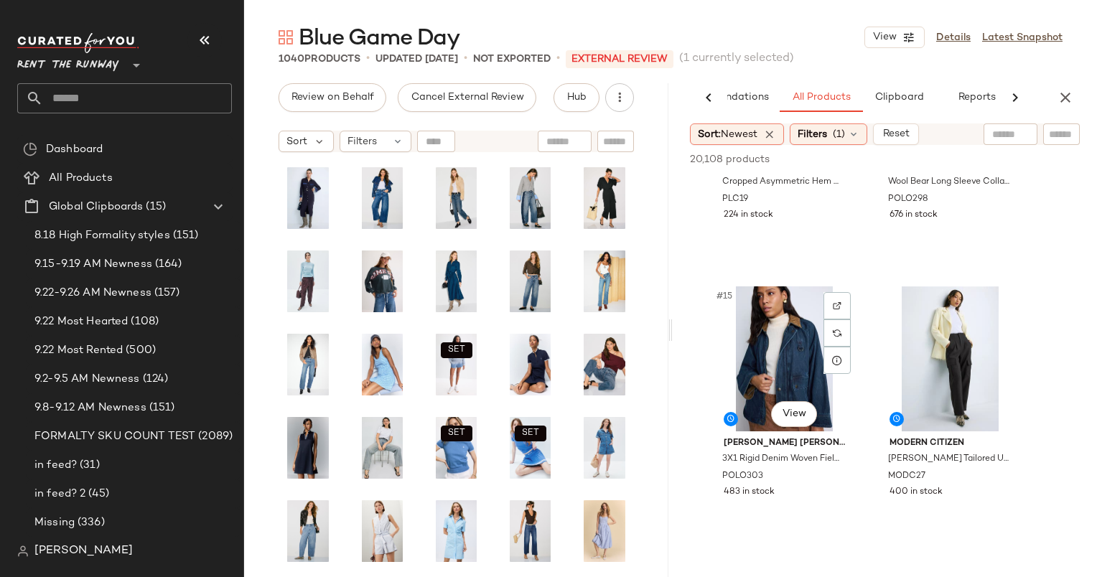
scroll to position [1835, 0]
click at [776, 326] on div "#15 View" at bounding box center [784, 358] width 144 height 145
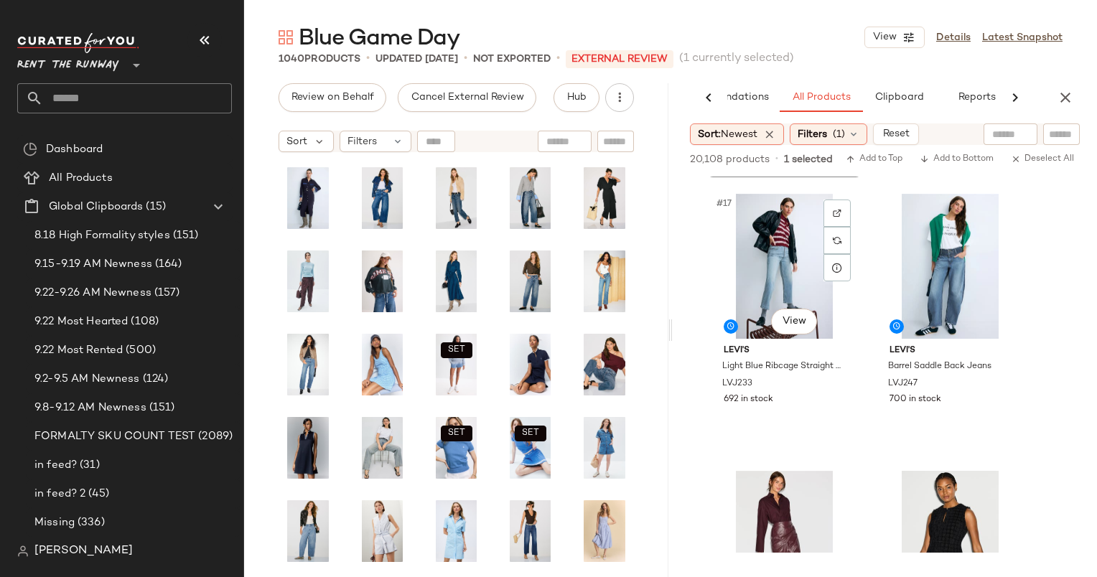
scroll to position [2223, 0]
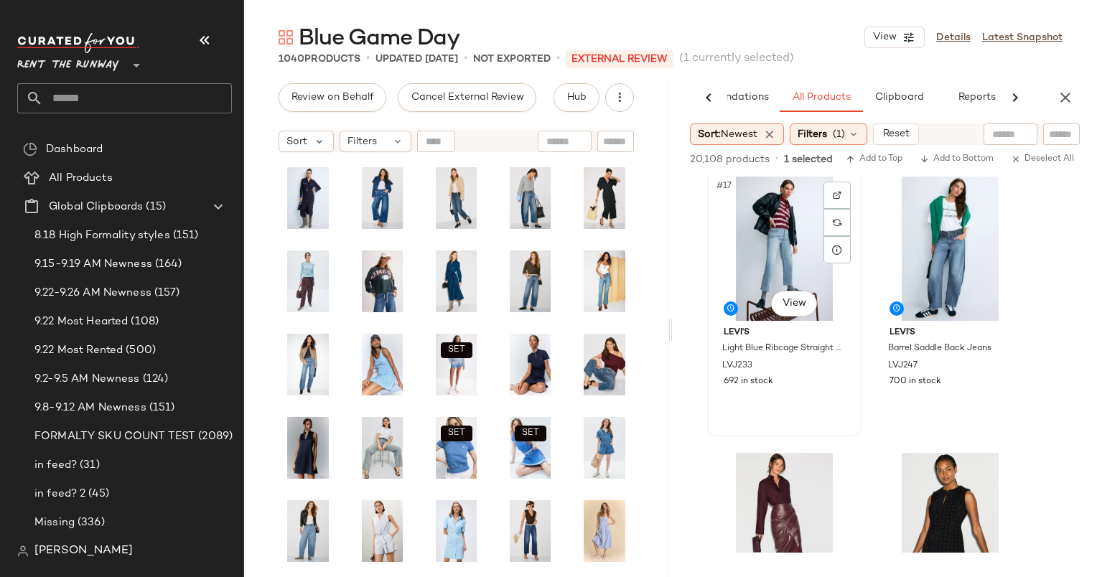
click at [772, 233] on div "#17 View" at bounding box center [784, 248] width 144 height 145
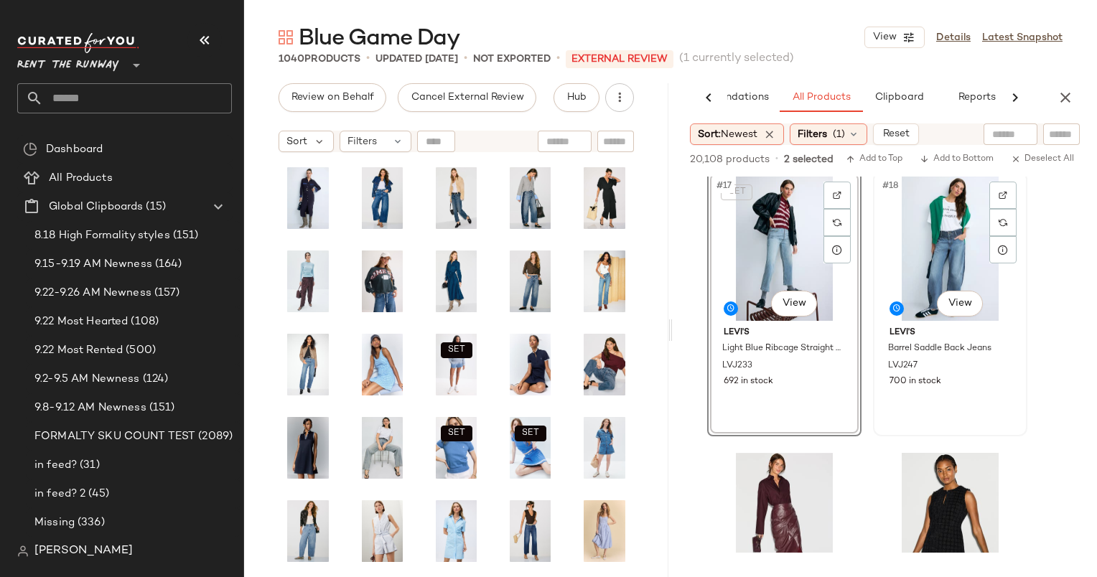
click at [897, 218] on div "#18 View" at bounding box center [950, 248] width 144 height 145
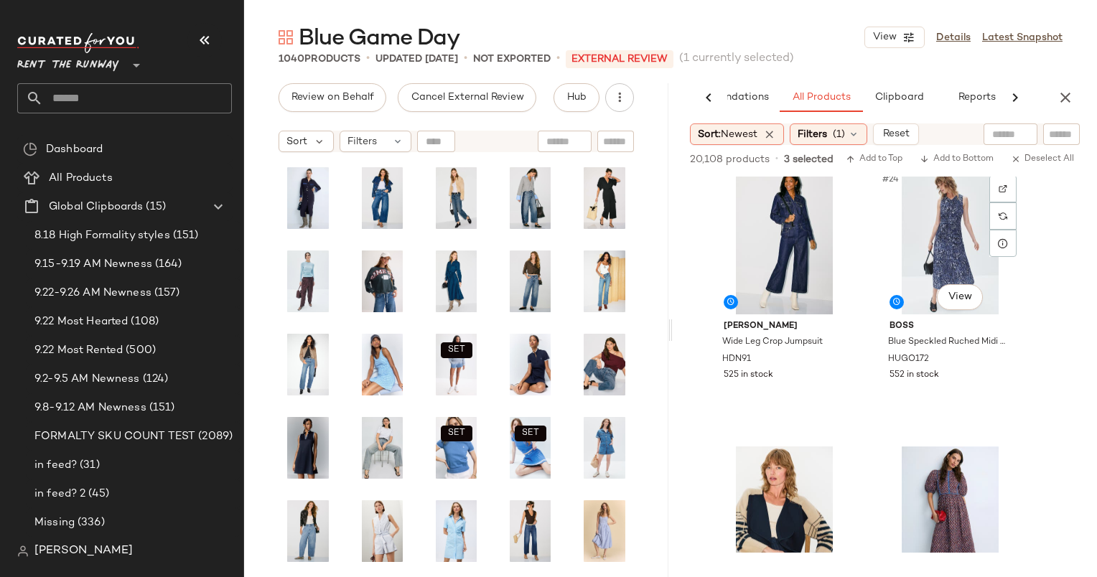
scroll to position [3061, 0]
click at [793, 206] on div "#23 View" at bounding box center [784, 241] width 144 height 145
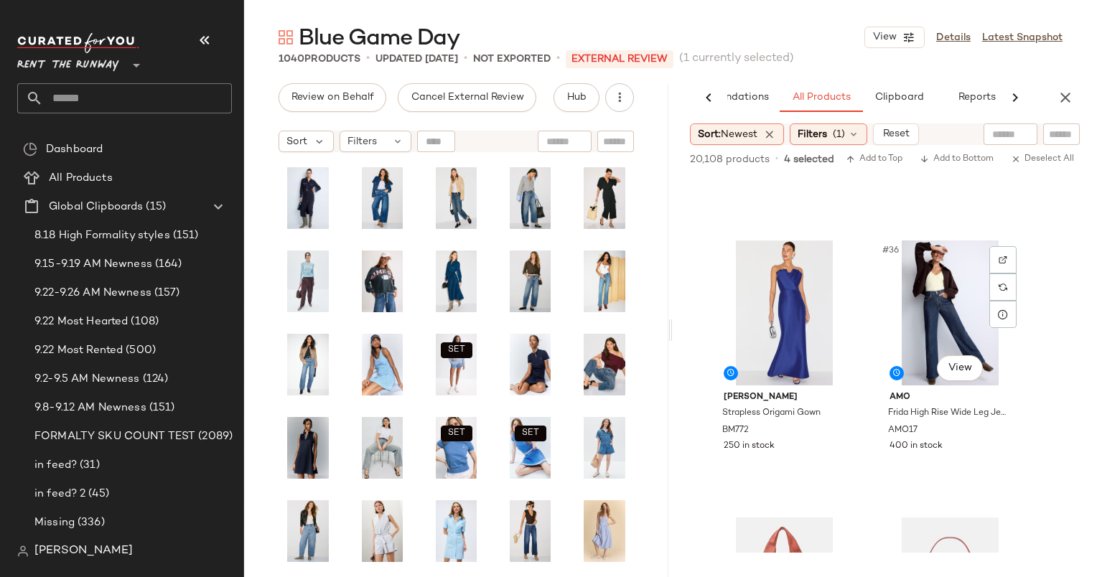
scroll to position [4680, 0]
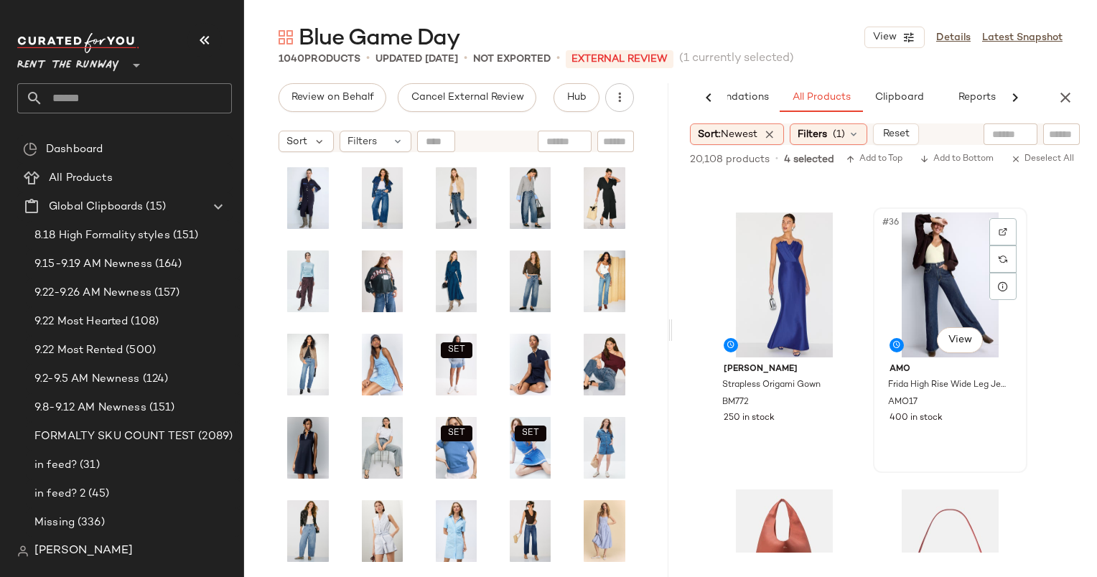
click at [930, 296] on div "#36 View" at bounding box center [950, 285] width 144 height 145
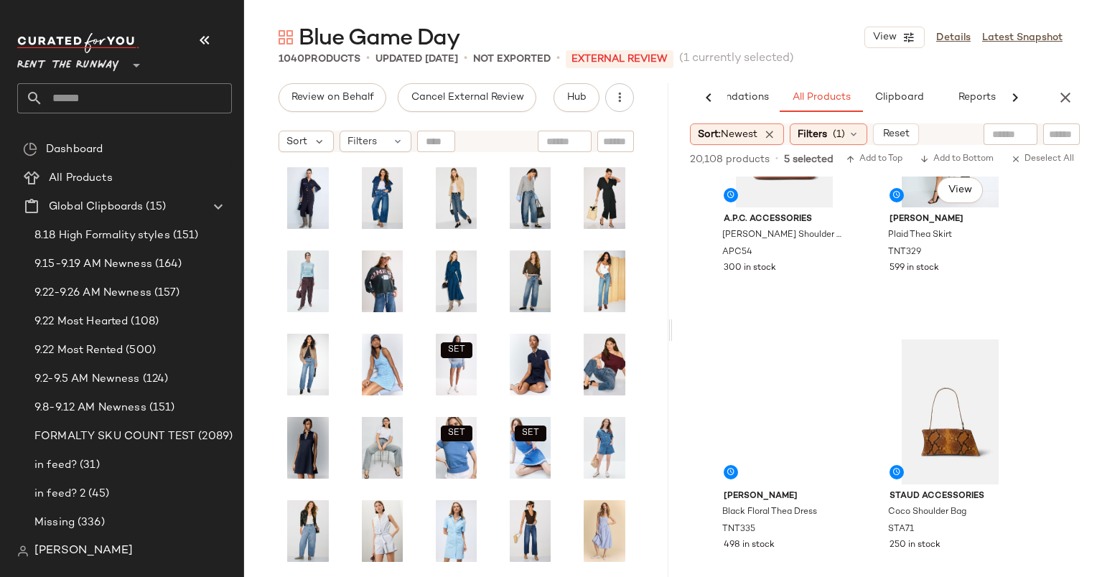
scroll to position [5399, 0]
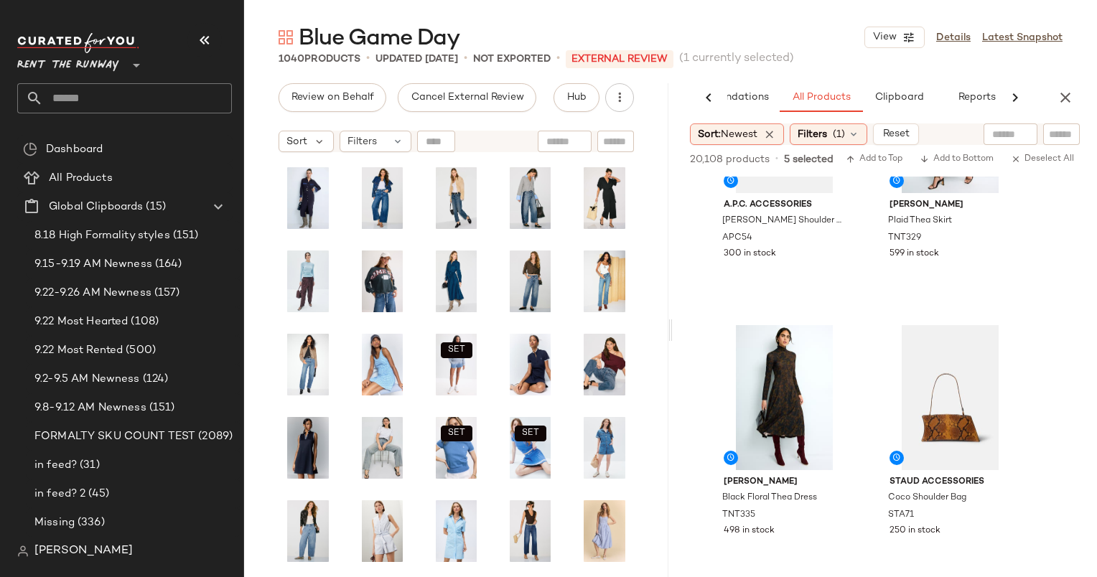
click at [874, 145] on div "20,108 products • 5 selected Add to Top Add to Bottom Deselect All" at bounding box center [885, 161] width 424 height 32
click at [889, 164] on button "Add to Top" at bounding box center [874, 159] width 68 height 17
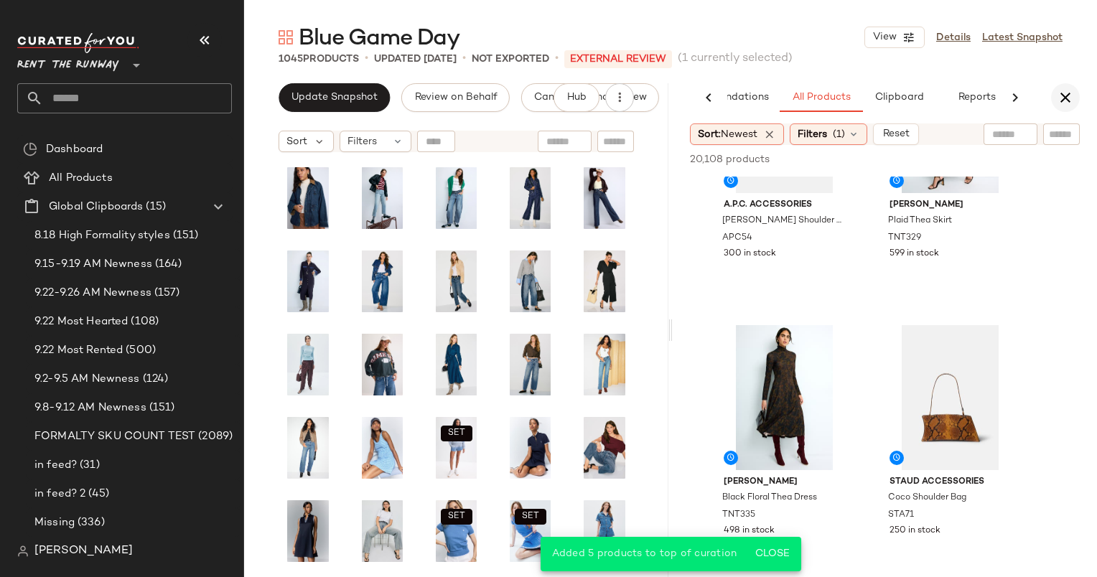
click at [1070, 95] on icon "button" at bounding box center [1065, 97] width 17 height 17
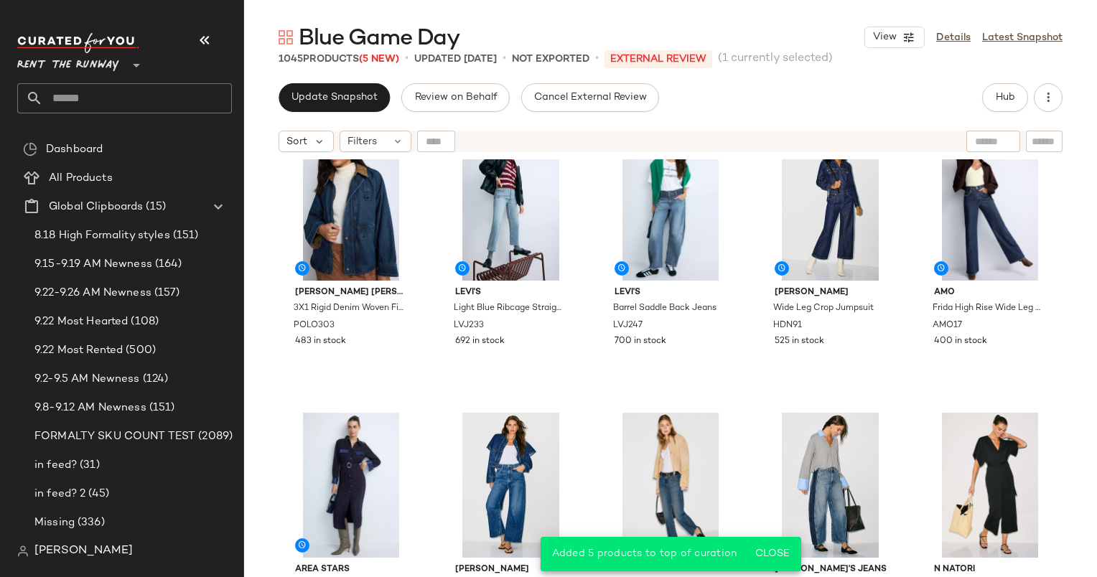
scroll to position [31, 0]
click at [505, 431] on div "#7 View" at bounding box center [511, 486] width 135 height 145
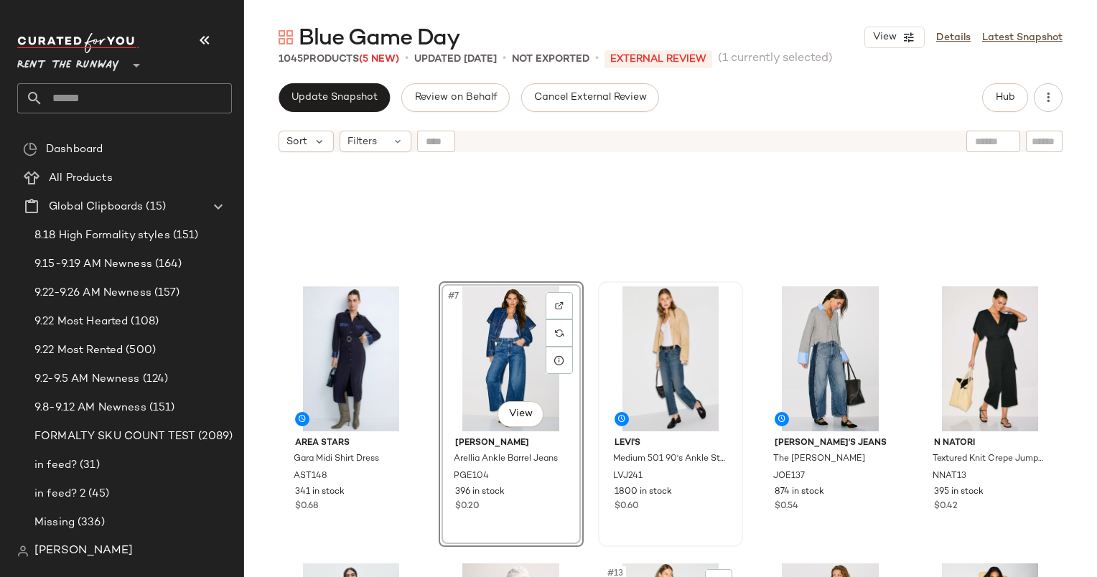
scroll to position [458, 0]
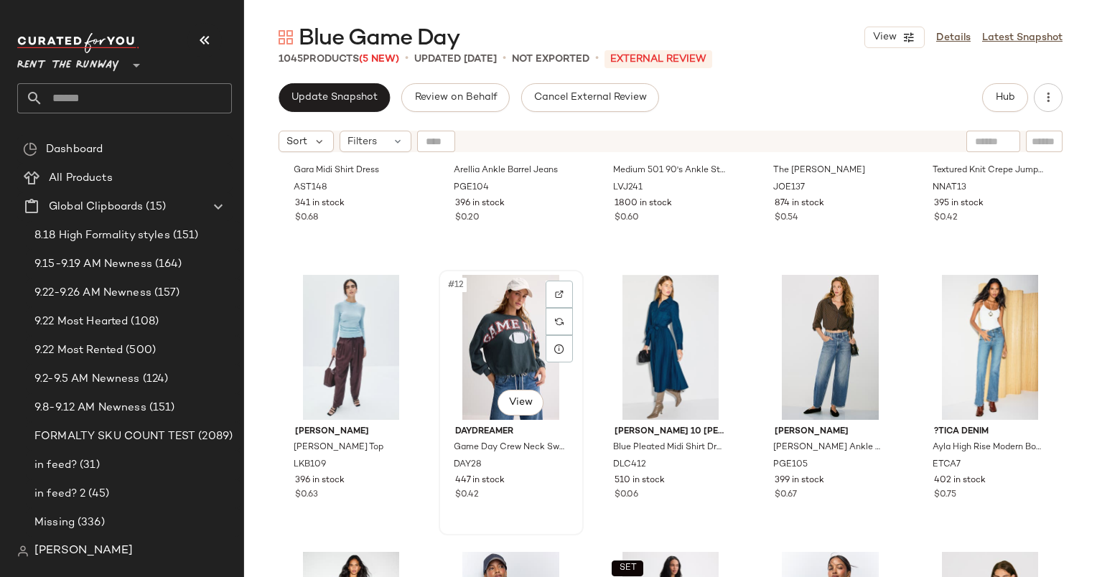
click at [520, 342] on div "#12 View" at bounding box center [511, 347] width 135 height 145
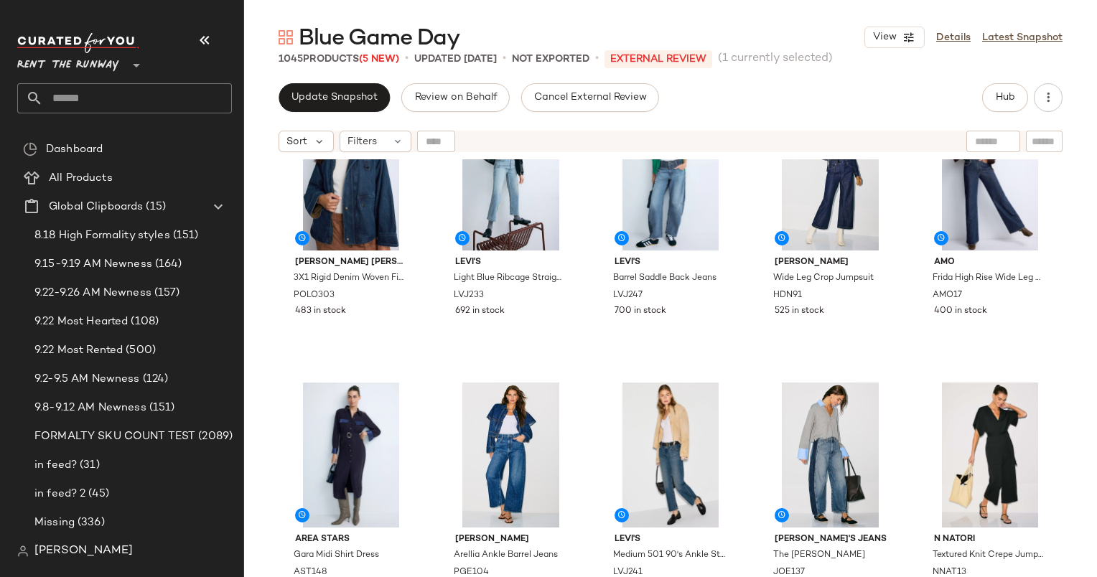
scroll to position [60, 0]
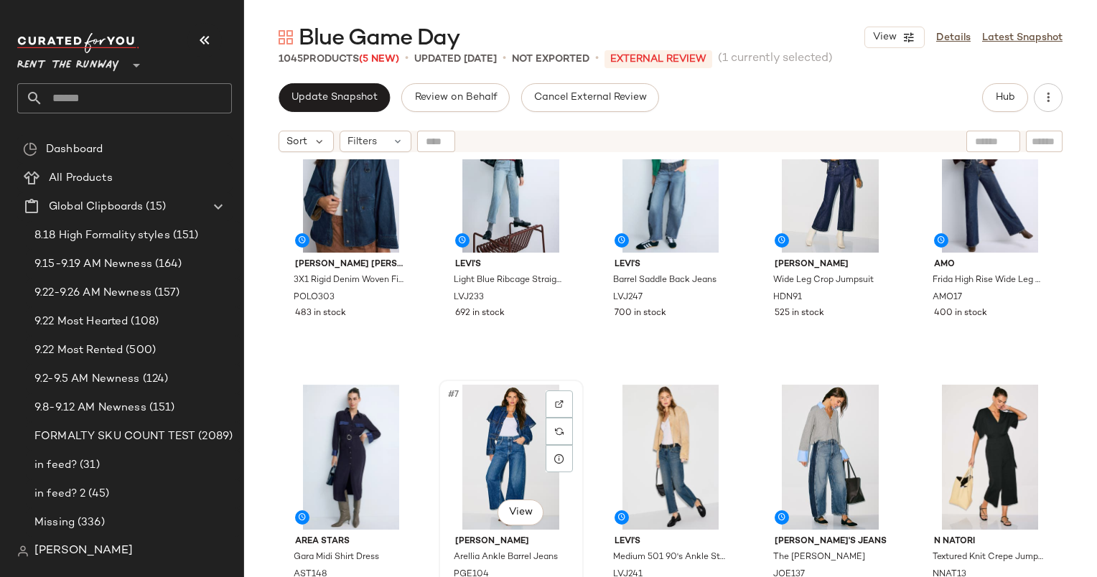
click at [488, 434] on div "#7 View" at bounding box center [511, 457] width 135 height 145
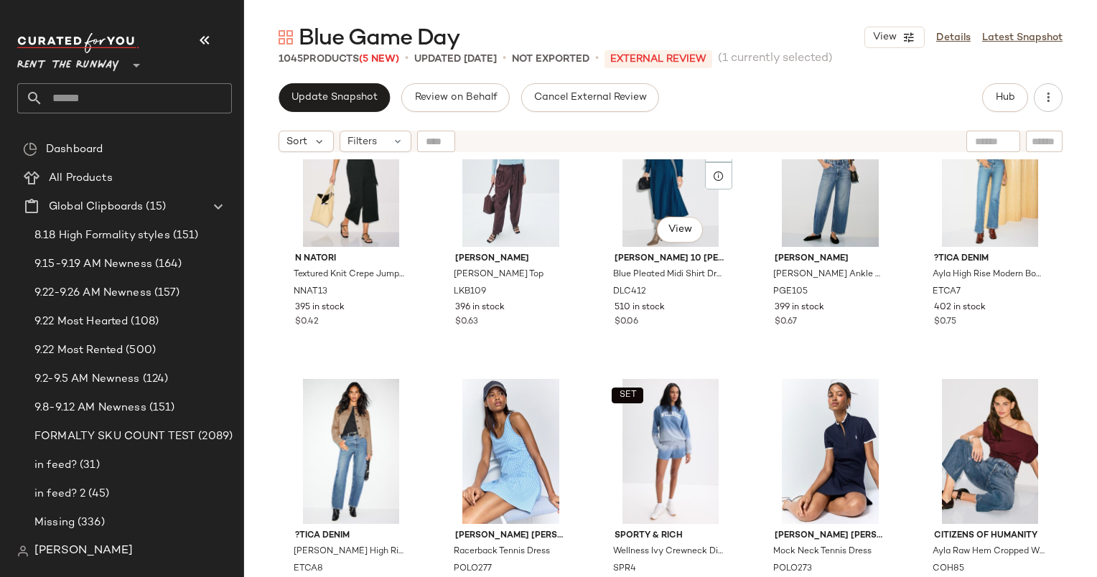
scroll to position [632, 0]
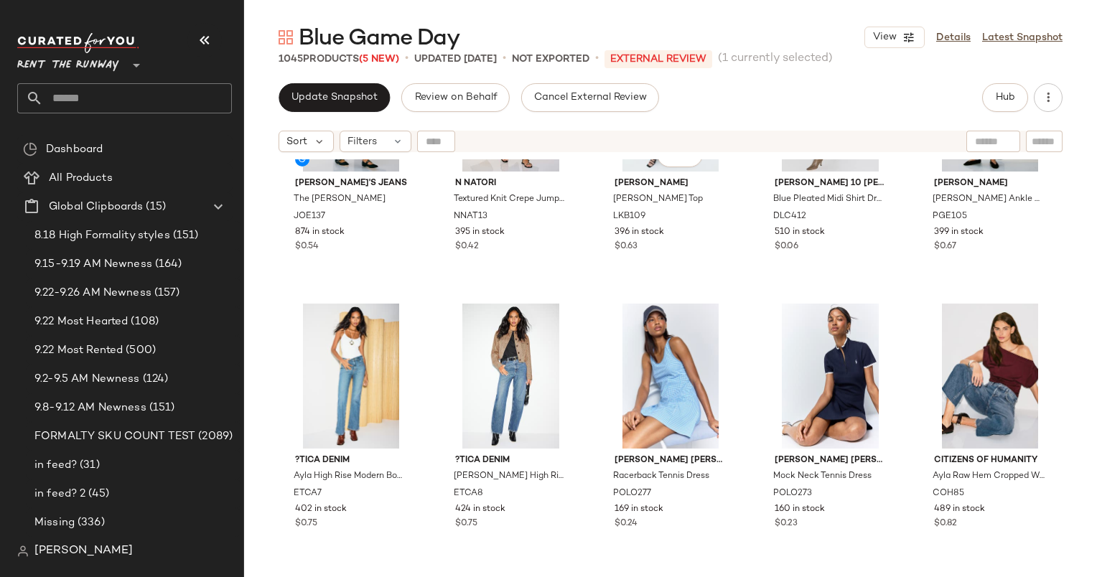
scroll to position [706, 0]
click at [632, 370] on div "#18 View" at bounding box center [670, 376] width 135 height 145
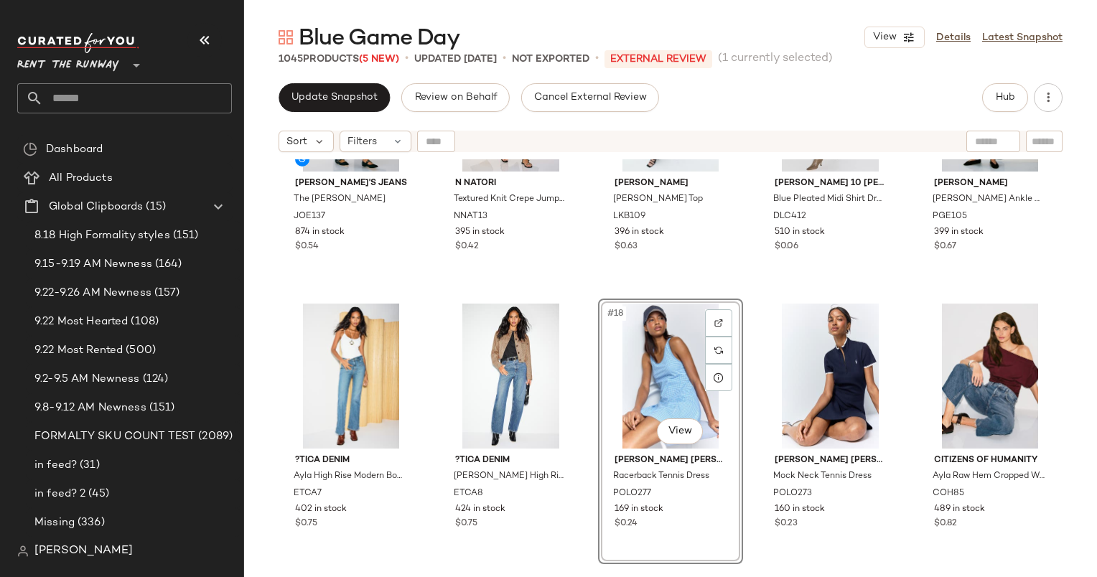
scroll to position [841, 0]
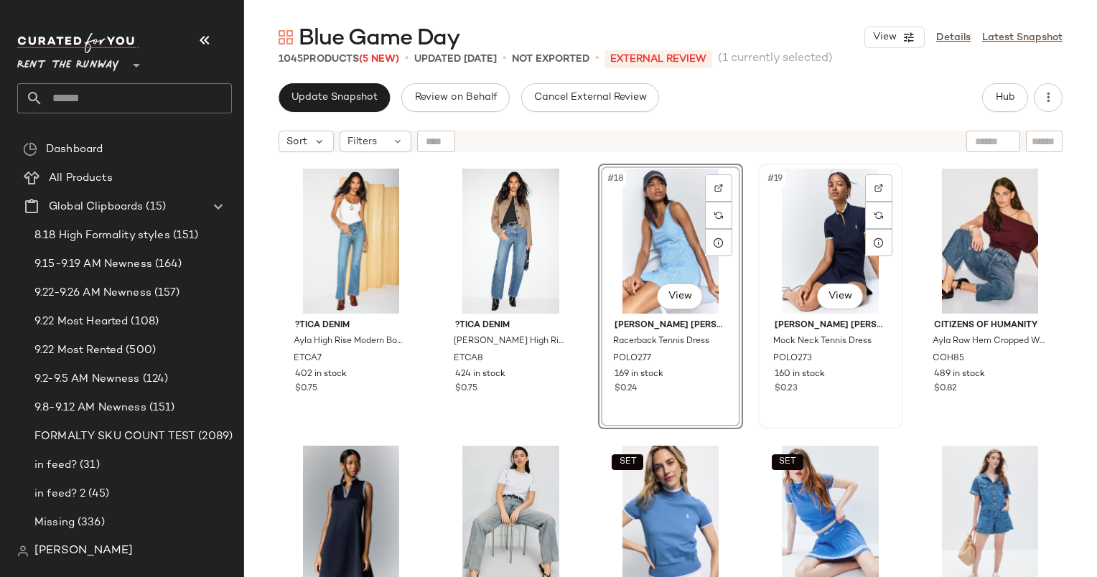
click at [818, 218] on div "#19 View" at bounding box center [830, 241] width 135 height 145
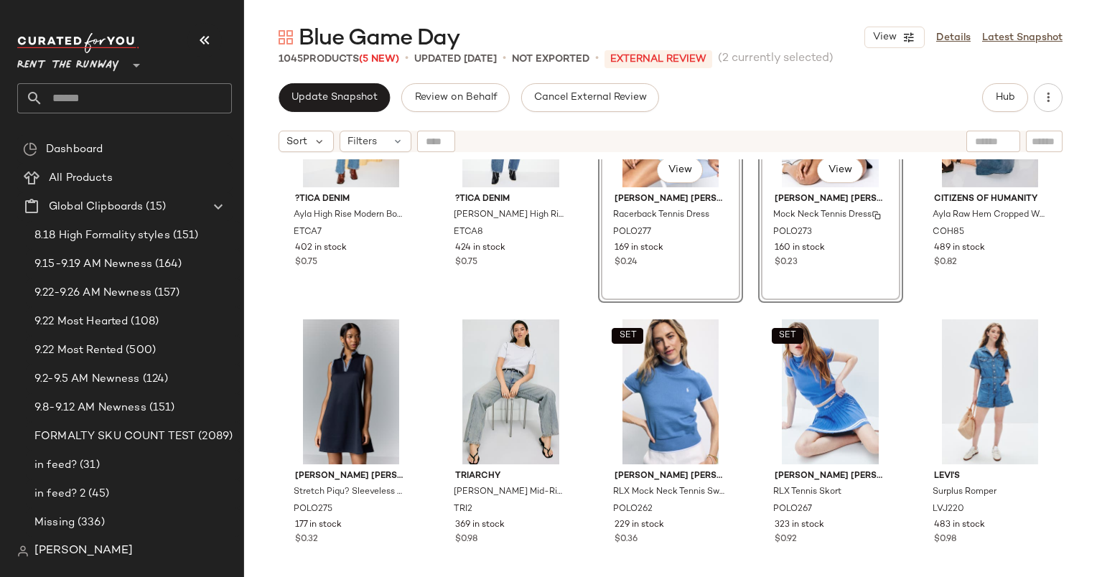
scroll to position [968, 0]
click at [312, 370] on div "#21 View" at bounding box center [351, 391] width 135 height 145
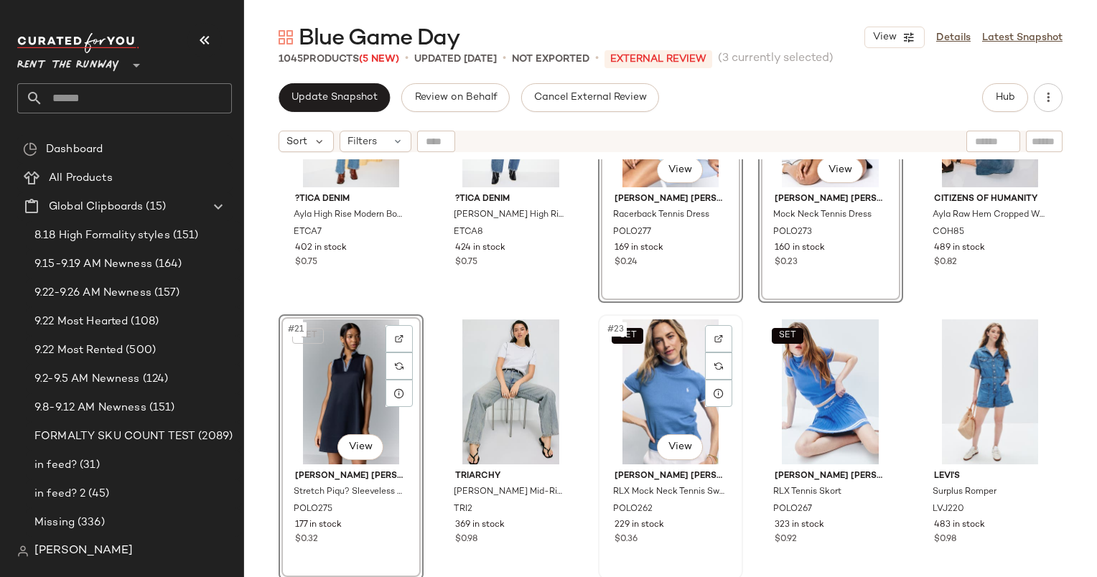
click at [624, 364] on div "SET #23 View" at bounding box center [670, 391] width 135 height 145
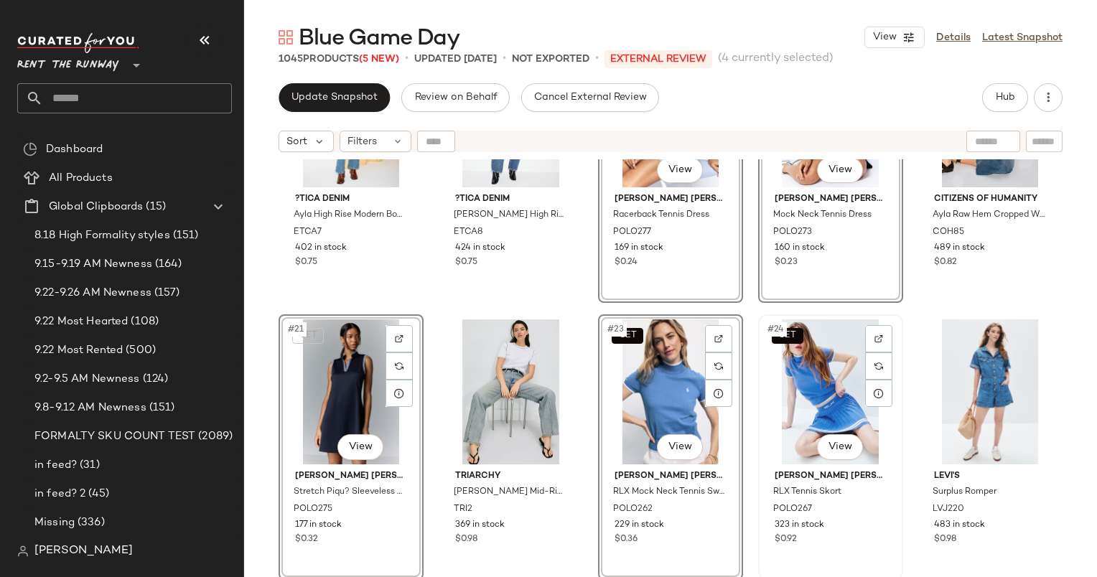
click at [792, 358] on div "SET #24 View" at bounding box center [830, 391] width 135 height 145
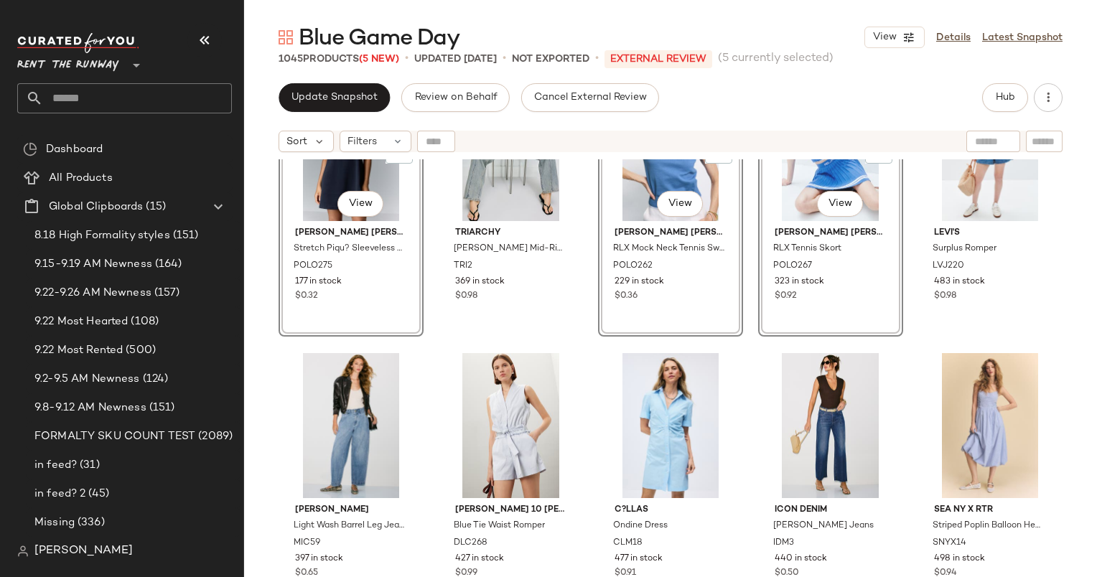
scroll to position [1079, 0]
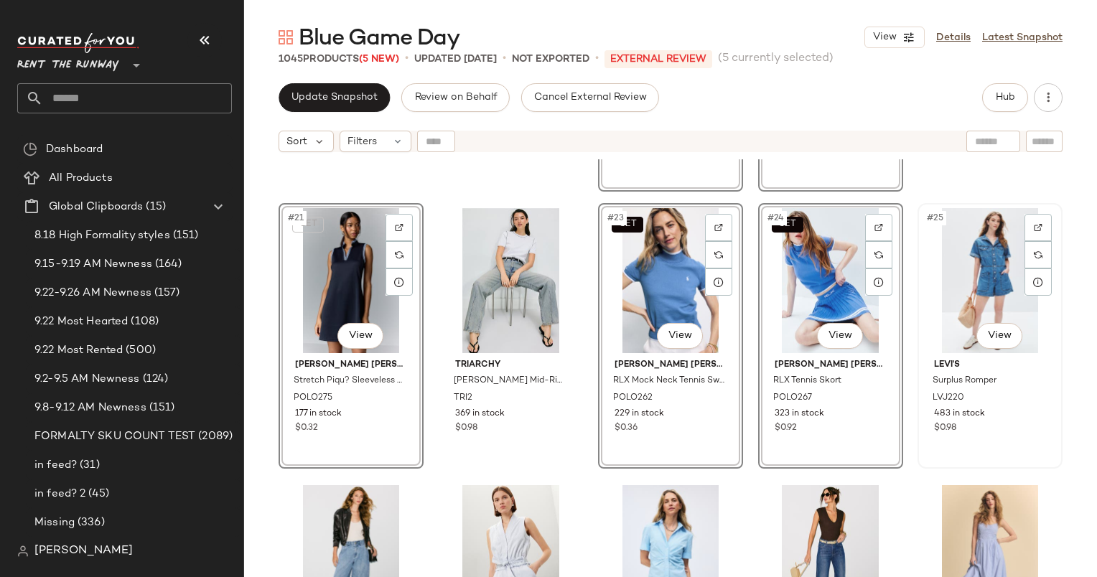
click at [961, 257] on div "#25 View" at bounding box center [990, 280] width 135 height 145
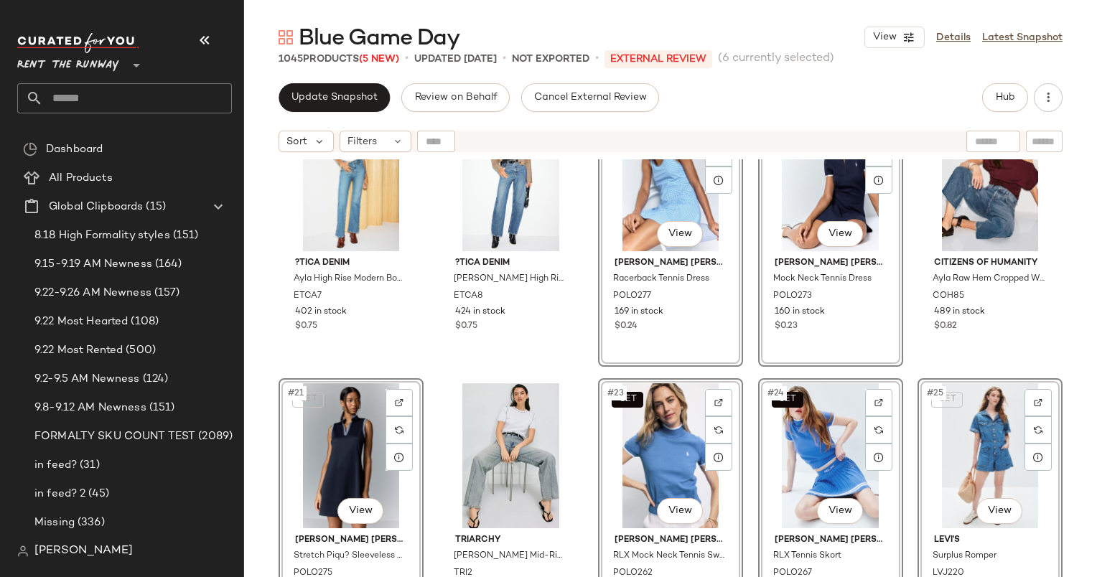
scroll to position [727, 0]
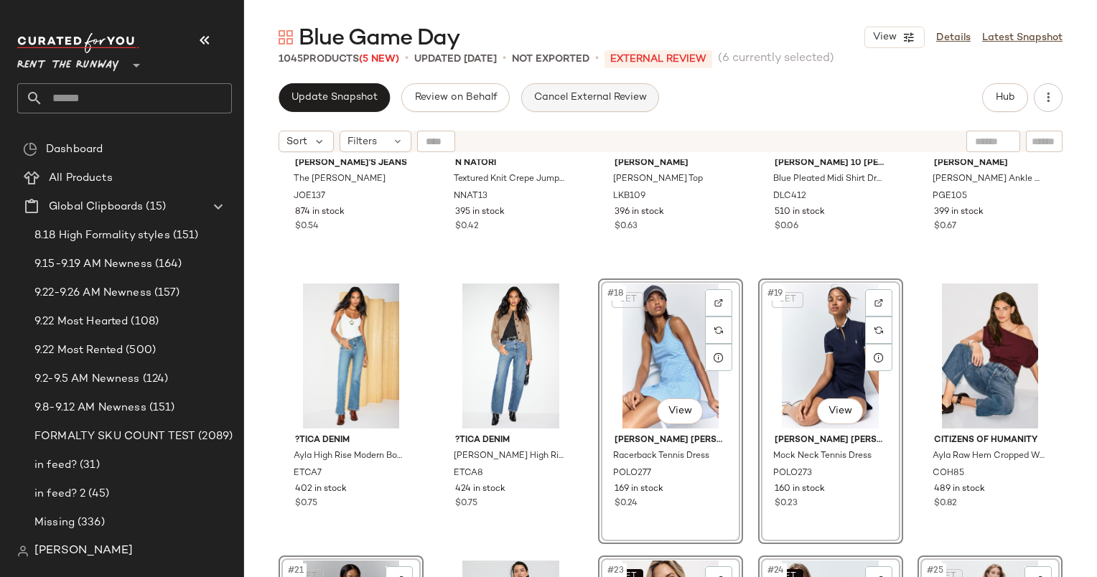
drag, startPoint x: 657, startPoint y: 326, endPoint x: 519, endPoint y: 92, distance: 271.6
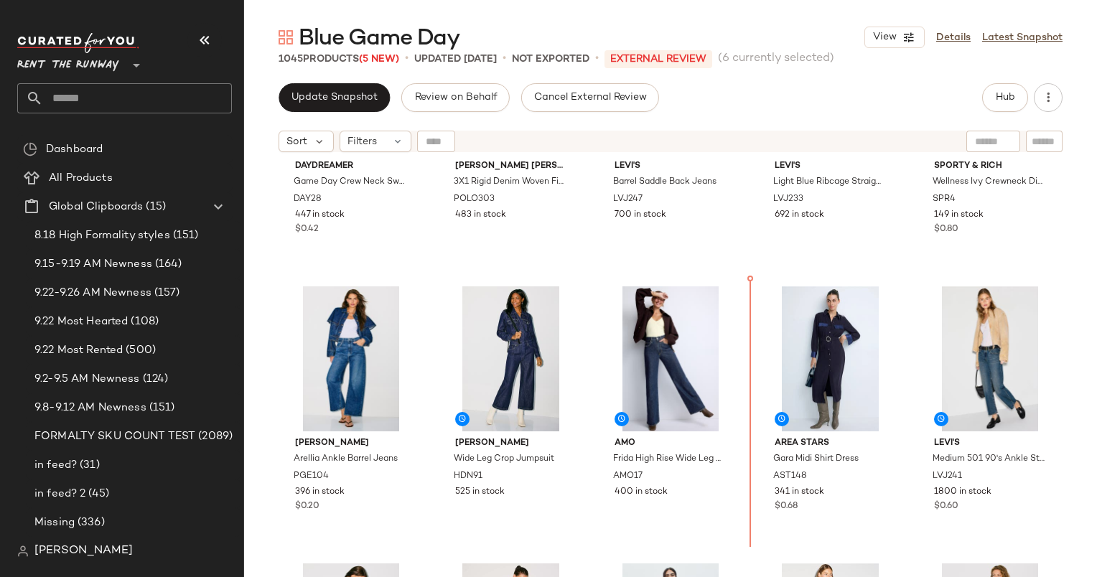
scroll to position [61, 0]
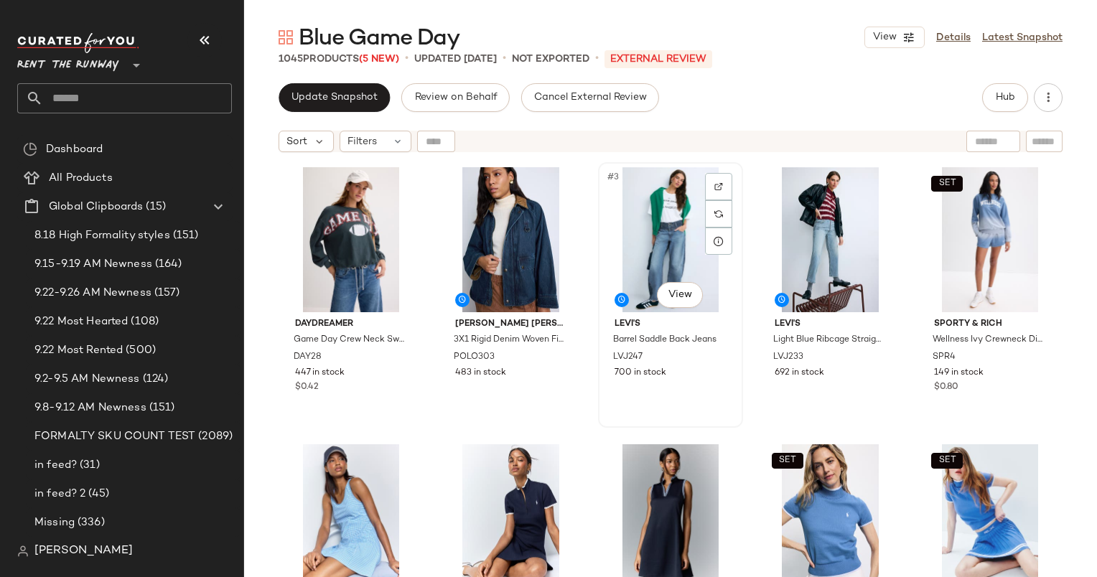
click at [624, 414] on div "#3 View Levi's Barrel Saddle Back Jeans LVJ247 700 in stock" at bounding box center [670, 295] width 142 height 263
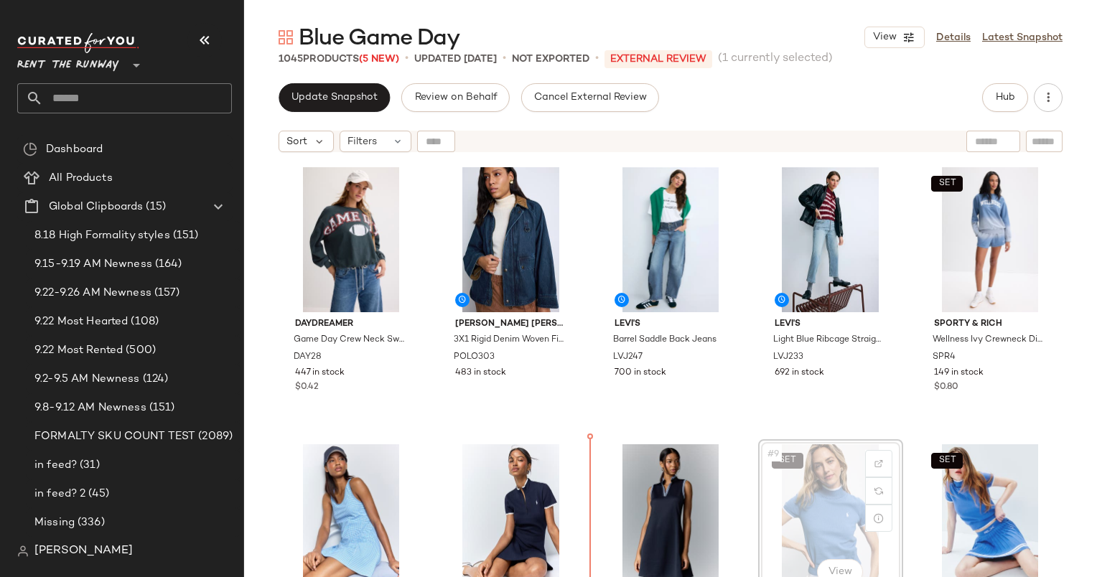
scroll to position [20, 0]
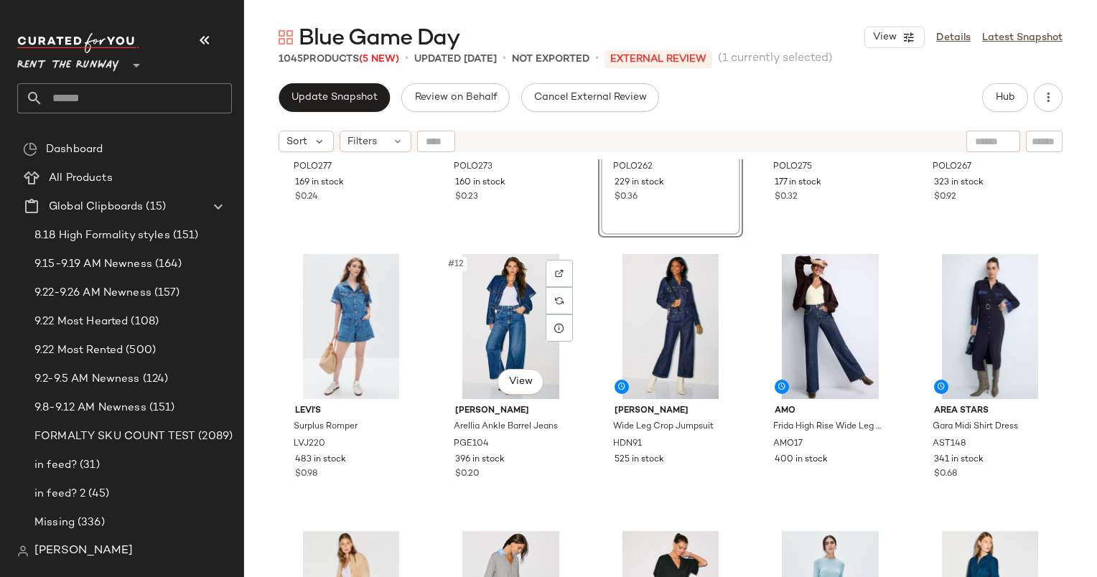
scroll to position [545, 0]
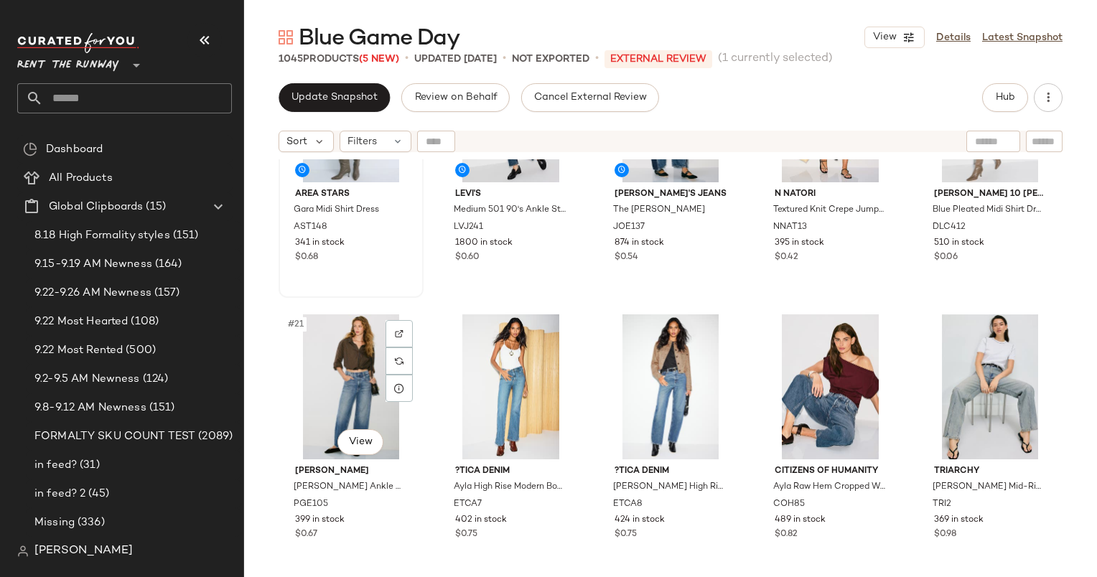
scroll to position [973, 0]
click at [392, 146] on icon at bounding box center [397, 141] width 11 height 11
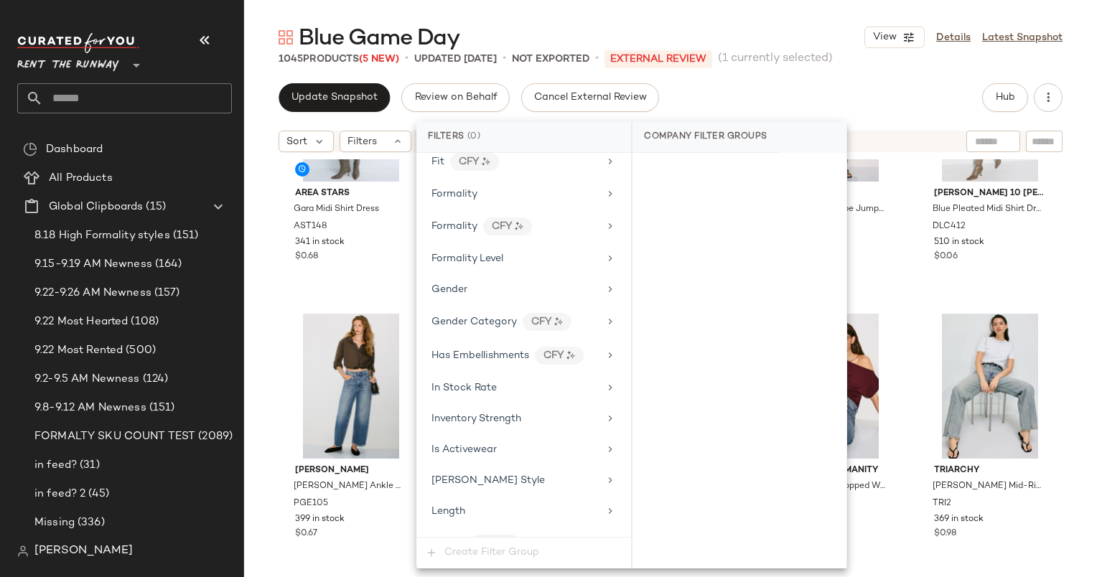
scroll to position [849, 0]
click at [511, 186] on div "Formality" at bounding box center [514, 193] width 167 height 15
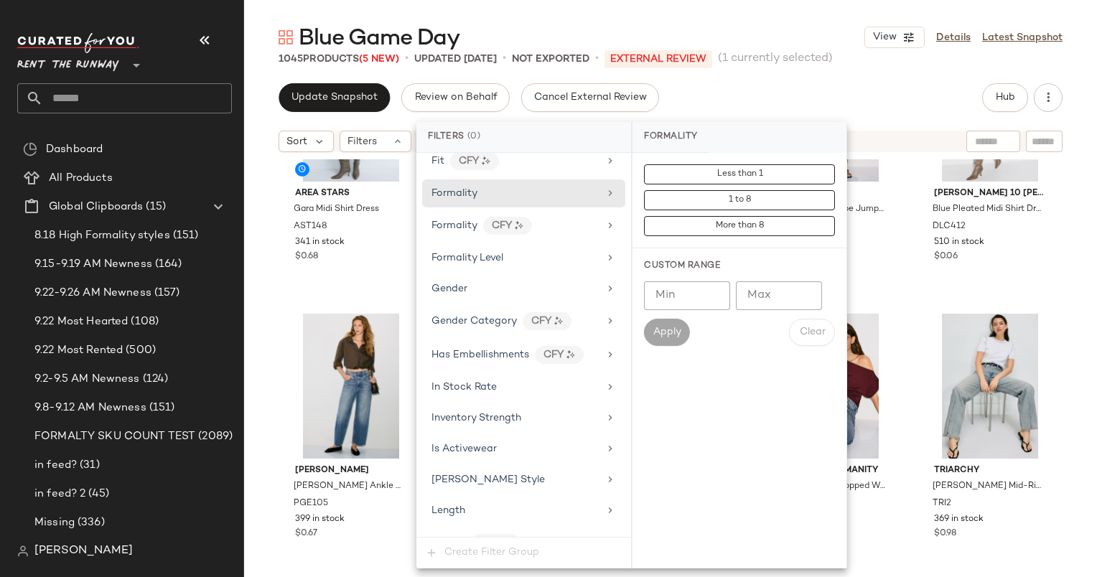
click at [767, 289] on input "Max" at bounding box center [779, 295] width 86 height 29
click at [672, 297] on input "Min" at bounding box center [687, 295] width 86 height 29
type input "*"
click at [661, 327] on span "Apply" at bounding box center [667, 332] width 29 height 11
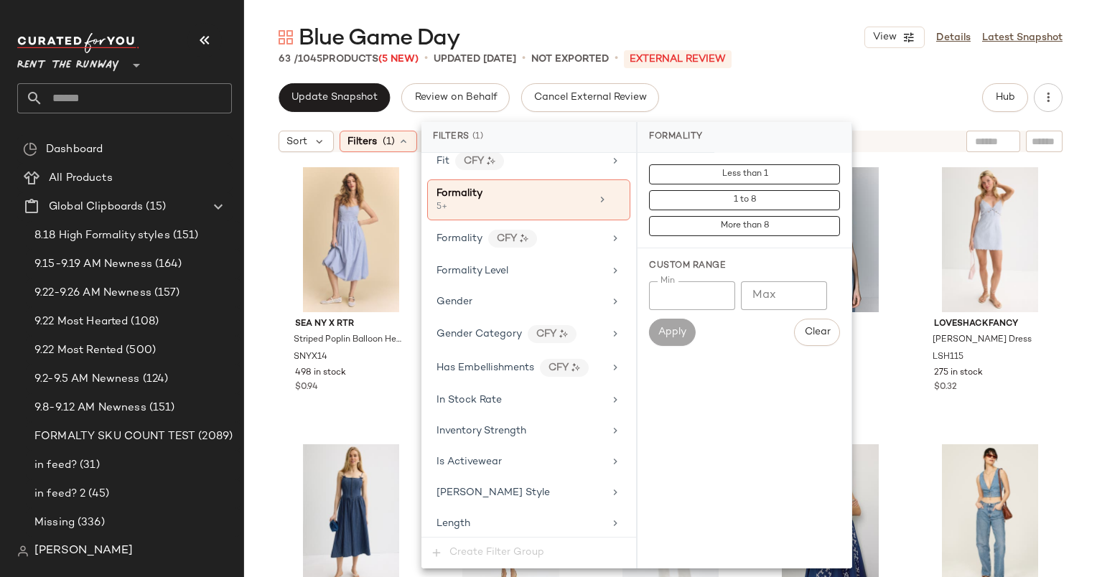
click at [804, 53] on div "63 / 1045 Products (5 New) • updated Sep 25th • Not Exported • External REVIEW" at bounding box center [670, 59] width 853 height 14
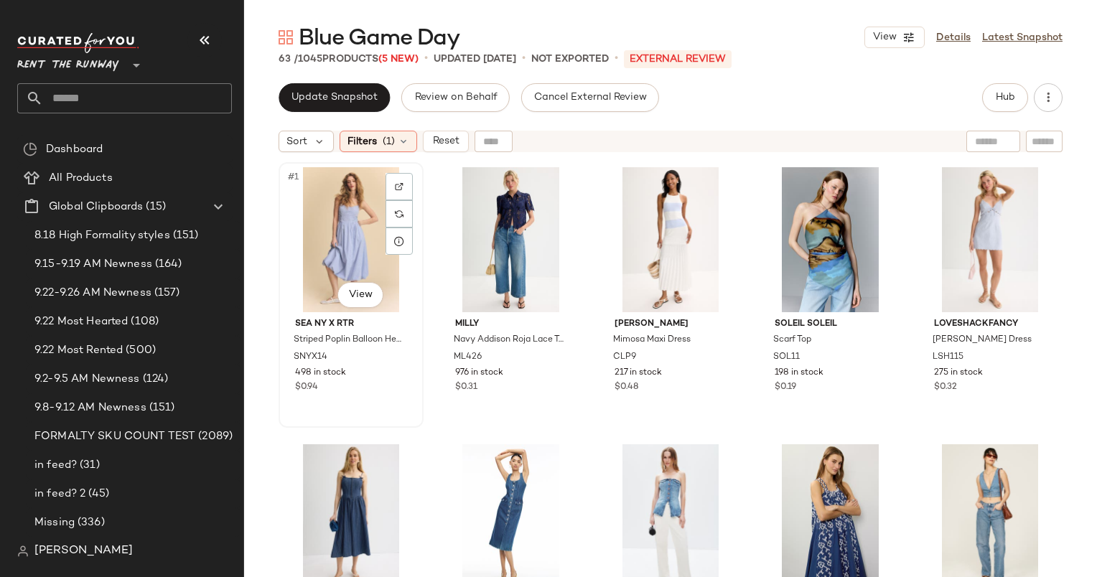
click at [329, 237] on div "#1 View" at bounding box center [351, 239] width 135 height 145
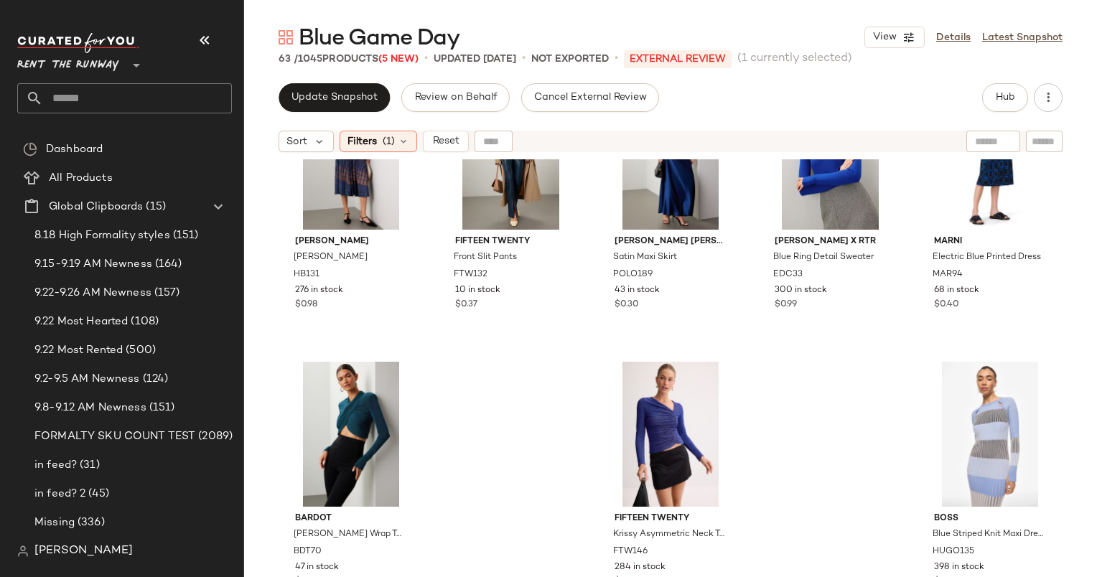
scroll to position [3151, 0]
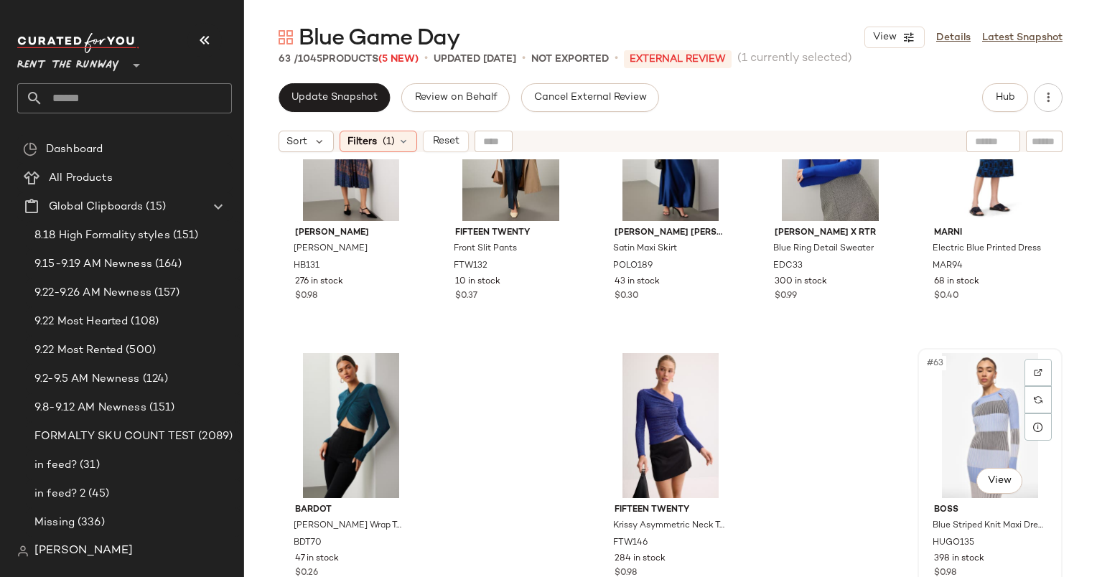
click at [935, 429] on div "#63 View" at bounding box center [990, 425] width 135 height 145
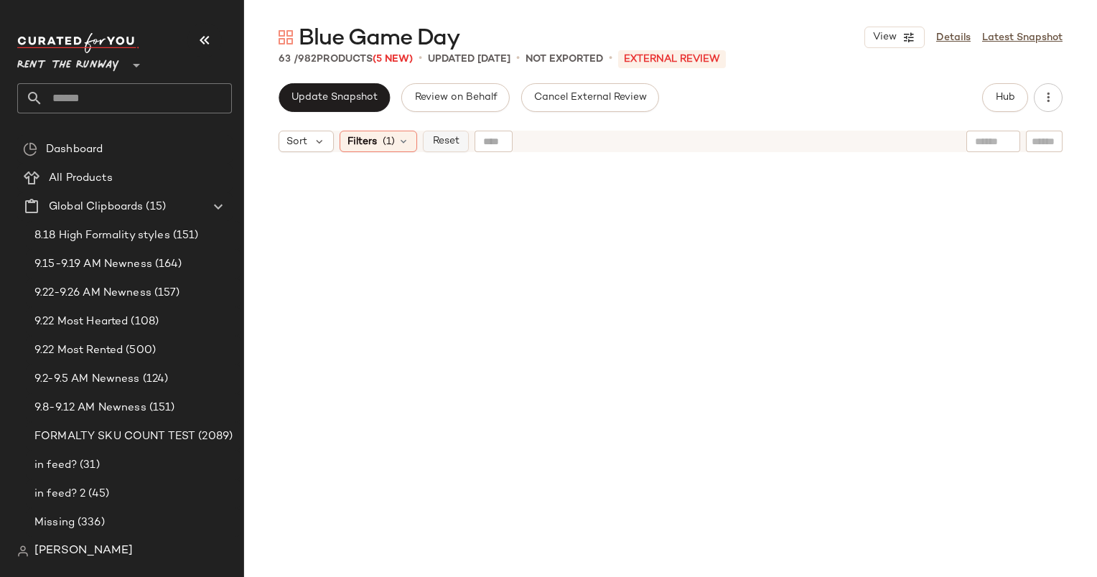
click at [452, 146] on span "Reset" at bounding box center [444, 141] width 27 height 11
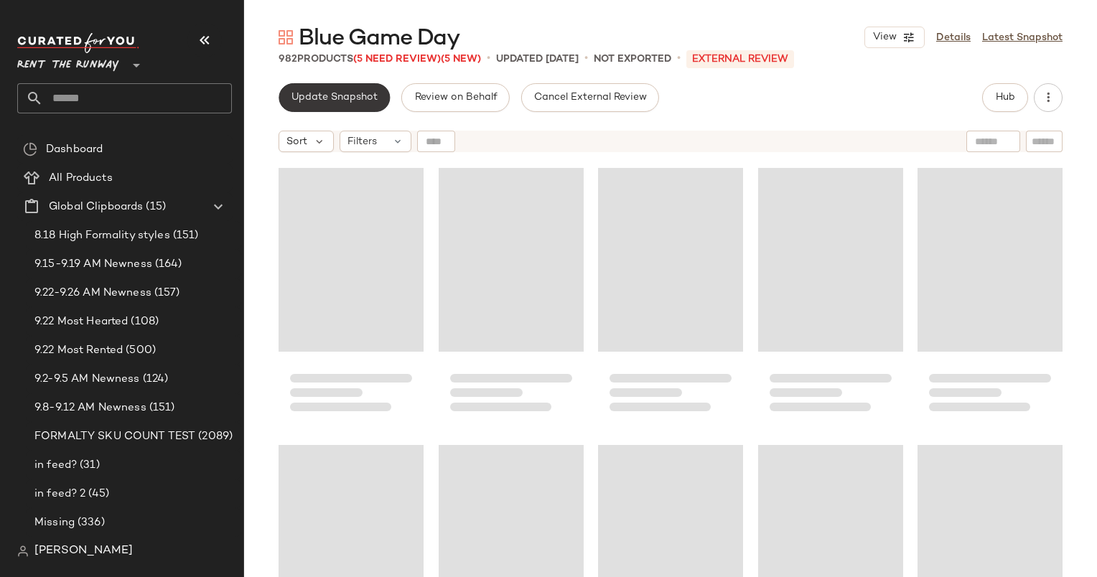
click at [334, 93] on span "Update Snapshot" at bounding box center [334, 97] width 87 height 11
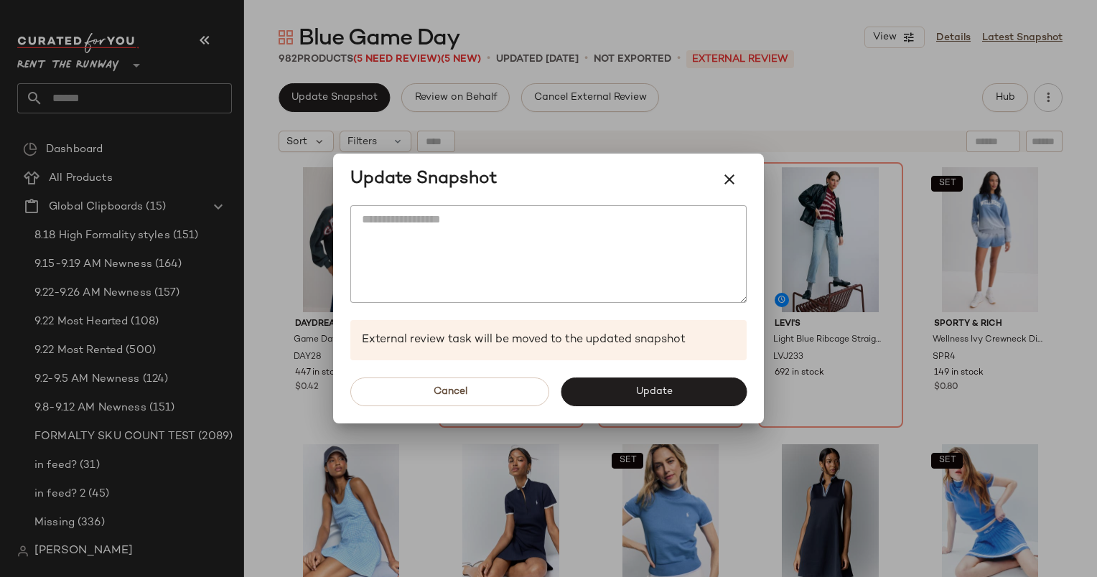
click at [702, 406] on div "Cancel Update" at bounding box center [548, 391] width 431 height 63
click at [688, 384] on button "Update" at bounding box center [654, 392] width 186 height 29
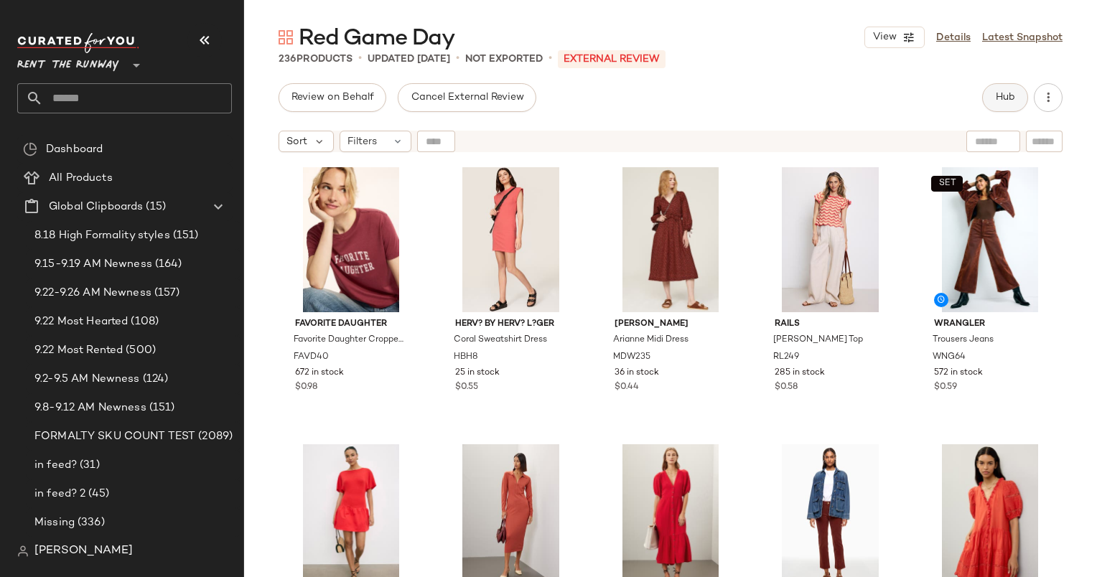
click at [995, 84] on button "Hub" at bounding box center [1005, 97] width 46 height 29
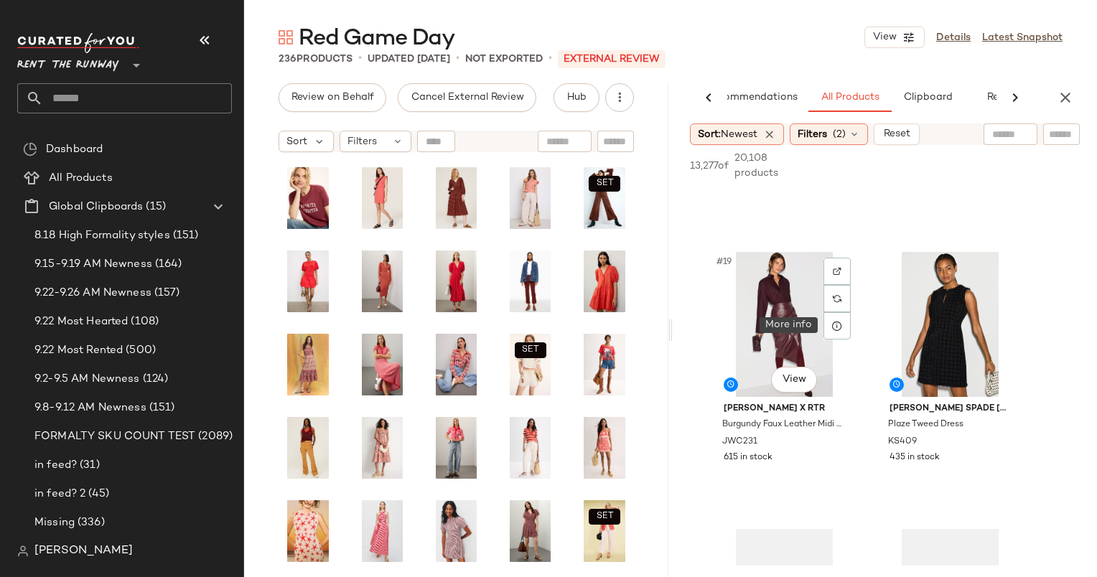
scroll to position [2490, 0]
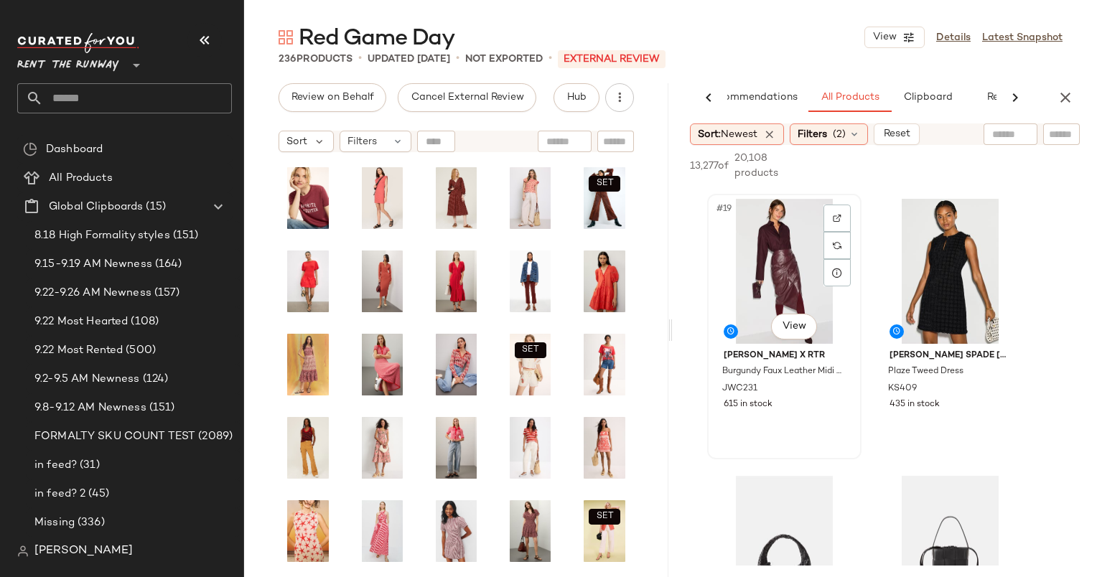
click at [778, 281] on div "#19 View" at bounding box center [784, 271] width 144 height 145
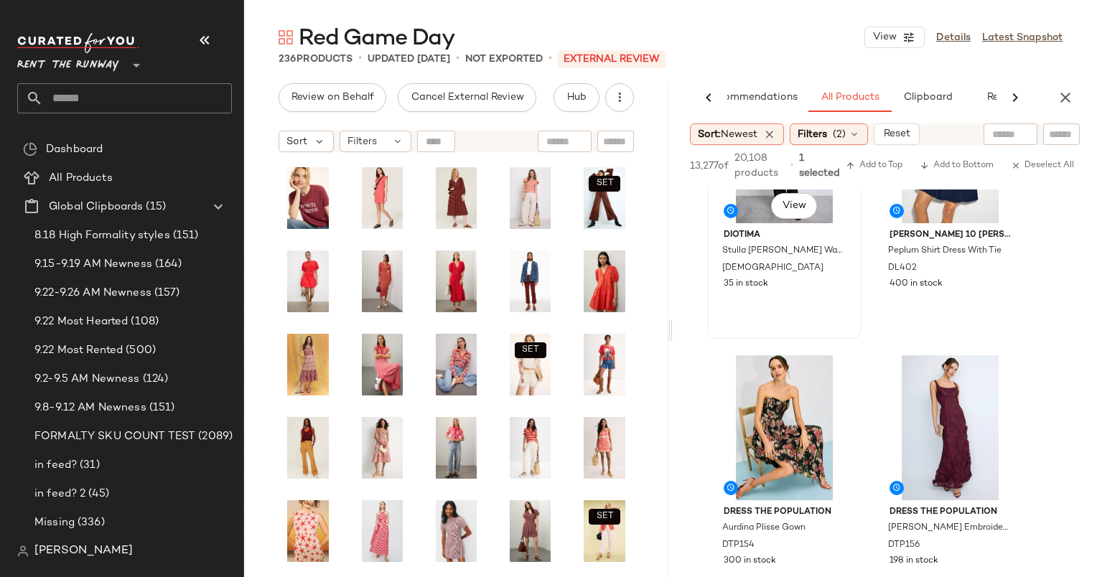
click at [845, 318] on div "#27 View Diotima Stulla [PERSON_NAME] Washed Black DIO10 35 in stock" at bounding box center [784, 206] width 151 height 263
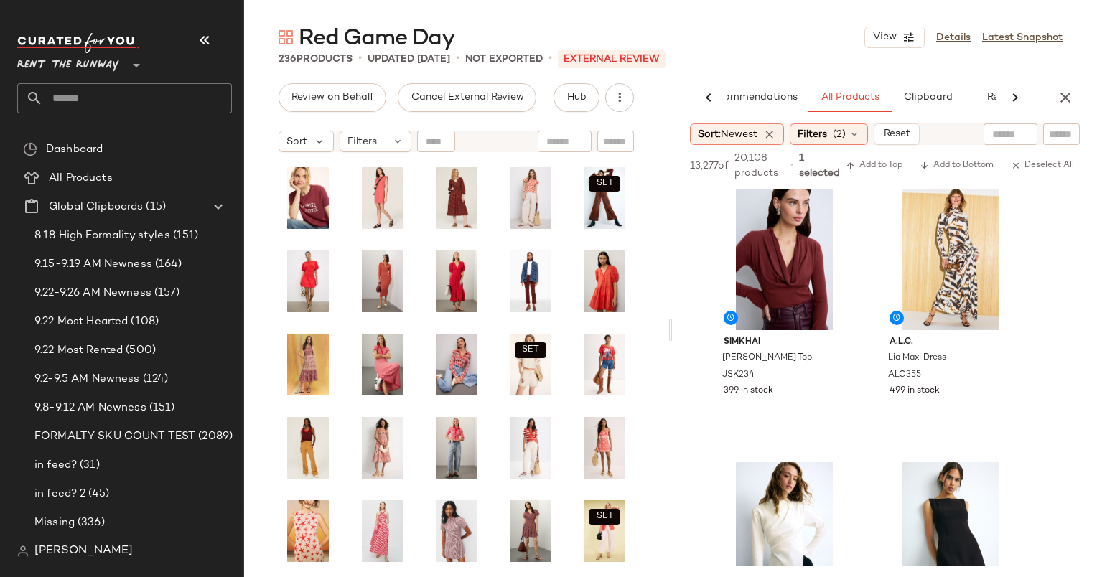
scroll to position [9715, 0]
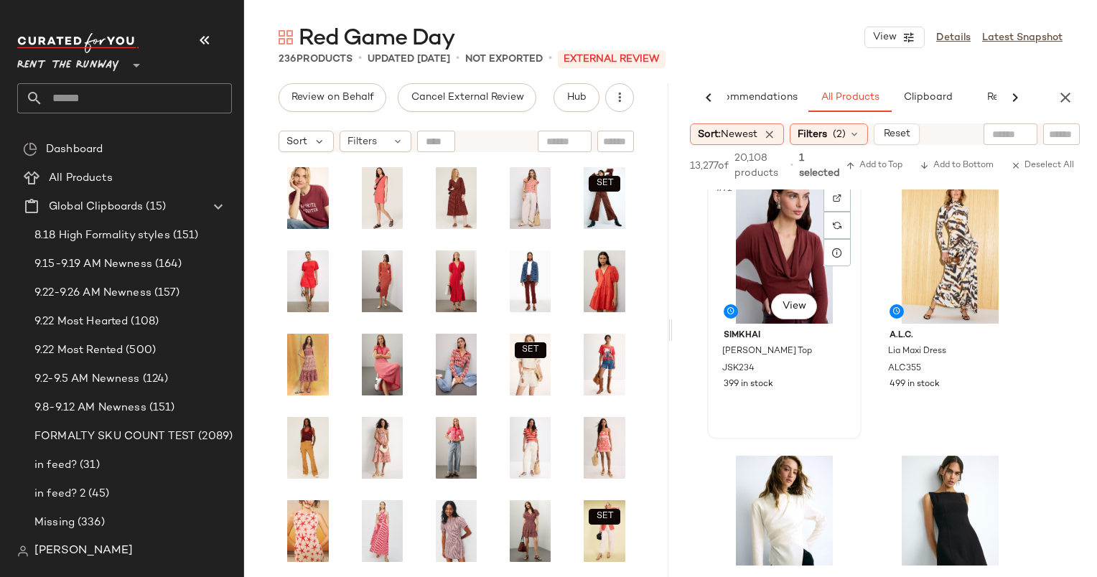
click at [770, 243] on div "#71 View" at bounding box center [784, 251] width 144 height 145
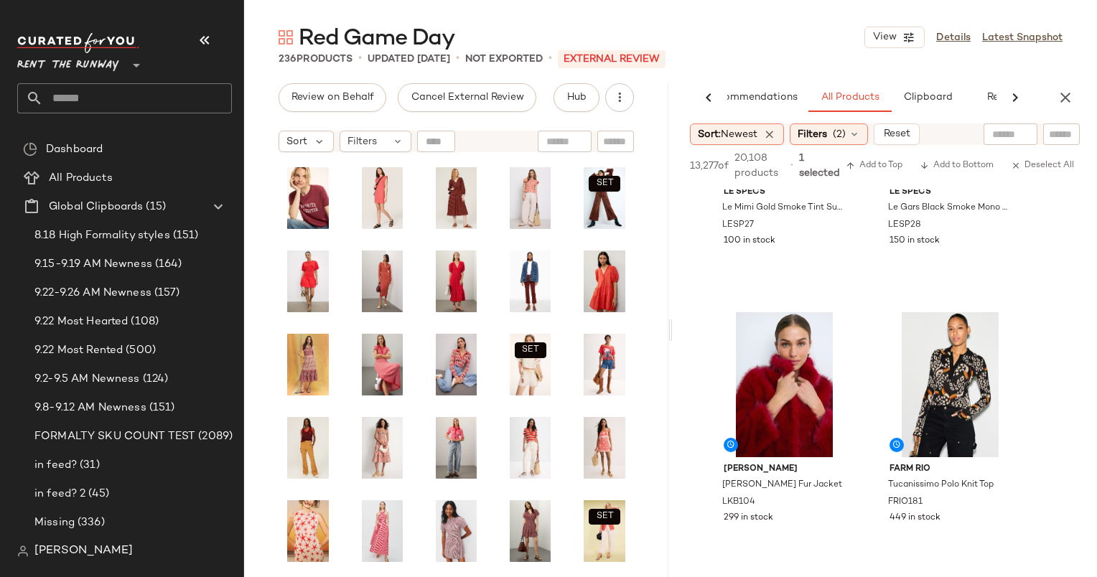
scroll to position [12630, 0]
click at [772, 342] on div "#93 View" at bounding box center [784, 384] width 144 height 145
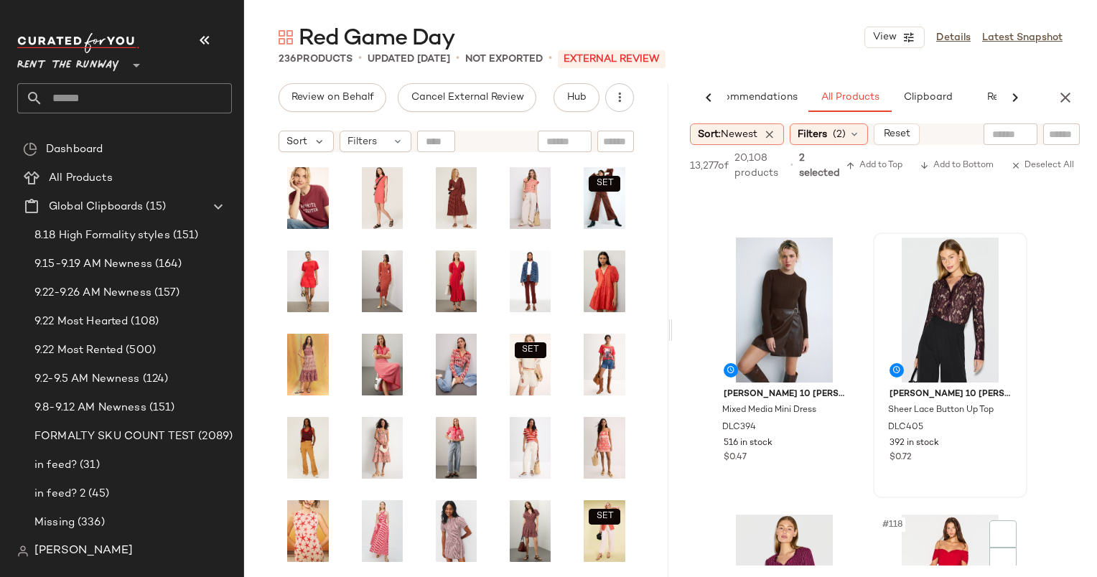
scroll to position [16044, 0]
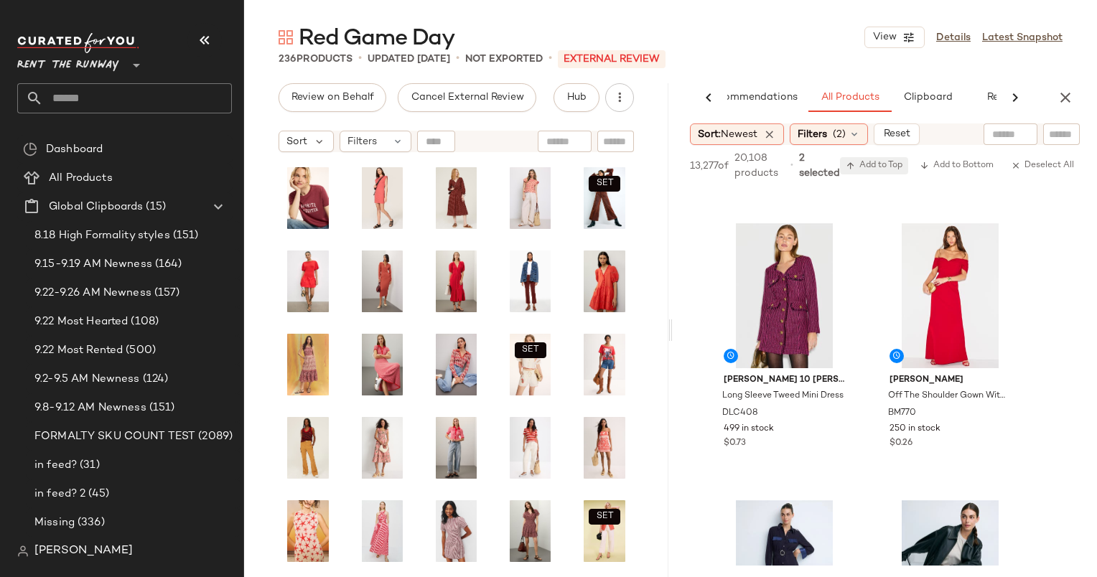
click at [874, 161] on span "Add to Top" at bounding box center [874, 166] width 57 height 10
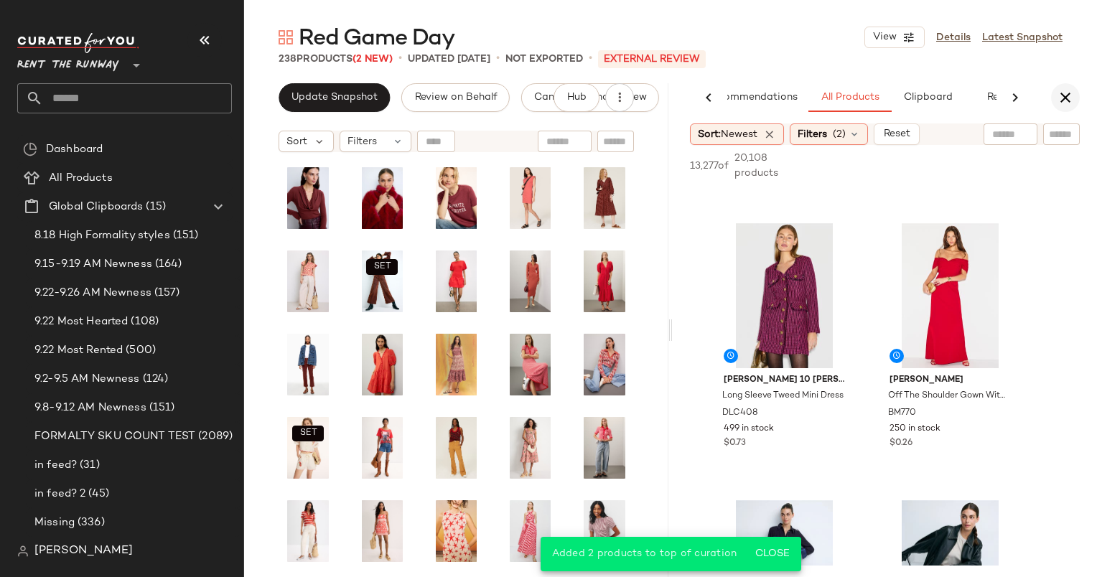
click at [1063, 101] on icon "button" at bounding box center [1065, 97] width 17 height 17
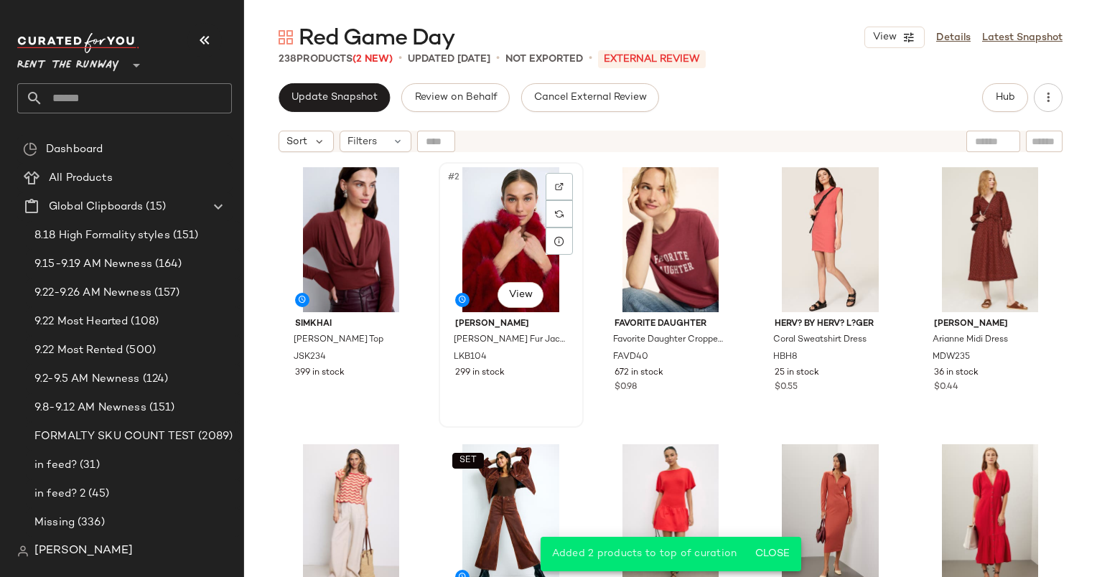
click at [483, 202] on div "#2 View" at bounding box center [511, 239] width 135 height 145
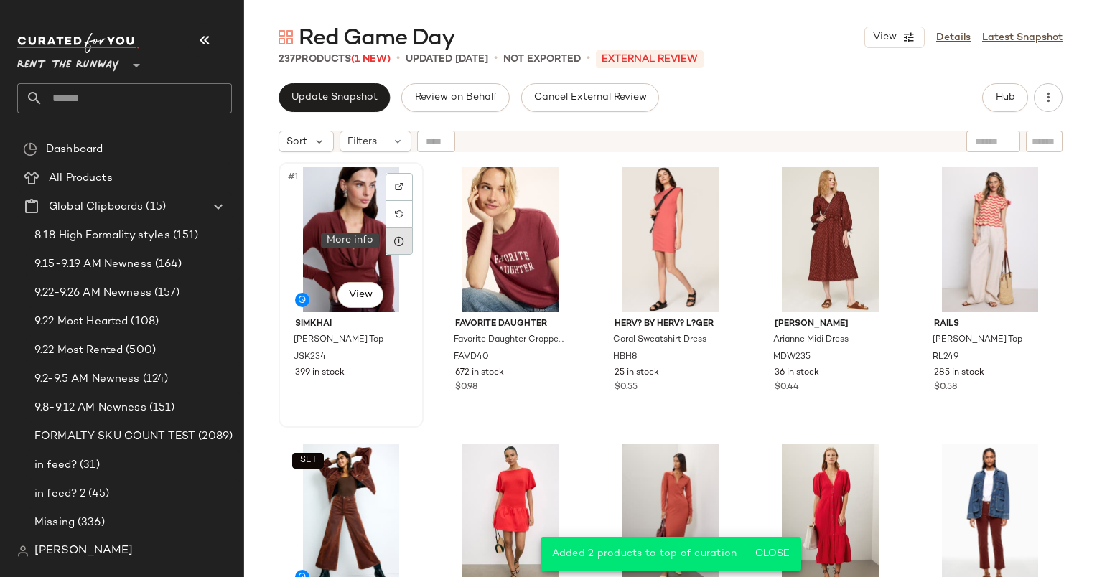
click at [398, 250] on div at bounding box center [399, 241] width 27 height 27
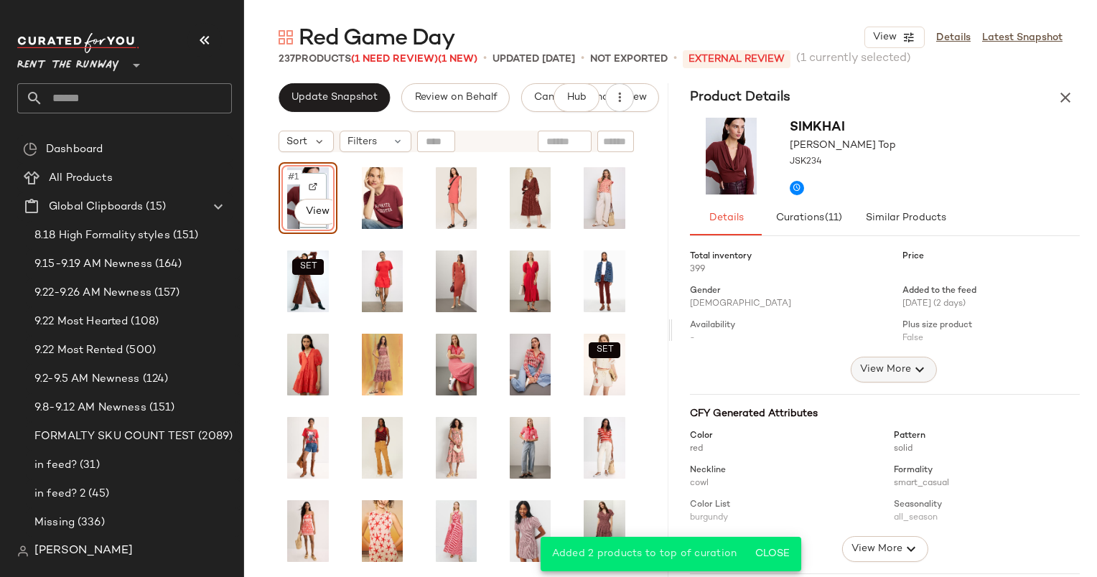
click at [901, 358] on button "View More" at bounding box center [893, 370] width 86 height 26
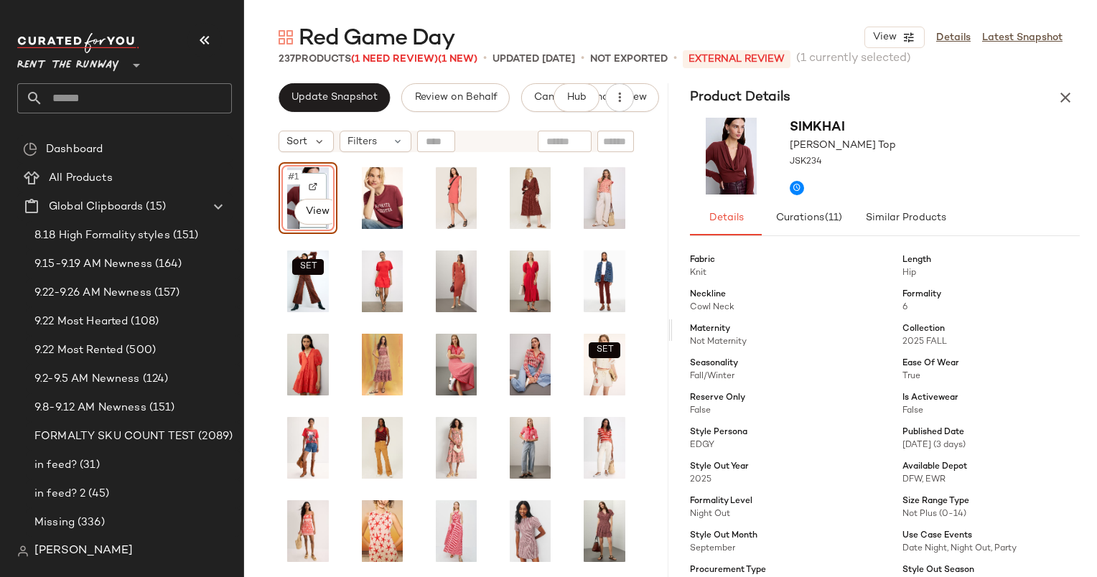
scroll to position [169, 0]
click at [1058, 96] on icon "button" at bounding box center [1065, 97] width 17 height 17
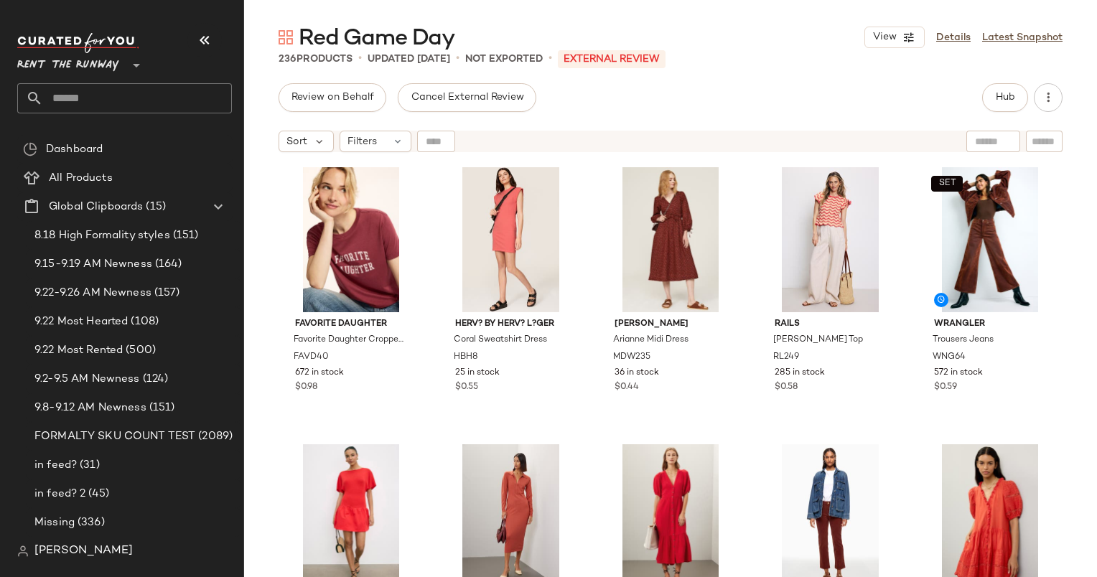
click at [283, 154] on div "Sort Filters" at bounding box center [670, 141] width 853 height 36
click at [284, 151] on div "Sort" at bounding box center [306, 142] width 55 height 22
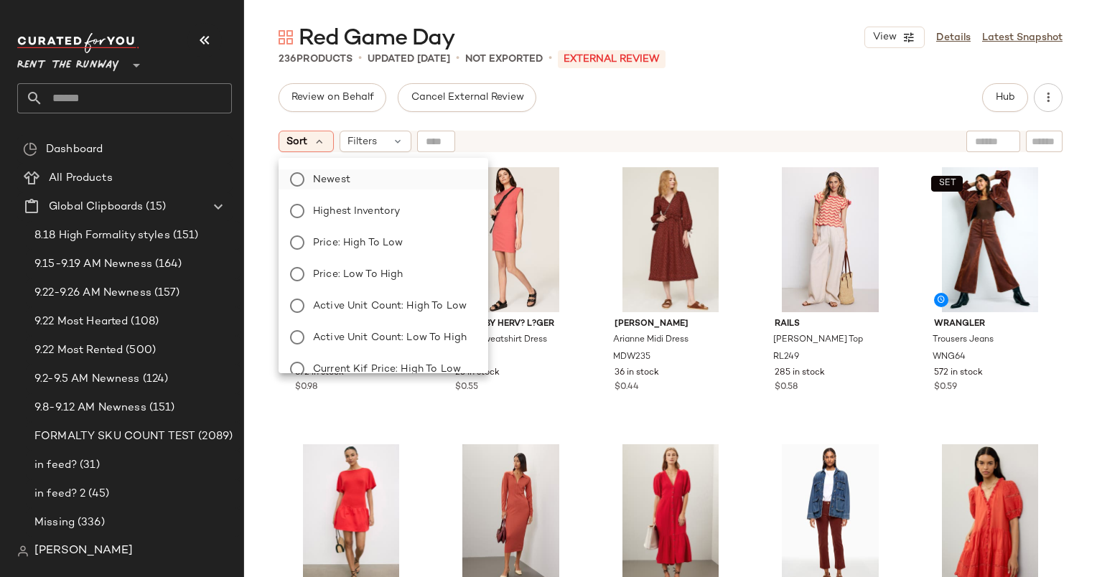
click at [327, 175] on span "Newest" at bounding box center [331, 179] width 37 height 15
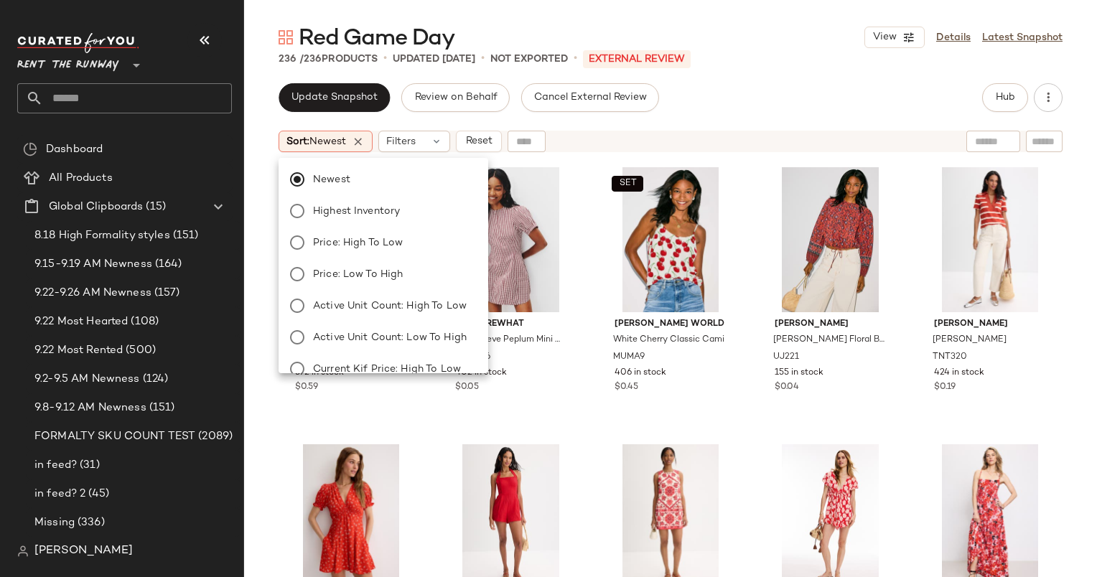
click at [725, 83] on div "Red Game Day View Details Latest Snapshot 236 / 236 Products • updated Sep 25th…" at bounding box center [670, 300] width 853 height 554
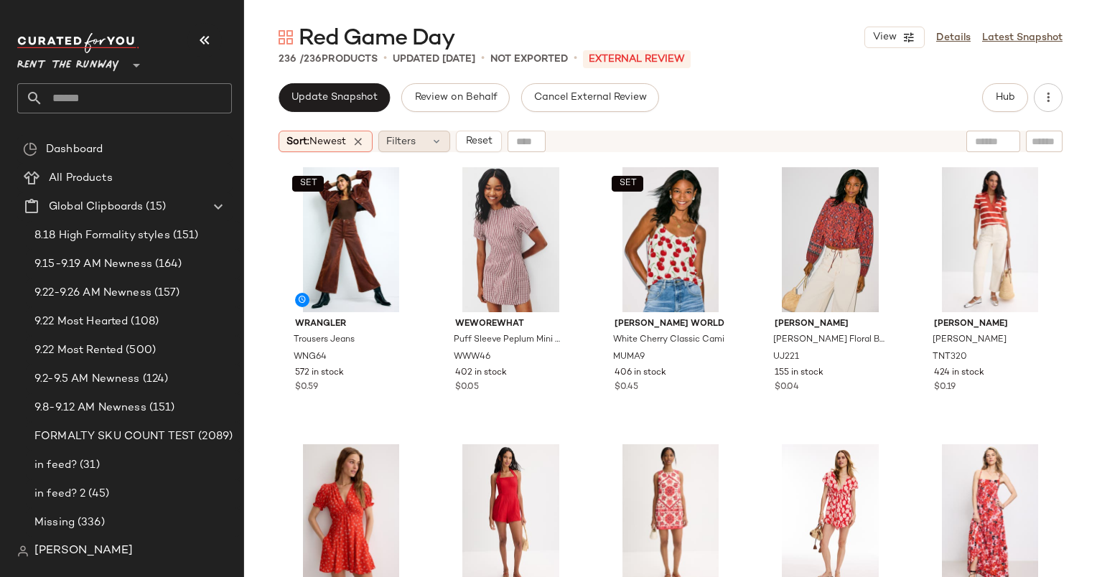
click at [408, 150] on div "Filters" at bounding box center [414, 142] width 72 height 22
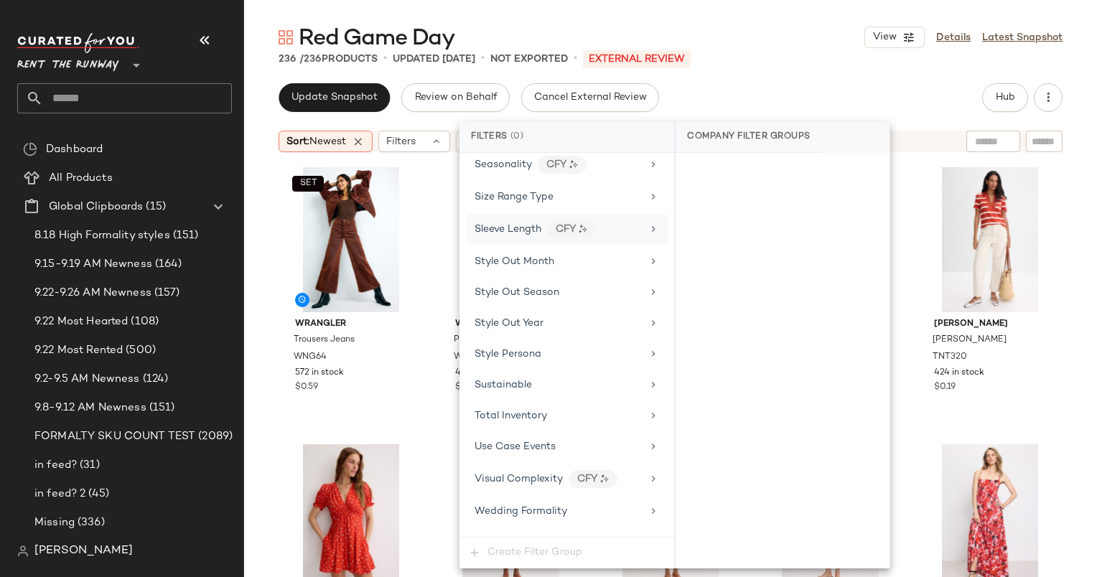
scroll to position [1920, 0]
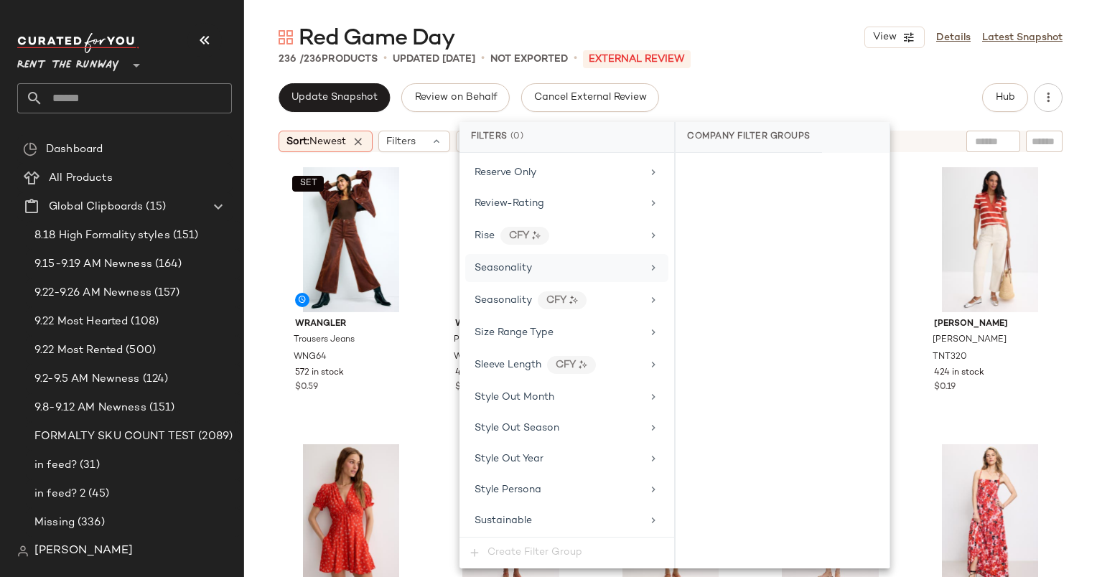
click at [602, 261] on div "Seasonality" at bounding box center [558, 268] width 167 height 15
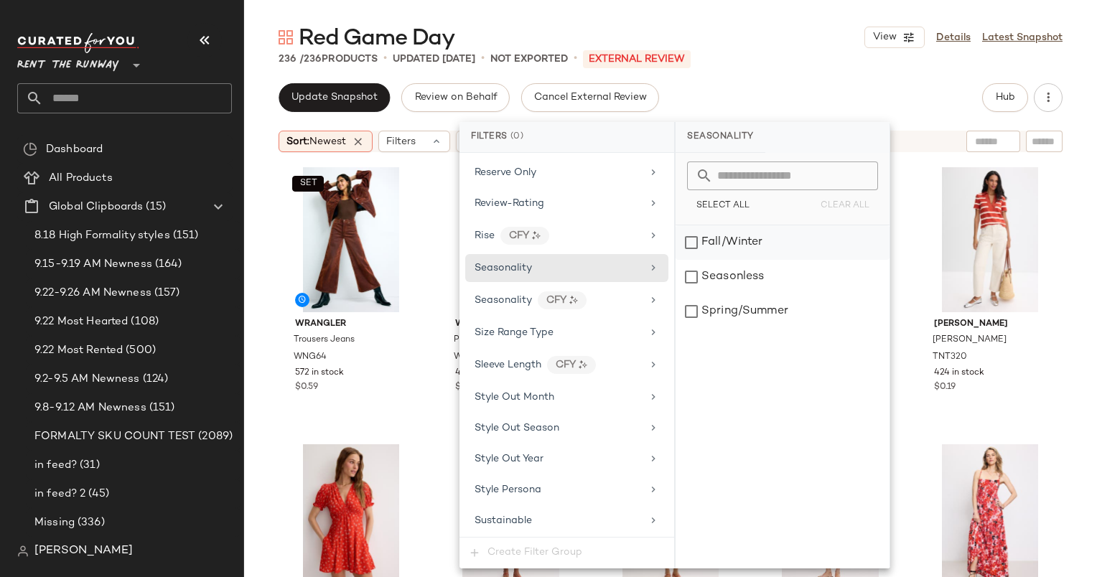
click at [747, 247] on div "Fall/Winter" at bounding box center [783, 242] width 214 height 34
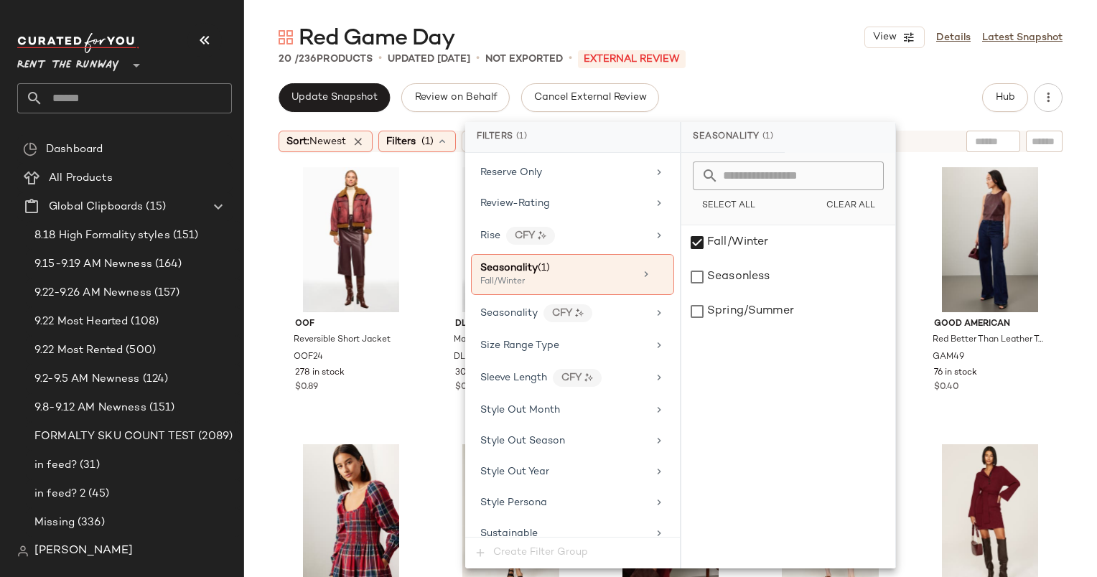
click at [836, 43] on div "Red Game Day View Details Latest Snapshot" at bounding box center [670, 37] width 853 height 29
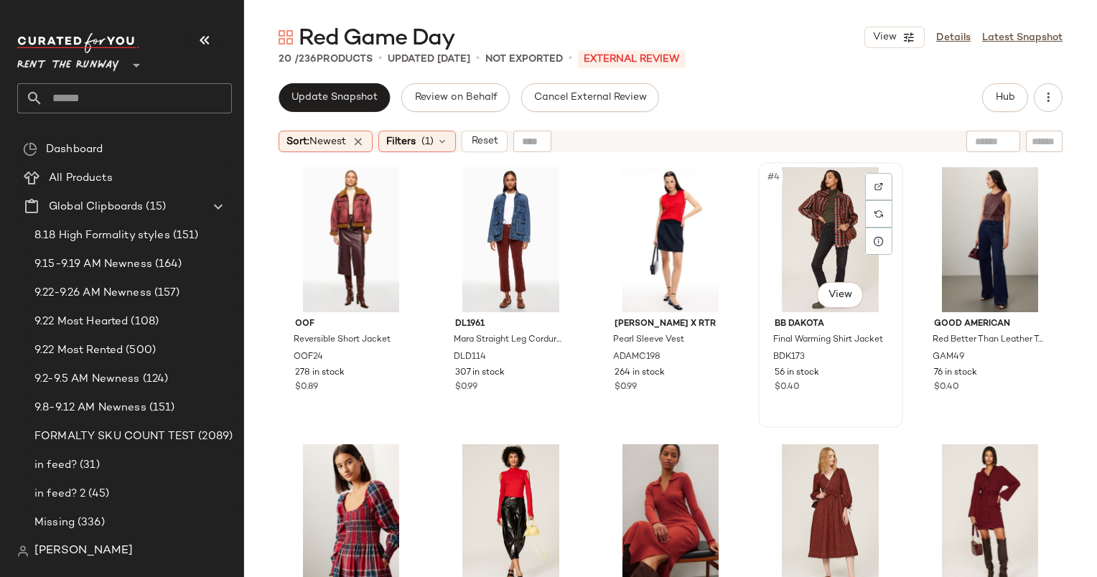
click at [773, 198] on div "#4 View" at bounding box center [830, 239] width 135 height 145
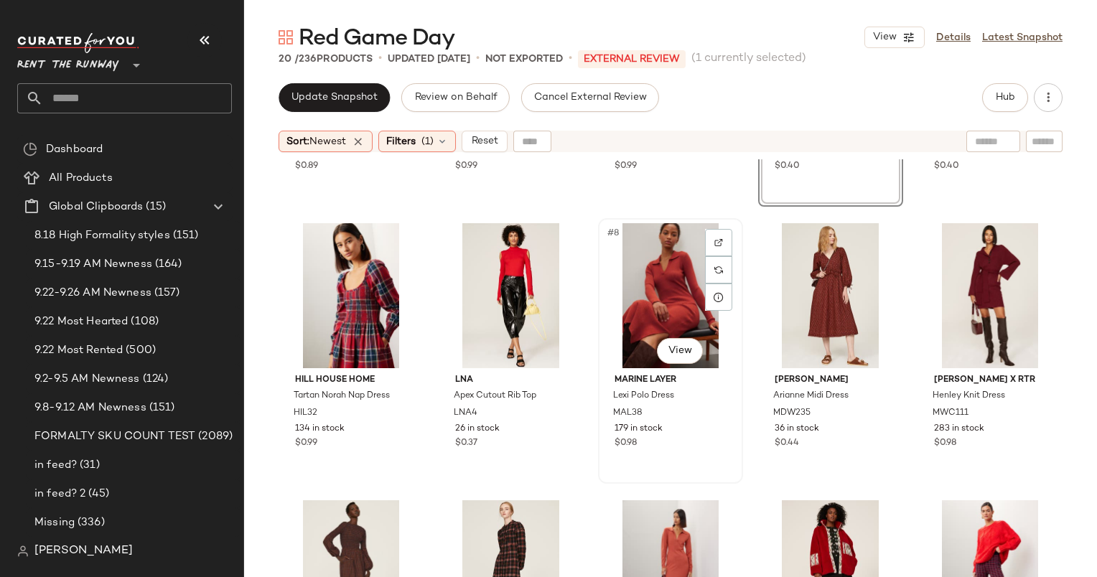
scroll to position [223, 0]
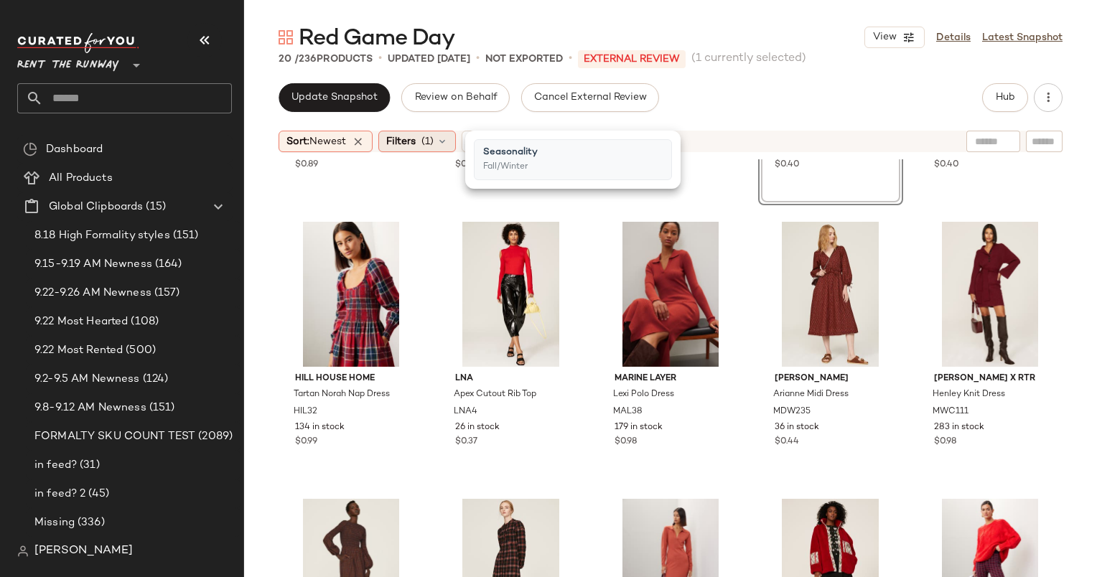
click at [443, 139] on icon at bounding box center [441, 141] width 11 height 11
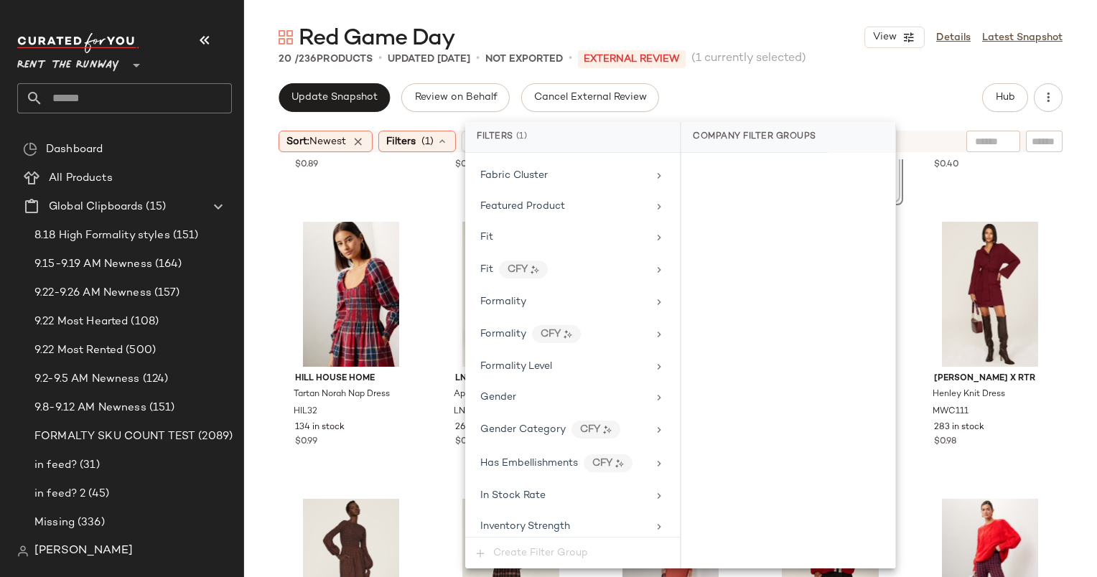
scroll to position [717, 0]
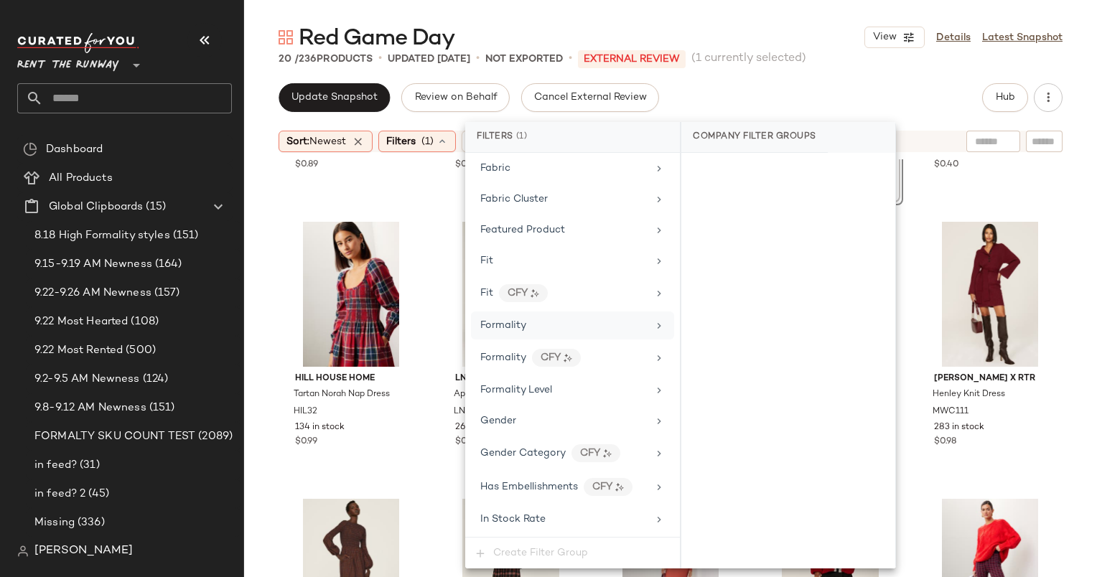
click at [517, 320] on span "Formality" at bounding box center [503, 325] width 46 height 11
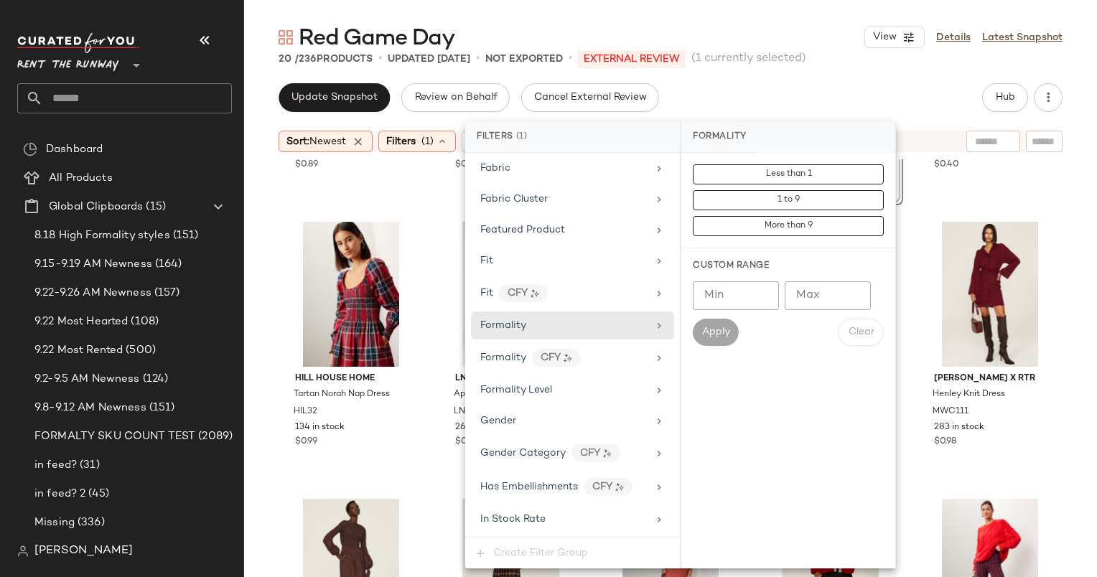
click at [747, 302] on input "Min" at bounding box center [736, 295] width 86 height 29
click at [803, 304] on input "Max" at bounding box center [828, 295] width 86 height 29
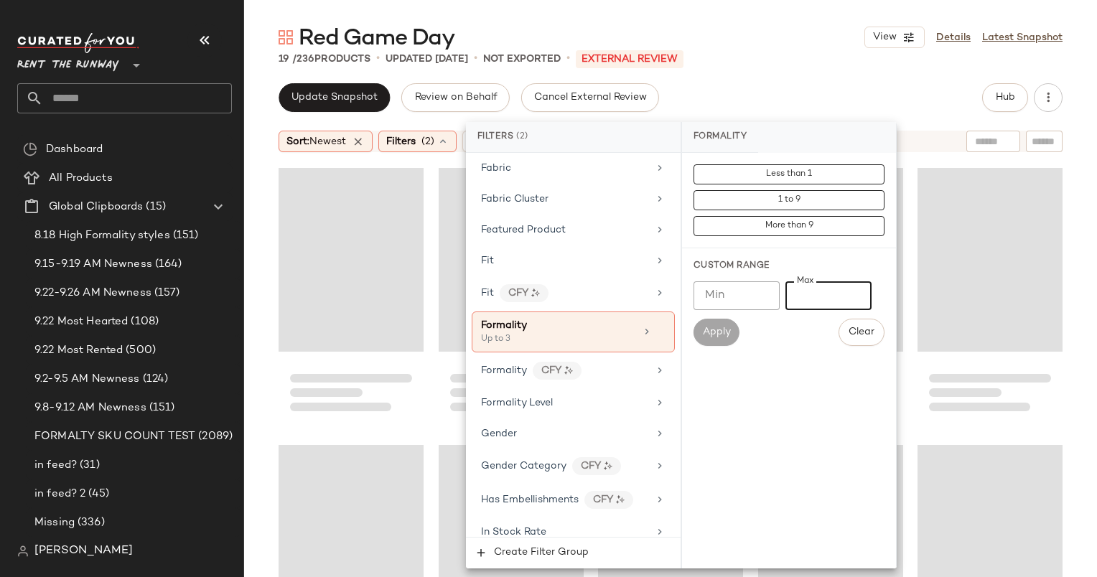
type input "*"
click at [723, 101] on div "Update Snapshot Review on Behalf Cancel External Review Hub" at bounding box center [671, 97] width 784 height 29
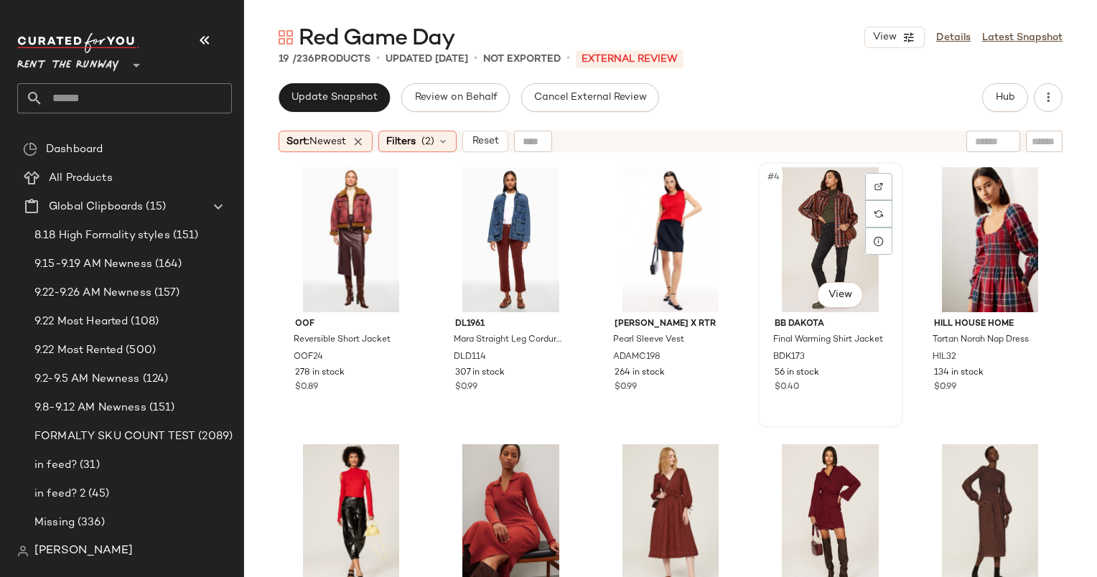
click at [780, 217] on div "#4 View" at bounding box center [830, 239] width 135 height 145
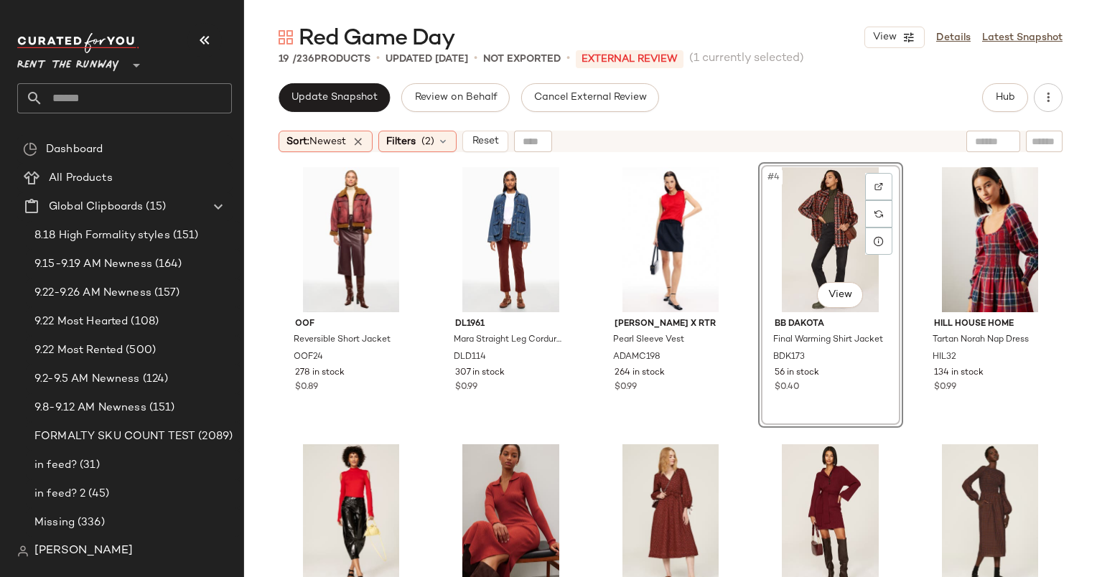
scroll to position [276, 0]
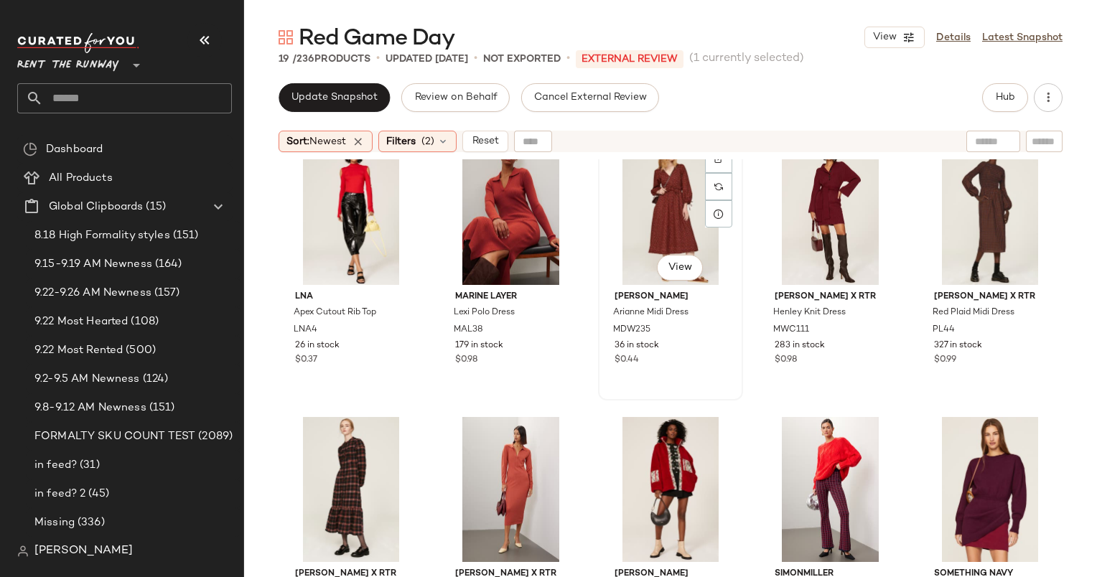
click at [649, 223] on div "#8 View" at bounding box center [670, 212] width 135 height 145
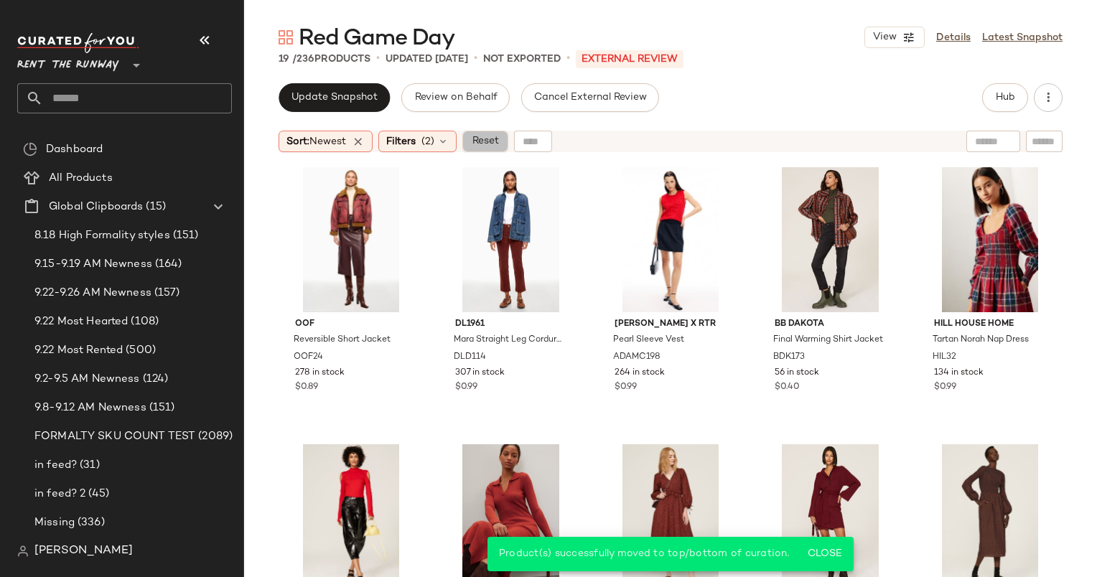
click at [477, 147] on span "Reset" at bounding box center [484, 141] width 27 height 11
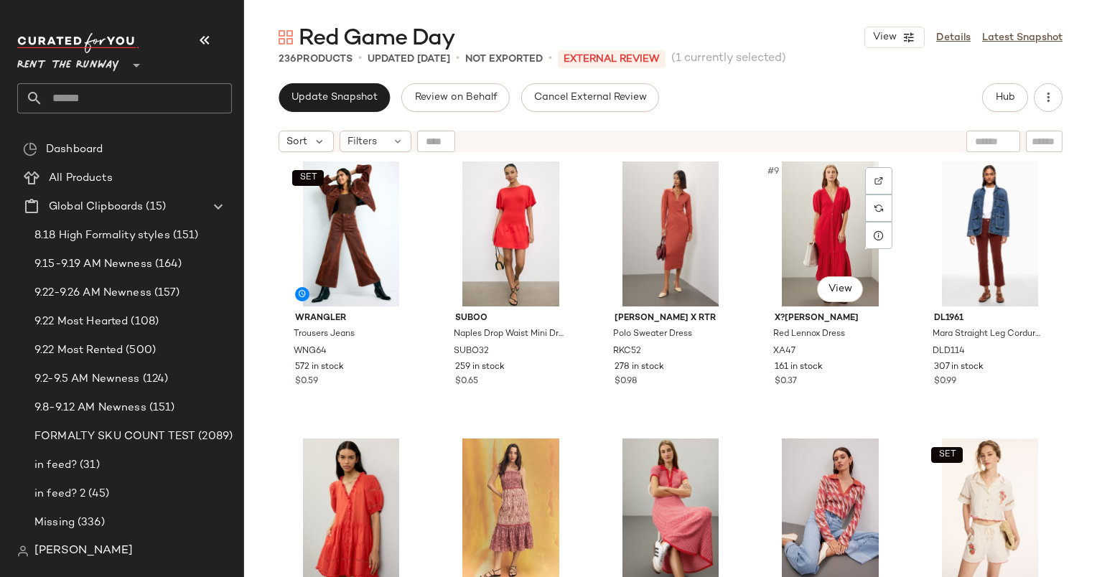
scroll to position [284, 0]
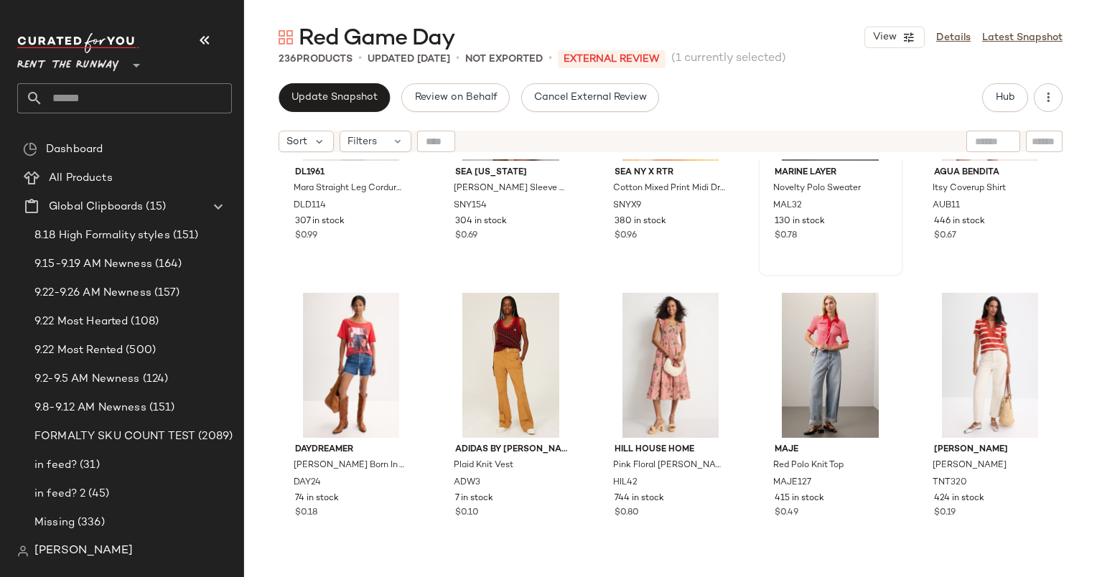
scroll to position [811, 0]
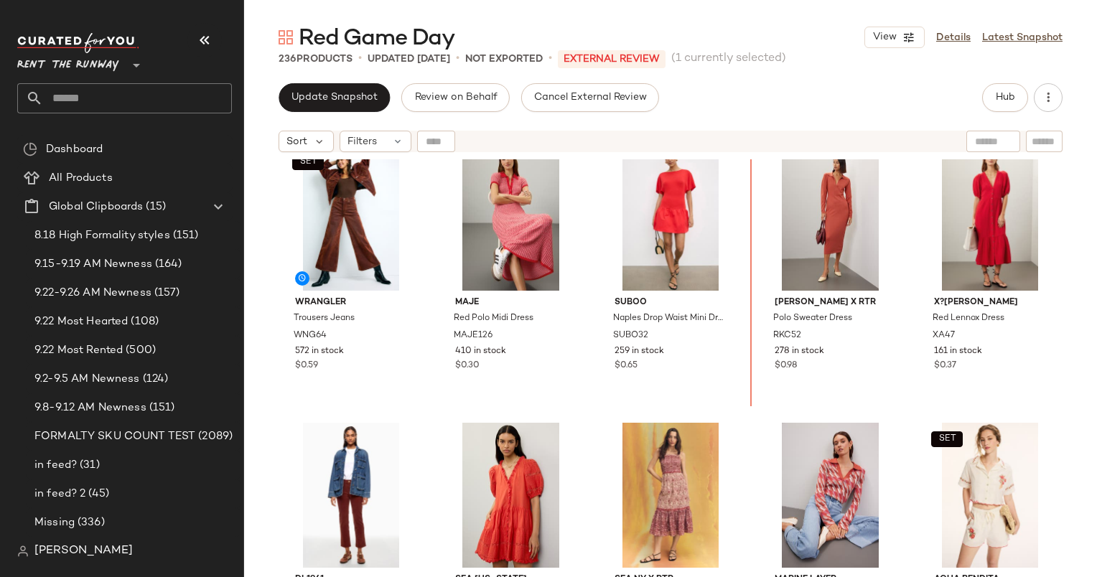
scroll to position [277, 0]
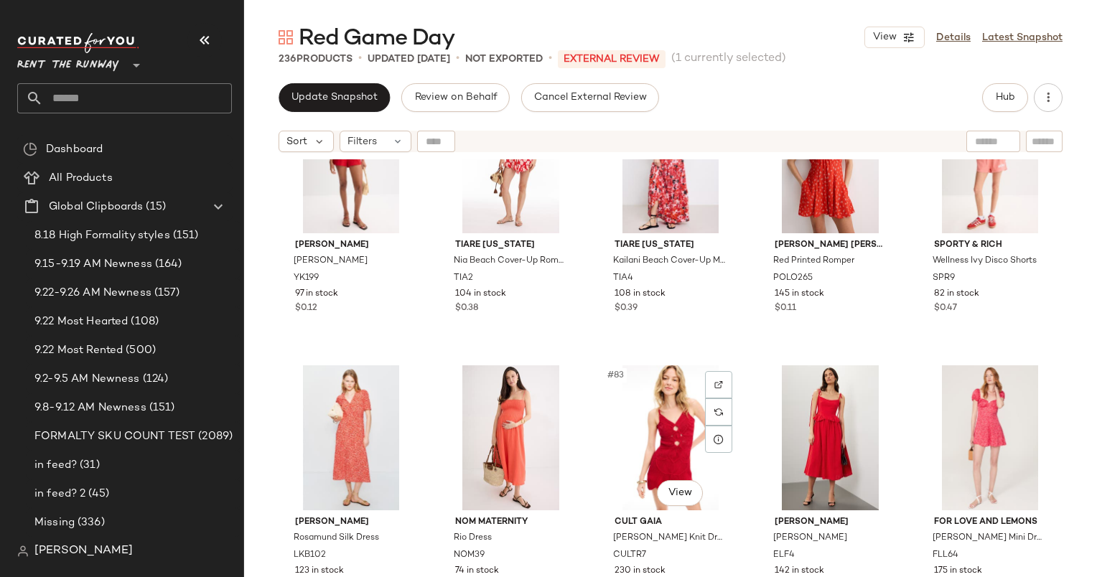
scroll to position [4161, 0]
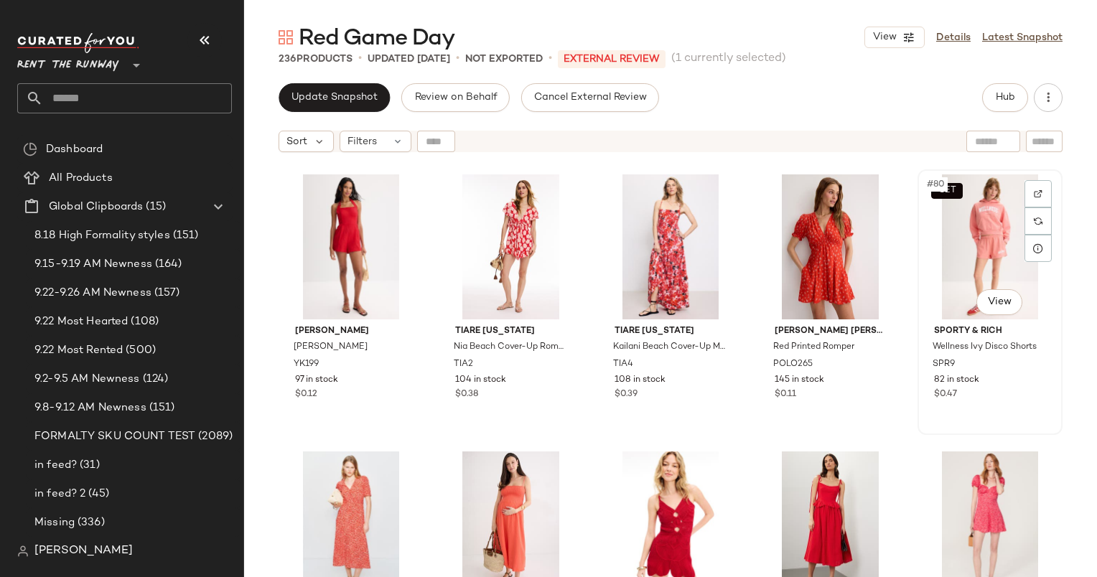
click at [947, 258] on div "SET #80 View" at bounding box center [990, 246] width 135 height 145
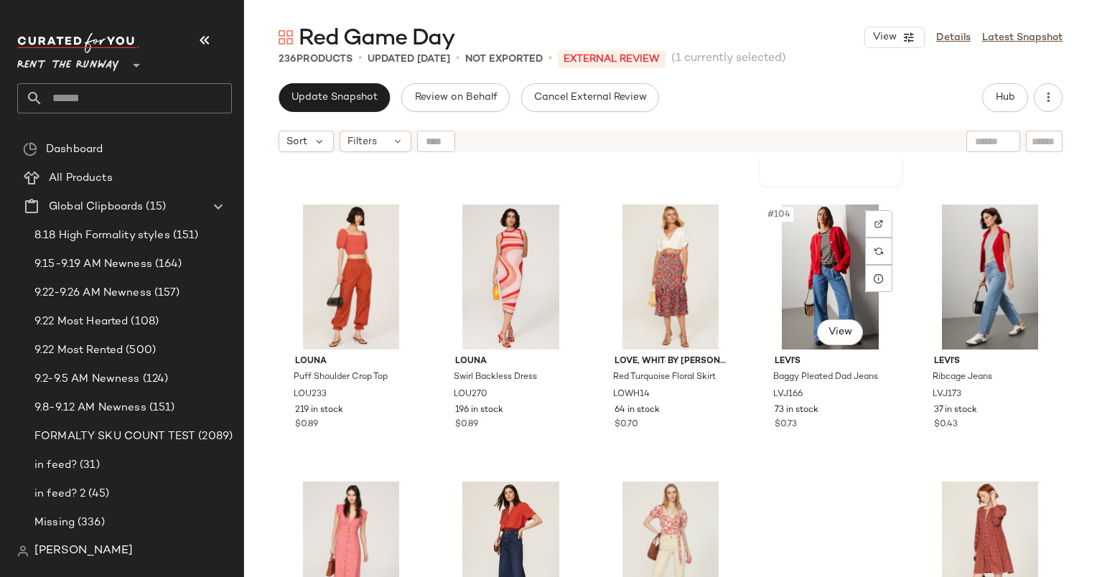
scroll to position [5593, 0]
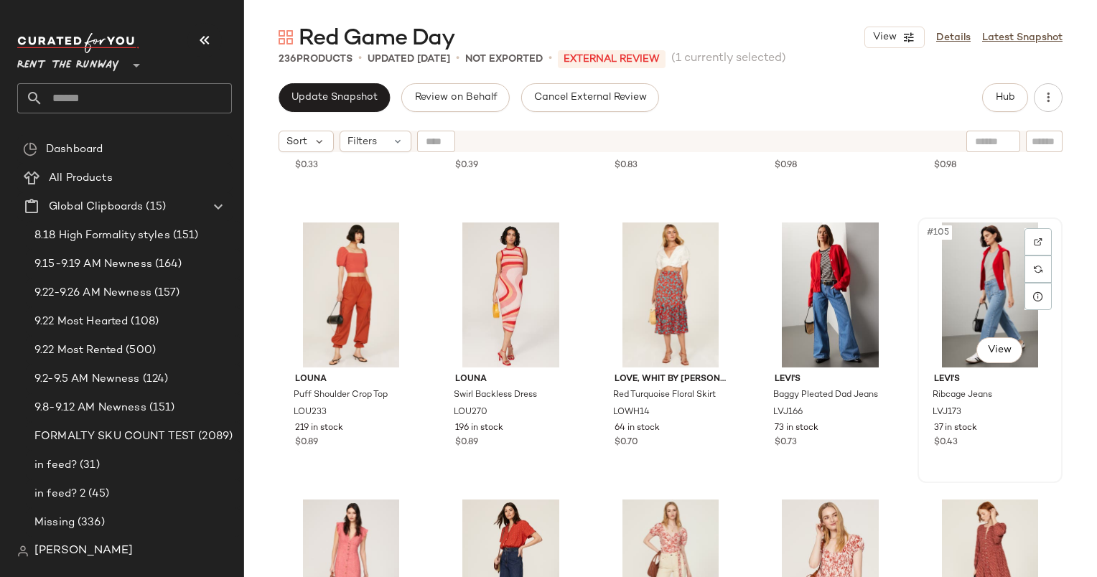
click at [953, 284] on div "#105 View" at bounding box center [990, 295] width 135 height 145
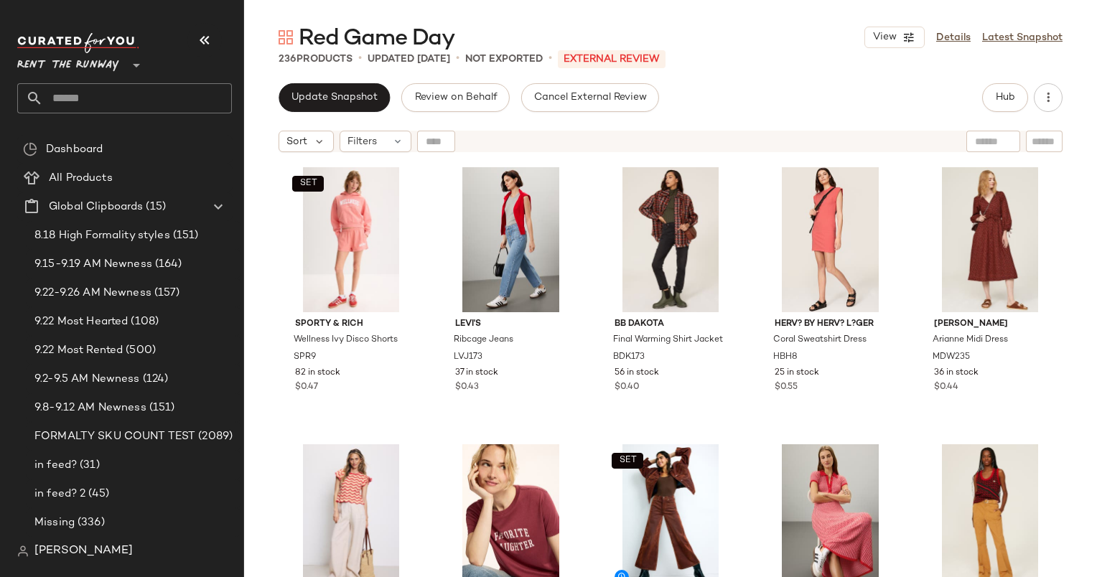
click at [358, 112] on div "Update Snapshot Review on Behalf Cancel External Review Hub Sort Filters SET Sp…" at bounding box center [670, 330] width 853 height 494
click at [349, 93] on span "Update Snapshot" at bounding box center [334, 97] width 87 height 11
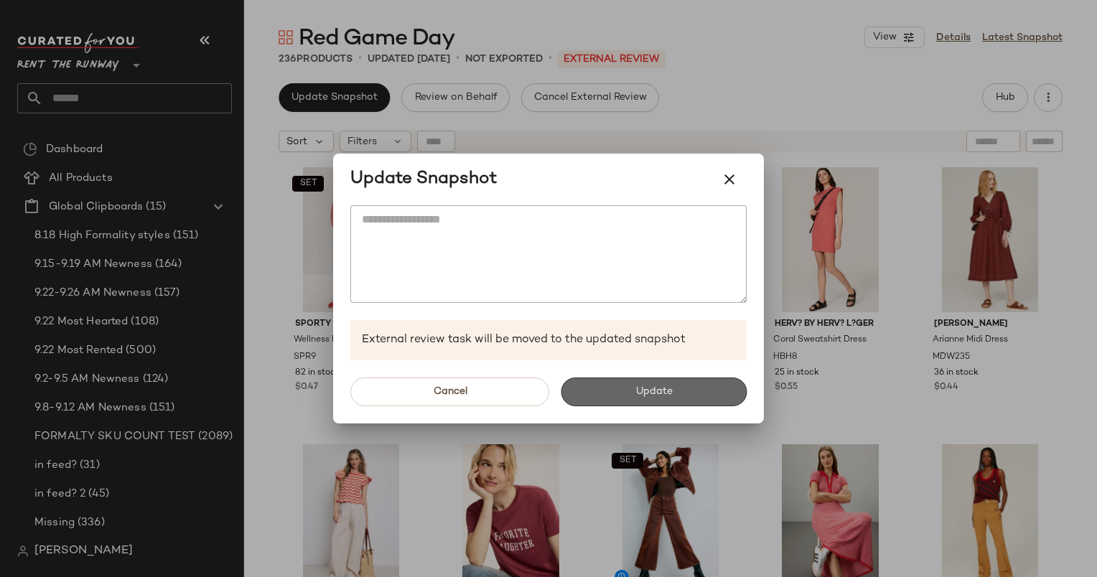
click at [676, 388] on button "Update" at bounding box center [654, 392] width 186 height 29
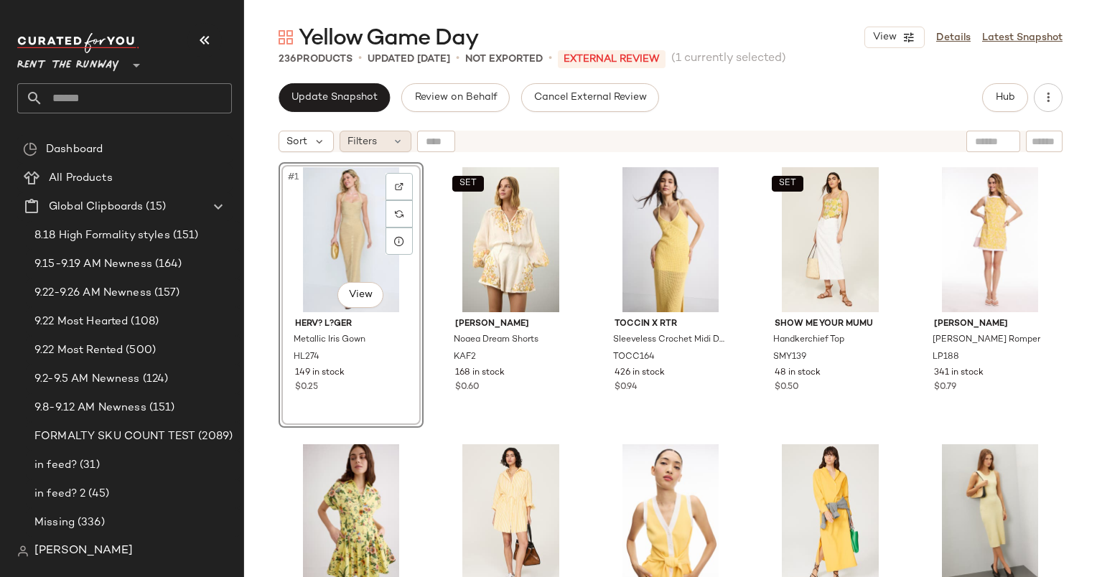
click at [357, 139] on span "Filters" at bounding box center [361, 141] width 29 height 15
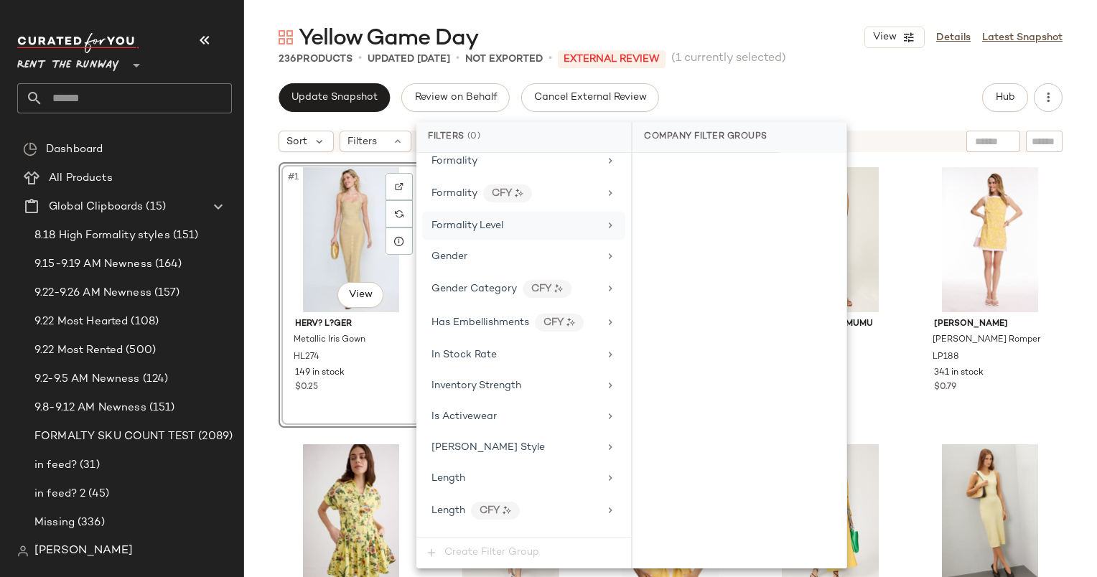
scroll to position [853, 0]
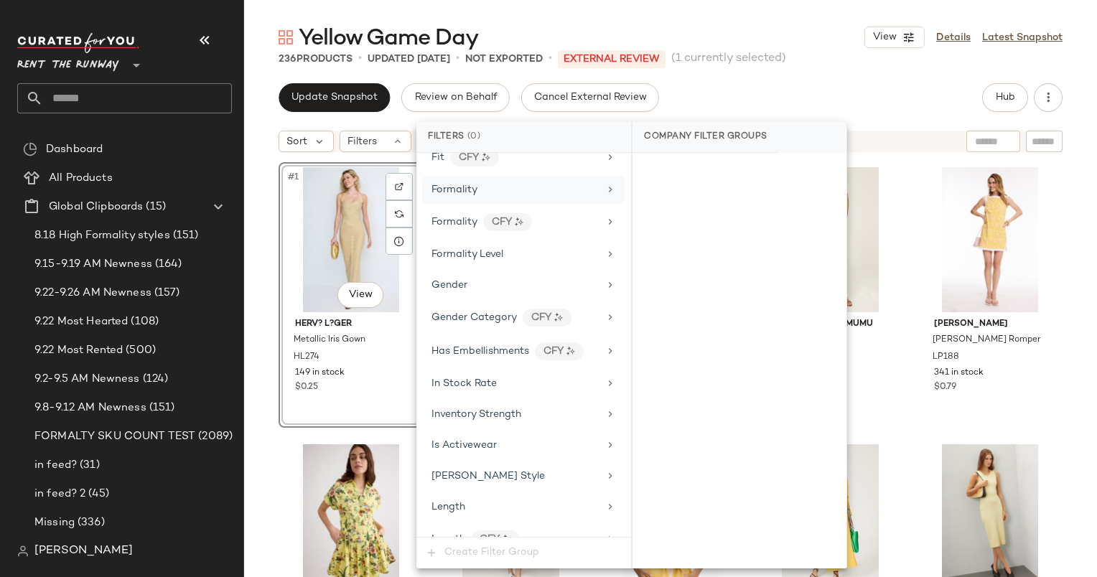
click at [470, 182] on div "Formality" at bounding box center [454, 189] width 46 height 15
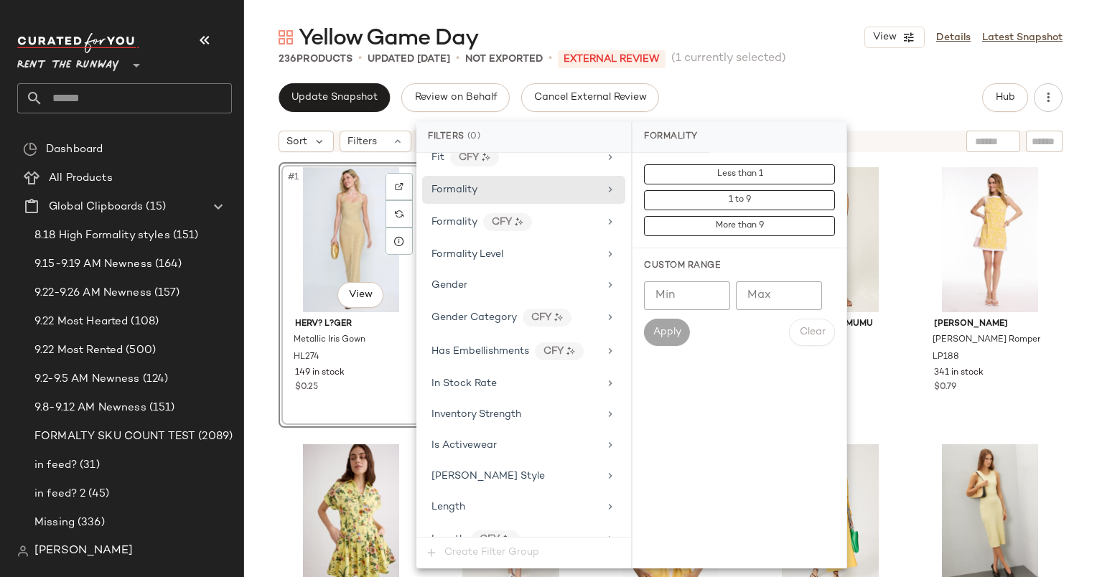
click at [709, 309] on div "Min Min Max Max Apply Clear" at bounding box center [739, 313] width 191 height 65
click at [701, 301] on input "Min" at bounding box center [687, 295] width 86 height 29
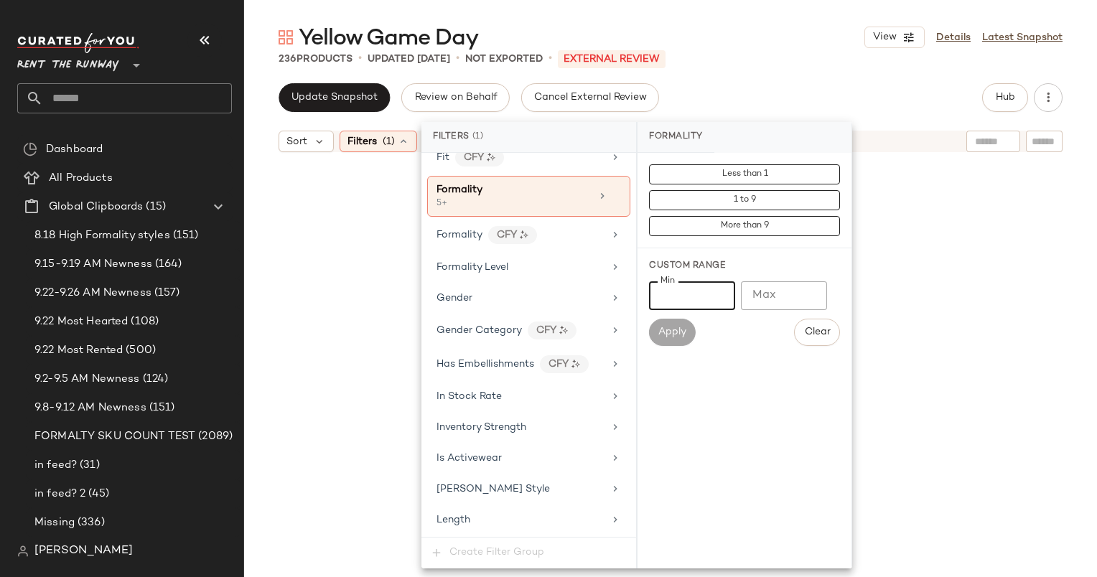
type input "*"
click at [723, 83] on div "Yellow Game Day View Details Latest Snapshot 236 Products • updated [DATE] • No…" at bounding box center [670, 300] width 853 height 554
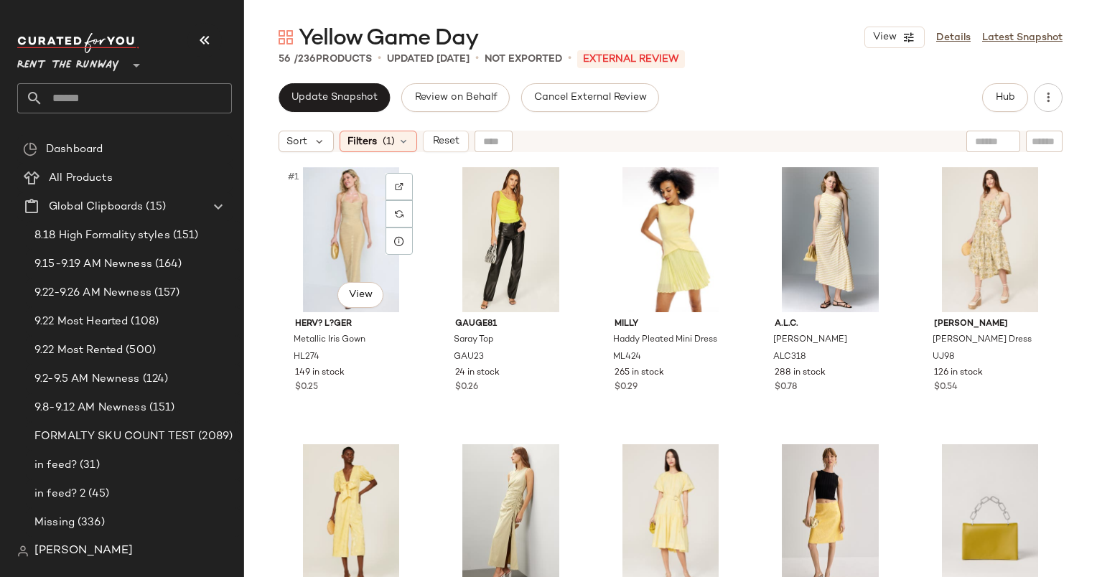
click at [341, 224] on div "#1 View" at bounding box center [351, 239] width 135 height 145
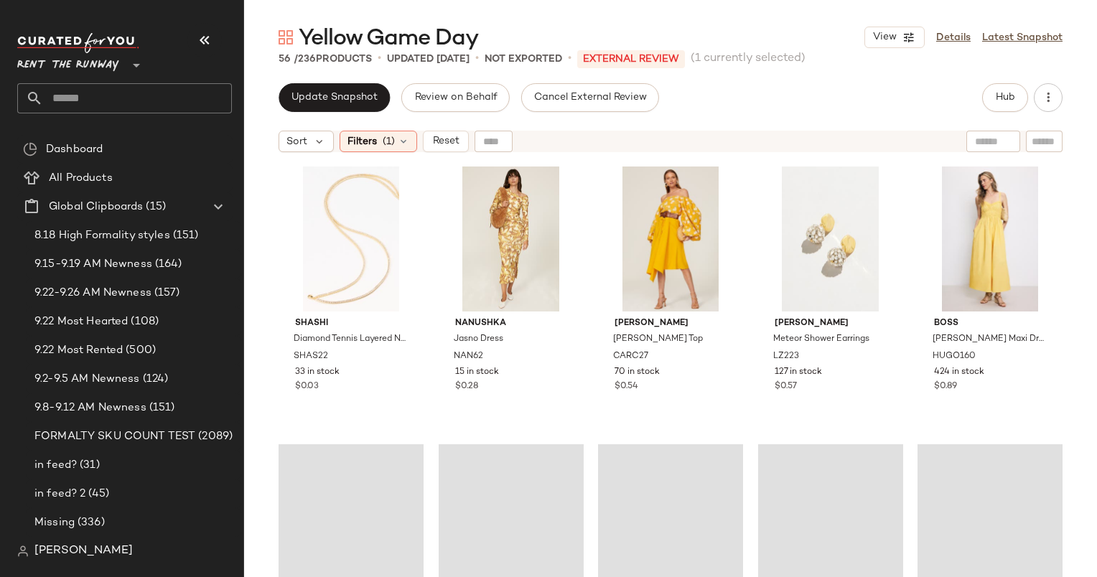
scroll to position [2875, 0]
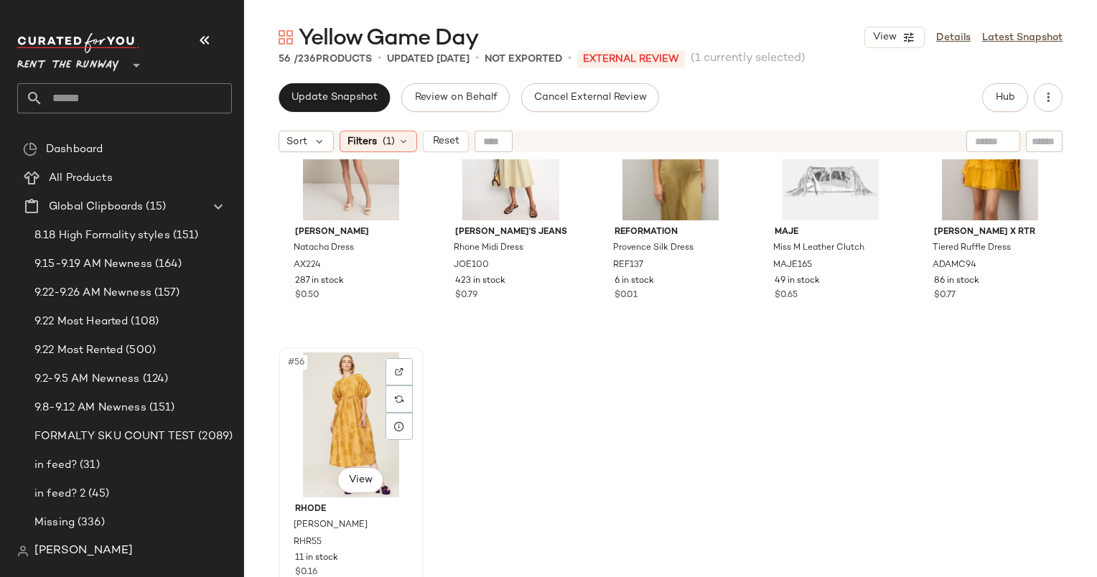
click at [353, 408] on div "#56 View" at bounding box center [351, 424] width 135 height 145
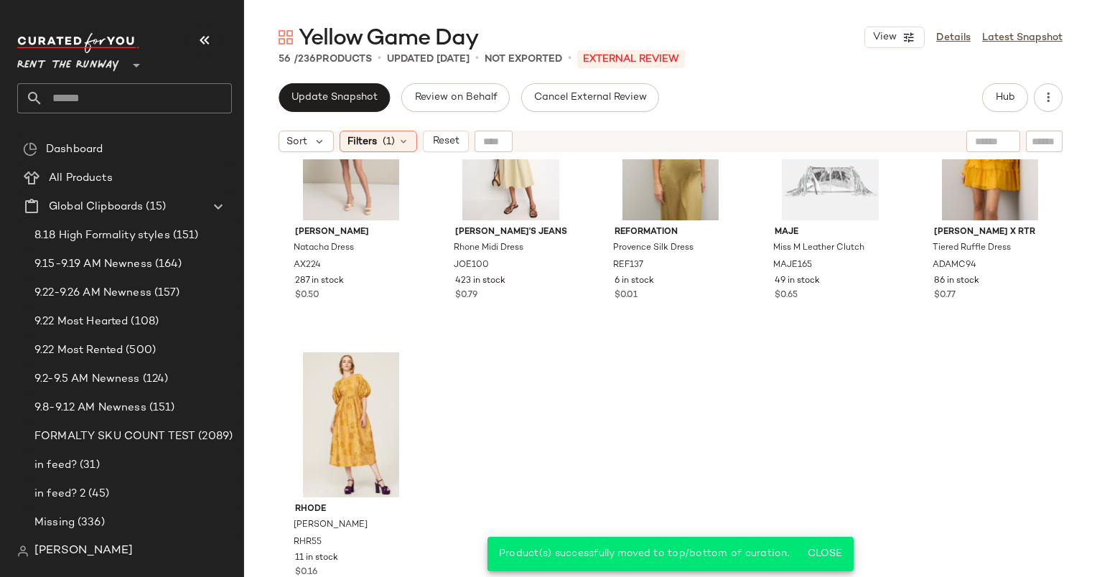
click at [439, 152] on div "Sort Filters (1) Reset" at bounding box center [670, 141] width 853 height 36
click at [448, 146] on span "Reset" at bounding box center [444, 141] width 27 height 11
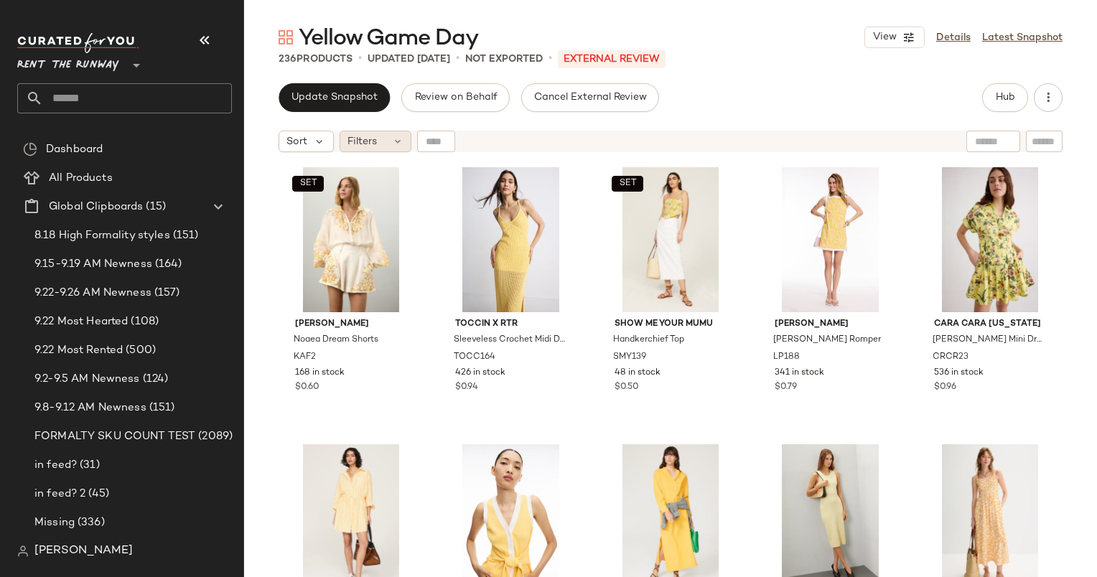
click at [375, 141] on span "Filters" at bounding box center [361, 141] width 29 height 15
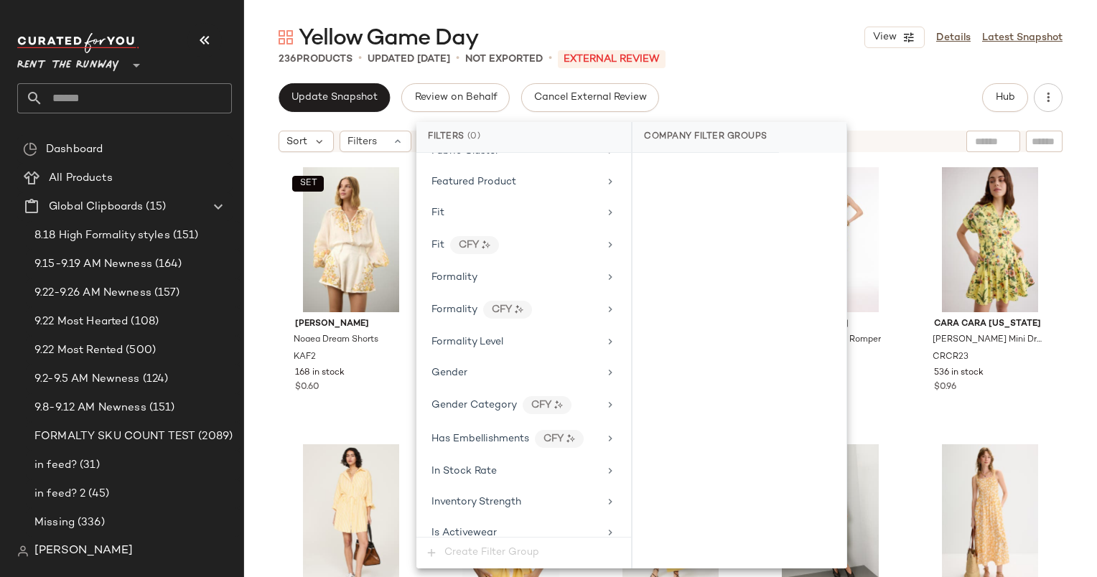
scroll to position [764, 0]
click at [485, 302] on div "Formality CFY" at bounding box center [514, 311] width 167 height 18
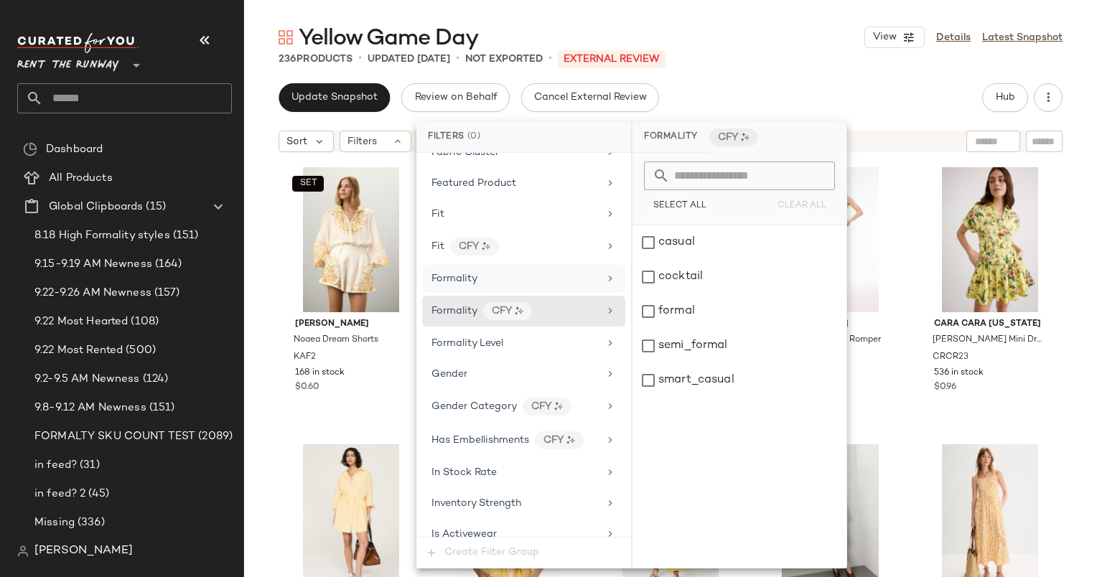
click at [469, 274] on span "Formality" at bounding box center [454, 279] width 46 height 11
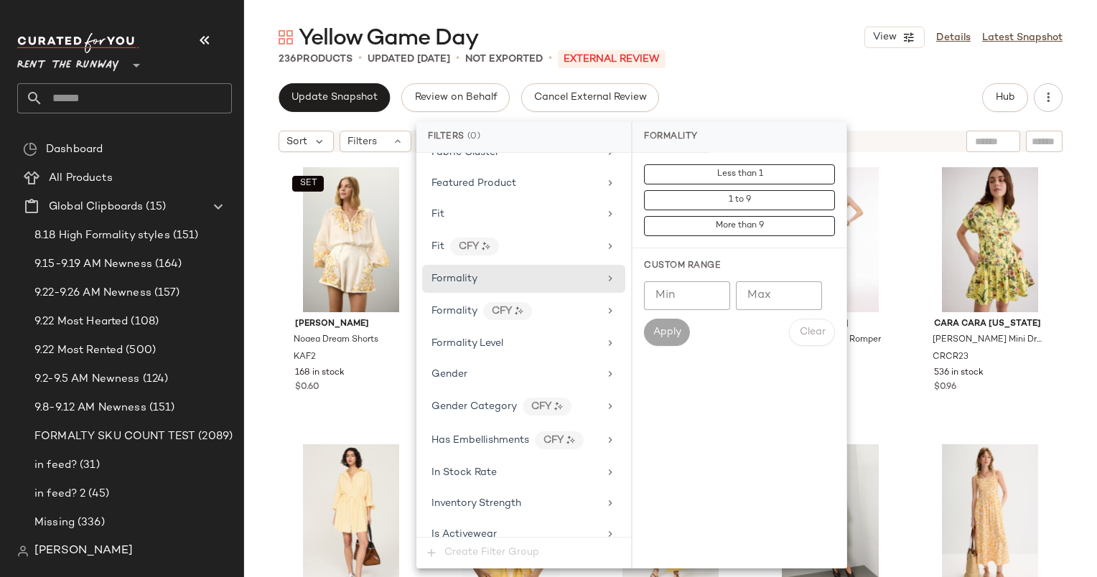
click at [683, 286] on input "Min" at bounding box center [687, 295] width 86 height 29
click at [776, 294] on input "Max" at bounding box center [779, 295] width 86 height 29
type input "*"
click at [669, 330] on span "Apply" at bounding box center [667, 332] width 29 height 11
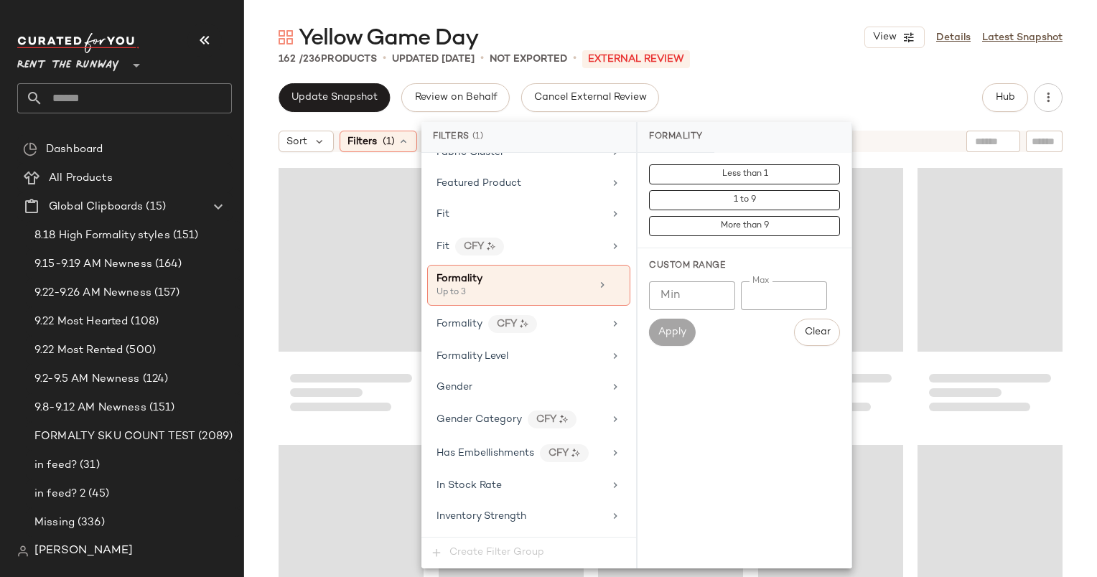
click at [778, 60] on div "162 / 236 Products • updated Sep 25th • Not Exported • External REVIEW" at bounding box center [670, 59] width 853 height 14
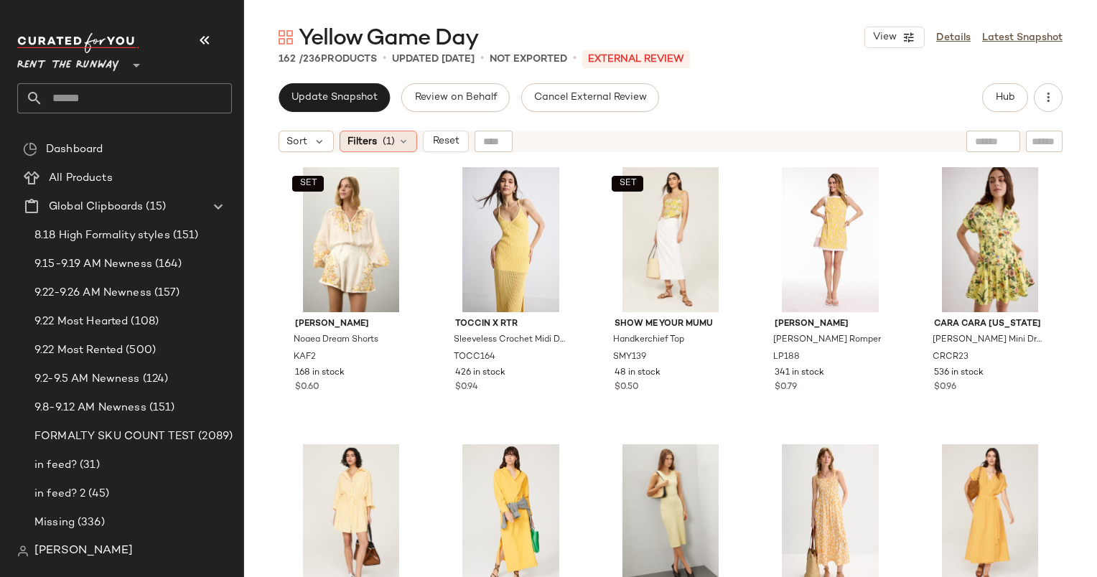
click at [378, 140] on div "Filters (1)" at bounding box center [379, 142] width 78 height 22
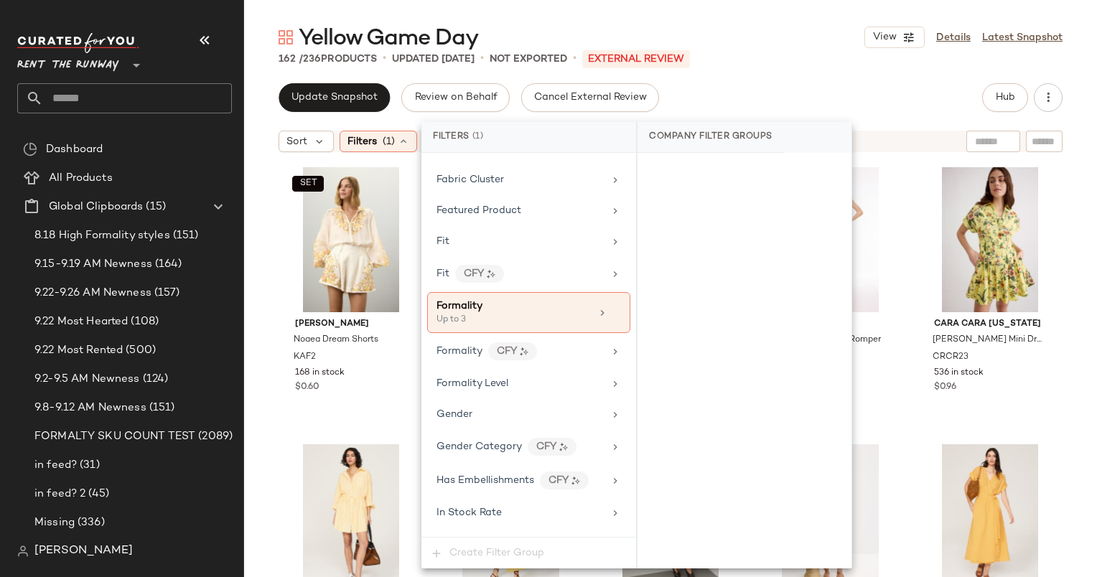
scroll to position [798, 0]
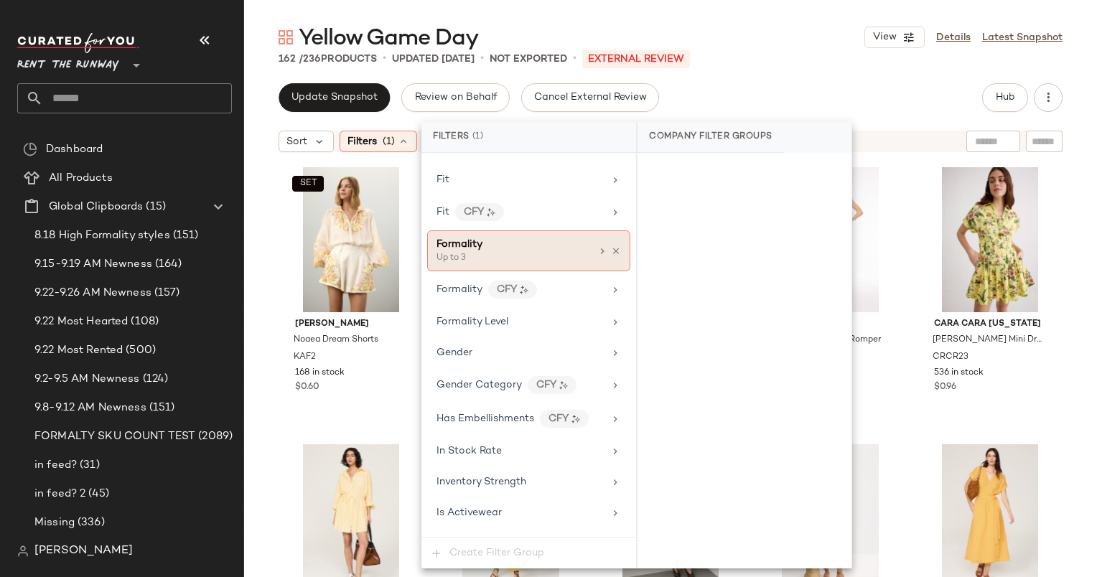
click at [531, 252] on div "Up to 3" at bounding box center [508, 258] width 144 height 13
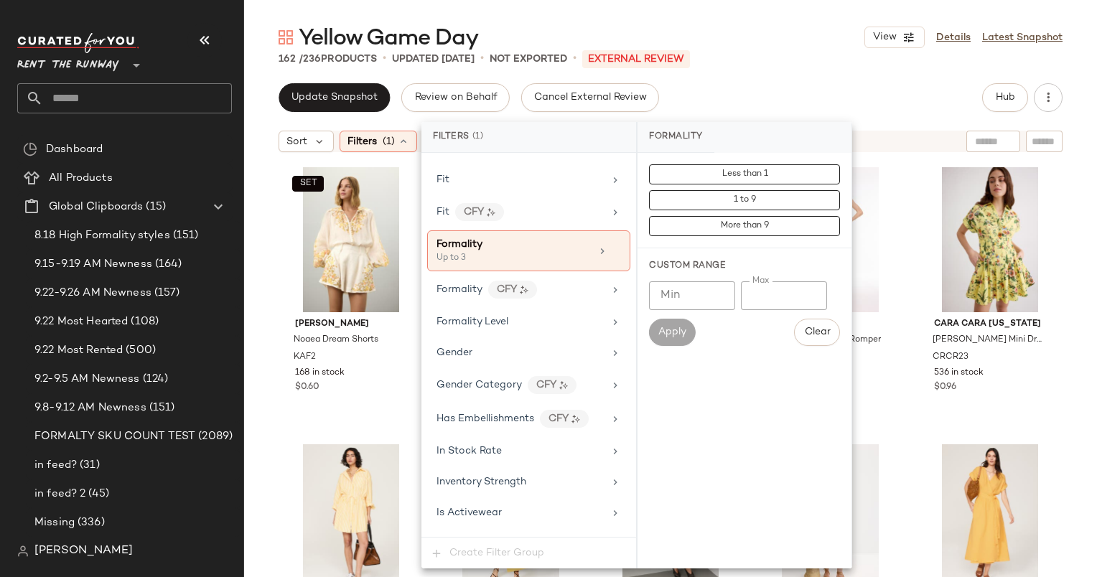
click at [772, 302] on input "*" at bounding box center [784, 295] width 86 height 29
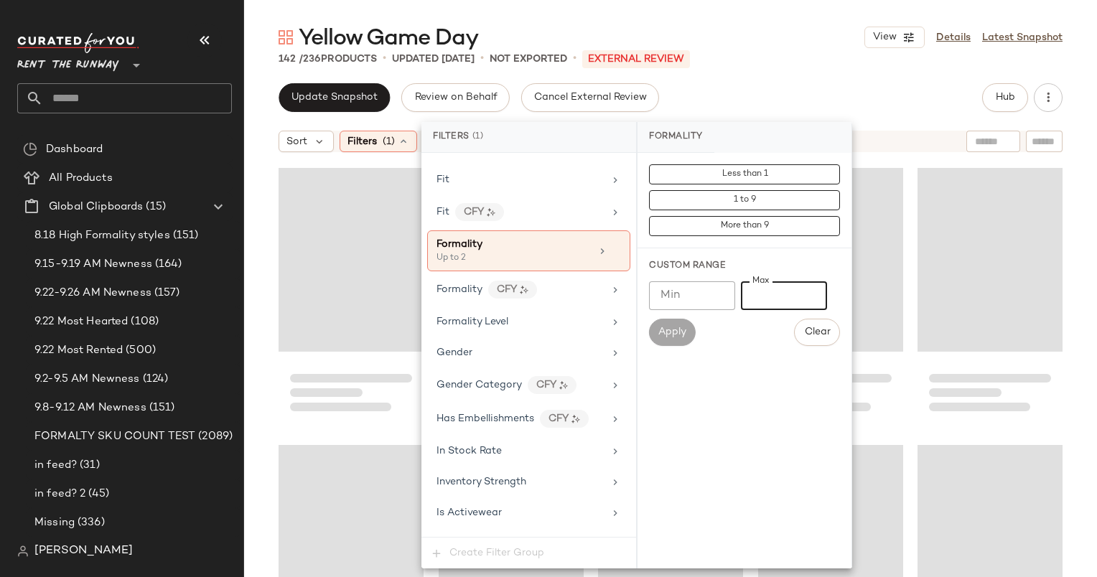
type input "*"
click at [804, 65] on div "142 / 236 Products • updated Sep 25th • Not Exported • External REVIEW" at bounding box center [670, 59] width 853 height 14
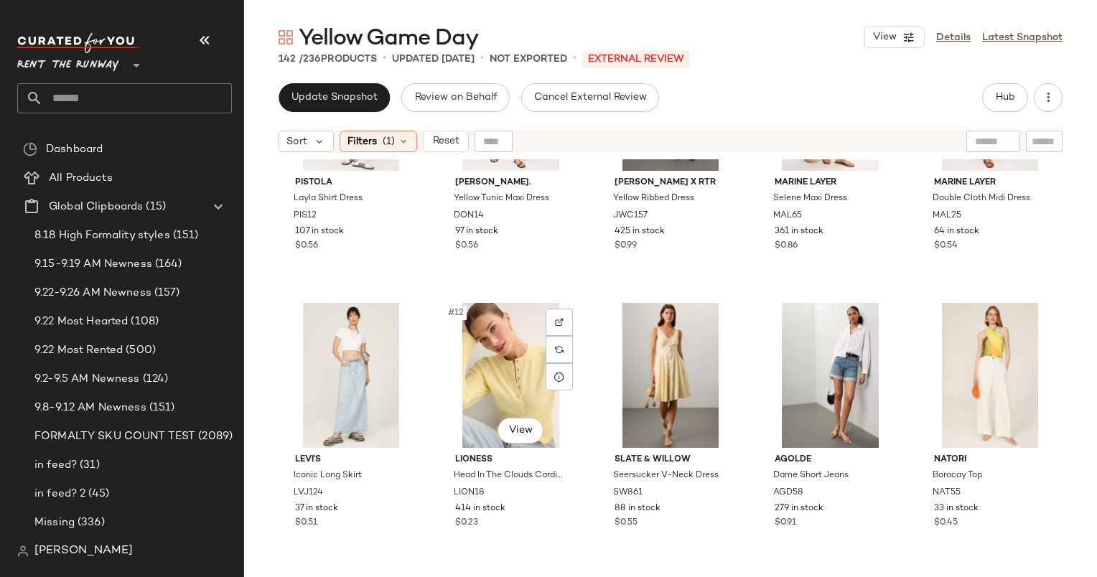
scroll to position [479, 0]
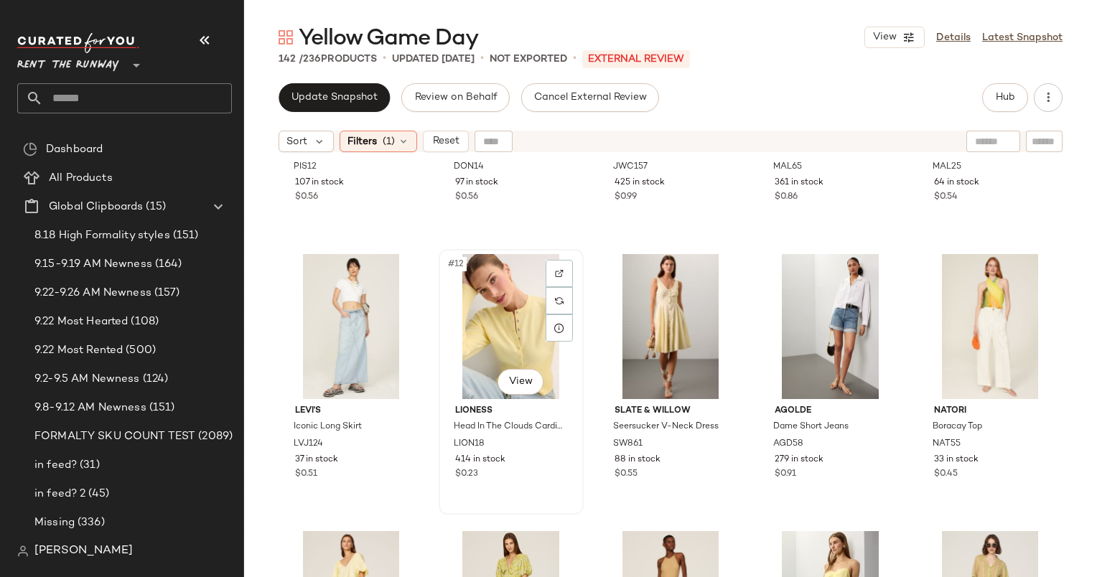
click at [512, 286] on div "#12 View" at bounding box center [511, 326] width 135 height 145
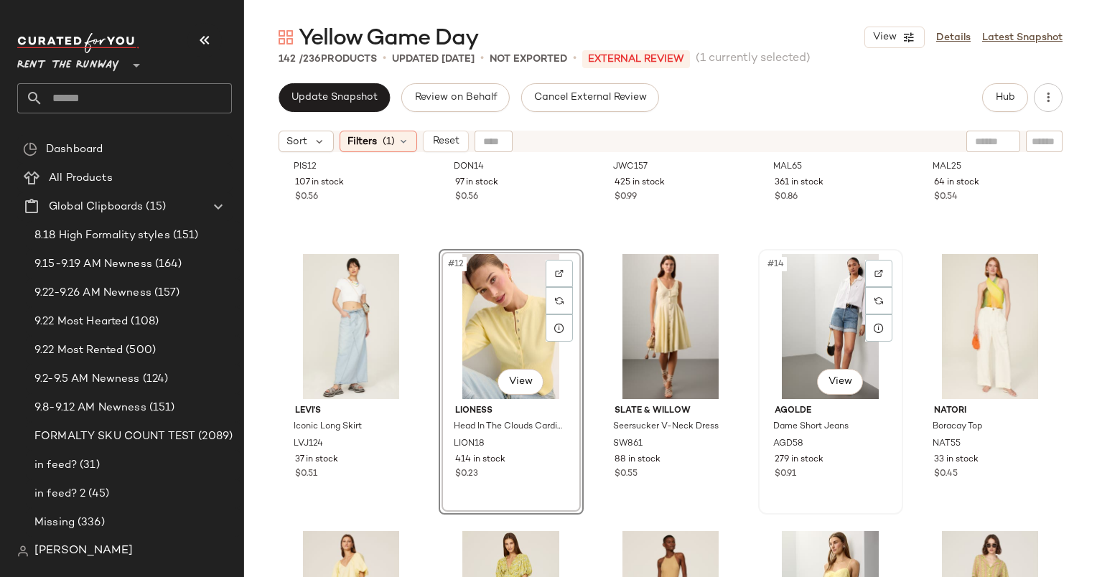
click at [829, 295] on div "#14 View" at bounding box center [830, 326] width 135 height 145
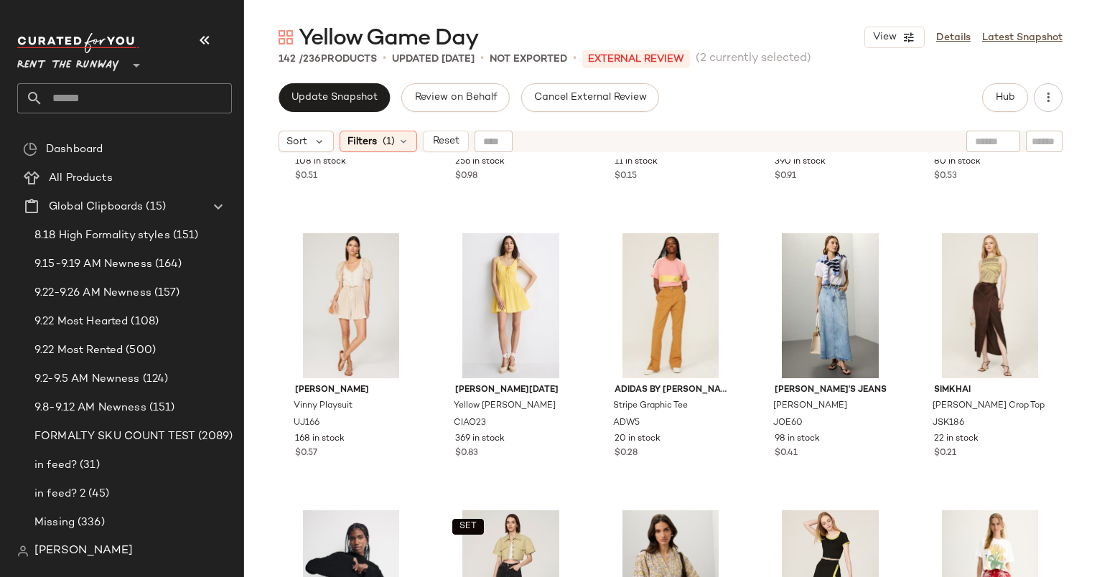
scroll to position [1098, 0]
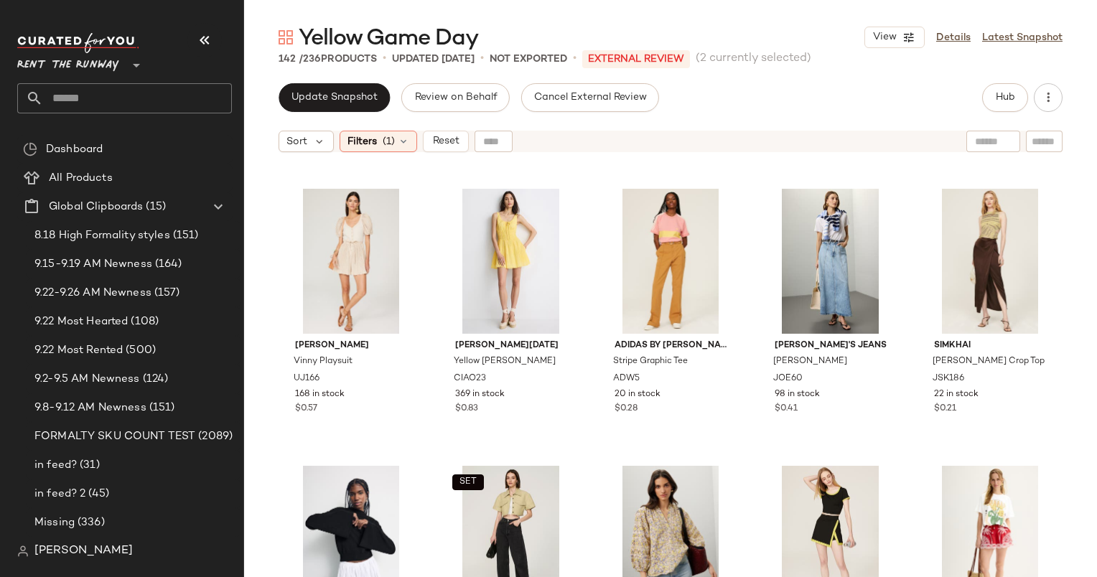
click at [975, 148] on input "text" at bounding box center [993, 141] width 37 height 15
type input "******"
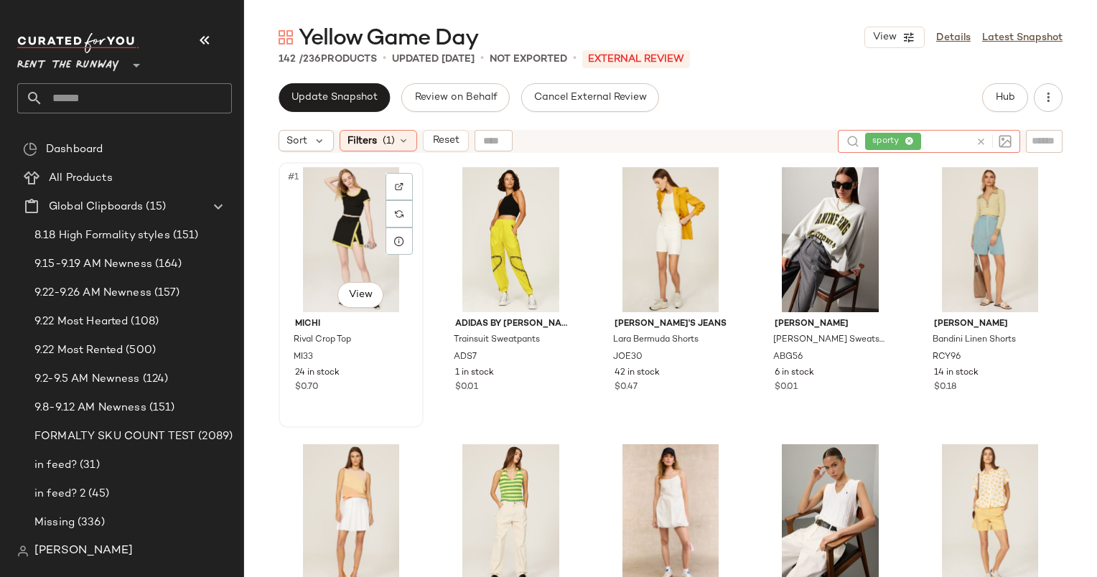
click at [345, 198] on div "#1 View" at bounding box center [351, 239] width 135 height 145
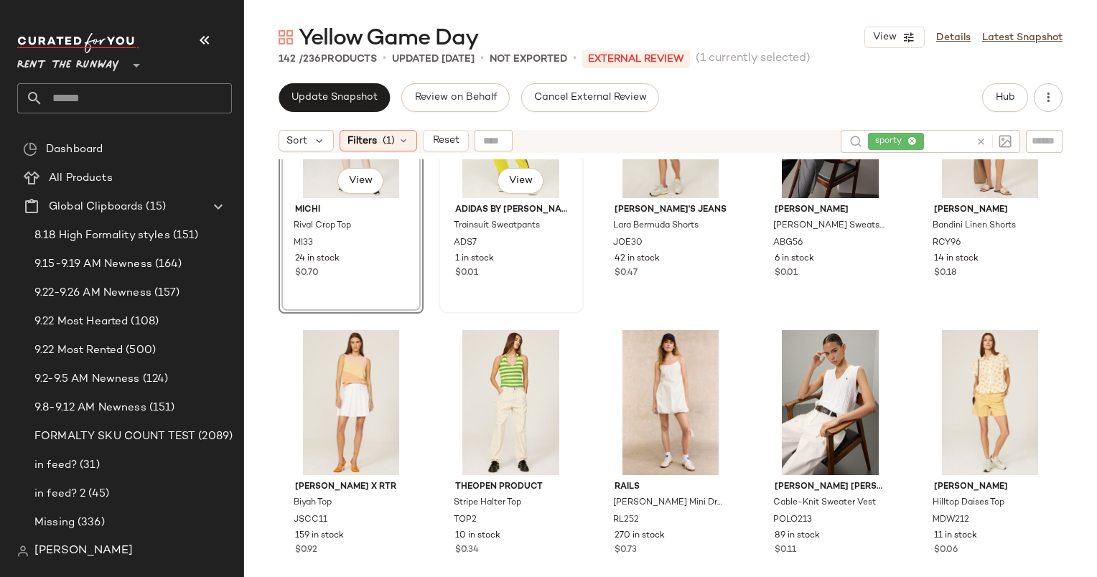
scroll to position [129, 0]
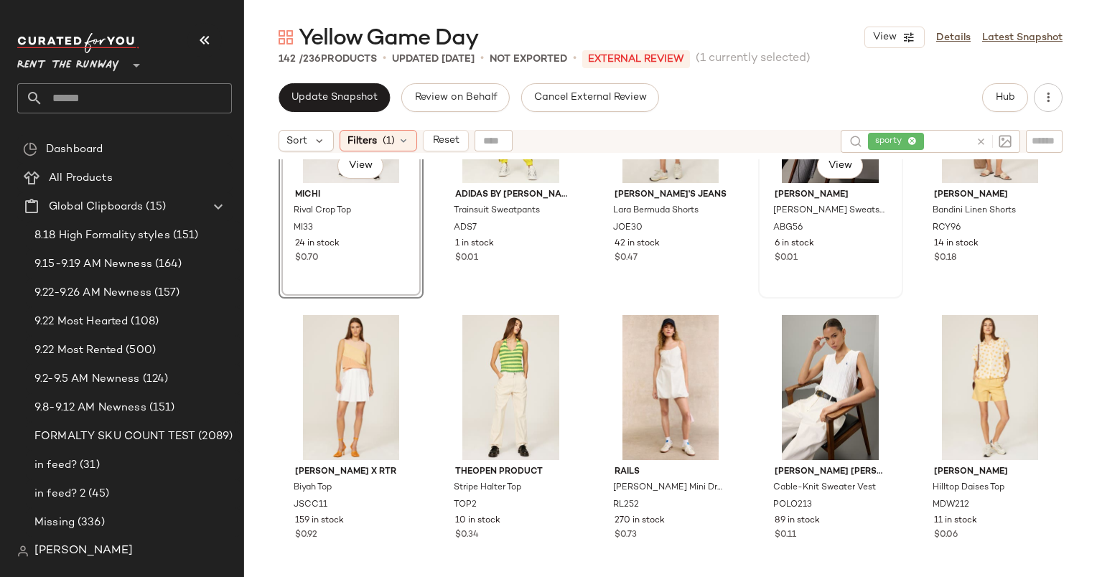
click at [850, 246] on div "6 in stock" at bounding box center [831, 244] width 112 height 13
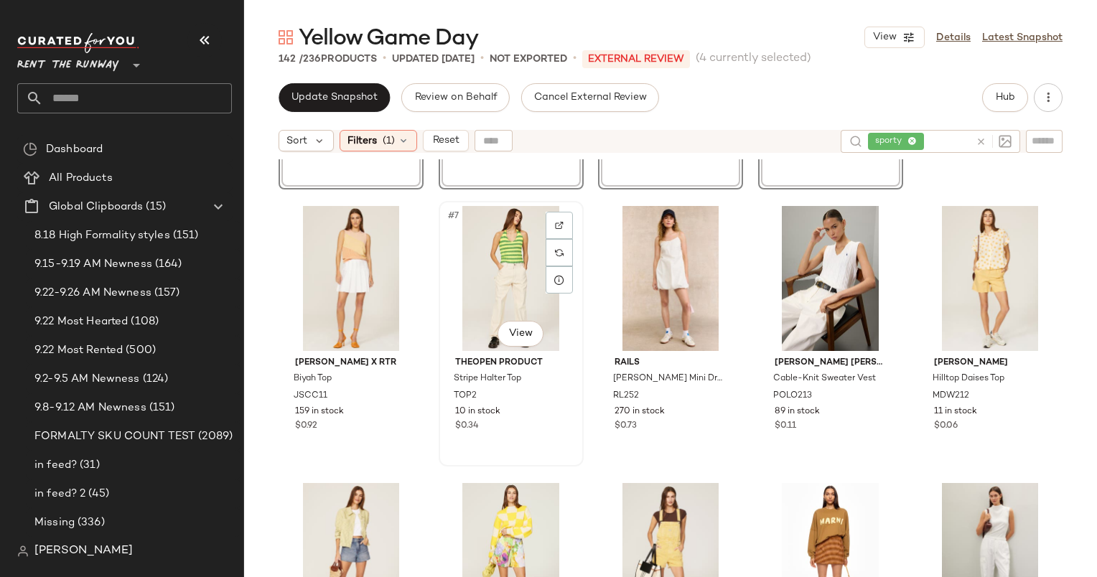
scroll to position [488, 0]
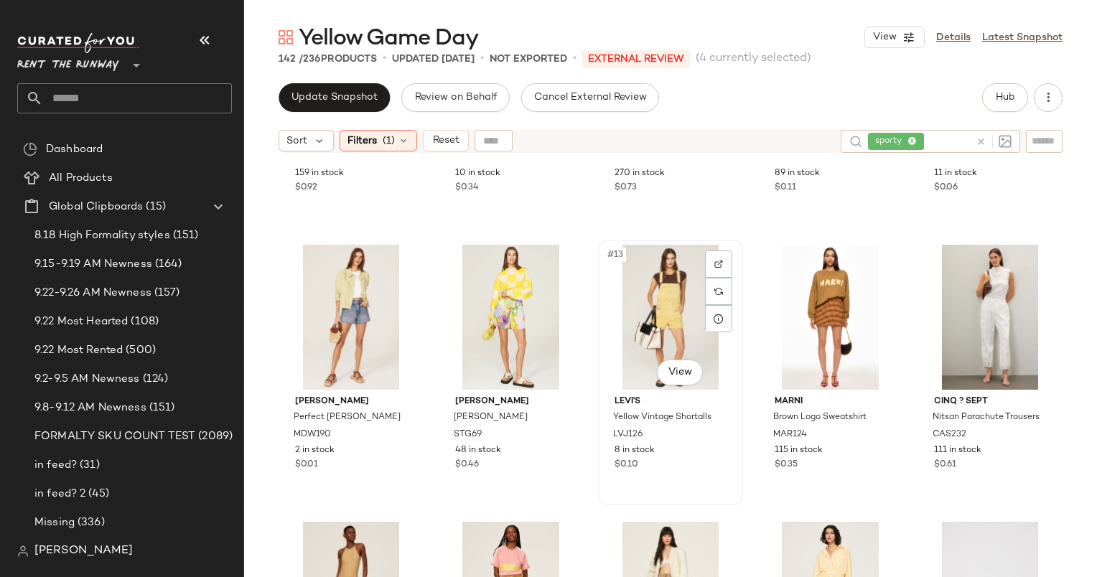
click at [637, 316] on div "#13 View" at bounding box center [670, 317] width 135 height 145
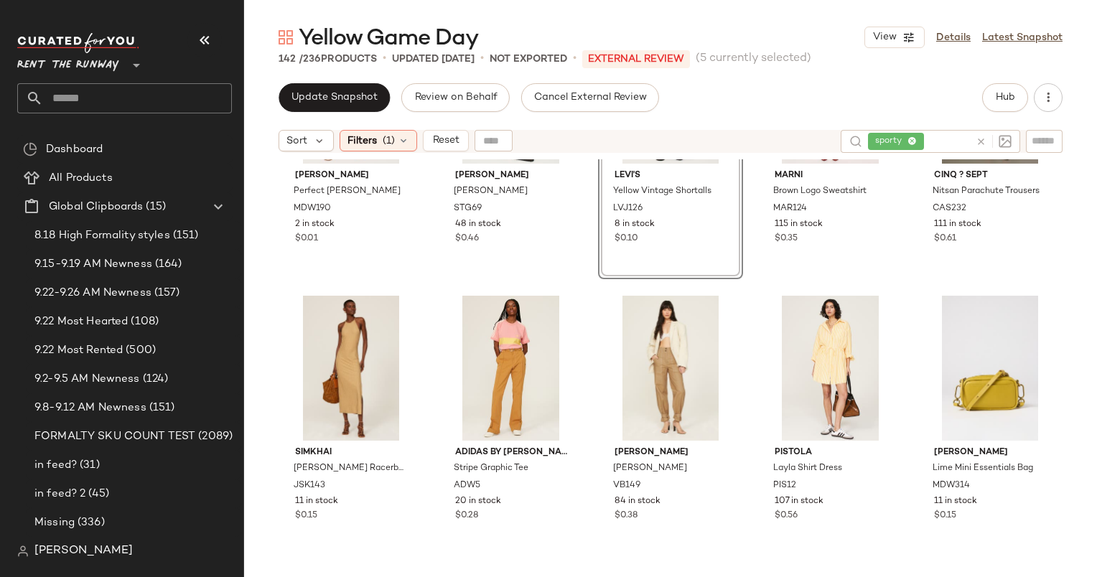
scroll to position [721, 0]
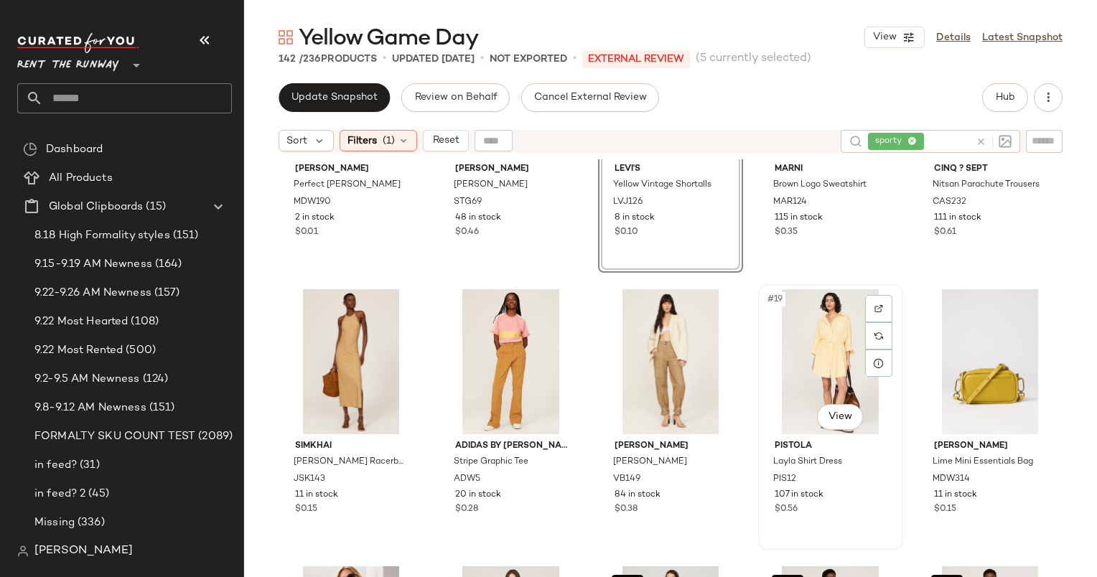
click at [800, 364] on div "#19 View" at bounding box center [830, 361] width 135 height 145
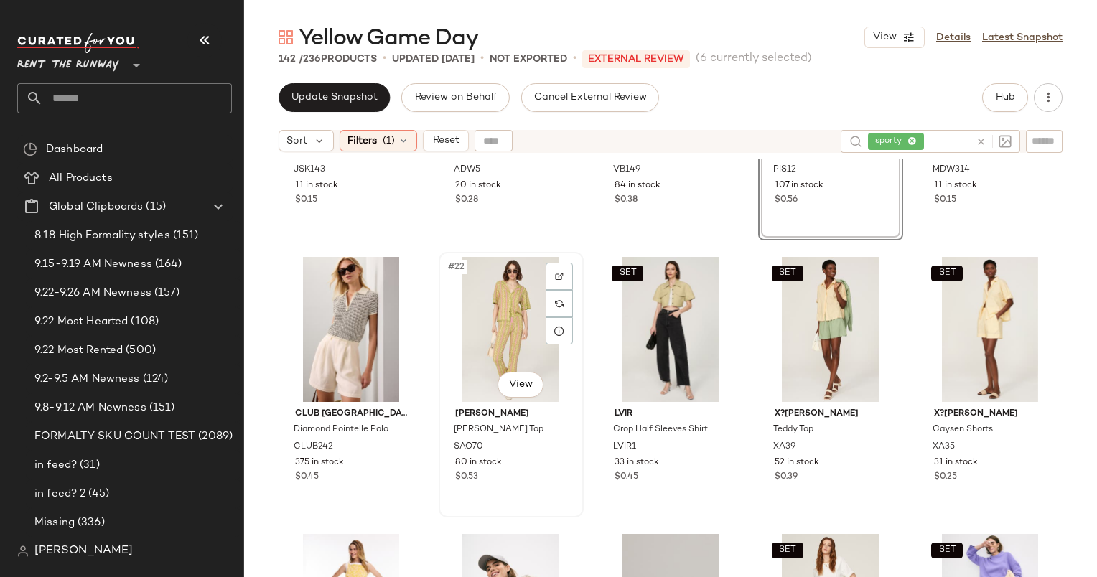
scroll to position [1031, 0]
click at [982, 310] on div "SET #25 View" at bounding box center [990, 328] width 135 height 145
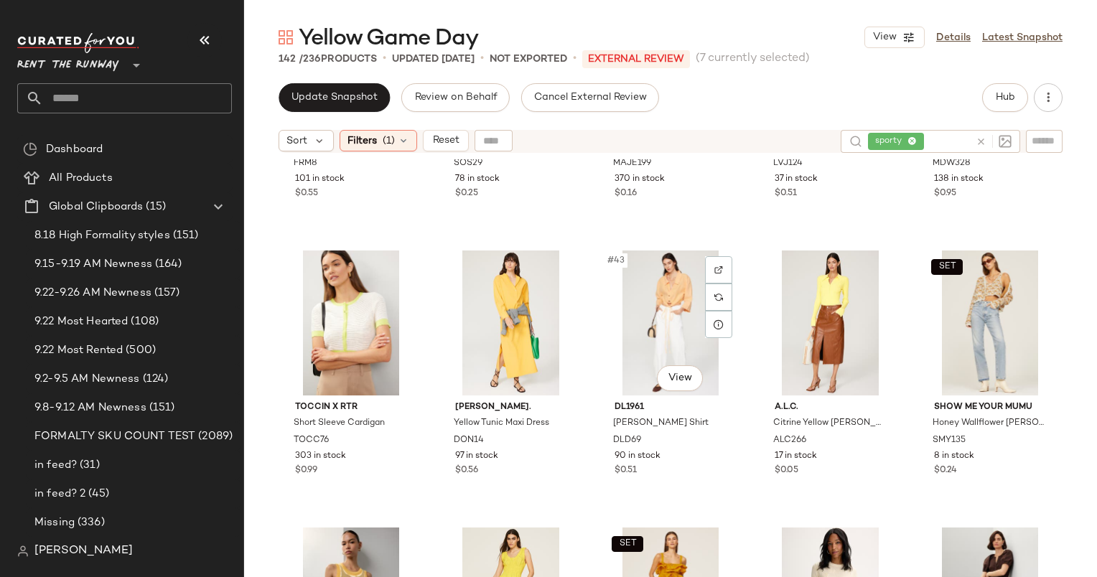
scroll to position [2211, 0]
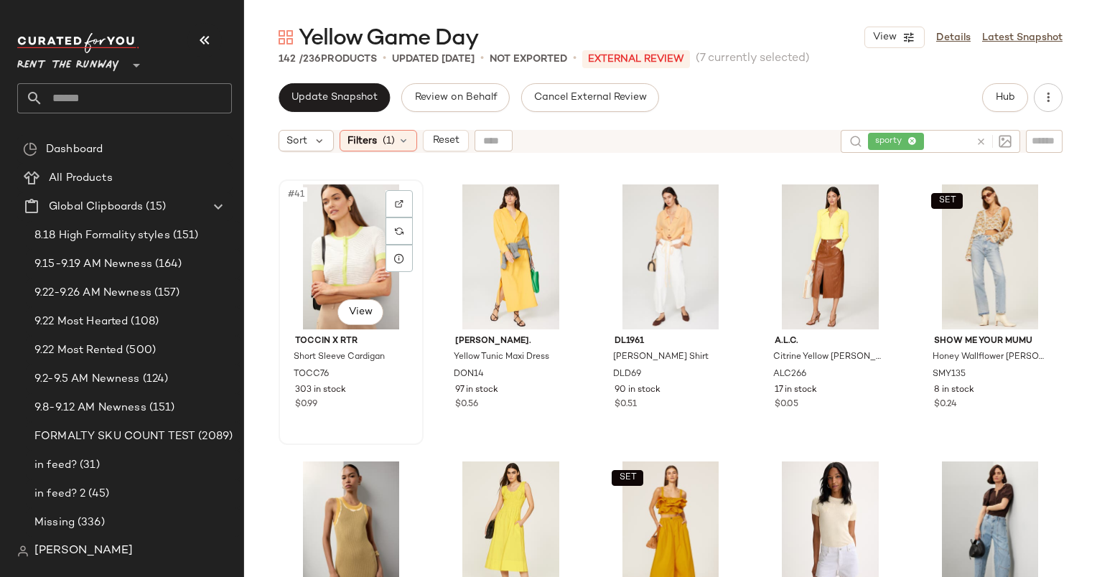
click at [341, 261] on div "#41 View" at bounding box center [351, 257] width 135 height 145
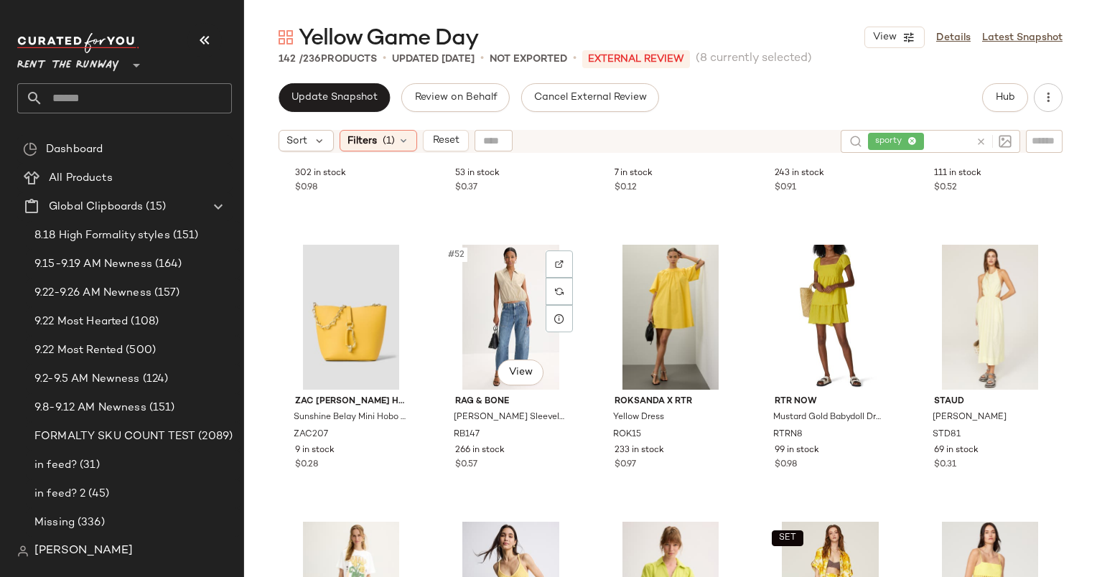
scroll to position [2713, 0]
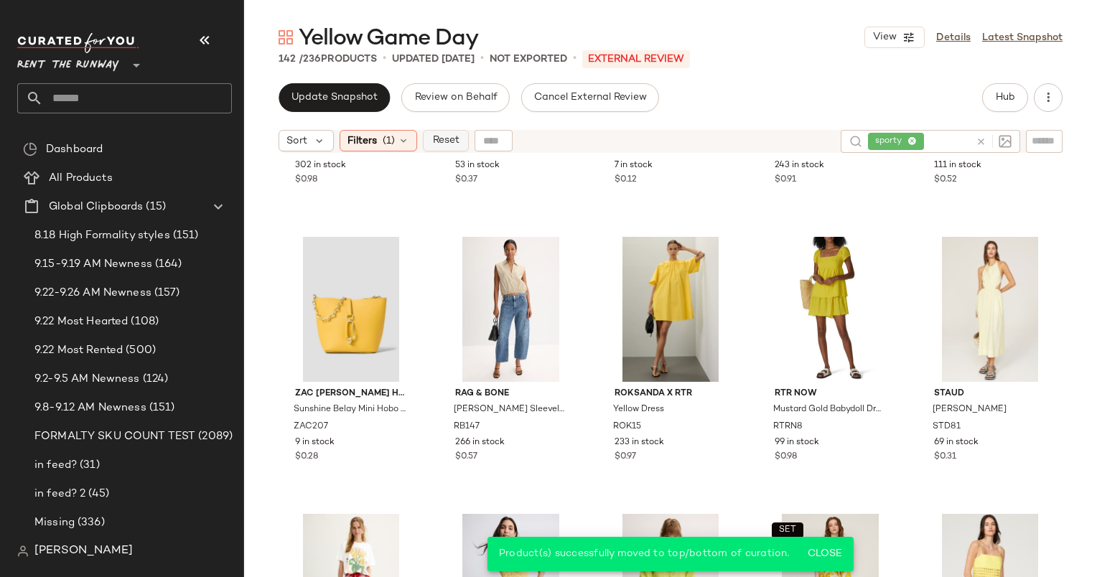
click at [448, 134] on button "Reset" at bounding box center [446, 141] width 46 height 22
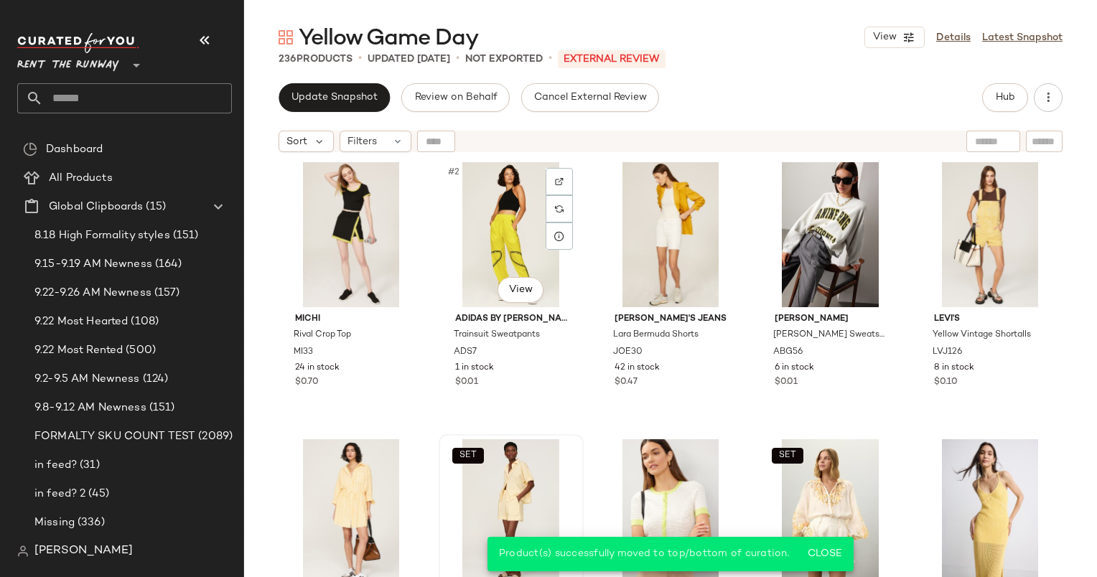
scroll to position [0, 0]
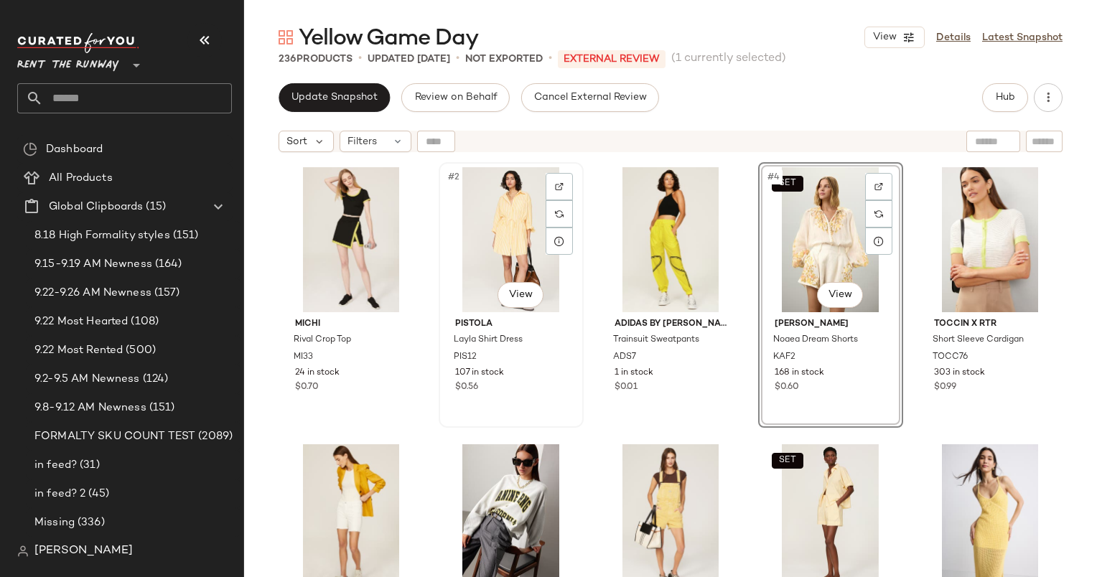
scroll to position [141, 0]
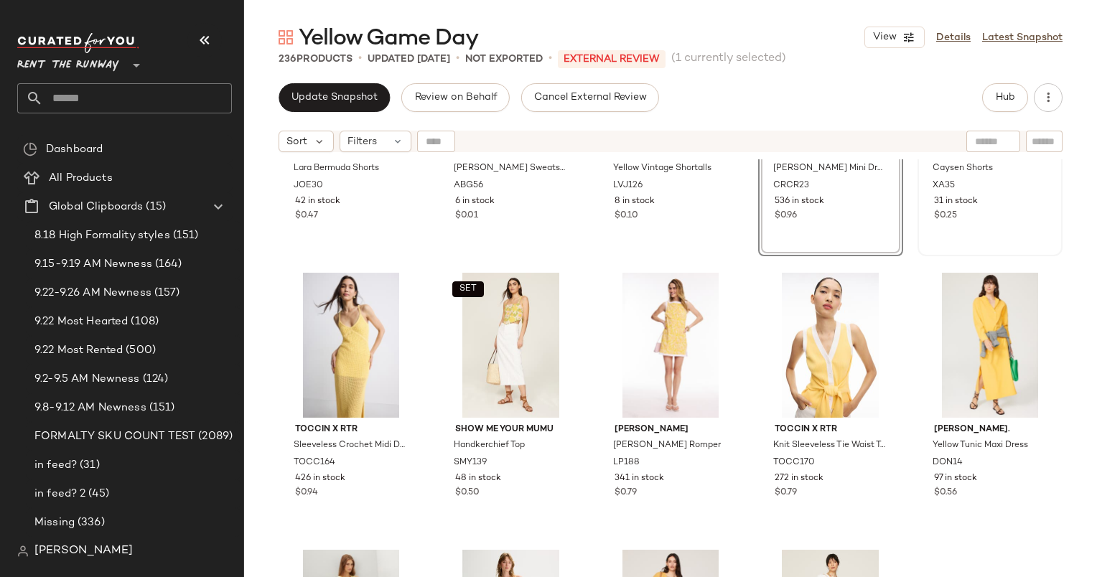
scroll to position [466, 0]
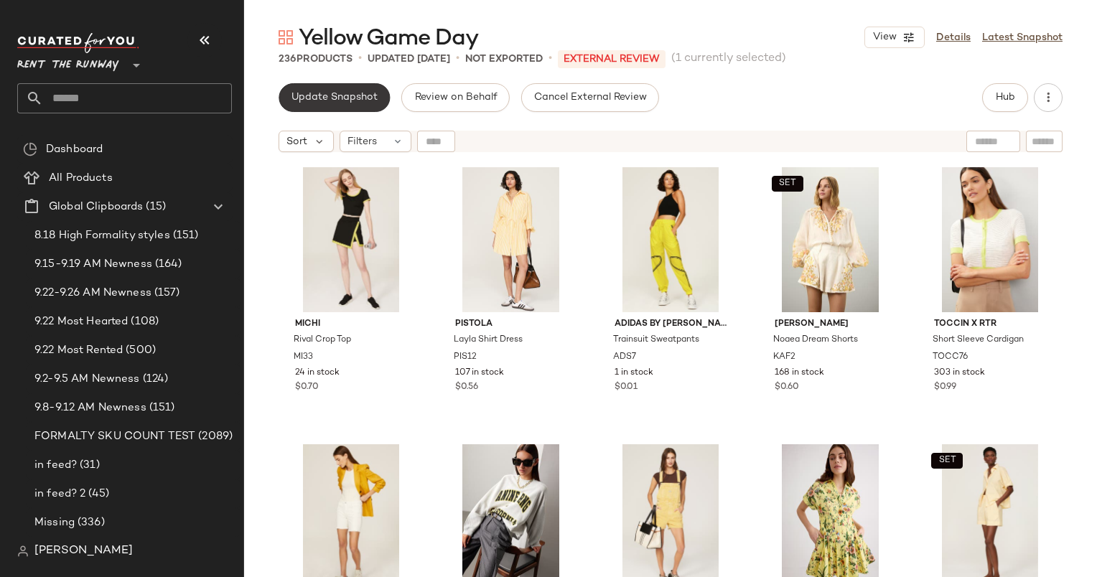
click at [326, 106] on button "Update Snapshot" at bounding box center [334, 97] width 111 height 29
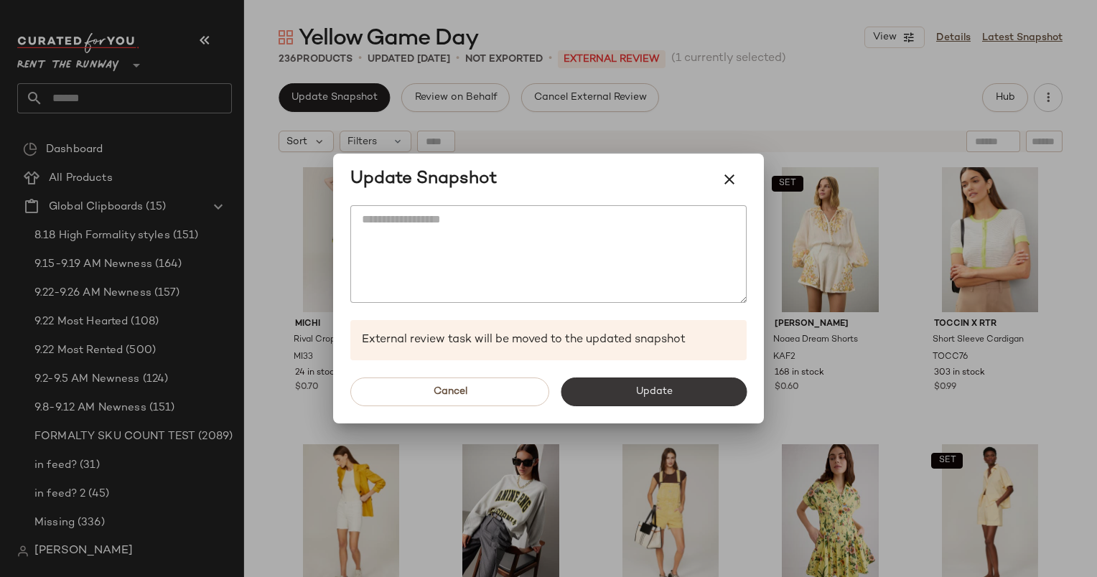
click at [673, 393] on button "Update" at bounding box center [654, 392] width 186 height 29
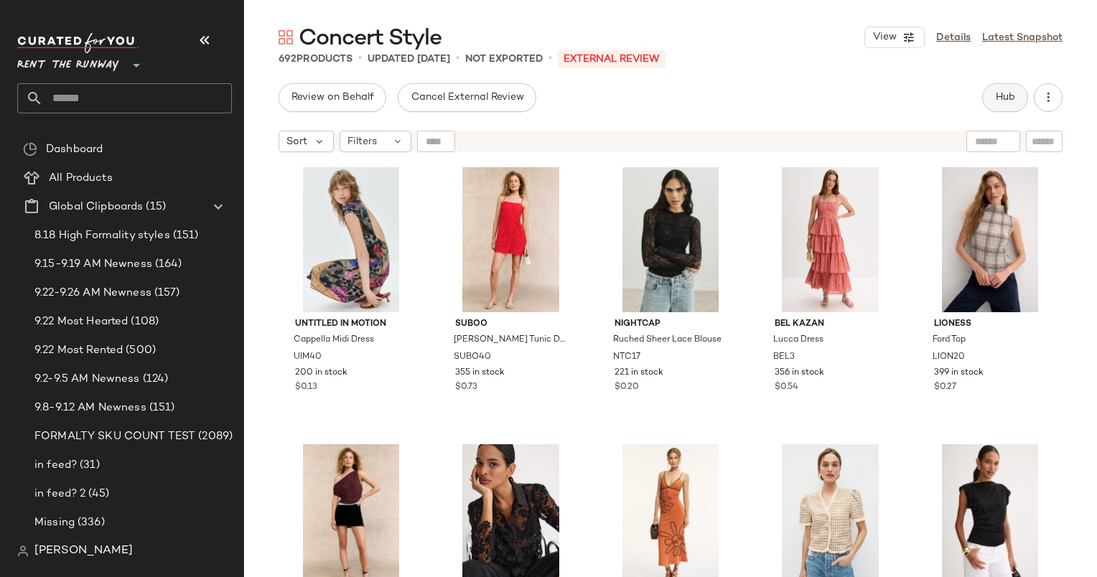
click at [1004, 108] on button "Hub" at bounding box center [1005, 97] width 46 height 29
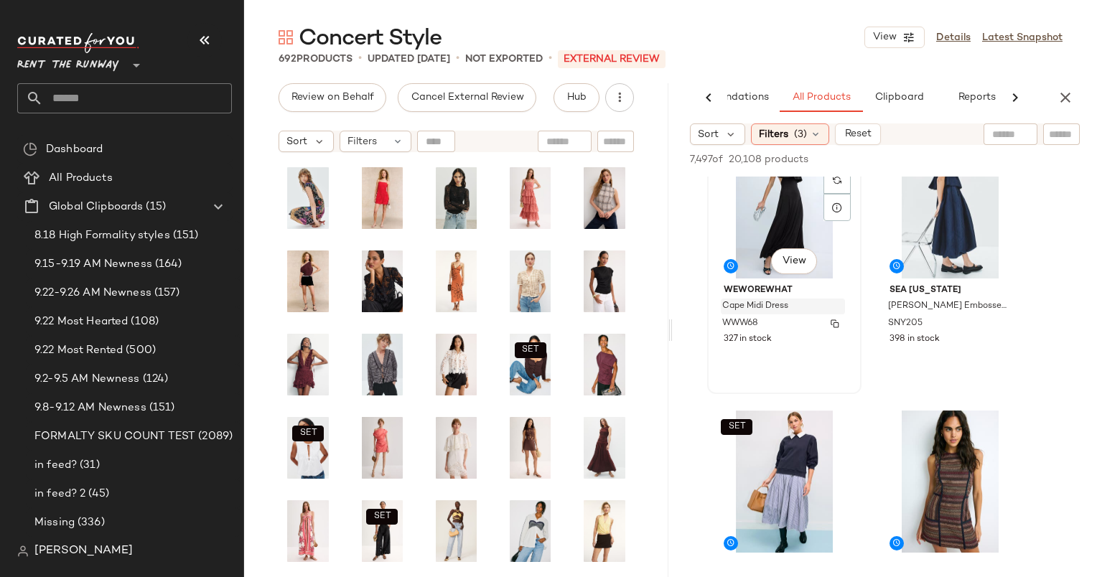
scroll to position [49, 0]
click at [975, 459] on div "#4 View" at bounding box center [950, 482] width 144 height 145
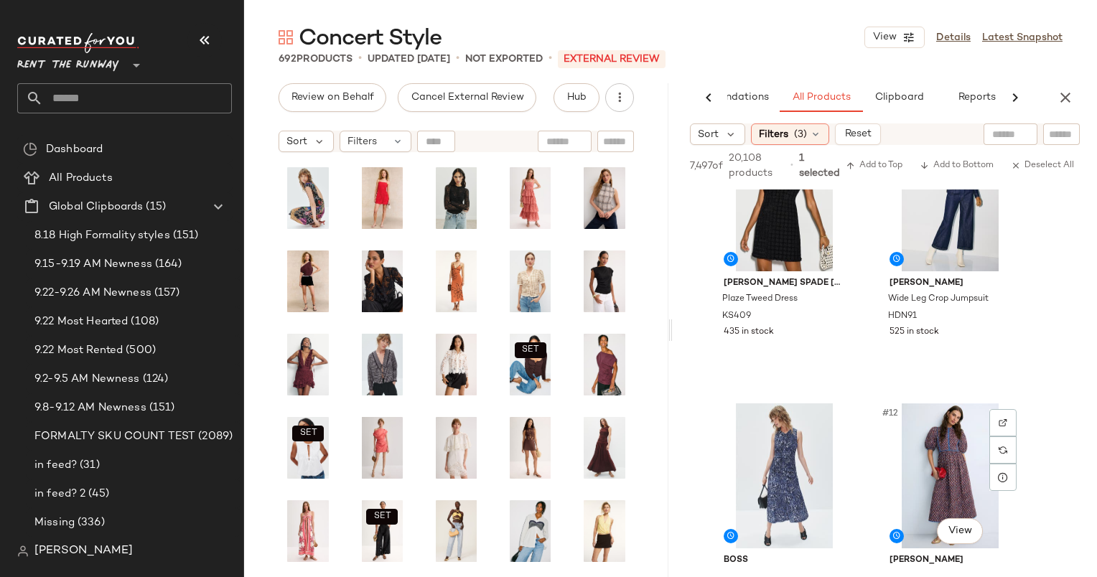
scroll to position [1175, 0]
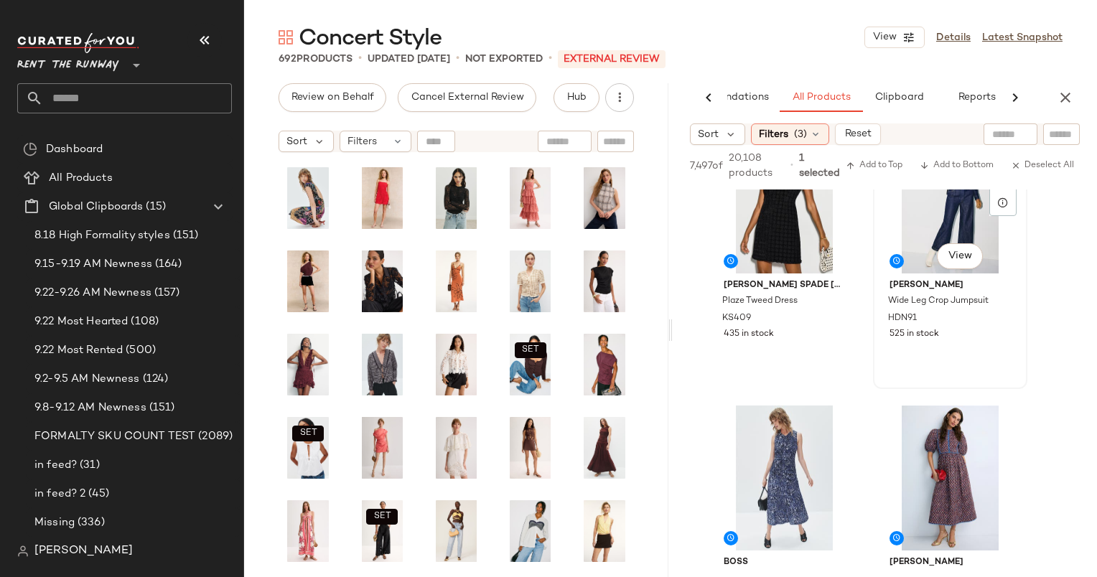
click at [910, 235] on div "#10 View" at bounding box center [950, 201] width 144 height 145
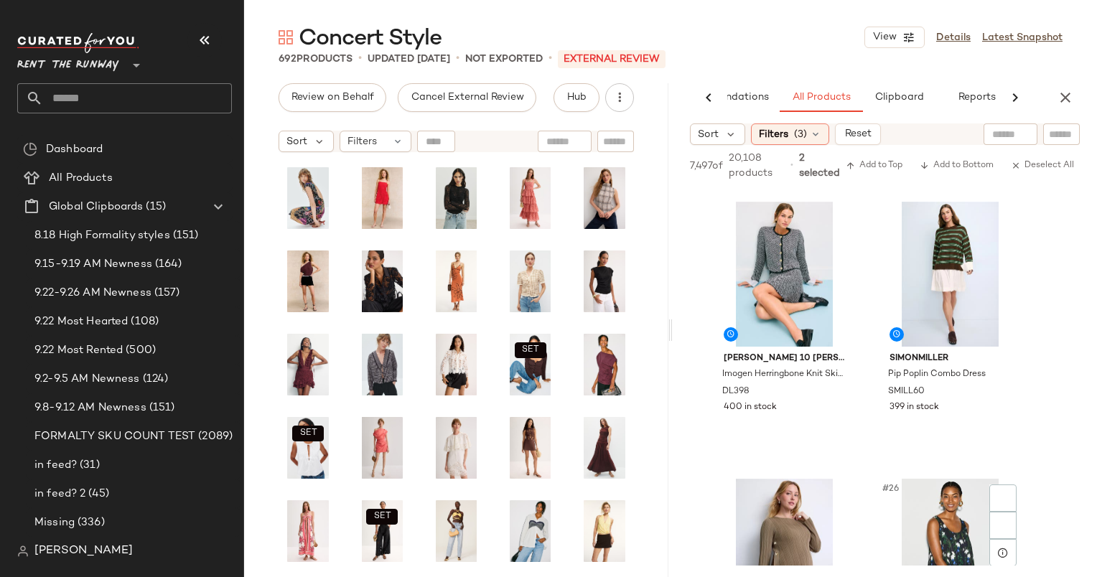
scroll to position [3317, 0]
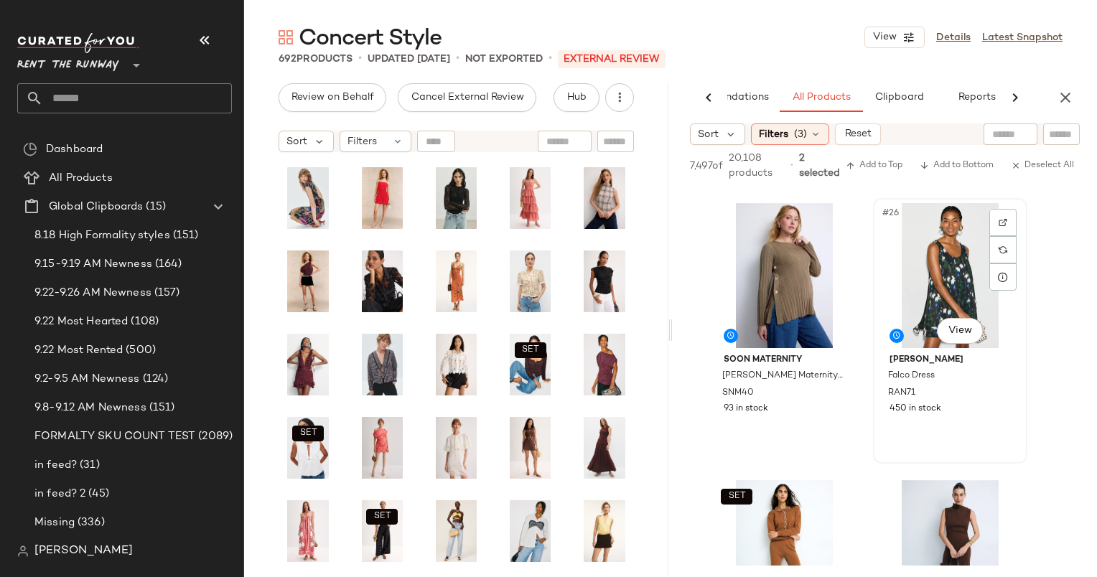
click at [926, 286] on div "#26 View" at bounding box center [950, 275] width 144 height 145
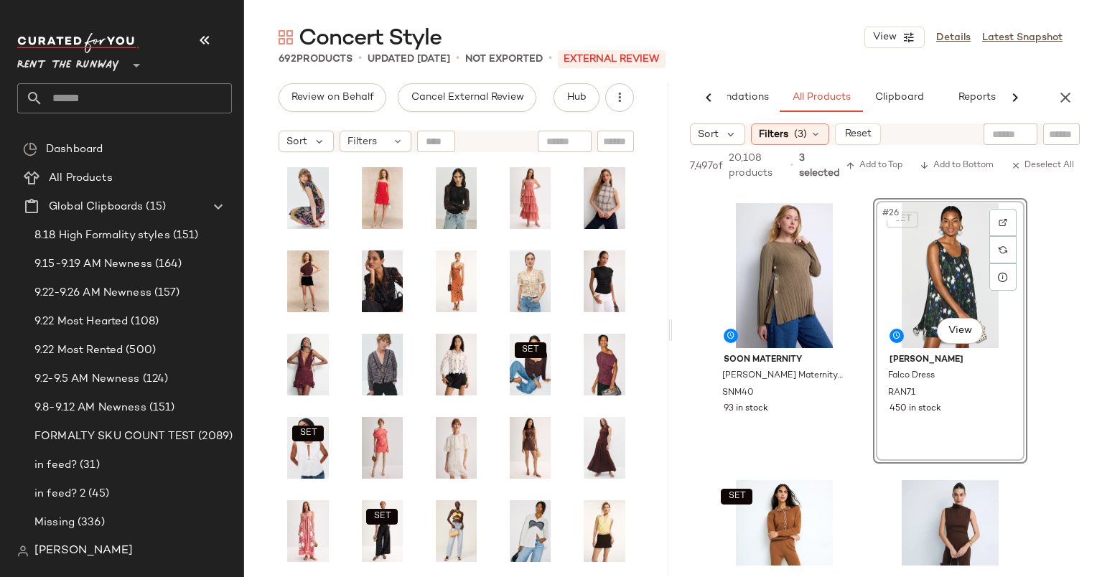
click at [926, 286] on div "SET #26 View" at bounding box center [950, 275] width 144 height 145
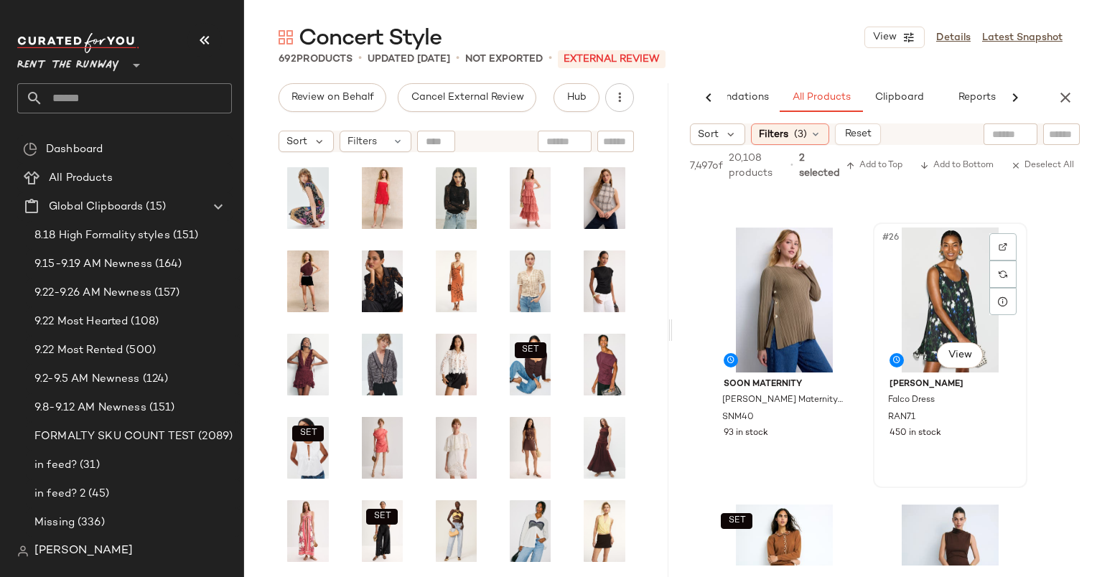
scroll to position [3279, 0]
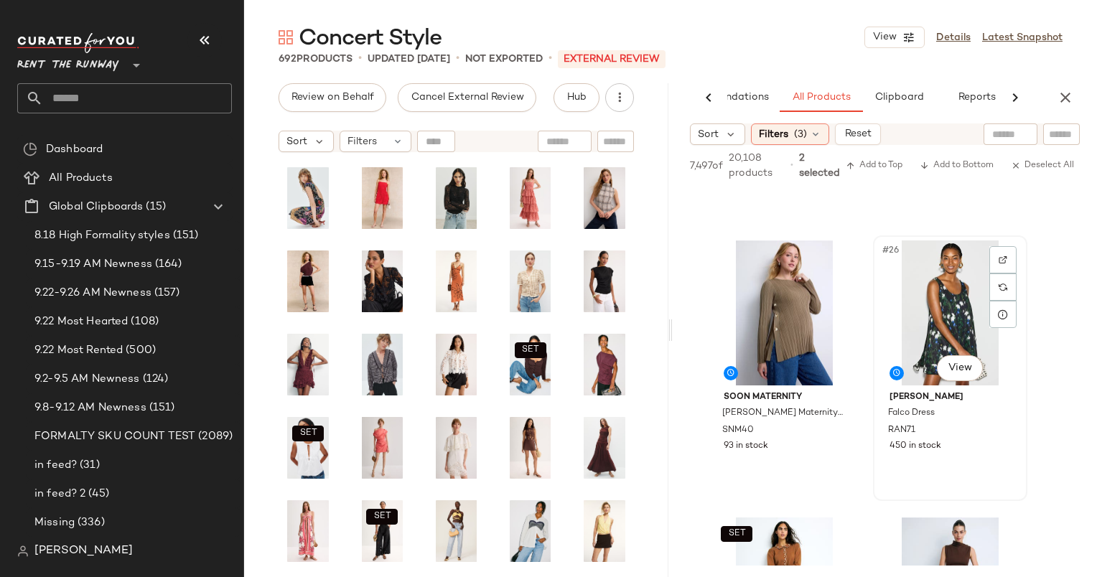
click at [926, 286] on div "#26 View" at bounding box center [950, 313] width 144 height 145
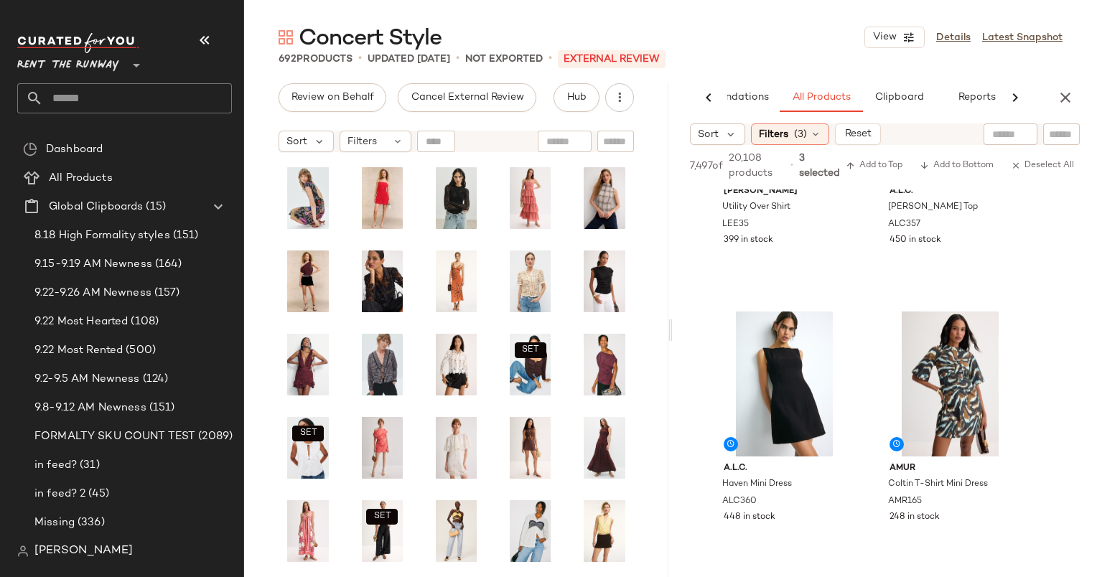
scroll to position [4040, 0]
click at [784, 370] on div "#31 View" at bounding box center [784, 383] width 144 height 145
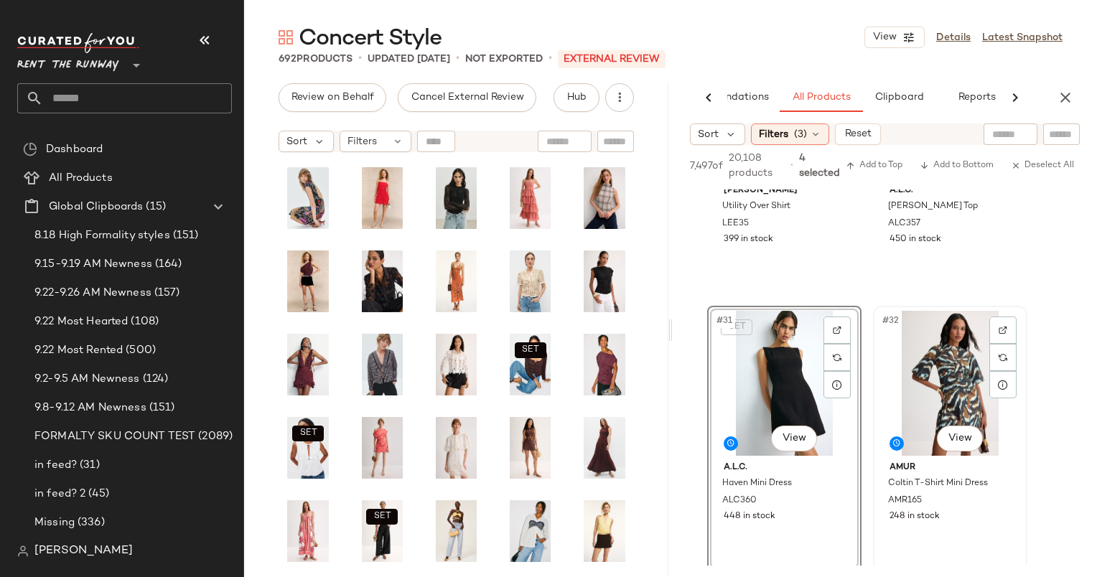
scroll to position [4227, 0]
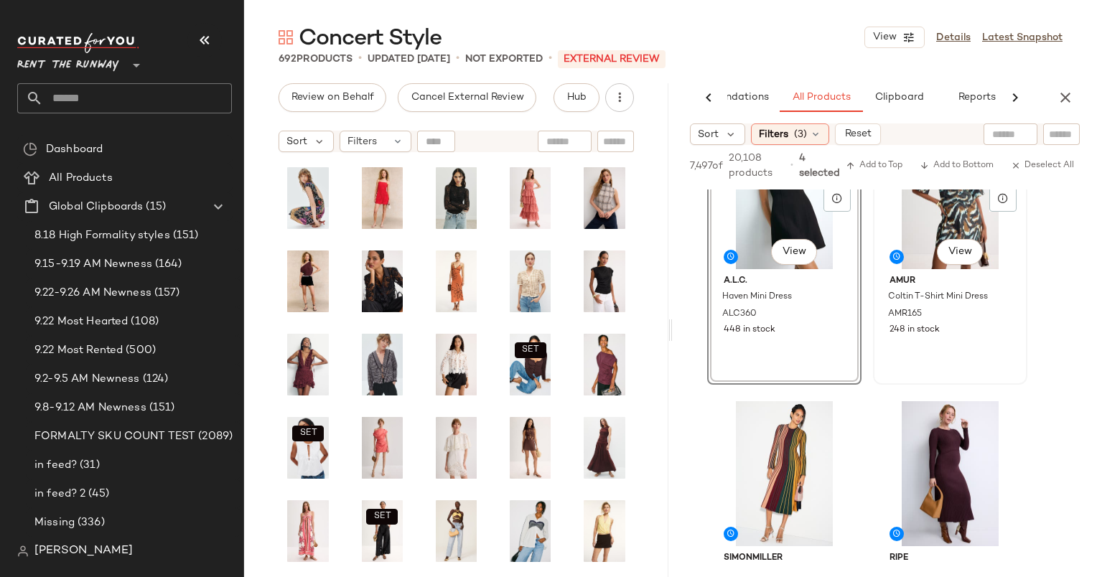
click at [920, 252] on div "#32 View" at bounding box center [950, 196] width 144 height 145
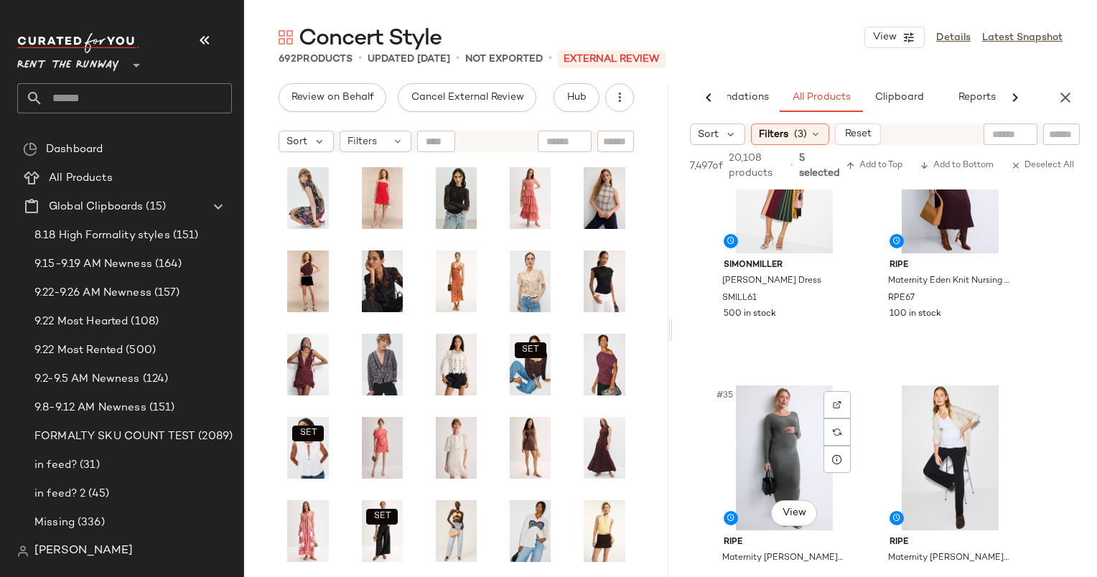
scroll to position [4520, 0]
click at [882, 161] on span "Add to Top" at bounding box center [874, 166] width 57 height 10
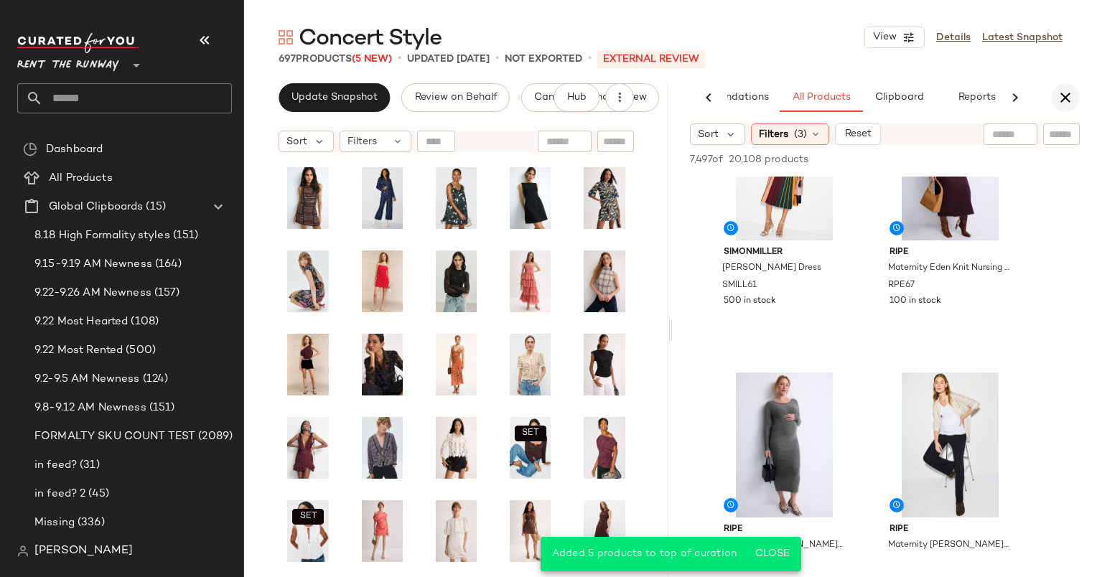
click at [1077, 92] on button "button" at bounding box center [1065, 97] width 29 height 29
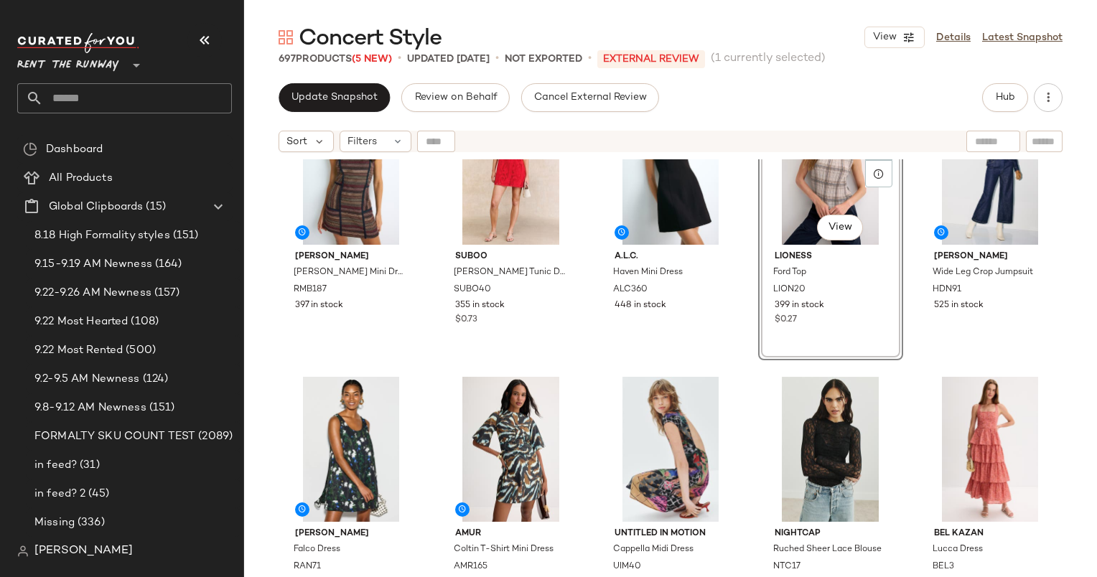
scroll to position [66, 0]
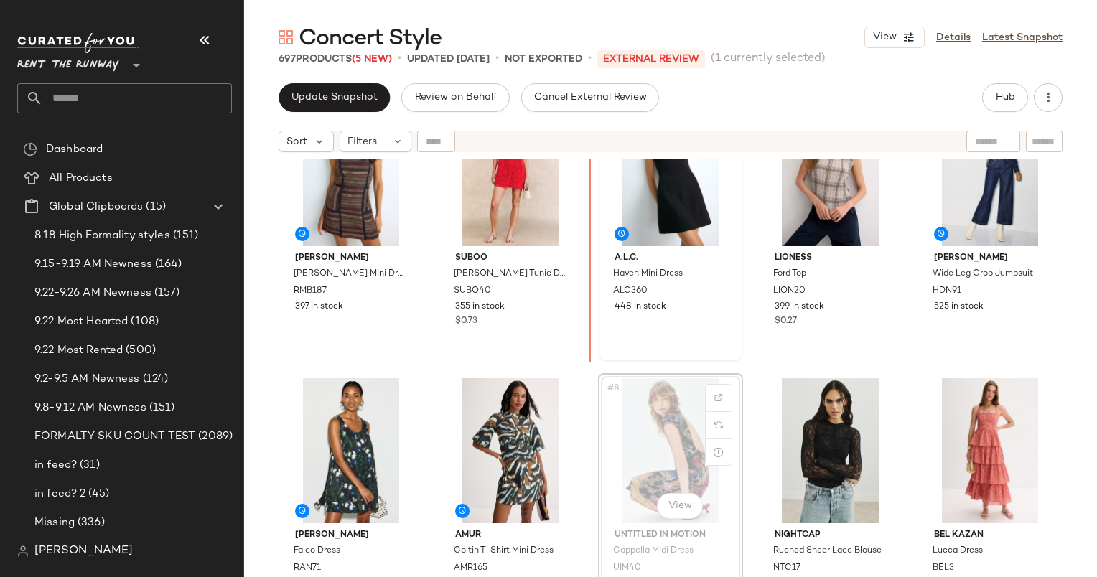
scroll to position [63, 0]
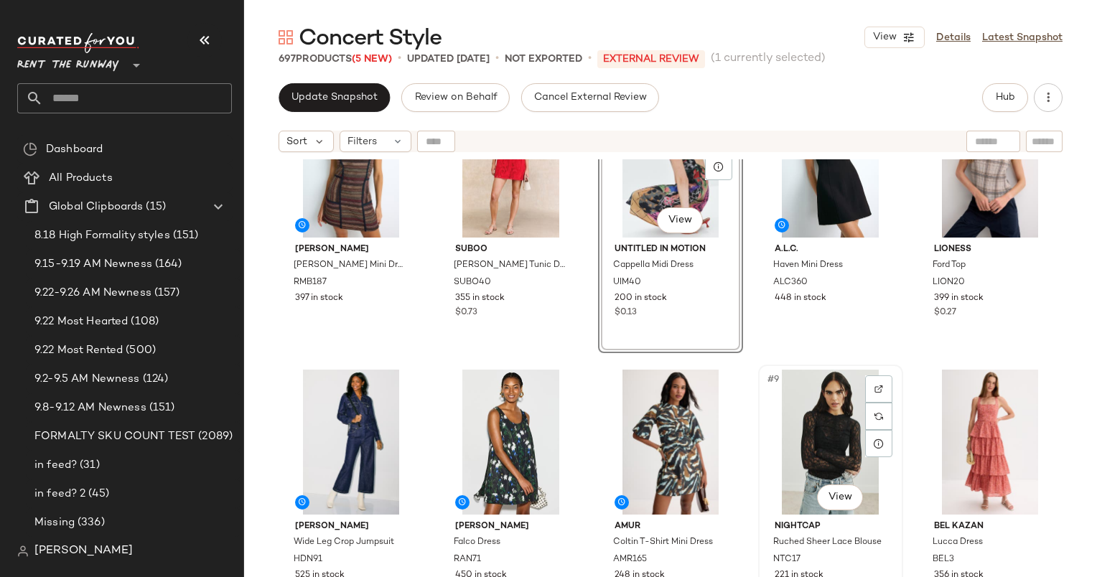
scroll to position [416, 0]
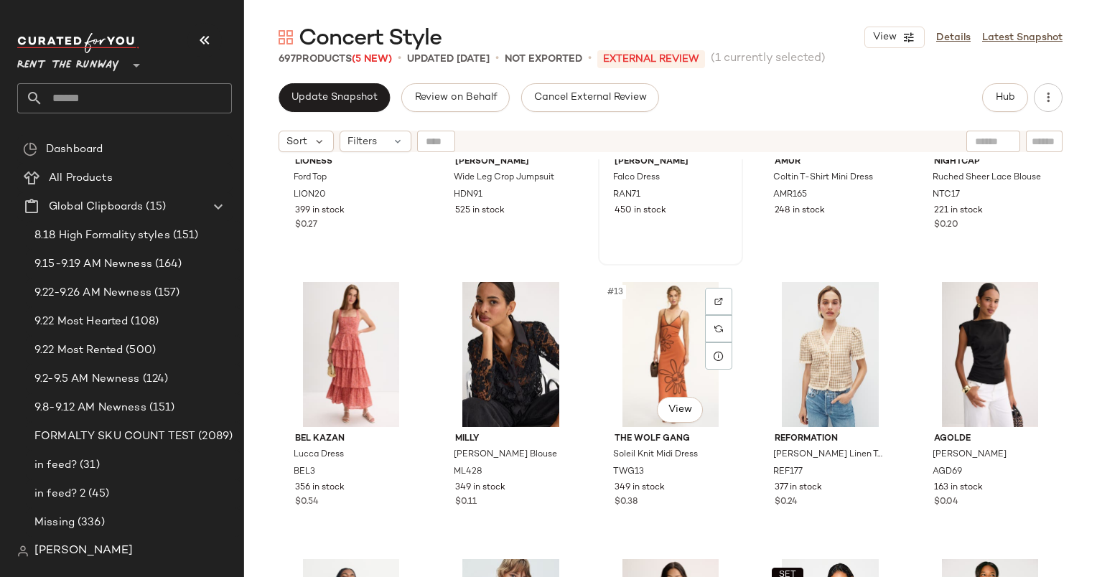
scroll to position [451, 0]
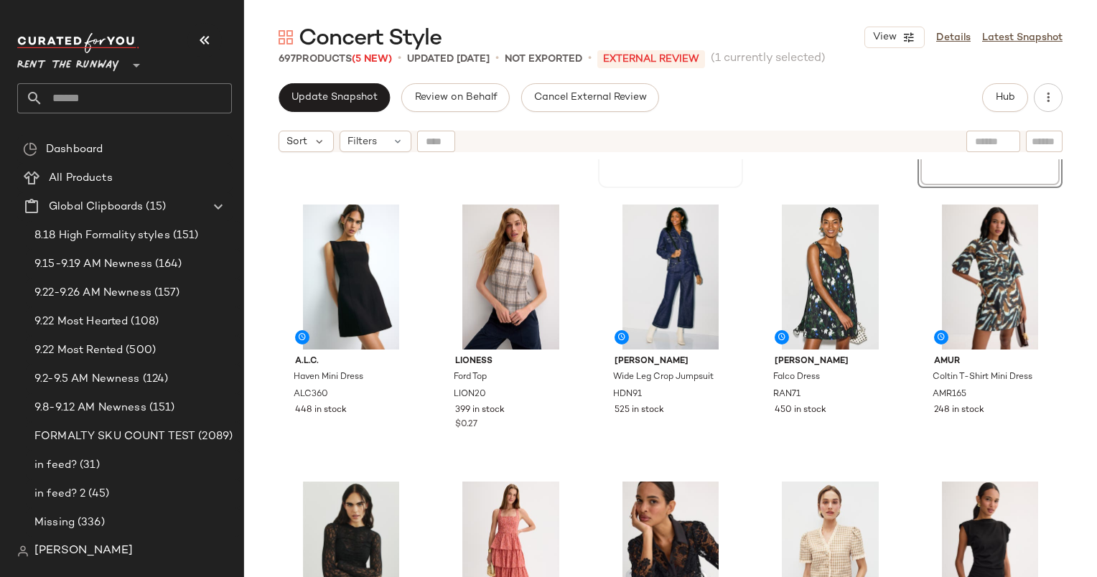
scroll to position [248, 0]
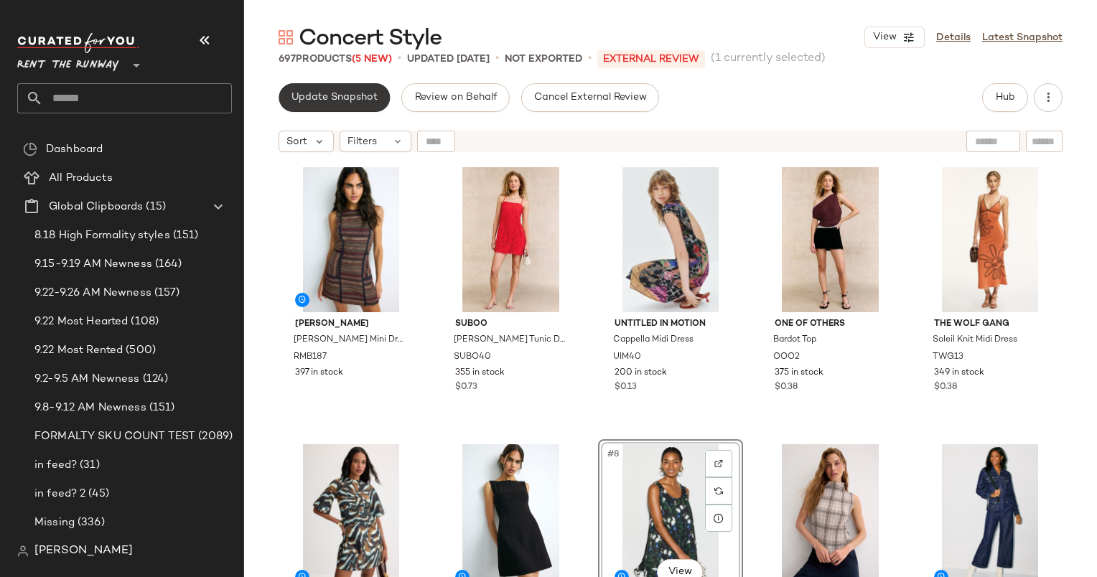
click at [341, 101] on span "Update Snapshot" at bounding box center [334, 97] width 87 height 11
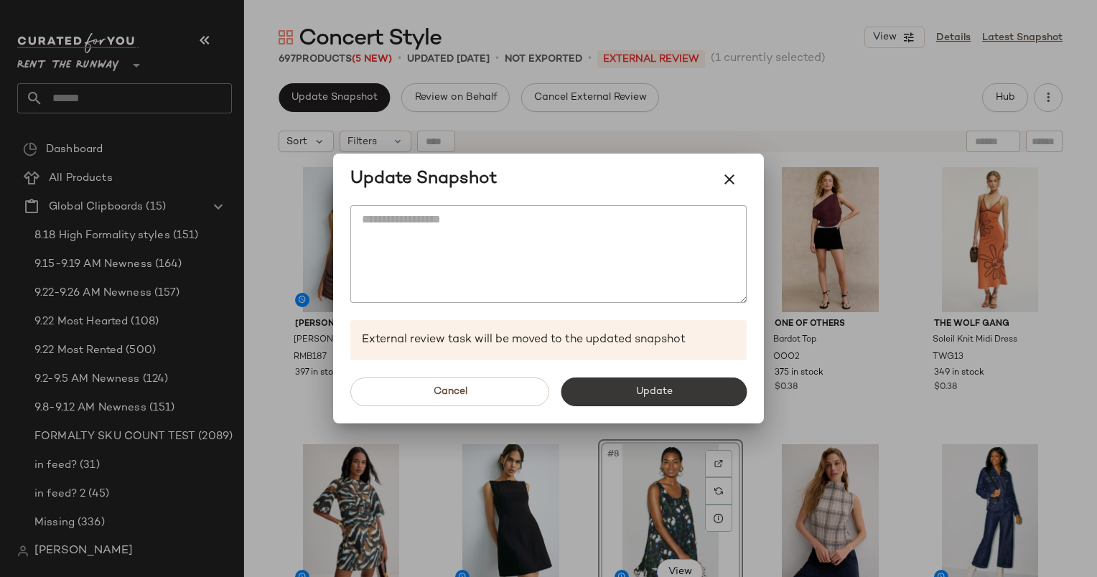
click at [621, 383] on button "Update" at bounding box center [654, 392] width 186 height 29
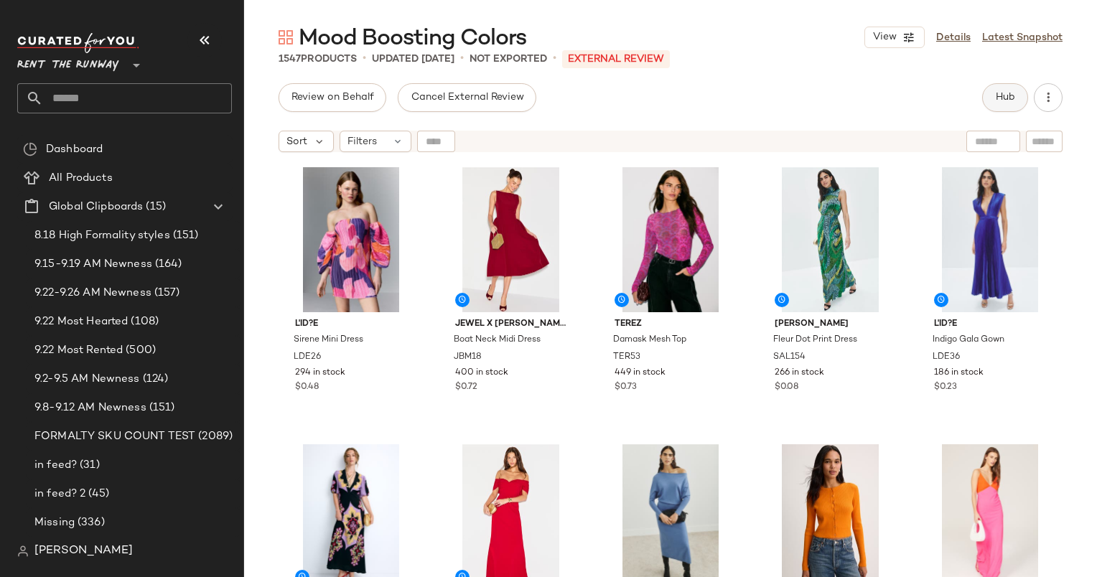
click at [1005, 92] on span "Hub" at bounding box center [1005, 97] width 20 height 11
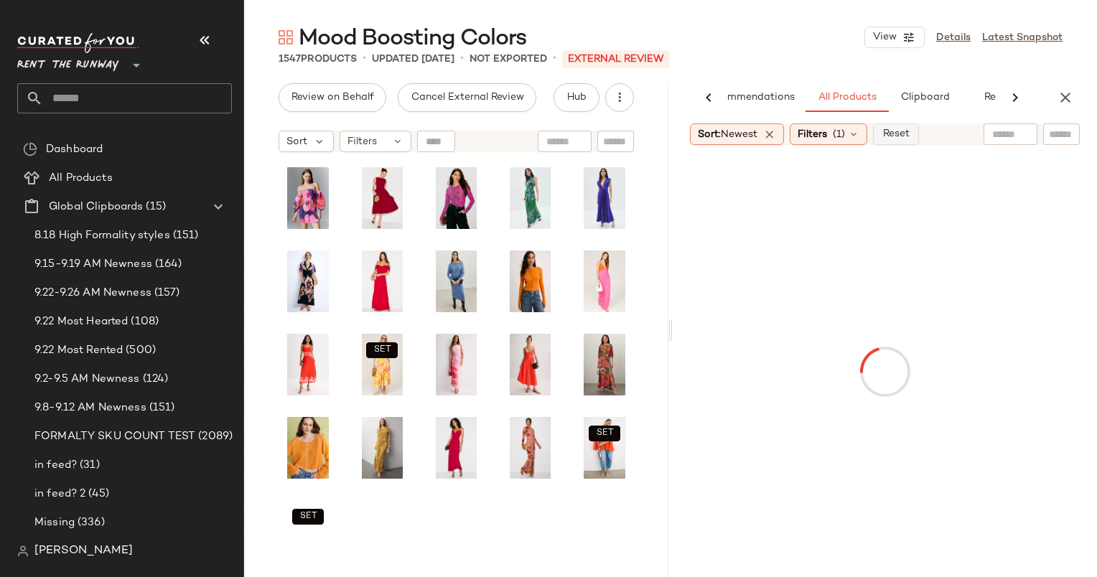
scroll to position [0, 60]
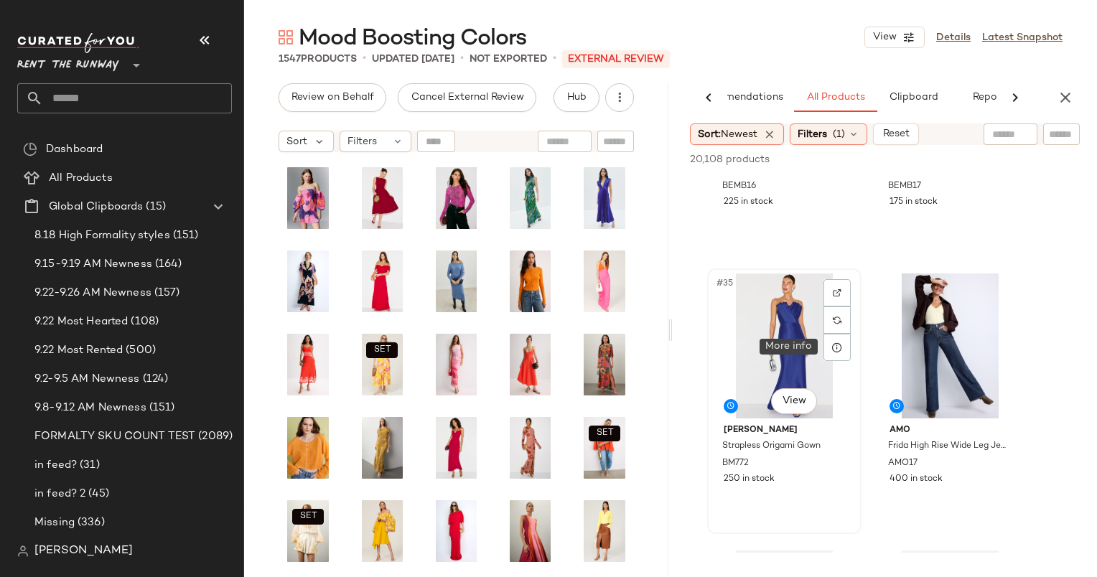
click at [801, 338] on div "#35 View" at bounding box center [784, 346] width 144 height 145
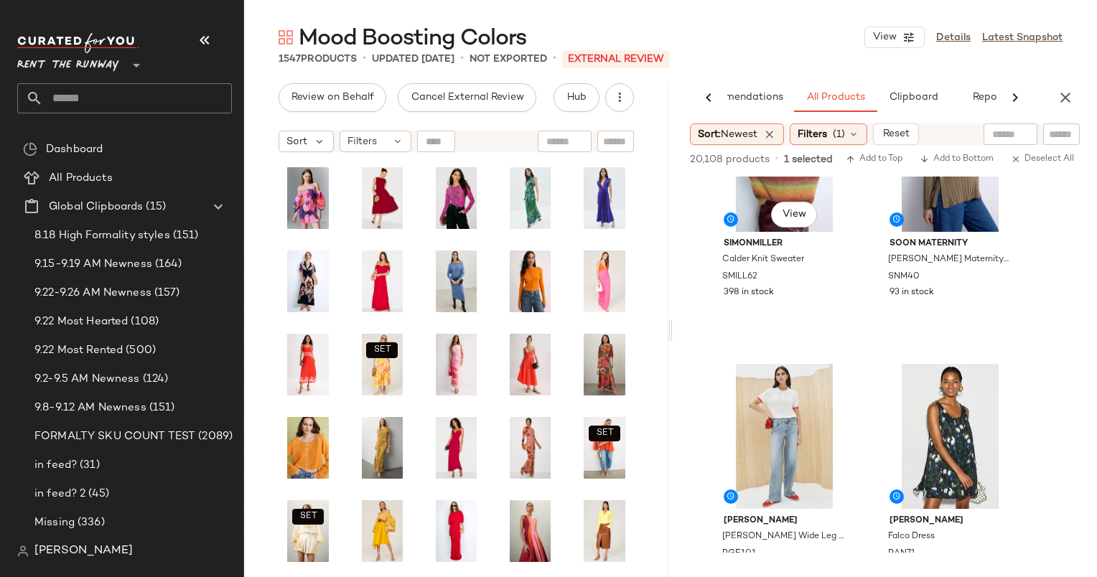
scroll to position [7959, 0]
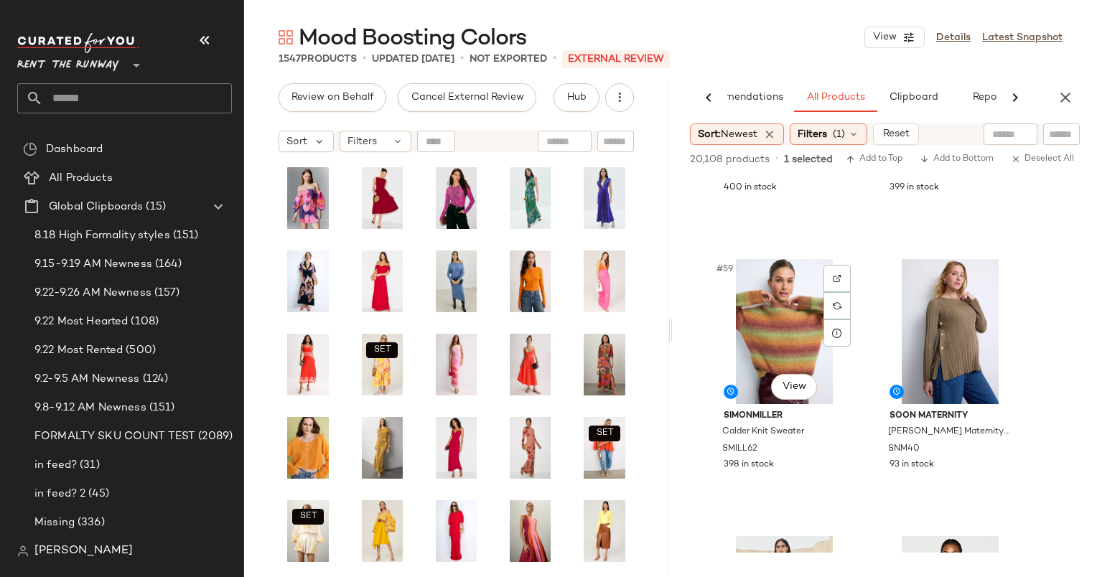
click at [801, 338] on div "#59 View" at bounding box center [784, 331] width 144 height 145
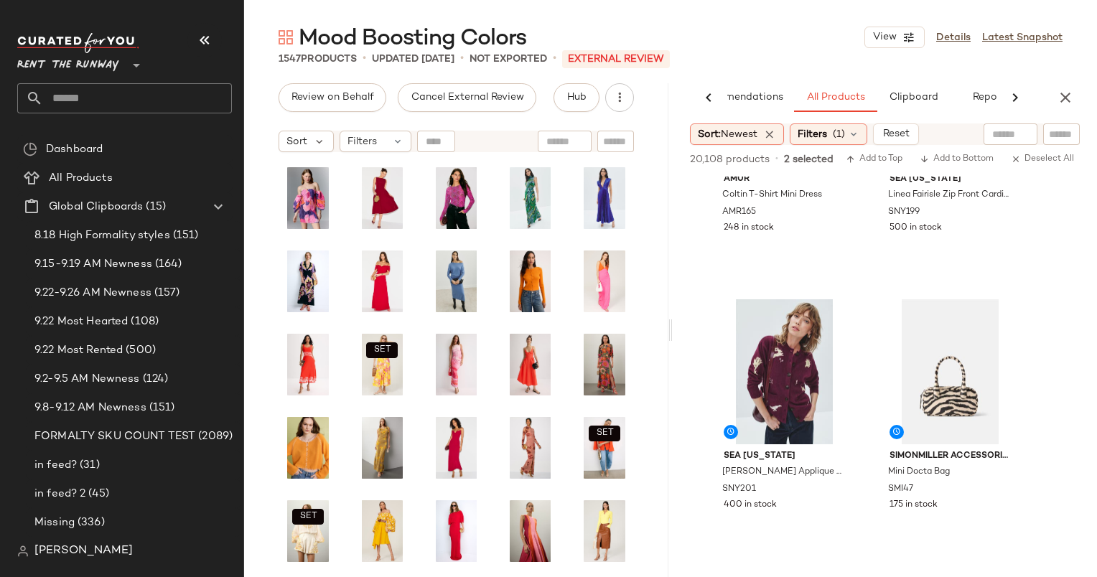
scroll to position [10260, 0]
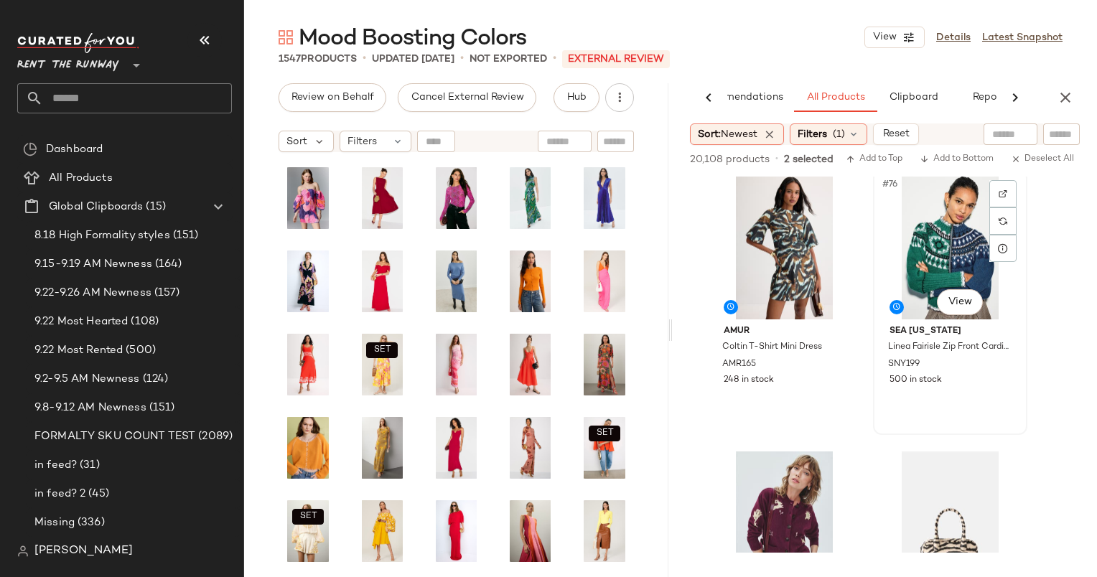
click at [958, 250] on div "#76 View" at bounding box center [950, 246] width 144 height 145
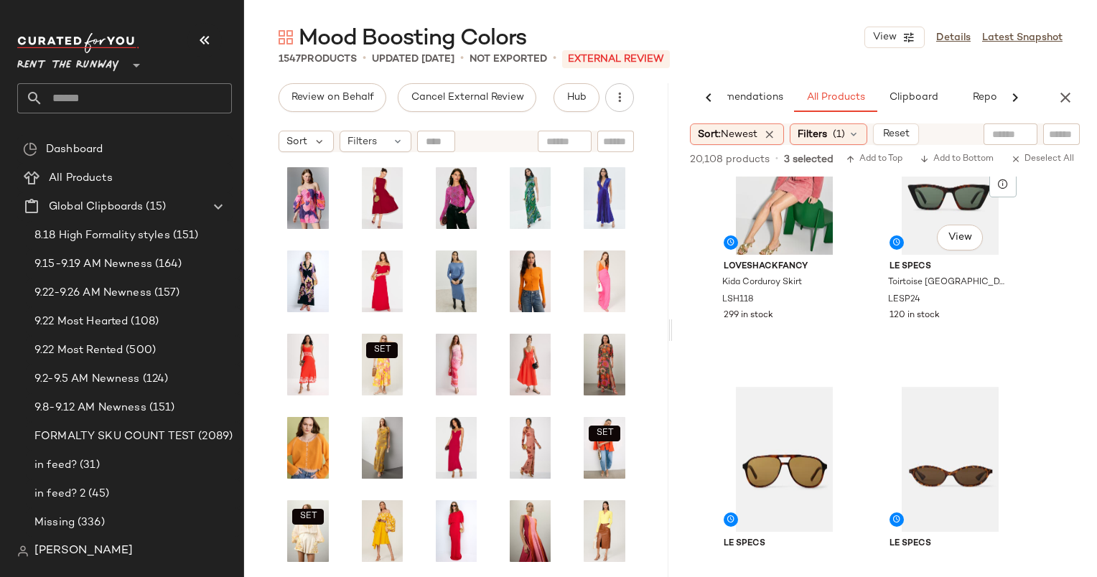
scroll to position [11897, 0]
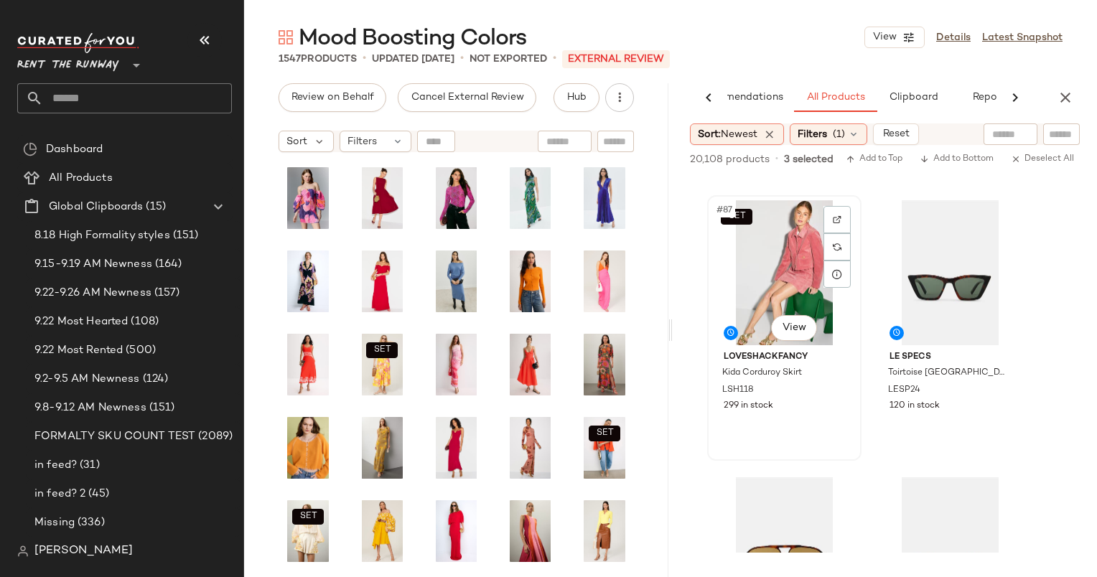
click at [793, 287] on div "SET #87 View" at bounding box center [784, 272] width 144 height 145
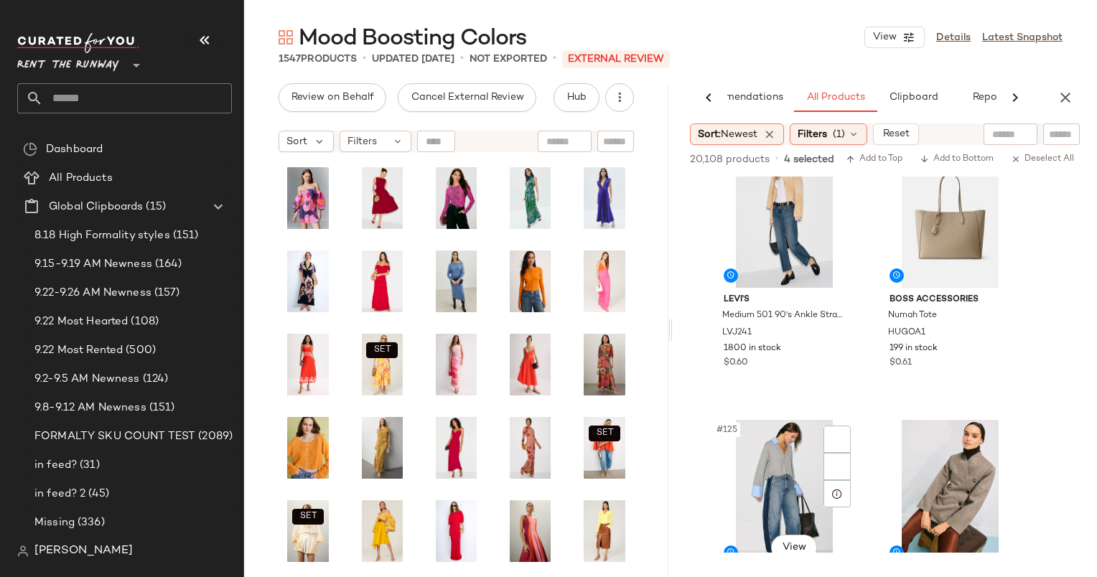
scroll to position [17275, 0]
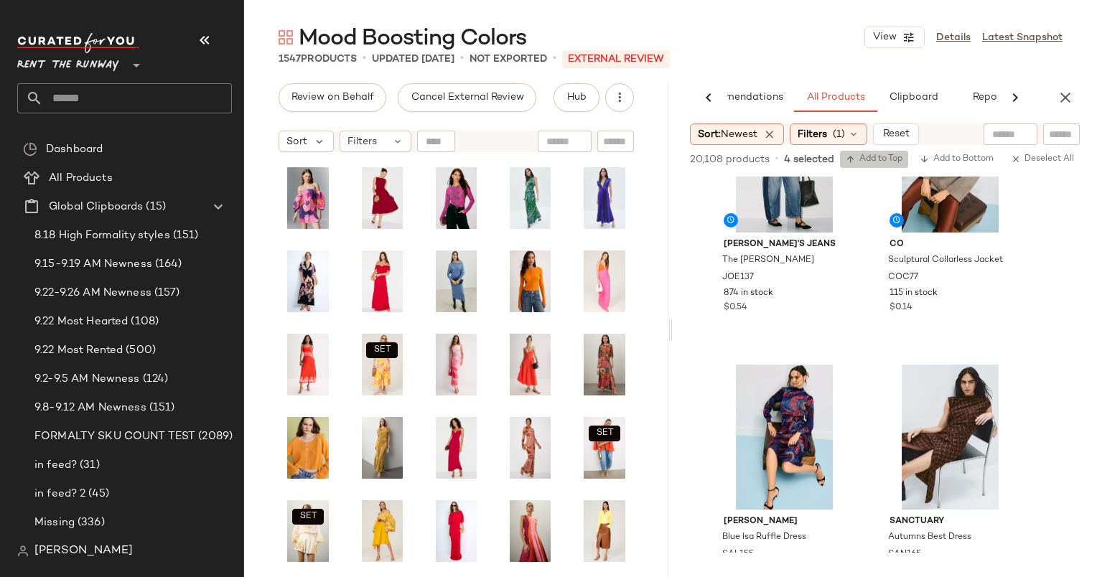
click at [880, 158] on span "Add to Top" at bounding box center [874, 159] width 57 height 10
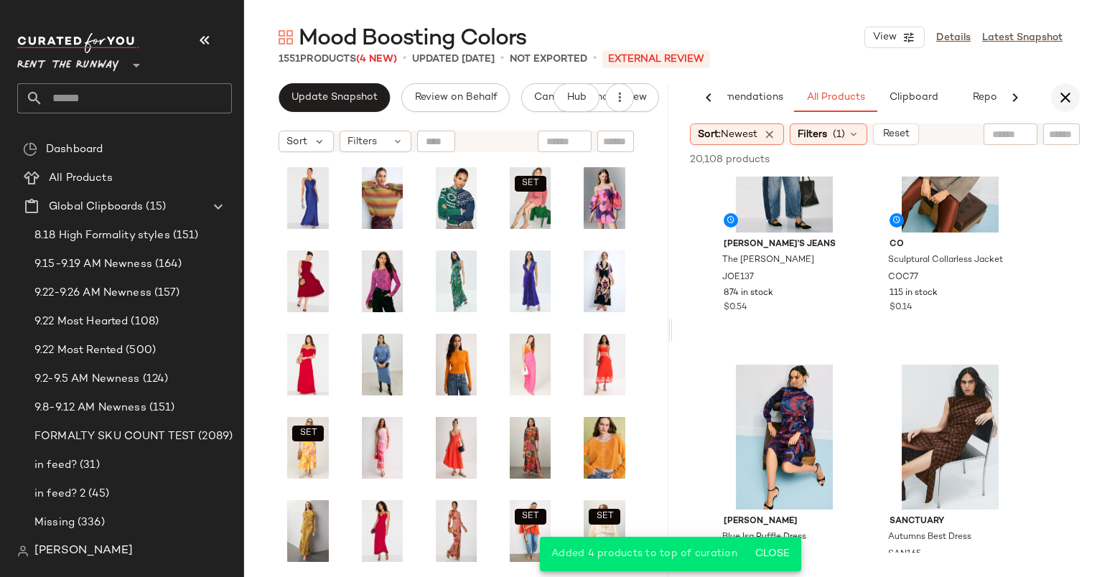
click at [1069, 85] on button "button" at bounding box center [1065, 97] width 29 height 29
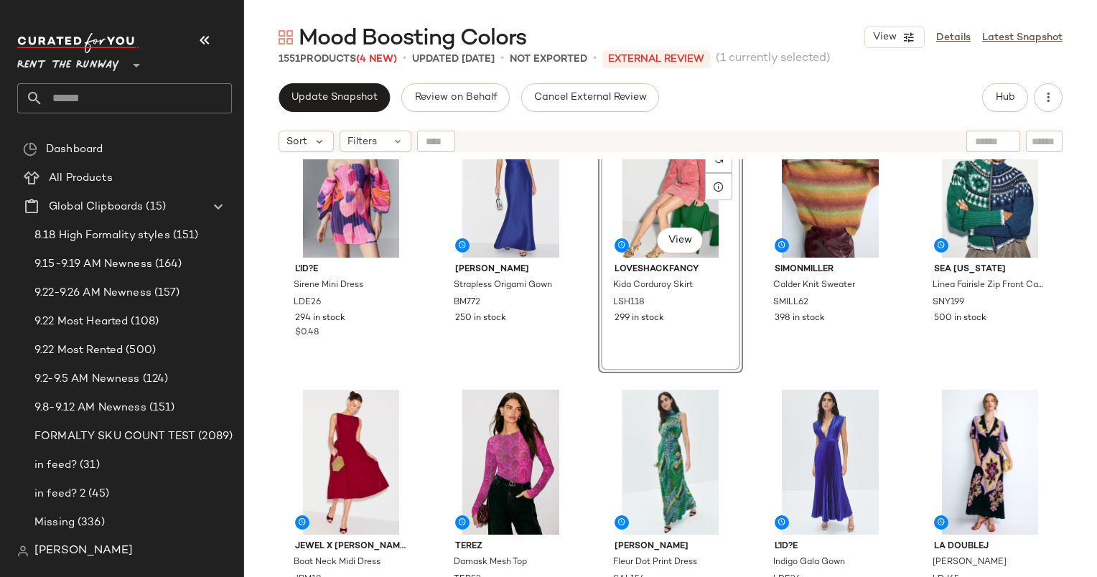
scroll to position [55, 0]
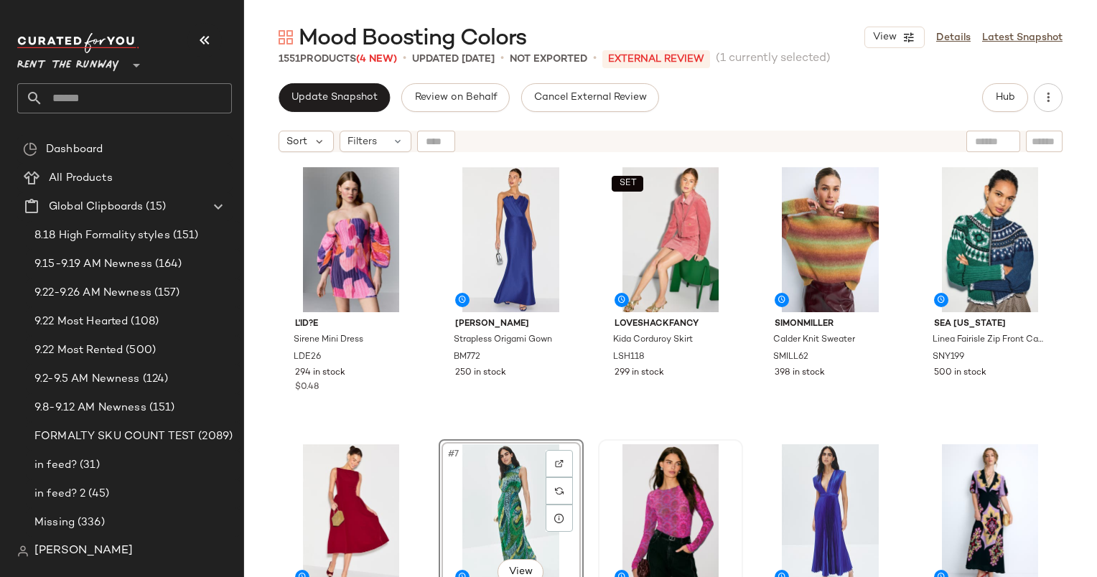
click at [351, 82] on div "Mood Boosting Colors View Details Latest Snapshot 1551 Products (4 New) • updat…" at bounding box center [670, 300] width 853 height 554
click at [359, 106] on button "Update Snapshot" at bounding box center [334, 97] width 111 height 29
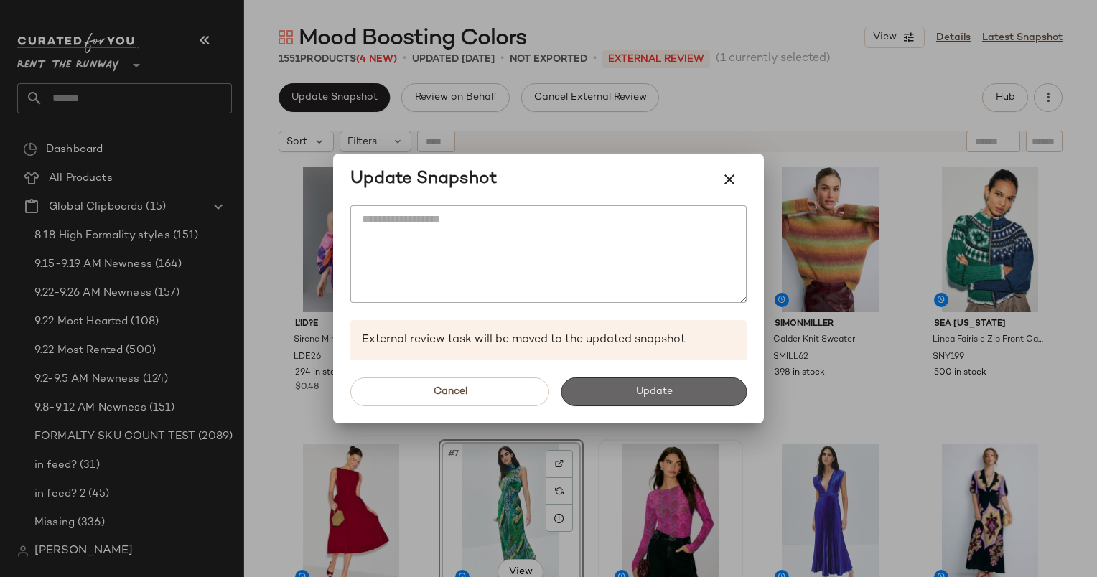
click at [617, 388] on button "Update" at bounding box center [654, 392] width 186 height 29
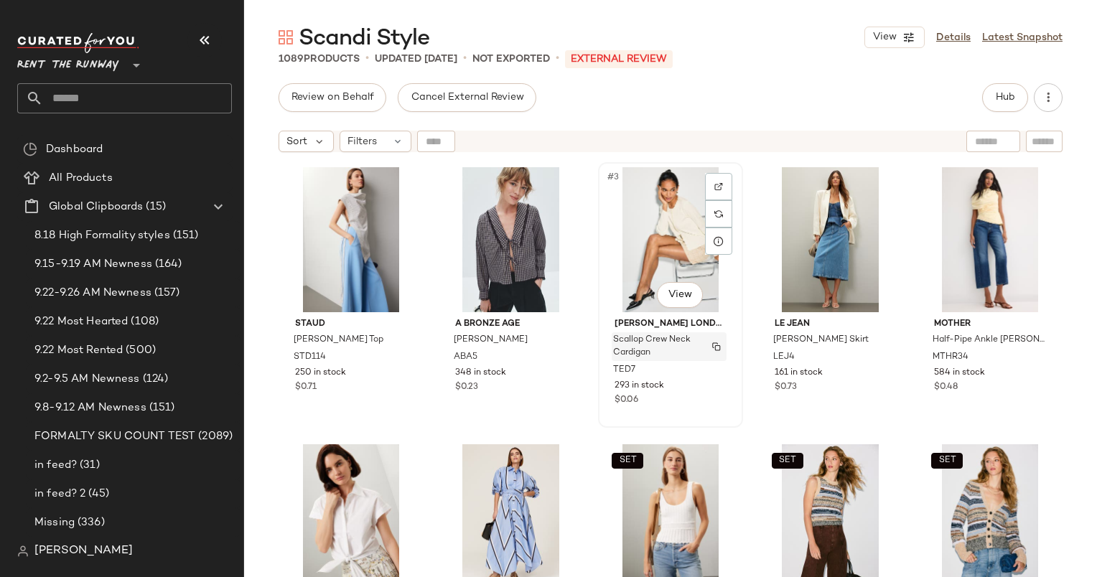
scroll to position [207, 0]
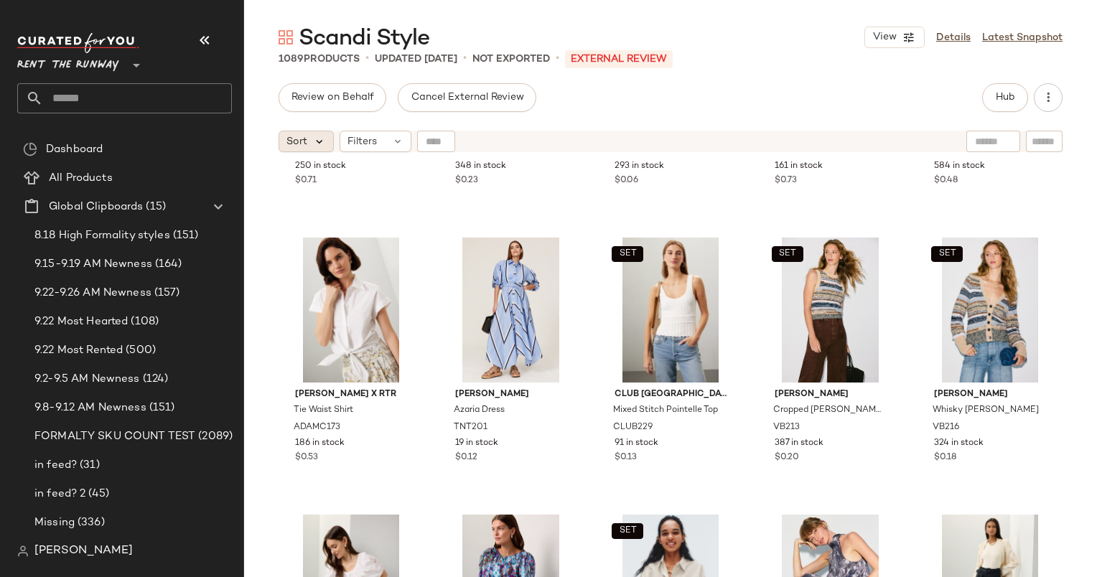
click at [322, 144] on icon at bounding box center [319, 141] width 13 height 13
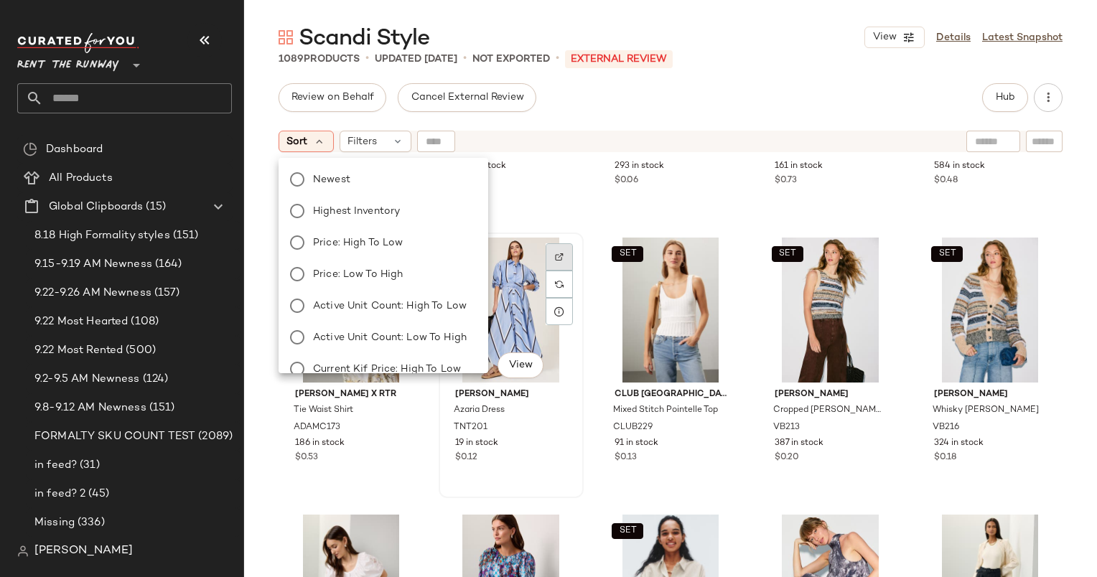
click at [566, 263] on div at bounding box center [559, 256] width 27 height 27
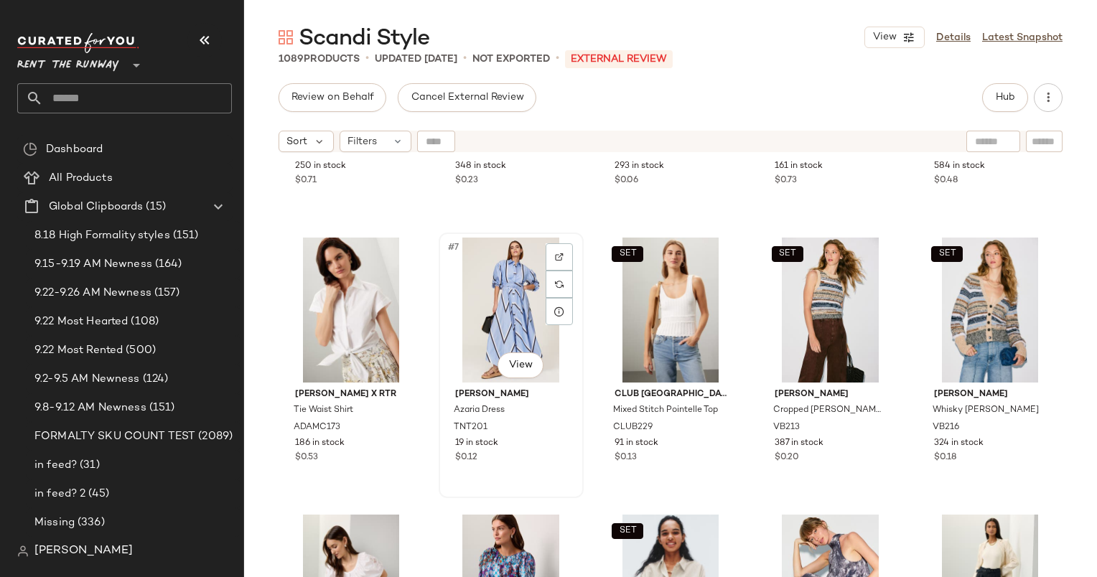
click at [497, 291] on div "#7 View" at bounding box center [511, 310] width 135 height 145
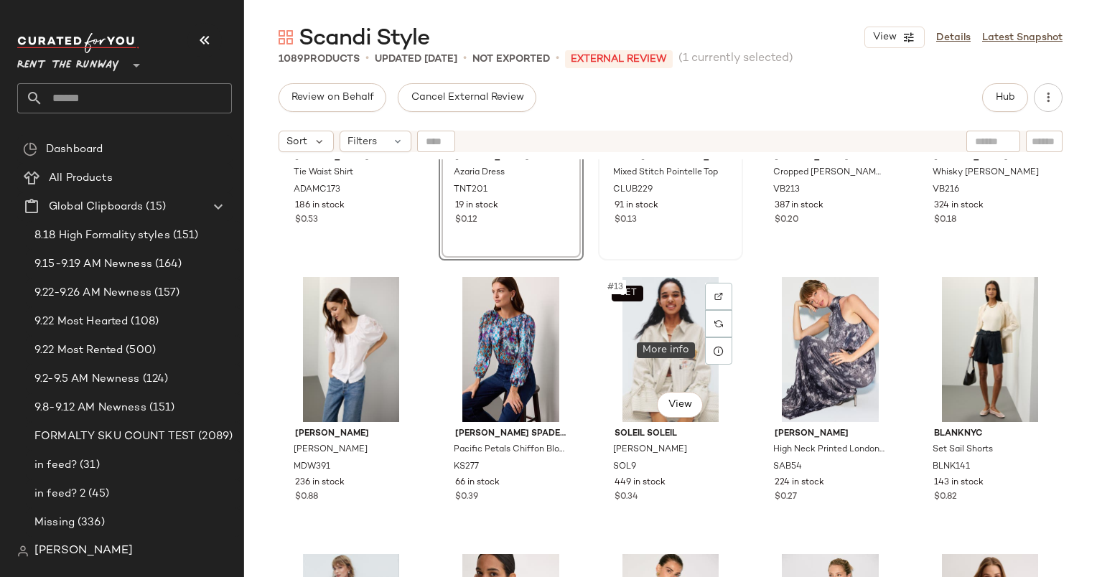
scroll to position [457, 0]
click at [674, 225] on div "$0.13" at bounding box center [671, 219] width 112 height 13
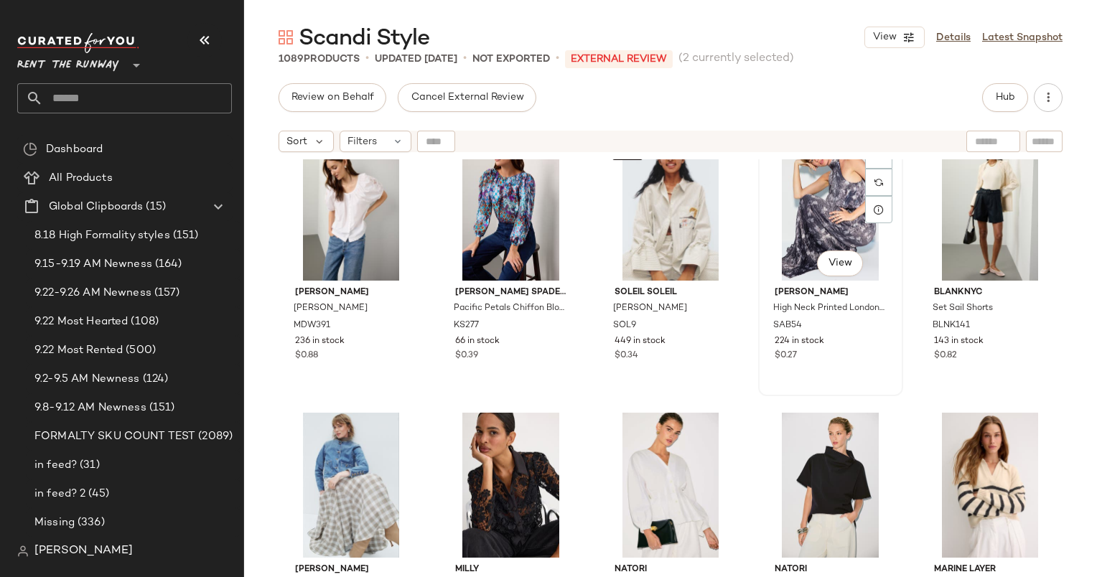
click at [827, 196] on div "#14 View" at bounding box center [830, 208] width 135 height 145
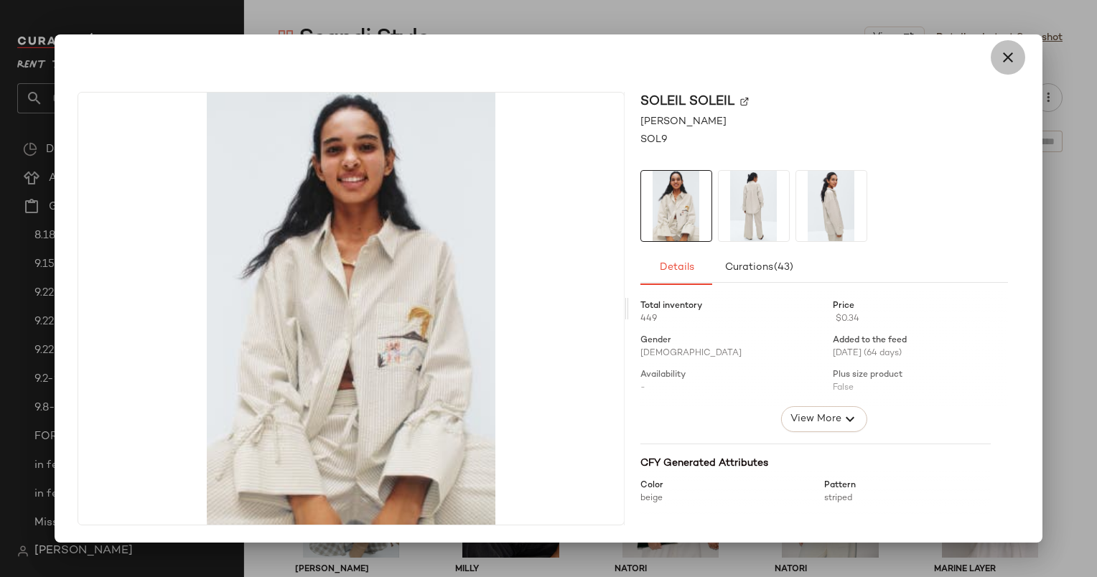
click at [1001, 57] on icon "button" at bounding box center [1007, 57] width 17 height 17
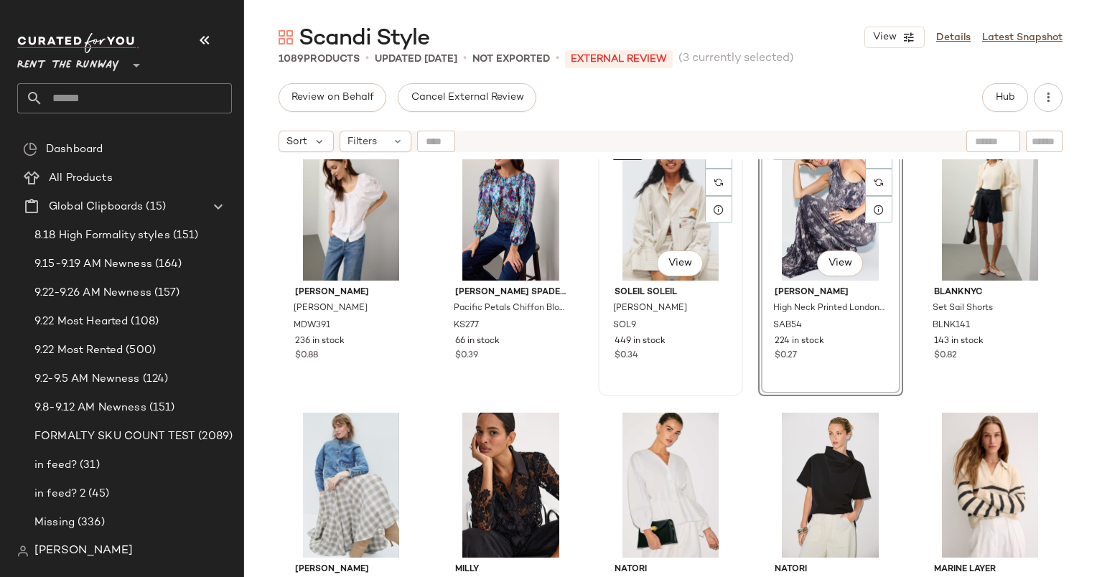
click at [635, 197] on div "SET #13 View" at bounding box center [670, 208] width 135 height 145
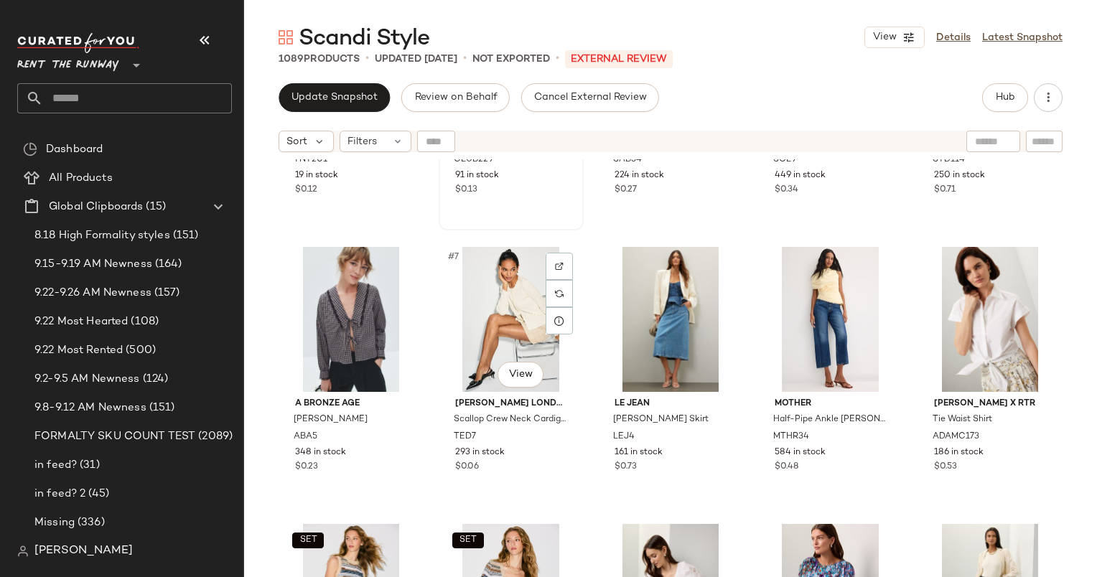
scroll to position [281, 0]
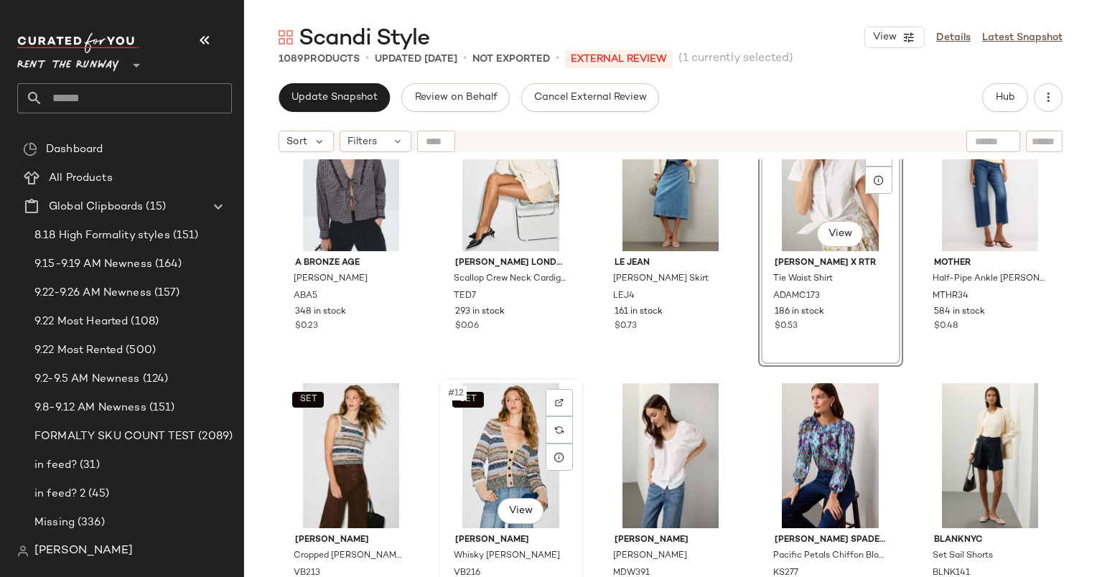
scroll to position [329, 0]
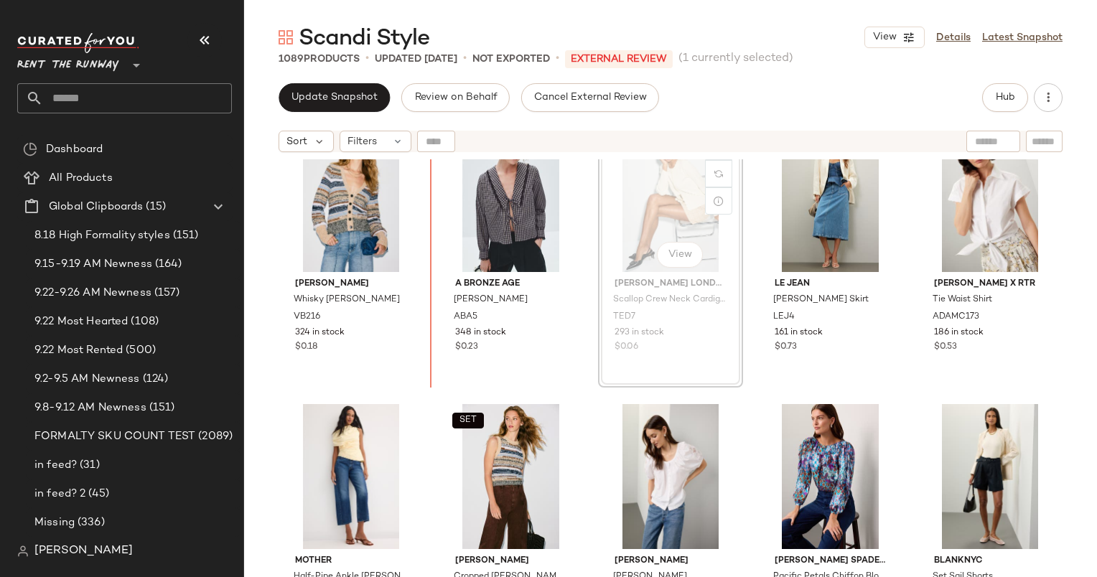
scroll to position [327, 0]
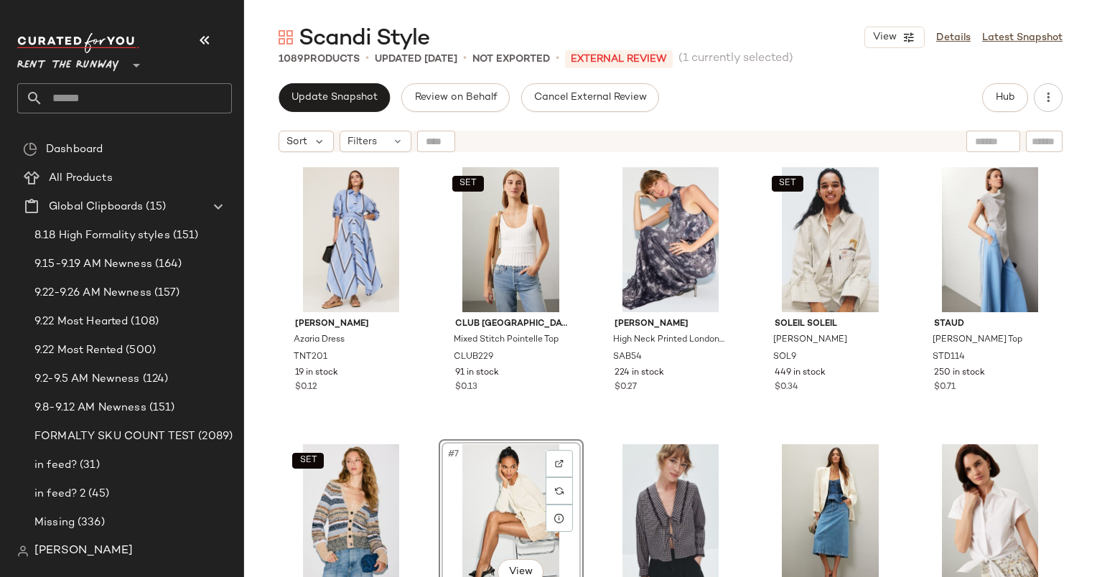
click at [331, 112] on div "Update Snapshot Review on Behalf Cancel External Review Hub Sort Filters Tanya …" at bounding box center [670, 330] width 853 height 494
click at [332, 84] on button "Update Snapshot" at bounding box center [334, 97] width 111 height 29
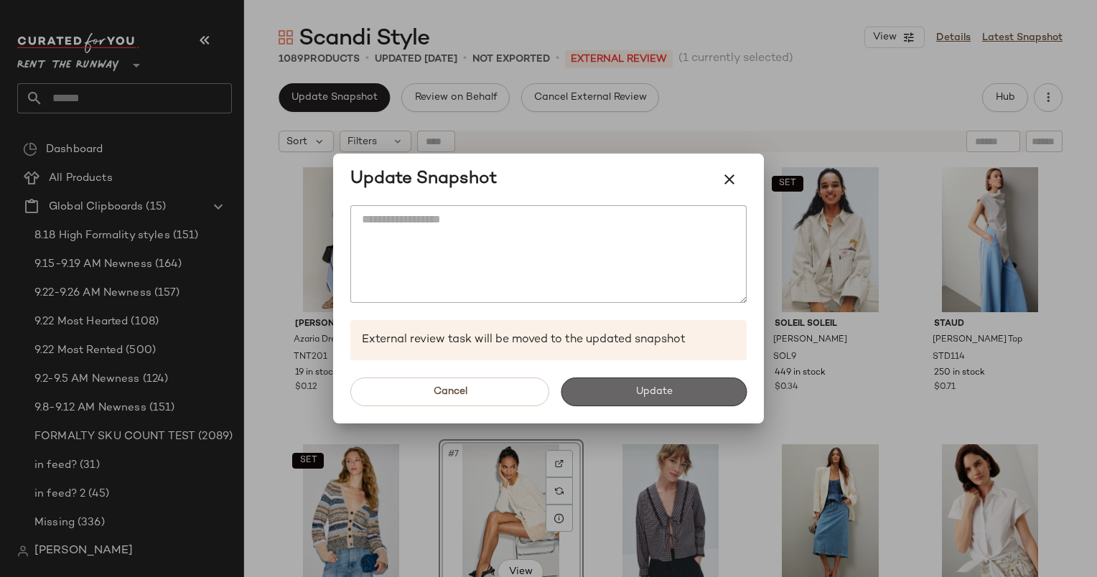
click at [582, 380] on button "Update" at bounding box center [654, 392] width 186 height 29
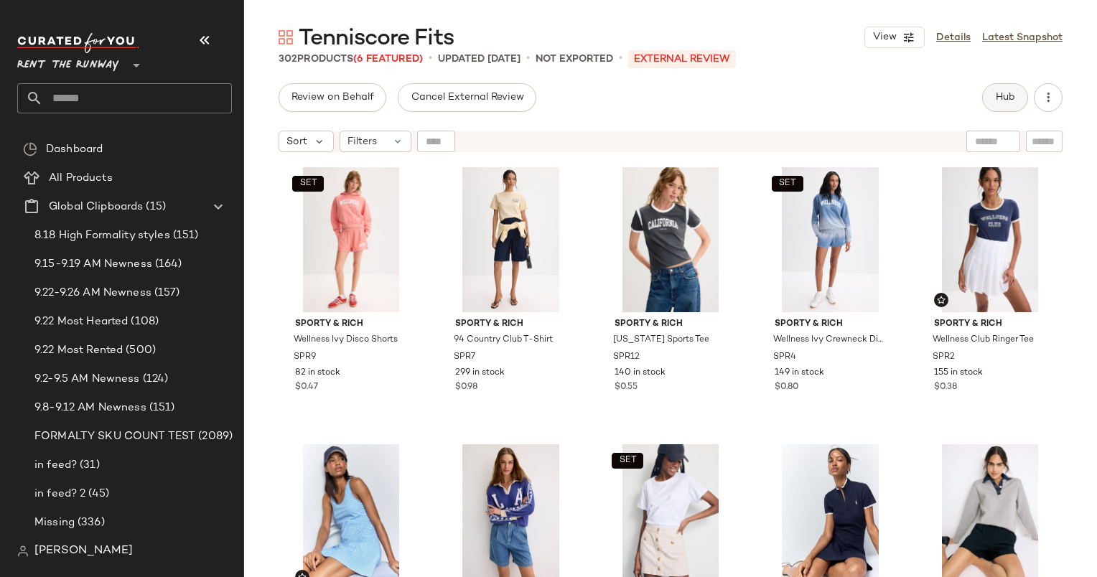
click at [994, 103] on button "Hub" at bounding box center [1005, 97] width 46 height 29
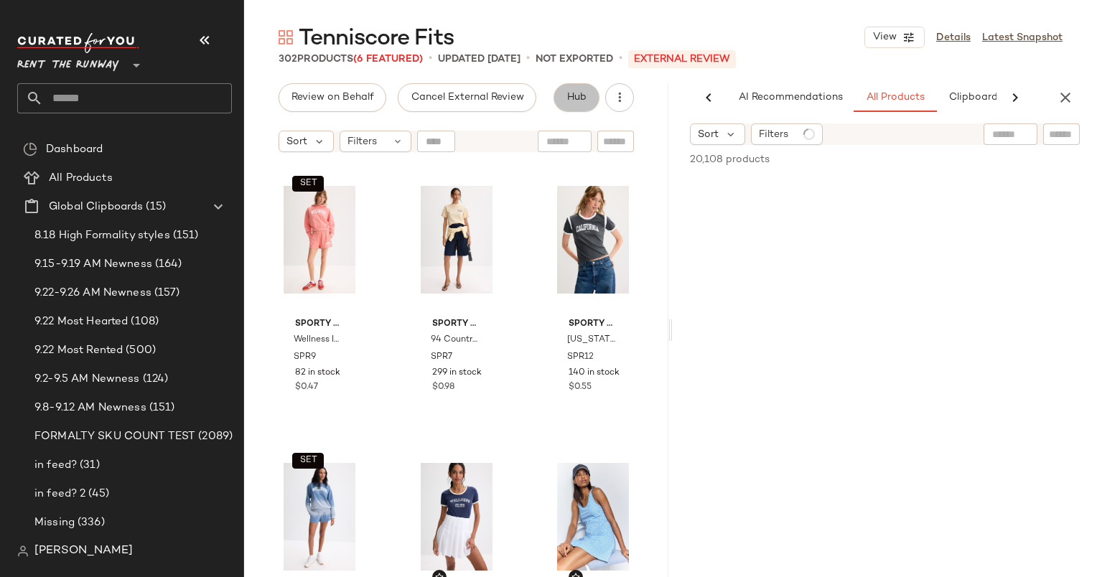
scroll to position [0, 74]
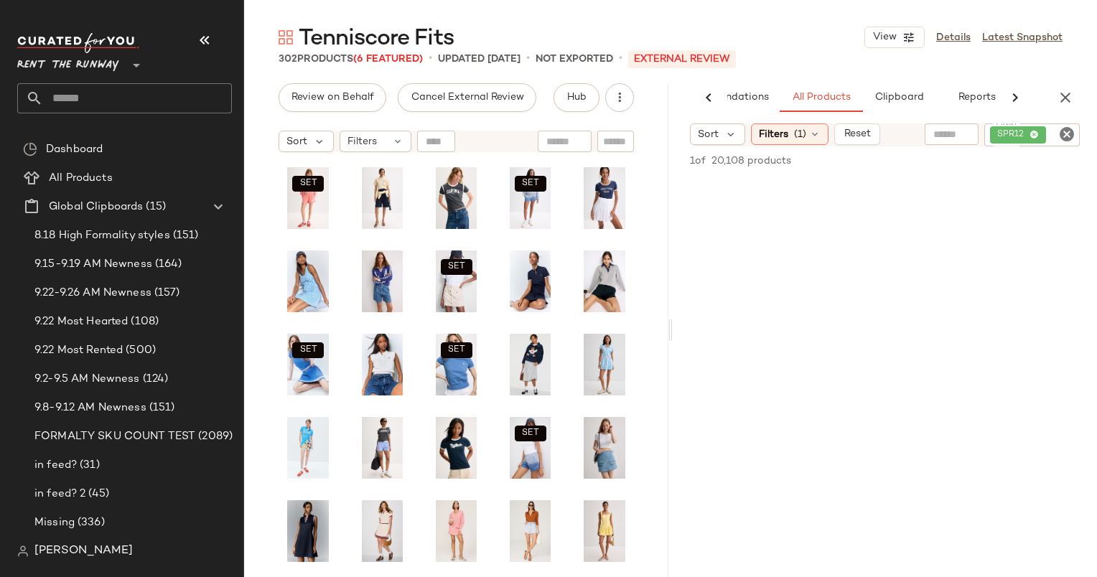
click at [1065, 134] on icon "Clear Filter" at bounding box center [1066, 134] width 17 height 17
click at [811, 154] on div "1 of 20,108 products • 0 selected" at bounding box center [773, 159] width 167 height 15
click at [798, 144] on div "Filters (1)" at bounding box center [790, 134] width 78 height 22
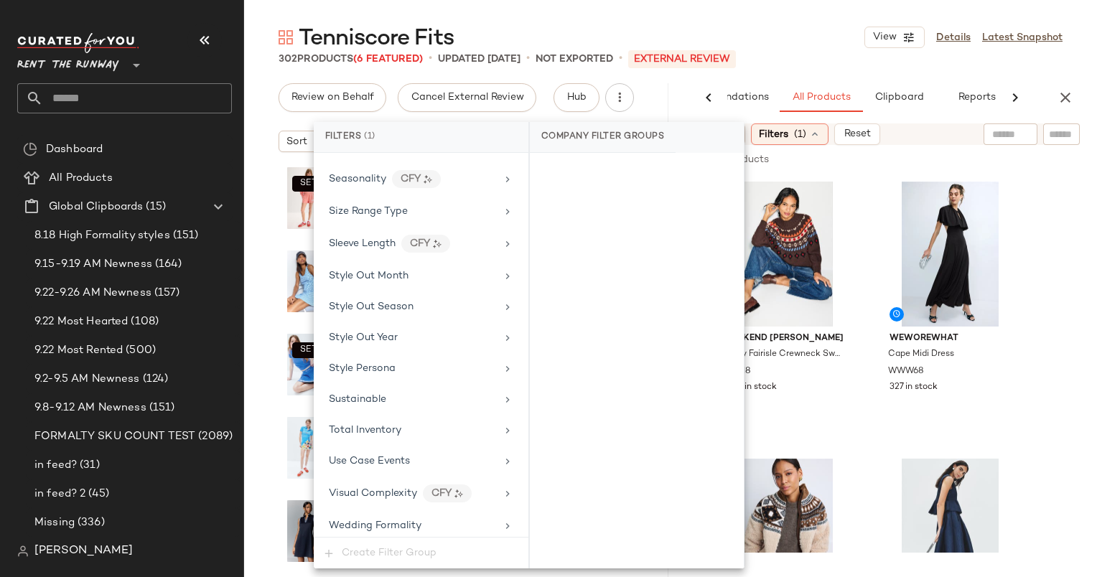
scroll to position [2191, 0]
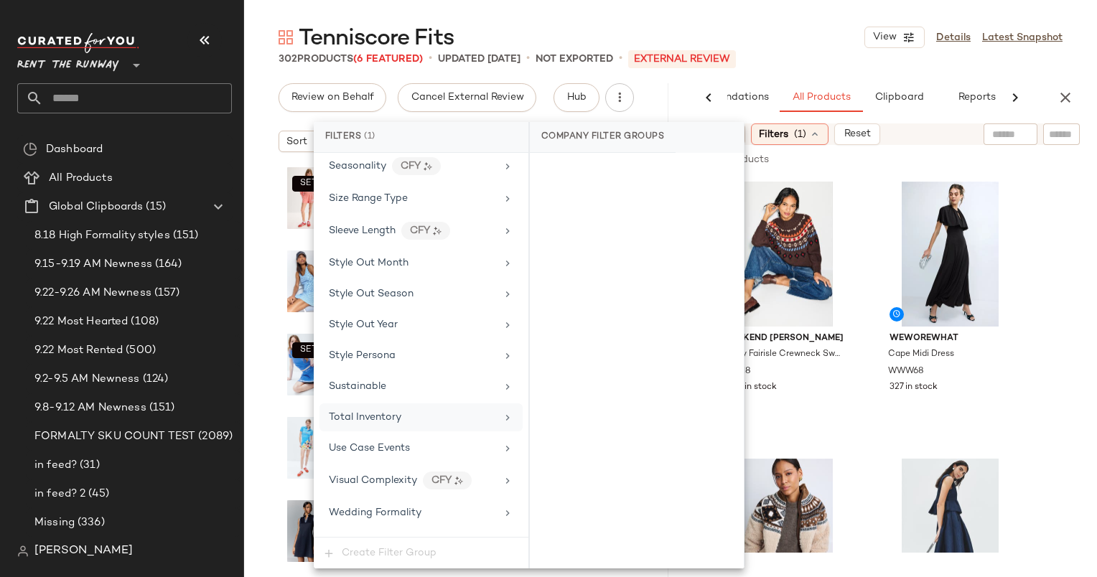
click at [448, 410] on div "Total Inventory" at bounding box center [412, 417] width 167 height 15
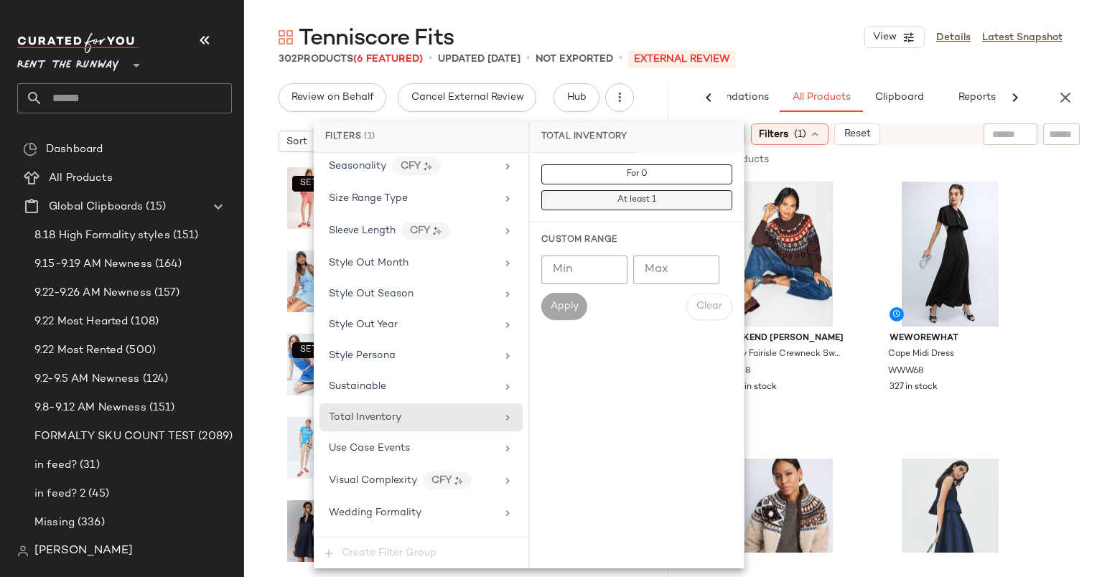
click at [630, 203] on span "At least 1" at bounding box center [636, 200] width 39 height 10
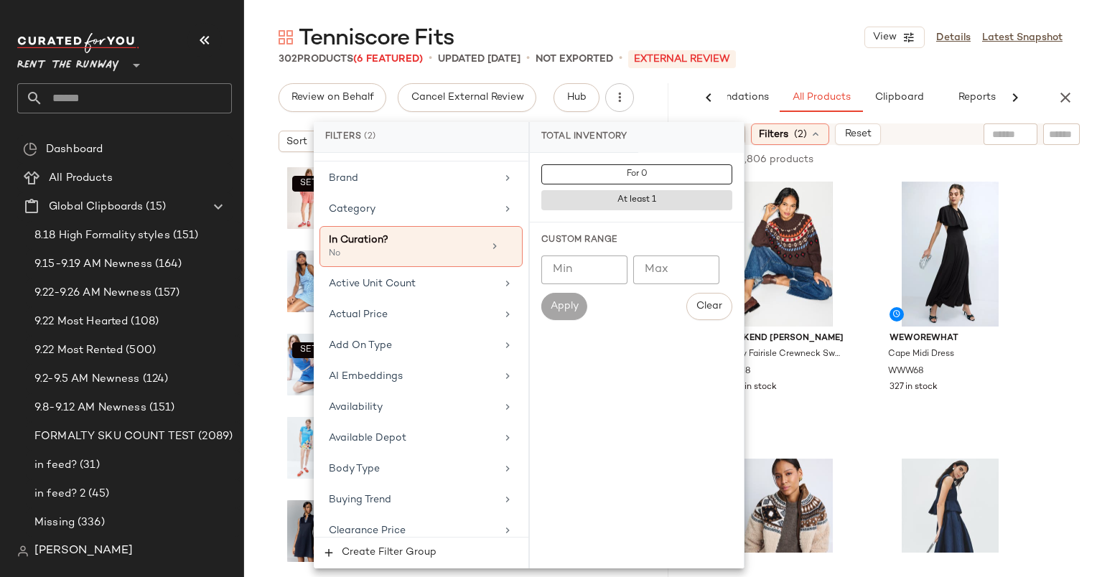
scroll to position [0, 0]
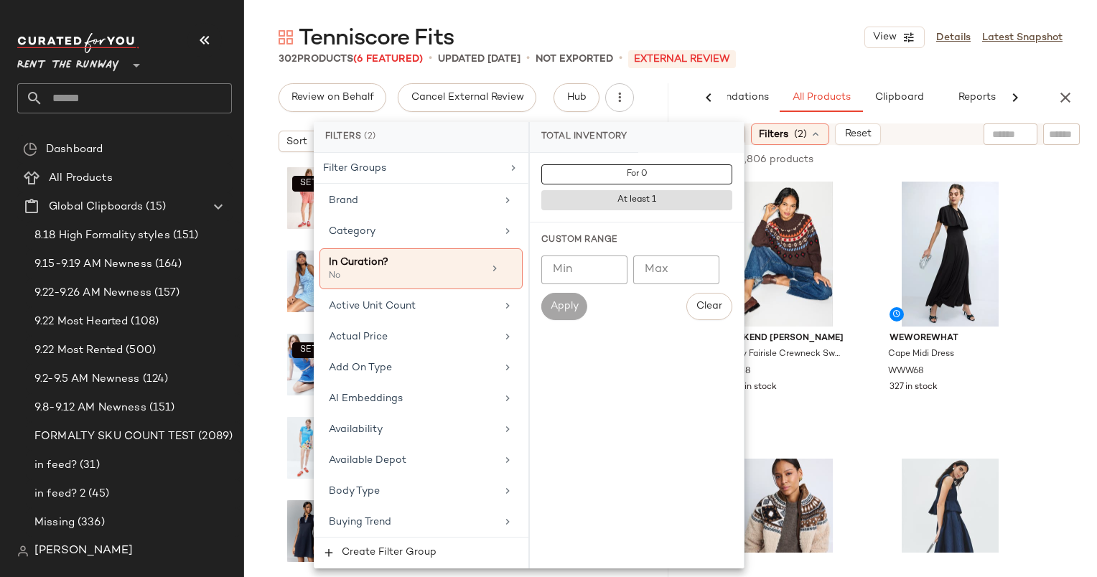
click at [883, 164] on div at bounding box center [979, 159] width 201 height 17
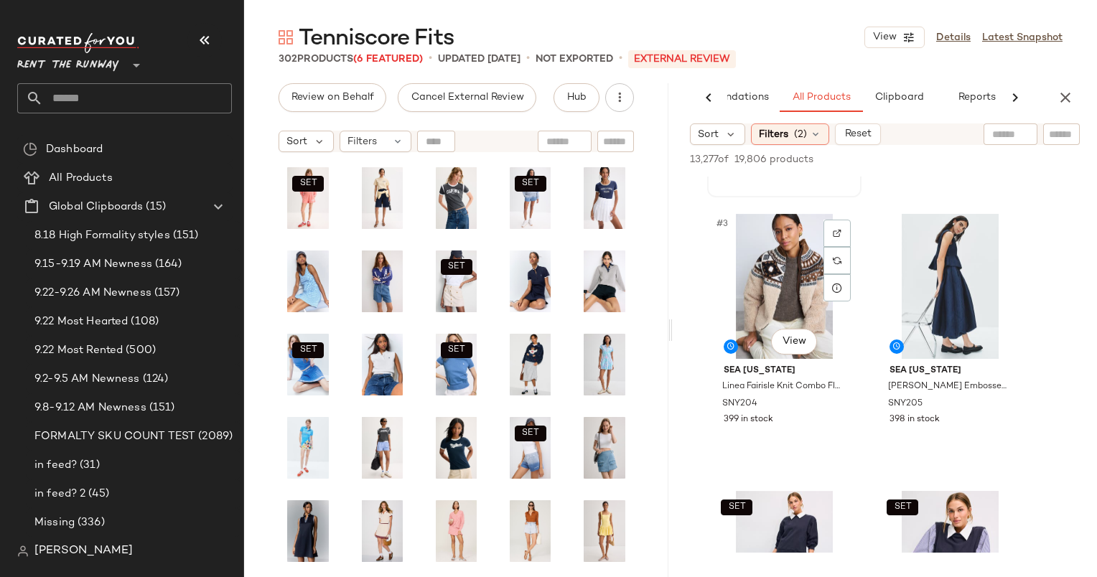
scroll to position [246, 0]
click at [1006, 129] on input "text" at bounding box center [1010, 134] width 37 height 15
type input "******"
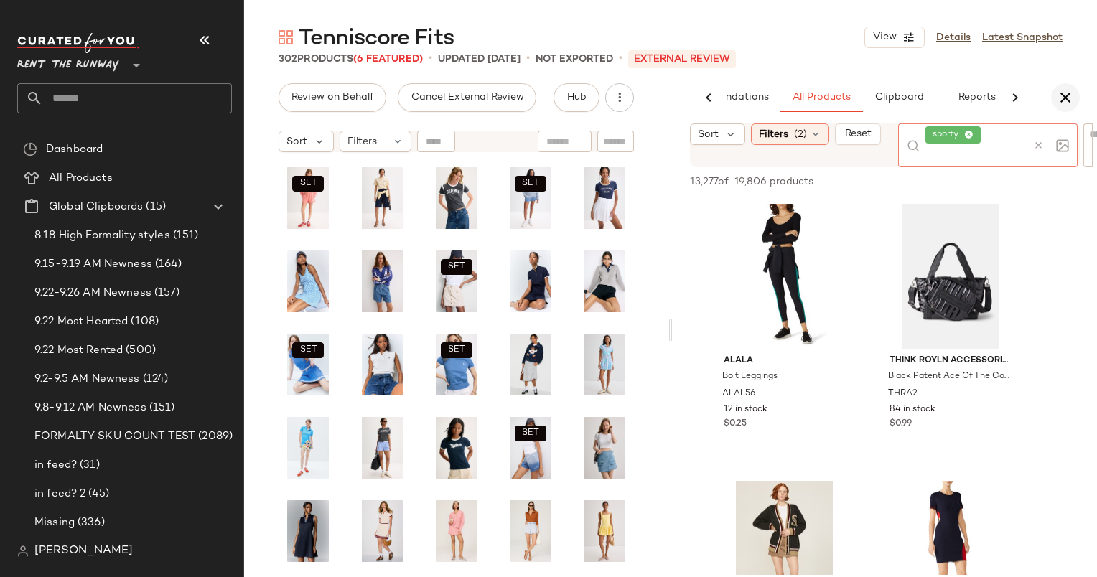
click at [1063, 108] on button "button" at bounding box center [1065, 97] width 29 height 29
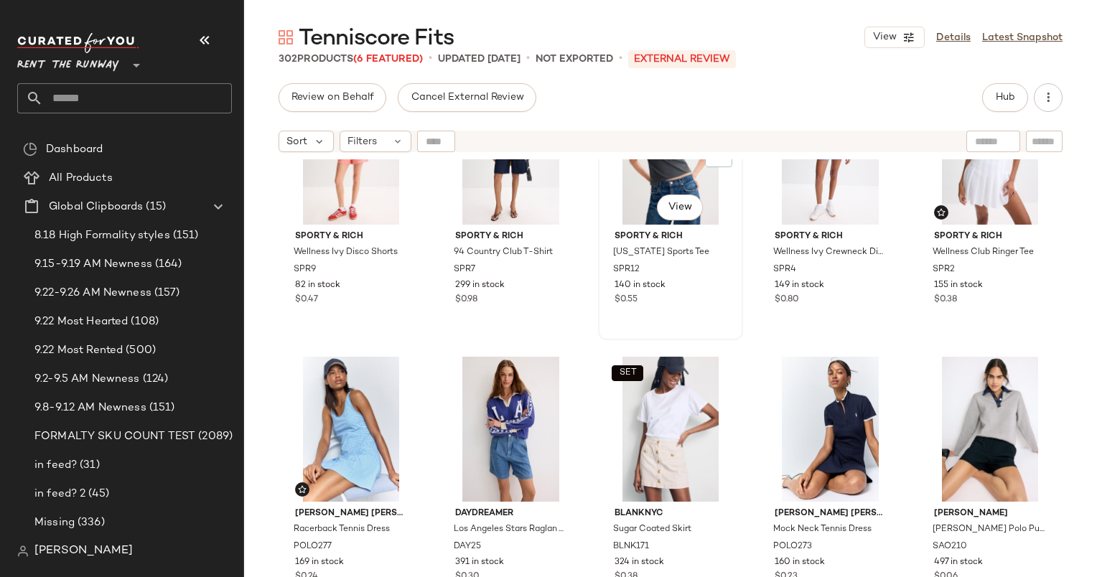
scroll to position [0, 0]
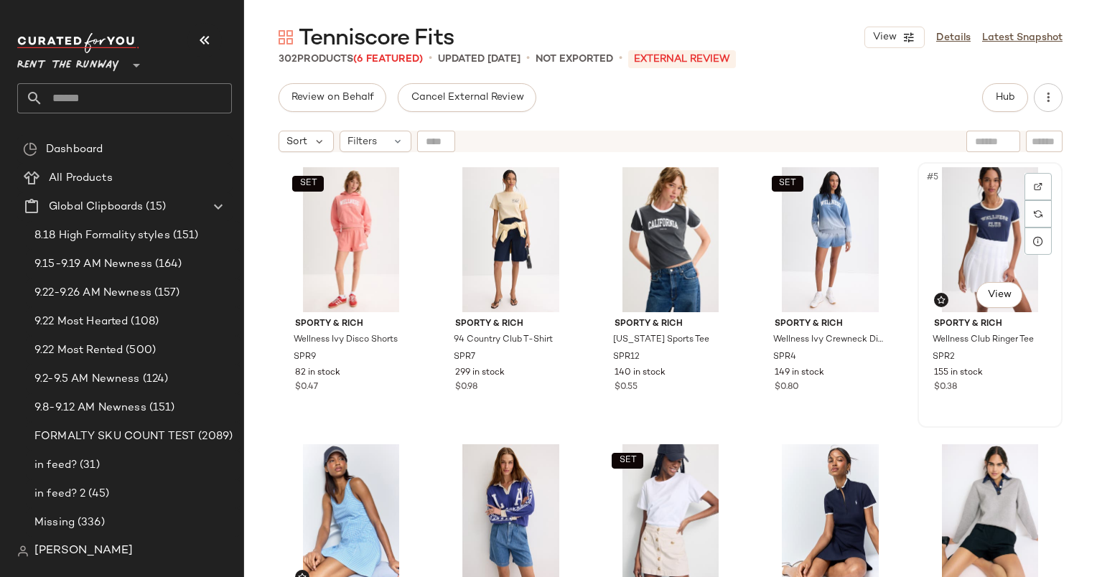
click at [979, 218] on div "#5 View" at bounding box center [990, 239] width 135 height 145
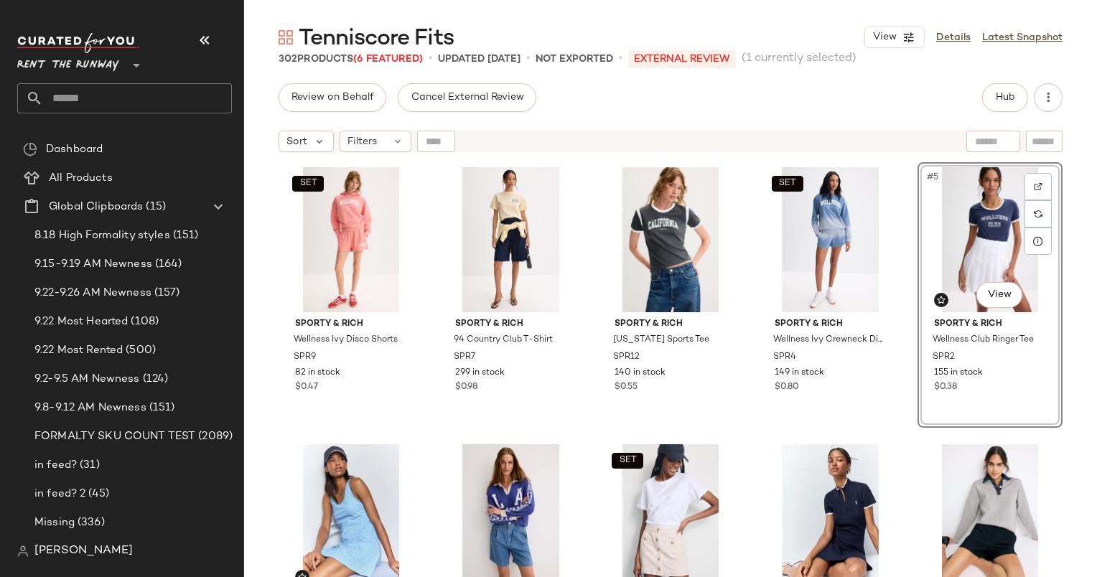
scroll to position [227, 0]
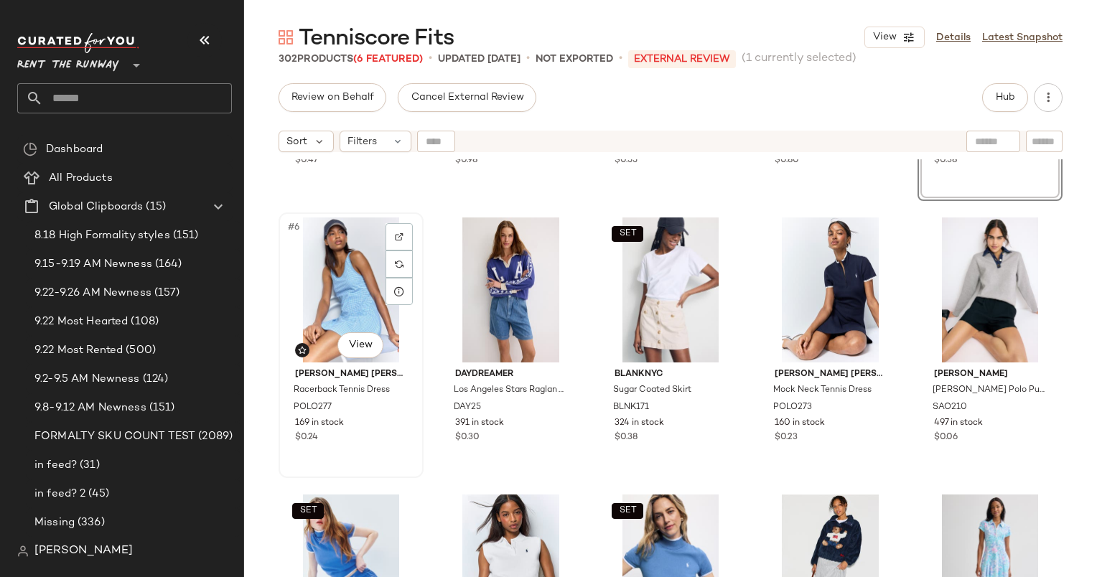
click at [353, 274] on div "#6 View" at bounding box center [351, 290] width 135 height 145
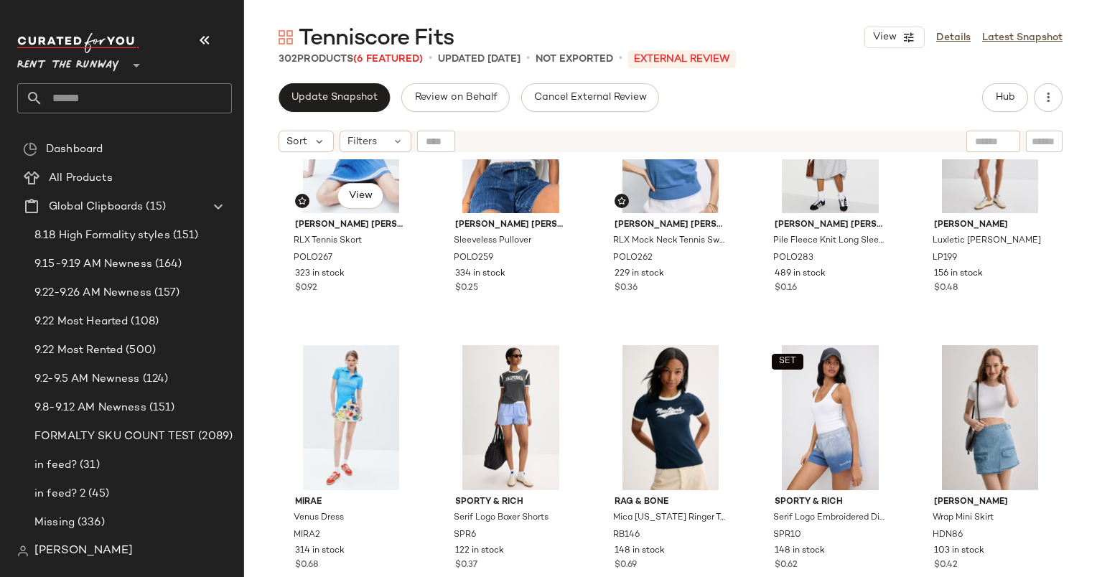
scroll to position [666, 0]
click at [632, 177] on div "SET #13 View" at bounding box center [670, 139] width 135 height 145
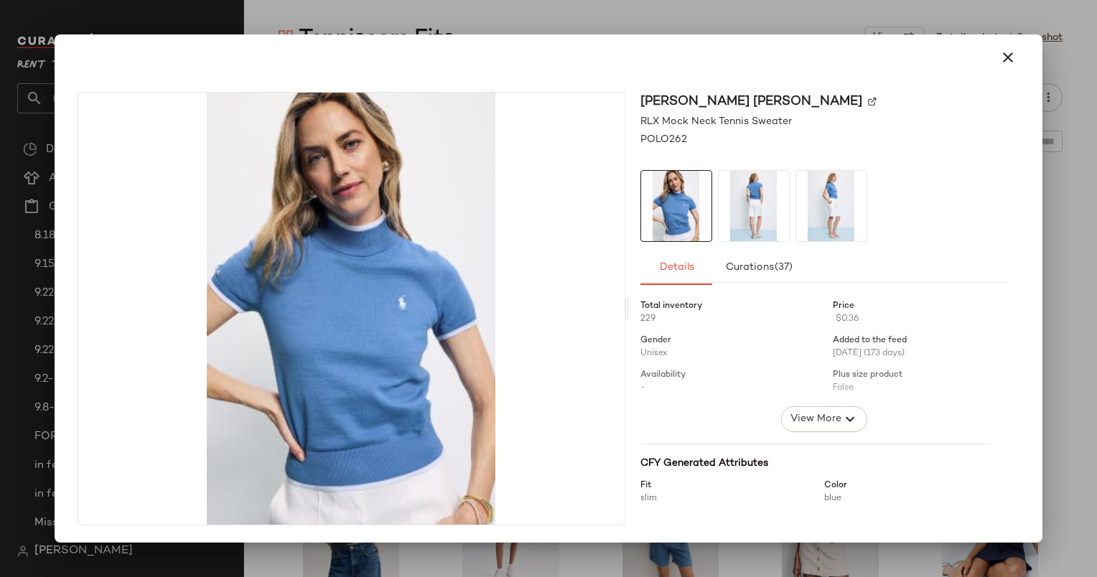
drag, startPoint x: 325, startPoint y: 276, endPoint x: 1060, endPoint y: 144, distance: 746.8
click at [1060, 144] on div at bounding box center [548, 288] width 1097 height 577
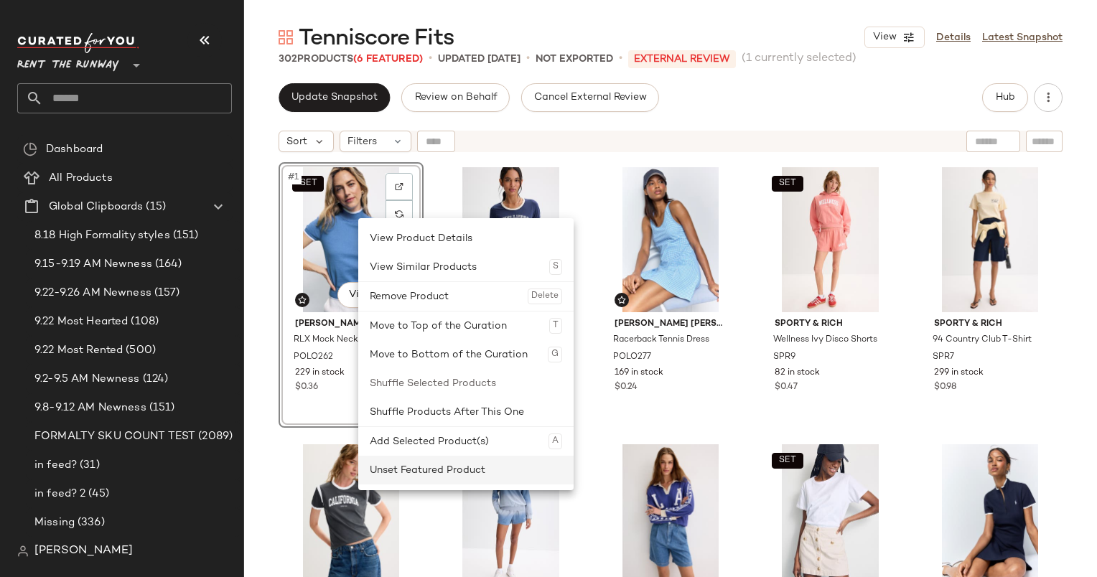
click at [467, 476] on div "Unset Featured Product" at bounding box center [466, 470] width 192 height 29
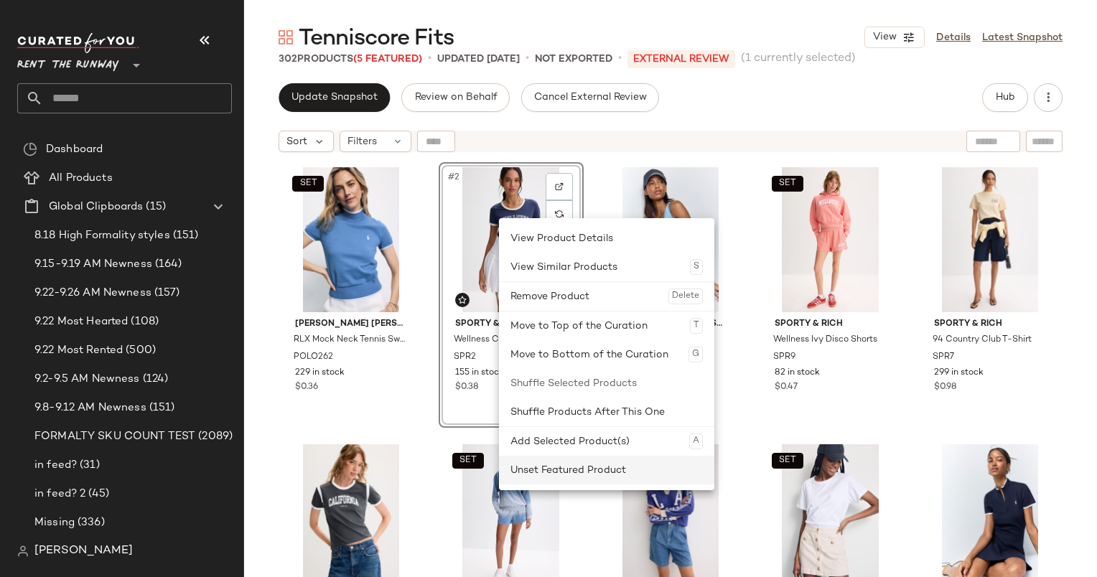
click at [593, 470] on div "Unset Featured Product" at bounding box center [606, 470] width 192 height 29
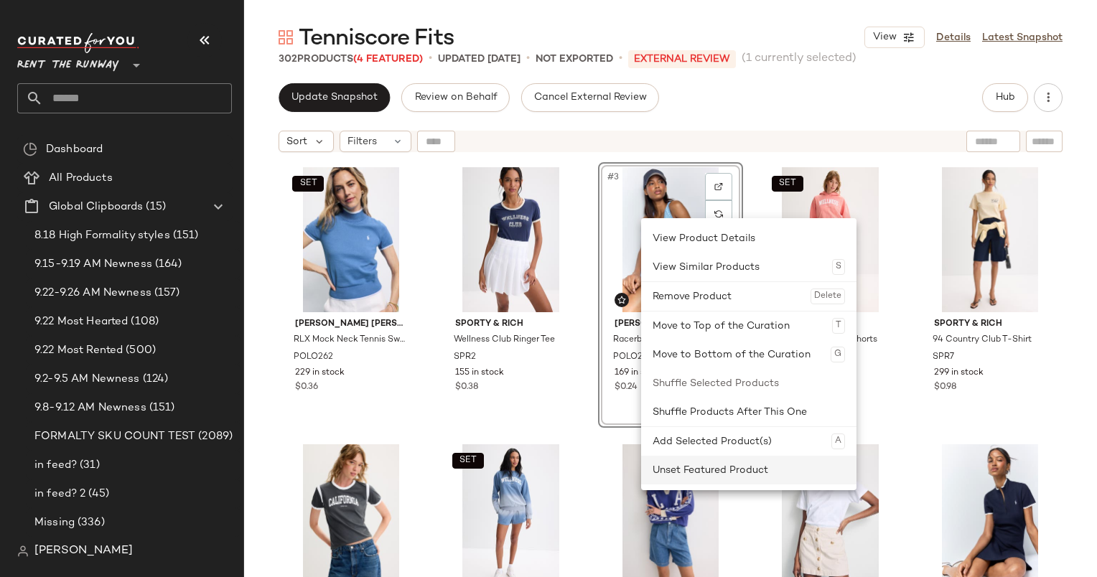
click at [737, 464] on div "Unset Featured Product" at bounding box center [749, 470] width 192 height 29
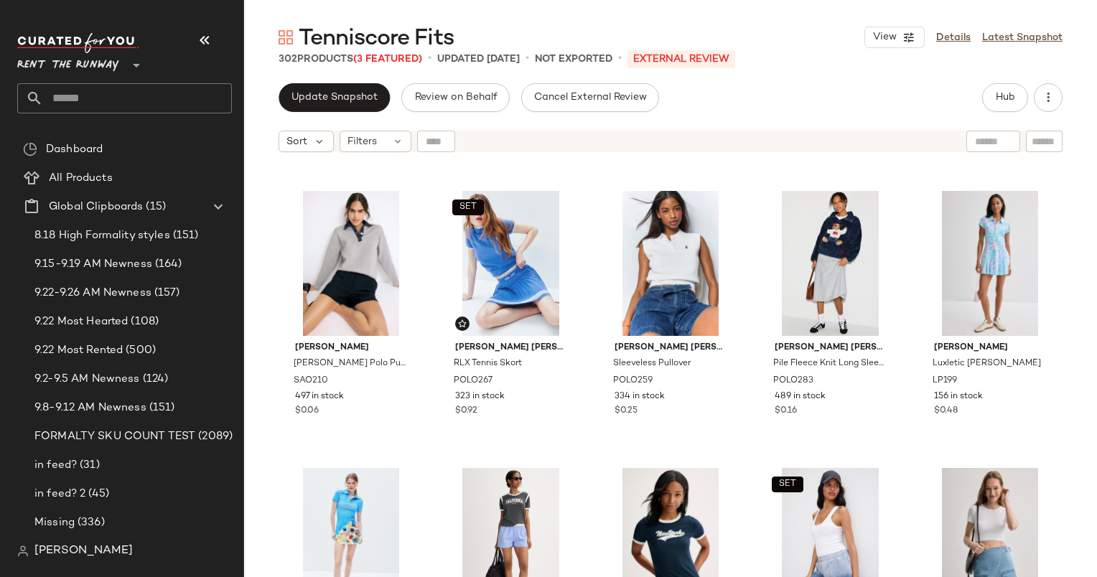
scroll to position [541, 0]
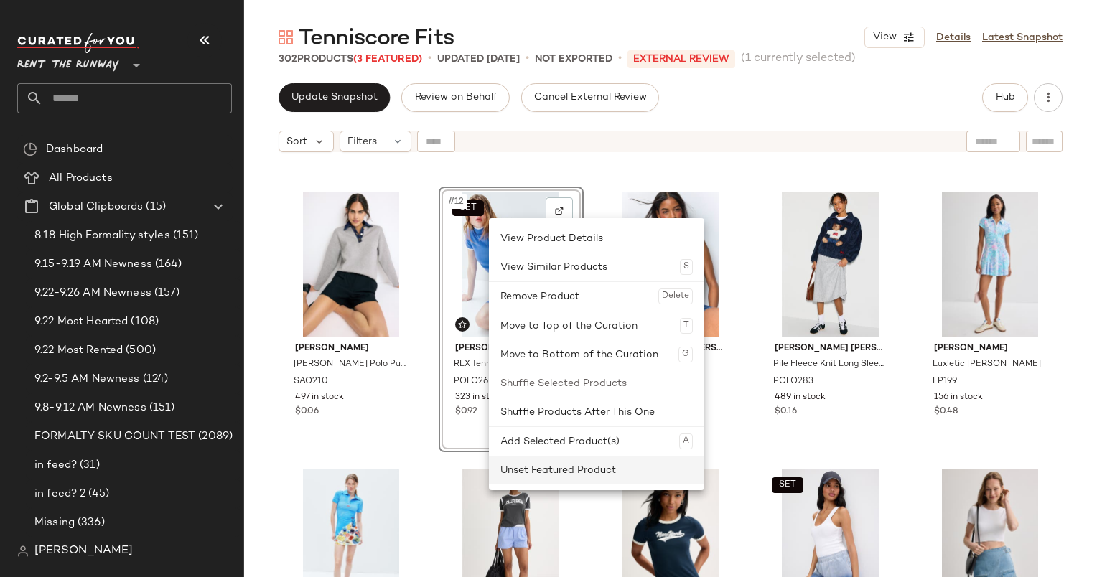
click at [610, 462] on div "Unset Featured Product" at bounding box center [596, 470] width 192 height 29
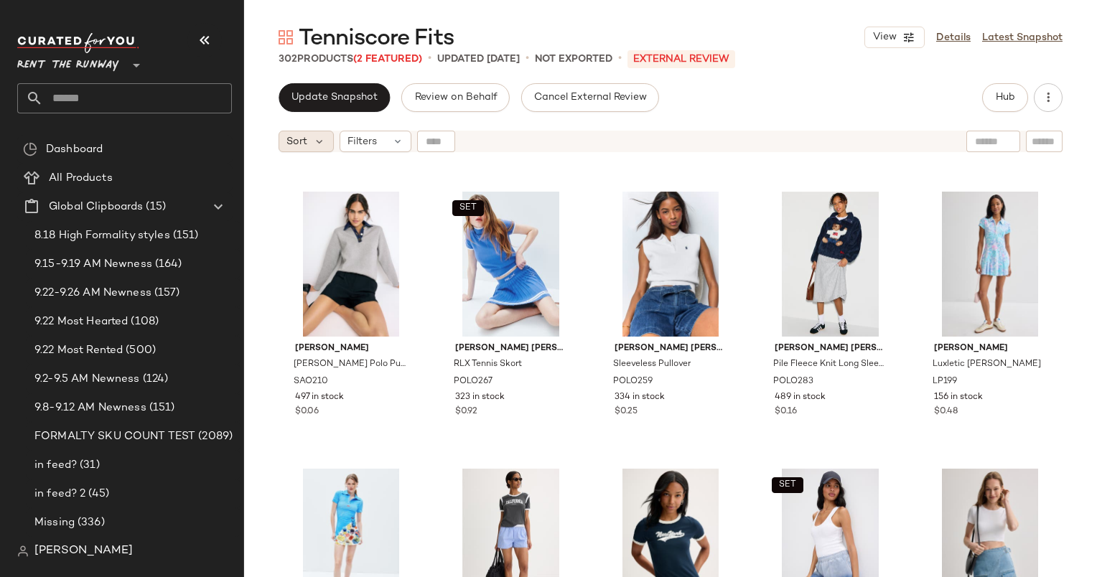
click at [307, 135] on div "Sort" at bounding box center [306, 142] width 55 height 22
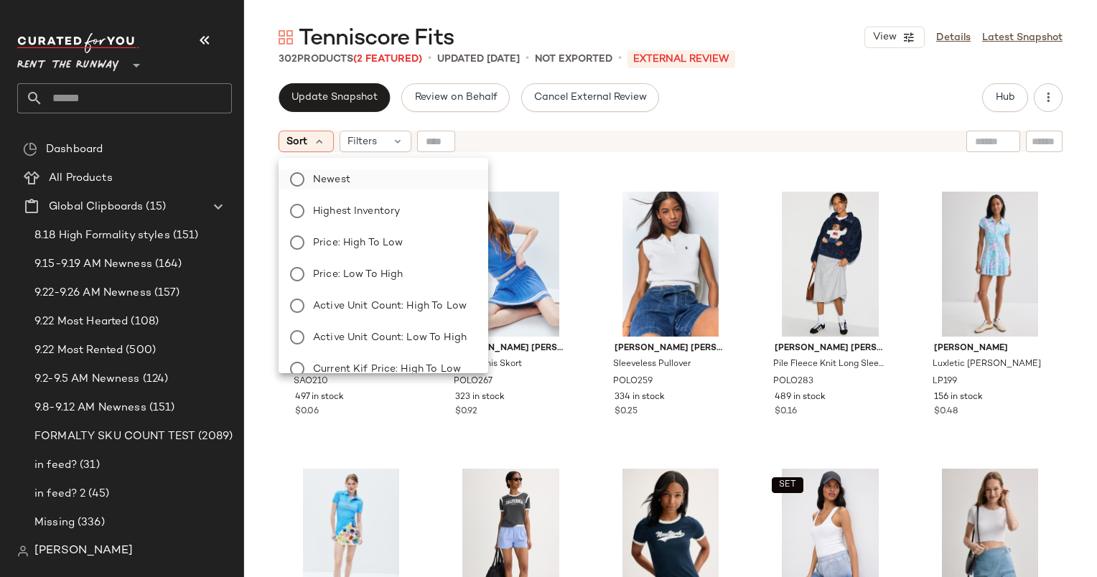
click at [375, 172] on label "Newest" at bounding box center [391, 179] width 169 height 20
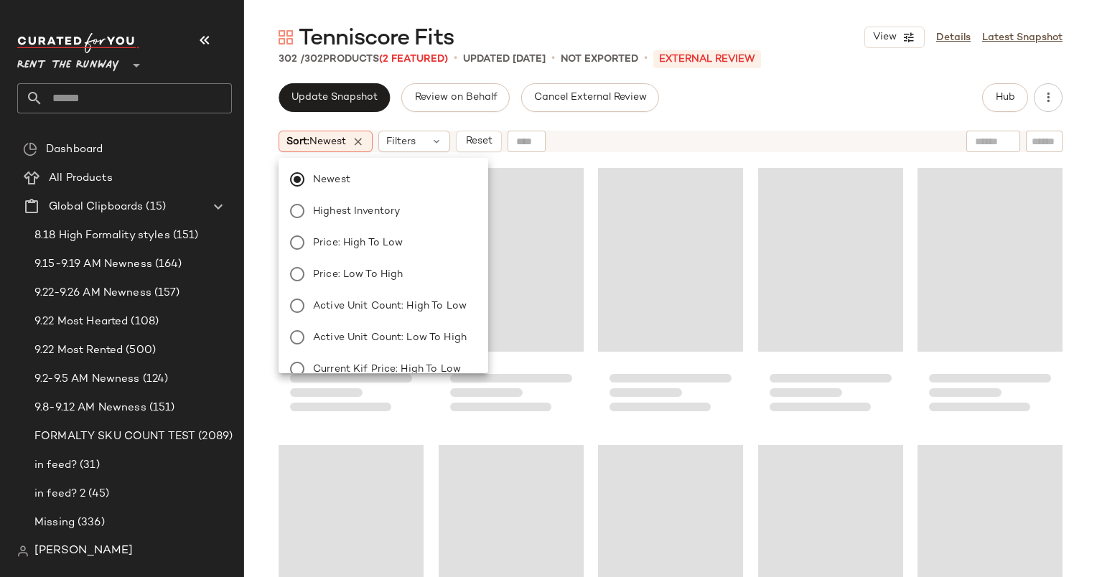
click at [579, 159] on div at bounding box center [670, 386] width 853 height 454
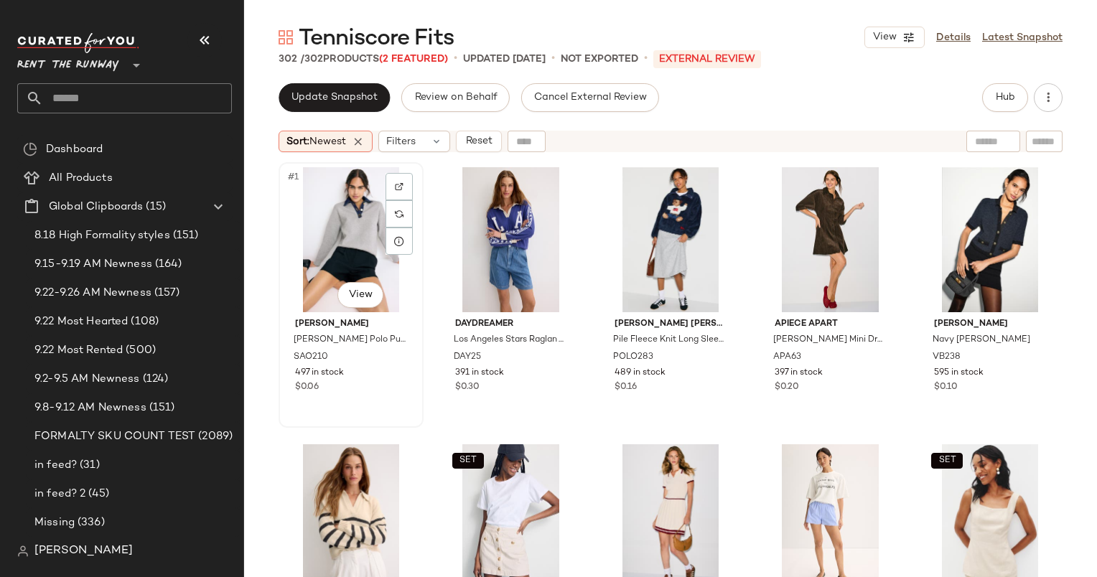
click at [336, 224] on div "#1 View" at bounding box center [351, 239] width 135 height 145
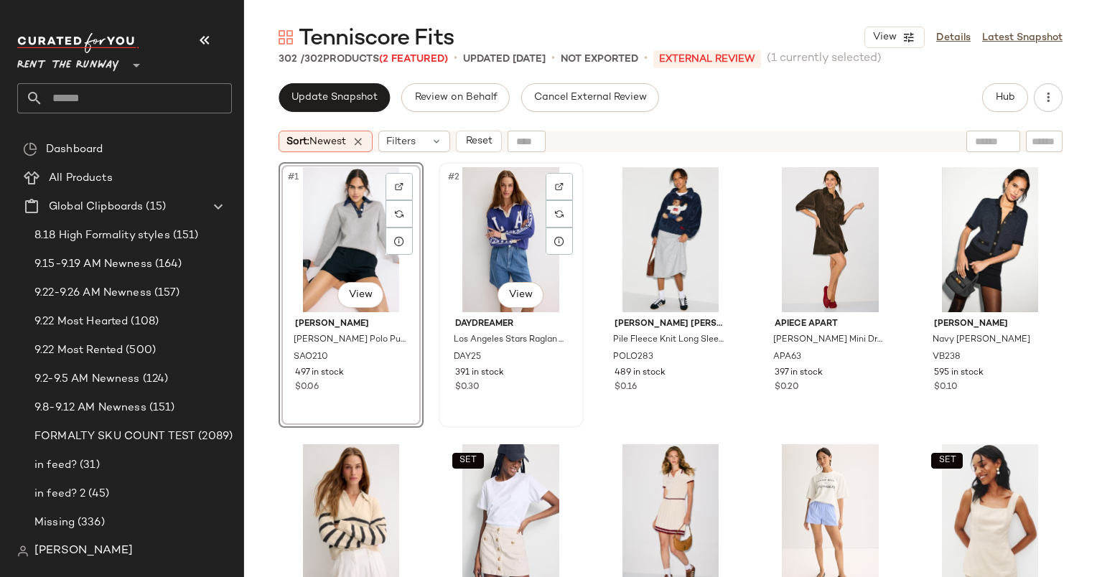
click at [483, 201] on div "#2 View" at bounding box center [511, 239] width 135 height 145
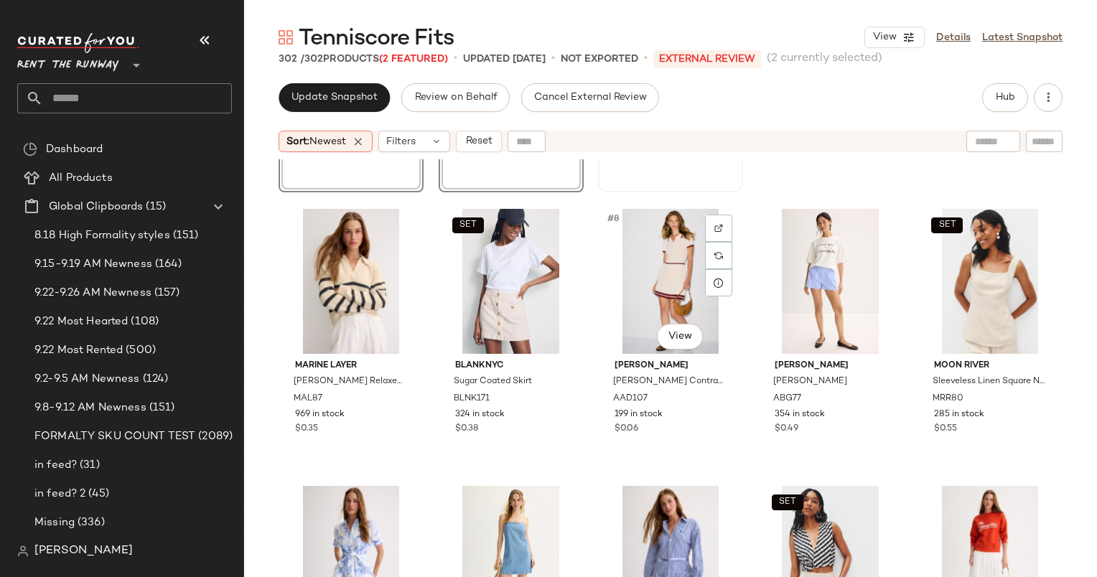
scroll to position [252, 0]
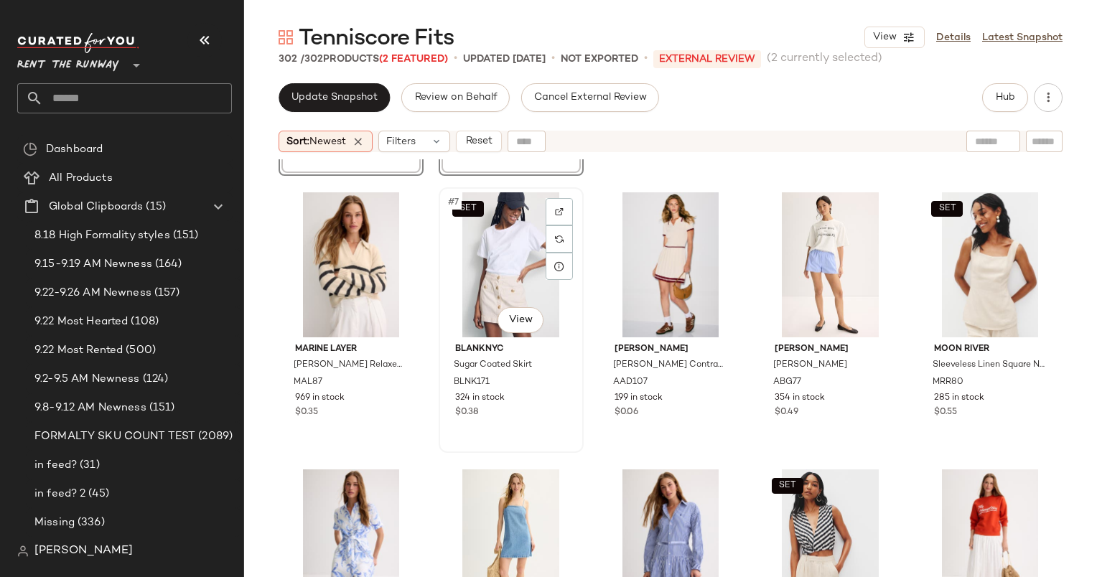
click at [517, 266] on div "SET #7 View" at bounding box center [511, 264] width 135 height 145
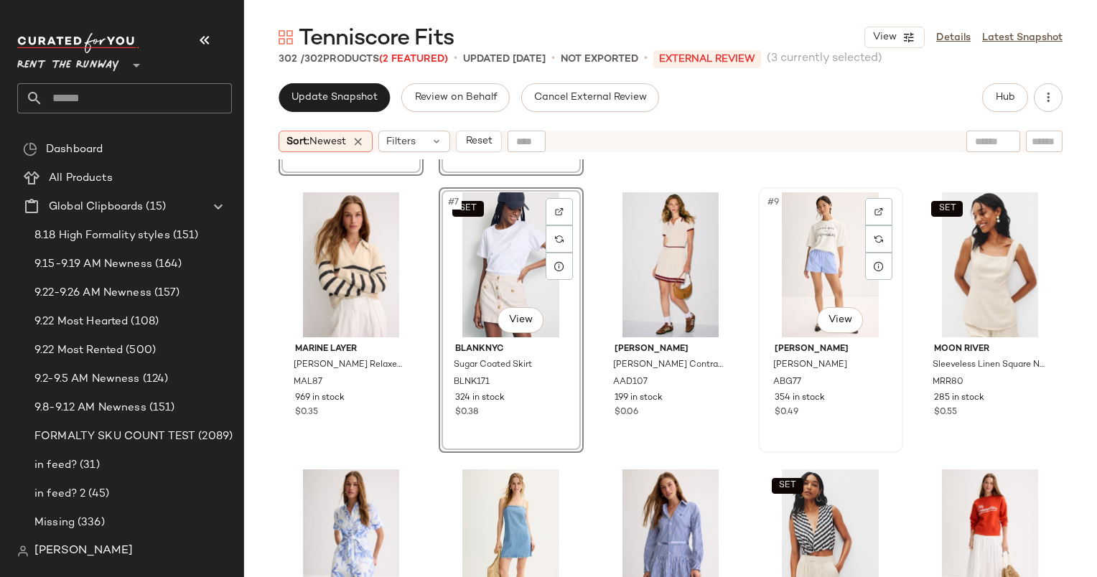
click at [802, 240] on div "#9 View" at bounding box center [830, 264] width 135 height 145
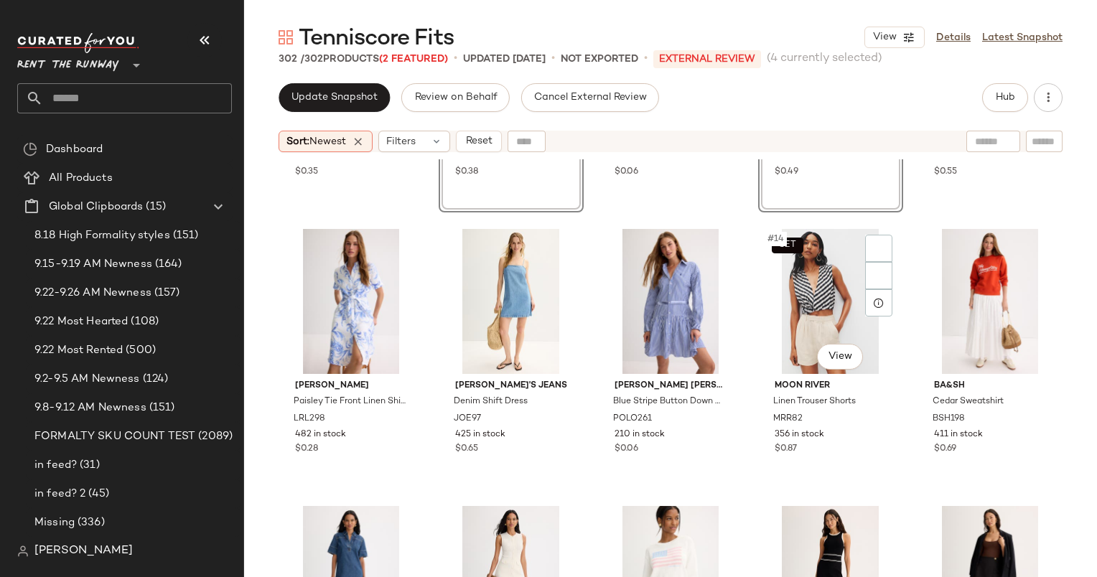
scroll to position [505, 0]
click at [664, 290] on div "#13 View" at bounding box center [670, 300] width 135 height 145
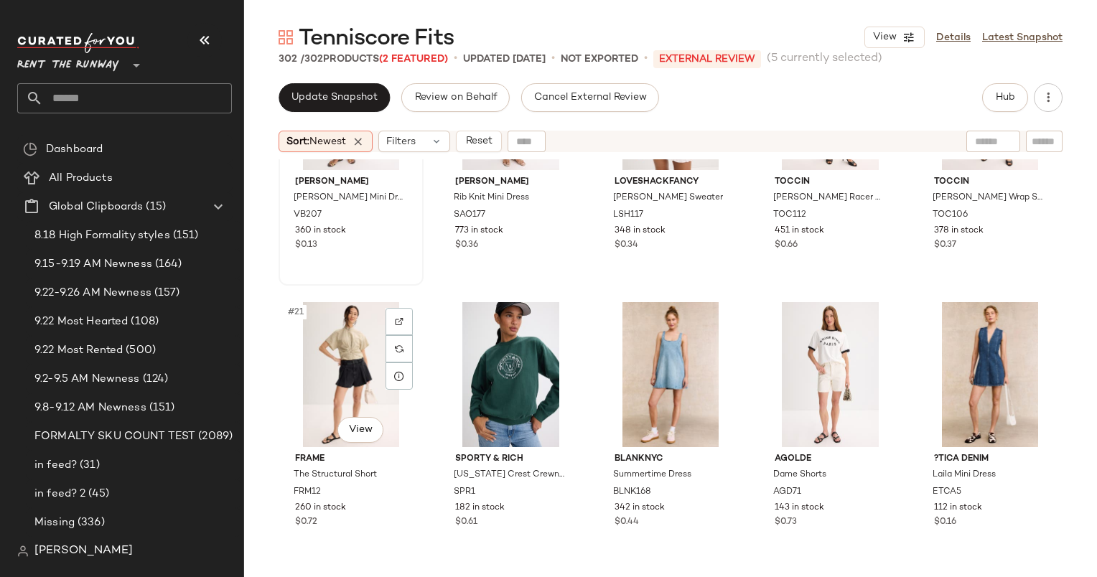
scroll to position [986, 0]
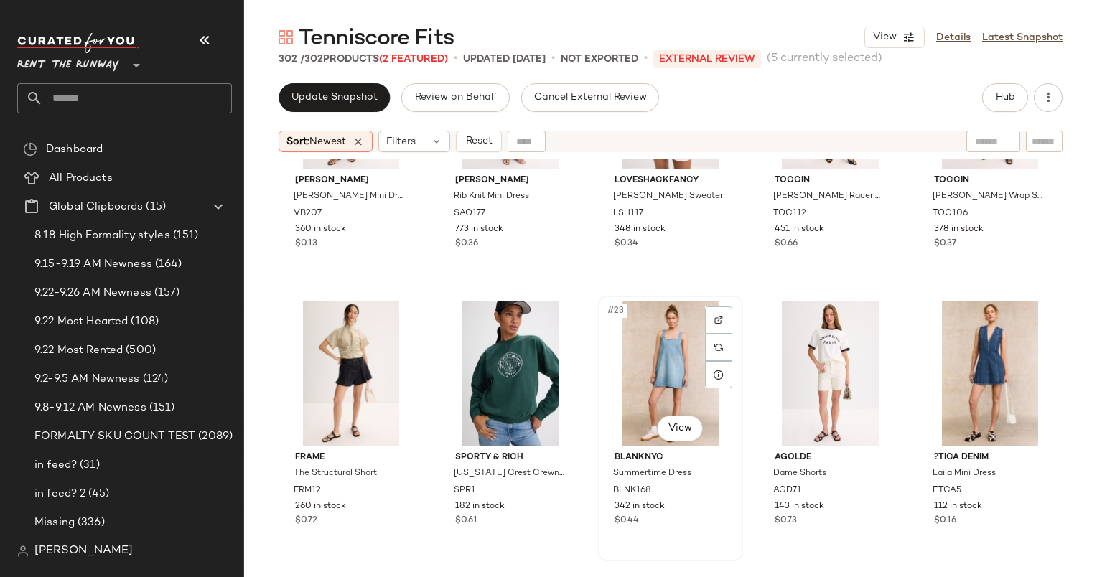
click at [623, 370] on div "#23 View" at bounding box center [670, 373] width 135 height 145
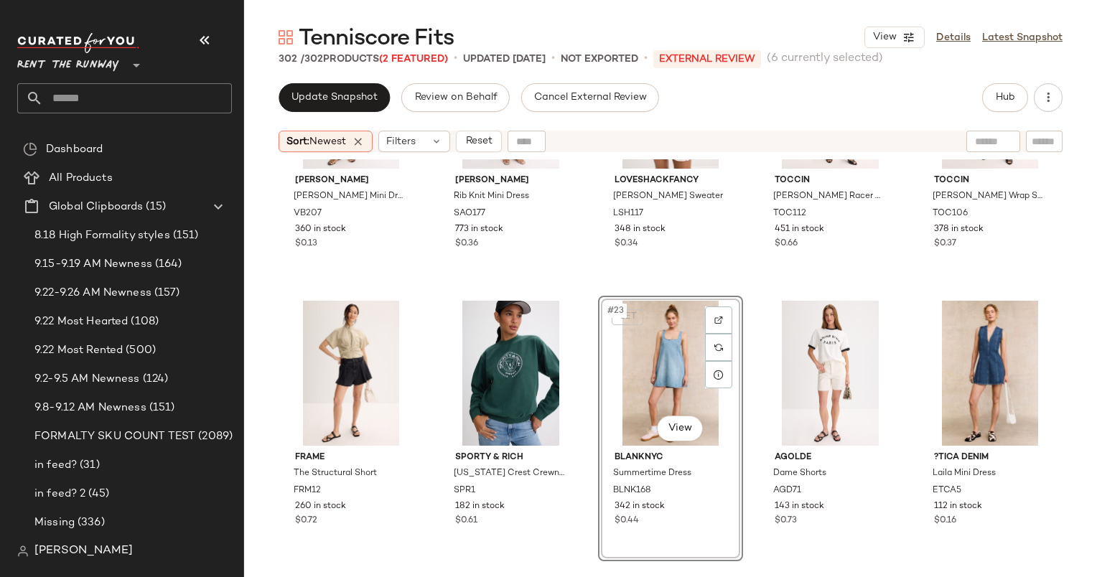
scroll to position [1266, 0]
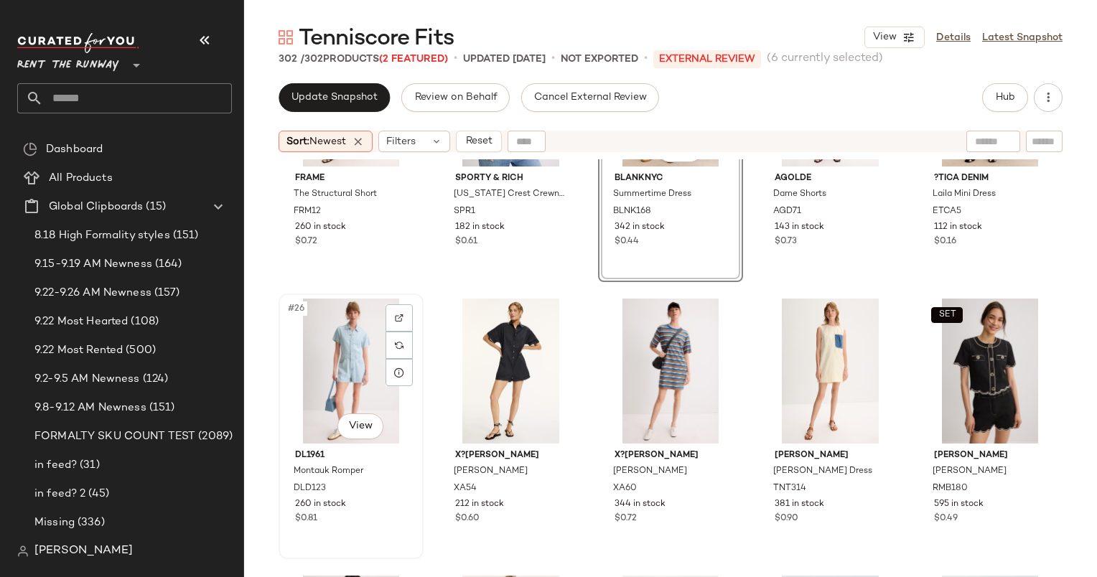
click at [347, 347] on div "#26 View" at bounding box center [351, 371] width 135 height 145
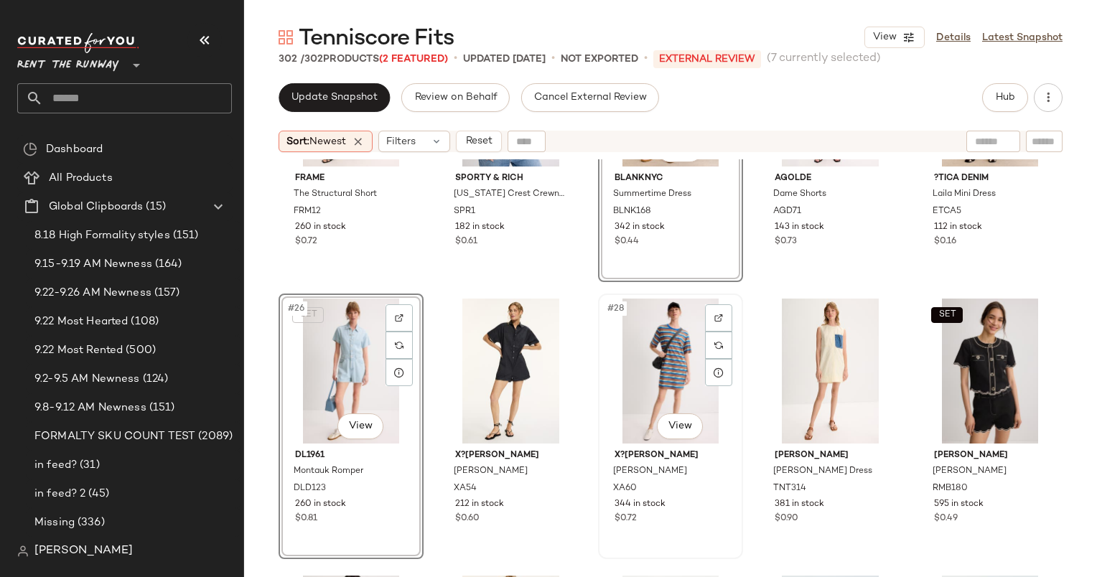
click at [627, 359] on div "#28 View" at bounding box center [670, 371] width 135 height 145
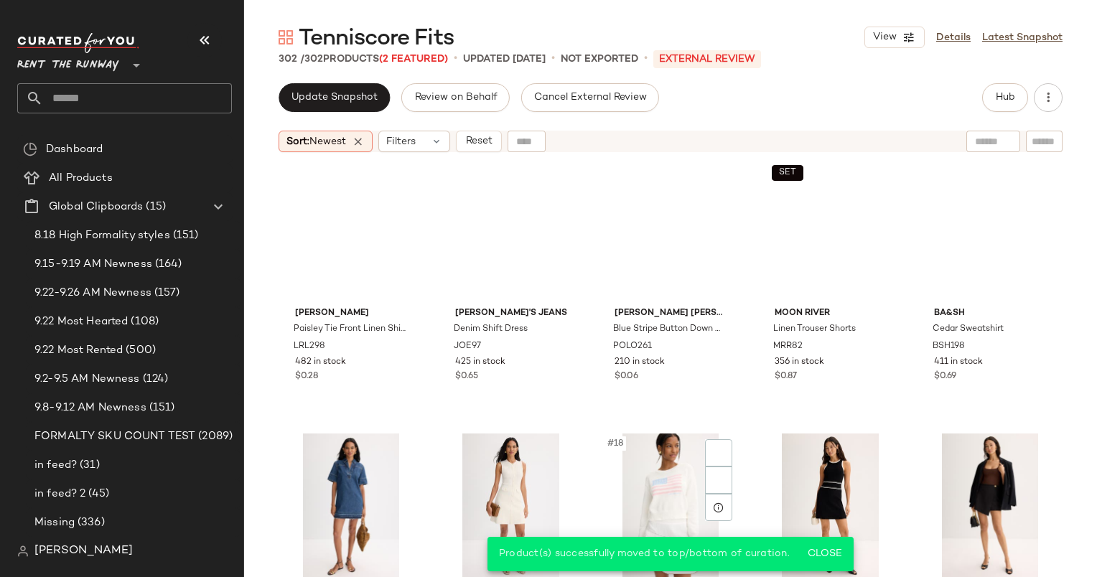
scroll to position [471, 0]
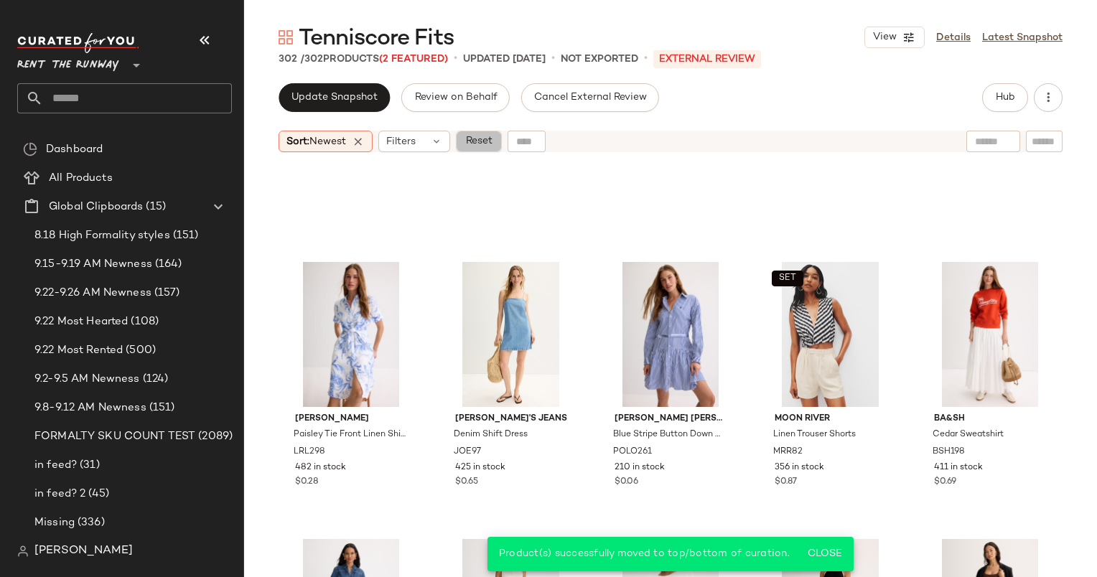
click at [501, 146] on button "Reset" at bounding box center [479, 142] width 46 height 22
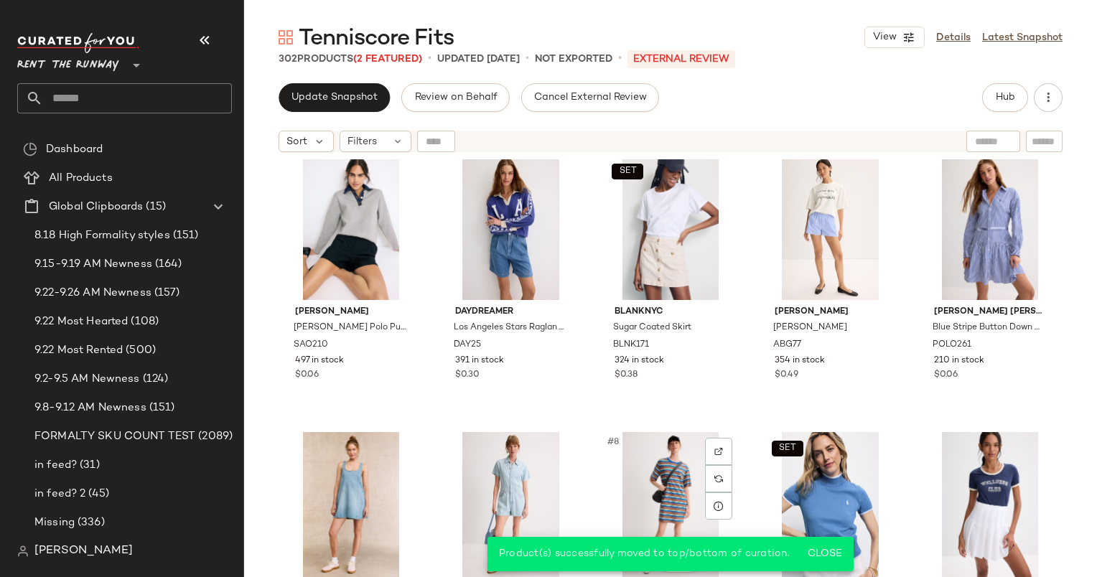
scroll to position [0, 0]
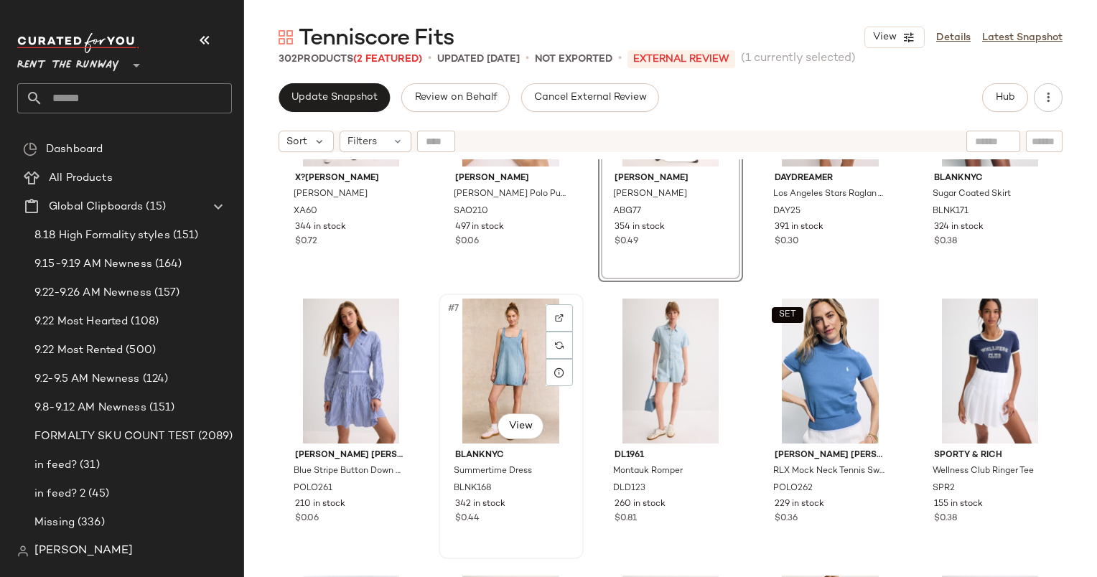
scroll to position [146, 0]
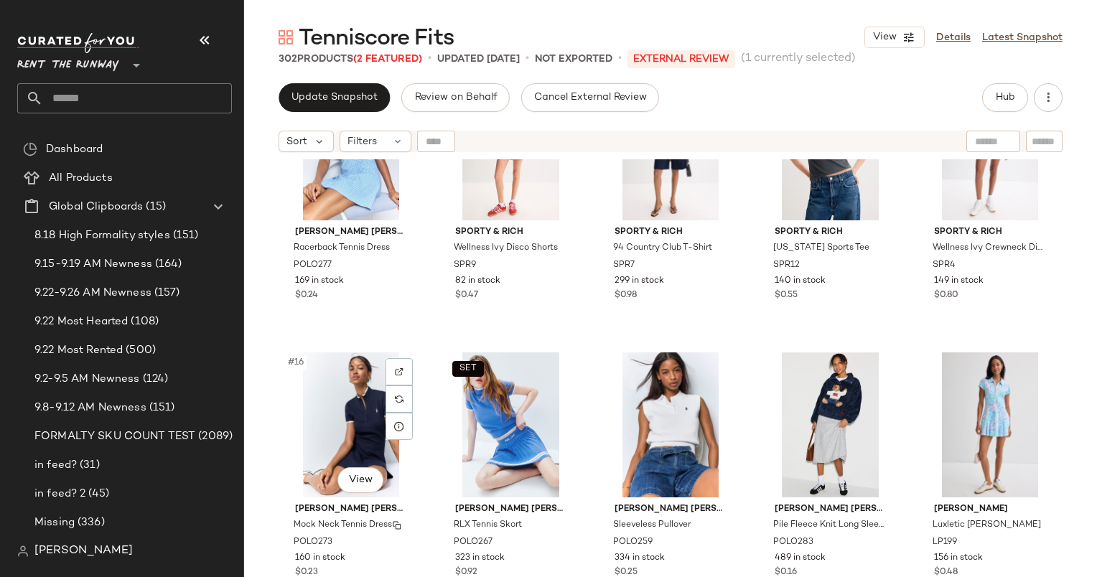
scroll to position [686, 0]
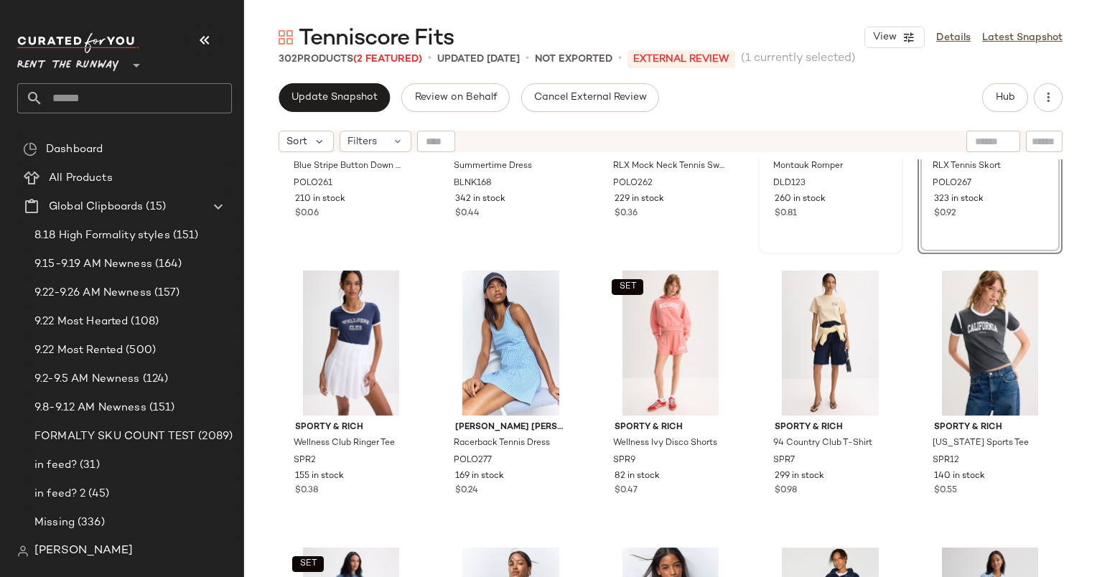
scroll to position [462, 0]
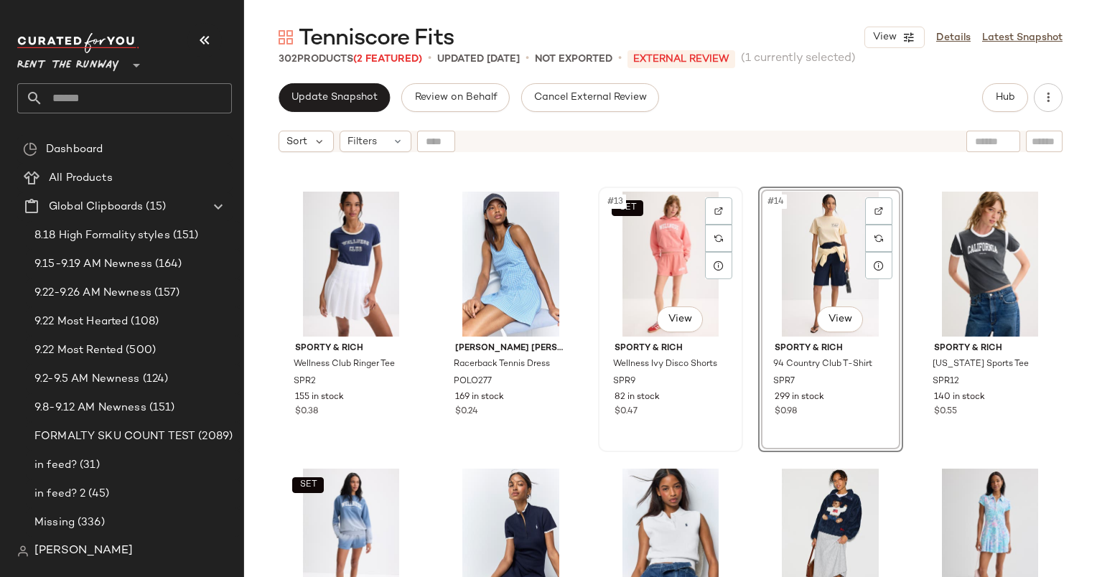
scroll to position [543, 0]
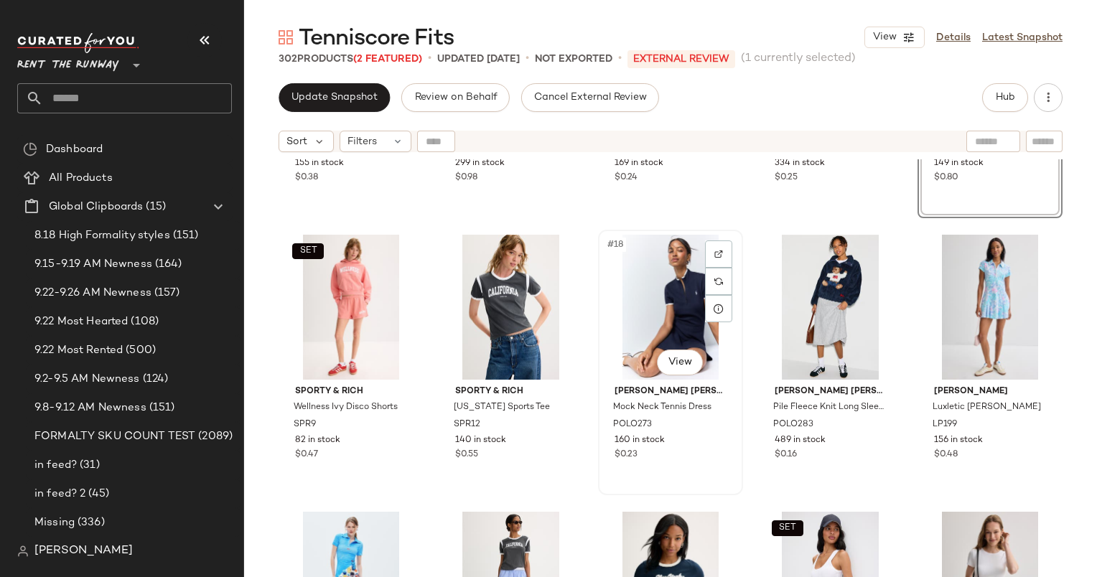
scroll to position [813, 0]
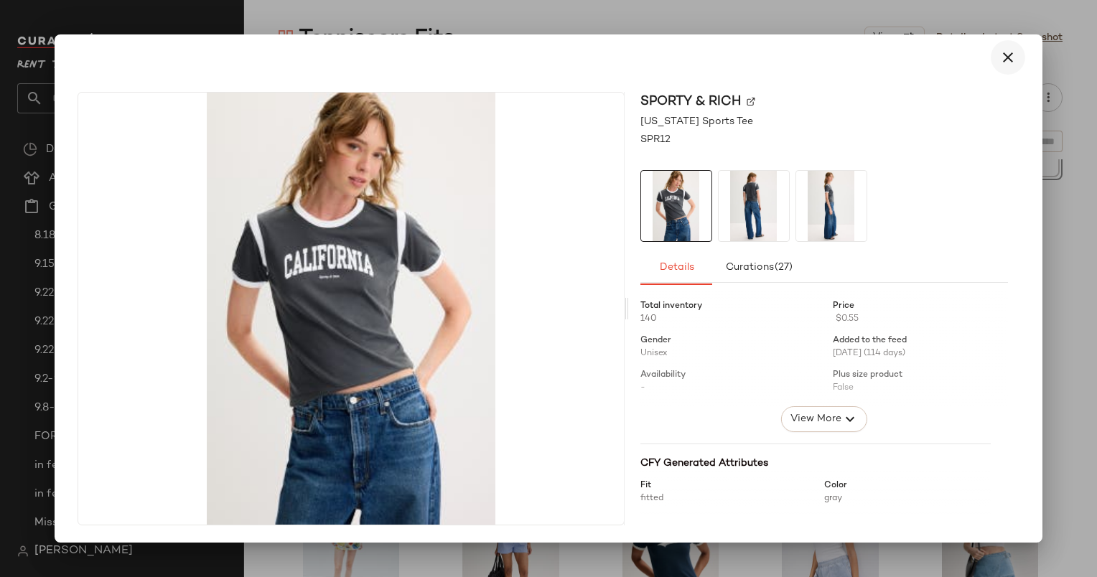
click at [1019, 56] on button "button" at bounding box center [1008, 57] width 34 height 34
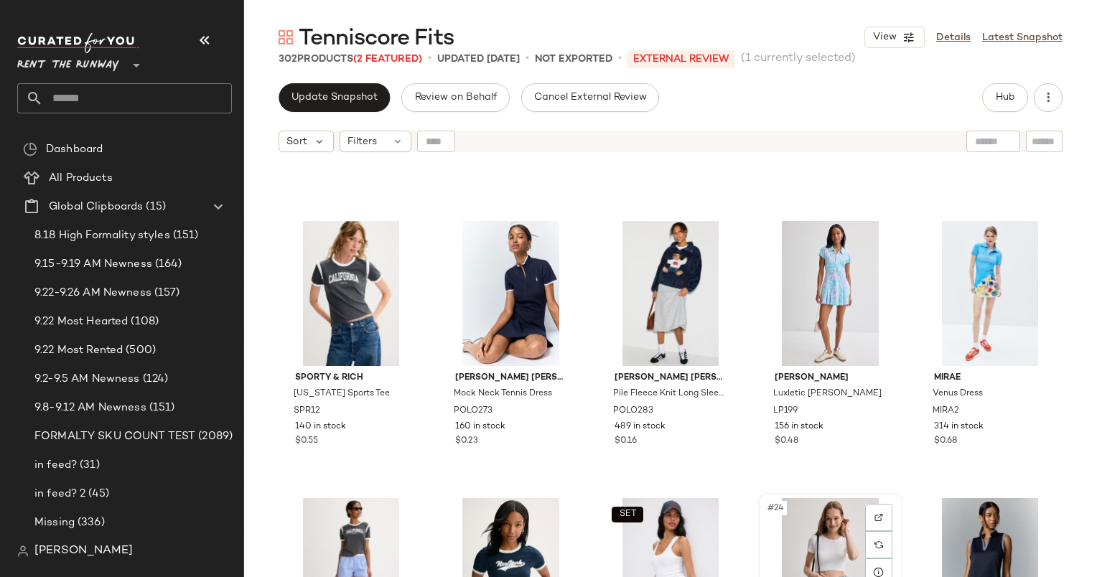
scroll to position [778, 0]
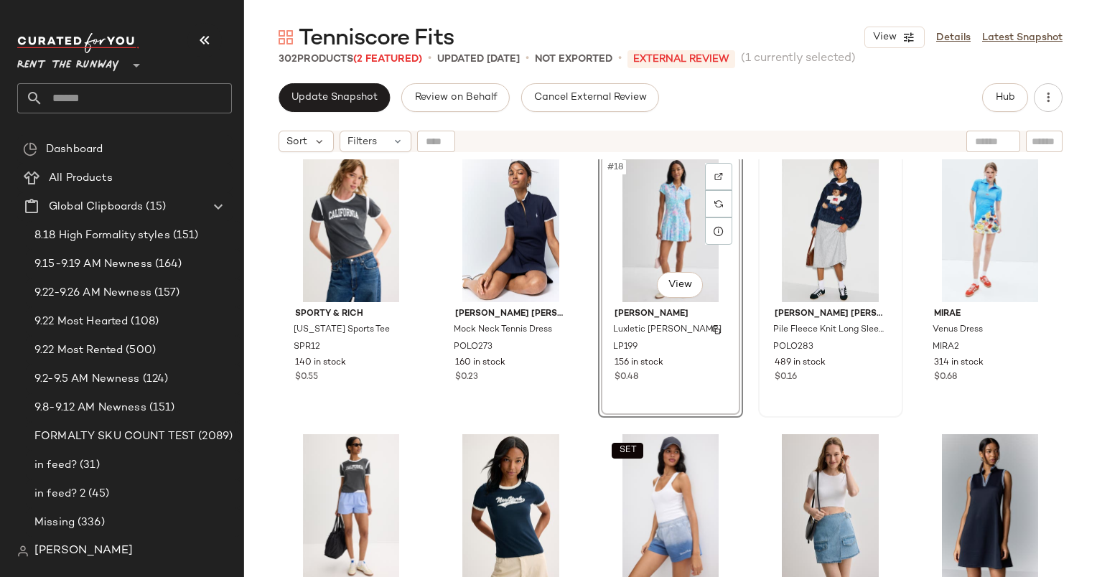
scroll to position [853, 0]
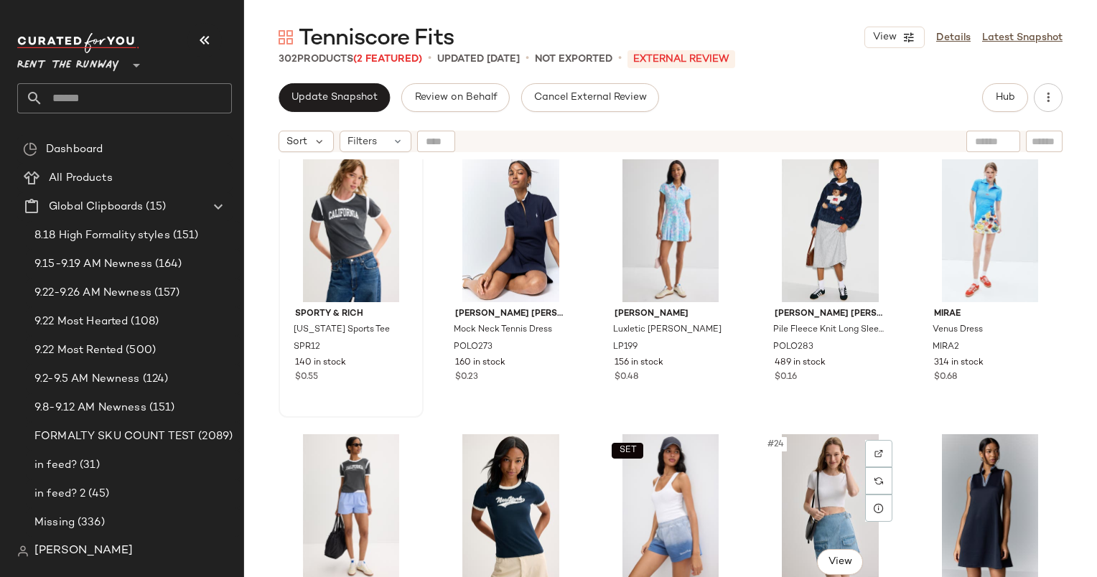
scroll to position [842, 0]
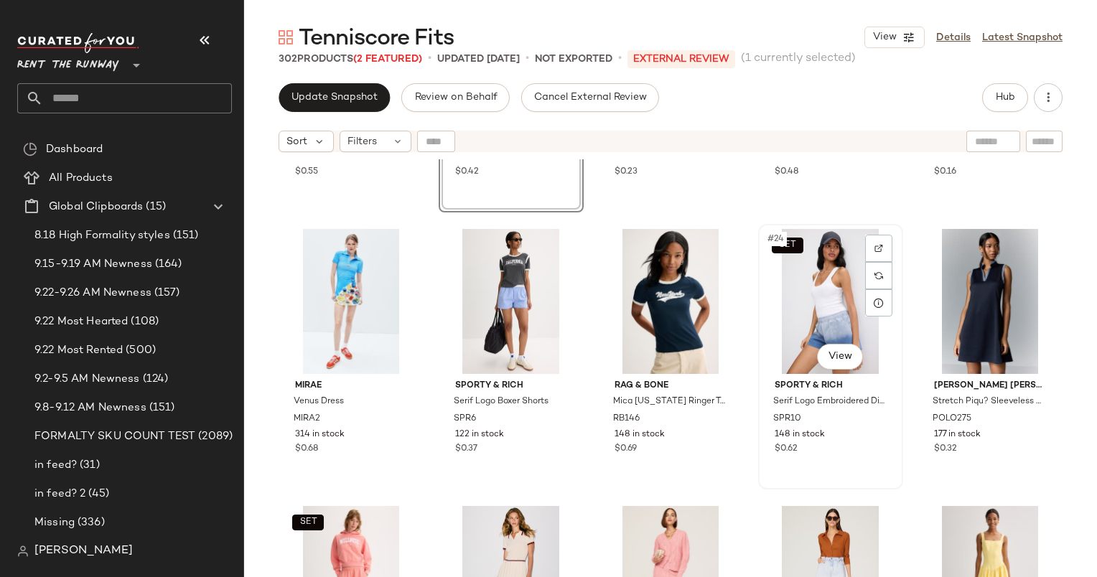
scroll to position [1060, 0]
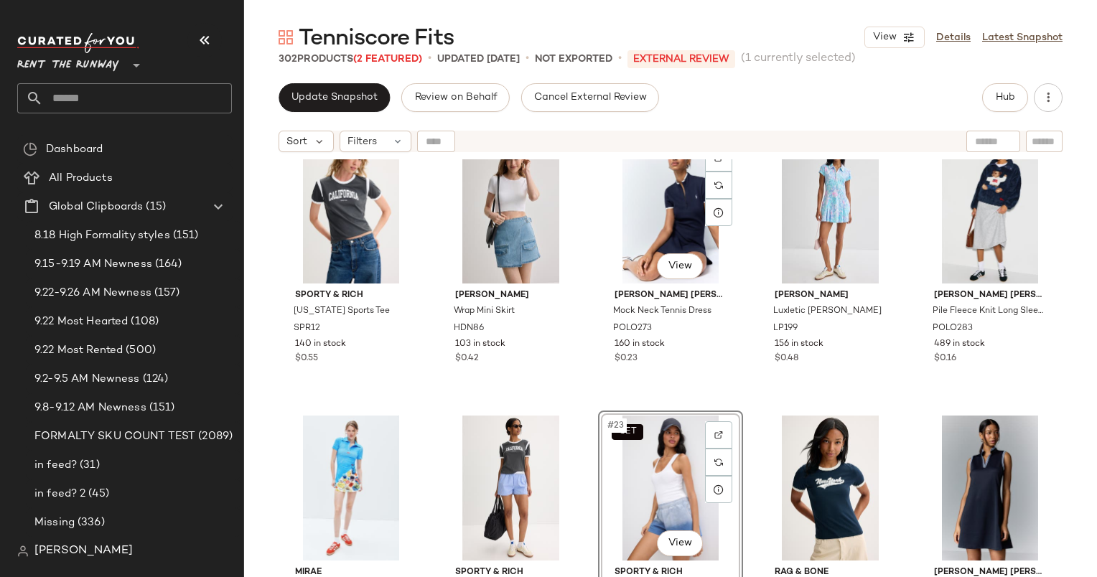
scroll to position [874, 0]
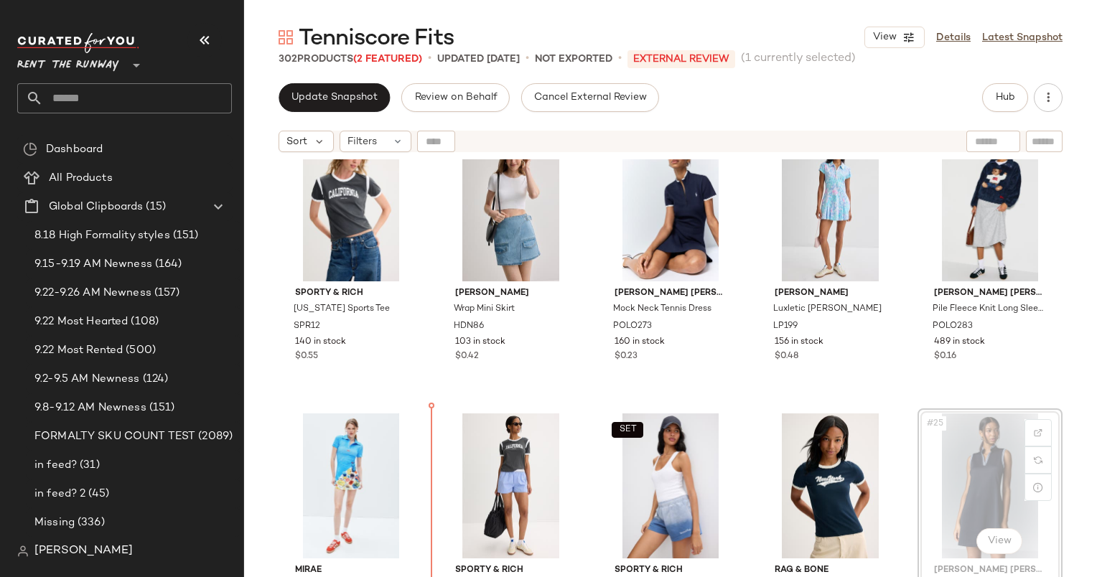
scroll to position [902, 0]
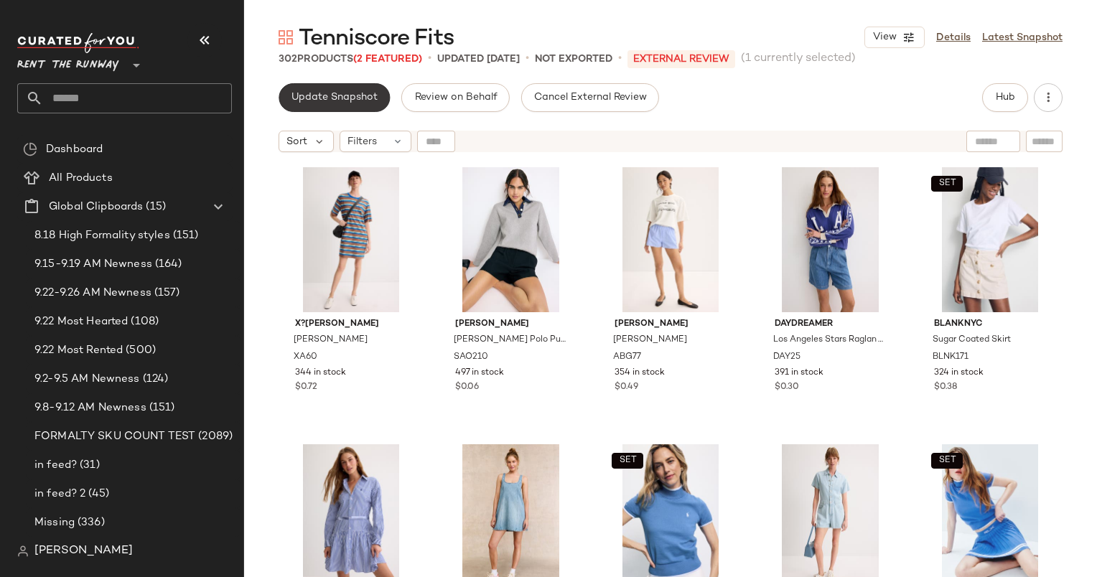
click at [321, 106] on button "Update Snapshot" at bounding box center [334, 97] width 111 height 29
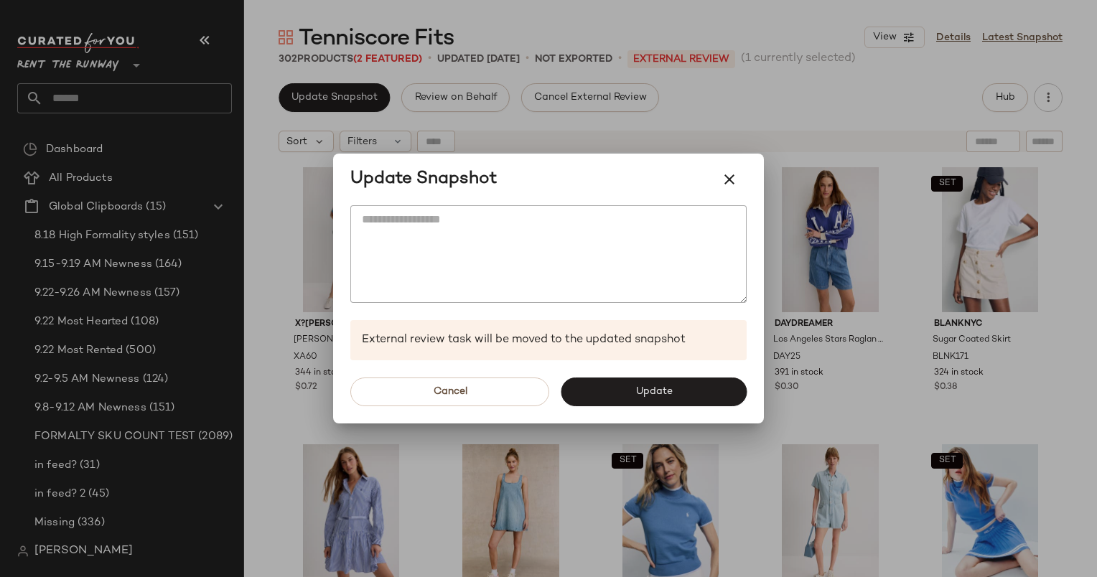
click at [636, 406] on div "Cancel Update" at bounding box center [548, 391] width 431 height 63
click at [627, 392] on button "Update" at bounding box center [654, 392] width 186 height 29
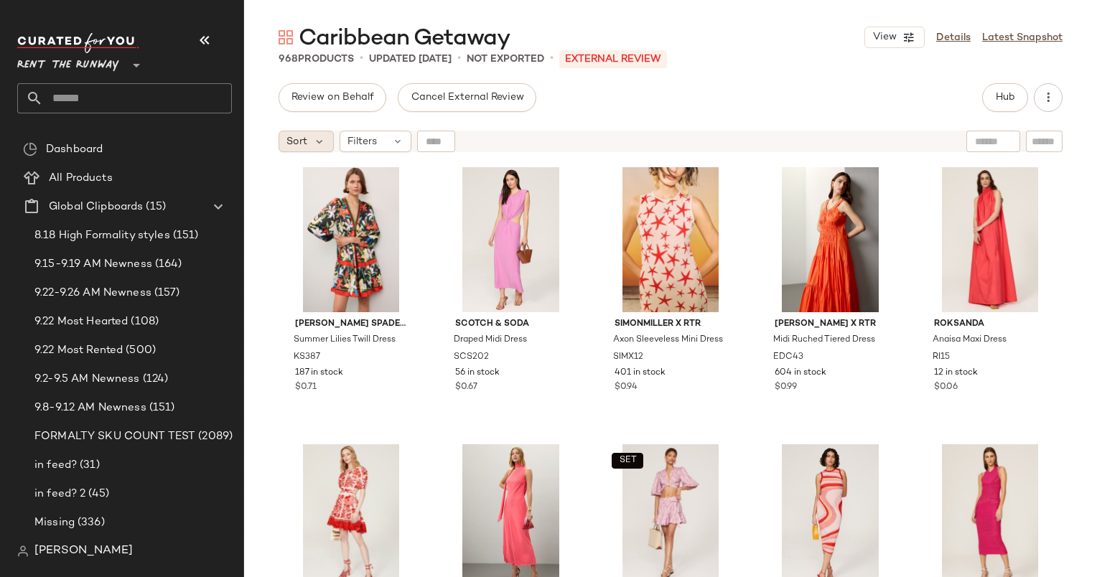
click at [302, 138] on span "Sort" at bounding box center [296, 141] width 21 height 15
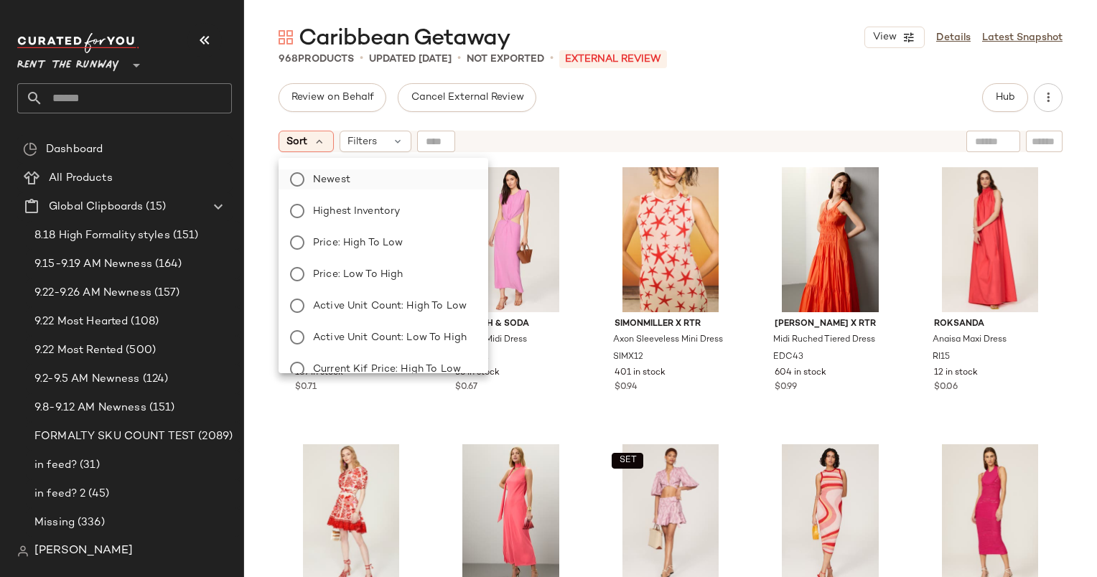
click at [402, 187] on label "Newest" at bounding box center [391, 179] width 169 height 20
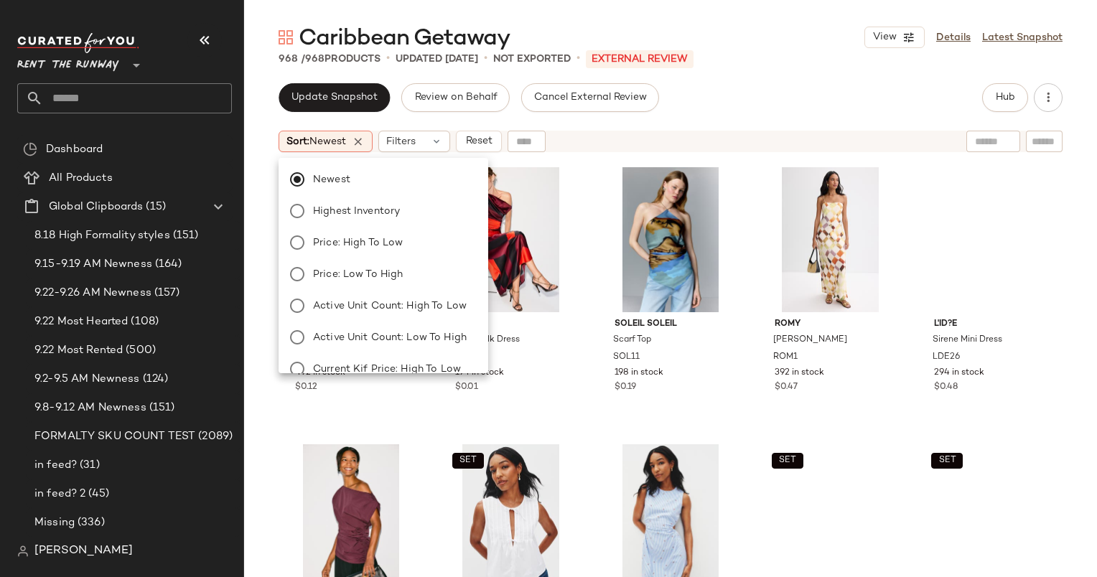
click at [583, 116] on div "Update Snapshot Review on Behalf Cancel External Review Hub Sort: Newest Filter…" at bounding box center [670, 330] width 853 height 494
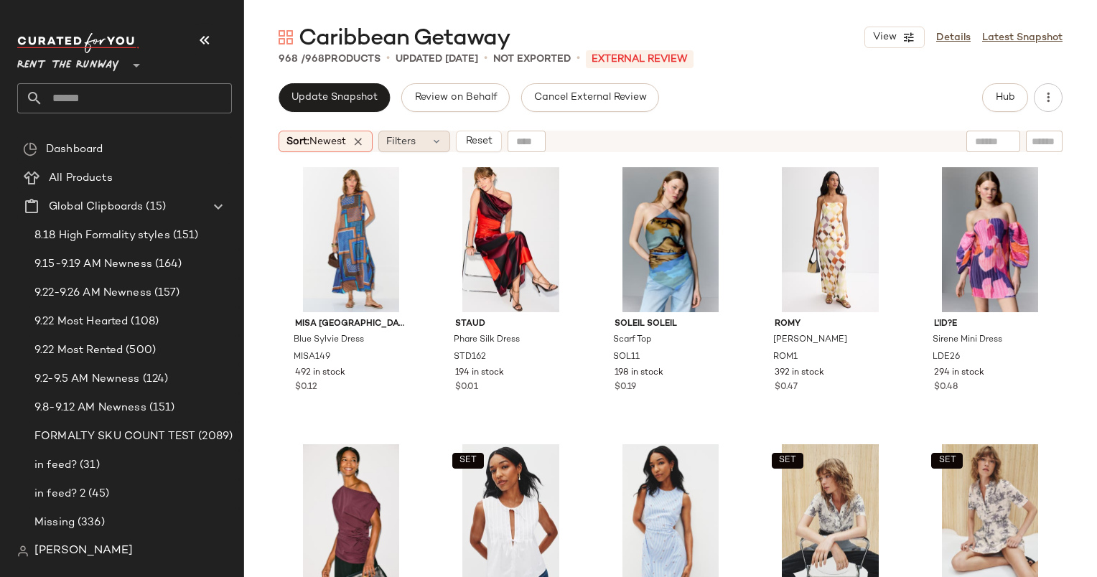
click at [416, 141] on span "Filters" at bounding box center [400, 141] width 29 height 15
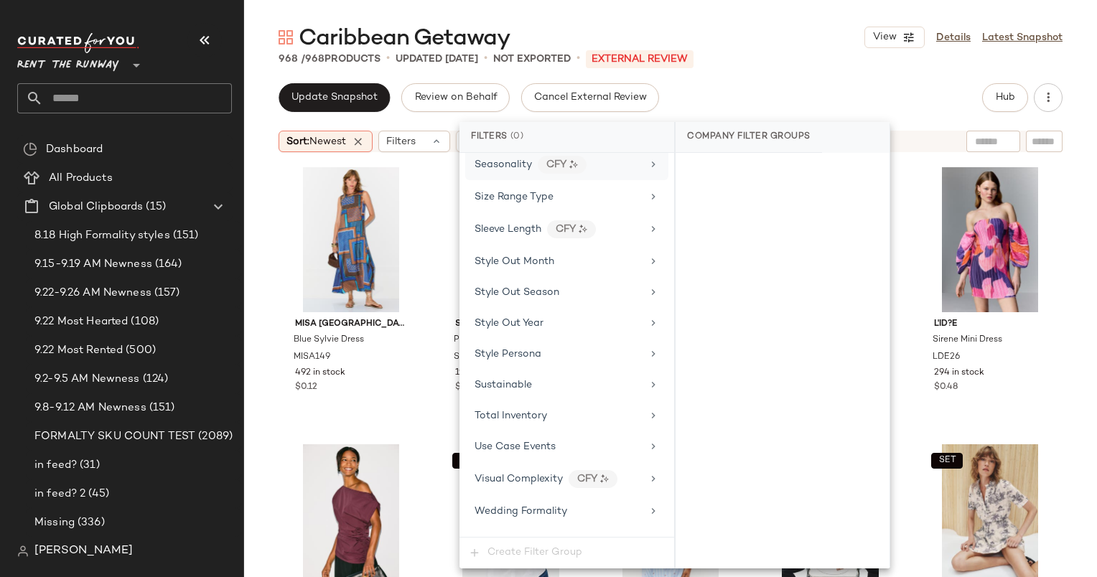
scroll to position [2009, 0]
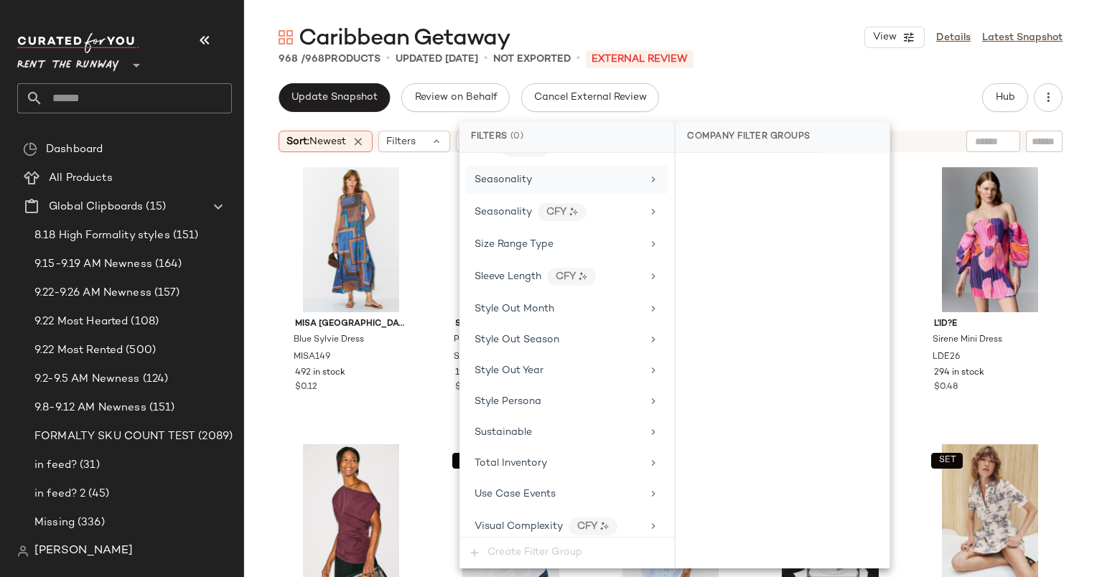
click at [557, 172] on div "Seasonality" at bounding box center [558, 179] width 167 height 15
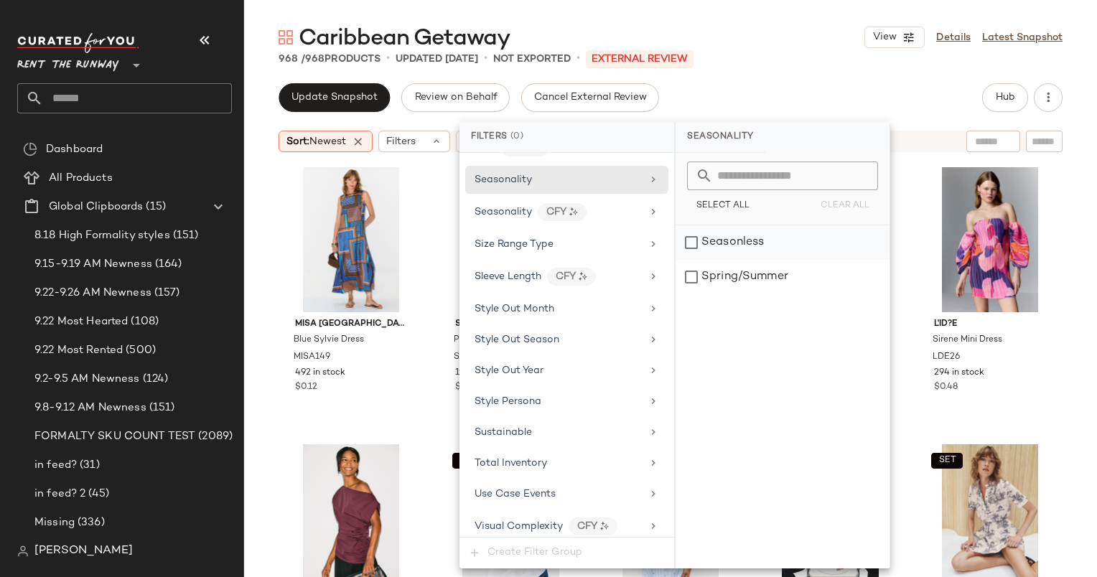
click at [725, 246] on div "Seasonless" at bounding box center [783, 242] width 214 height 34
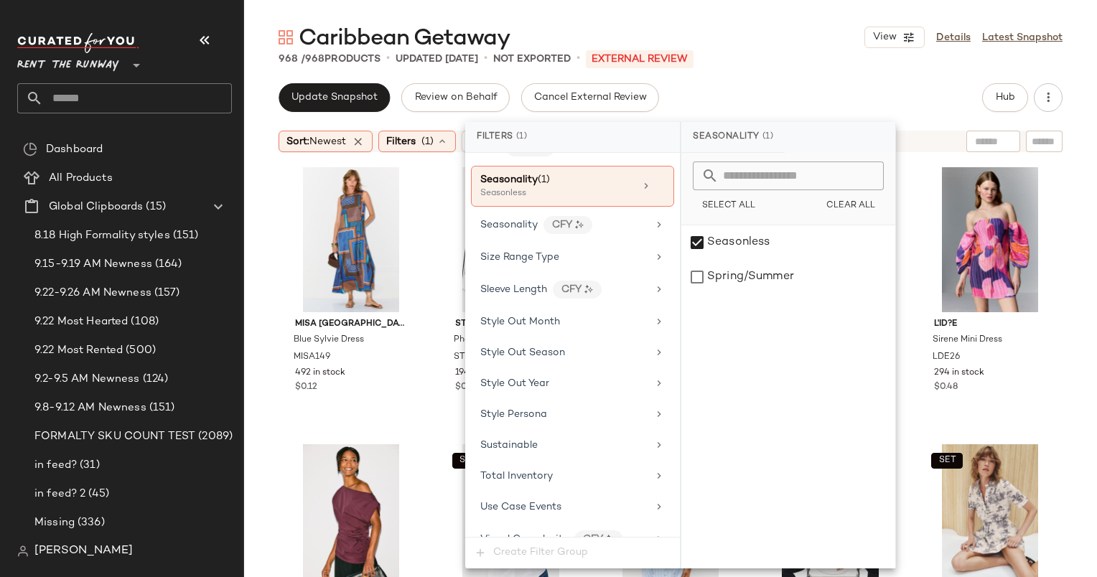
click at [771, 63] on div "968 / 968 Products • updated Sep 18th • Not Exported • External REVIEW" at bounding box center [670, 59] width 853 height 14
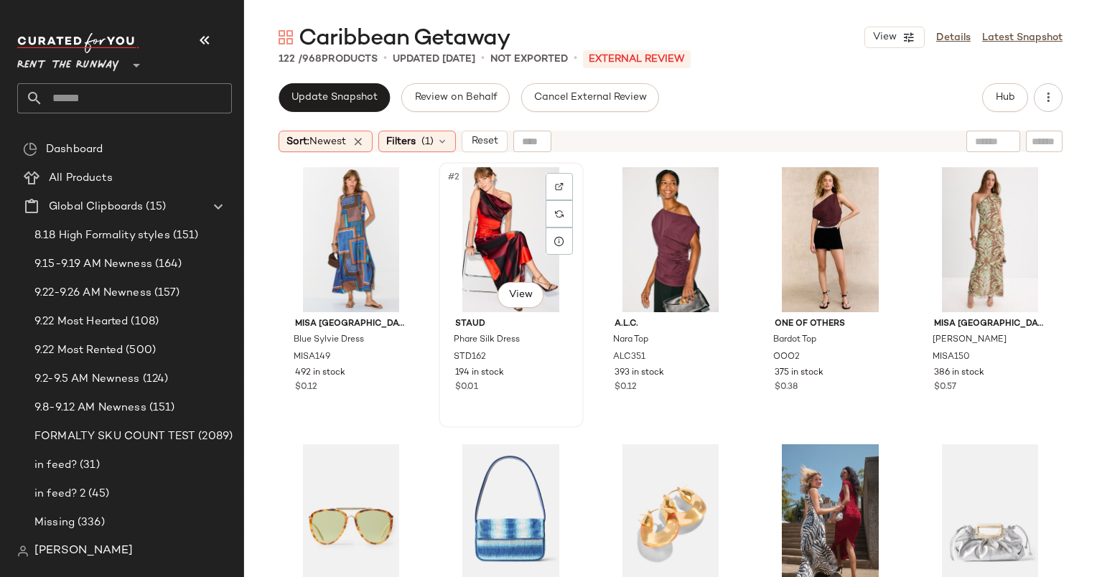
click at [485, 213] on div "#2 View" at bounding box center [511, 239] width 135 height 145
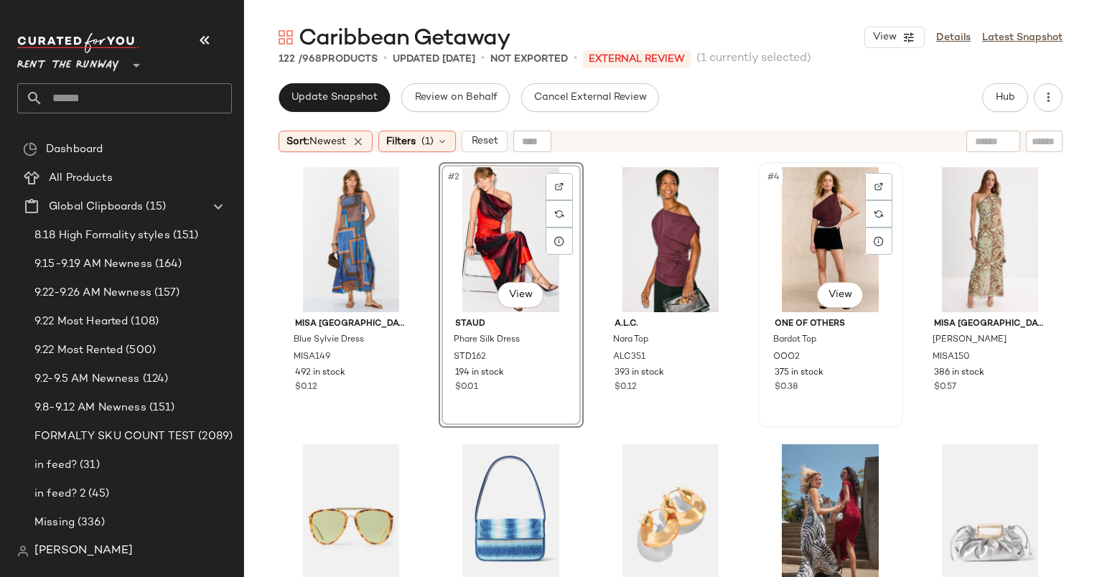
click at [795, 218] on div "#4 View" at bounding box center [830, 239] width 135 height 145
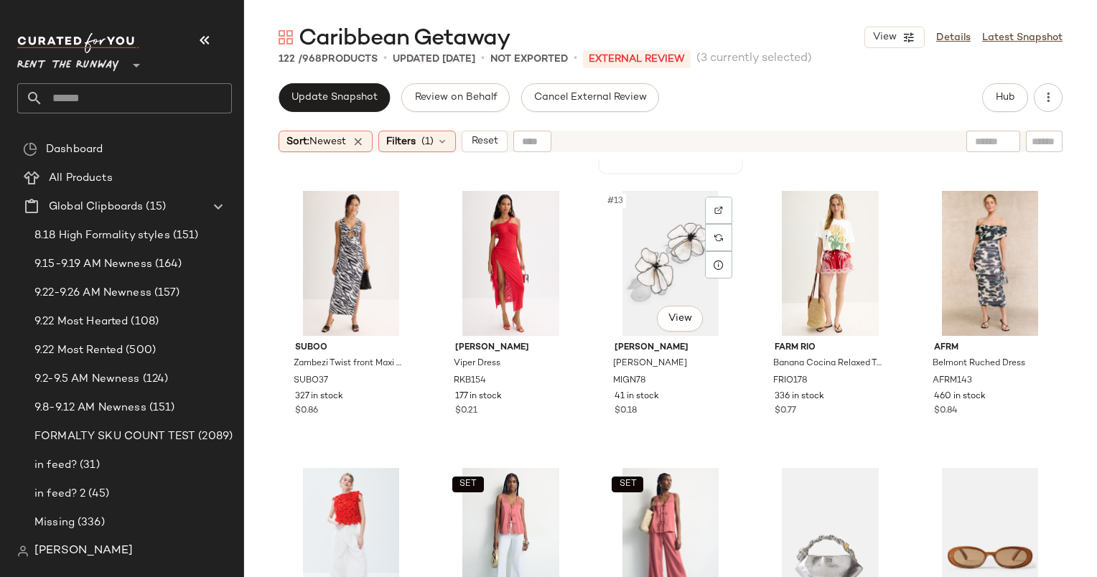
scroll to position [543, 0]
click at [490, 260] on div "#12 View" at bounding box center [511, 262] width 135 height 145
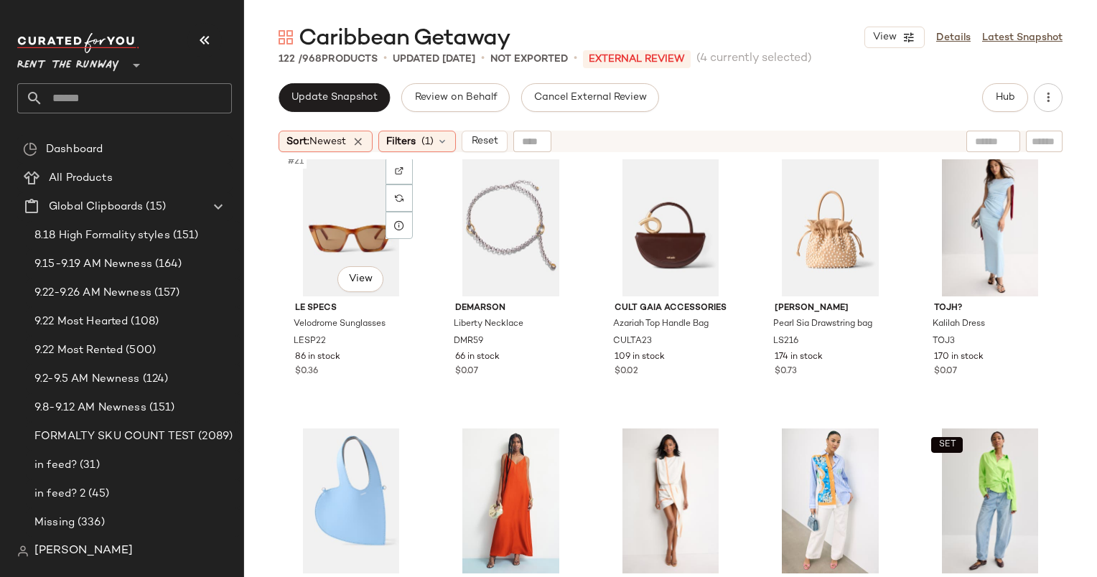
scroll to position [1139, 0]
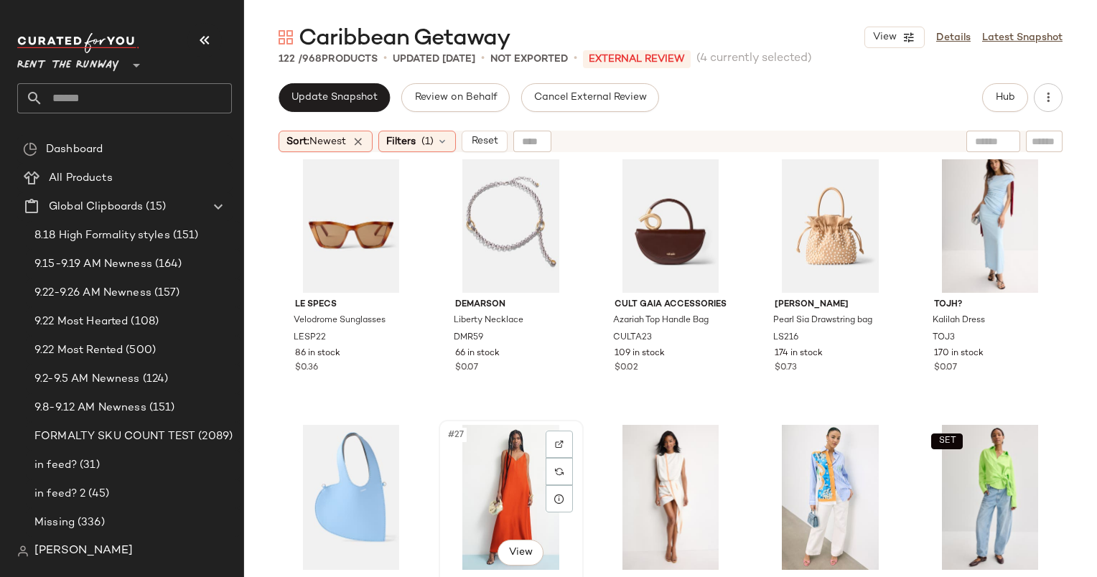
click at [510, 465] on div "#27 View" at bounding box center [511, 497] width 135 height 145
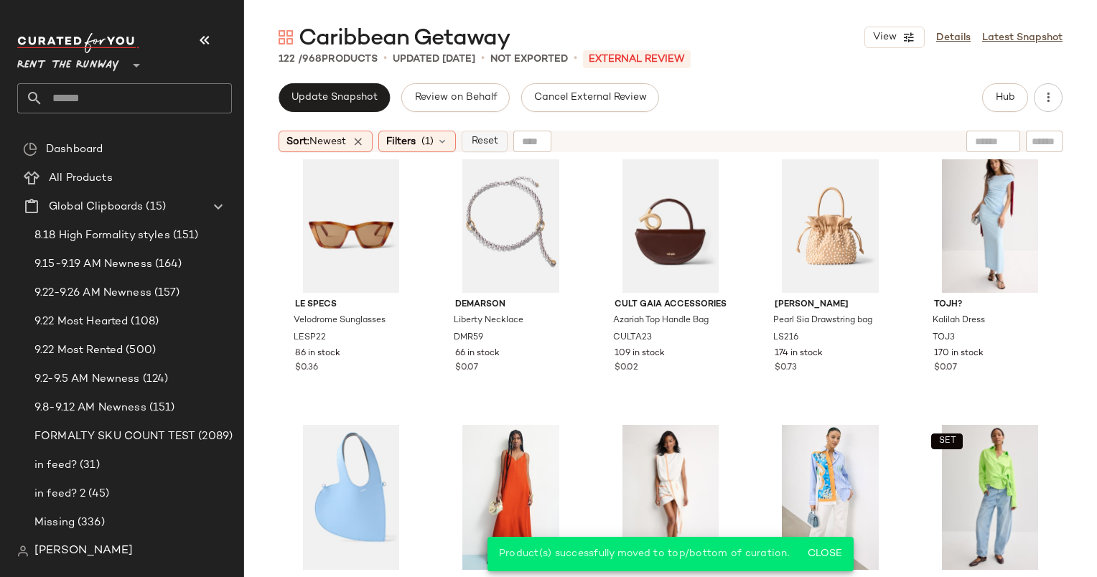
click at [497, 139] on span "Reset" at bounding box center [483, 141] width 27 height 11
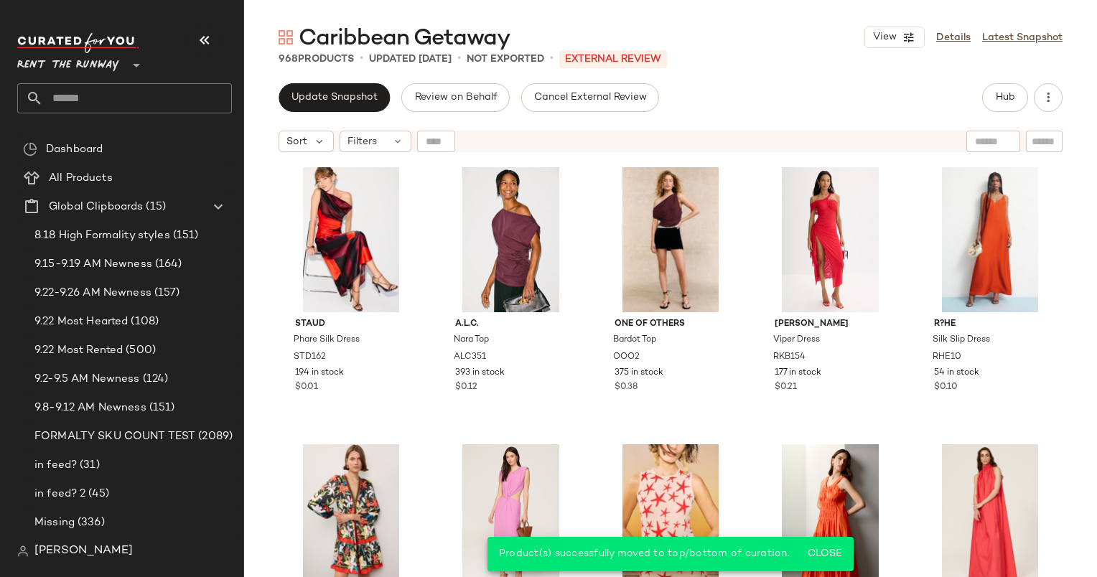
click at [996, 149] on div at bounding box center [993, 142] width 54 height 22
type input "**********"
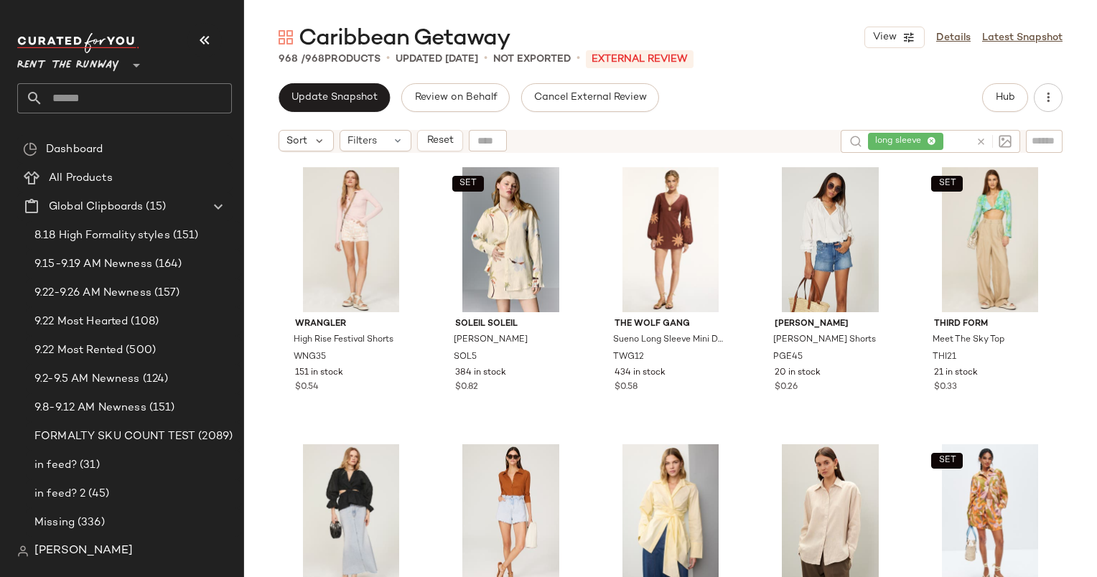
click at [747, 109] on div "Update Snapshot Review on Behalf Cancel External Review Hub" at bounding box center [671, 97] width 784 height 29
click at [518, 233] on div "SET #2 View" at bounding box center [511, 239] width 135 height 145
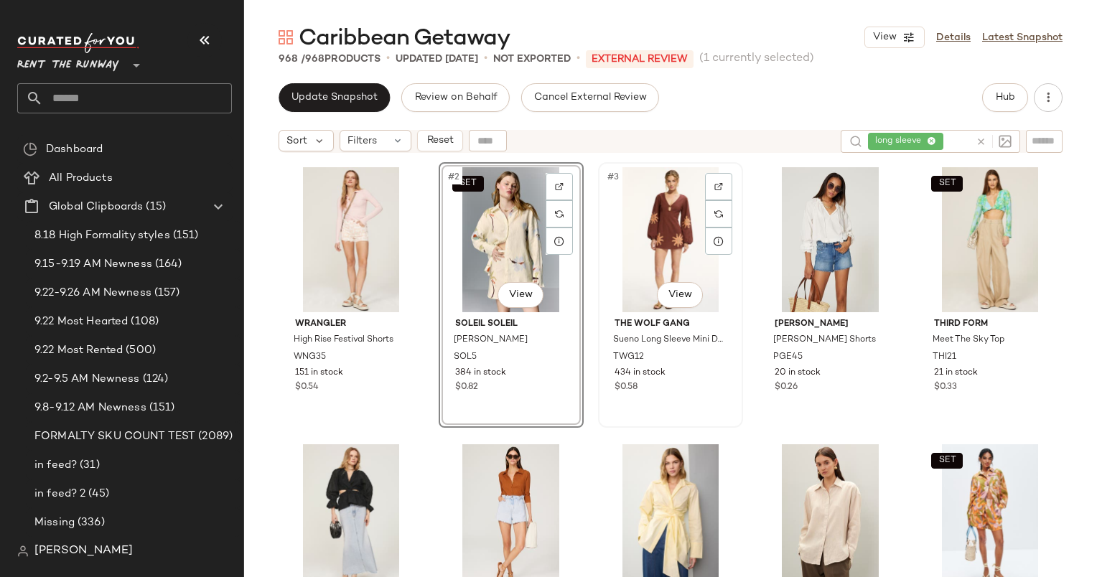
click at [668, 230] on div "#3 View" at bounding box center [670, 239] width 135 height 145
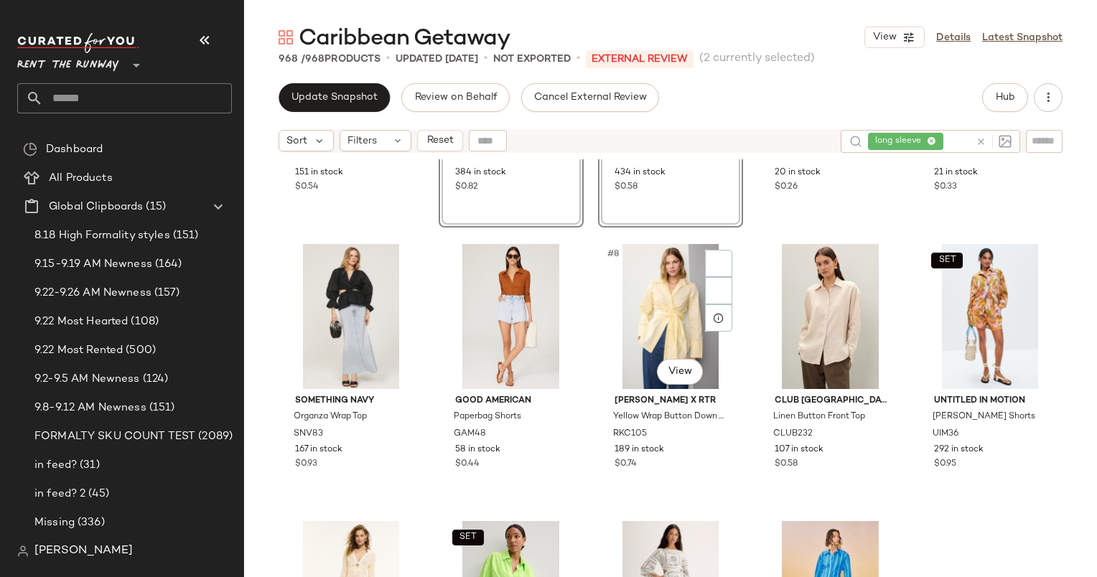
scroll to position [221, 0]
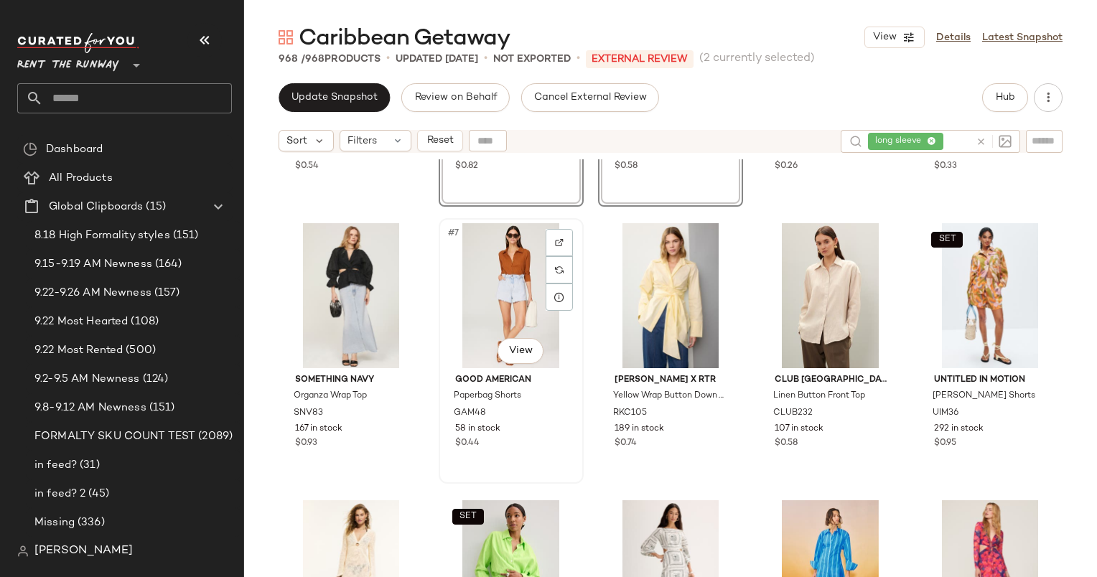
click at [497, 279] on div "#7 View" at bounding box center [511, 295] width 135 height 145
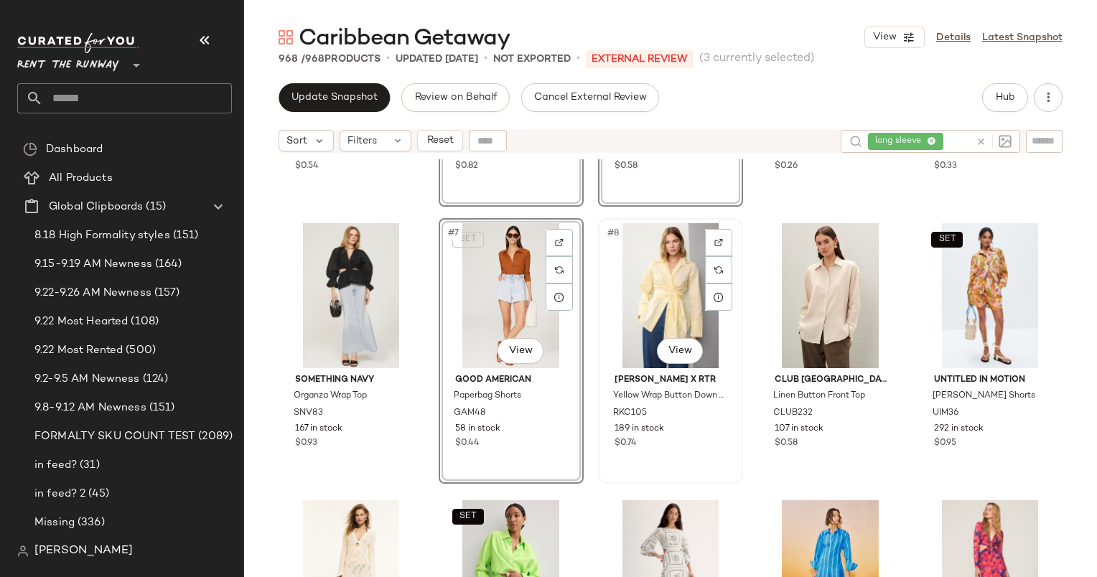
click at [658, 310] on div "#8 View" at bounding box center [670, 295] width 135 height 145
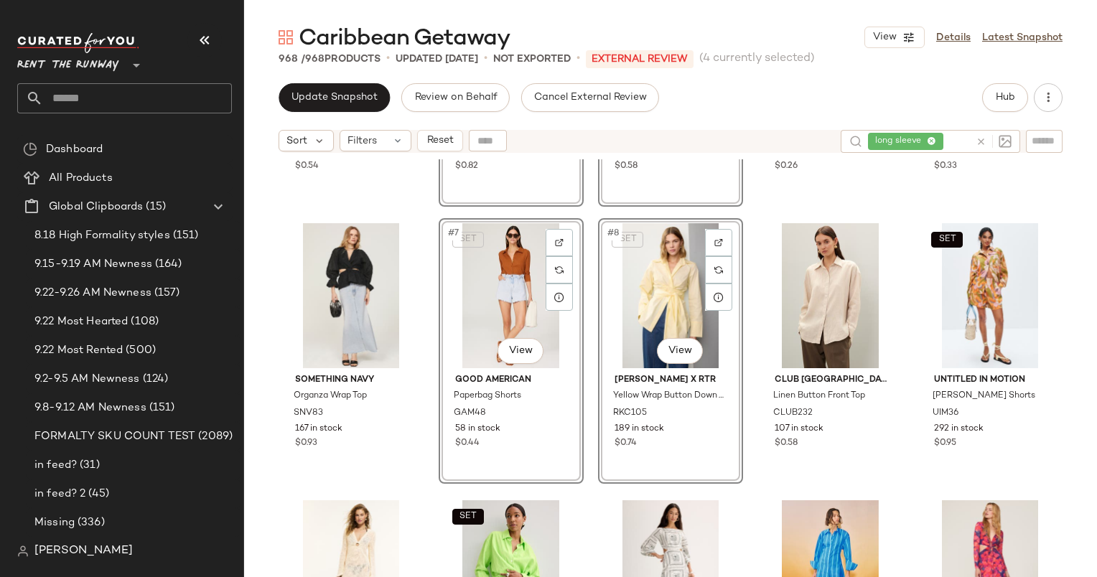
click at [673, 287] on div "SET #8 View" at bounding box center [670, 295] width 135 height 145
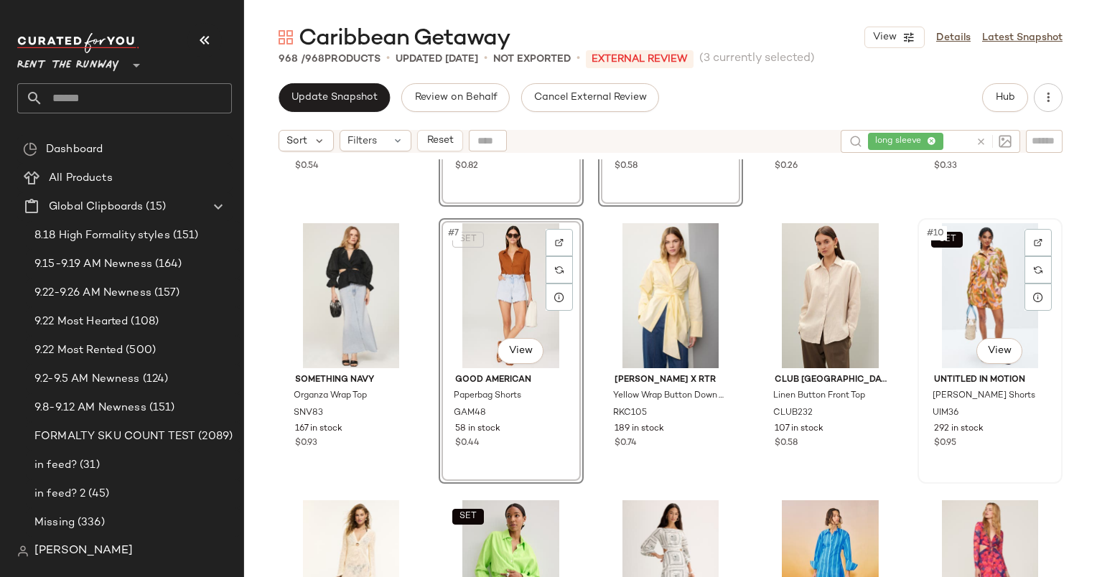
click at [951, 280] on div "SET #10 View" at bounding box center [990, 295] width 135 height 145
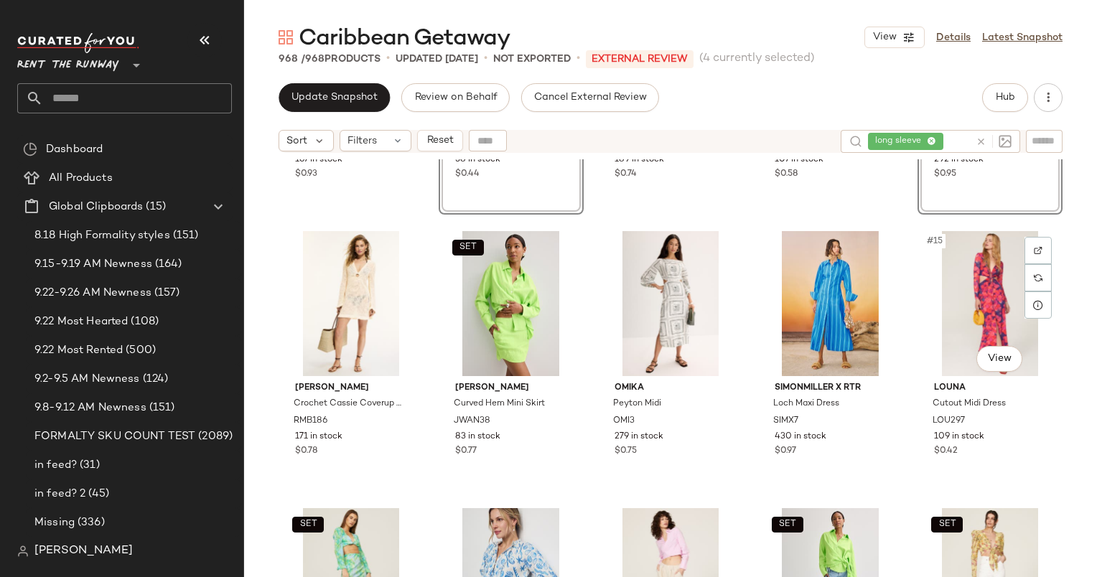
scroll to position [531, 0]
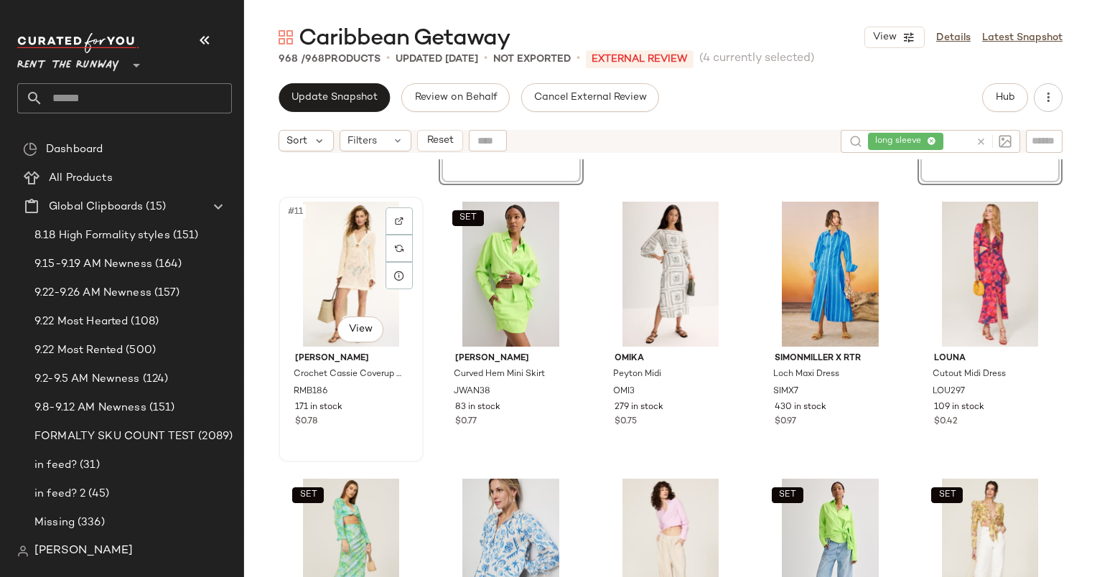
click at [336, 278] on div "#11 View" at bounding box center [351, 274] width 135 height 145
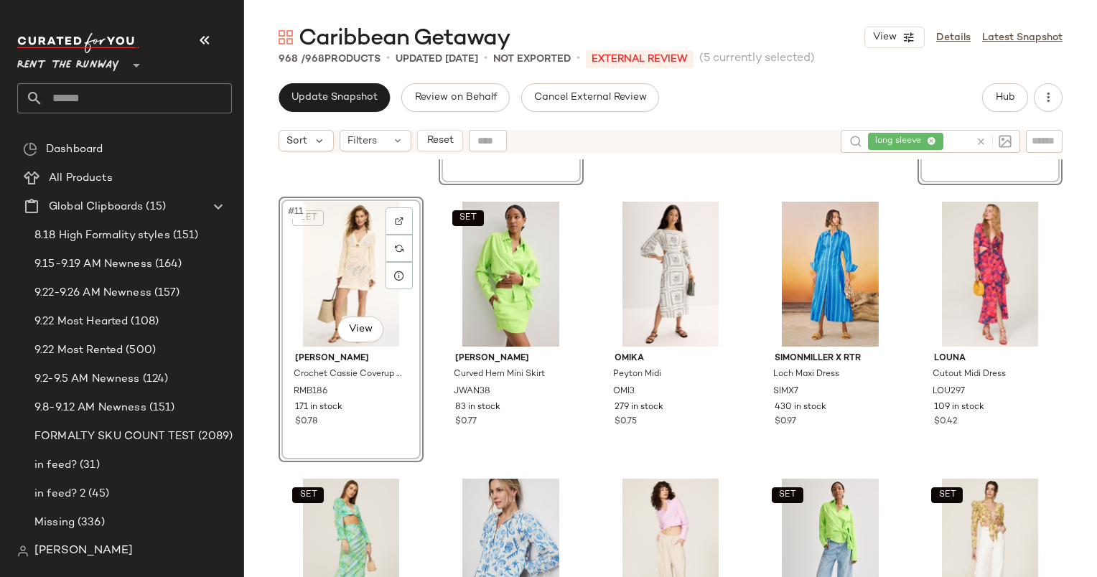
click at [336, 278] on div "SET #11 View" at bounding box center [351, 274] width 135 height 145
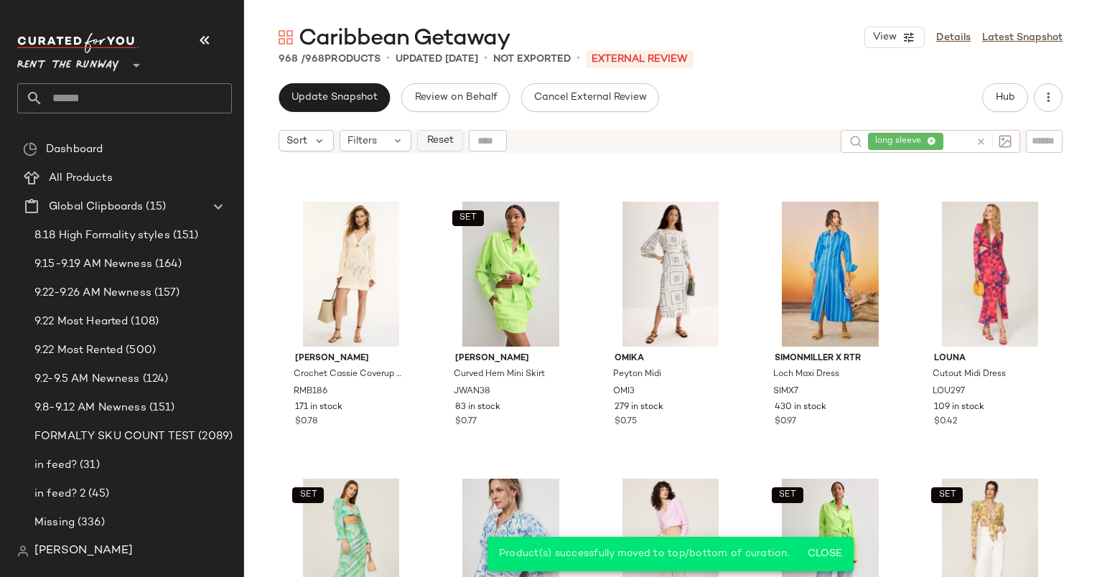
click at [434, 142] on span "Reset" at bounding box center [439, 140] width 27 height 11
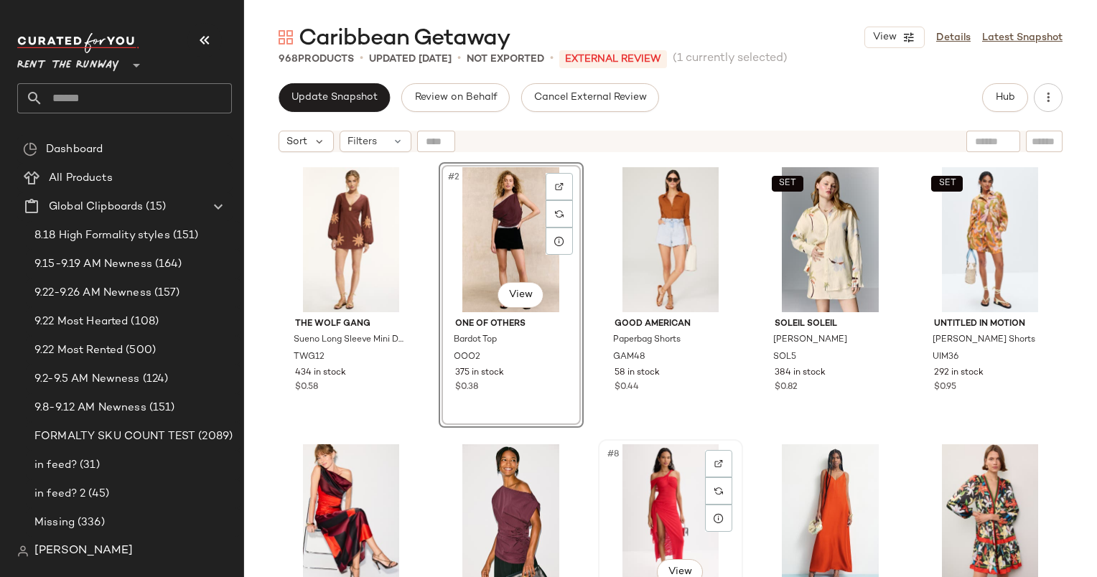
scroll to position [85, 0]
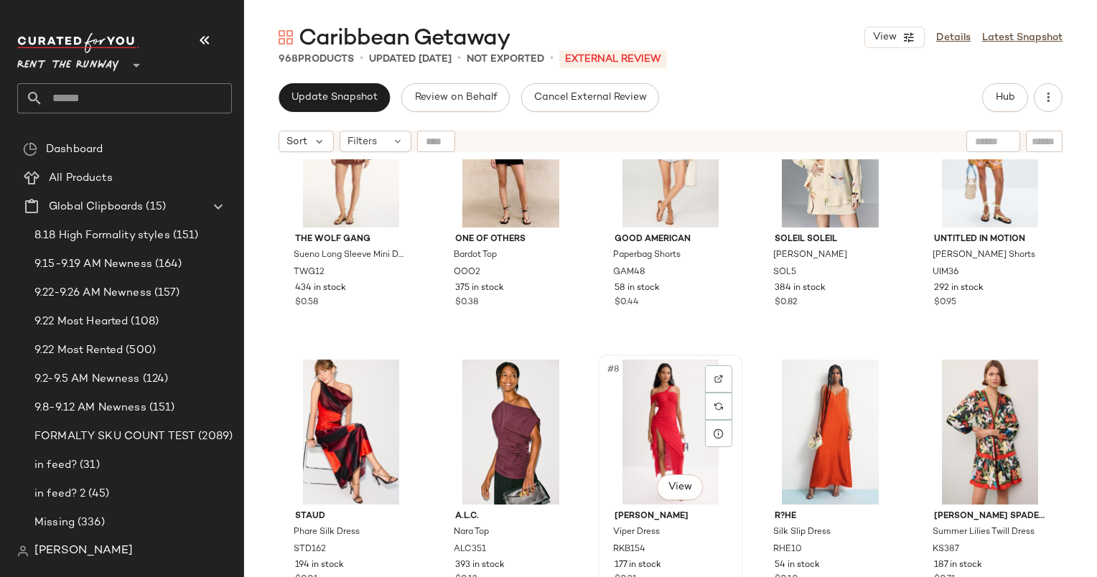
click at [729, 417] on div "#8 View" at bounding box center [670, 432] width 135 height 145
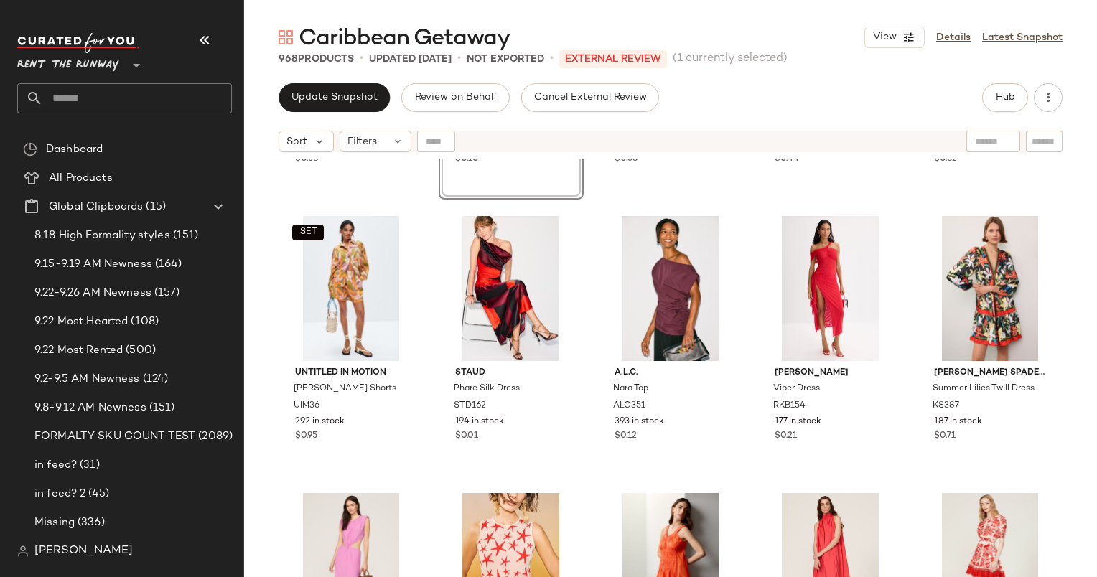
scroll to position [231, 0]
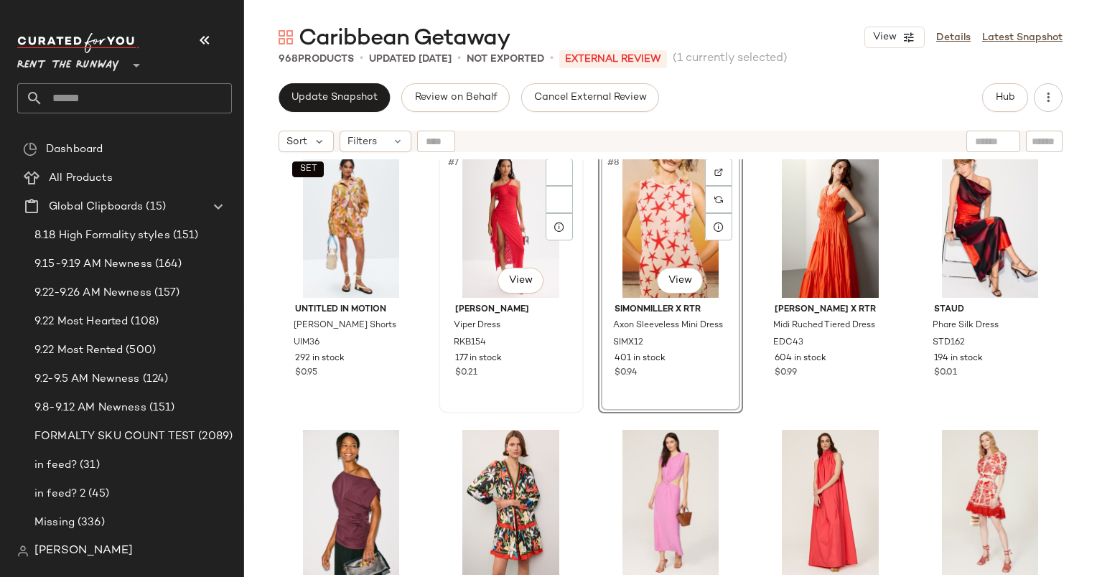
scroll to position [235, 0]
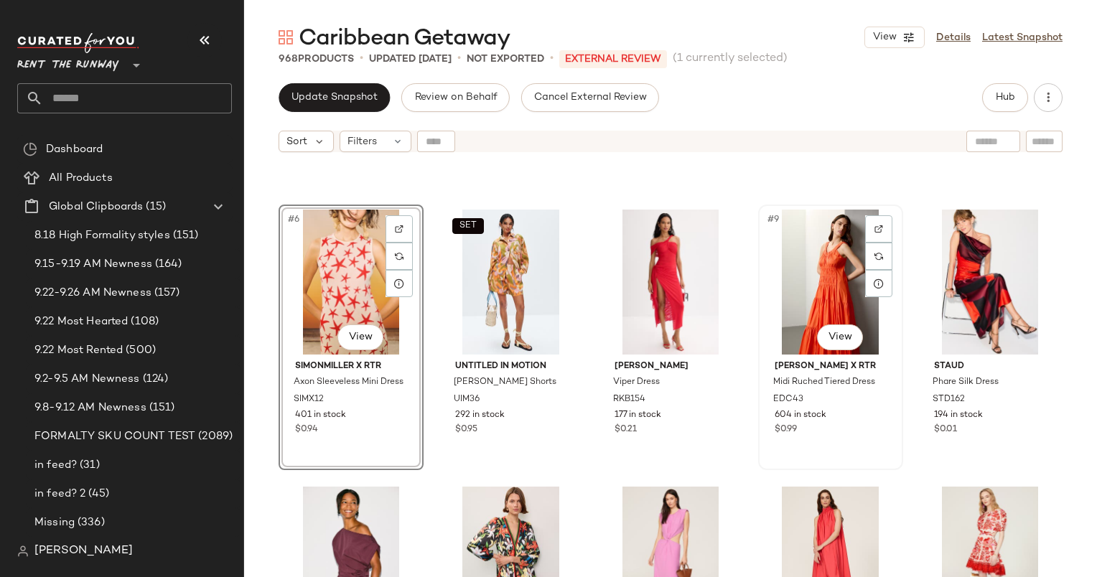
scroll to position [233, 0]
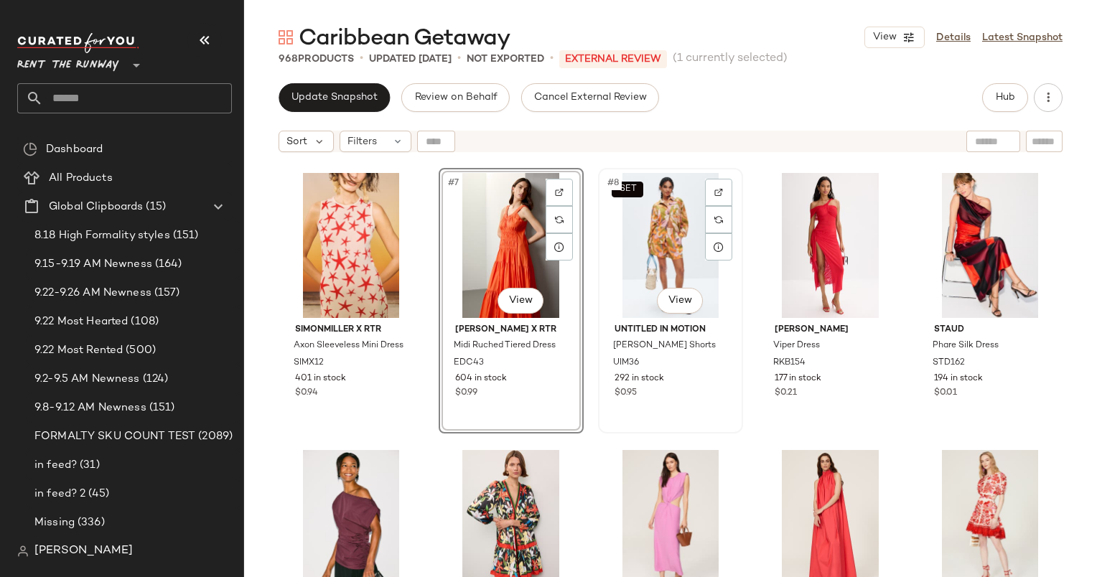
scroll to position [294, 0]
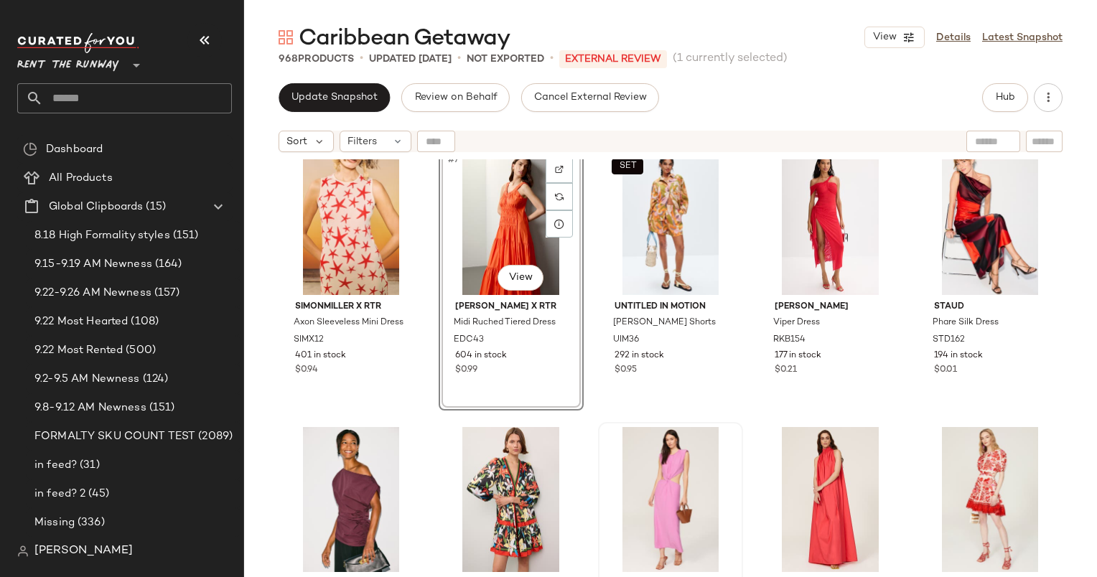
click at [732, 427] on img at bounding box center [670, 499] width 135 height 145
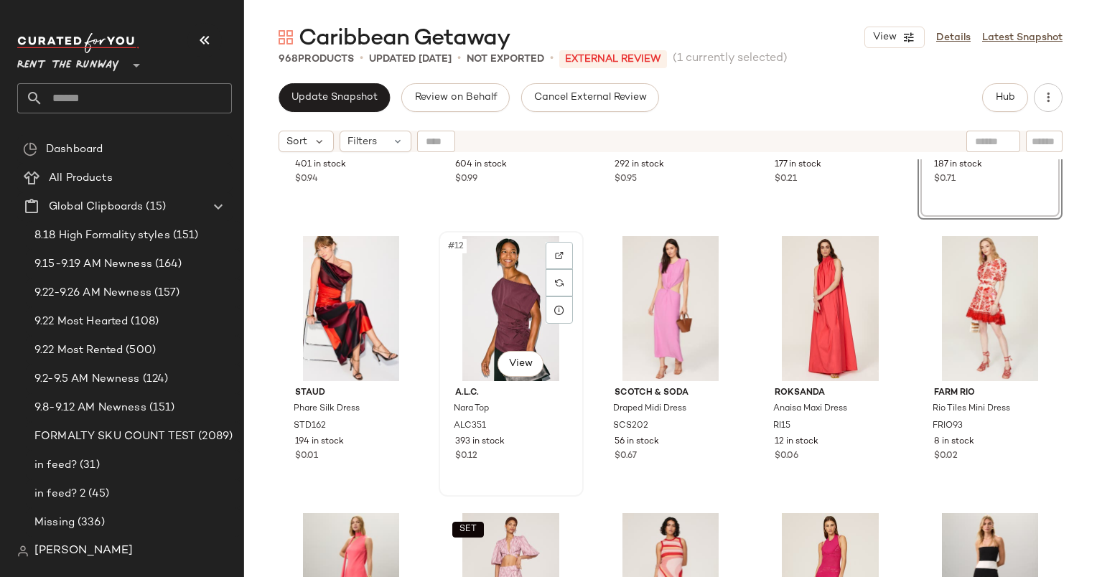
scroll to position [518, 0]
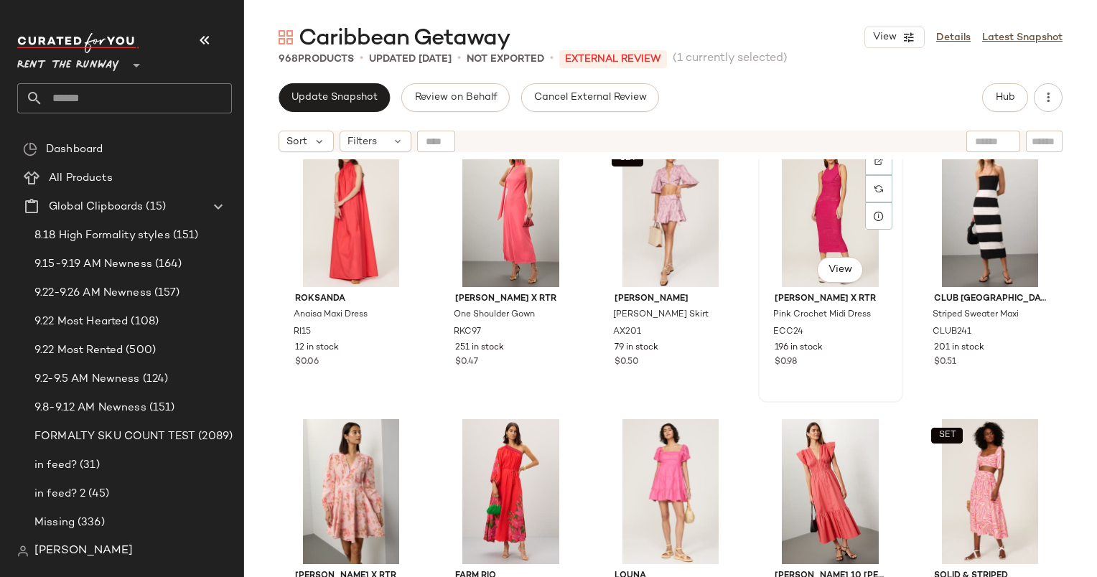
scroll to position [869, 0]
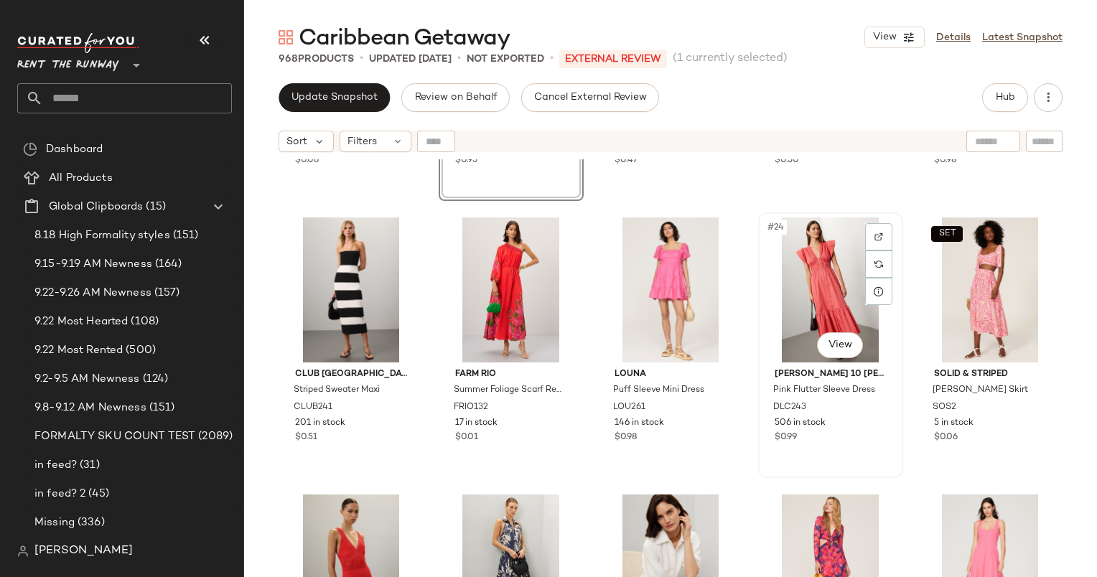
scroll to position [1070, 0]
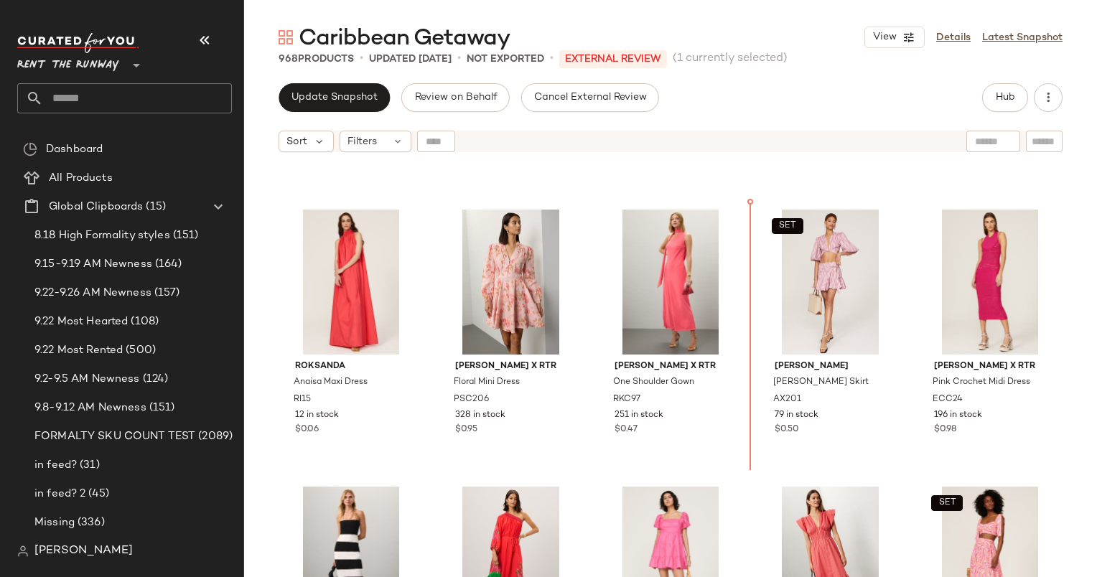
scroll to position [800, 0]
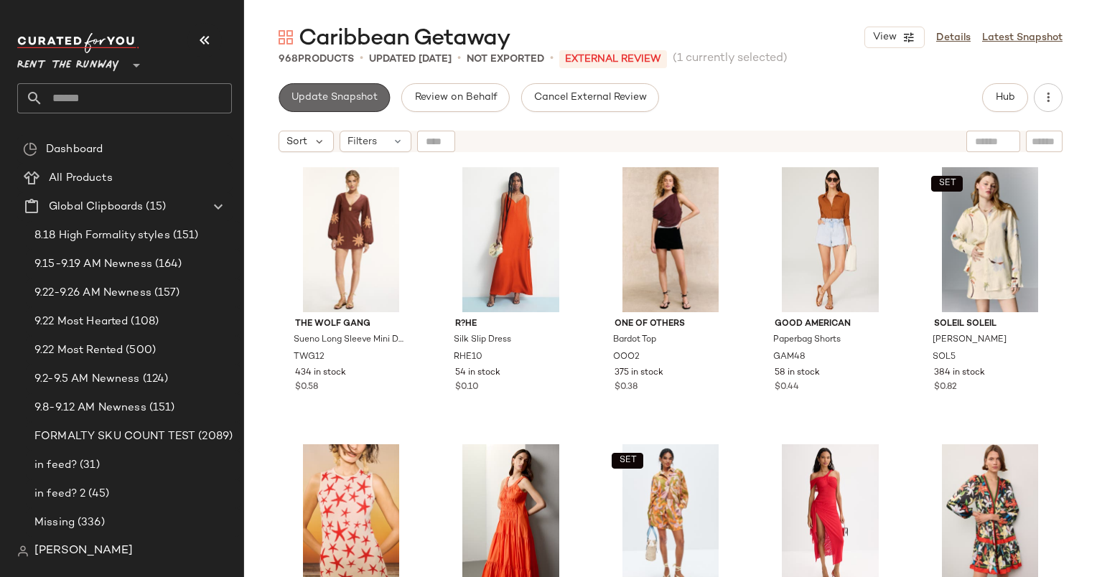
click at [322, 108] on button "Update Snapshot" at bounding box center [334, 97] width 111 height 29
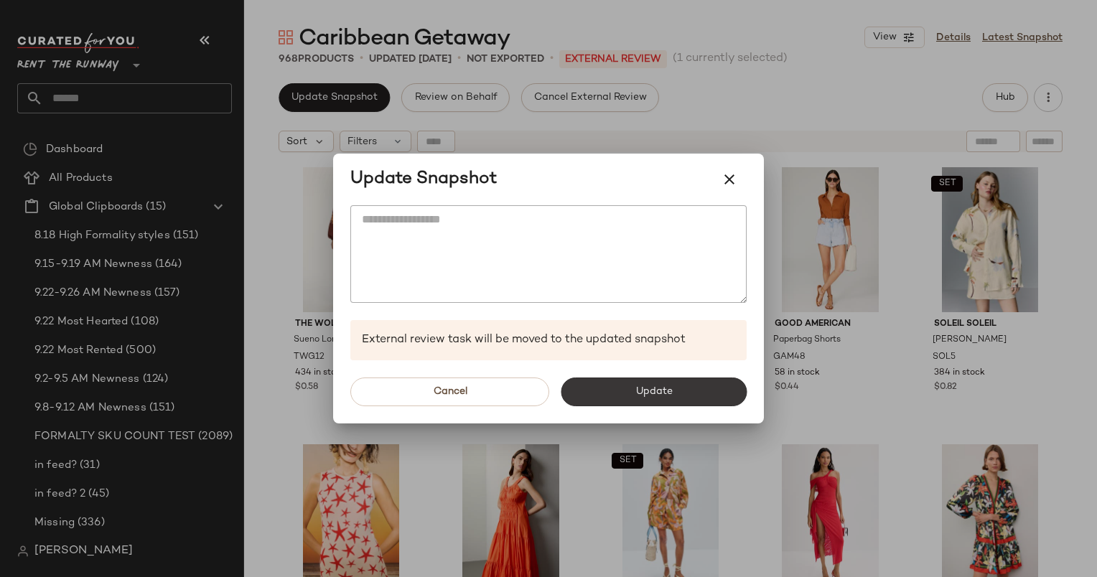
click at [629, 383] on button "Update" at bounding box center [654, 392] width 186 height 29
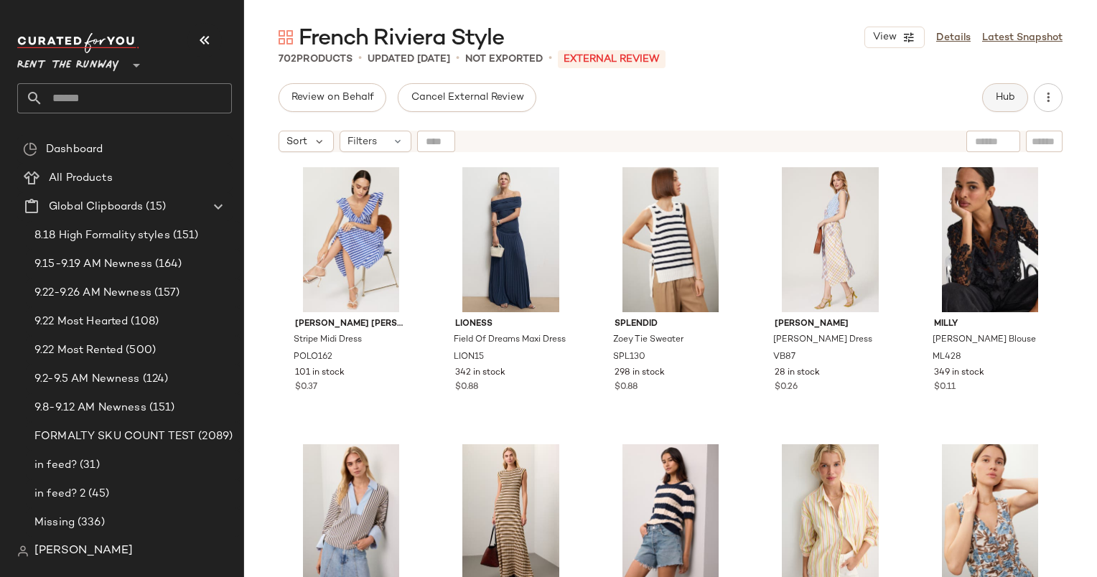
click at [1009, 90] on button "Hub" at bounding box center [1005, 97] width 46 height 29
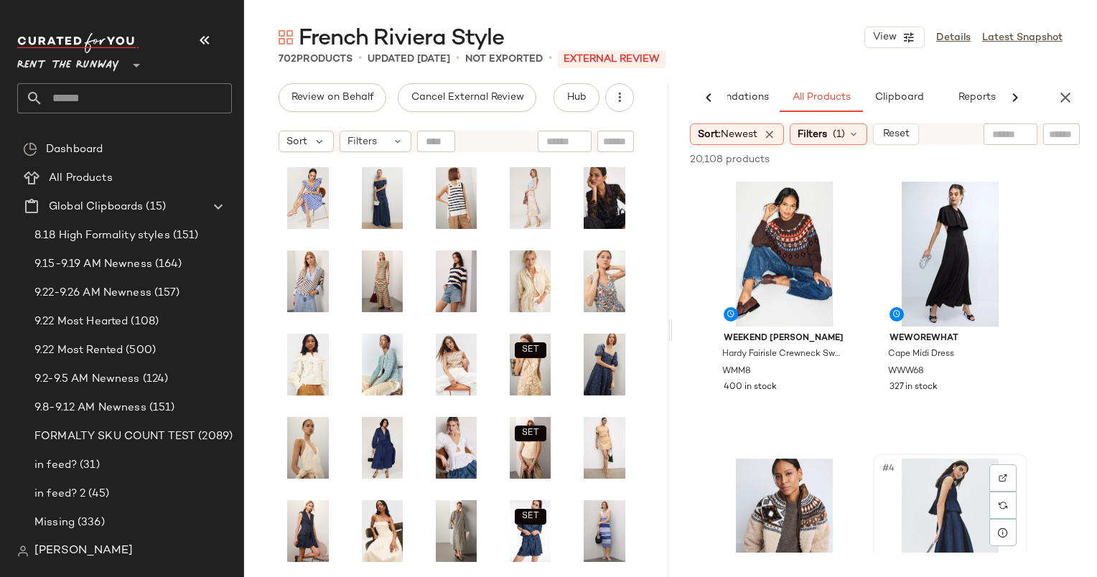
click at [936, 508] on div "#4 View" at bounding box center [950, 531] width 144 height 145
click at [884, 158] on span "Add to Top" at bounding box center [874, 159] width 57 height 10
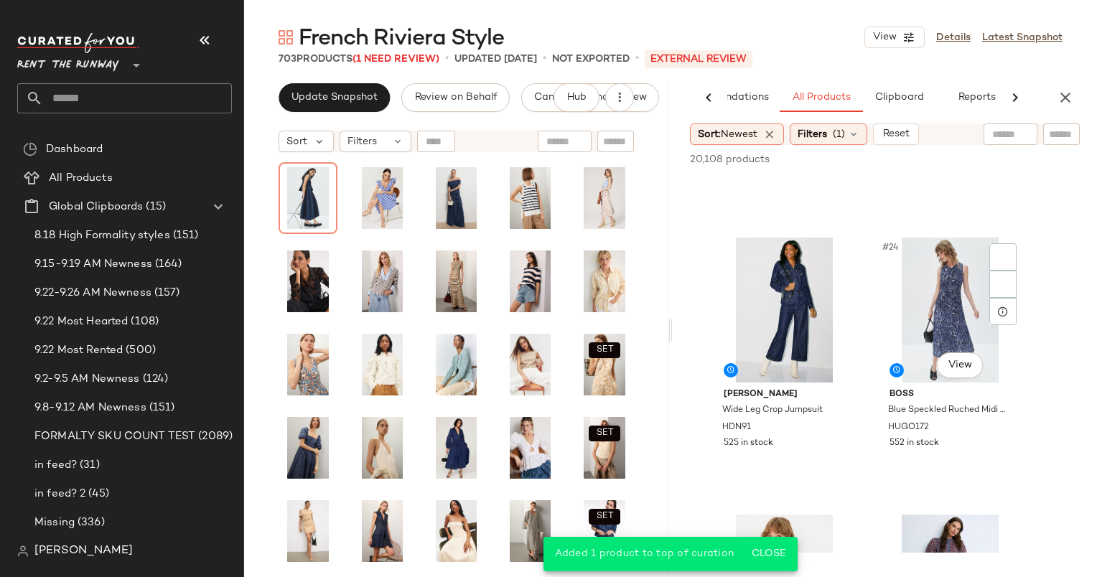
scroll to position [3066, 0]
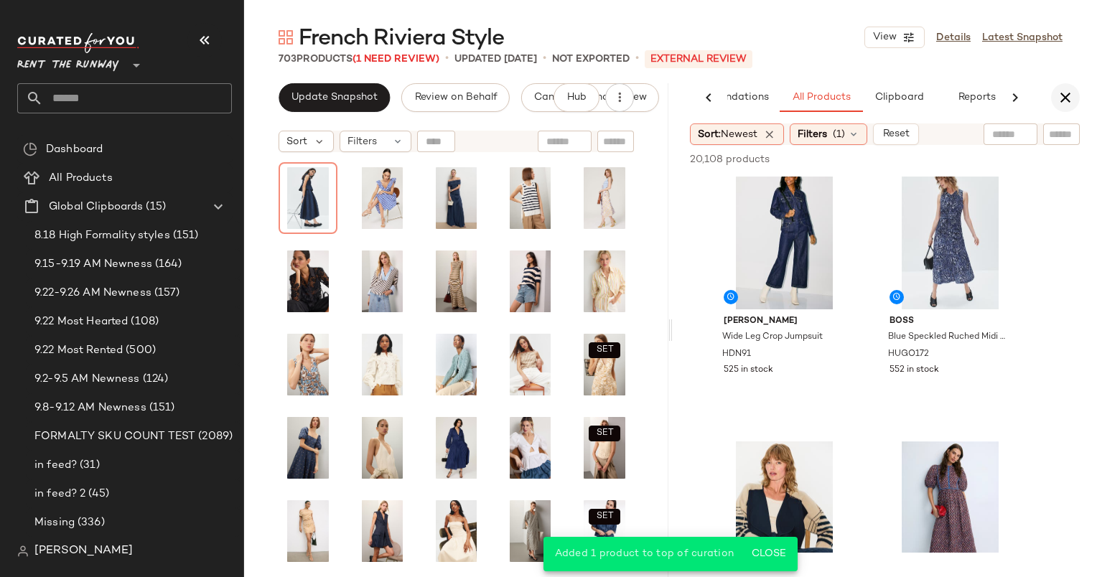
click at [1077, 103] on button "button" at bounding box center [1065, 97] width 29 height 29
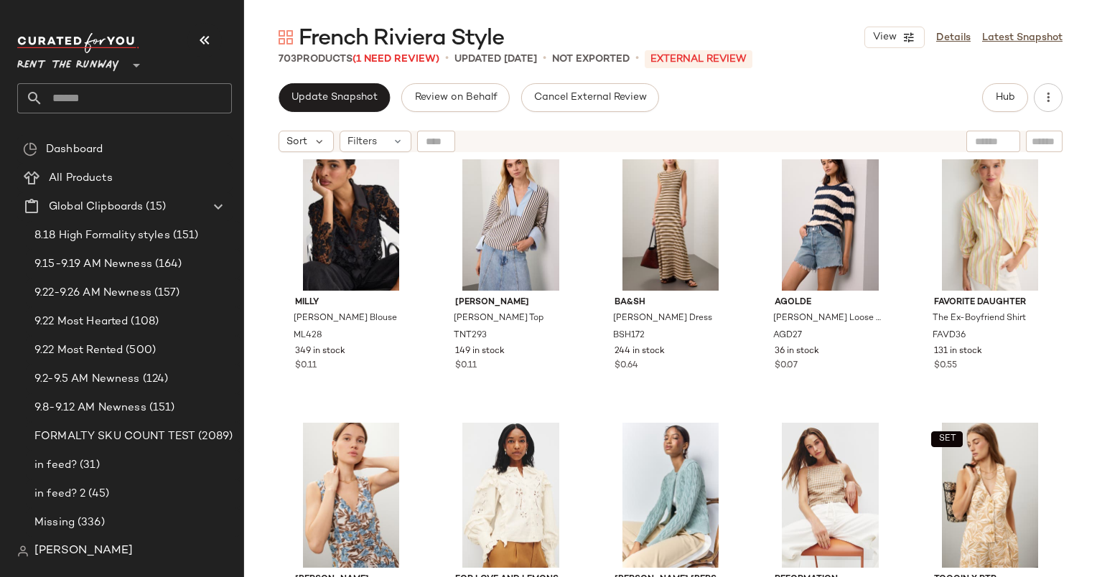
scroll to position [302, 0]
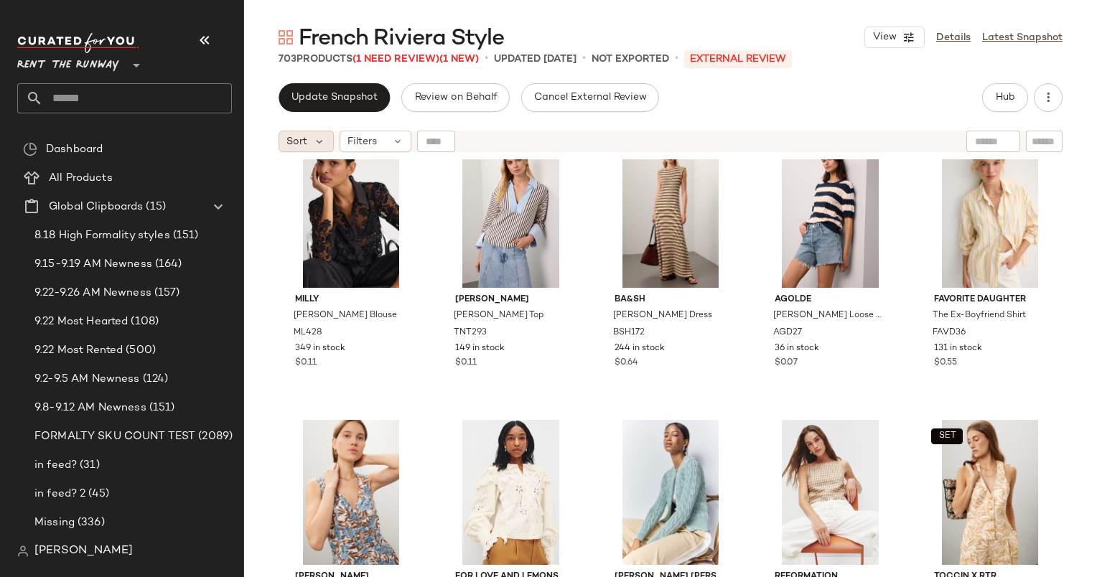
click at [309, 144] on div "Sort" at bounding box center [306, 142] width 55 height 22
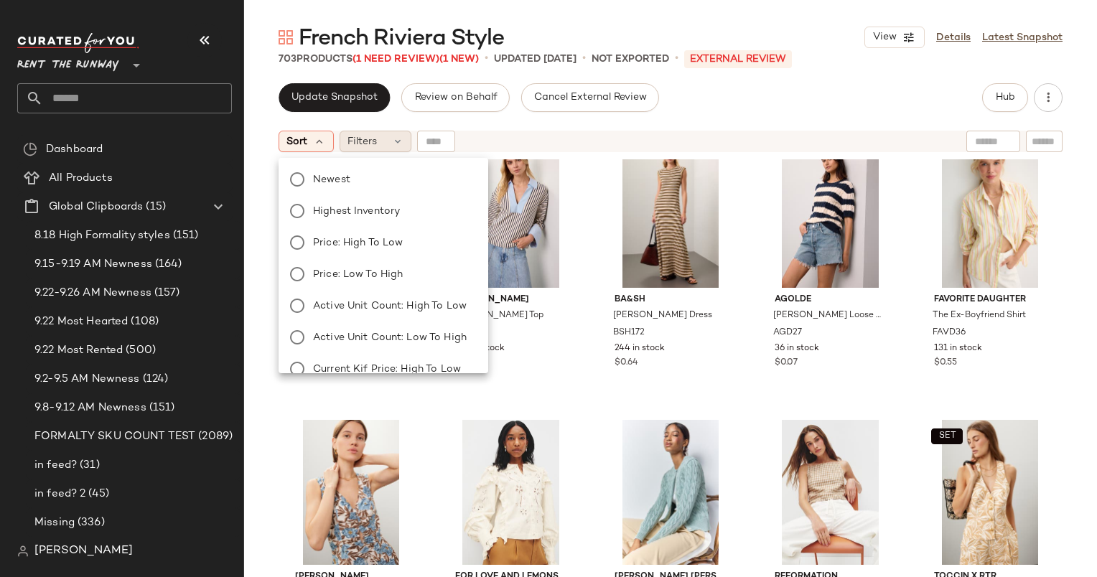
click at [386, 143] on div "Filters" at bounding box center [376, 142] width 72 height 22
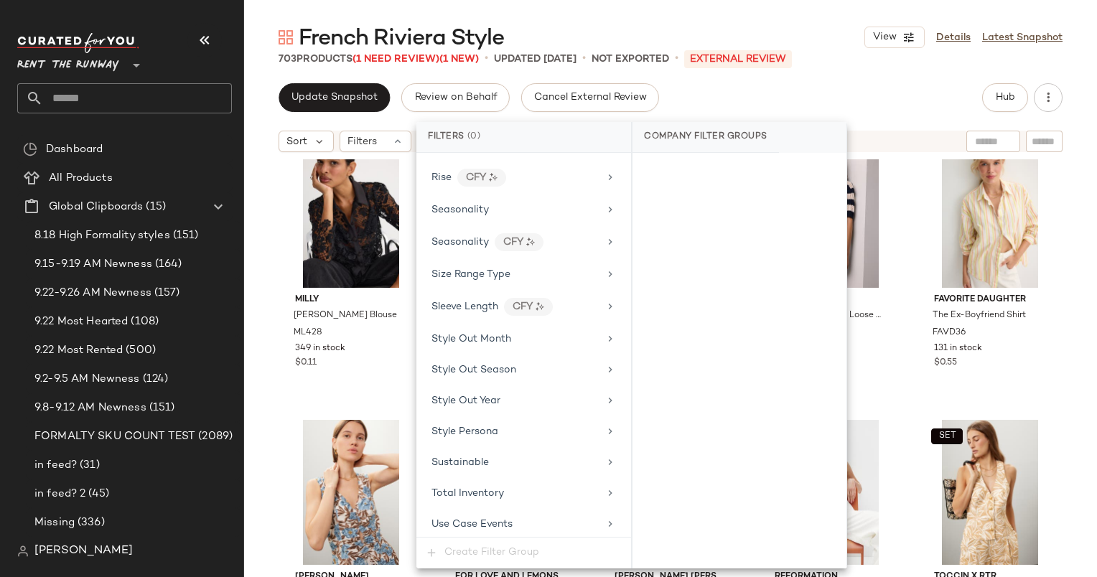
scroll to position [1975, 0]
click at [485, 204] on div "Seasonality" at bounding box center [523, 214] width 203 height 28
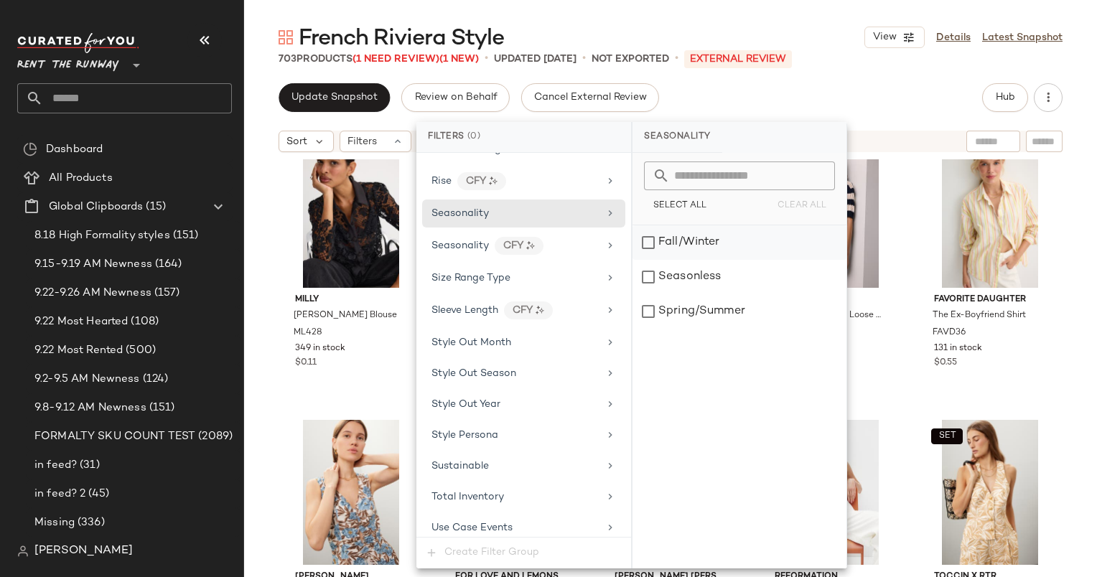
click at [688, 233] on div "Fall/Winter" at bounding box center [739, 242] width 214 height 34
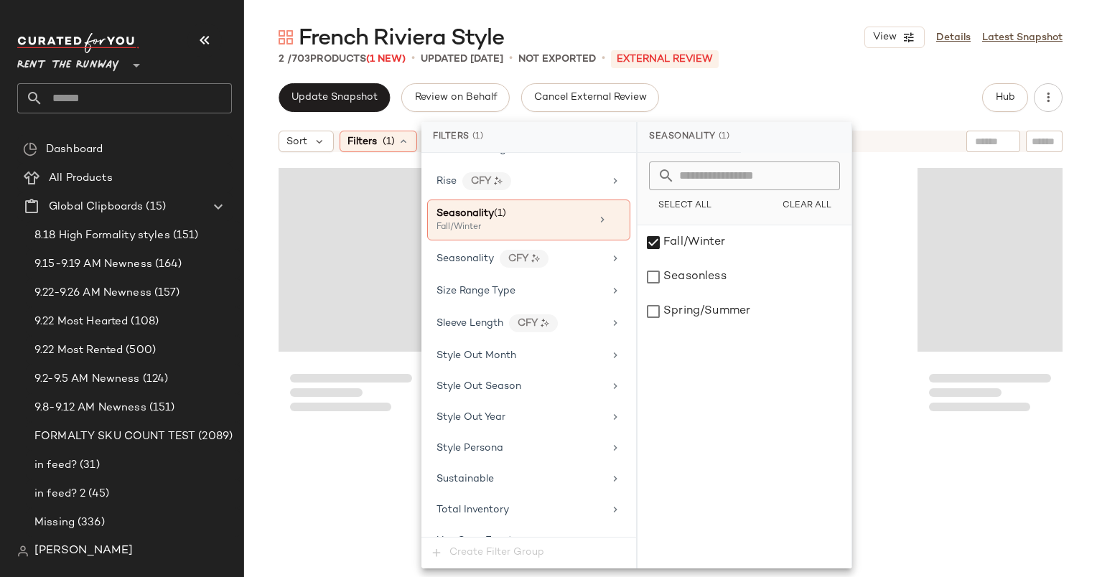
click at [810, 107] on div "Update Snapshot Review on Behalf Cancel External Review Hub" at bounding box center [671, 97] width 784 height 29
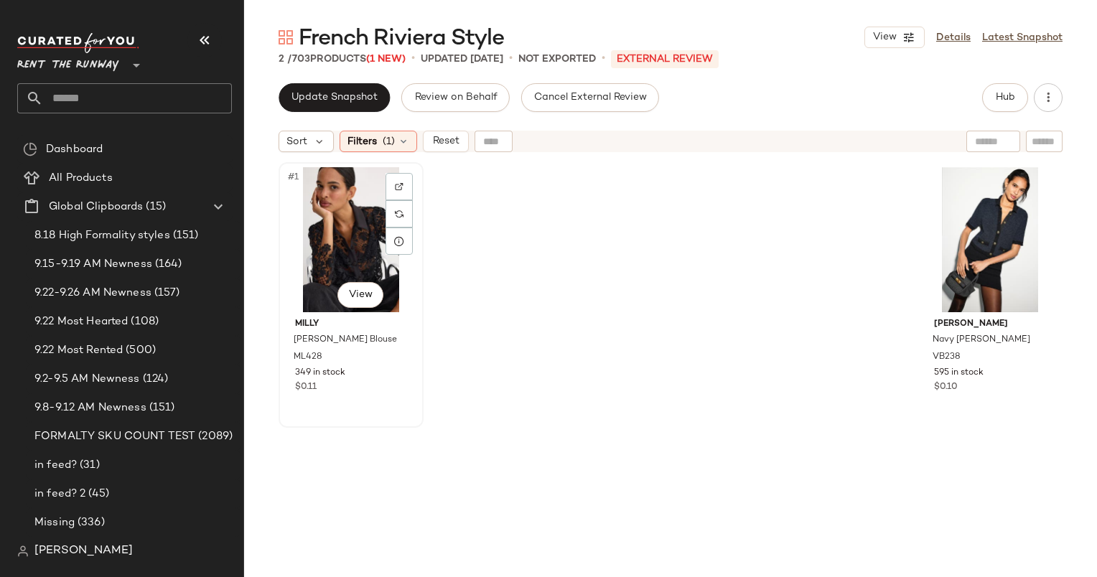
click at [342, 226] on div "#1 View" at bounding box center [351, 239] width 135 height 145
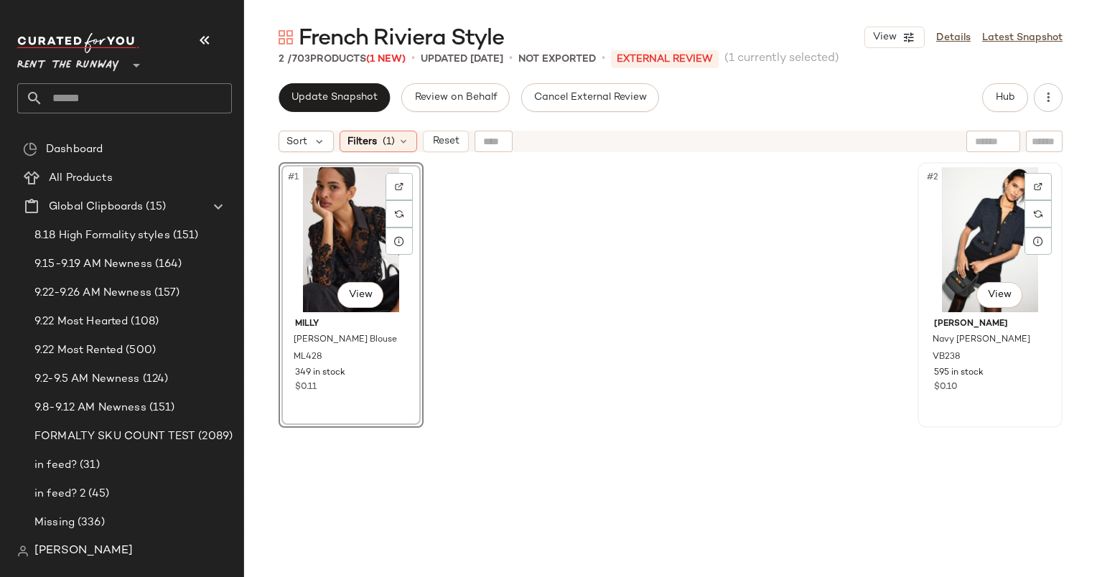
click at [986, 230] on div "#2 View" at bounding box center [990, 239] width 135 height 145
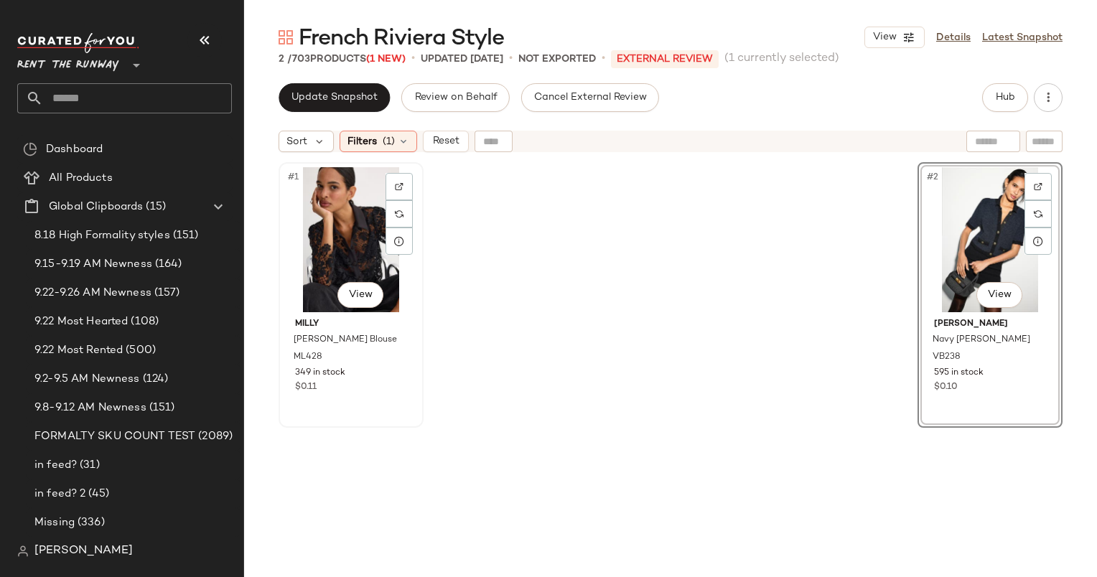
click at [317, 265] on div "#1 View" at bounding box center [351, 239] width 135 height 145
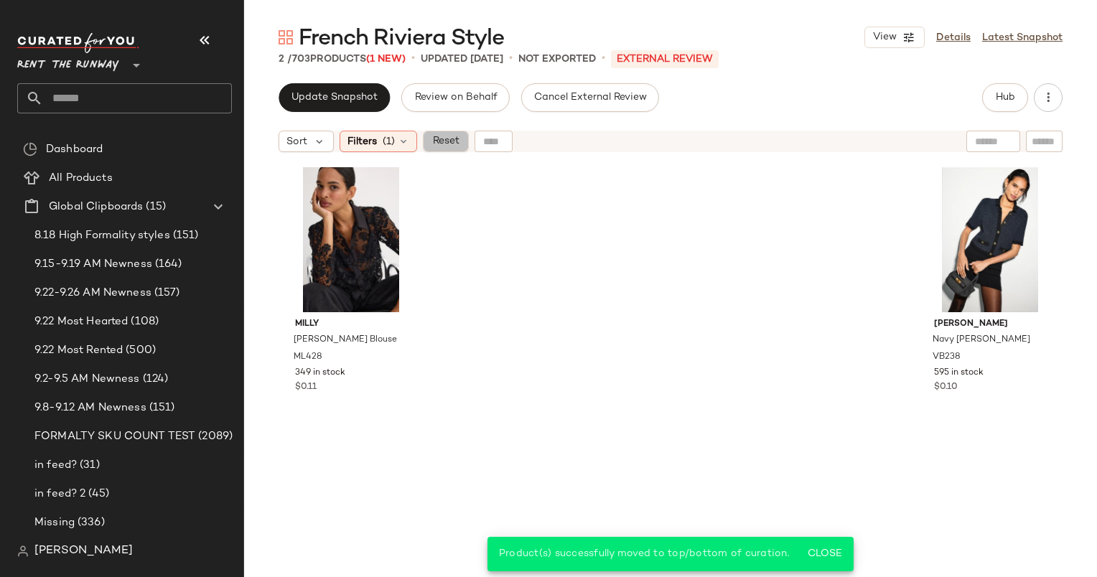
click at [447, 144] on span "Reset" at bounding box center [444, 141] width 27 height 11
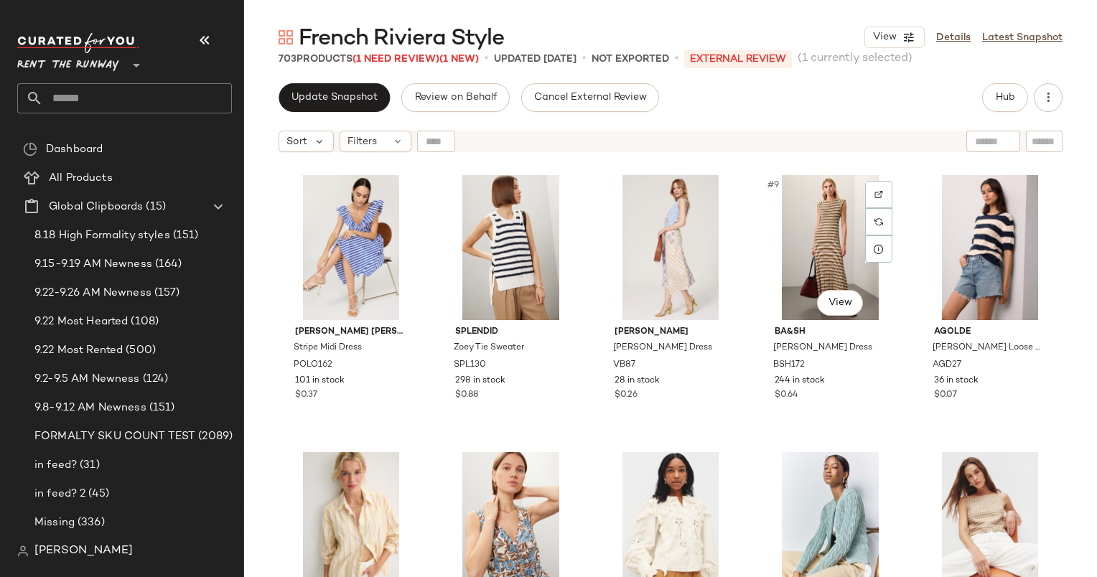
scroll to position [270, 0]
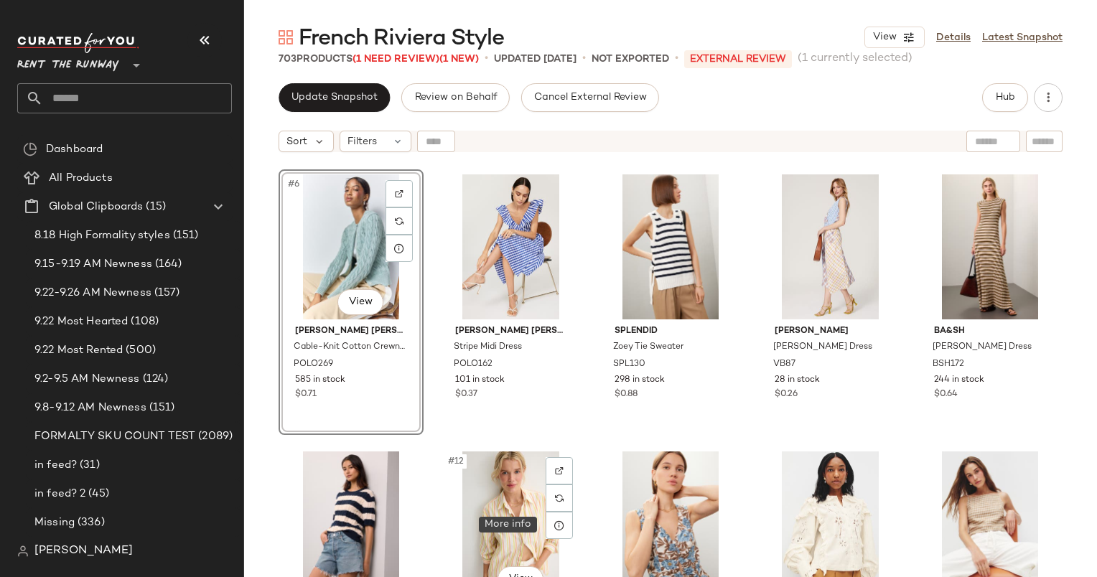
drag, startPoint x: 551, startPoint y: 528, endPoint x: 431, endPoint y: 271, distance: 283.6
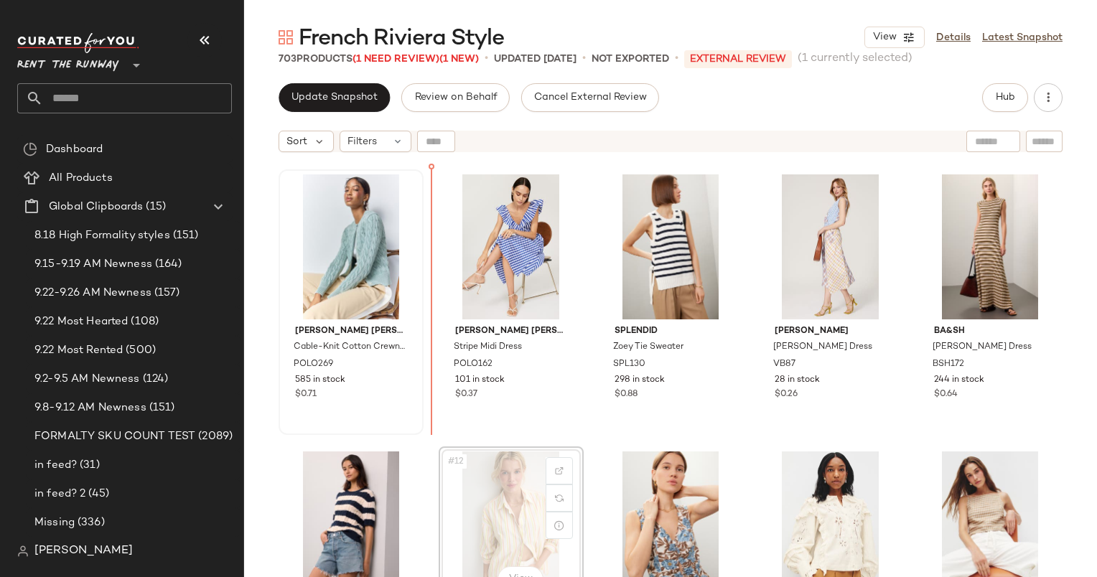
scroll to position [261, 0]
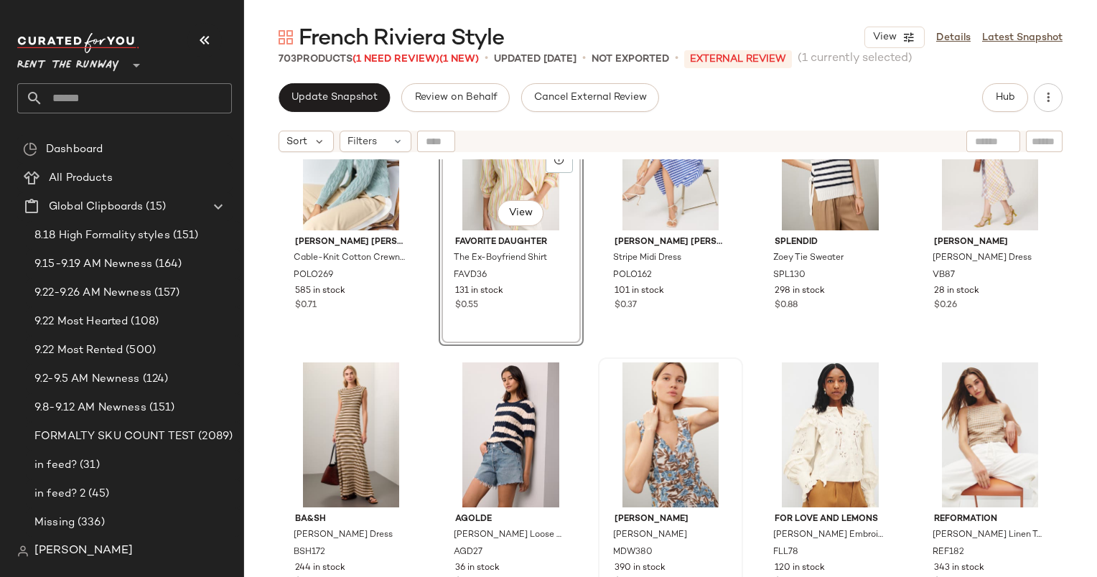
scroll to position [307, 0]
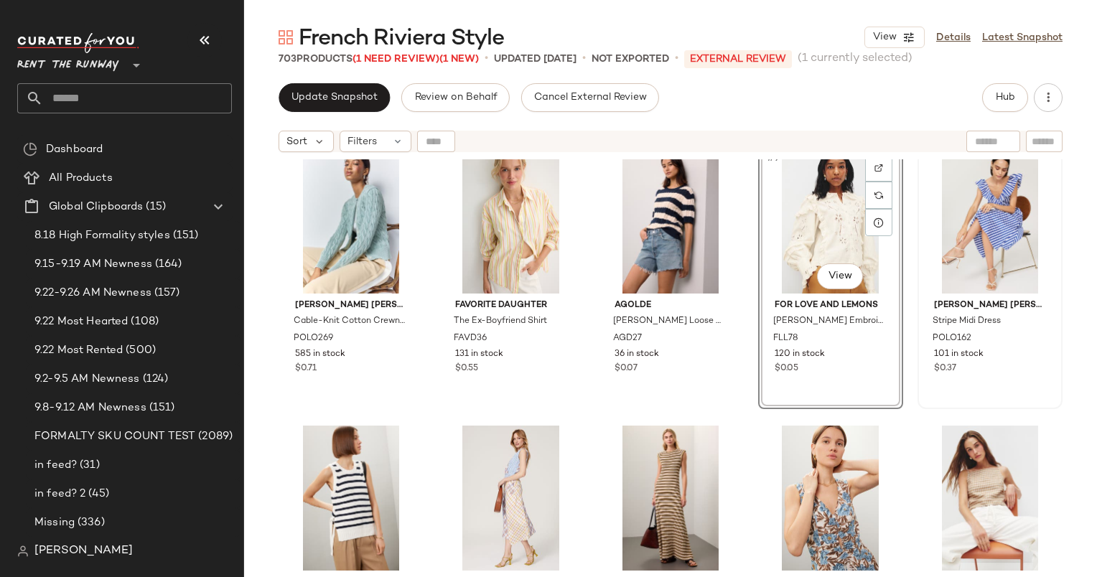
click at [784, 300] on div "#9 View For Love and Lemons Adelie Canvas Embroidered Top FLL78 120 in stock $0…" at bounding box center [830, 277] width 145 height 266
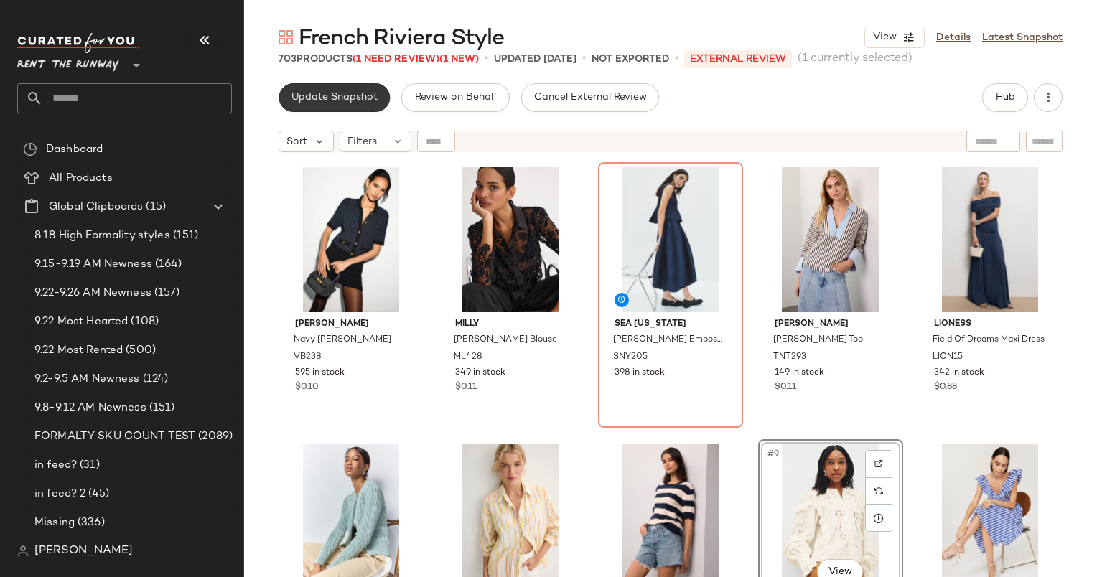
click at [339, 89] on button "Update Snapshot" at bounding box center [334, 97] width 111 height 29
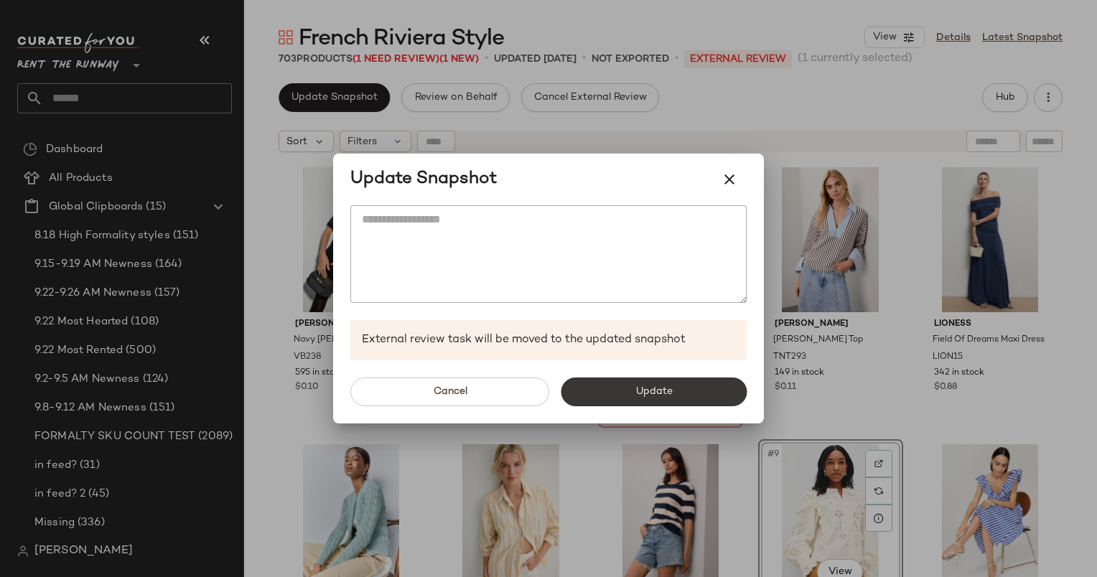
click at [622, 406] on button "Update" at bounding box center [654, 392] width 186 height 29
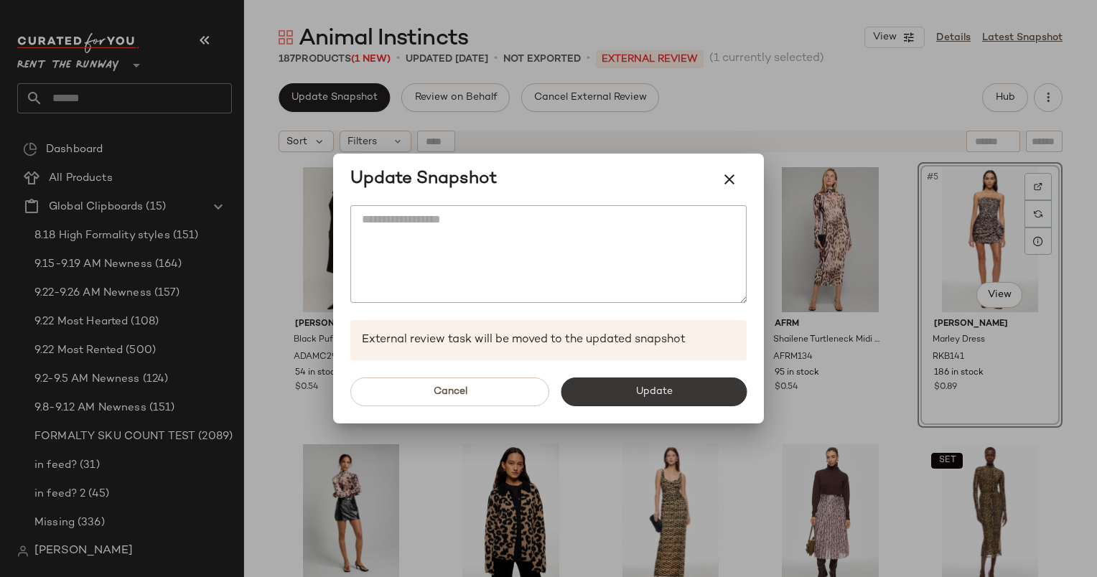
click at [695, 398] on button "Update" at bounding box center [654, 392] width 186 height 29
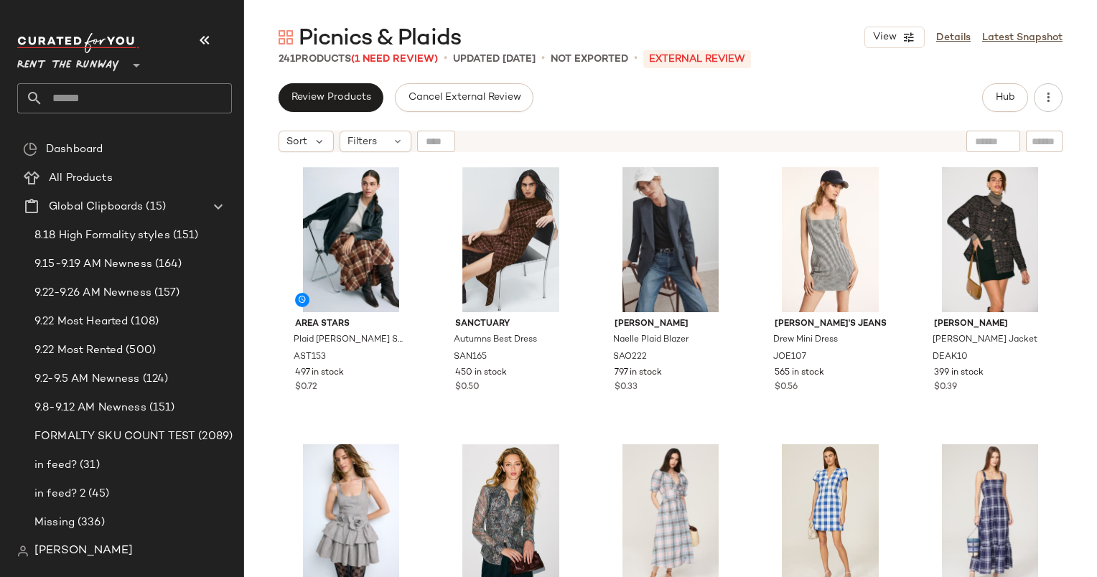
click at [267, 40] on div "Picnics & Plaids View Details Latest Snapshot" at bounding box center [670, 37] width 853 height 29
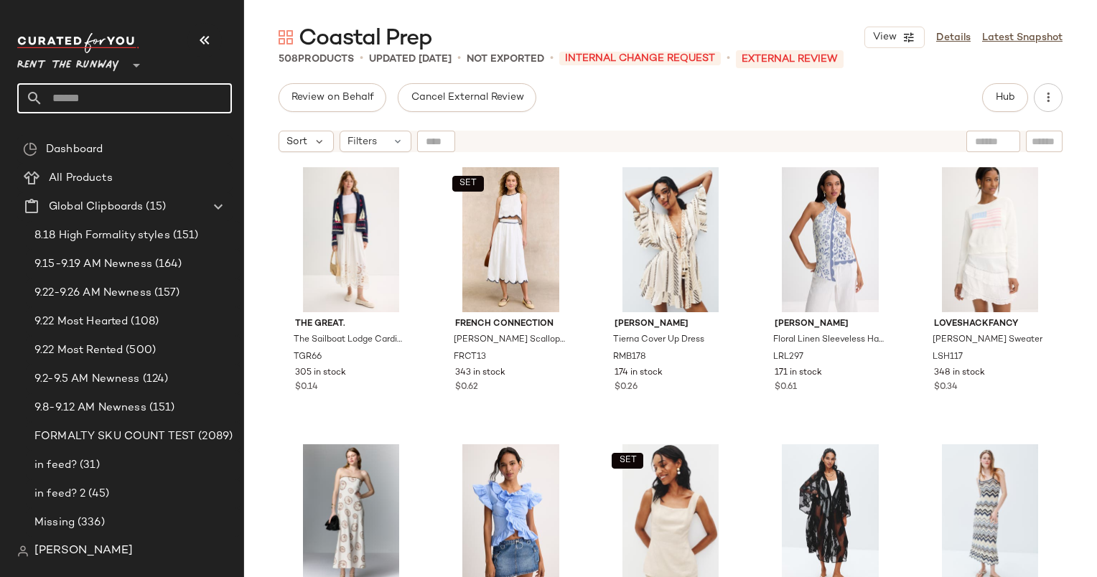
click at [120, 108] on input "text" at bounding box center [137, 98] width 189 height 30
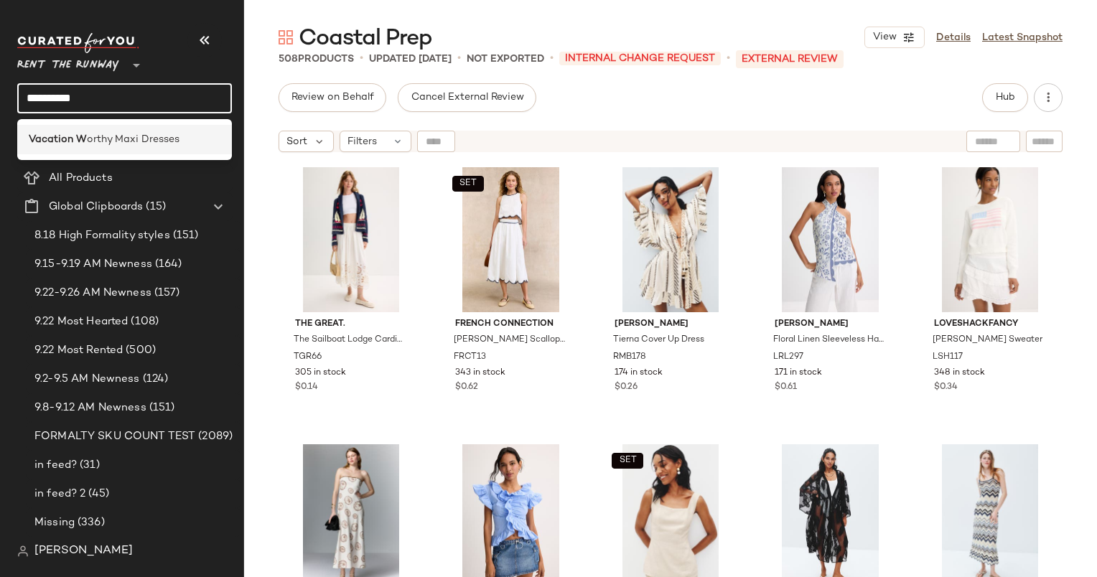
type input "**********"
click at [131, 142] on span "orthy Maxi Dresses" at bounding box center [133, 139] width 93 height 15
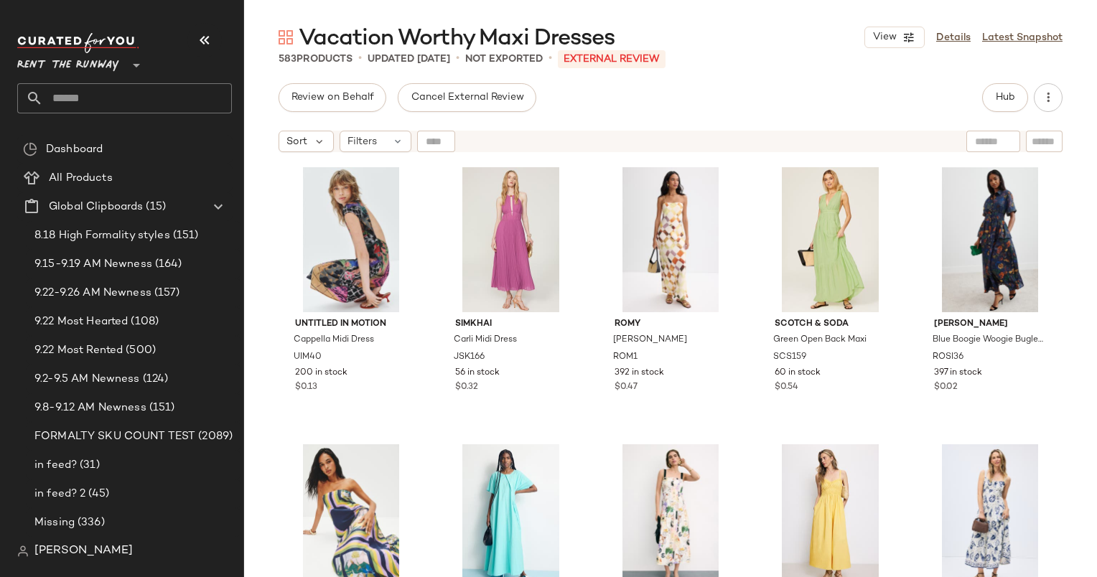
click at [270, 286] on div "Untitled in Motion Cappella Midi Dress UIM40 200 in stock $0.13 SIMKHAI Carli M…" at bounding box center [670, 386] width 853 height 454
